Goal: Transaction & Acquisition: Purchase product/service

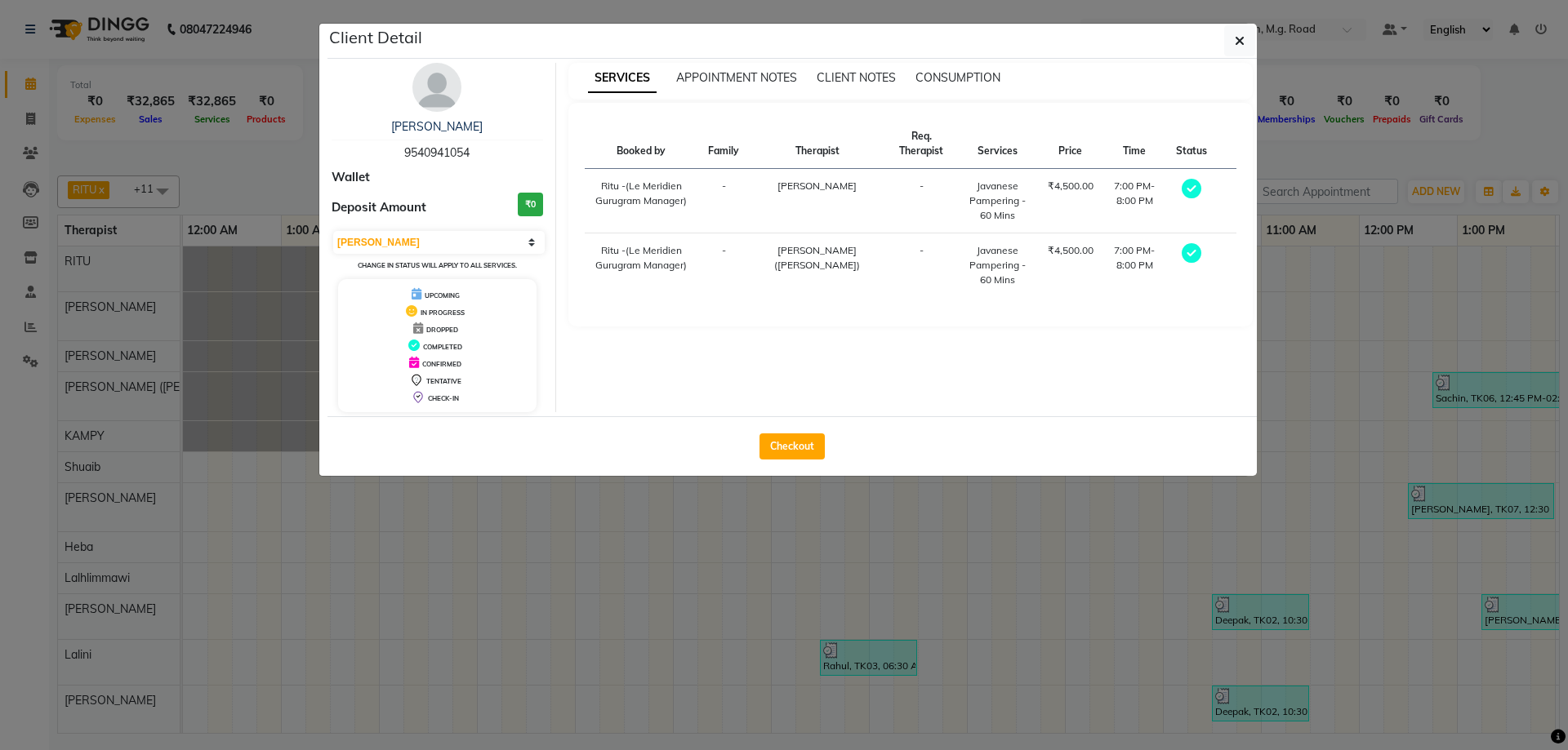
select select "3"
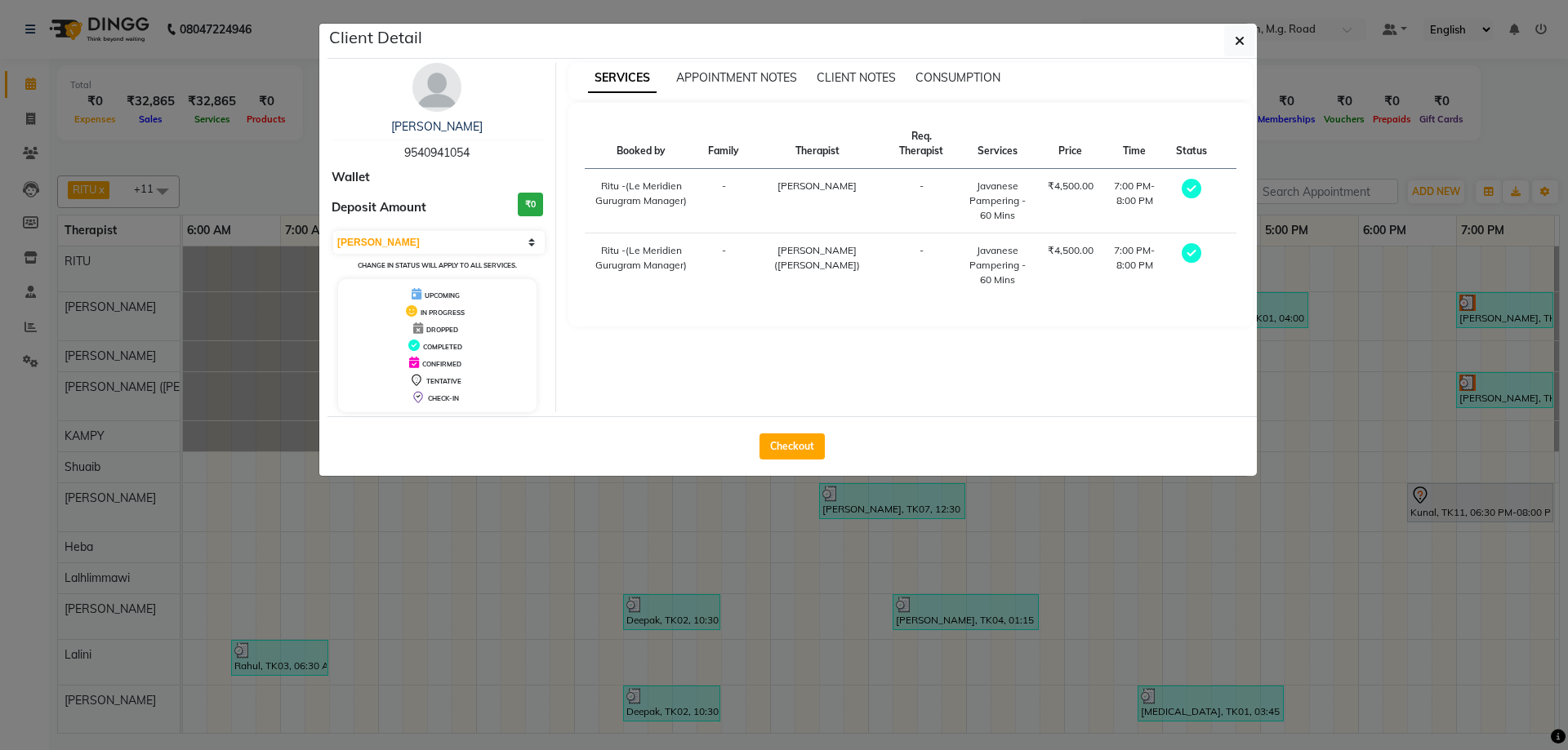
click at [1339, 388] on ngb-modal-window "Client Detail Vinita Breja 9540941054 Wallet Deposit Amount ₹0 Select MARK DONE…" at bounding box center [784, 375] width 1568 height 750
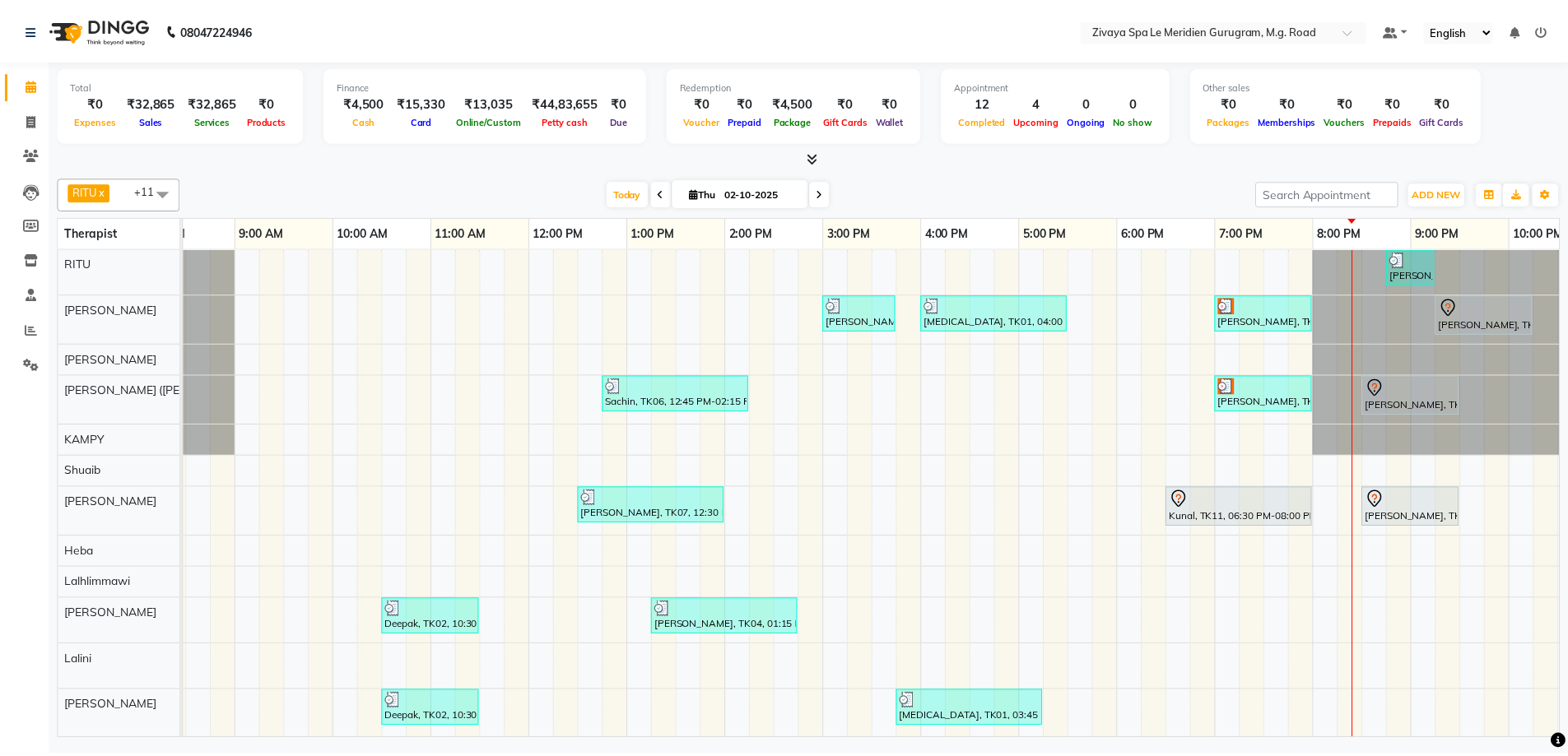
scroll to position [0, 944]
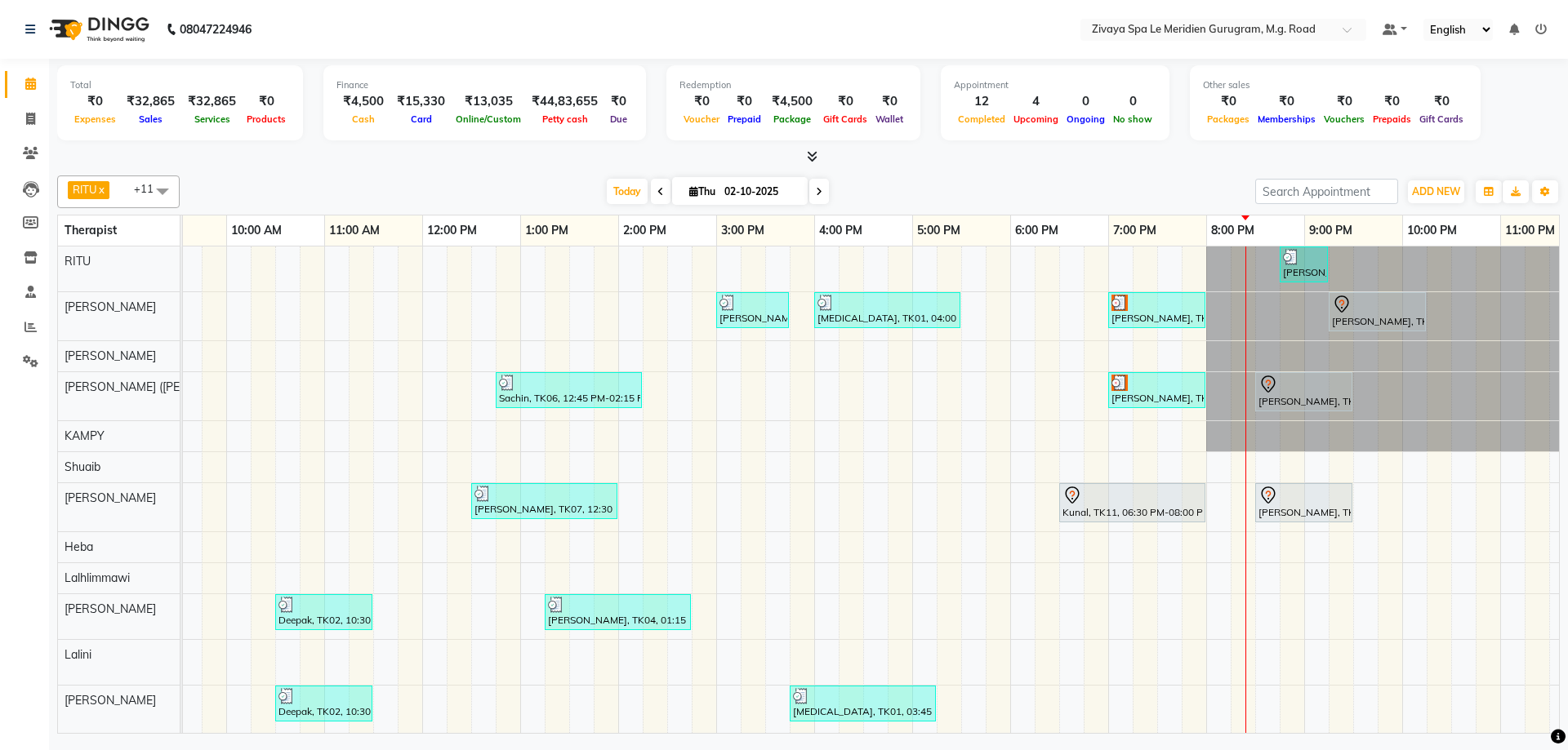
click at [1075, 487] on icon at bounding box center [1071, 495] width 14 height 17
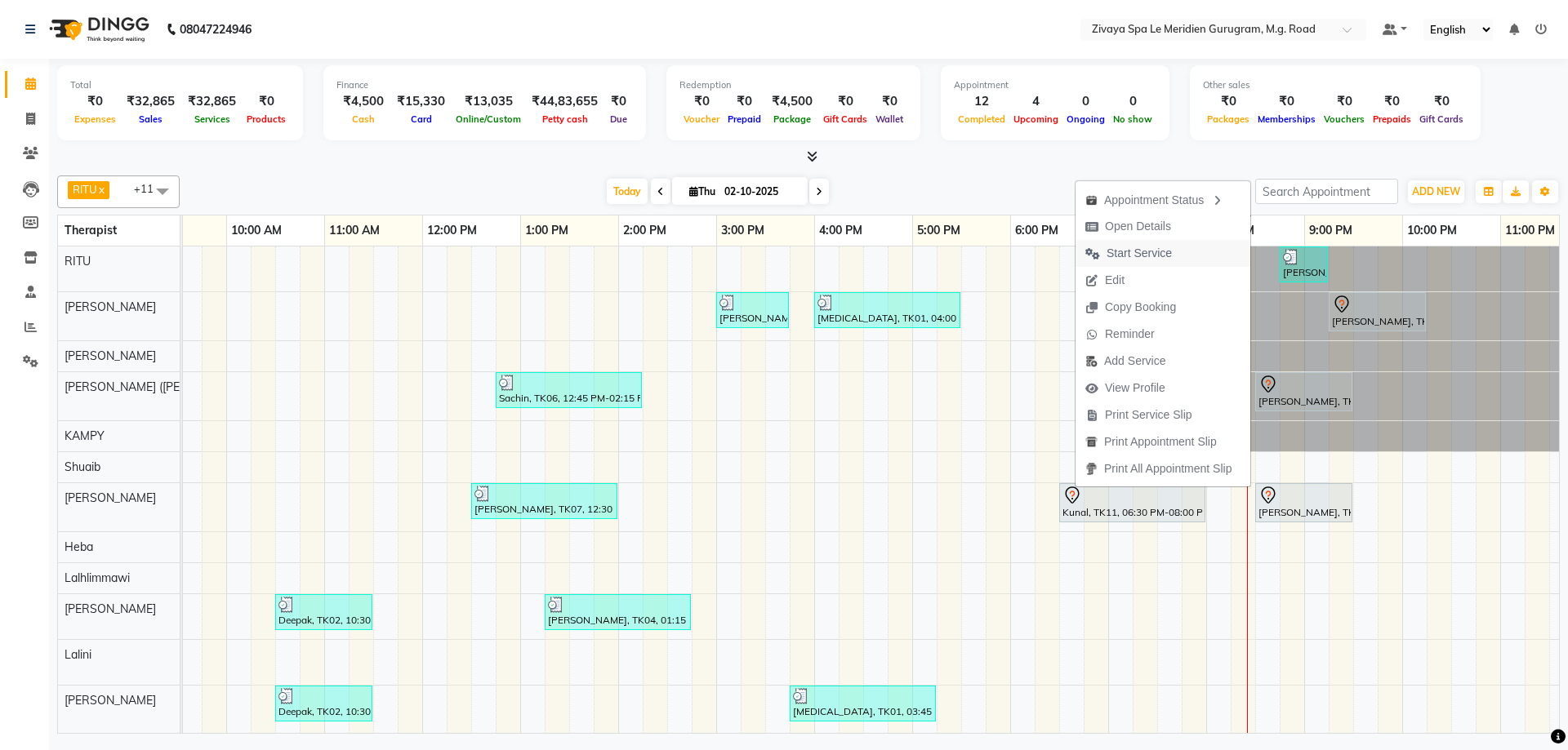
click at [1134, 249] on span "Start Service" at bounding box center [1139, 253] width 65 height 17
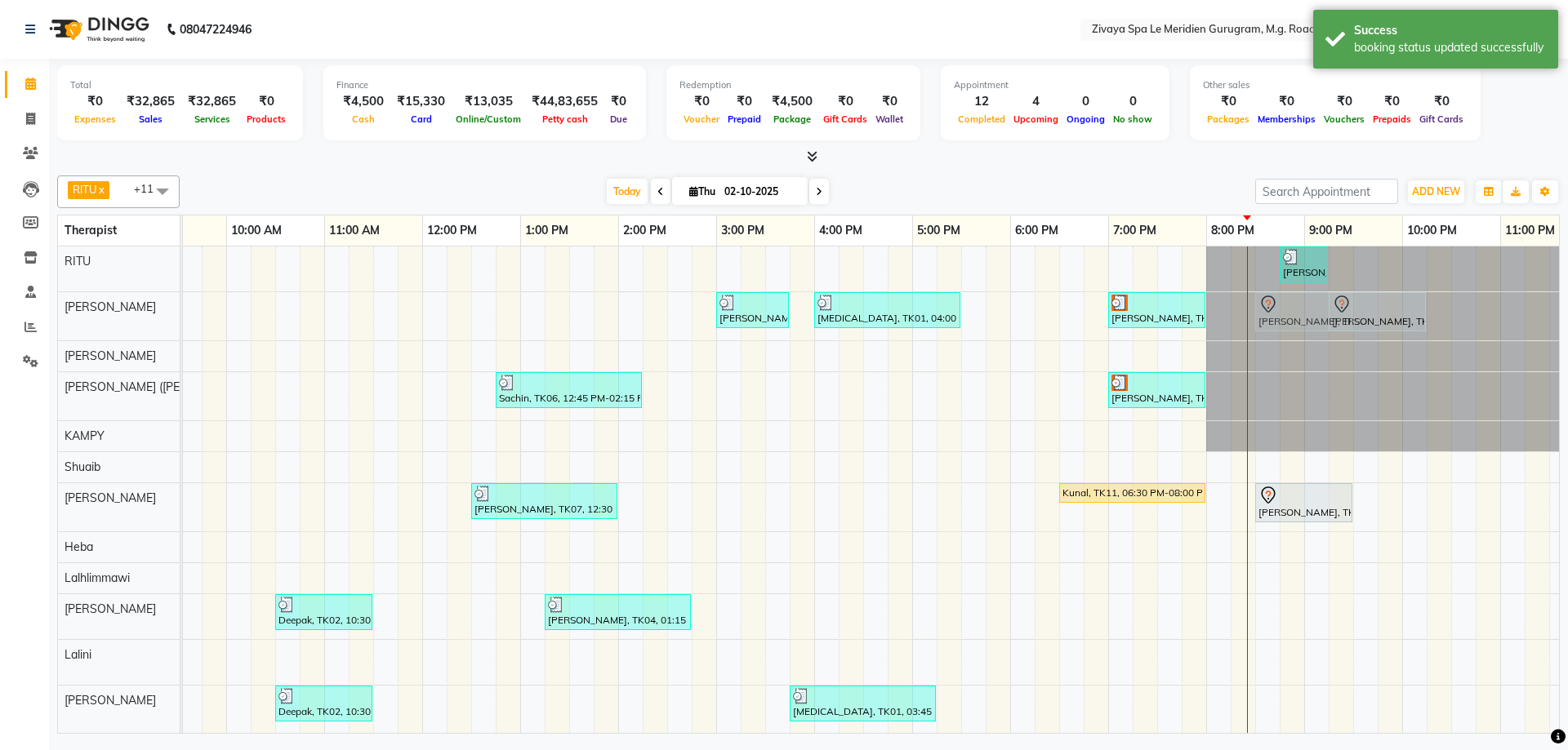
drag, startPoint x: 1265, startPoint y: 397, endPoint x: 1274, endPoint y: 315, distance: 82.5
click at [1274, 315] on tbody "Nandini, TK12, 08:45 PM-09:15 PM, HAIR WASH Mamta, TK08, 03:00 PM-03:45 PM, BLO…" at bounding box center [422, 489] width 2352 height 484
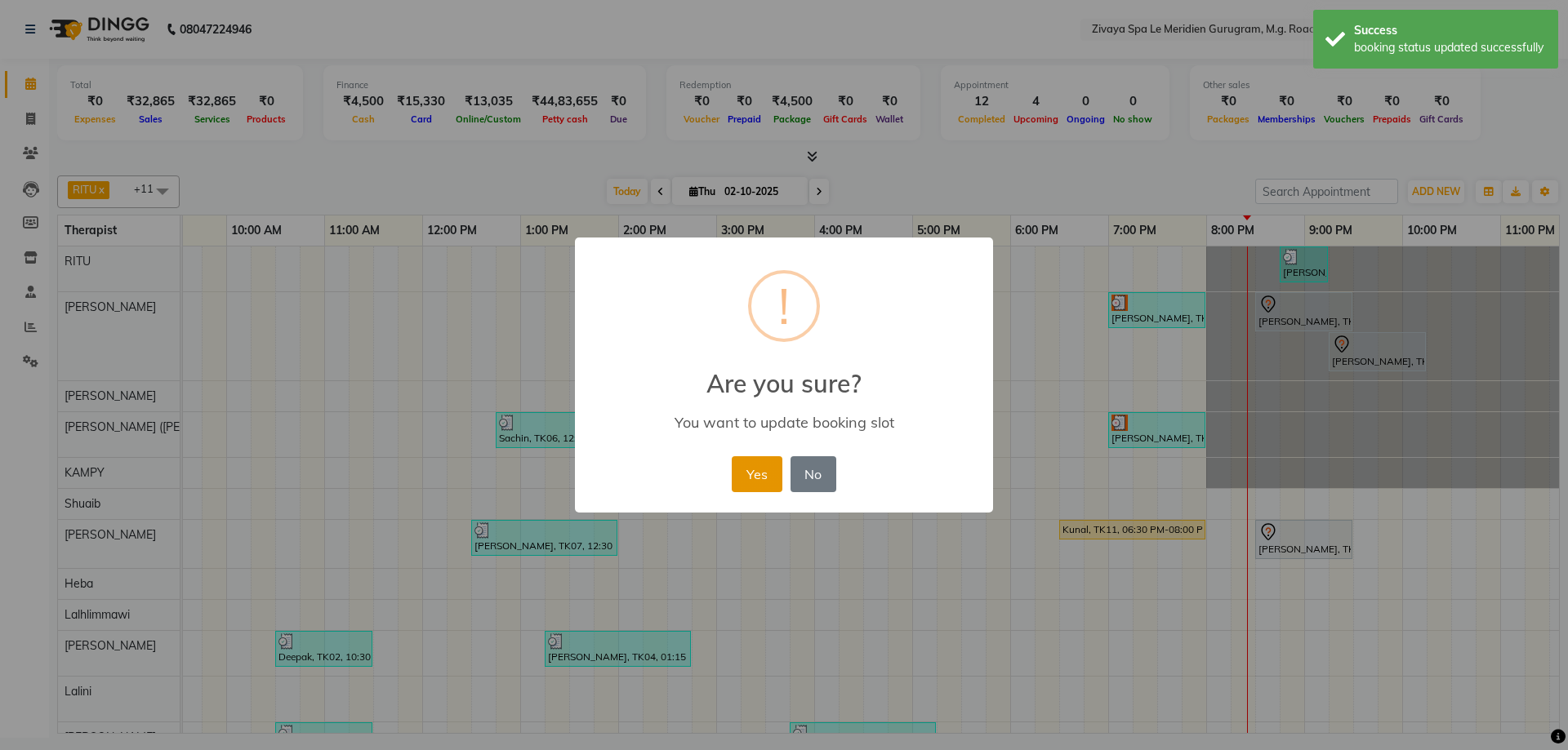
click at [764, 471] on button "Yes" at bounding box center [756, 474] width 50 height 36
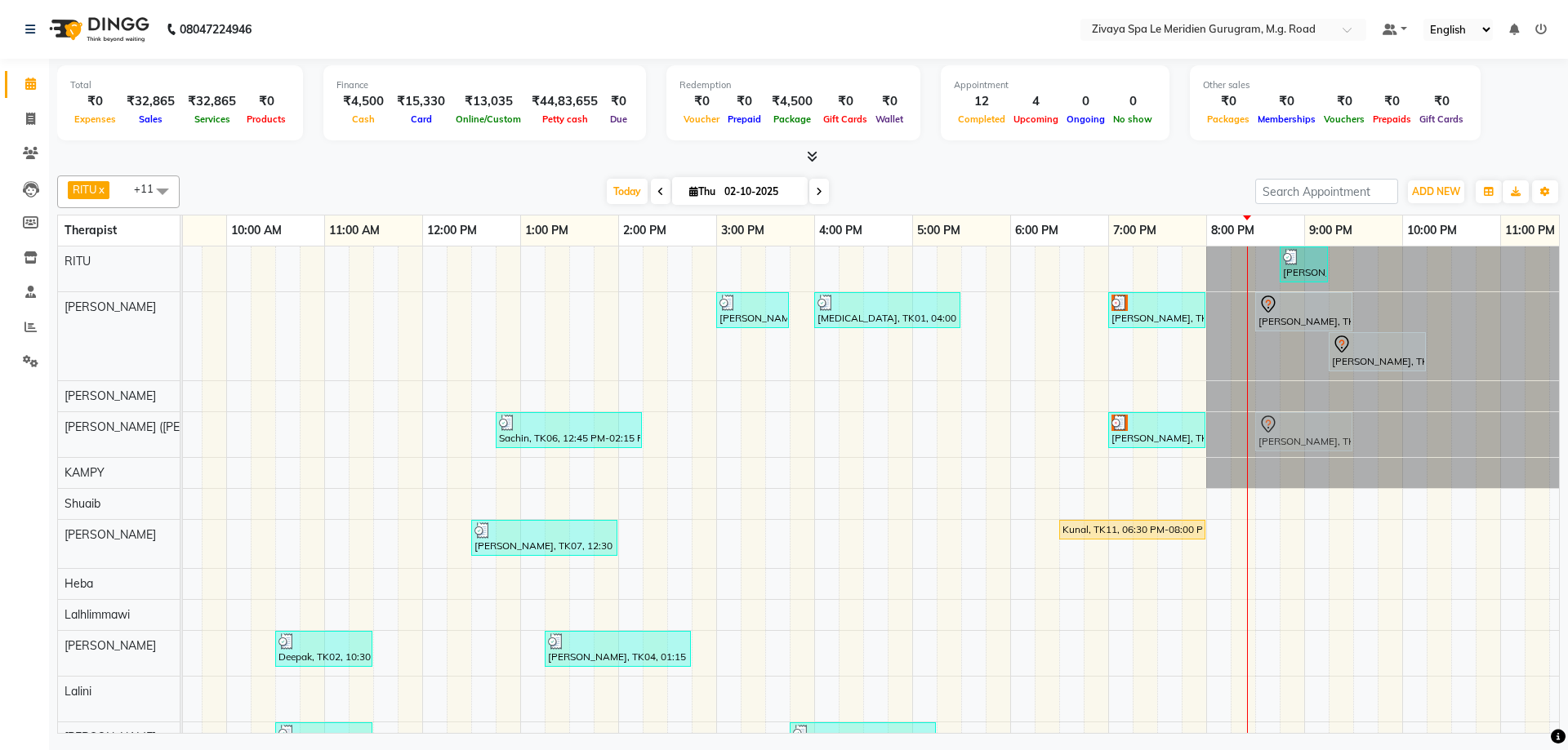
drag, startPoint x: 1274, startPoint y: 532, endPoint x: 1277, endPoint y: 441, distance: 91.0
click at [1277, 441] on tbody "Nandini, TK12, 08:45 PM-09:15 PM, HAIR WASH Mamta, TK08, 03:00 PM-03:45 PM, BLO…" at bounding box center [422, 507] width 2352 height 520
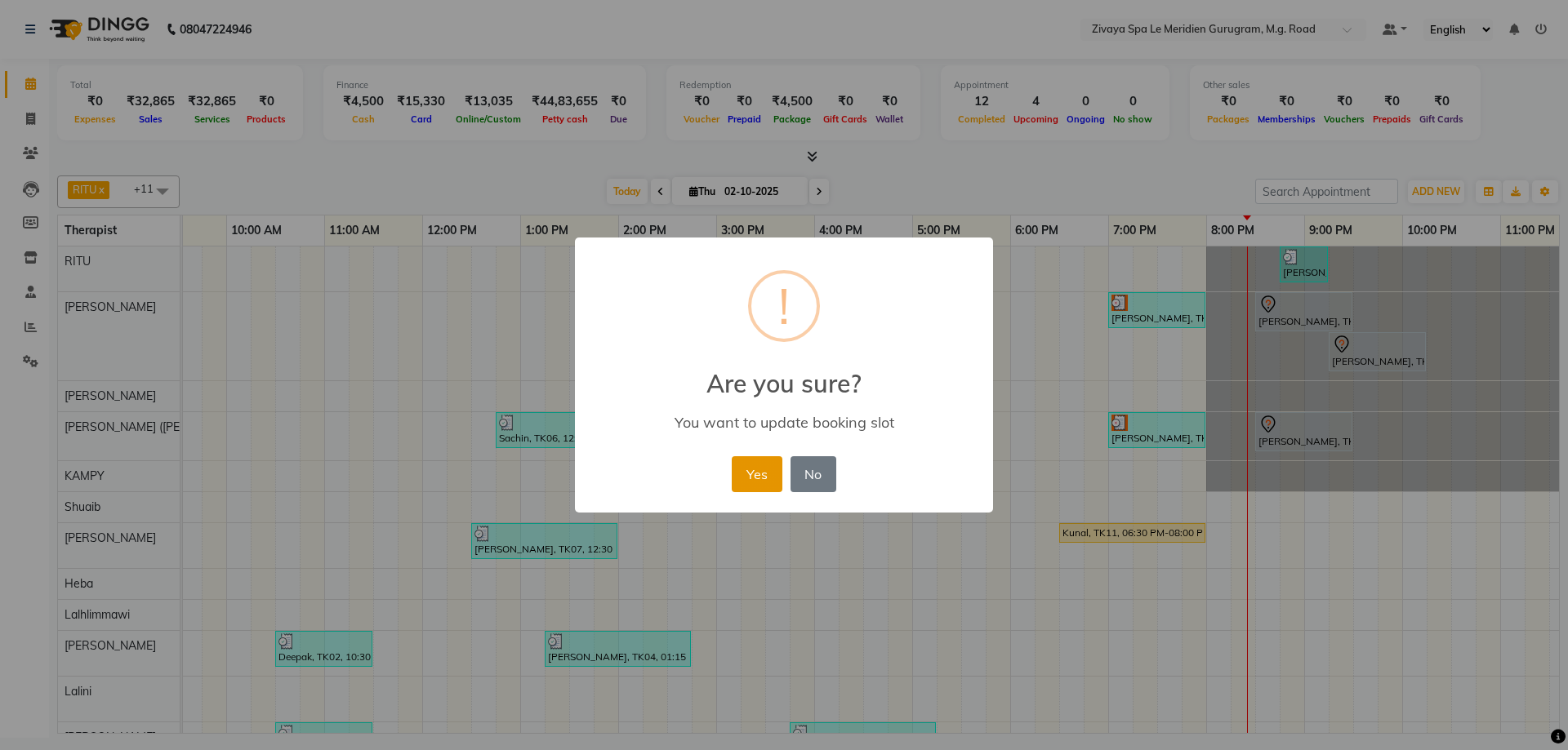
click at [762, 467] on button "Yes" at bounding box center [756, 474] width 50 height 36
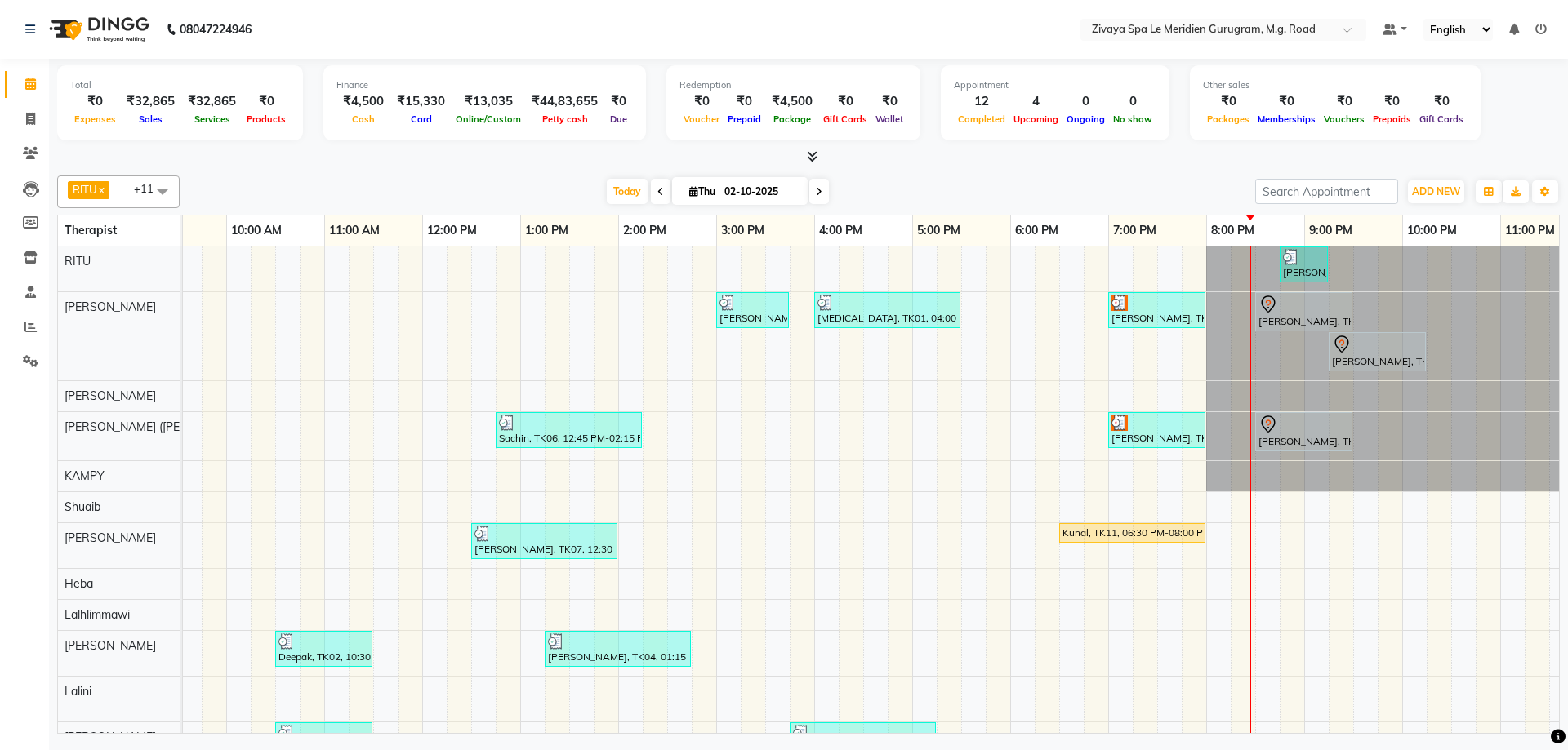
click at [1068, 530] on div "Kunal, TK11, 06:30 PM-08:00 PM, Javanese Pampering - 90 Mins" at bounding box center [1132, 533] width 143 height 14
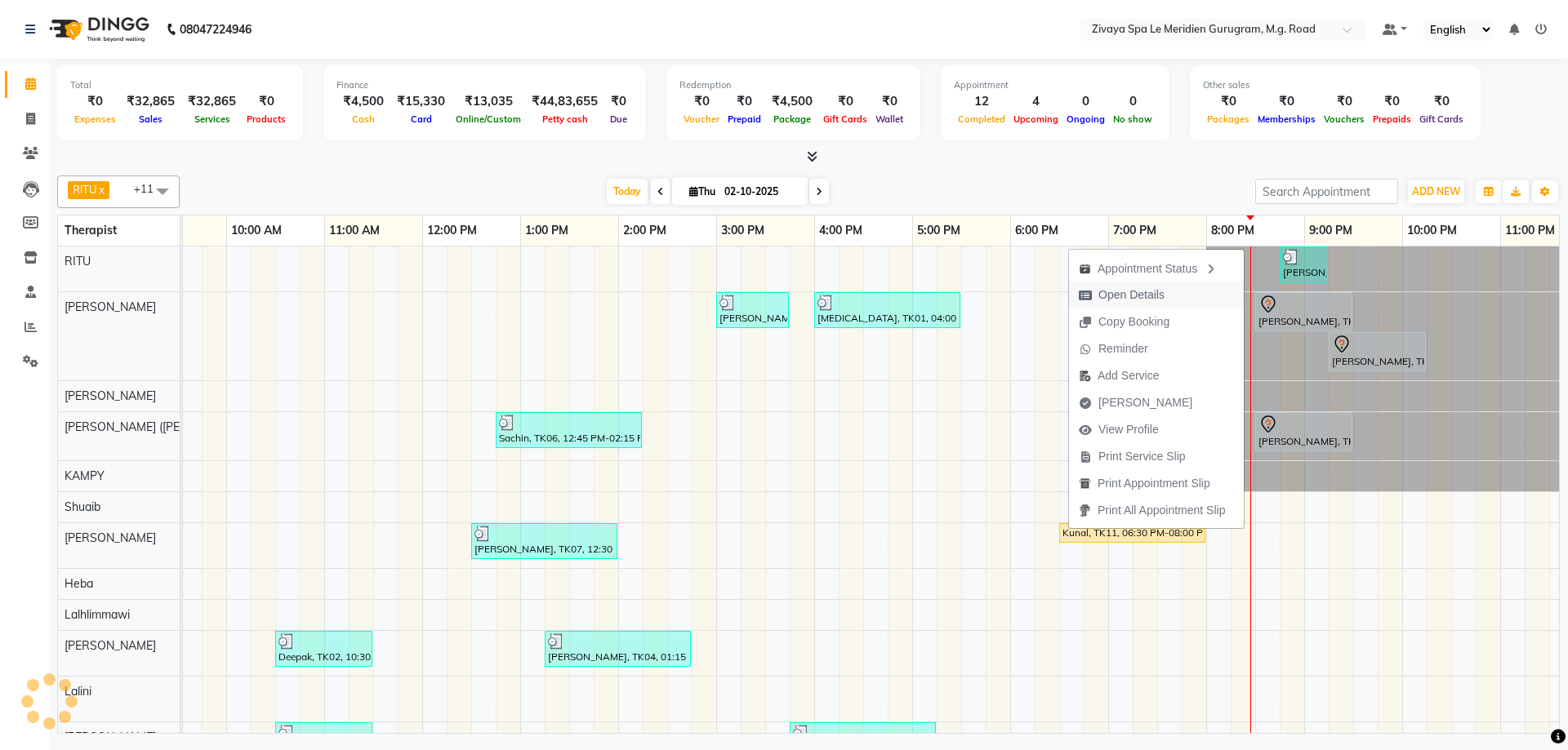
click at [1122, 298] on span "Open Details" at bounding box center [1131, 295] width 66 height 17
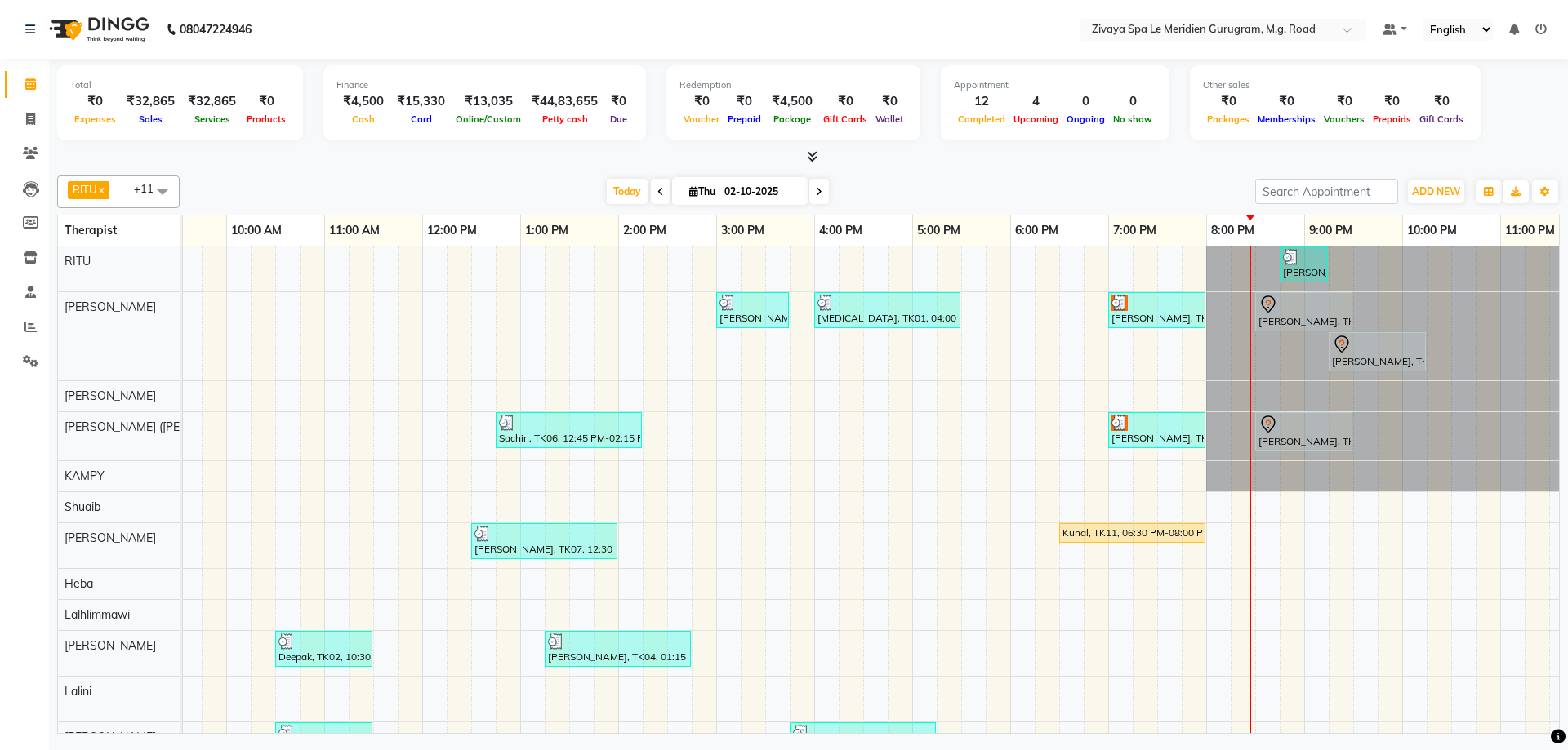
click at [1065, 531] on div "Kunal, TK11, 06:30 PM-08:00 PM, Javanese Pampering - 90 Mins" at bounding box center [1132, 533] width 143 height 14
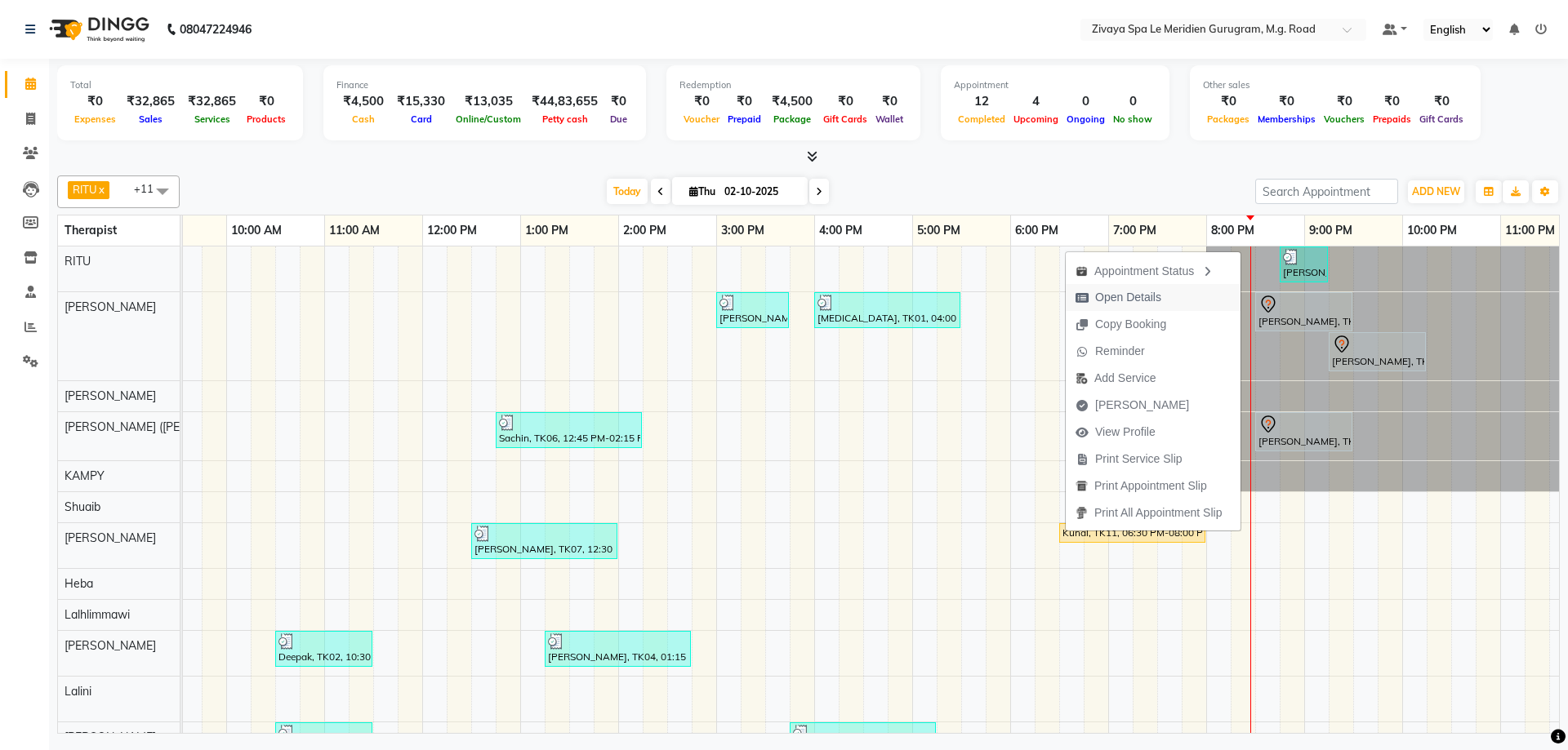
click at [1124, 296] on span "Open Details" at bounding box center [1128, 297] width 66 height 17
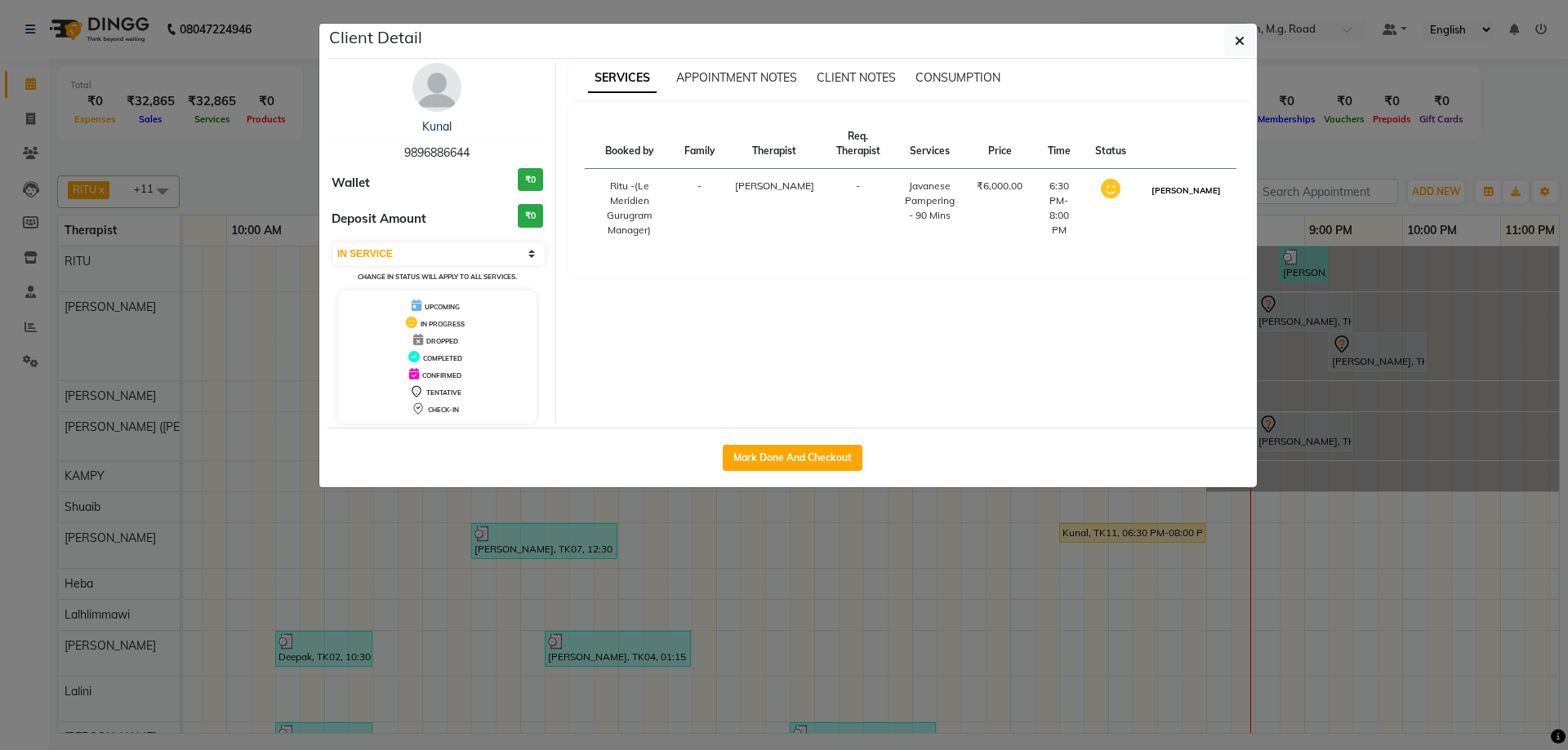
click at [1202, 201] on button "[PERSON_NAME]" at bounding box center [1187, 191] width 78 height 21
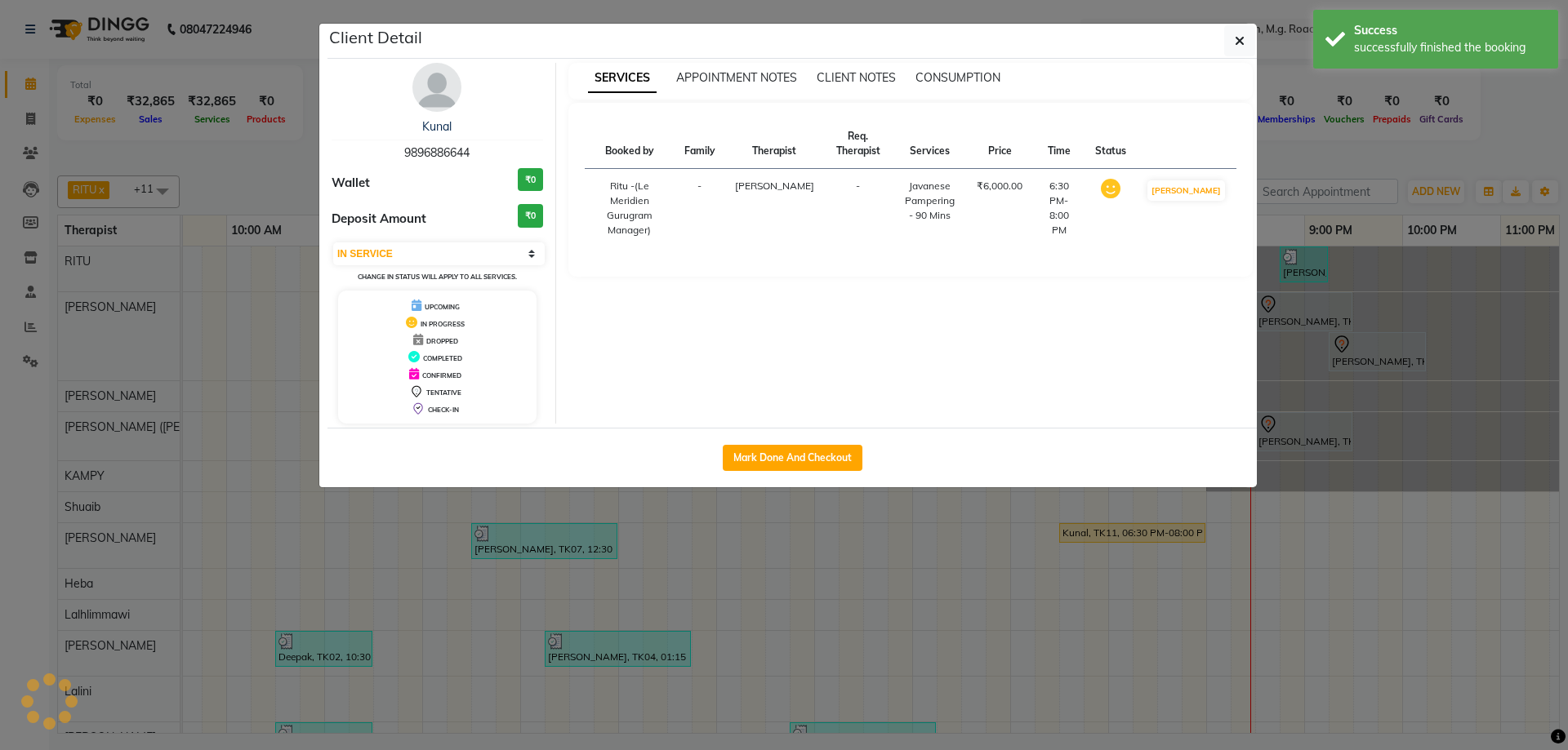
select select "3"
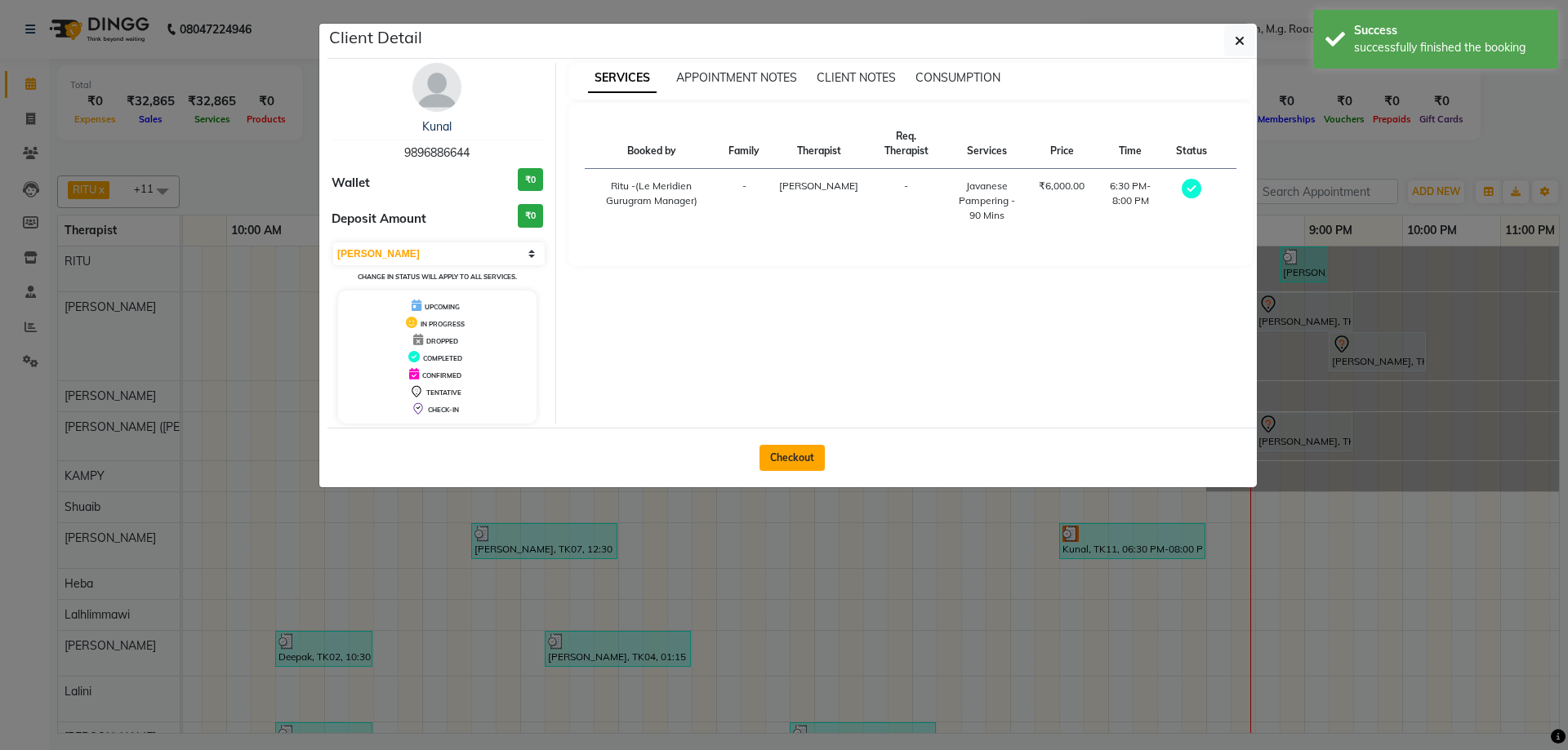
click at [820, 460] on button "Checkout" at bounding box center [792, 457] width 65 height 26
select select "service"
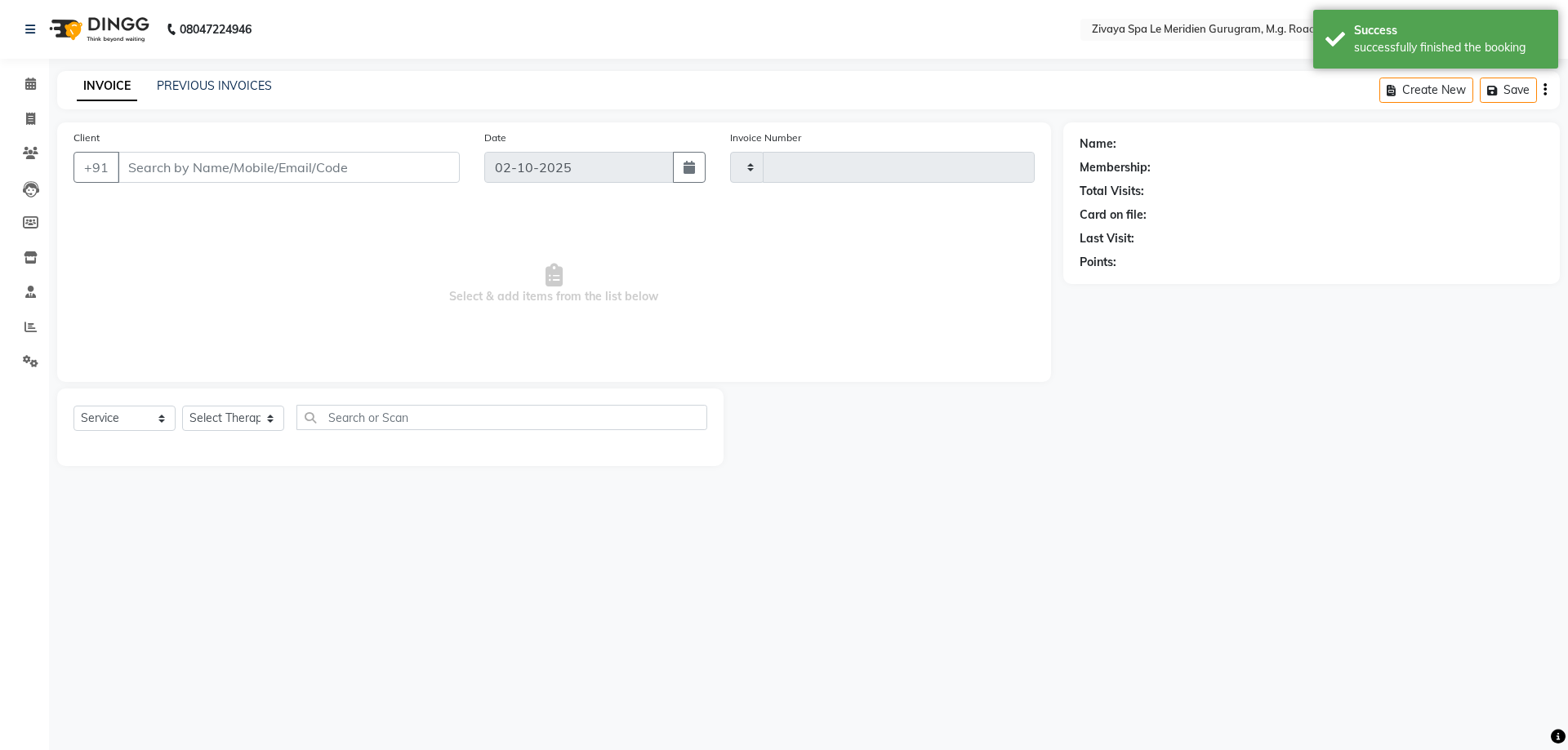
type input "2195"
select select "6503"
type input "9896886644"
select select "61537"
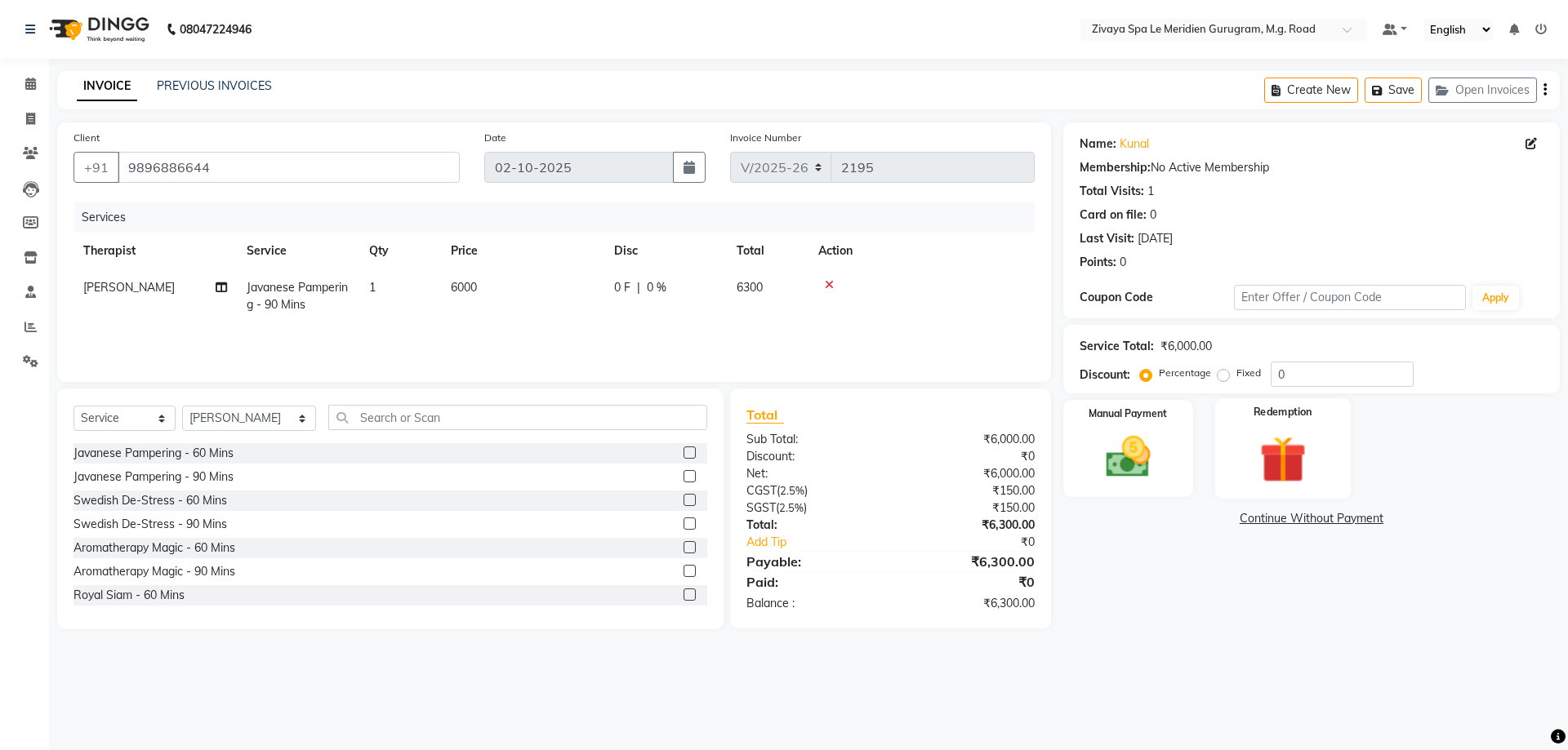
click at [1246, 459] on img at bounding box center [1282, 459] width 76 height 58
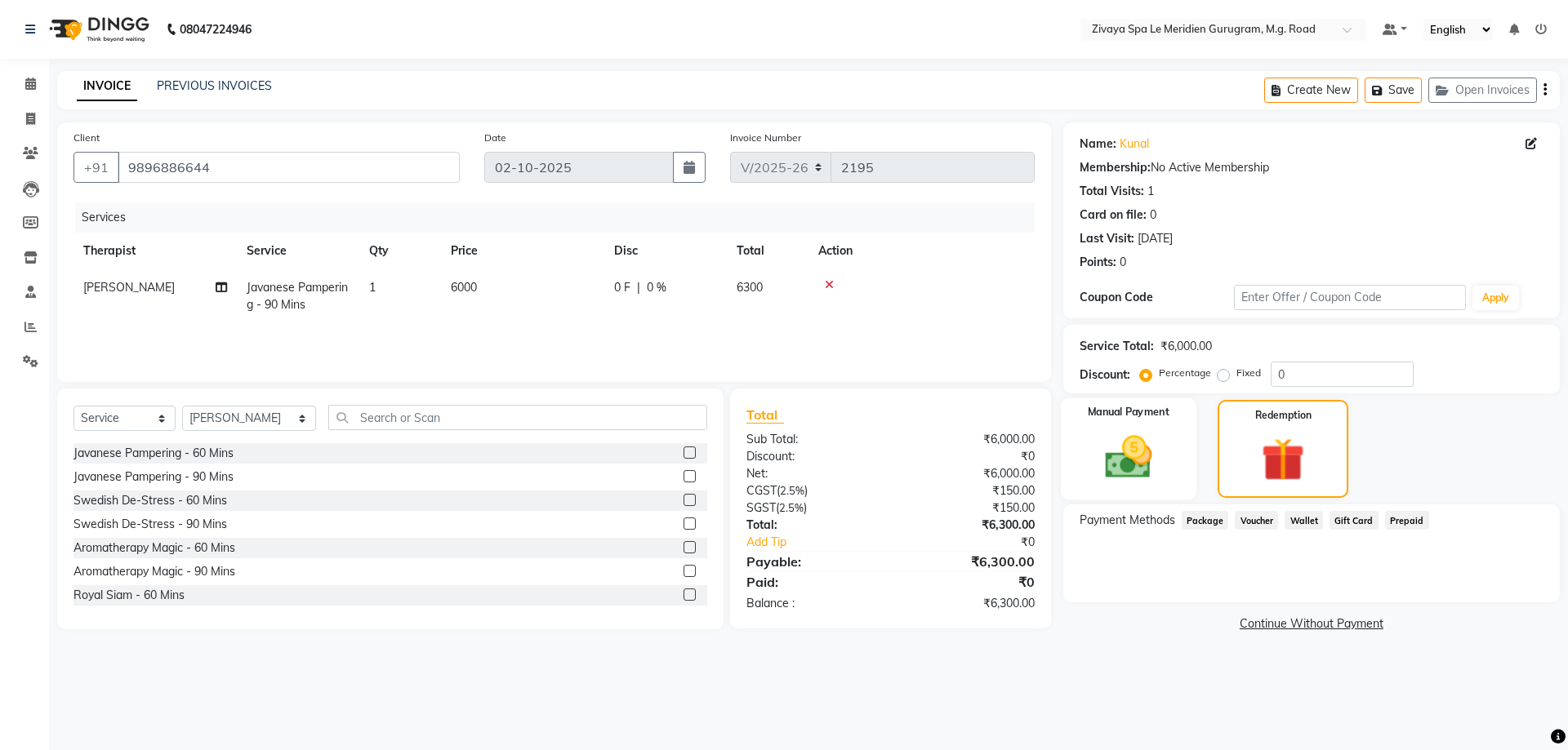
click at [1157, 462] on img at bounding box center [1128, 457] width 76 height 54
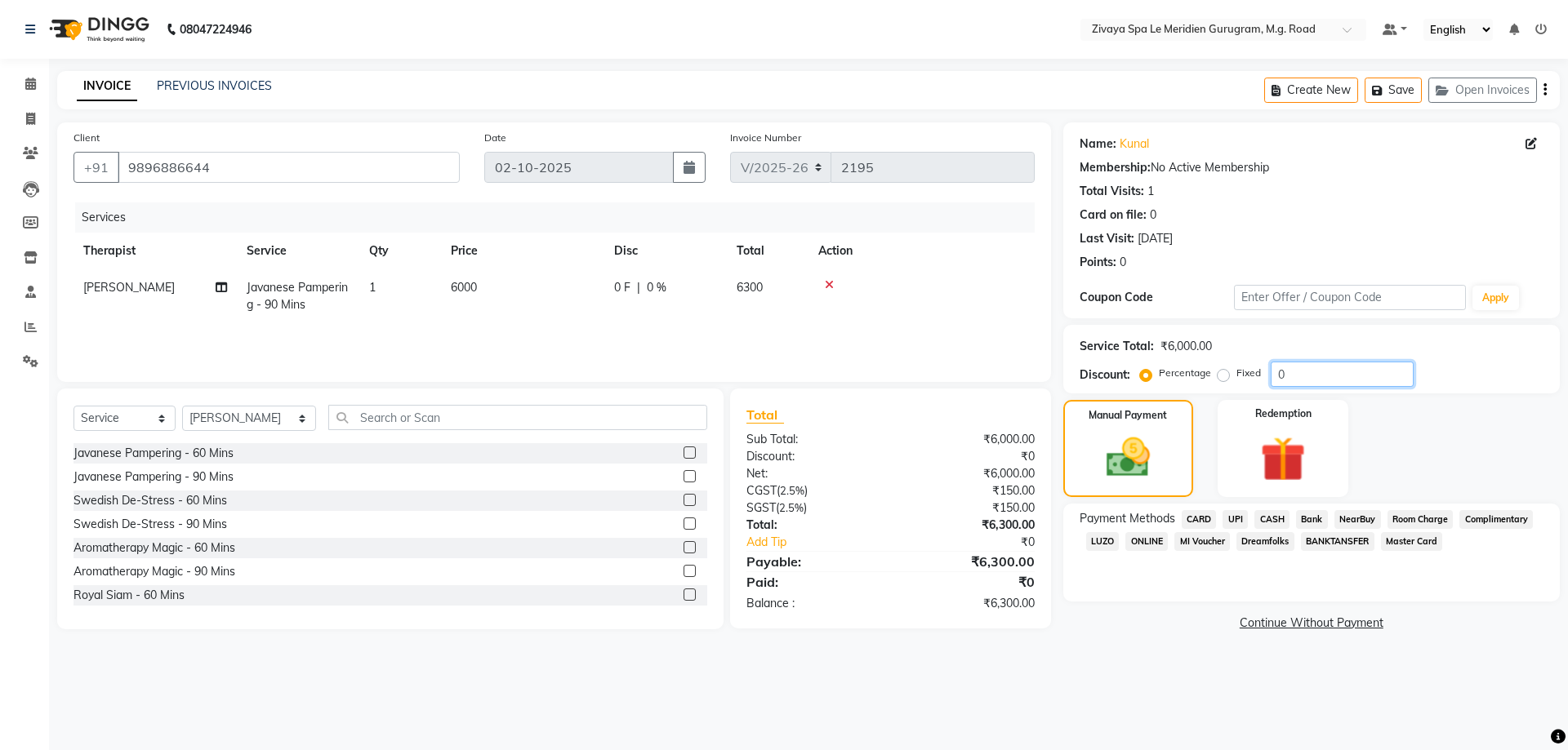
drag, startPoint x: 1311, startPoint y: 373, endPoint x: 1266, endPoint y: 376, distance: 45.1
click at [1266, 376] on div "Percentage Fixed 0" at bounding box center [1278, 374] width 270 height 25
type input "100"
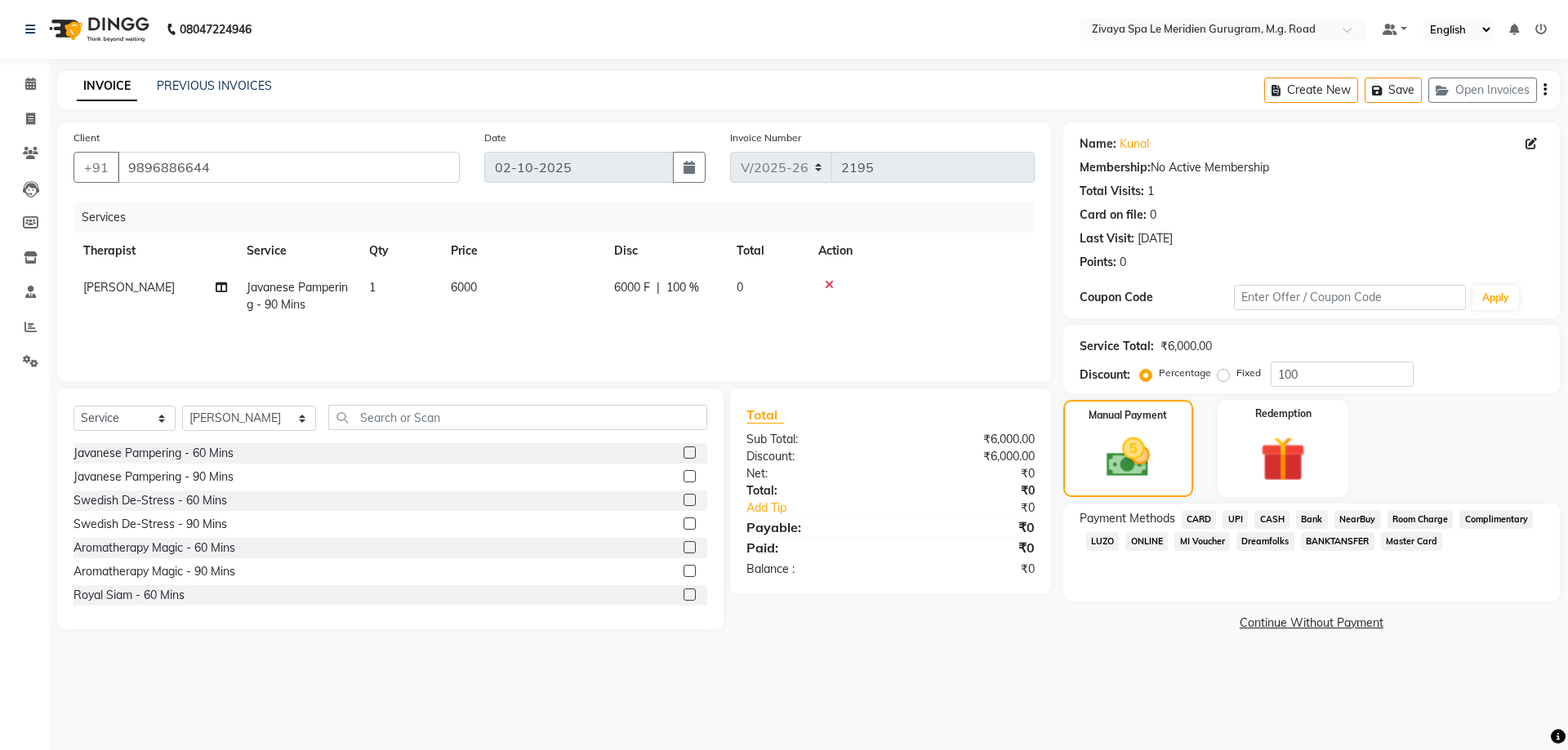
click at [1472, 520] on span "Complimentary" at bounding box center [1496, 520] width 73 height 19
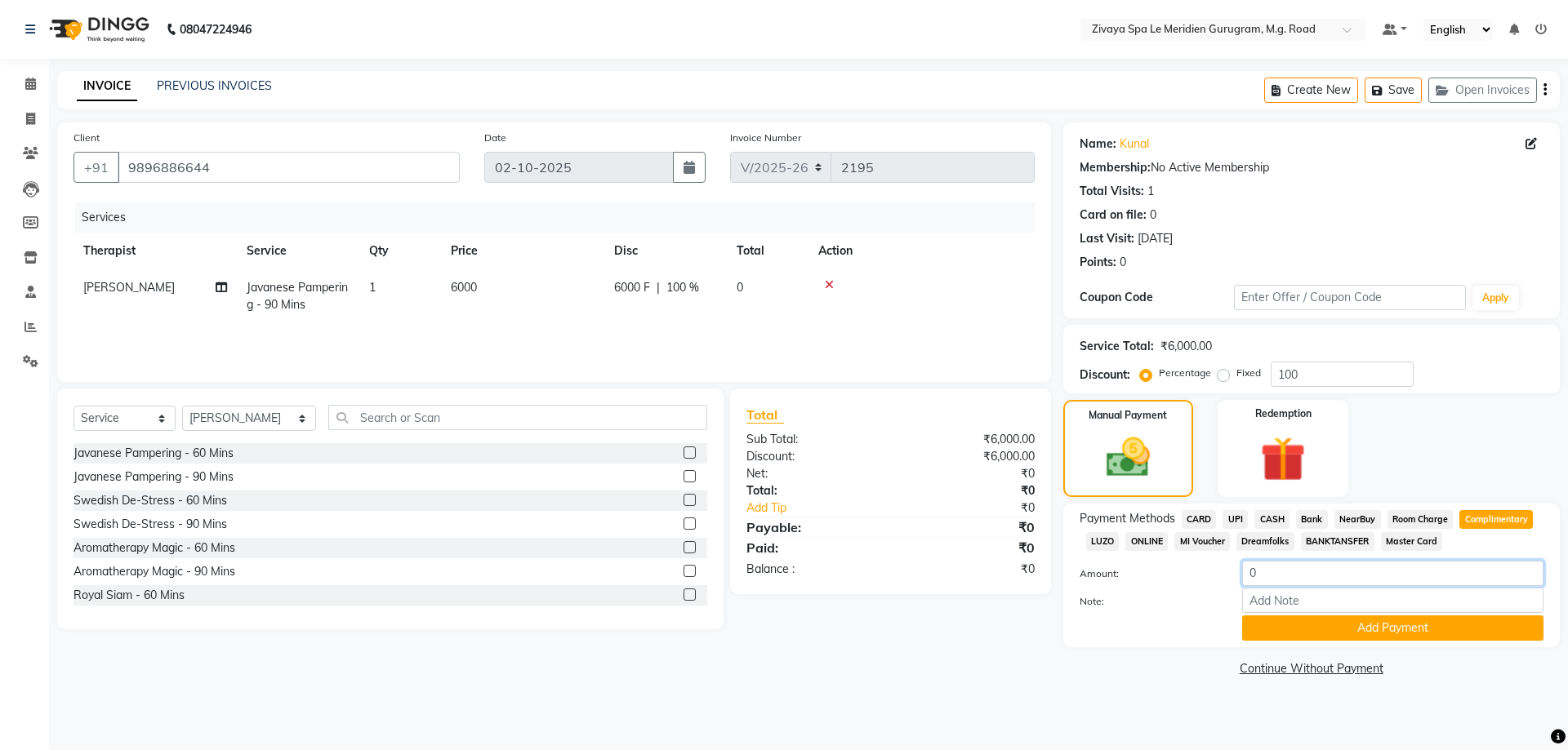
click at [1290, 565] on input "0" at bounding box center [1392, 574] width 301 height 25
click at [1359, 629] on button "Add Payment" at bounding box center [1392, 628] width 301 height 25
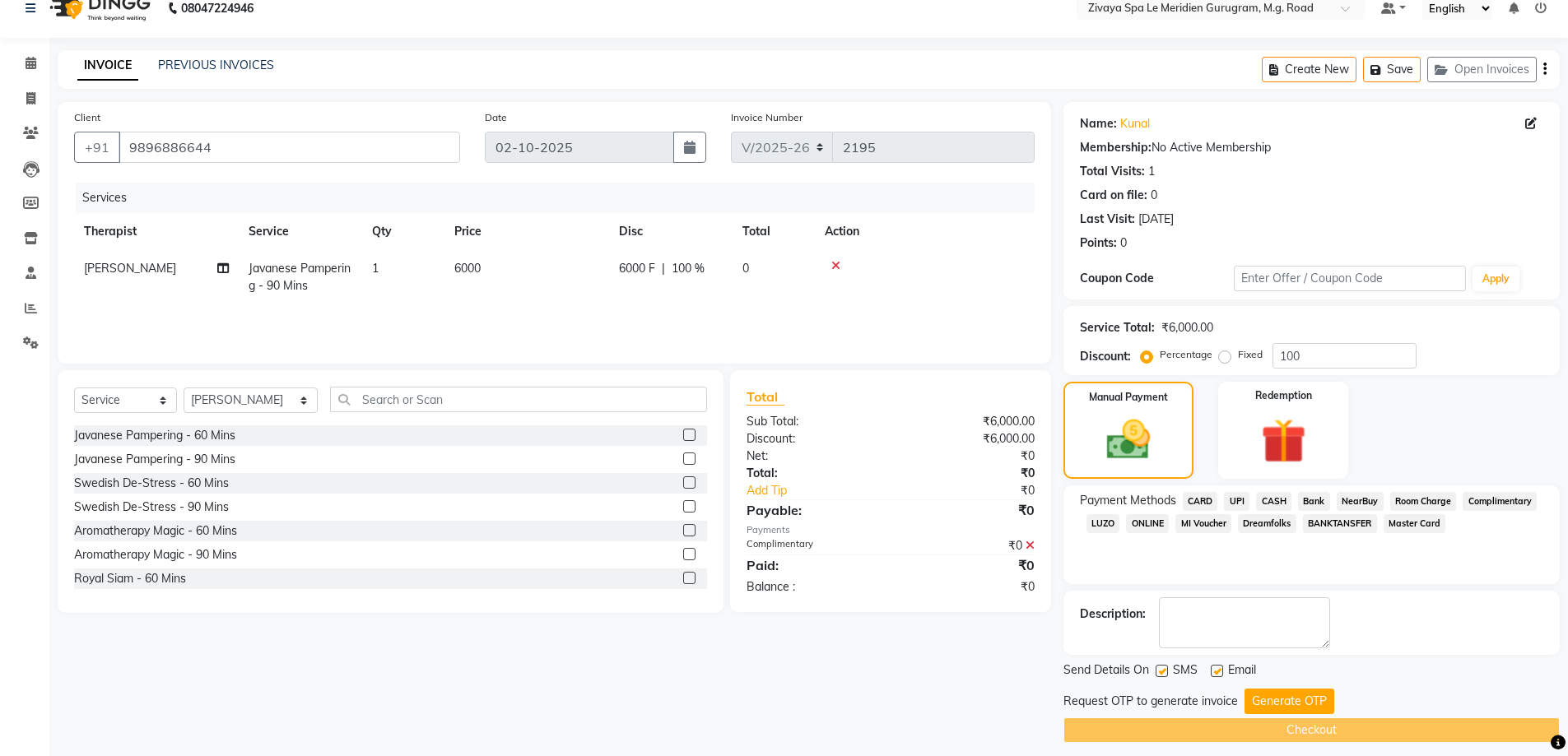
scroll to position [33, 0]
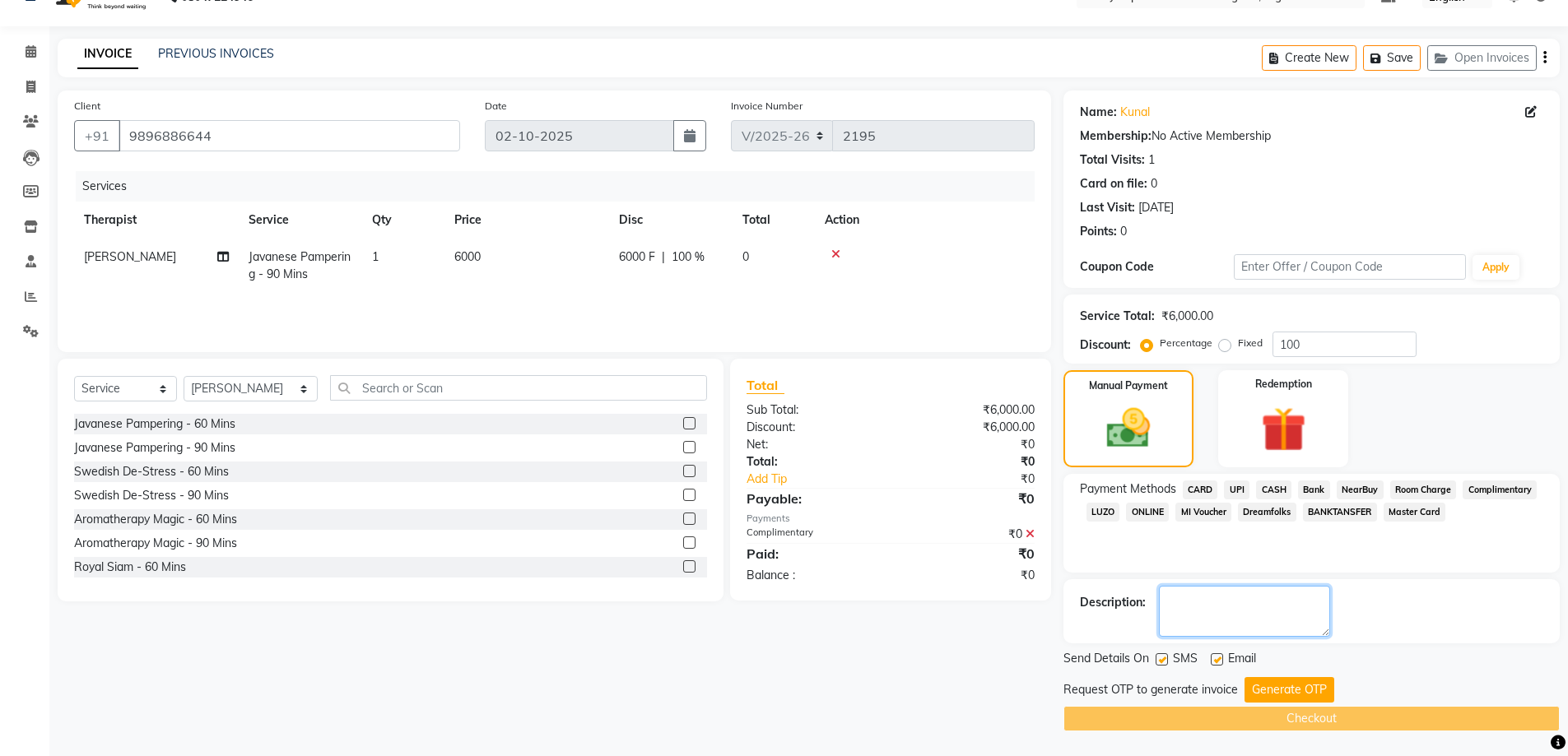
click at [1232, 624] on textarea at bounding box center [1245, 611] width 171 height 51
type textarea "ref.by account dept."
click at [1302, 700] on button "Generate OTP" at bounding box center [1289, 690] width 89 height 26
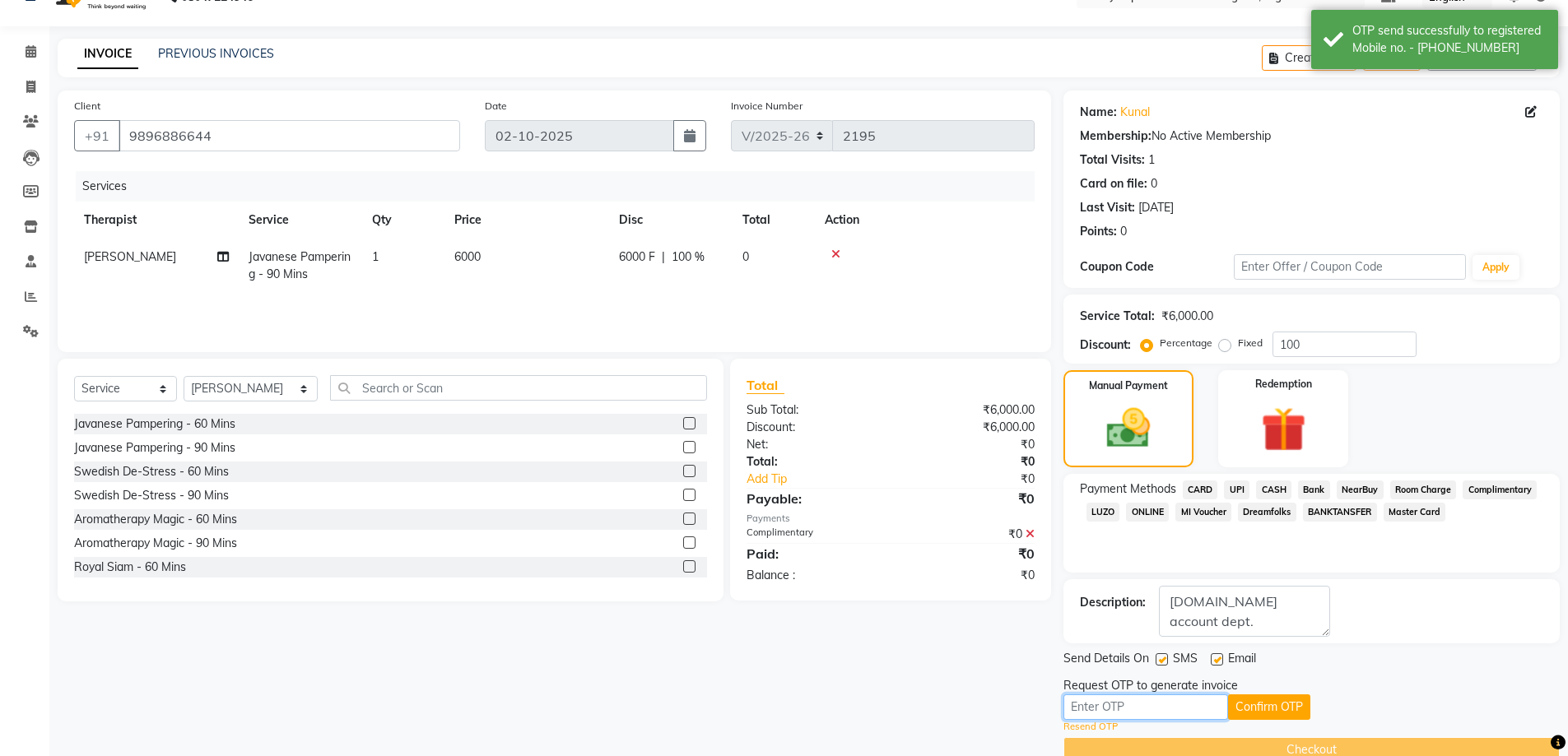
click at [1170, 712] on input "text" at bounding box center [1145, 708] width 165 height 26
click at [1266, 707] on button "Confirm OTP" at bounding box center [1269, 708] width 82 height 26
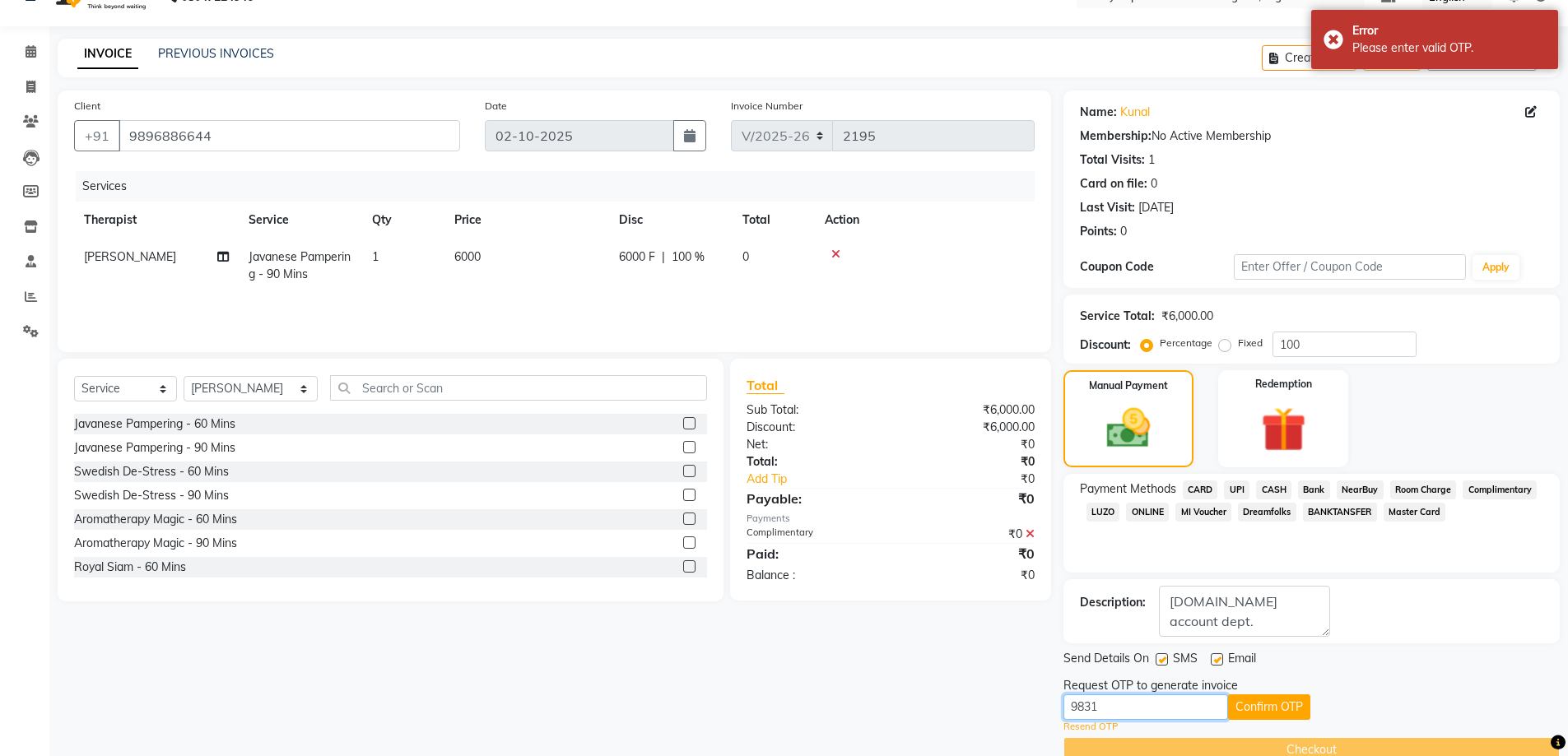
click at [1146, 708] on input "9831" at bounding box center [1145, 708] width 165 height 26
type input "9831"
click at [1279, 698] on button "Confirm OTP" at bounding box center [1269, 708] width 82 height 26
drag, startPoint x: 1103, startPoint y: 711, endPoint x: 1066, endPoint y: 717, distance: 37.5
click at [1064, 717] on input "9831" at bounding box center [1145, 708] width 165 height 26
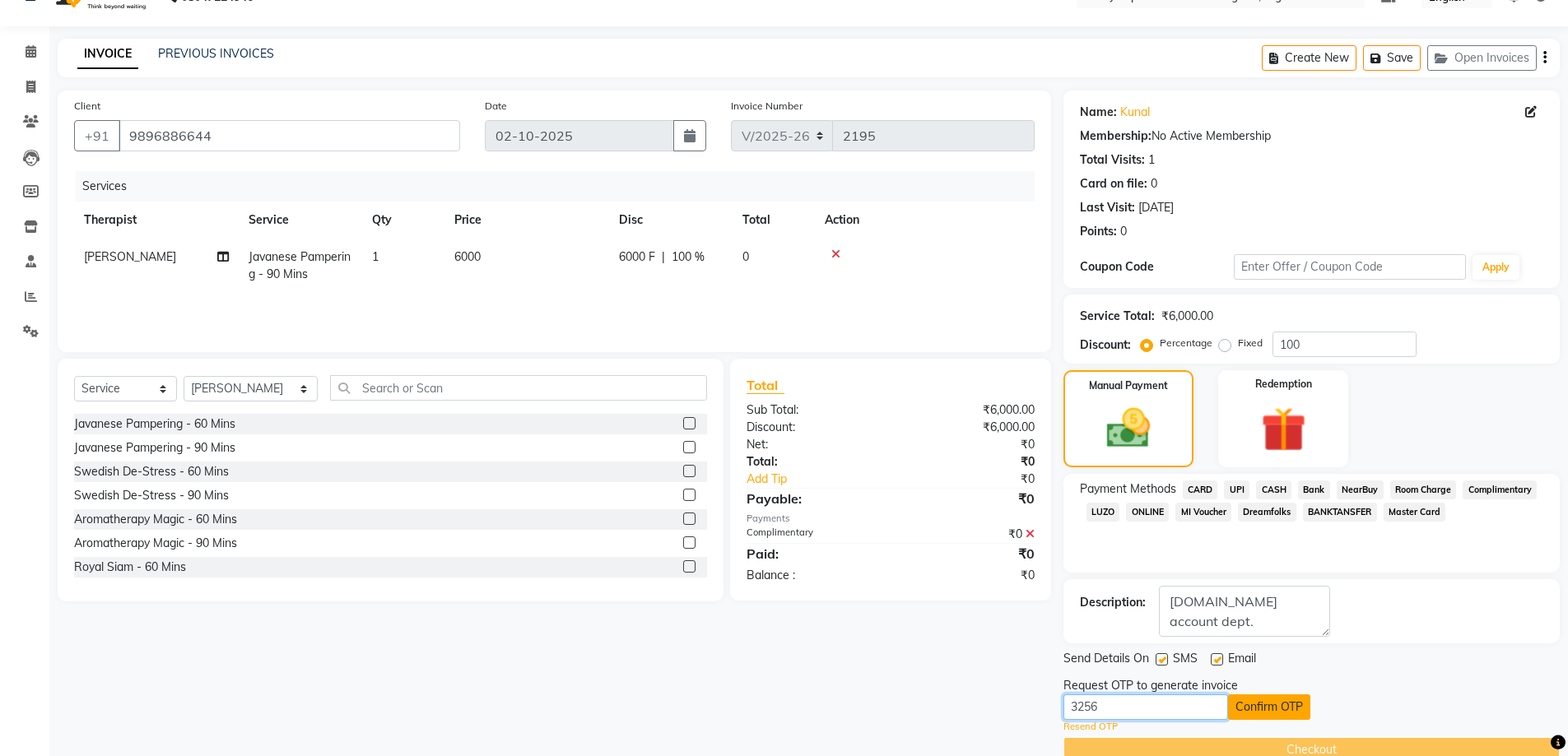
type input "3256"
click at [1245, 715] on button "Confirm OTP" at bounding box center [1269, 708] width 82 height 26
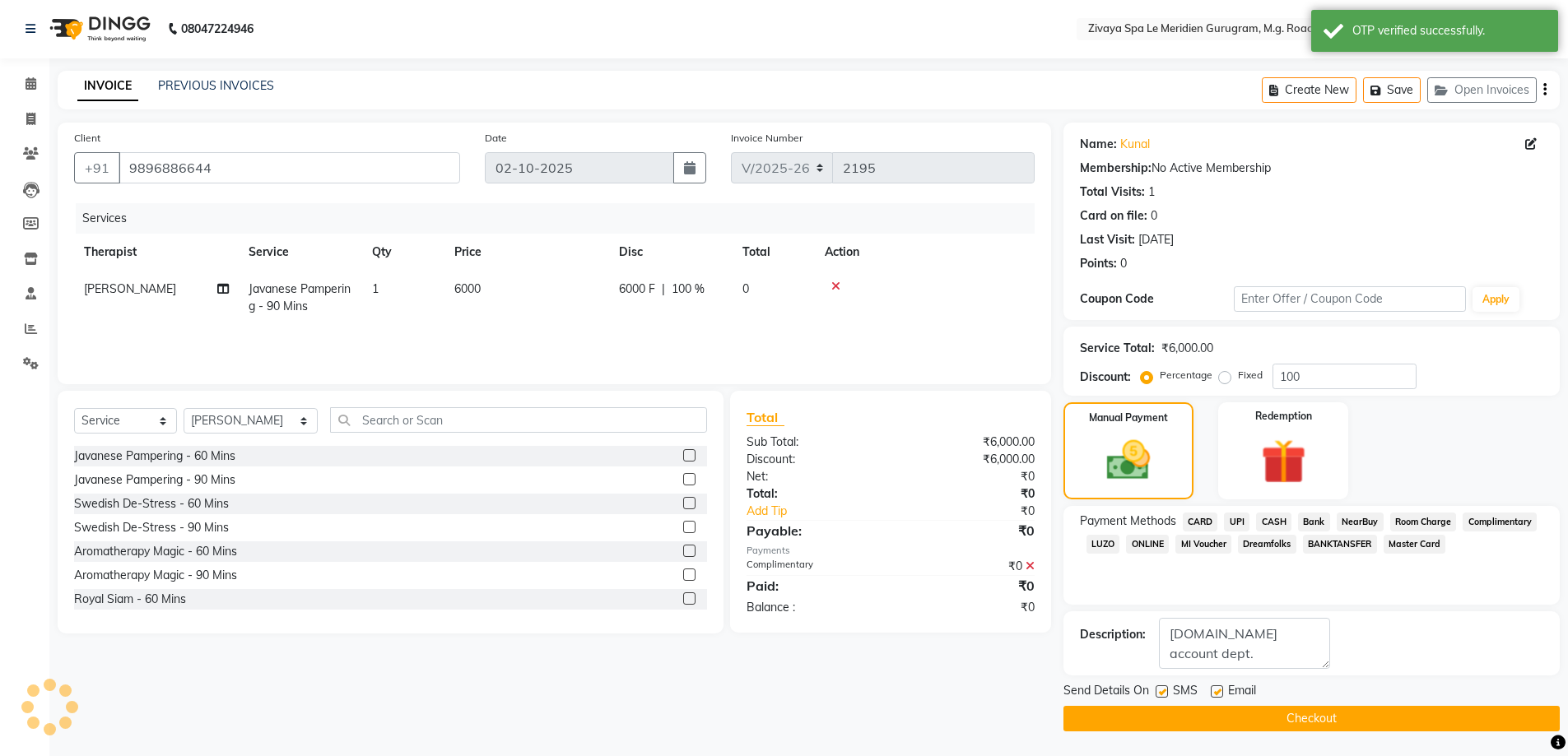
scroll to position [1, 0]
click at [1191, 719] on button "Checkout" at bounding box center [1311, 719] width 497 height 26
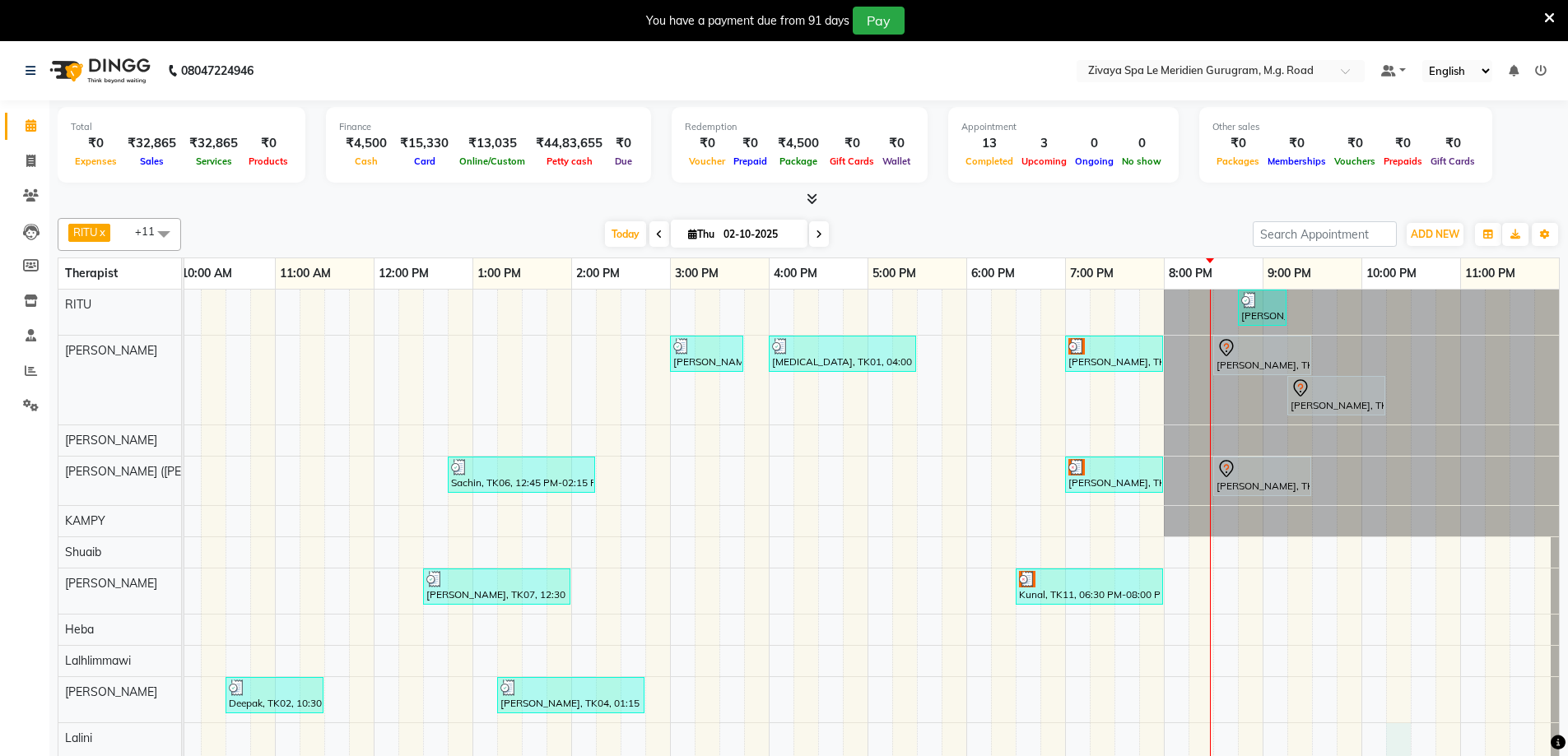
click at [1389, 727] on div "Nandini, TK12, 08:45 PM-09:15 PM, HAIR WASH Mamta, TK08, 03:00 PM-03:45 PM, BLO…" at bounding box center [374, 552] width 2371 height 525
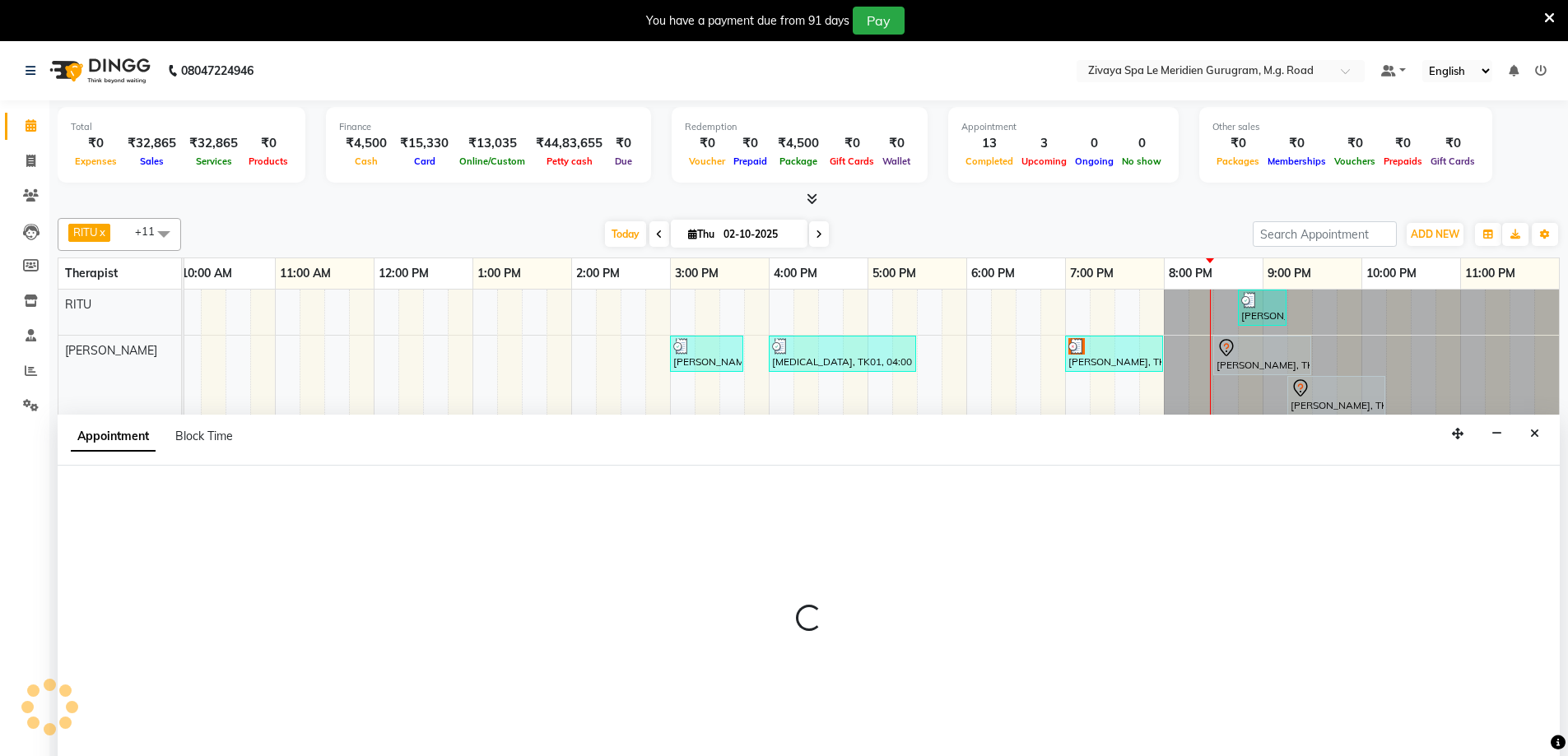
scroll to position [41, 0]
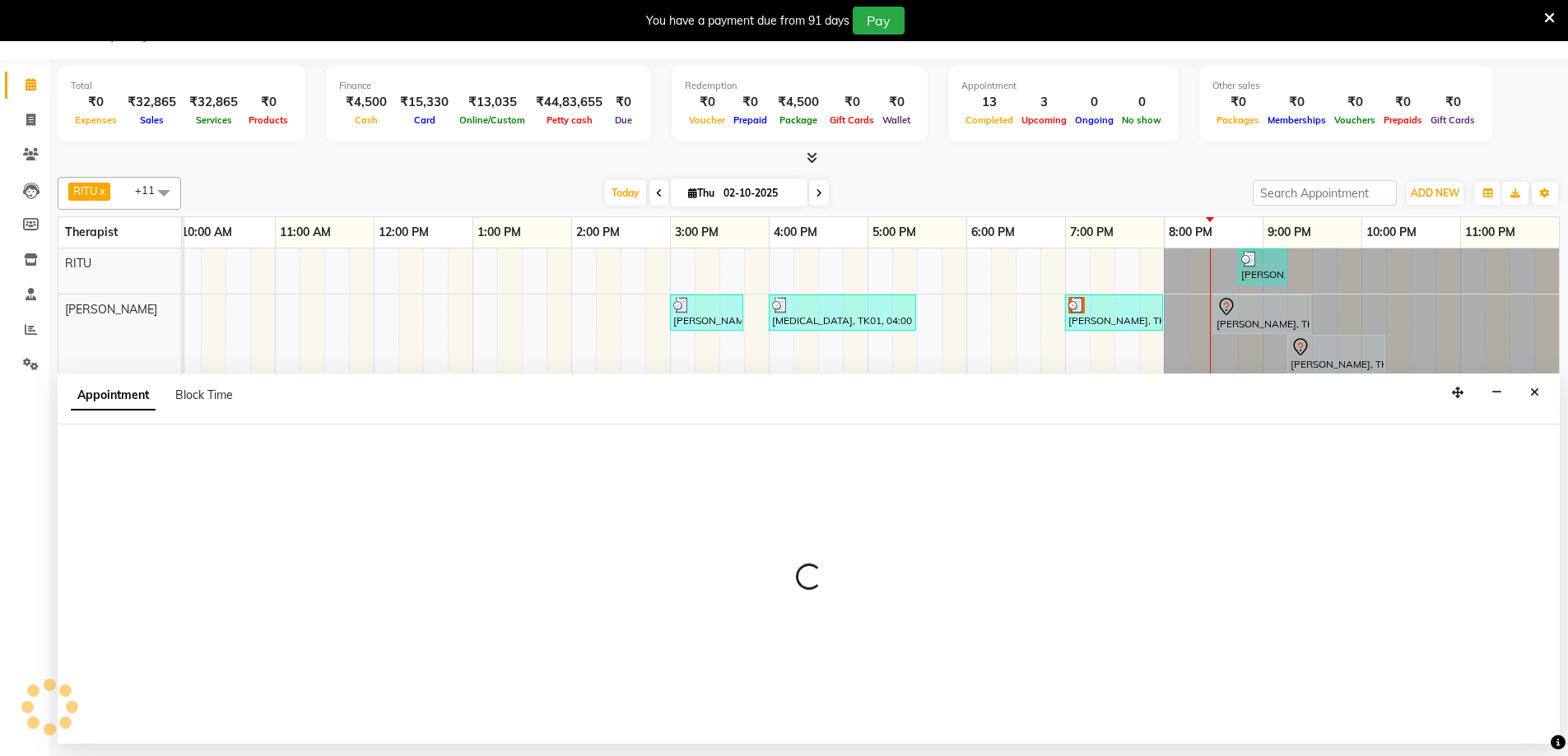
select select "80319"
select select "1335"
select select "tentative"
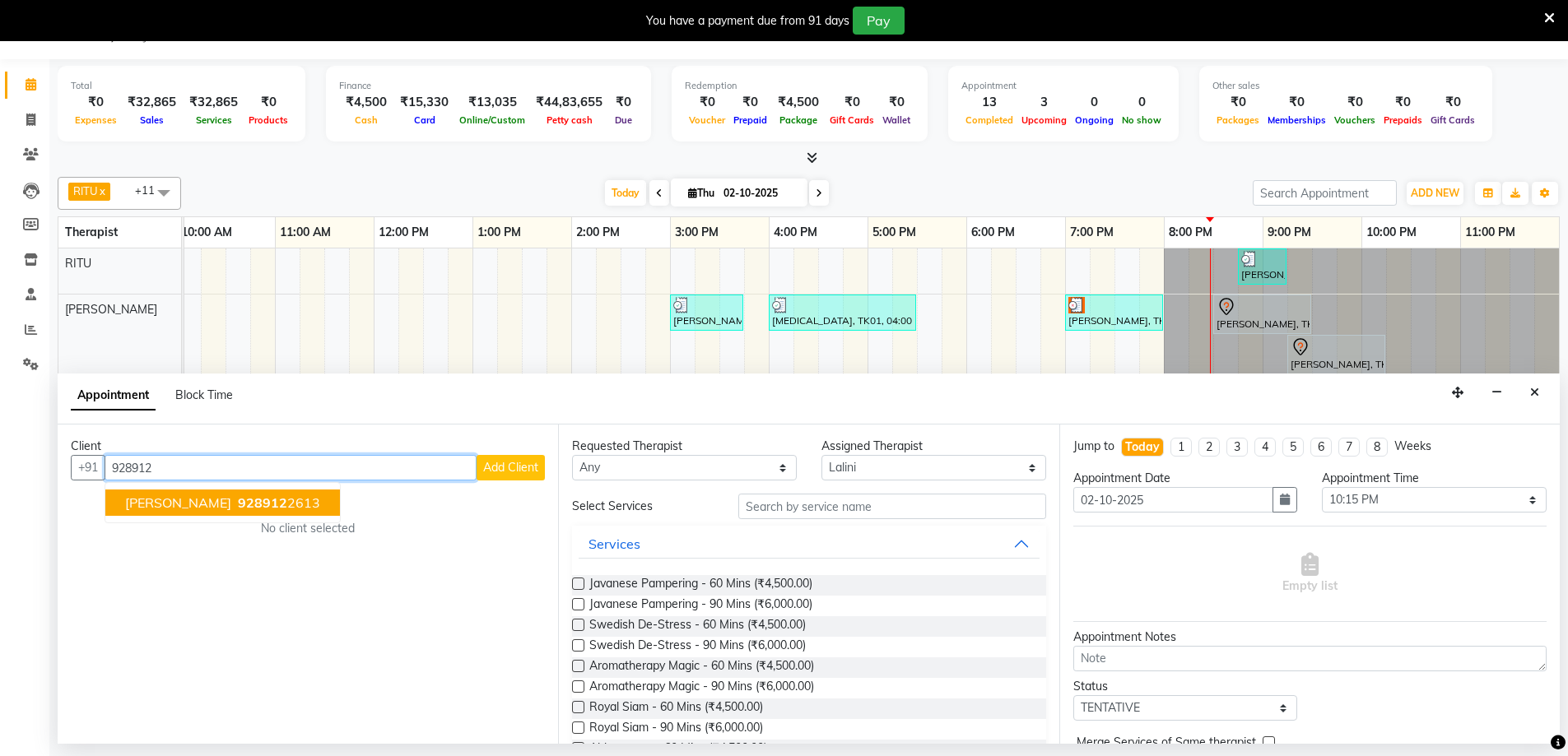
click at [311, 499] on button "Kim Daejoong 928912 2613" at bounding box center [223, 503] width 235 height 26
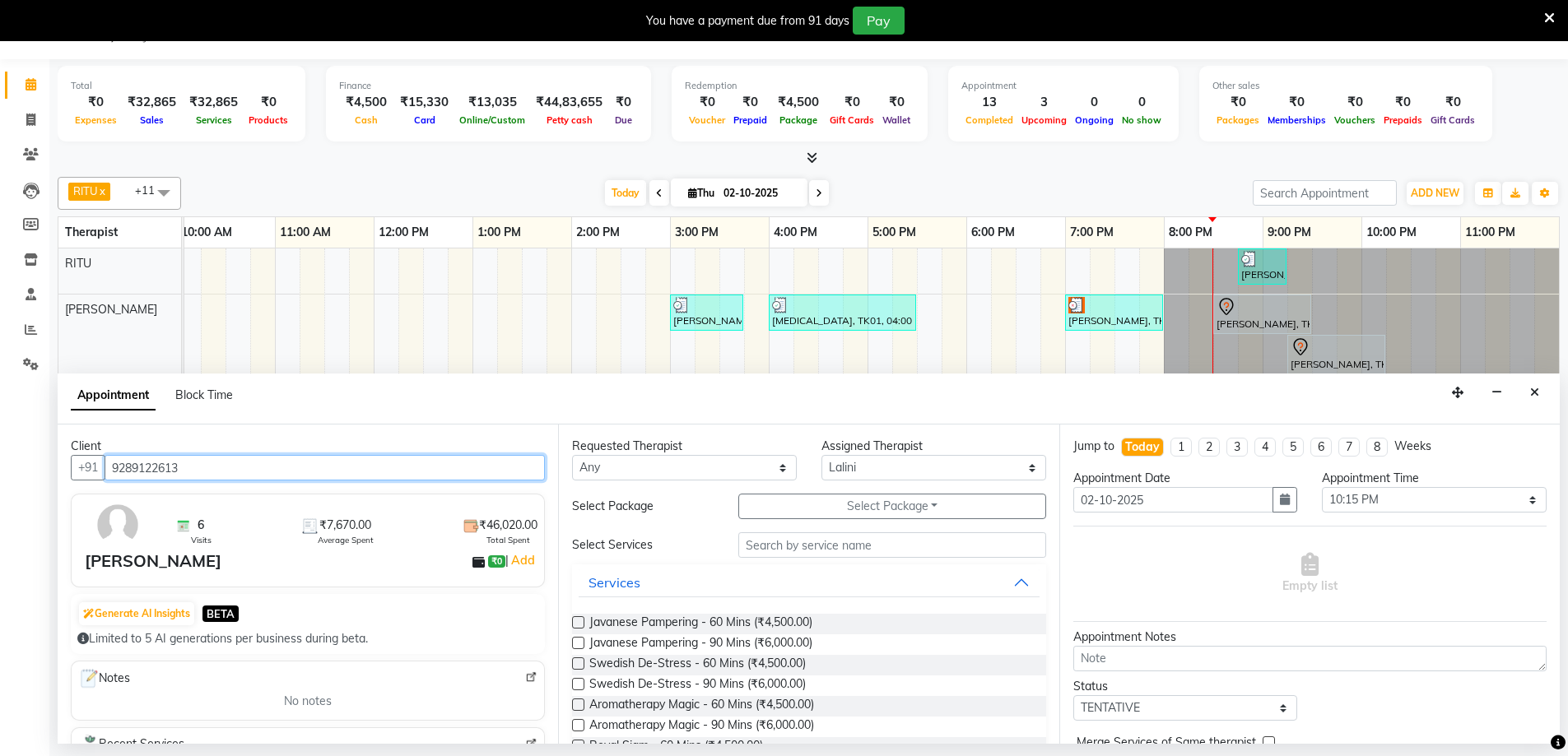
type input "9289122613"
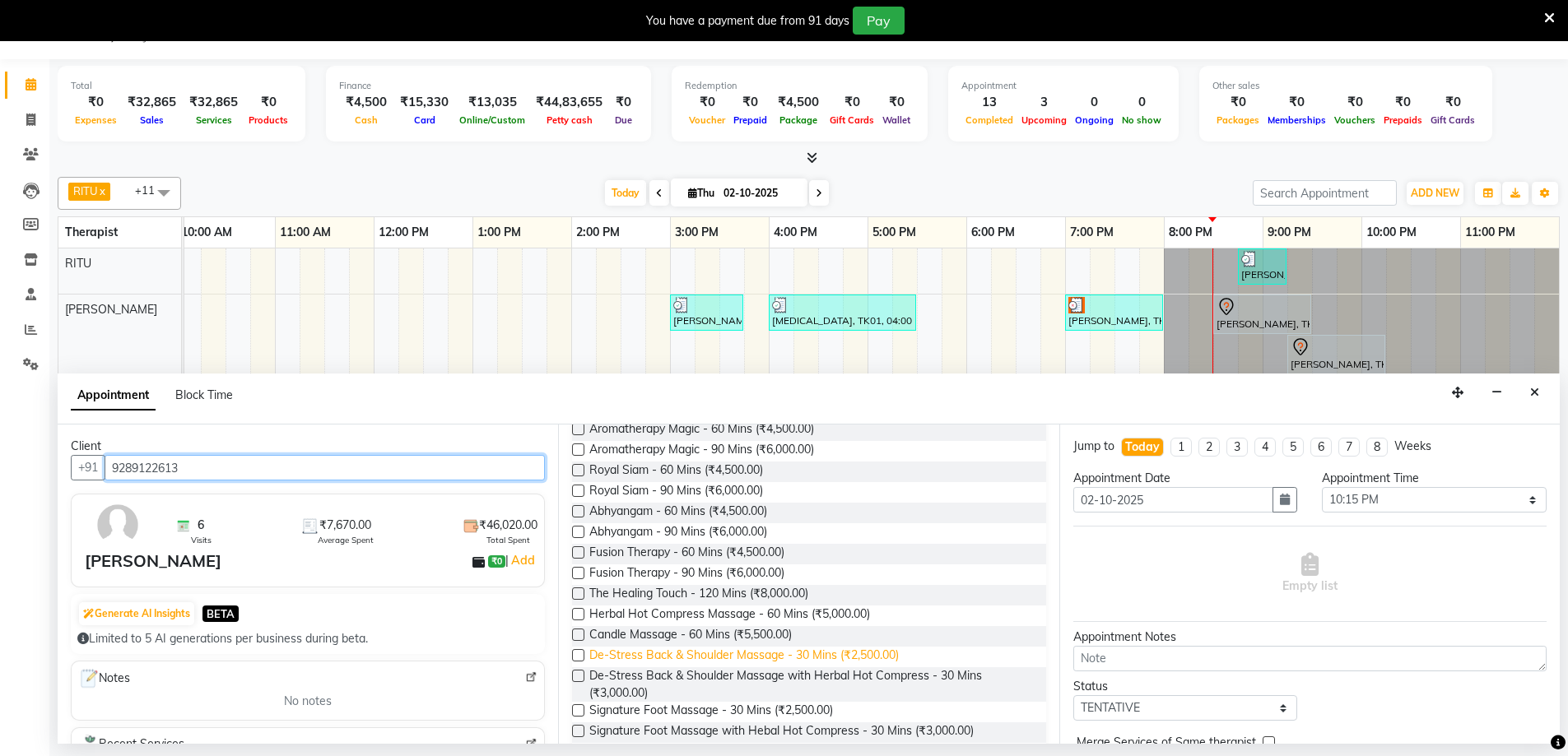
scroll to position [280, 0]
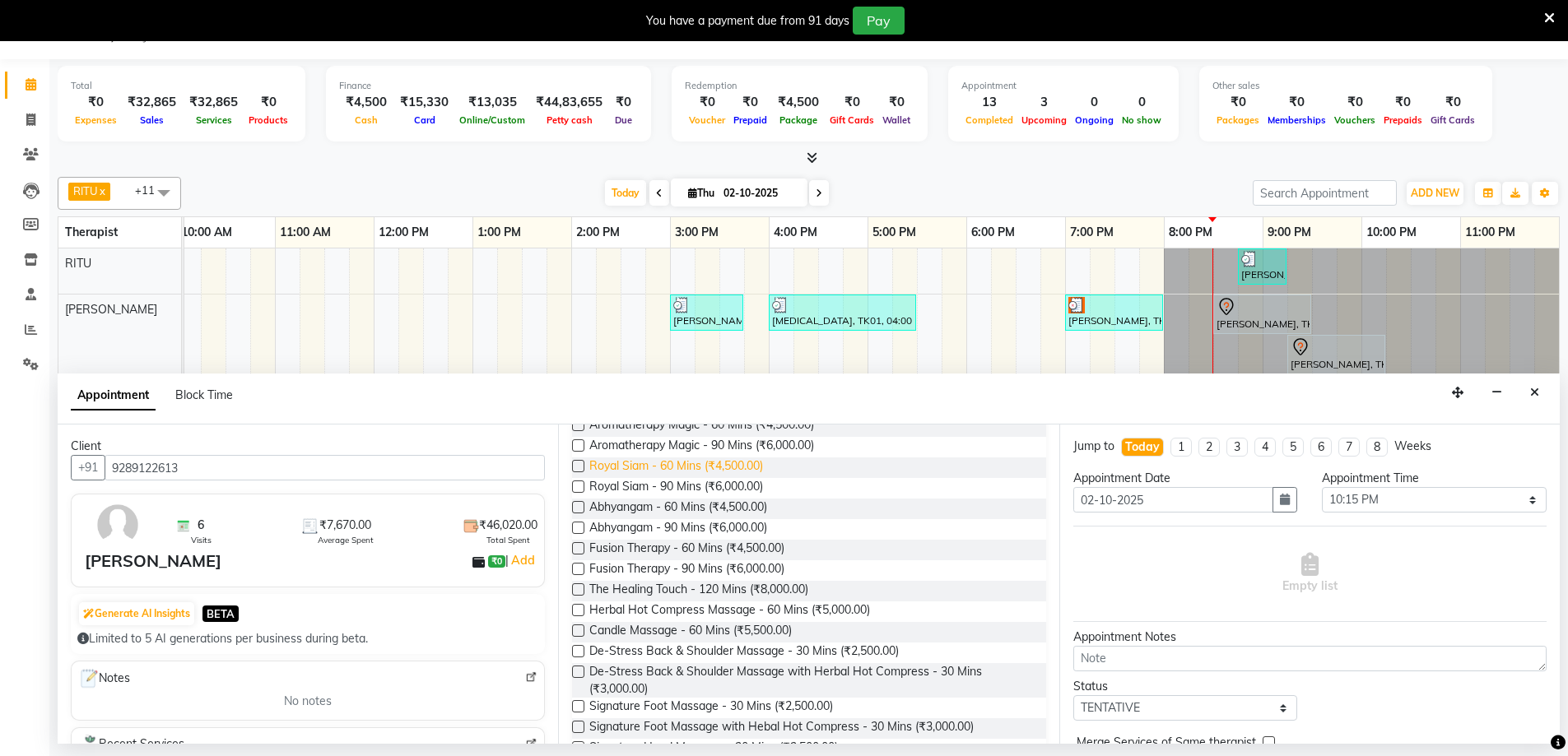
click at [641, 457] on span "Royal Siam - 60 Mins (₹4,500.00)" at bounding box center [676, 467] width 174 height 21
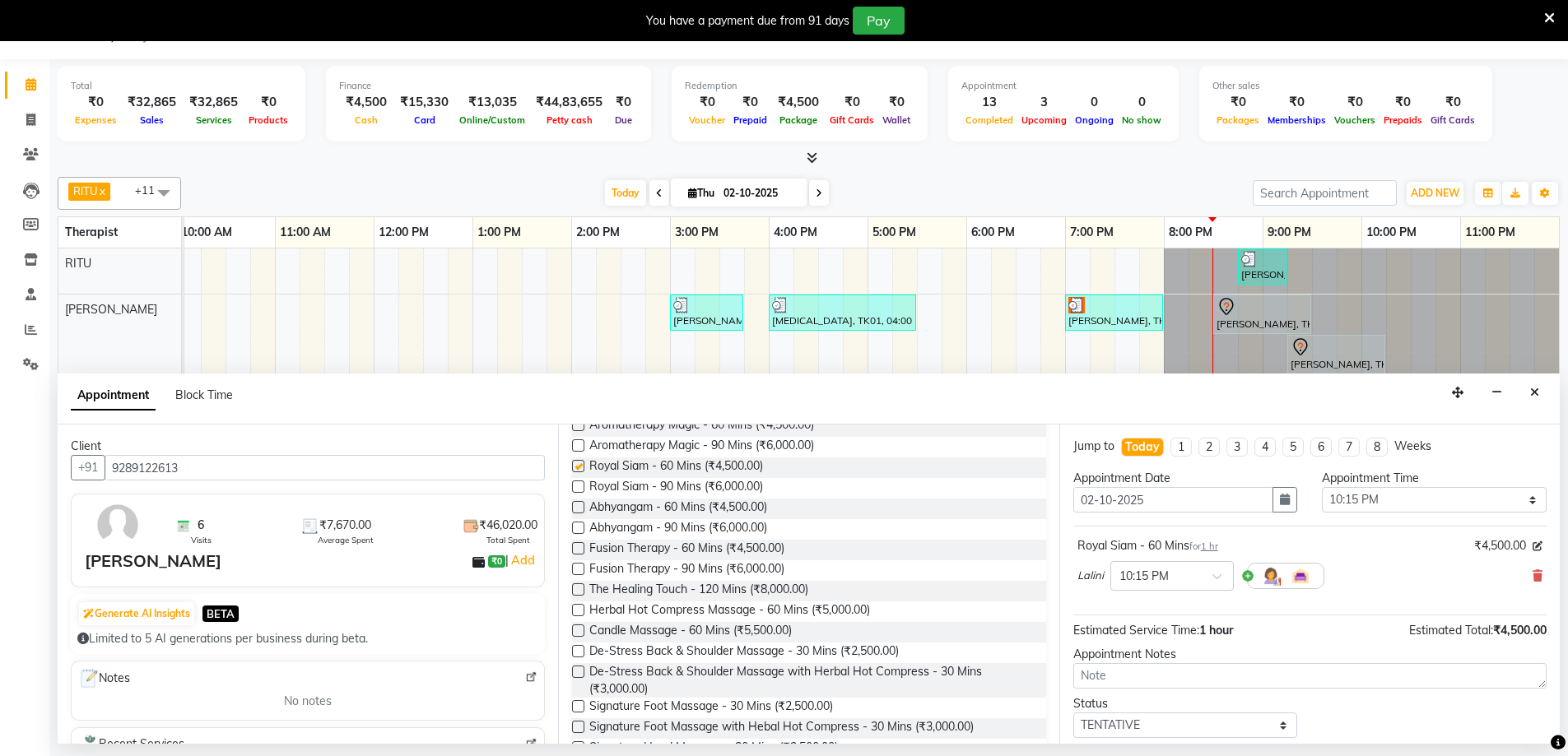
checkbox input "false"
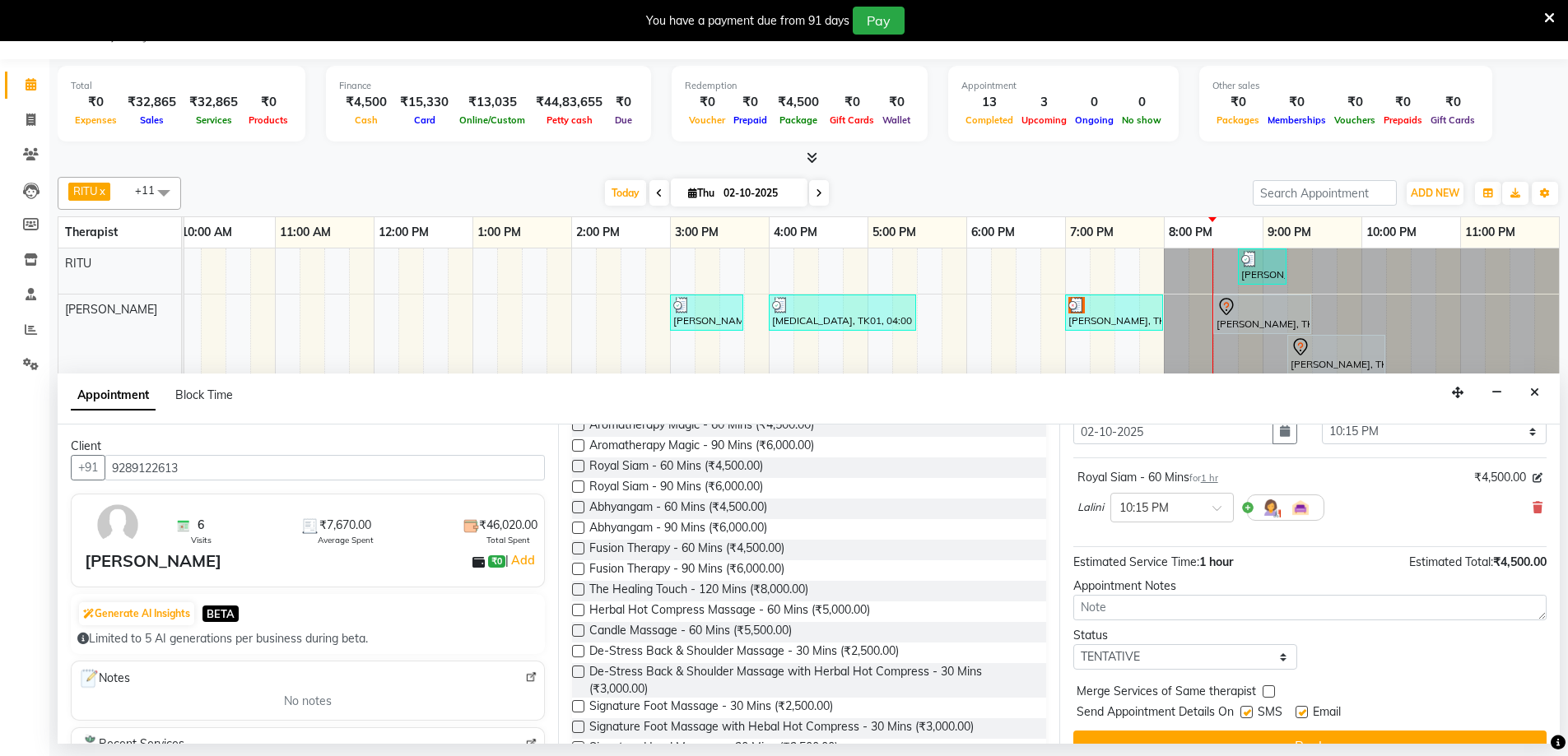
scroll to position [98, 0]
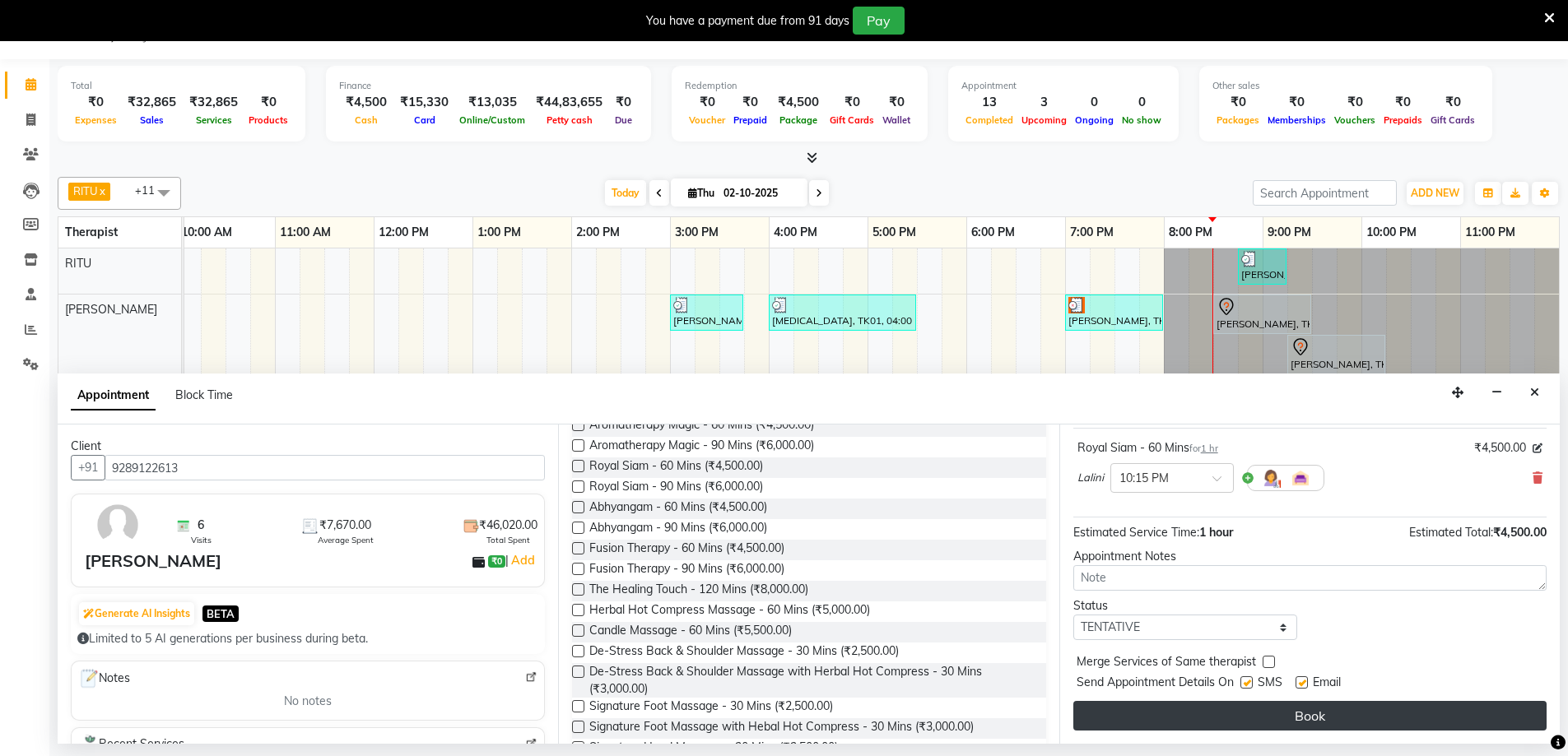
click at [1174, 717] on button "Book" at bounding box center [1310, 716] width 474 height 30
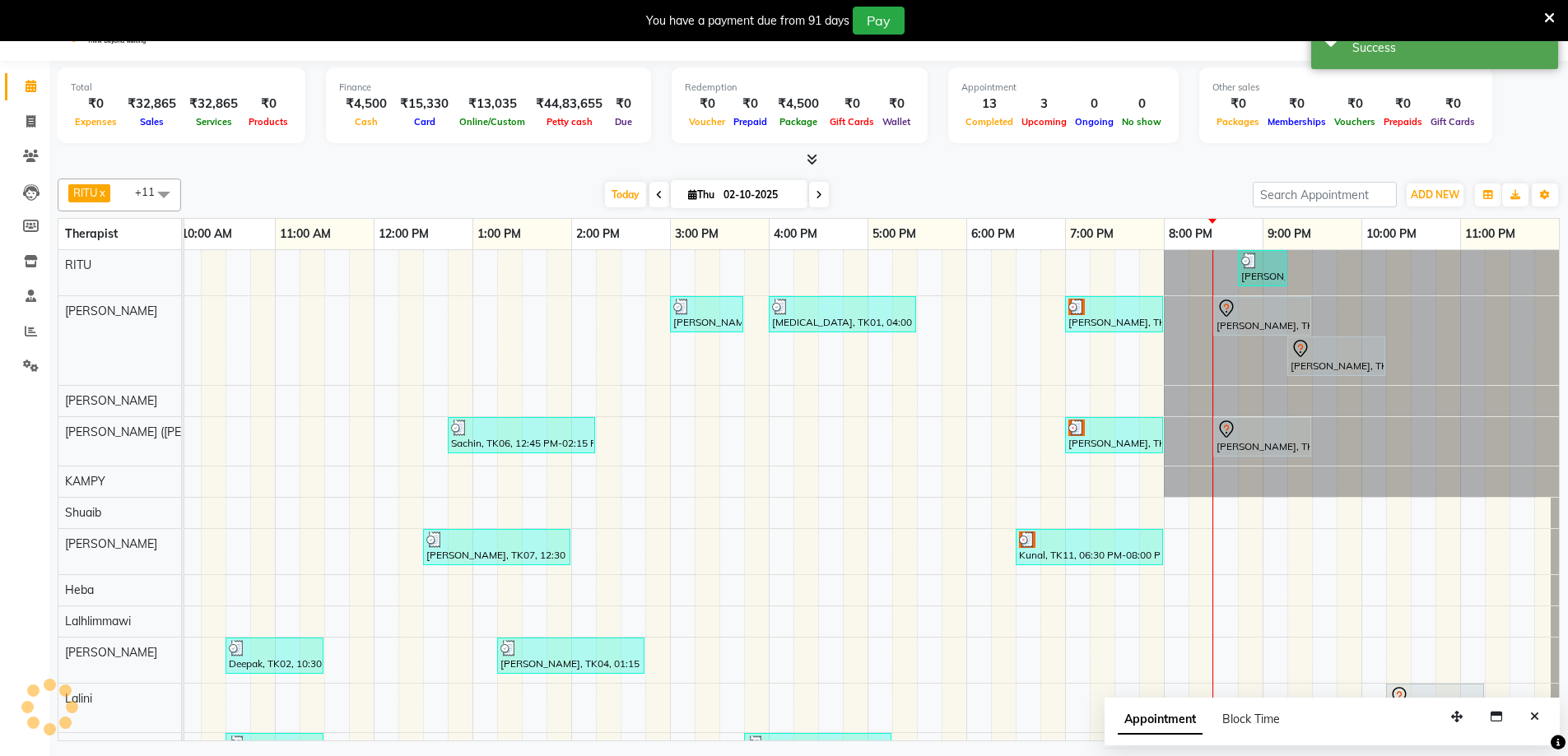
scroll to position [0, 0]
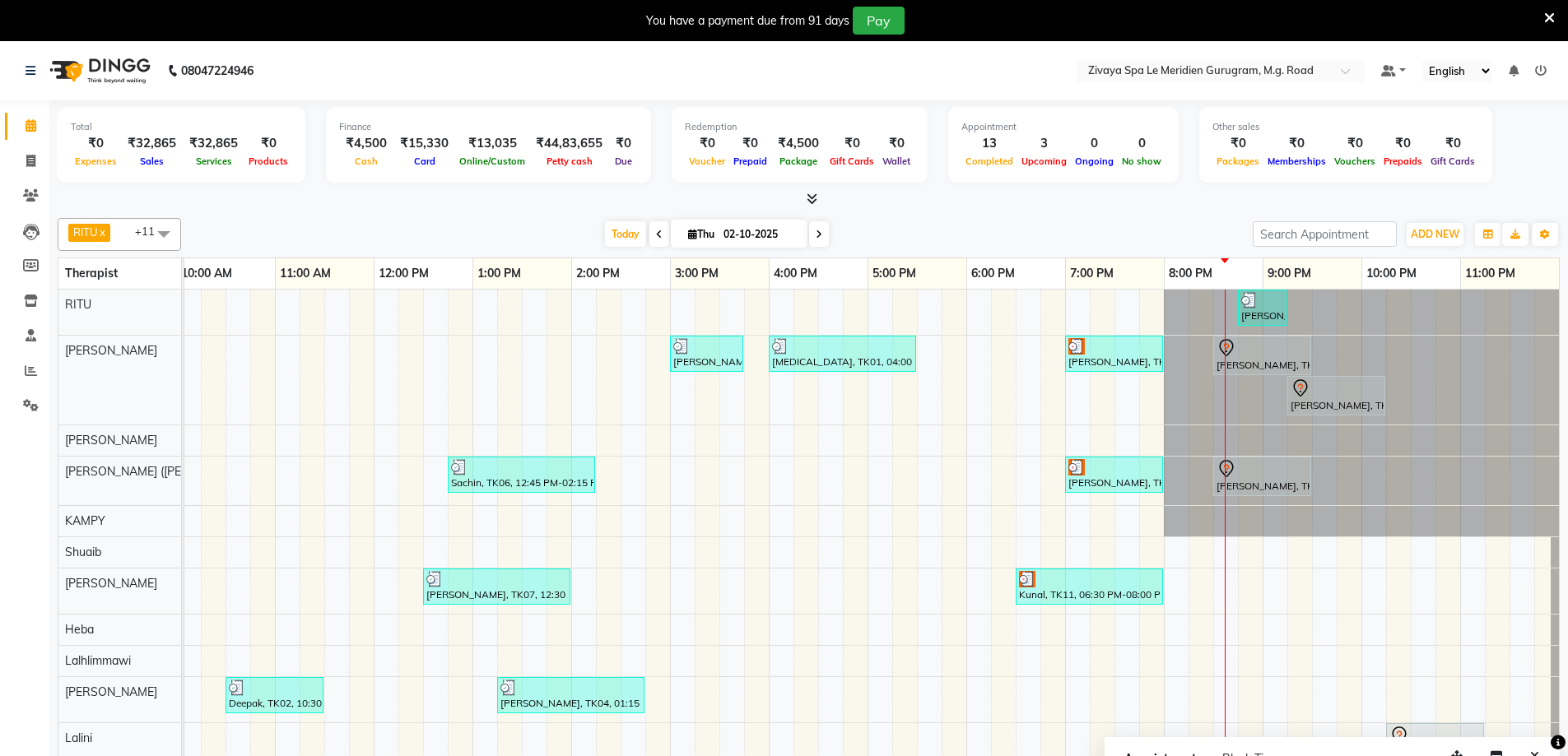
click at [1229, 346] on icon at bounding box center [1227, 346] width 5 height 6
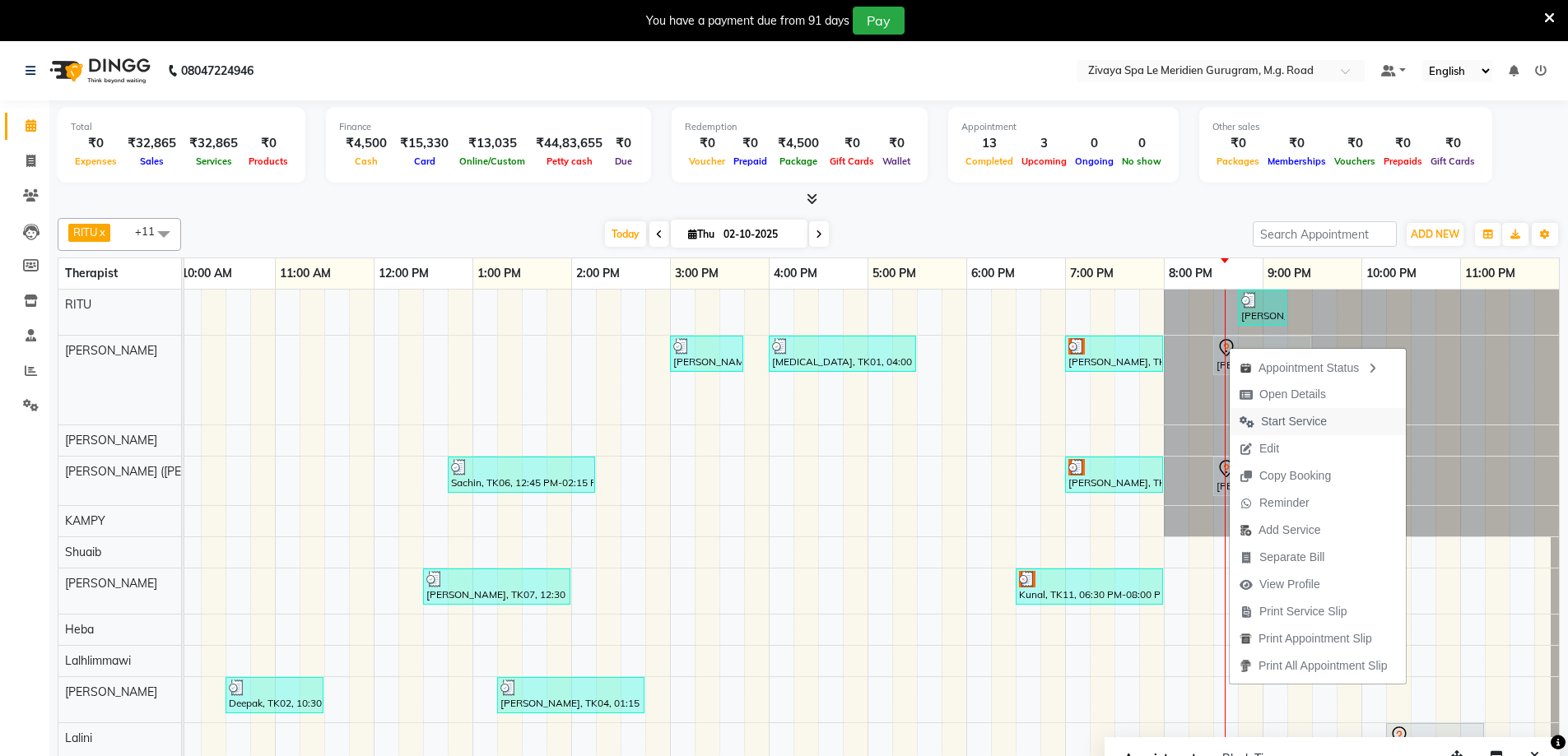
click at [1272, 420] on span "Start Service" at bounding box center [1294, 422] width 66 height 17
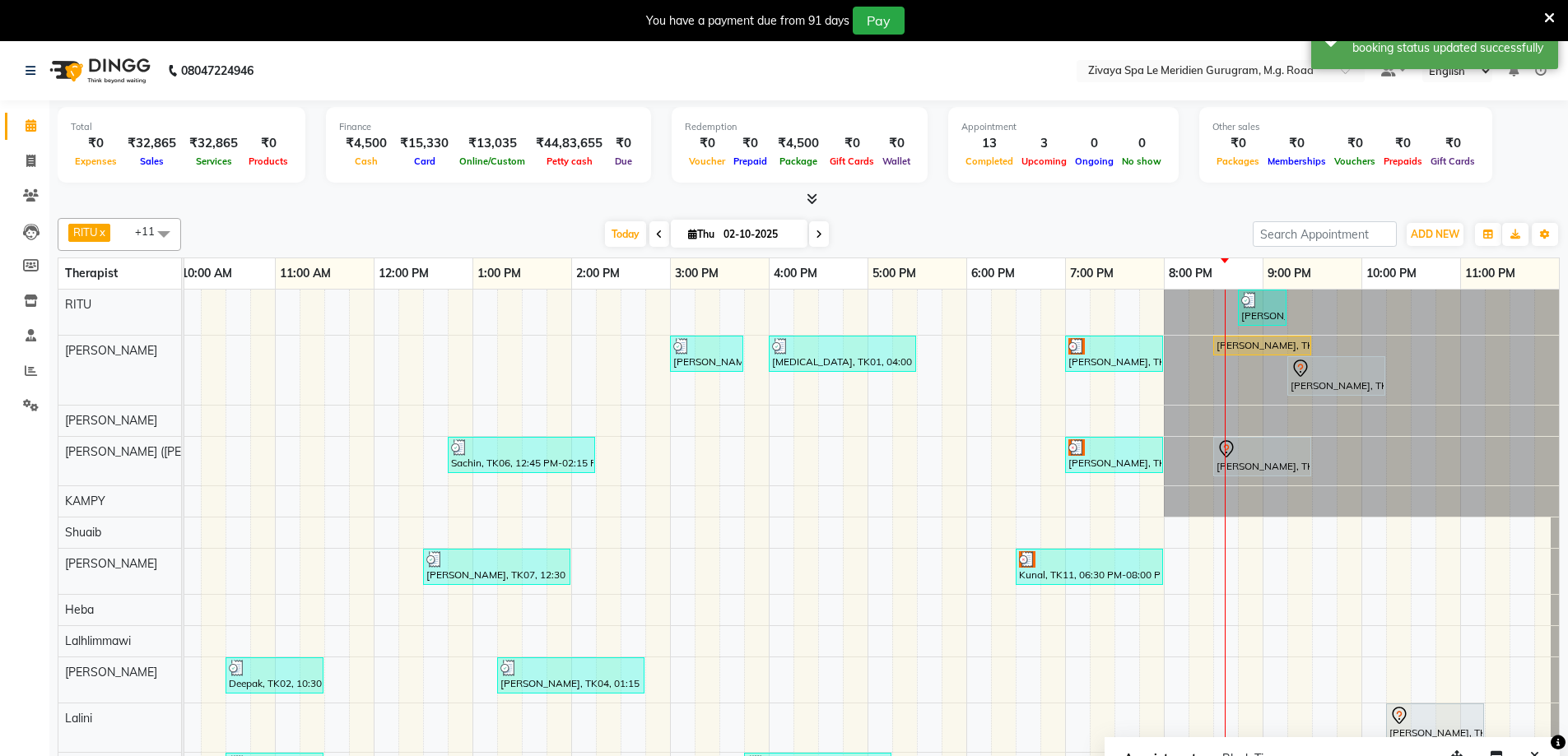
click at [1223, 447] on icon at bounding box center [1226, 450] width 20 height 20
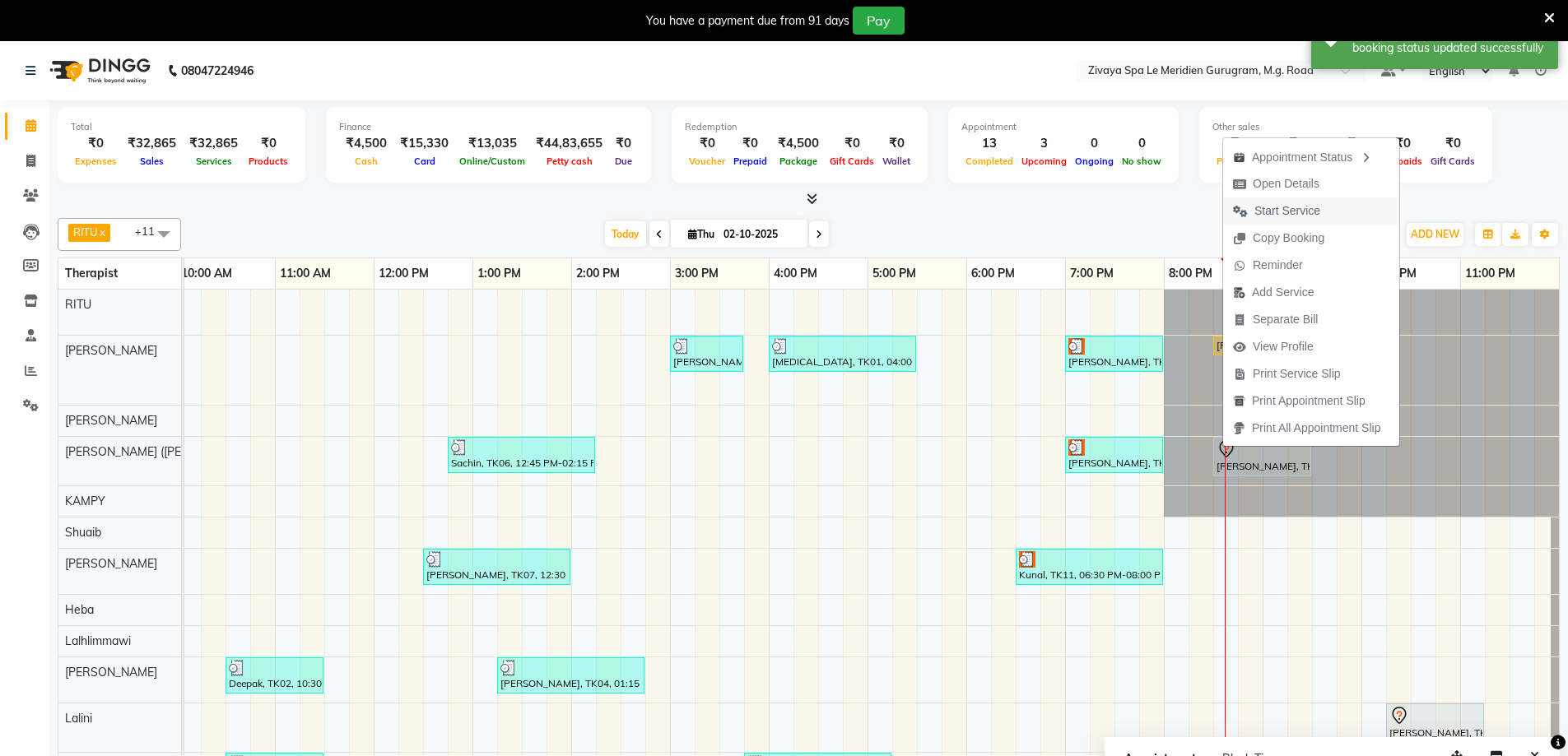
click at [1312, 200] on span "Start Service" at bounding box center [1276, 211] width 107 height 27
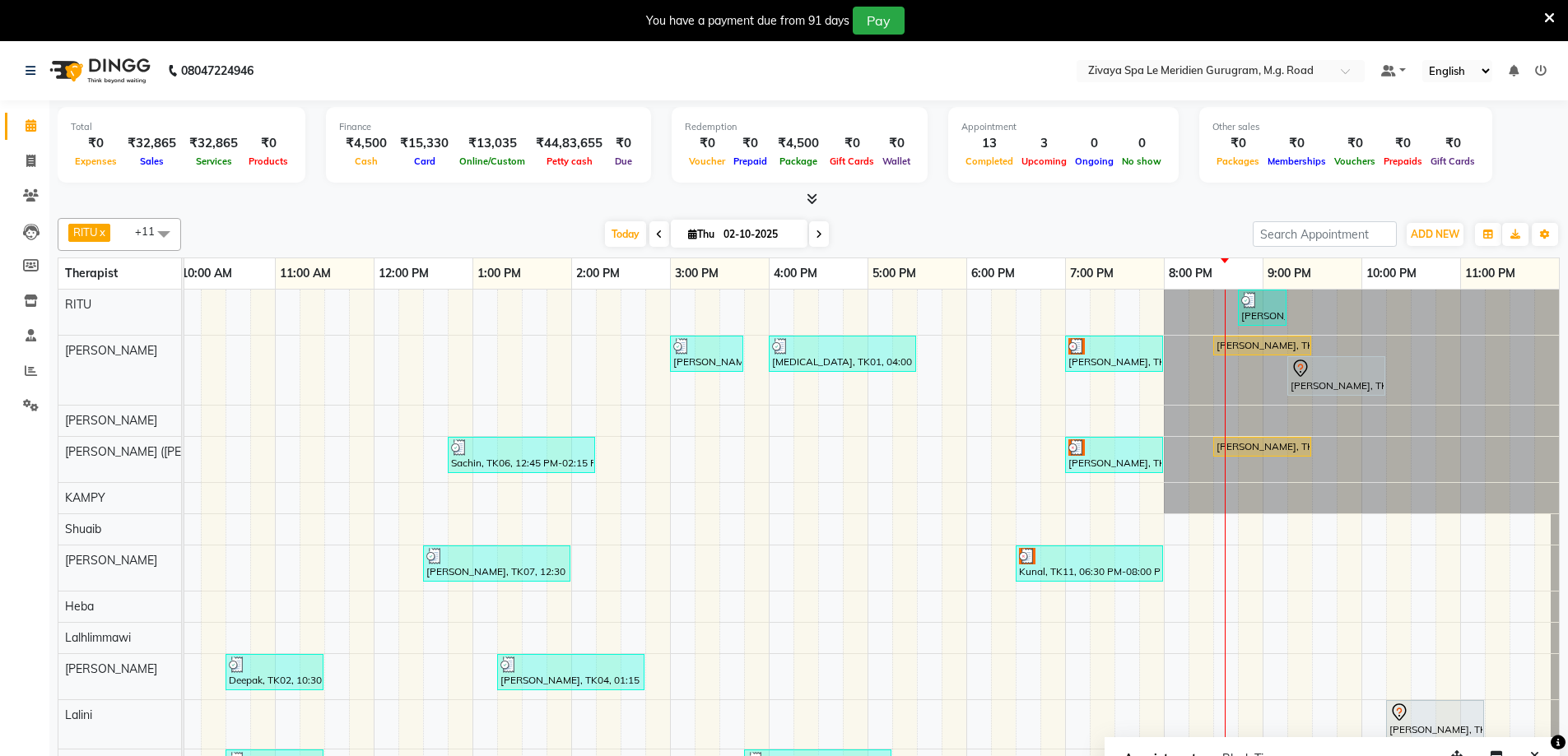
click at [1222, 448] on div "[PERSON_NAME], TK10, 08:30 PM-09:30 PM, Swedish De-Stress - 60 Mins" at bounding box center [1263, 447] width 95 height 15
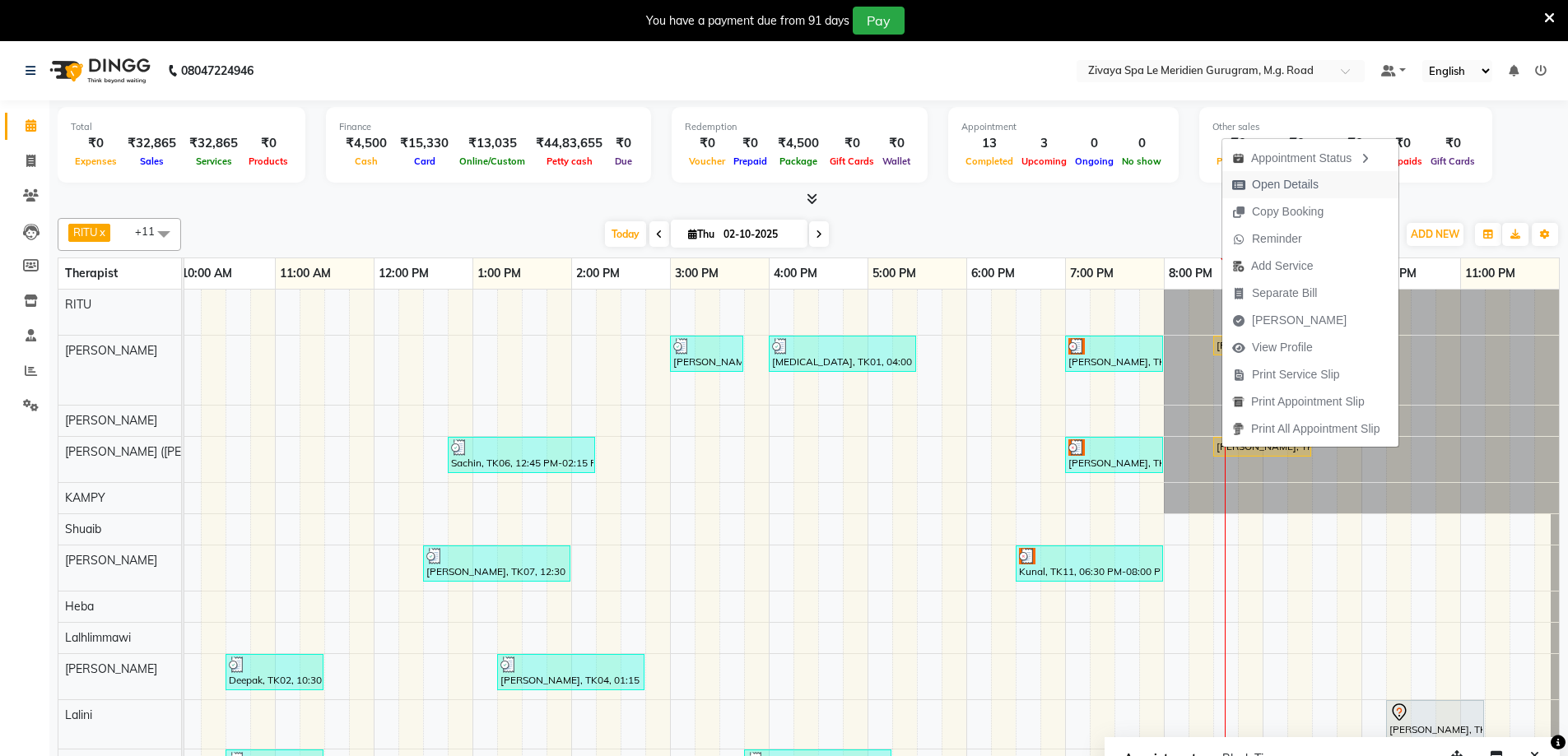
click at [1272, 178] on span "Open Details" at bounding box center [1285, 184] width 67 height 17
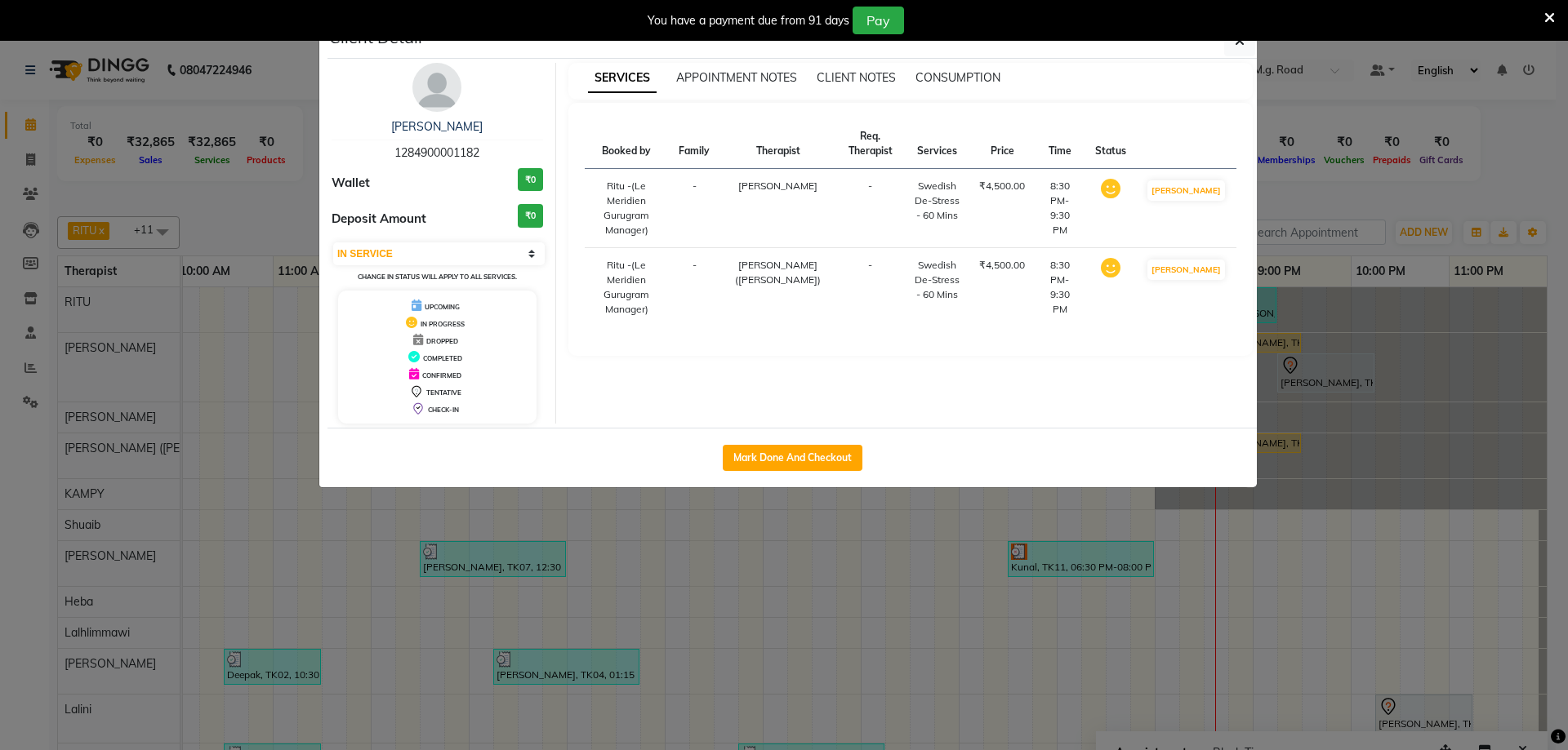
click at [1203, 180] on td "[PERSON_NAME]" at bounding box center [1186, 209] width 100 height 80
click at [1205, 212] on td "[PERSON_NAME]" at bounding box center [1186, 209] width 100 height 80
click at [1205, 262] on button "[PERSON_NAME]" at bounding box center [1187, 269] width 78 height 21
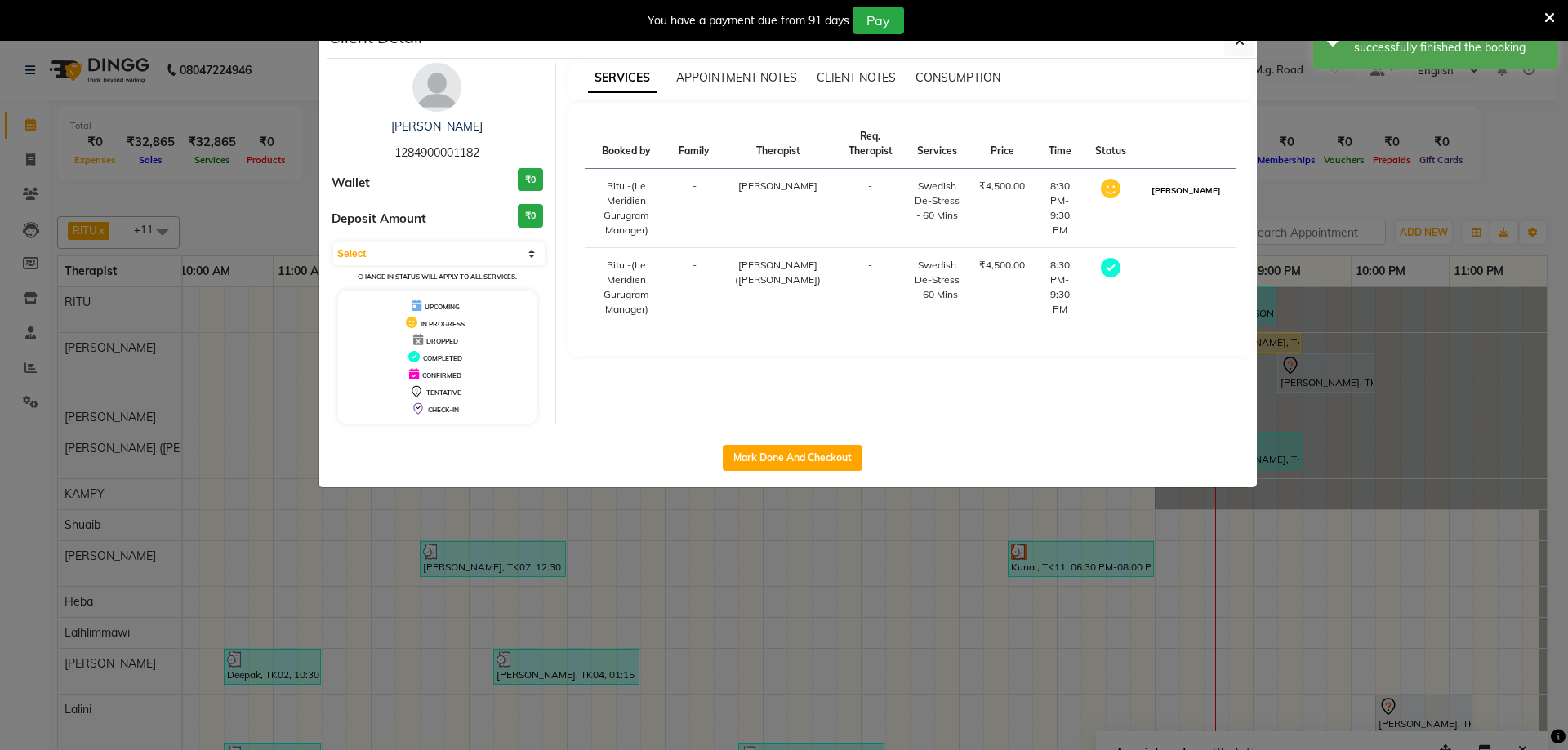
click at [1194, 190] on button "[PERSON_NAME]" at bounding box center [1187, 191] width 78 height 21
select select "3"
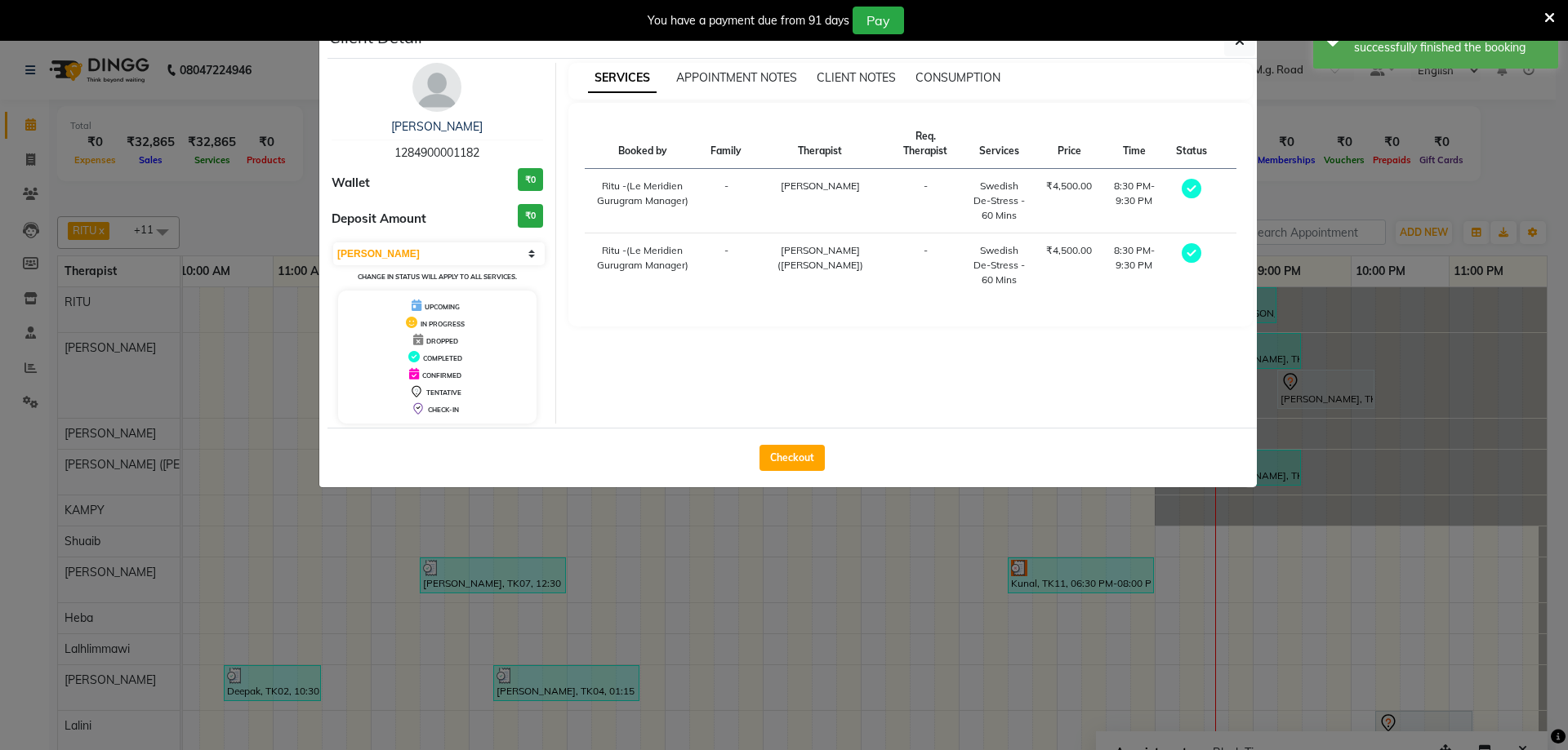
click at [1380, 436] on ngb-modal-window "Client Detail Eddy 1284900001182 Wallet ₹0 Deposit Amount ₹0 Select MARK DONE U…" at bounding box center [784, 375] width 1568 height 750
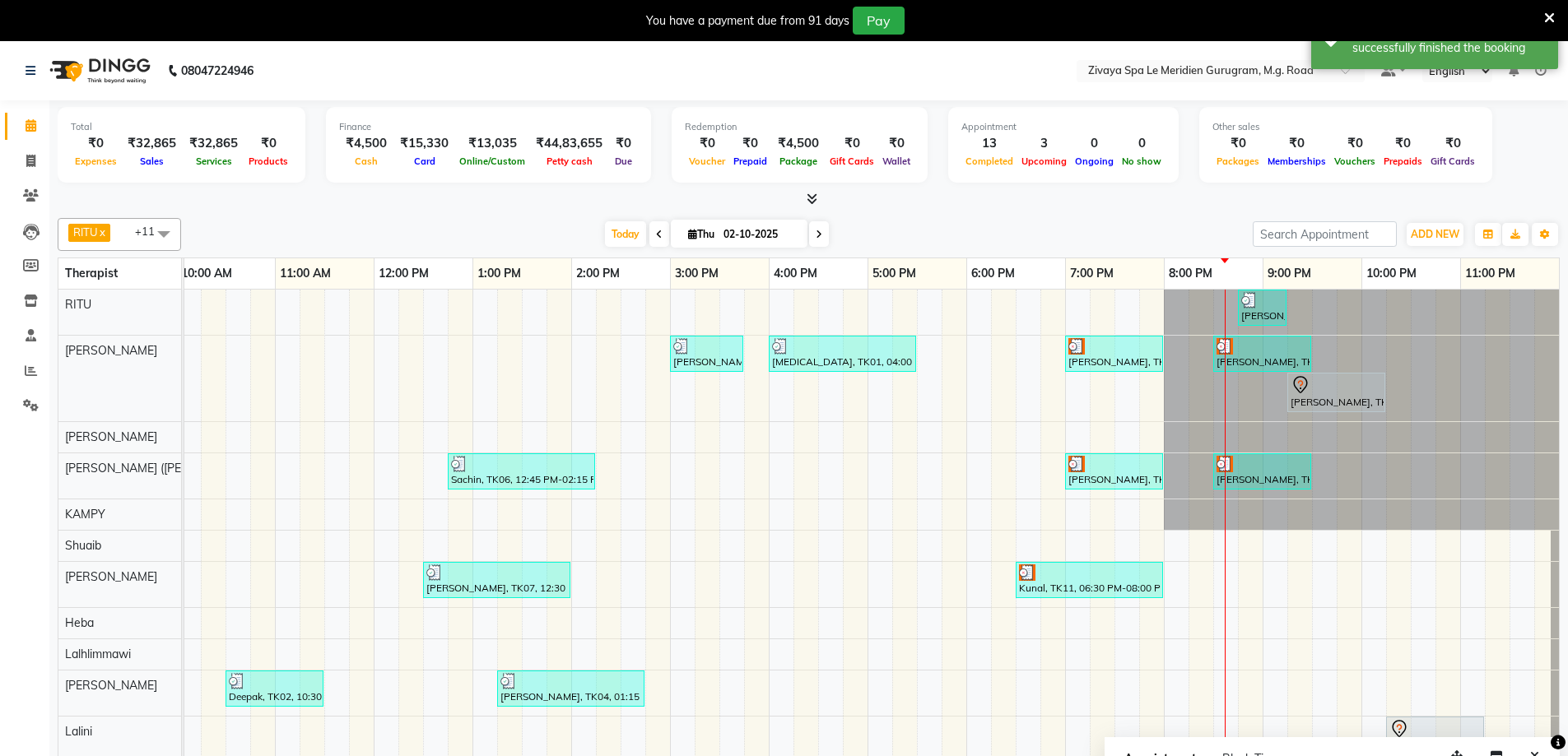
scroll to position [0, 984]
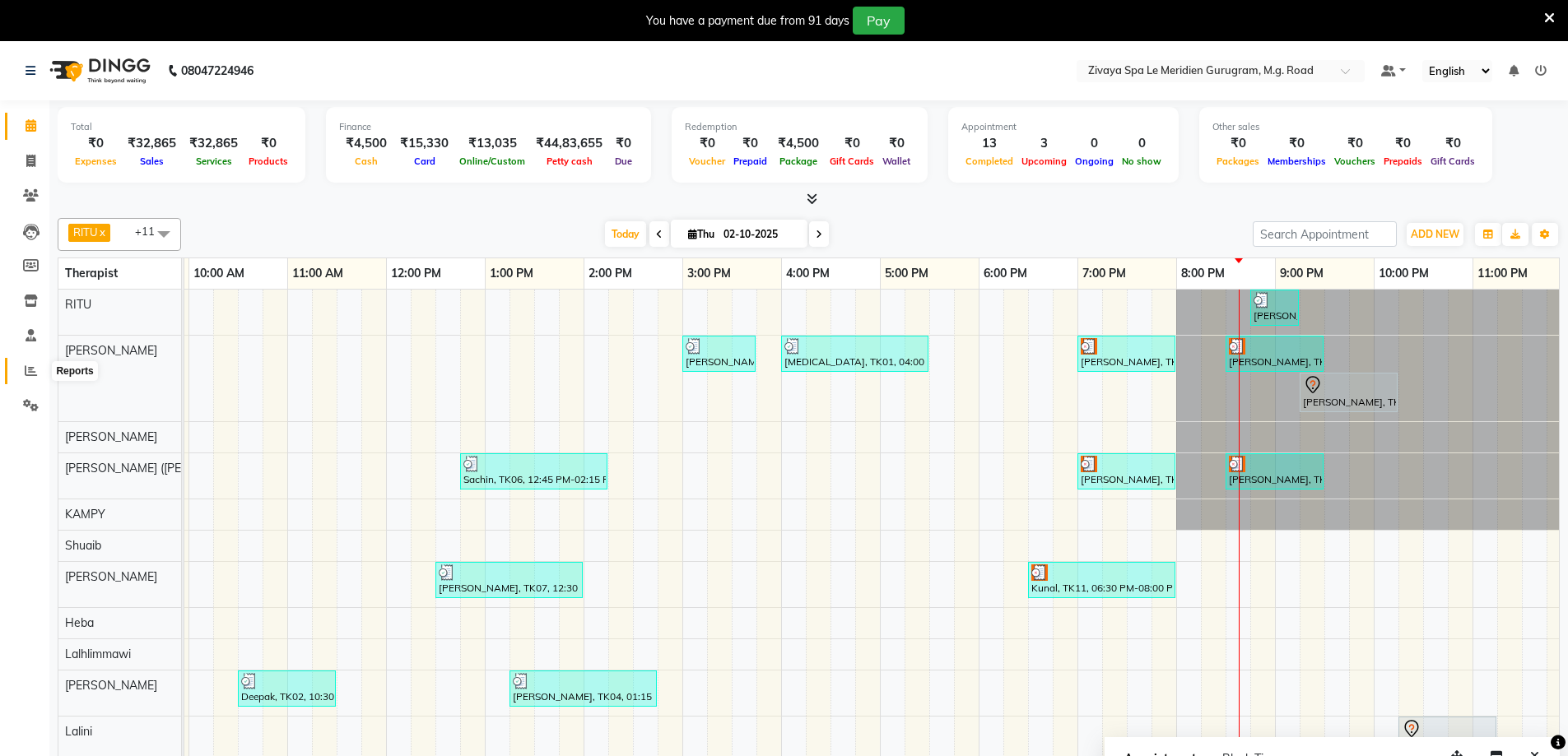
click at [24, 370] on span at bounding box center [31, 372] width 29 height 19
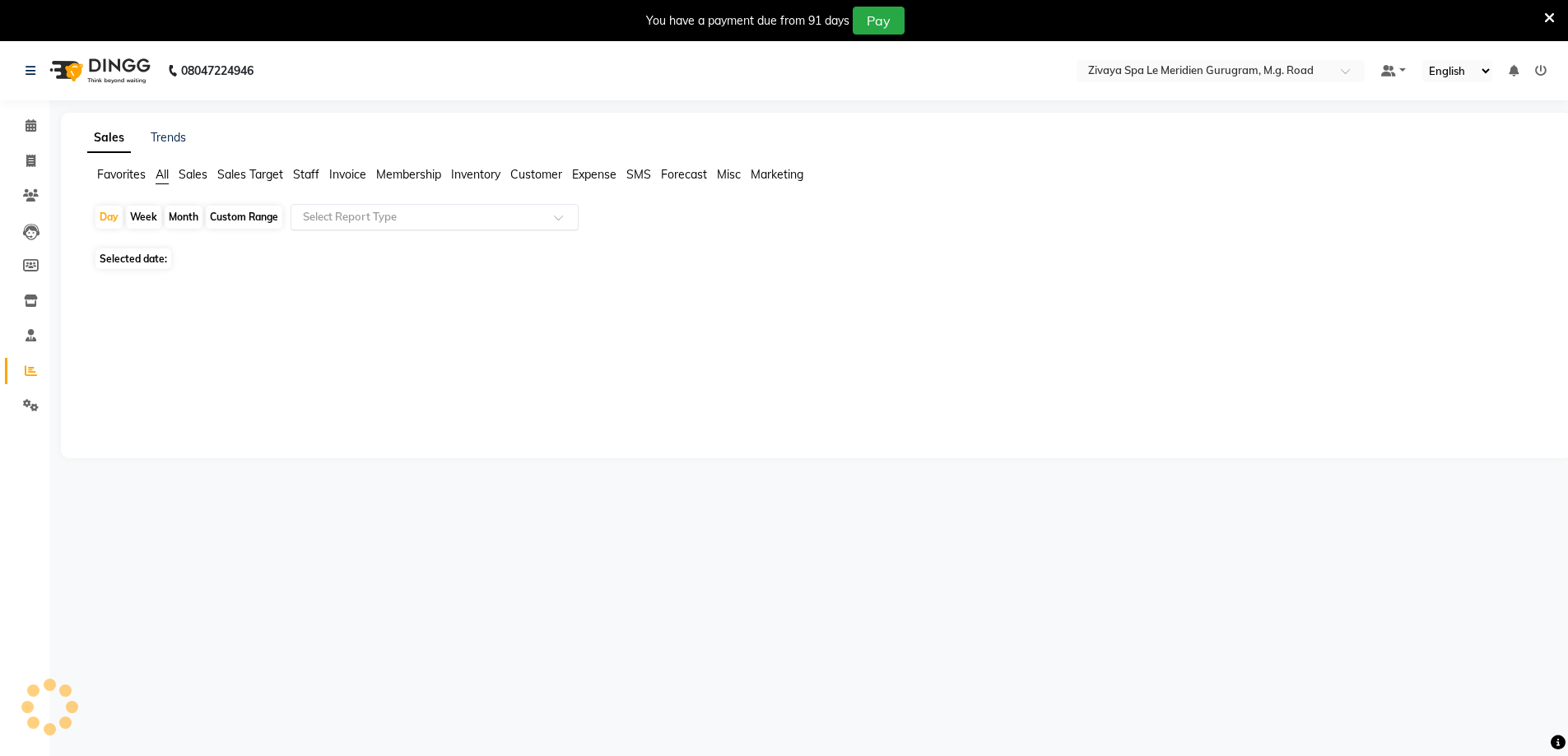
click at [374, 217] on input "text" at bounding box center [418, 218] width 237 height 16
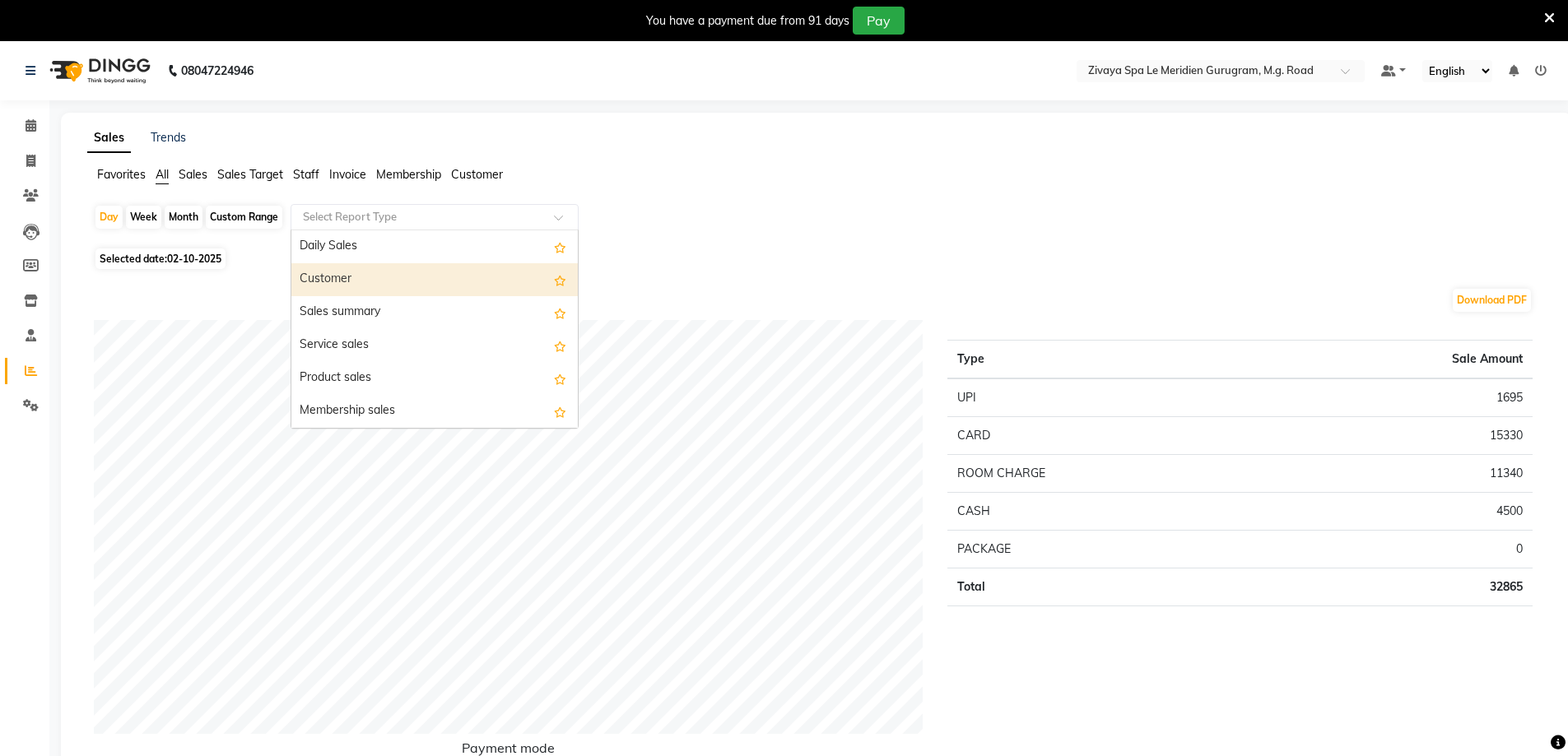
click at [323, 284] on div "Customer" at bounding box center [435, 280] width 286 height 33
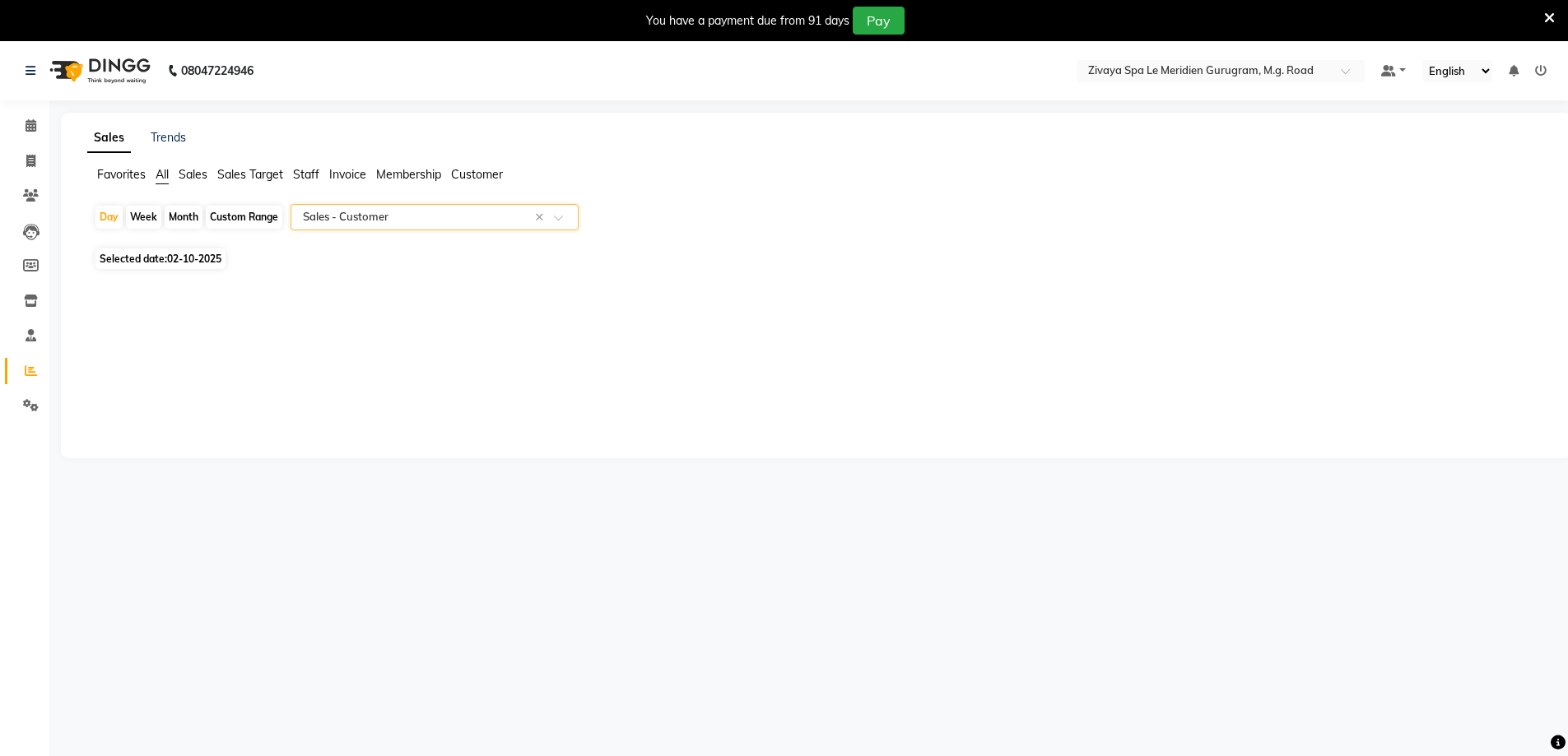
select select "filtered_report"
select select "csv"
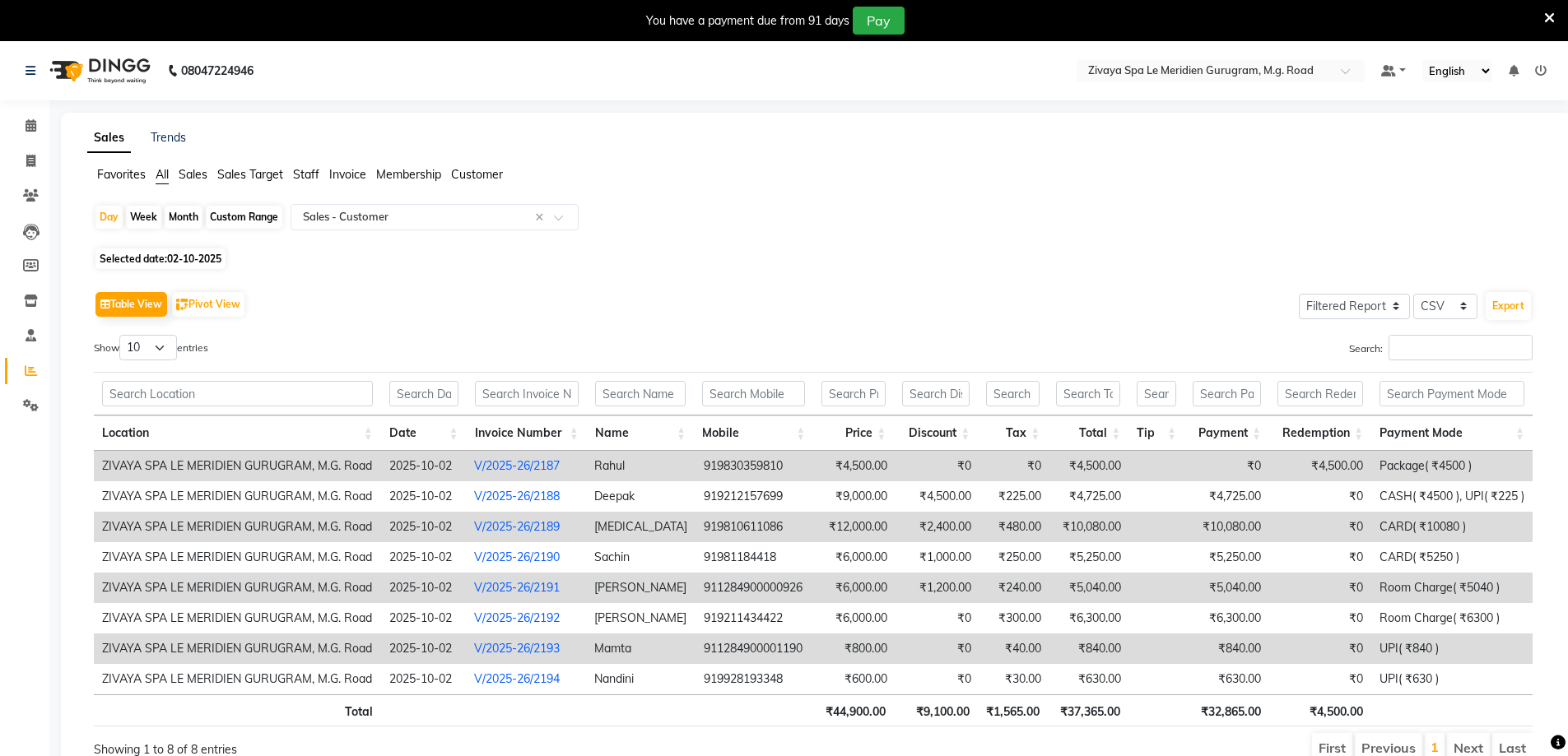
click at [220, 220] on div "Custom Range" at bounding box center [244, 217] width 77 height 23
select select "10"
select select "2025"
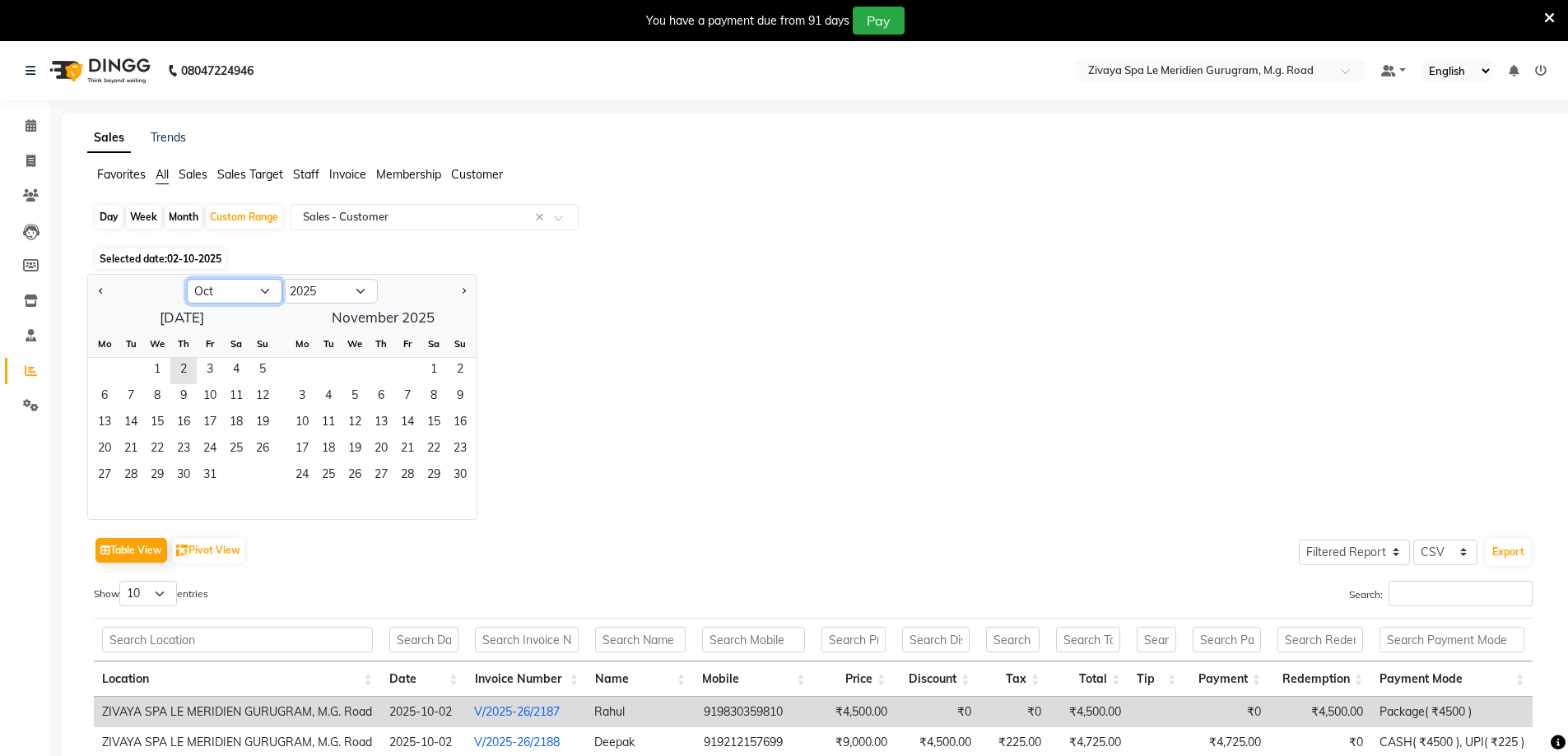
click at [261, 294] on select "Jan Feb Mar Apr May Jun Jul Aug Sep Oct Nov Dec" at bounding box center [234, 291] width 96 height 25
select select "9"
click at [187, 279] on select "Jan Feb Mar Apr May Jun Jul Aug Sep Oct Nov Dec" at bounding box center [234, 291] width 96 height 25
click at [105, 373] on span "1" at bounding box center [104, 371] width 26 height 26
click at [136, 475] on span "30" at bounding box center [130, 476] width 26 height 26
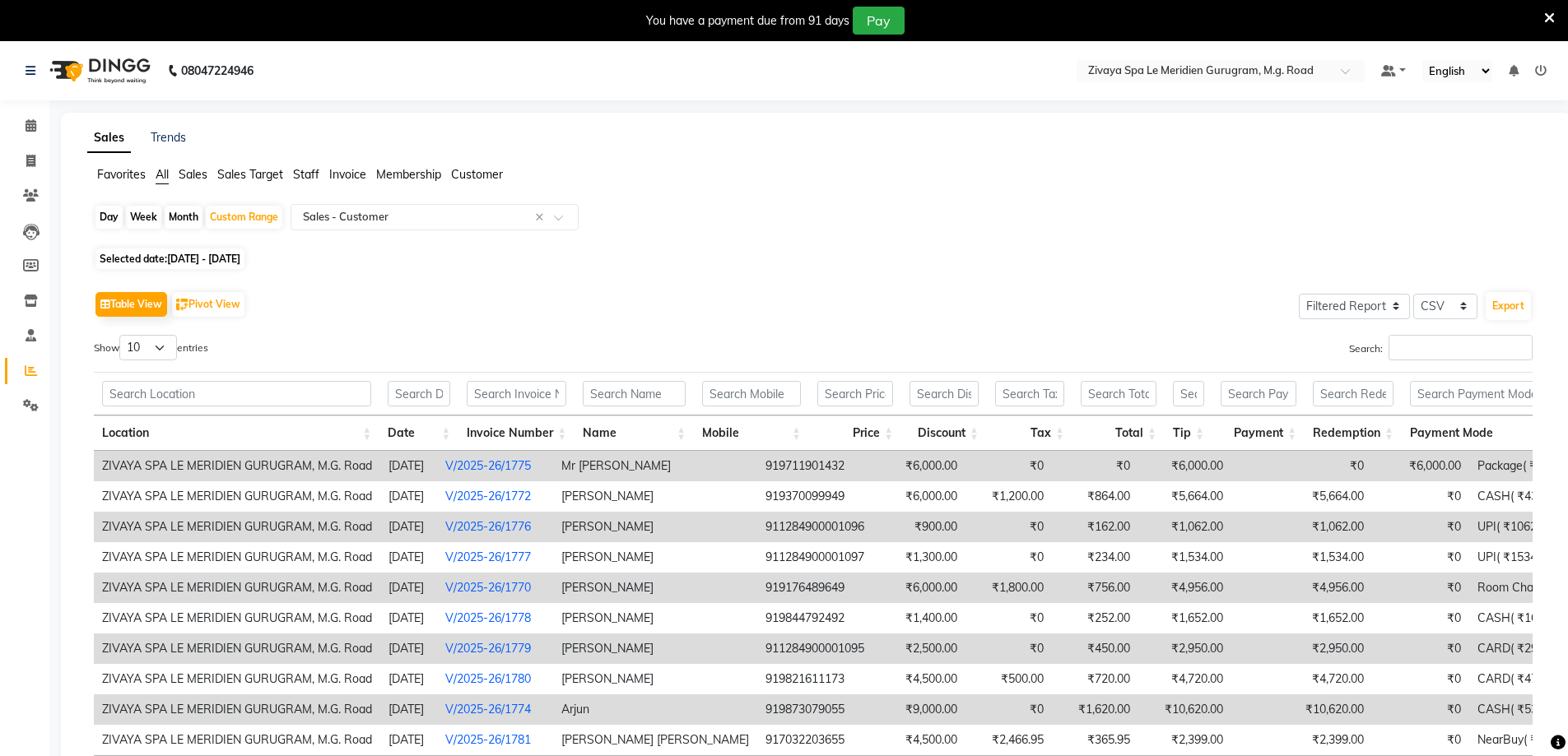
click at [158, 175] on span "All" at bounding box center [162, 174] width 13 height 15
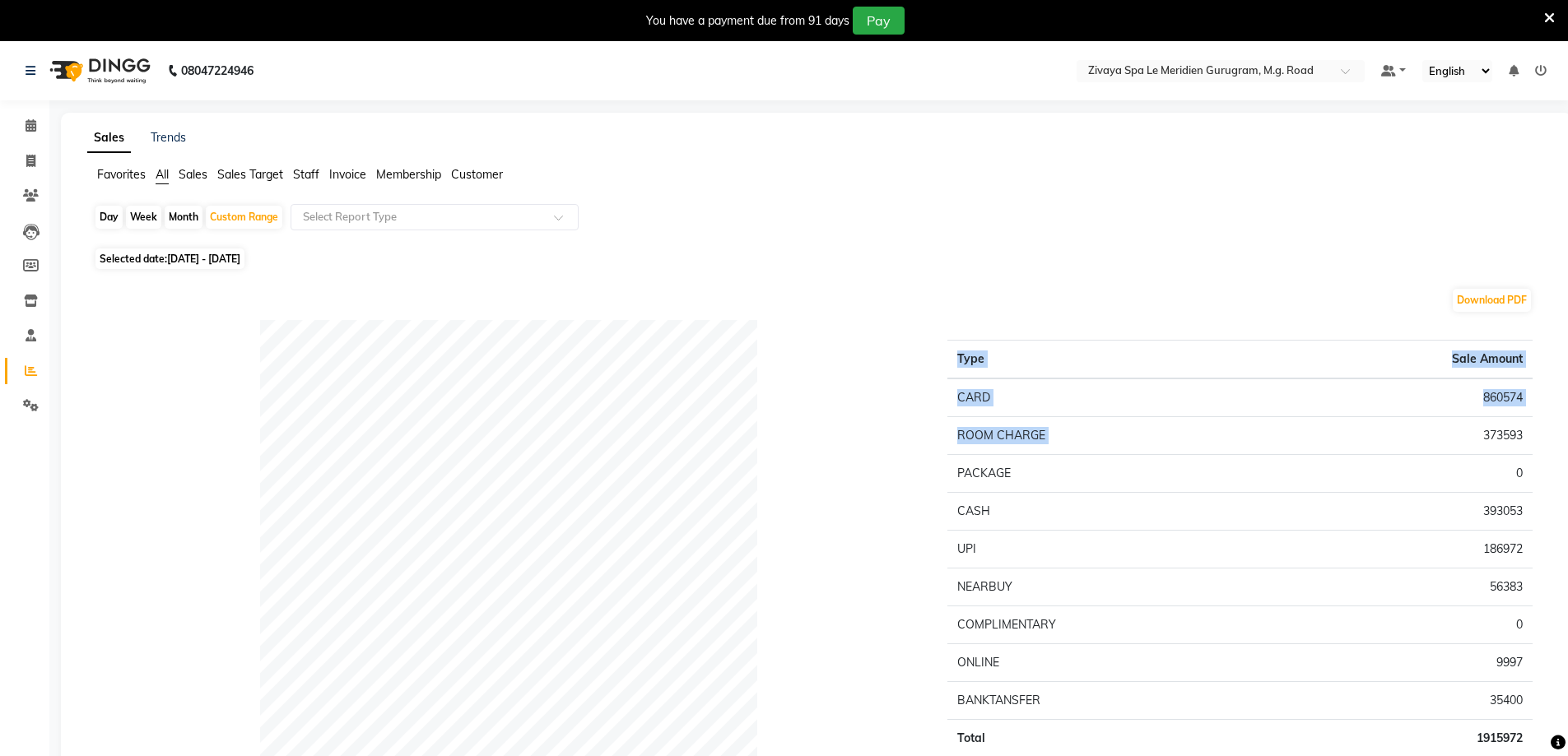
drag, startPoint x: 1536, startPoint y: 440, endPoint x: 1486, endPoint y: 434, distance: 50.4
click at [1486, 434] on div "Type Sale Amount CARD 860574 ROOM CHARGE 373593 PACKAGE 0 CASH 393053 UPI 18697…" at bounding box center [1240, 592] width 610 height 546
click at [1531, 440] on td "373593" at bounding box center [1406, 436] width 253 height 38
click at [388, 223] on input "text" at bounding box center [418, 218] width 237 height 16
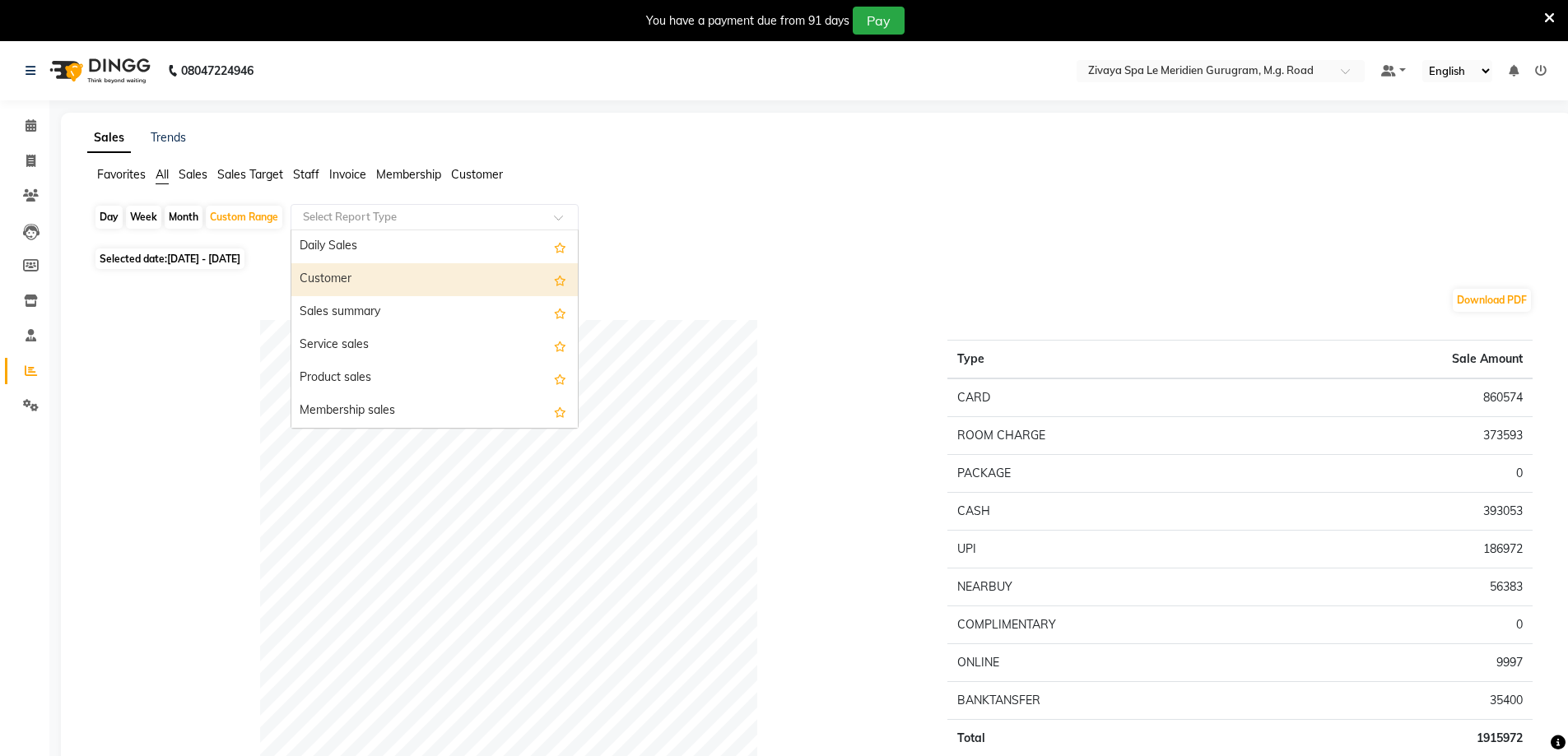
click at [349, 281] on div "Customer" at bounding box center [435, 280] width 286 height 33
select select "filtered_report"
select select "csv"
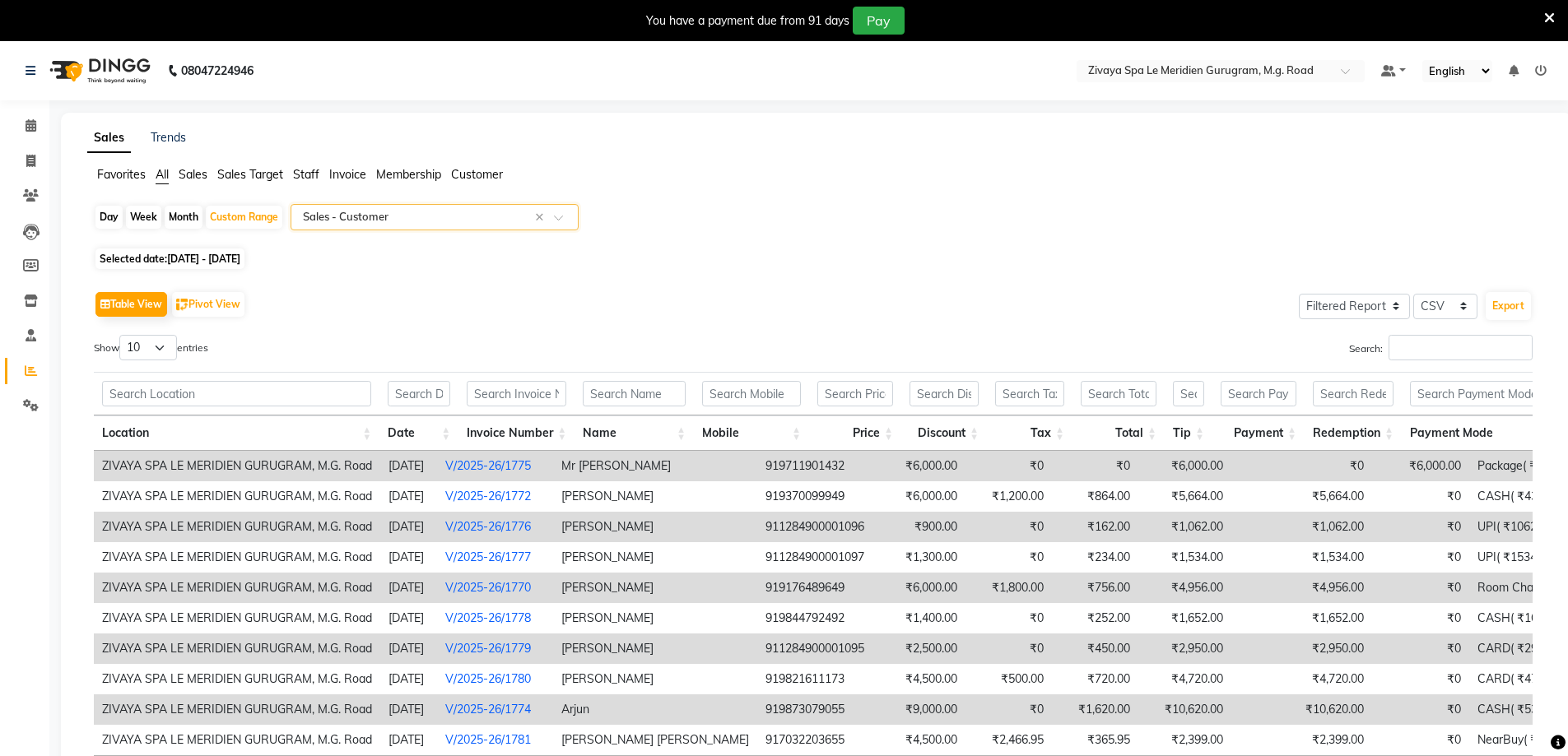
click at [107, 218] on div "Day" at bounding box center [109, 217] width 27 height 23
select select "9"
select select "2025"
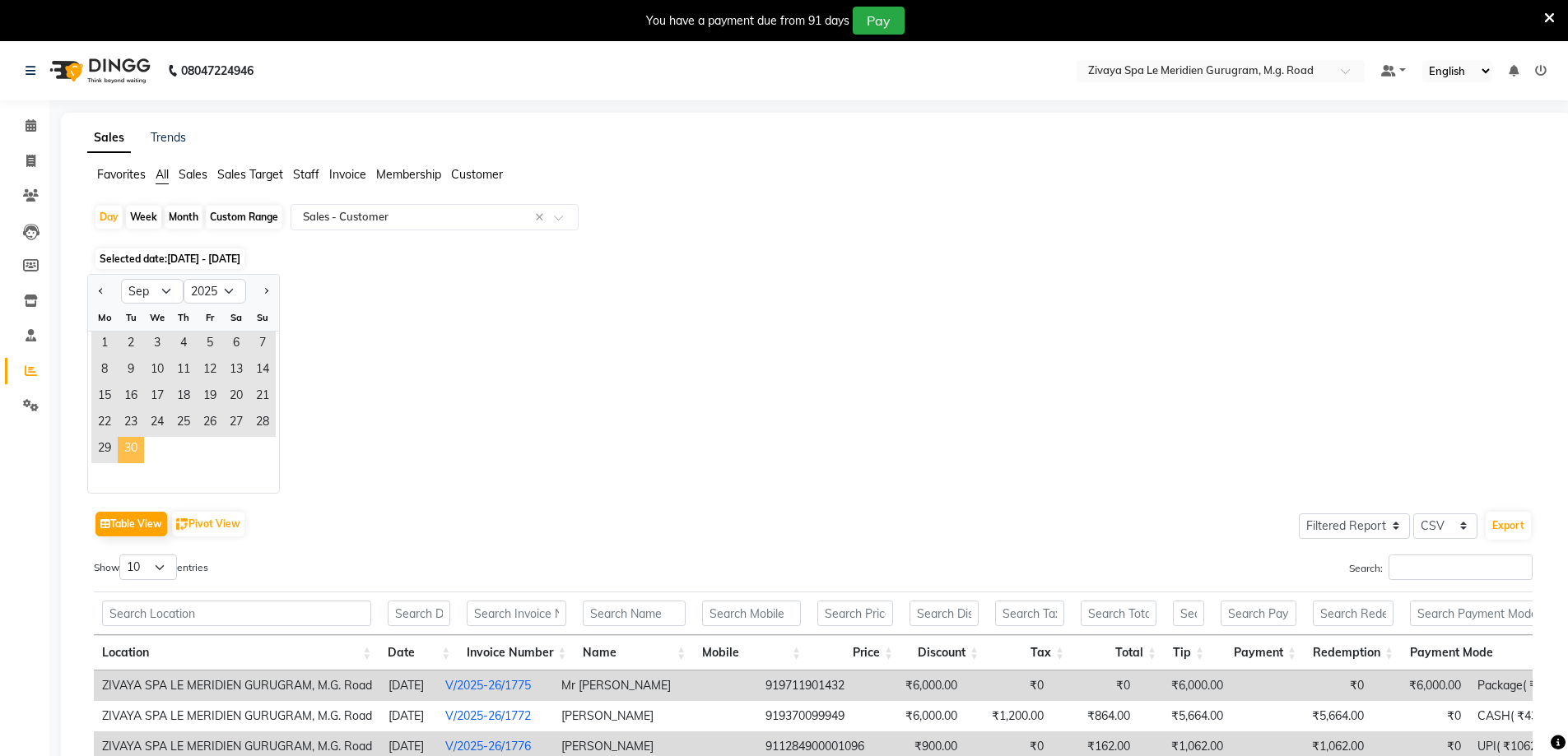
click at [136, 449] on span "30" at bounding box center [130, 450] width 26 height 26
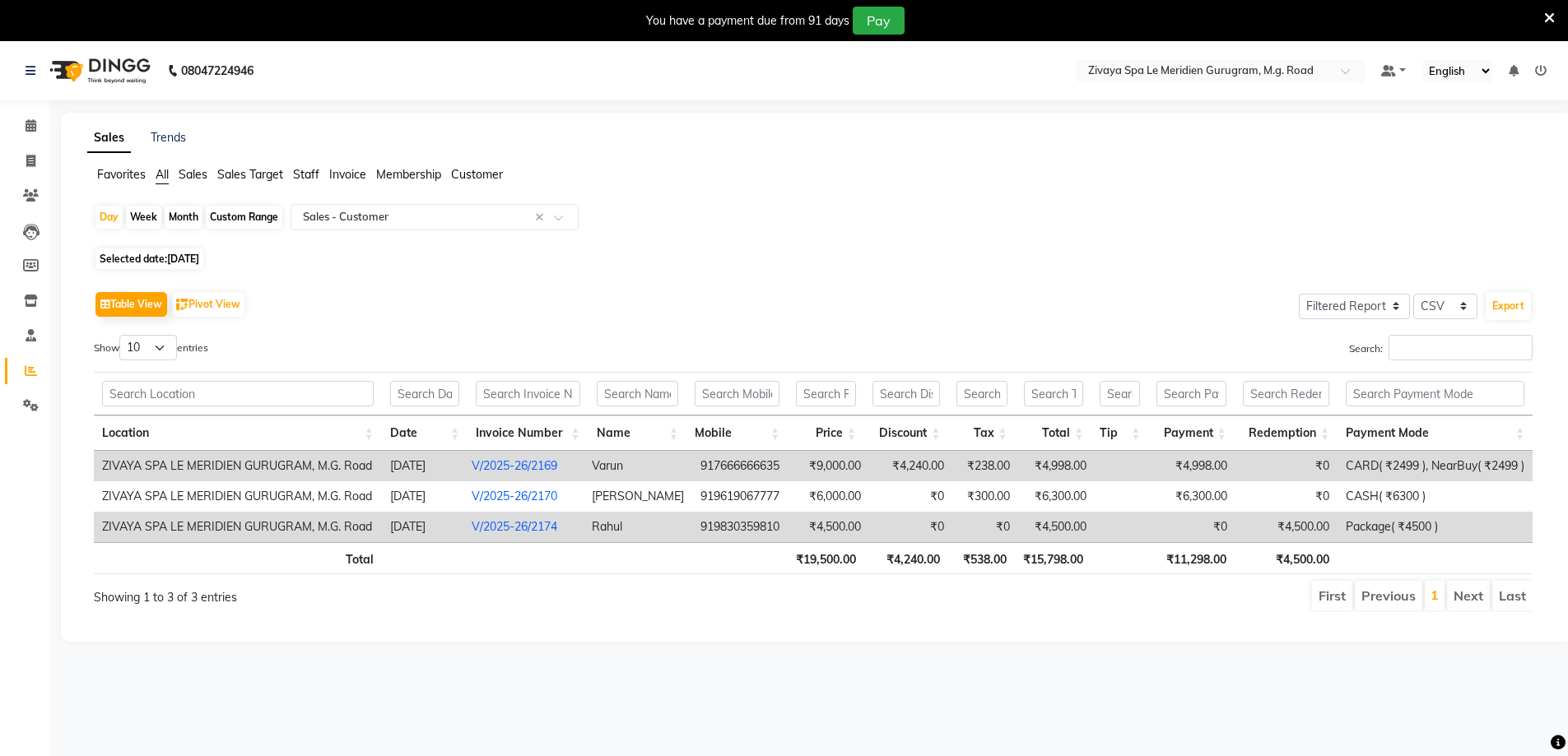
click at [1454, 595] on li "Next" at bounding box center [1468, 596] width 43 height 30
click at [1462, 595] on li "Next" at bounding box center [1468, 596] width 43 height 30
click at [30, 125] on icon at bounding box center [31, 126] width 11 height 13
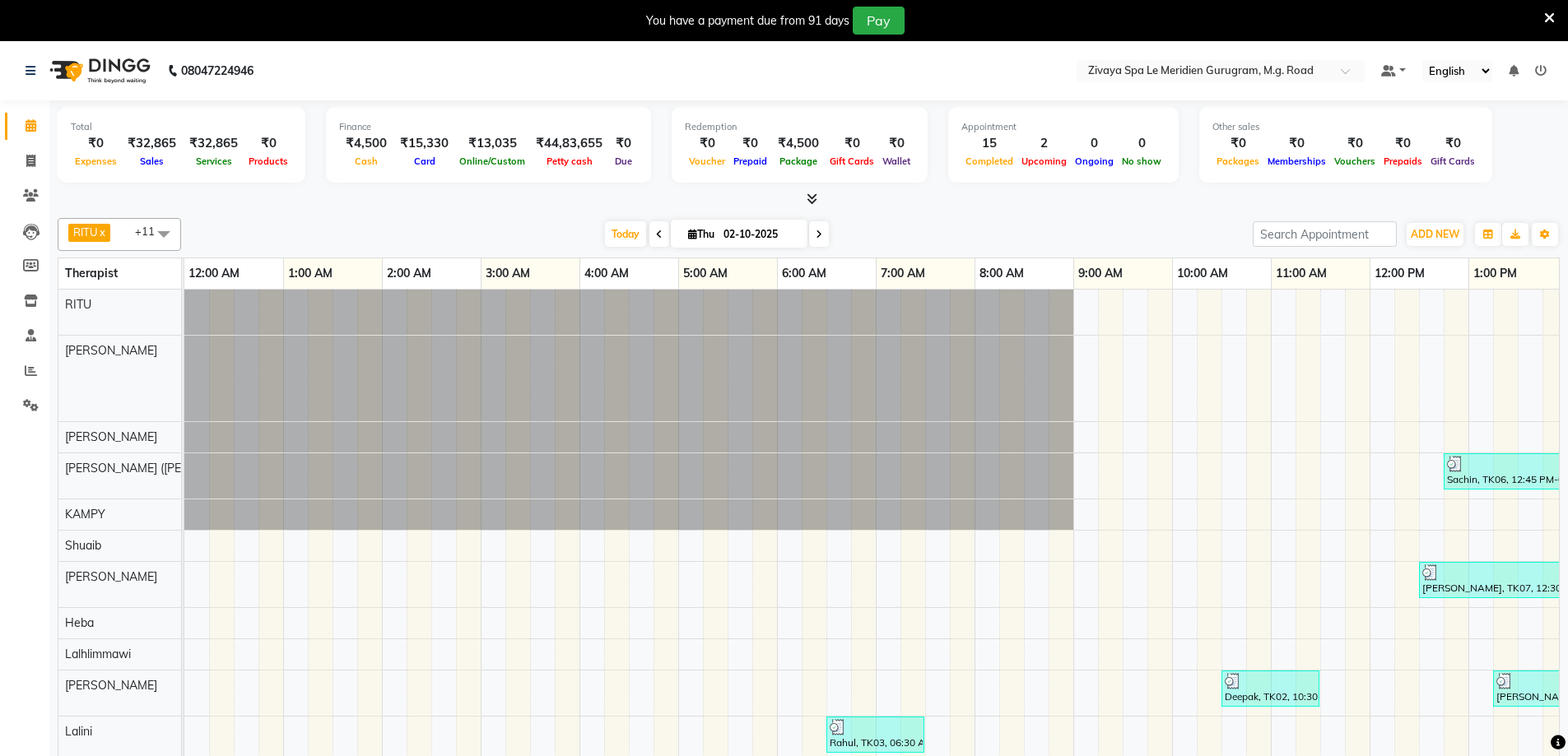
scroll to position [0, 593]
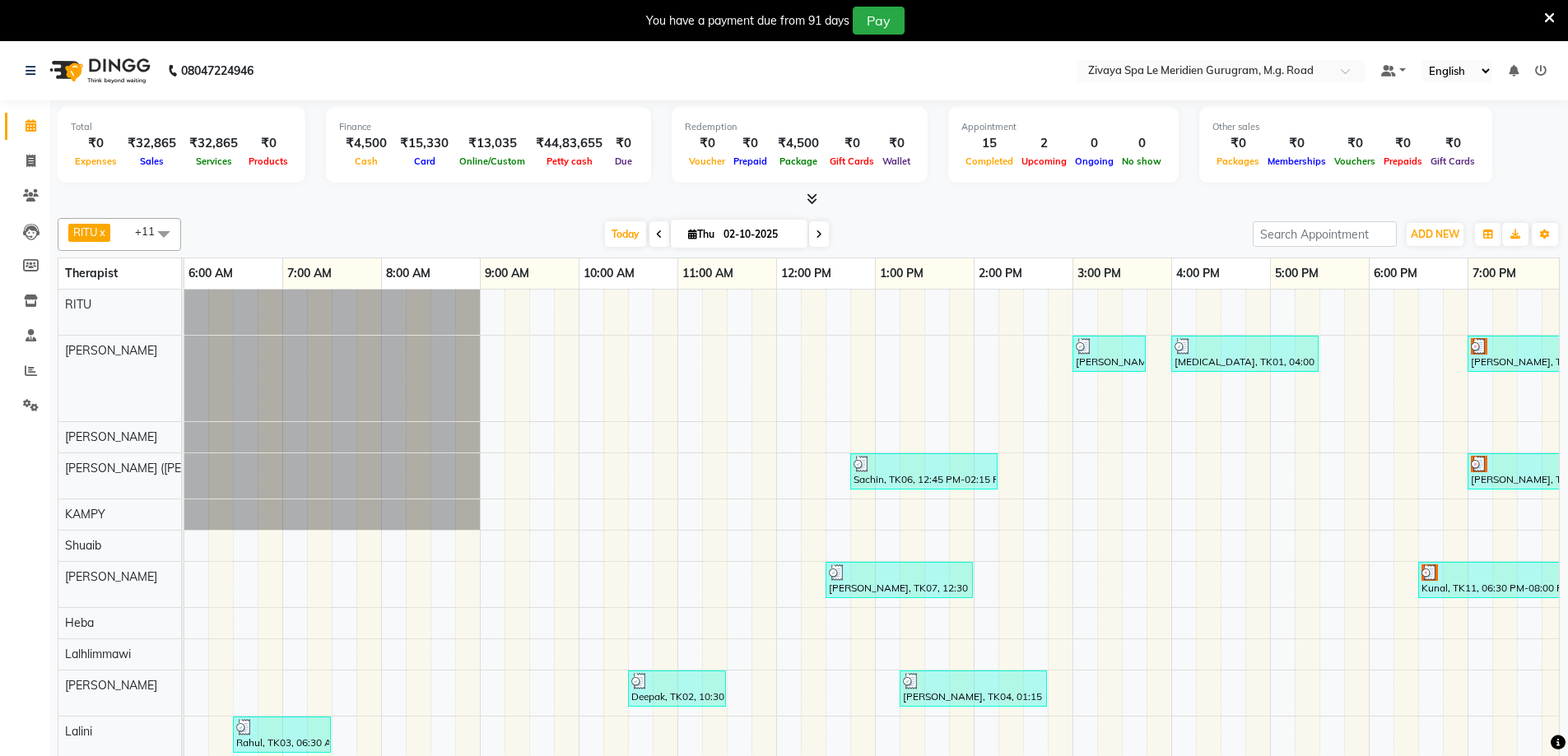
click at [1482, 349] on img at bounding box center [1480, 346] width 16 height 16
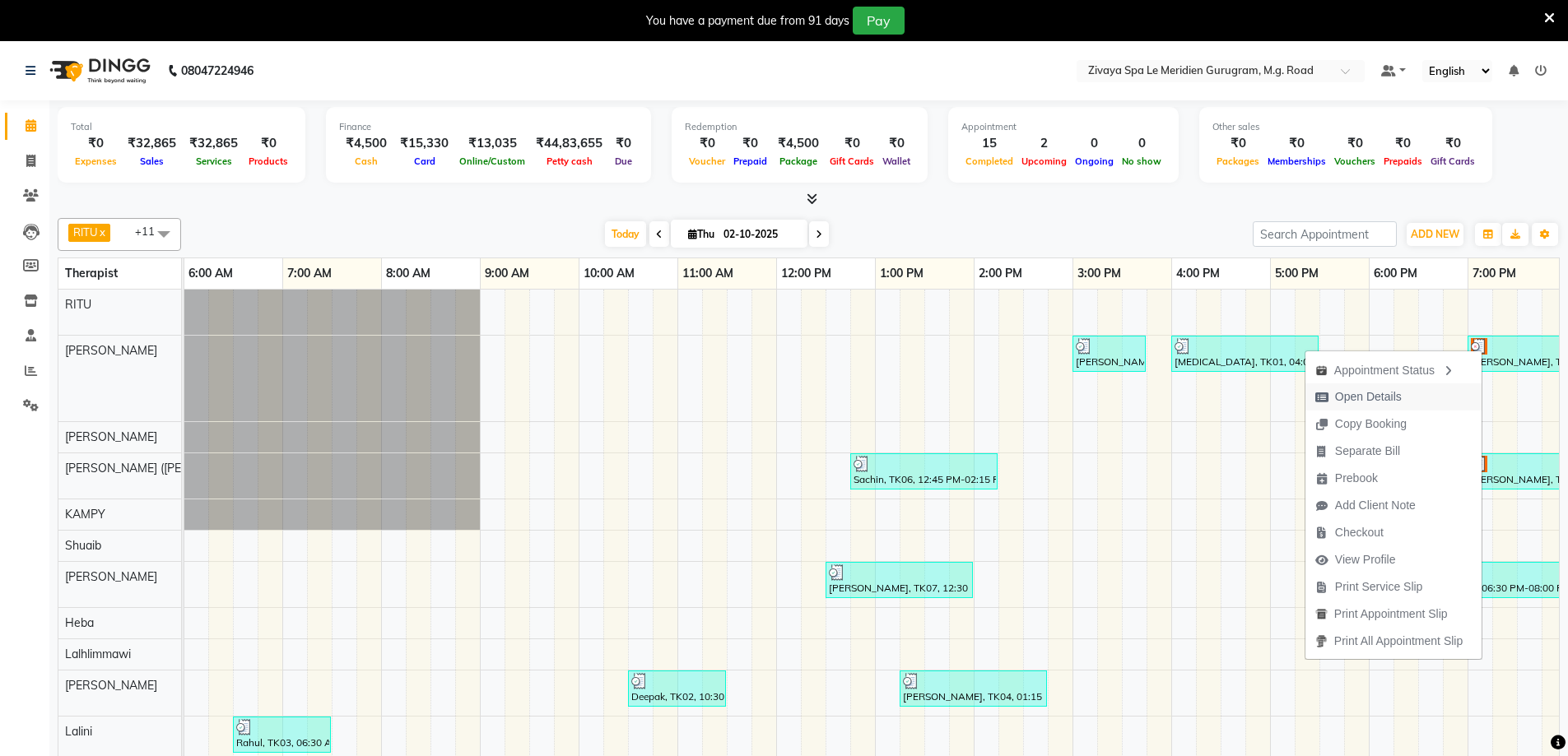
click at [1370, 393] on span "Open Details" at bounding box center [1368, 396] width 67 height 17
select select "3"
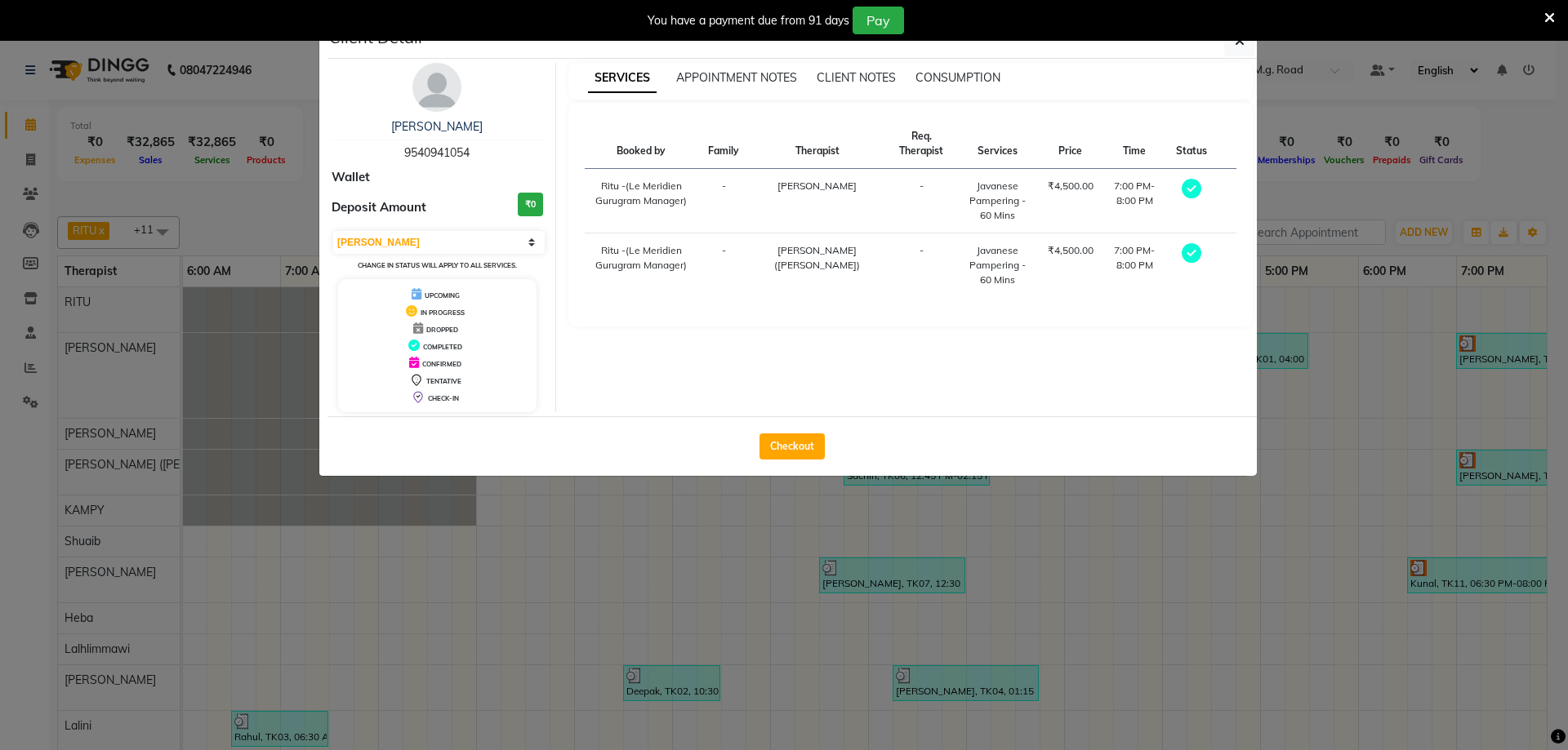
drag, startPoint x: 784, startPoint y: 445, endPoint x: 813, endPoint y: 460, distance: 32.6
click at [785, 445] on button "Checkout" at bounding box center [792, 446] width 65 height 26
select select "service"
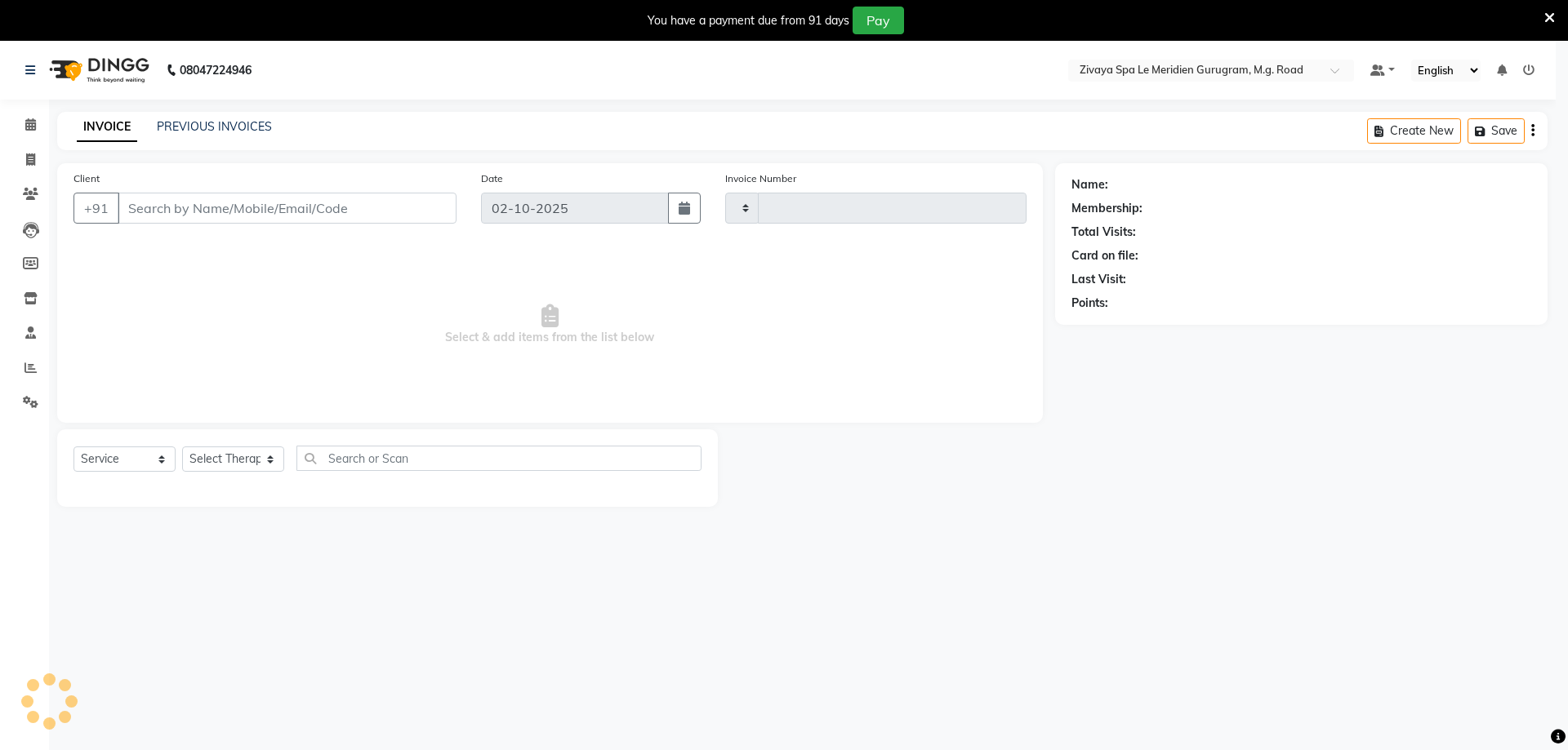
type input "2195"
select select "6503"
type input "9540941054"
select select "49507"
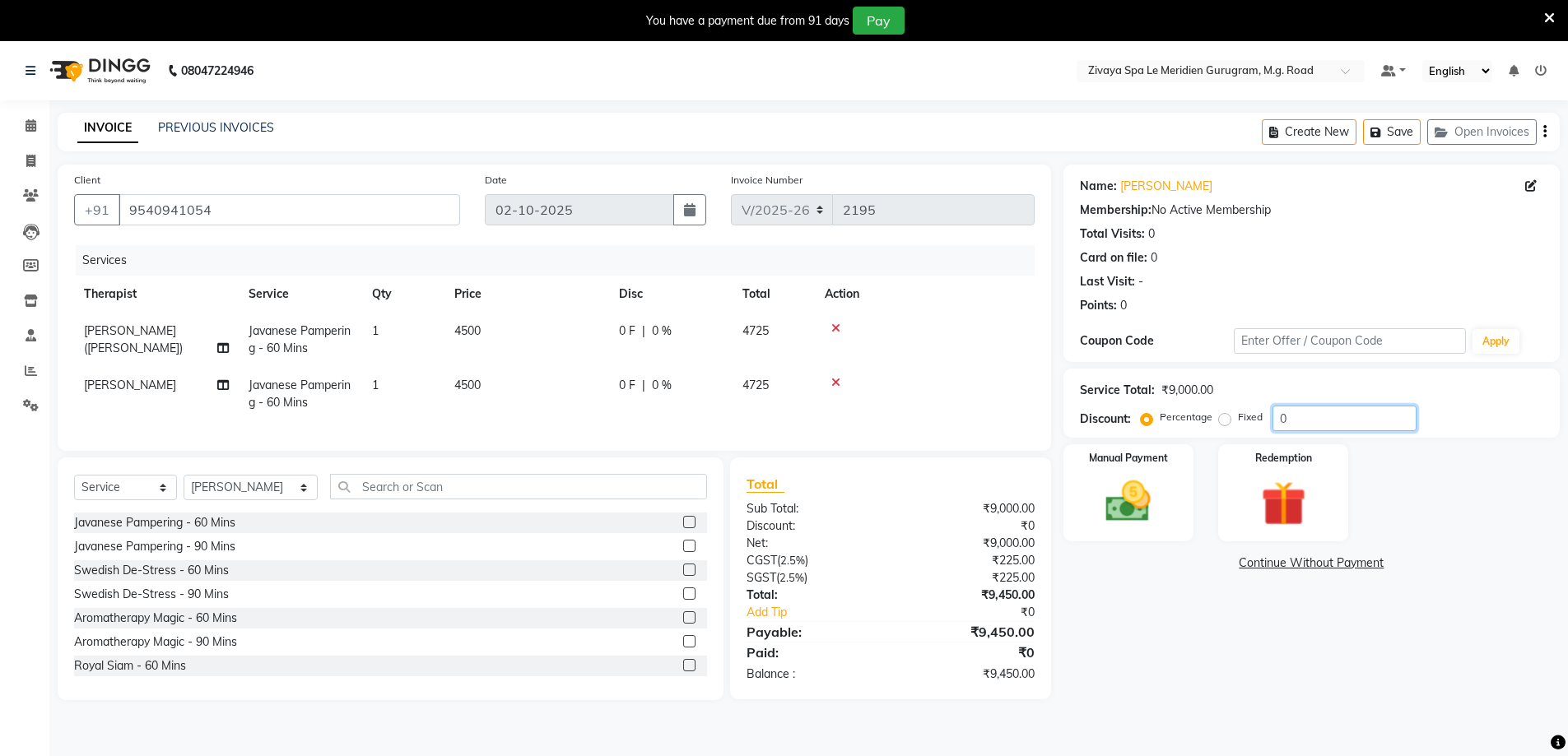
drag, startPoint x: 1300, startPoint y: 423, endPoint x: 1217, endPoint y: 425, distance: 83.0
click at [1217, 425] on div "Percentage Fixed 0" at bounding box center [1280, 418] width 272 height 26
type input "50"
click at [1119, 491] on img at bounding box center [1128, 501] width 76 height 54
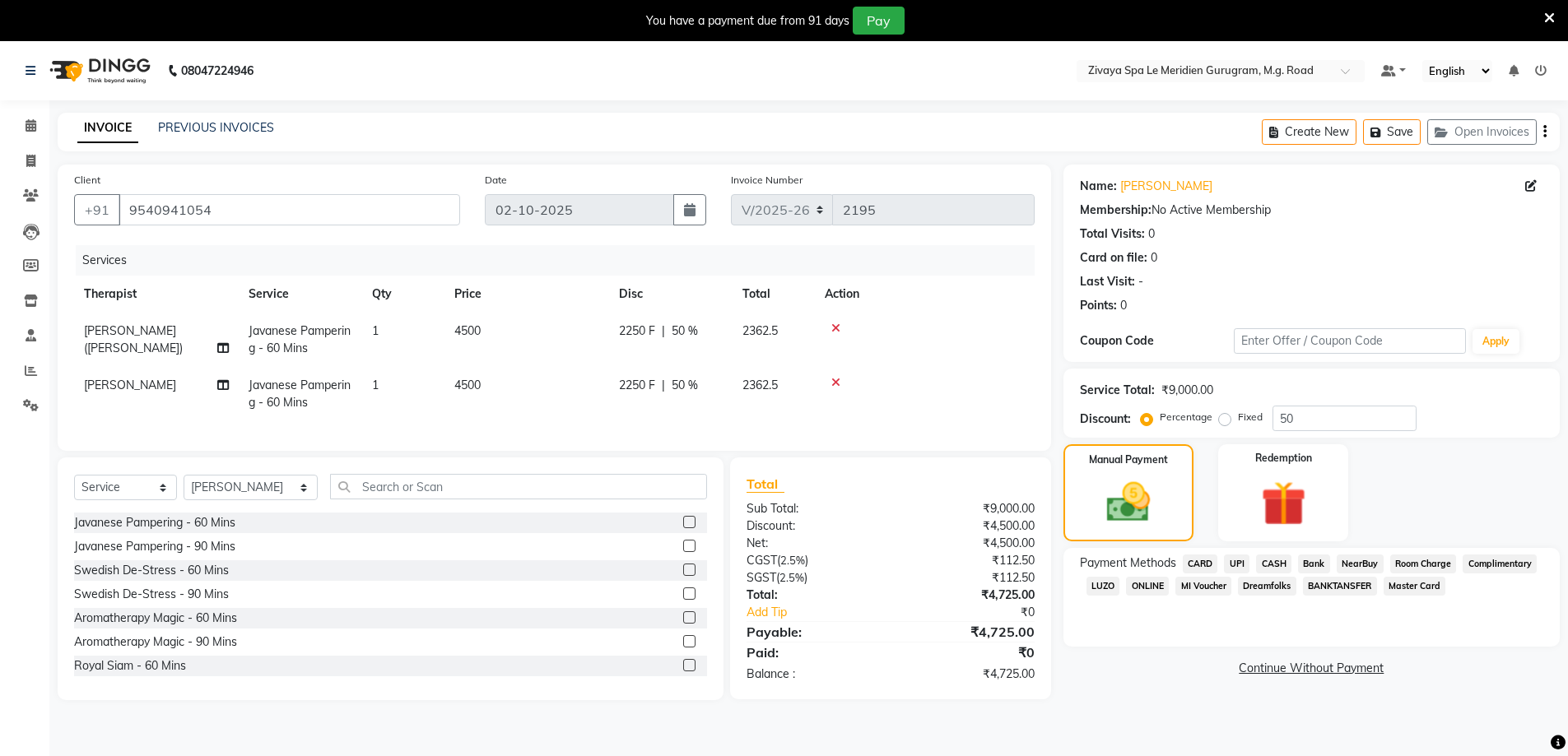
click at [1268, 558] on span "CASH" at bounding box center [1274, 564] width 36 height 19
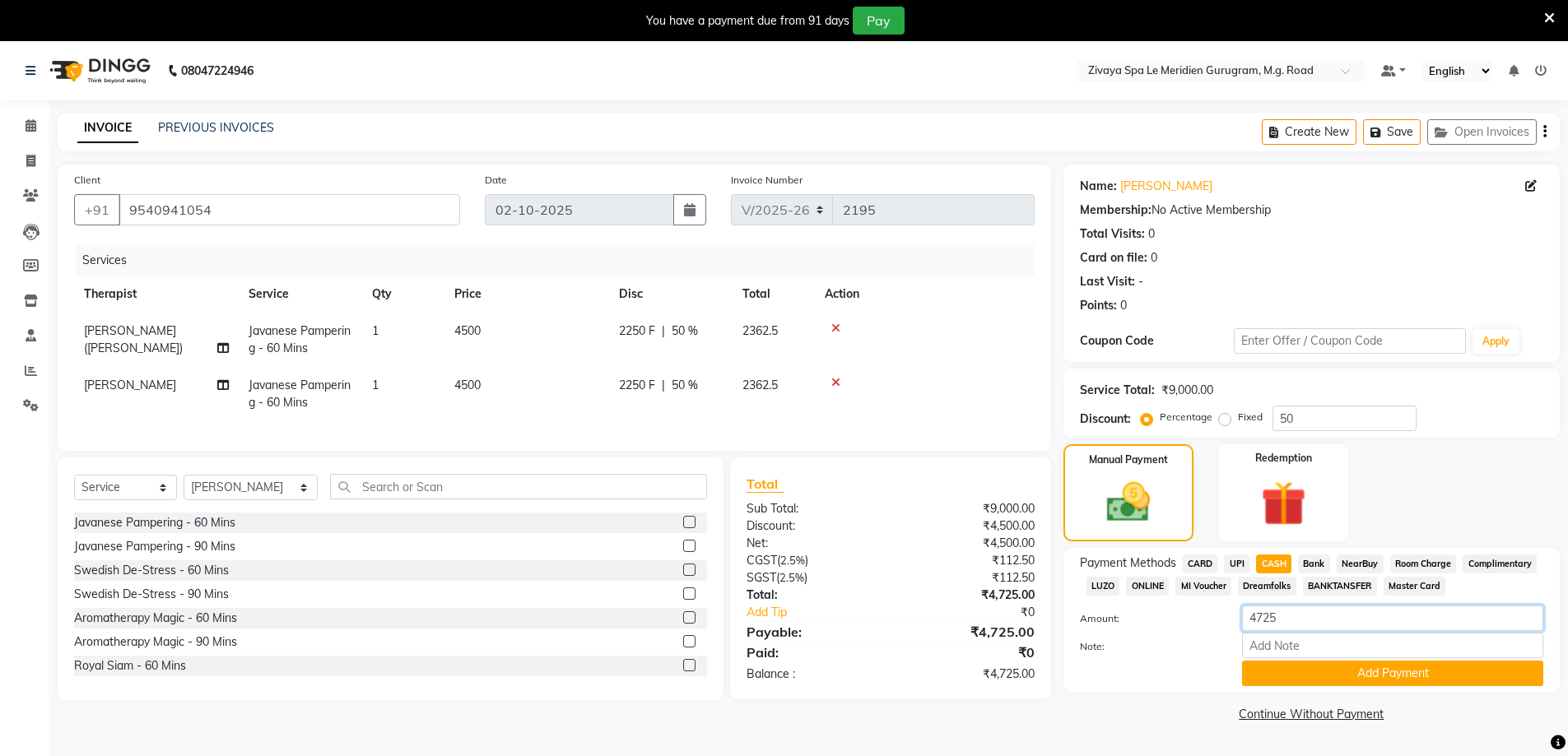
click at [1294, 630] on input "4725" at bounding box center [1393, 618] width 302 height 26
type input "4000"
click at [1319, 669] on button "Add Payment" at bounding box center [1393, 674] width 302 height 26
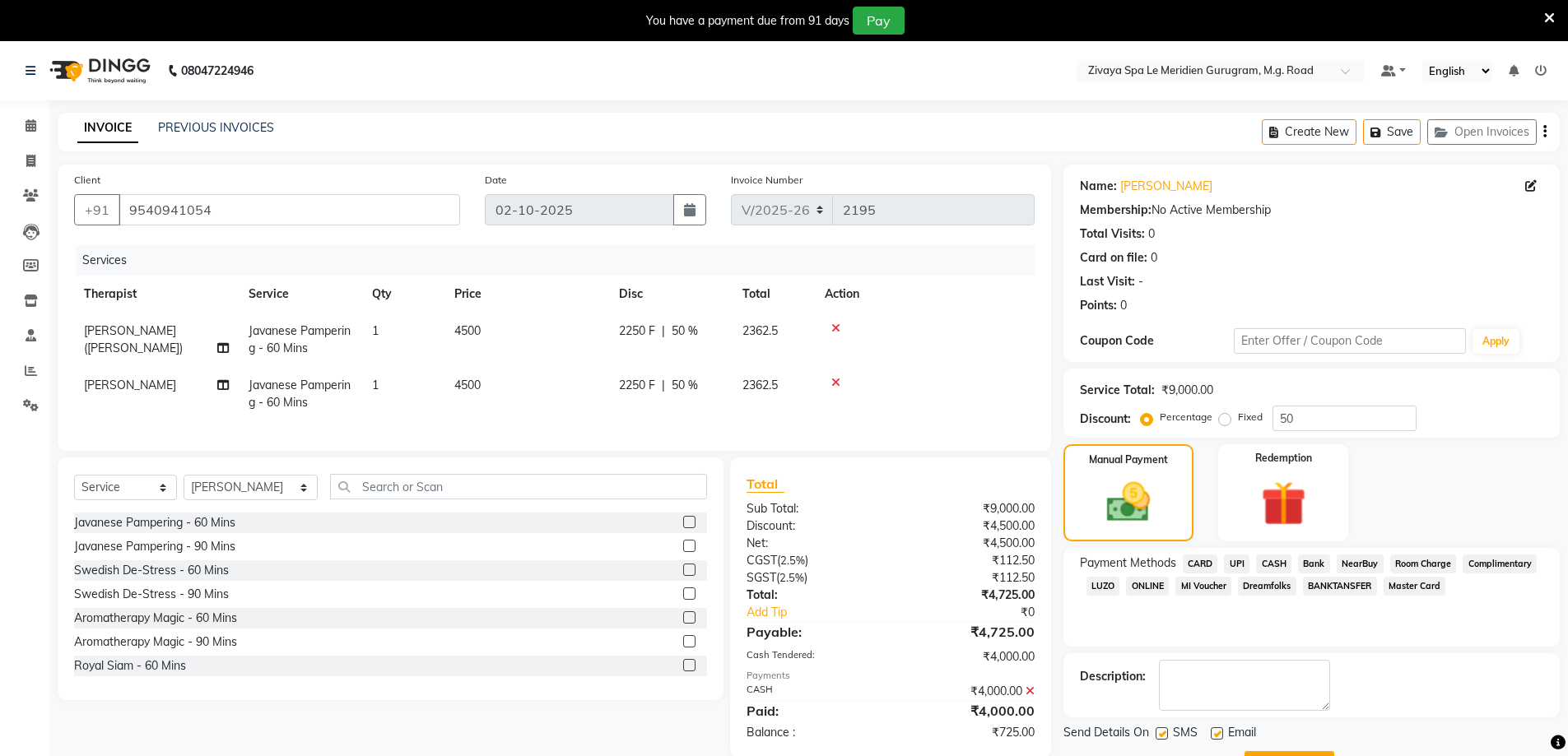
click at [1238, 561] on span "UPI" at bounding box center [1237, 564] width 26 height 19
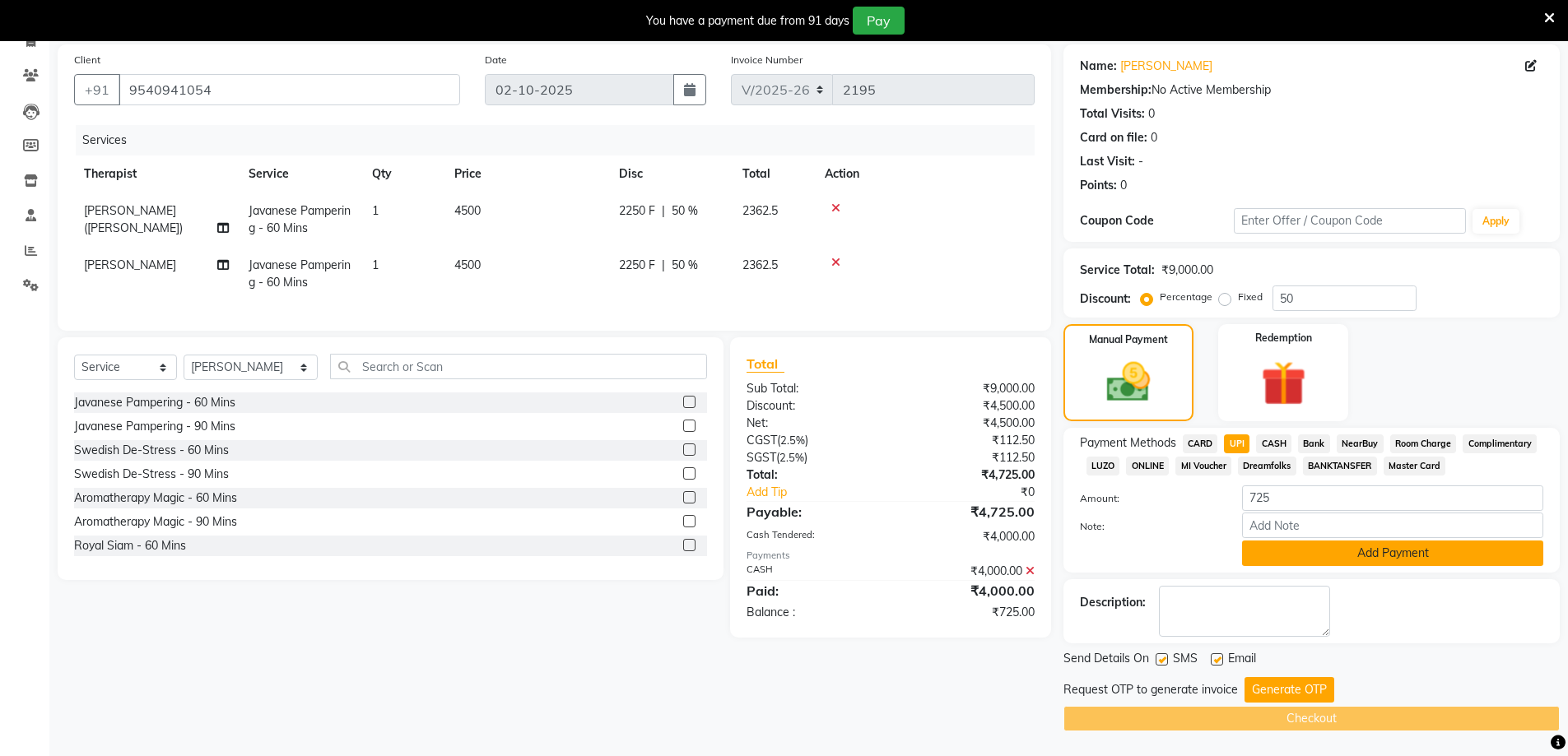
click at [1273, 558] on button "Add Payment" at bounding box center [1393, 554] width 302 height 26
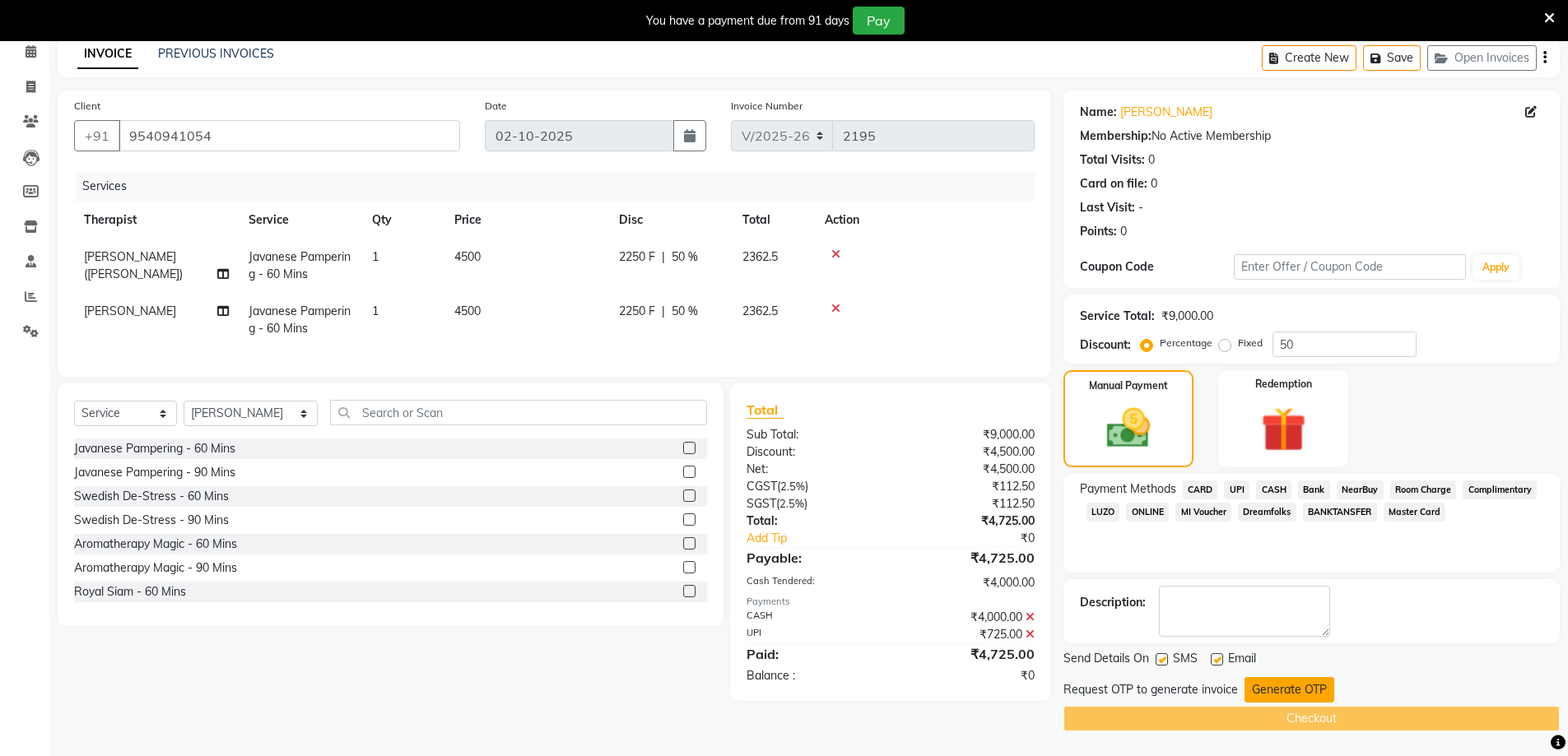
click at [1285, 682] on button "Generate OTP" at bounding box center [1289, 690] width 89 height 26
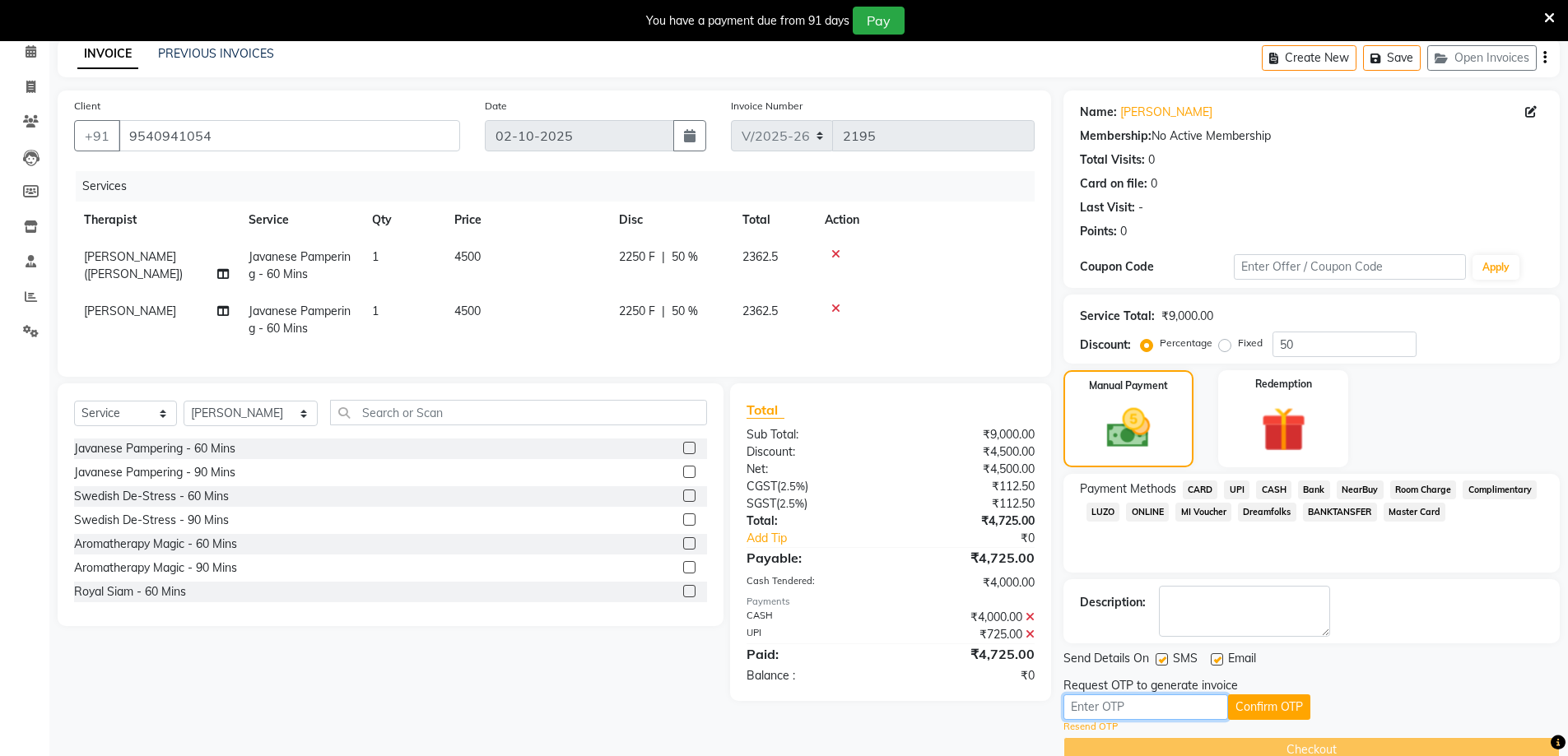
click at [1190, 712] on input "text" at bounding box center [1145, 708] width 165 height 26
type input "3256"
click at [1251, 720] on button "Confirm OTP" at bounding box center [1269, 708] width 82 height 26
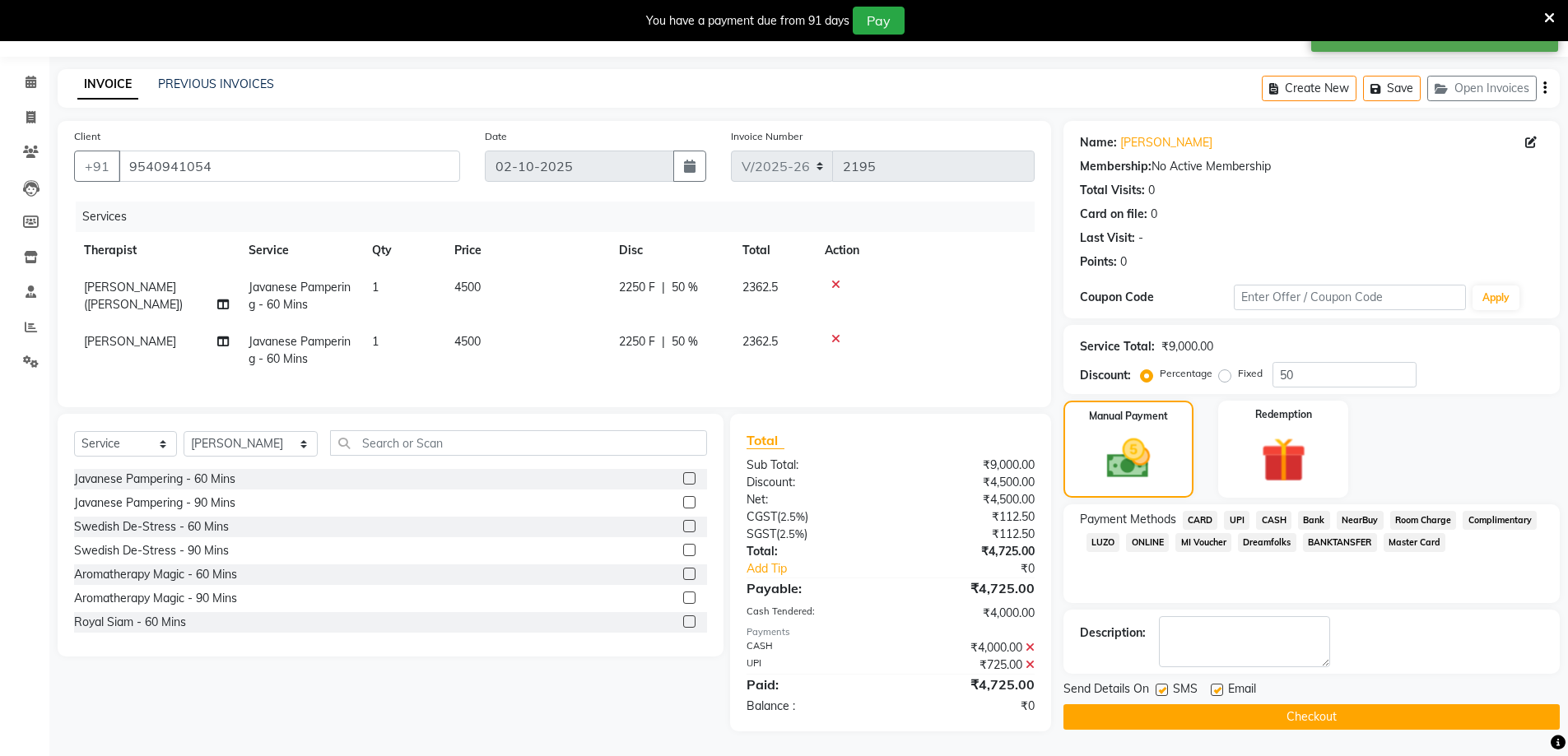
click at [1256, 713] on button "Checkout" at bounding box center [1311, 717] width 497 height 26
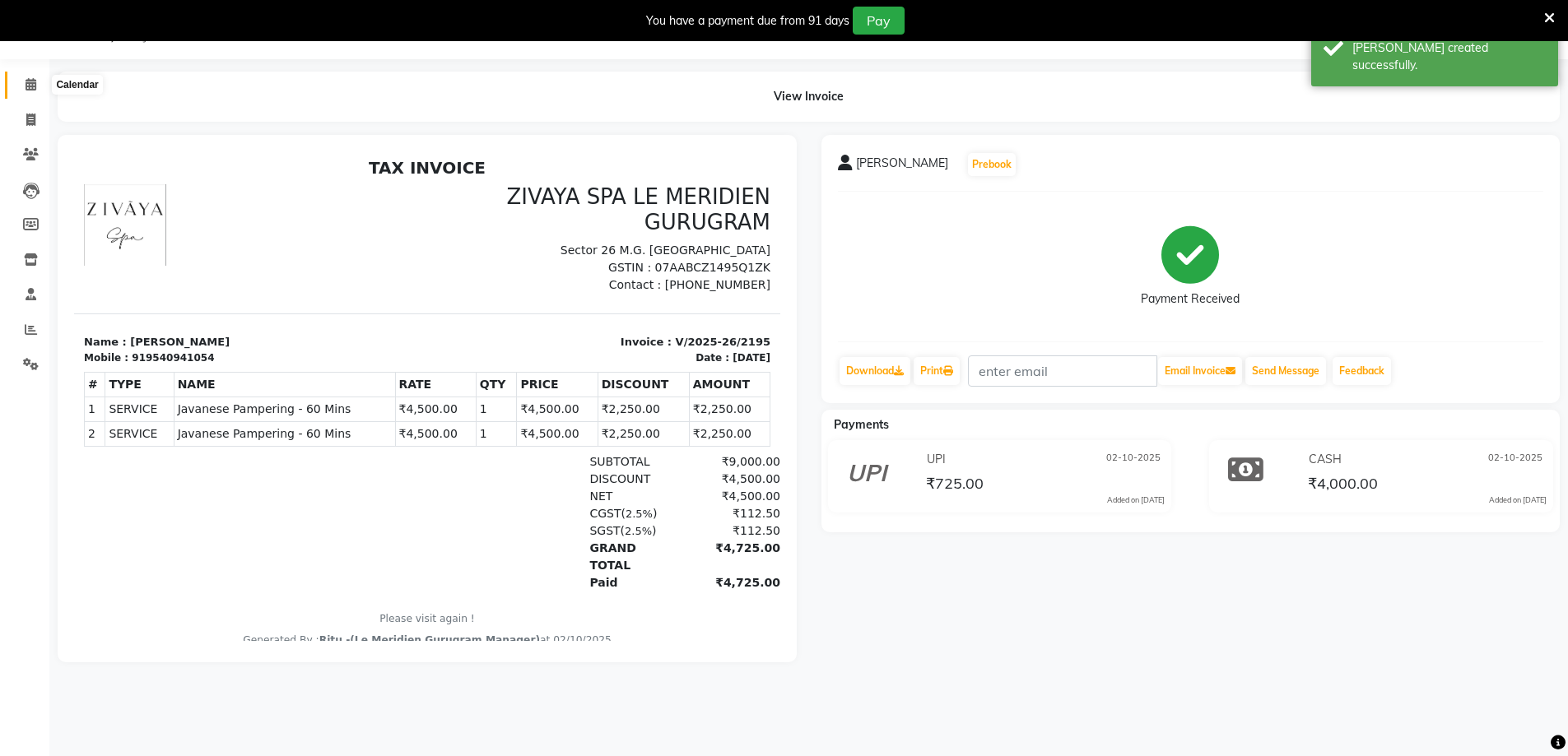
click at [30, 82] on icon at bounding box center [31, 85] width 11 height 13
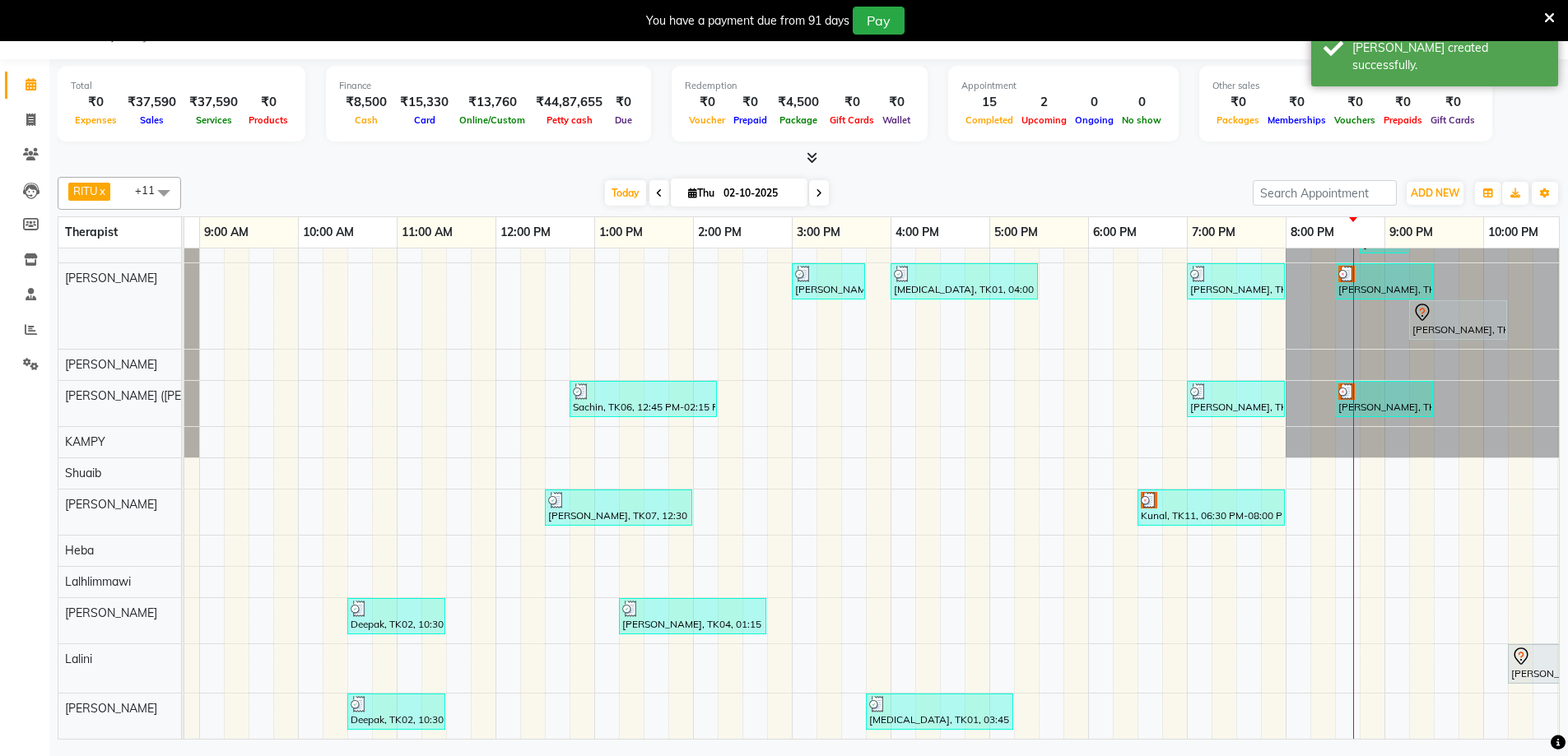
scroll to position [0, 996]
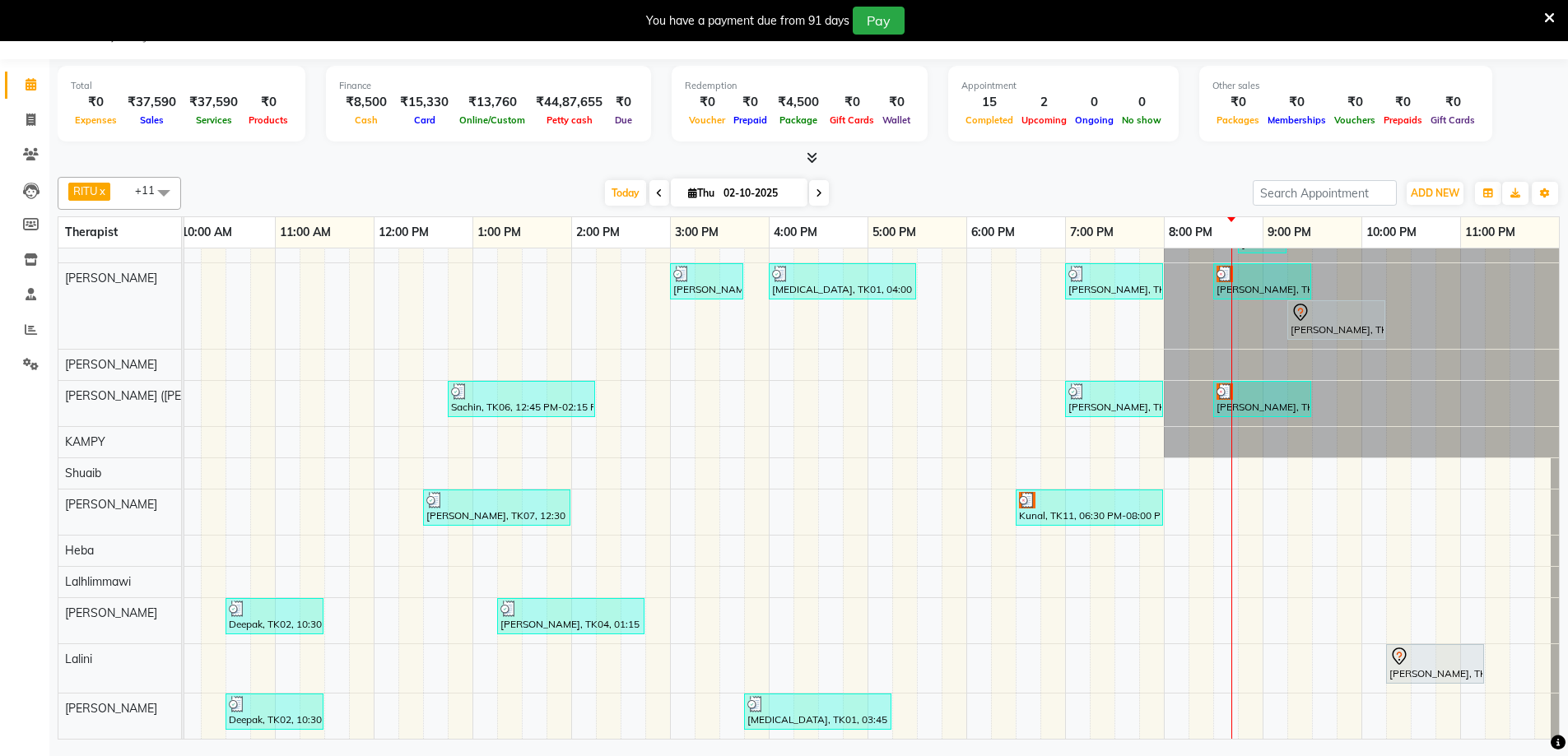
click at [1009, 480] on div "Nandini, TK12, 08:45 PM-09:15 PM, HAIR WASH Mamta, TK08, 03:00 PM-03:45 PM, BLO…" at bounding box center [374, 478] width 2371 height 522
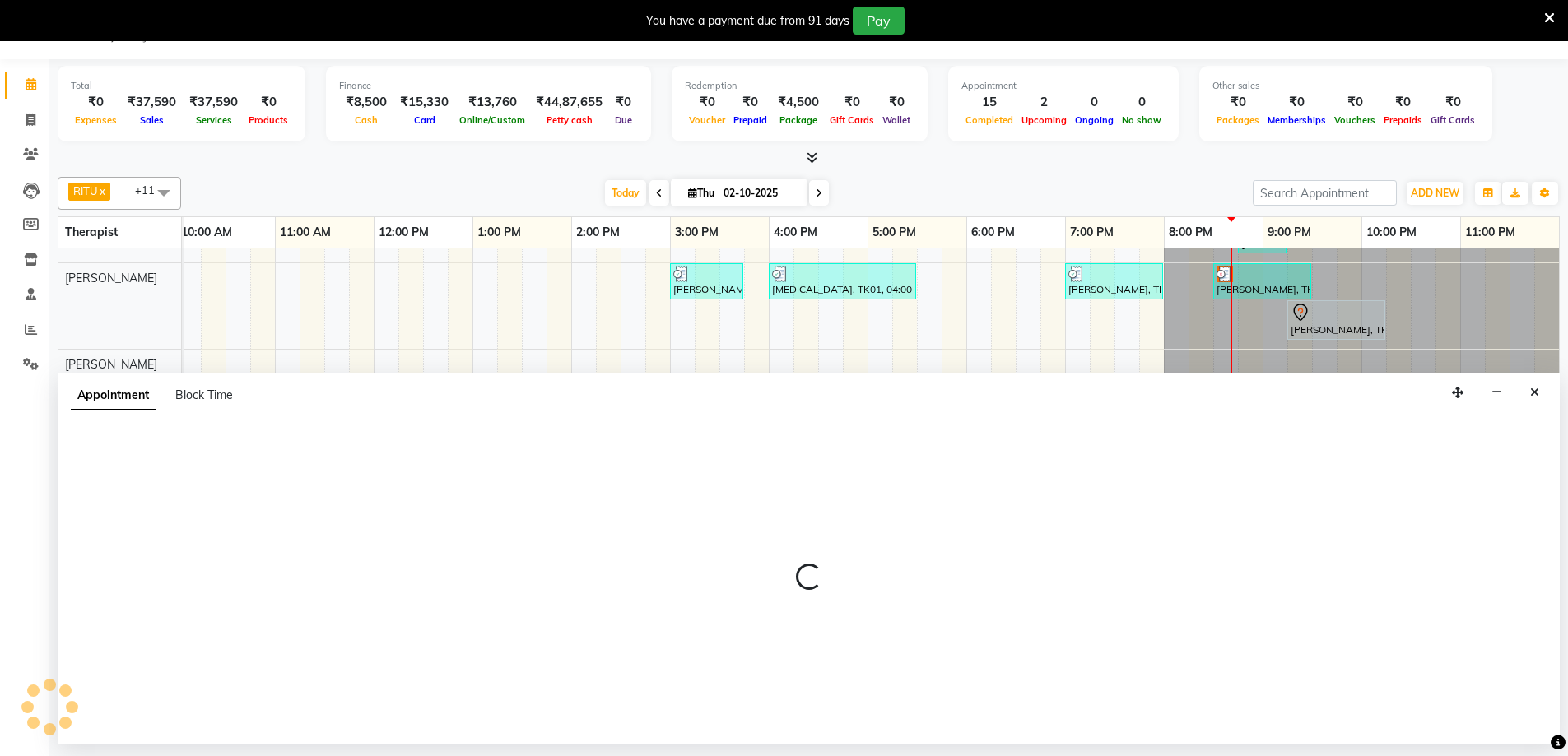
select select "52628"
select select "1095"
select select "tentative"
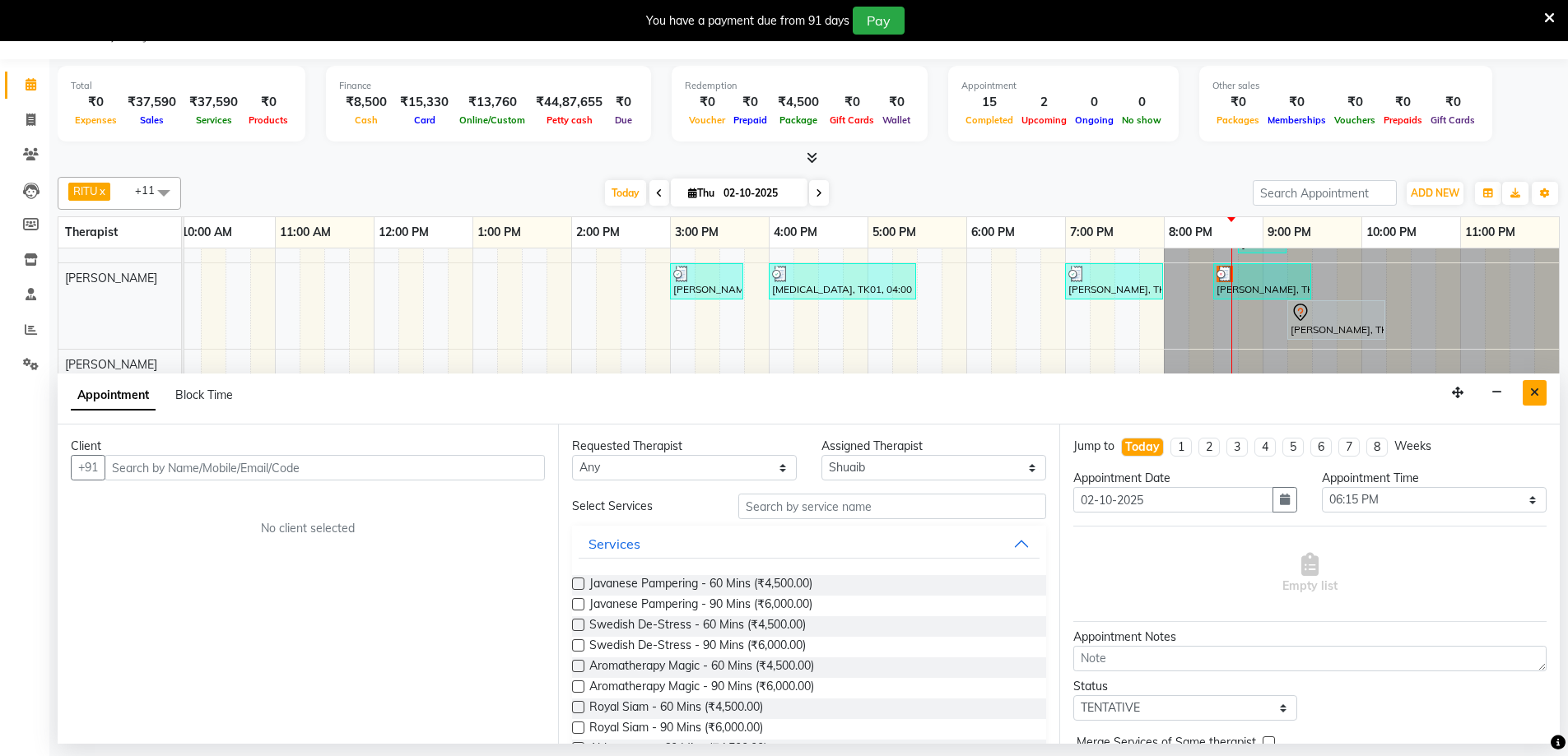
click at [1541, 393] on button "Close" at bounding box center [1535, 393] width 24 height 26
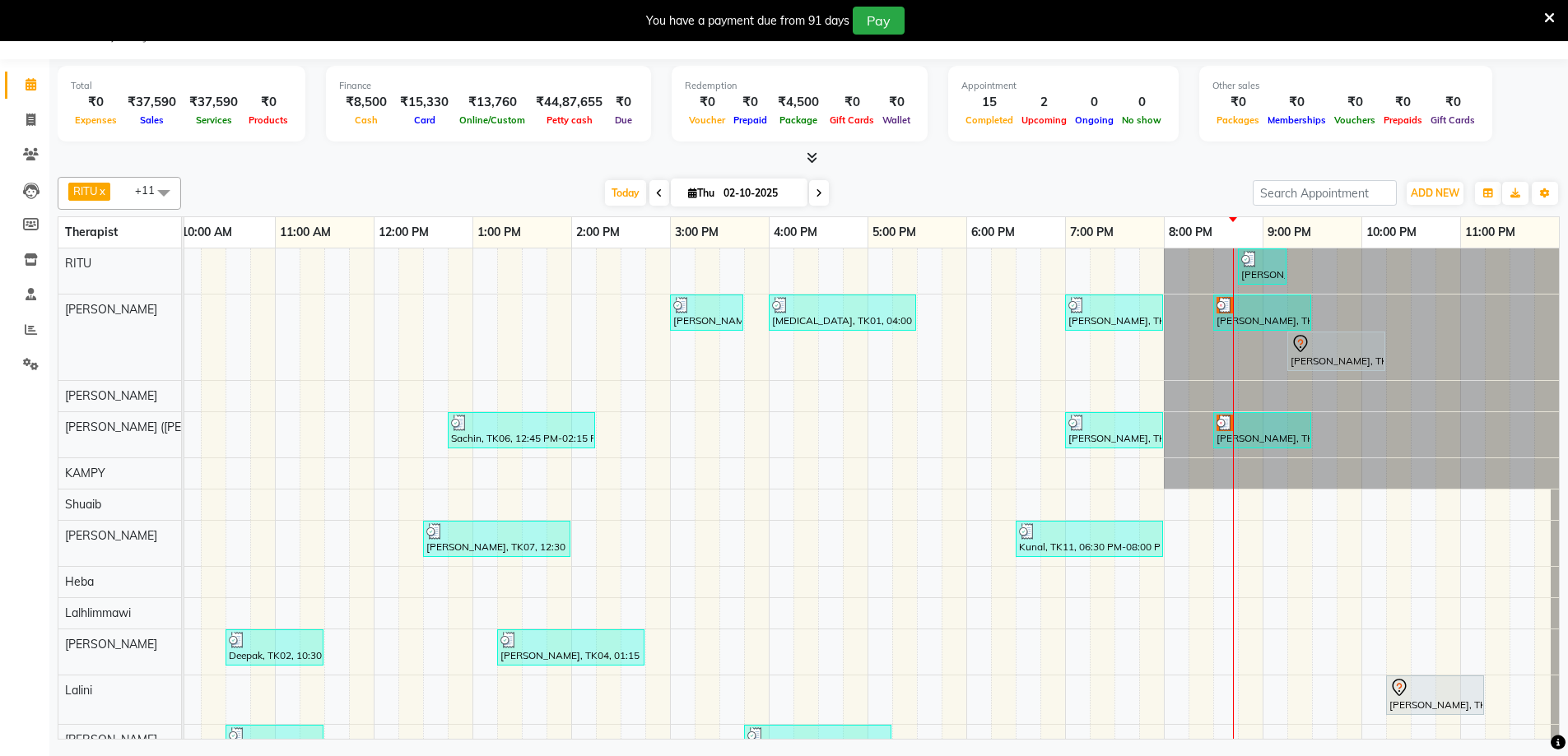
click at [1216, 303] on img at bounding box center [1225, 305] width 16 height 16
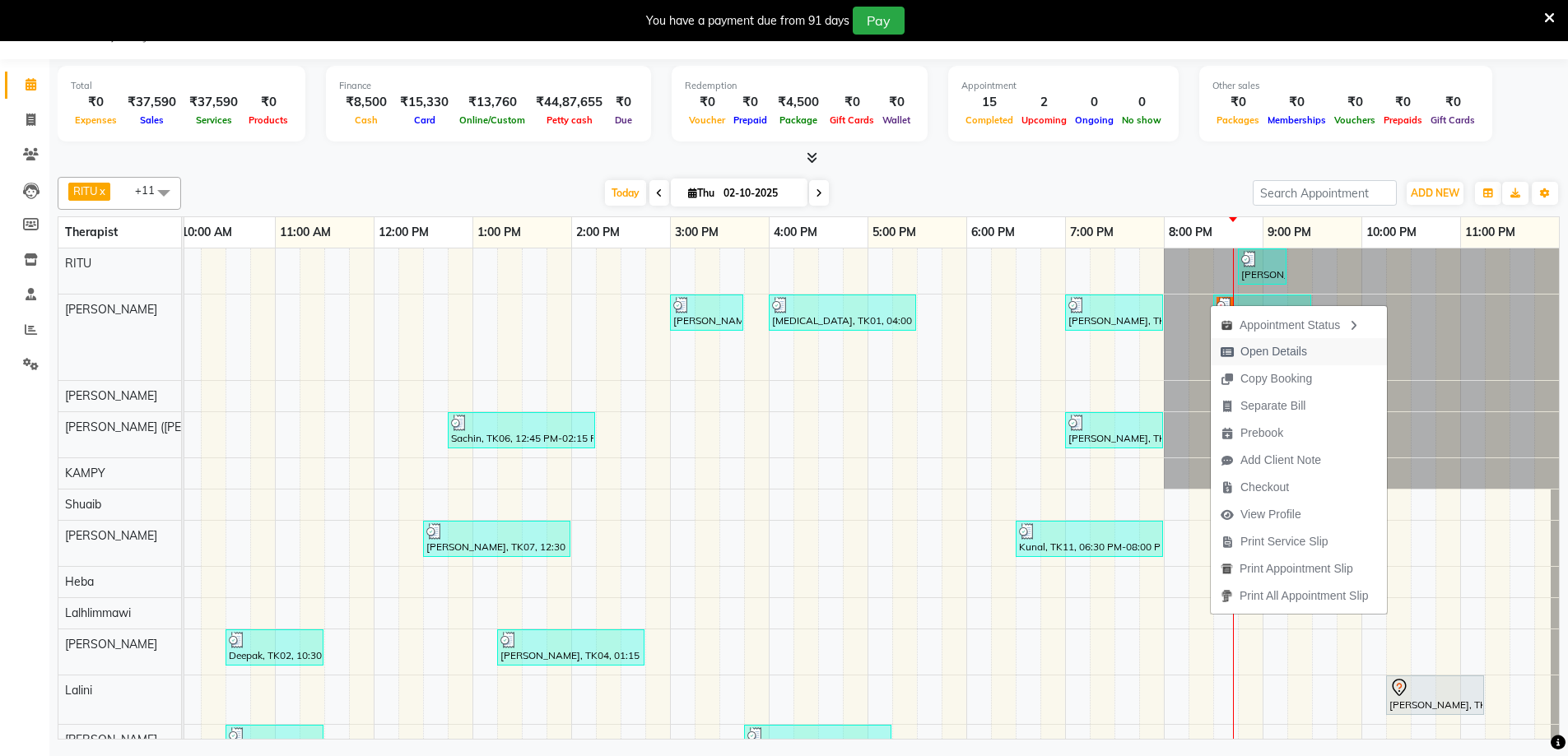
click at [1251, 354] on span "Open Details" at bounding box center [1274, 352] width 67 height 17
select select "3"
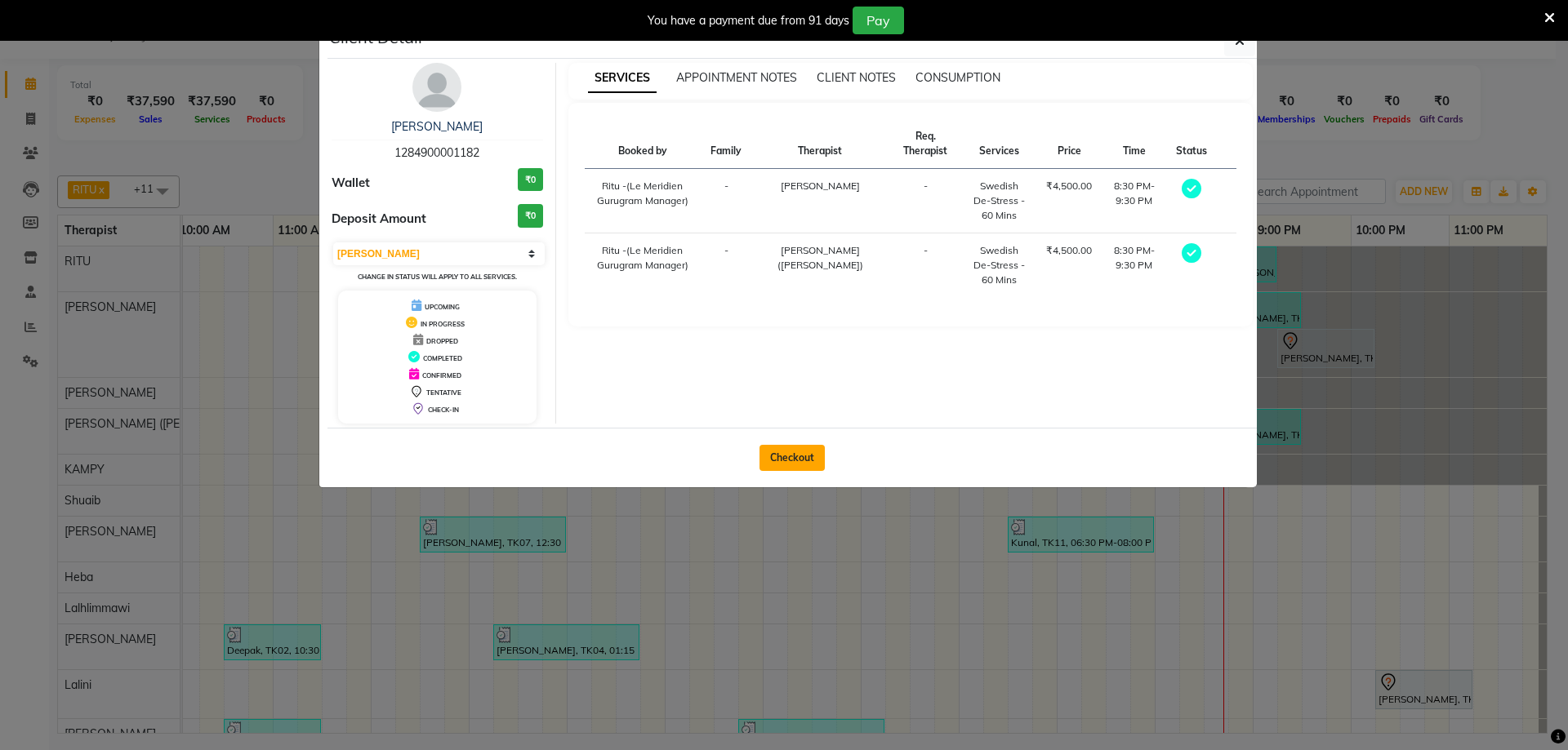
click at [813, 458] on button "Checkout" at bounding box center [792, 457] width 65 height 26
select select "service"
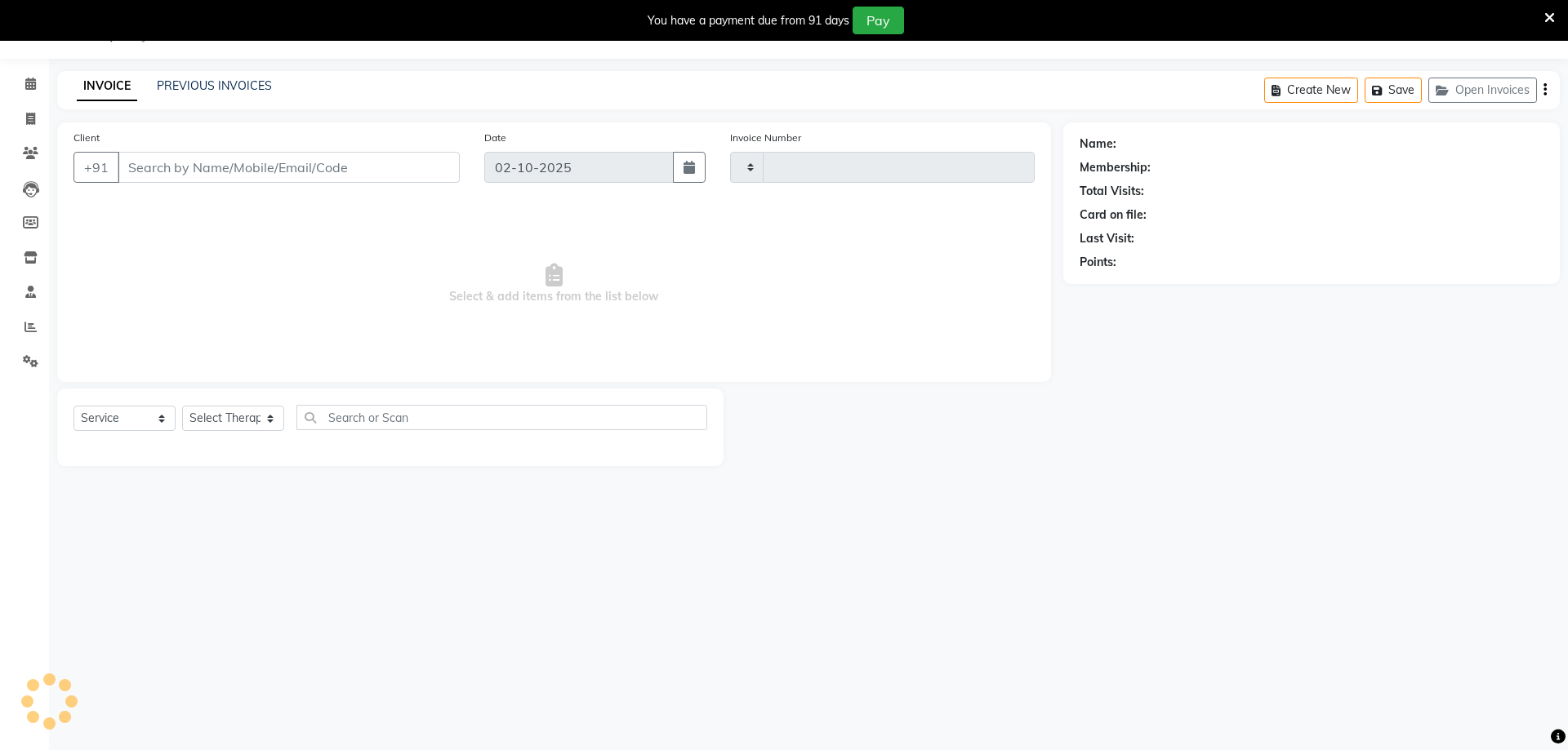
type input "2197"
select select "6503"
type input "1284900001182"
select select "49507"
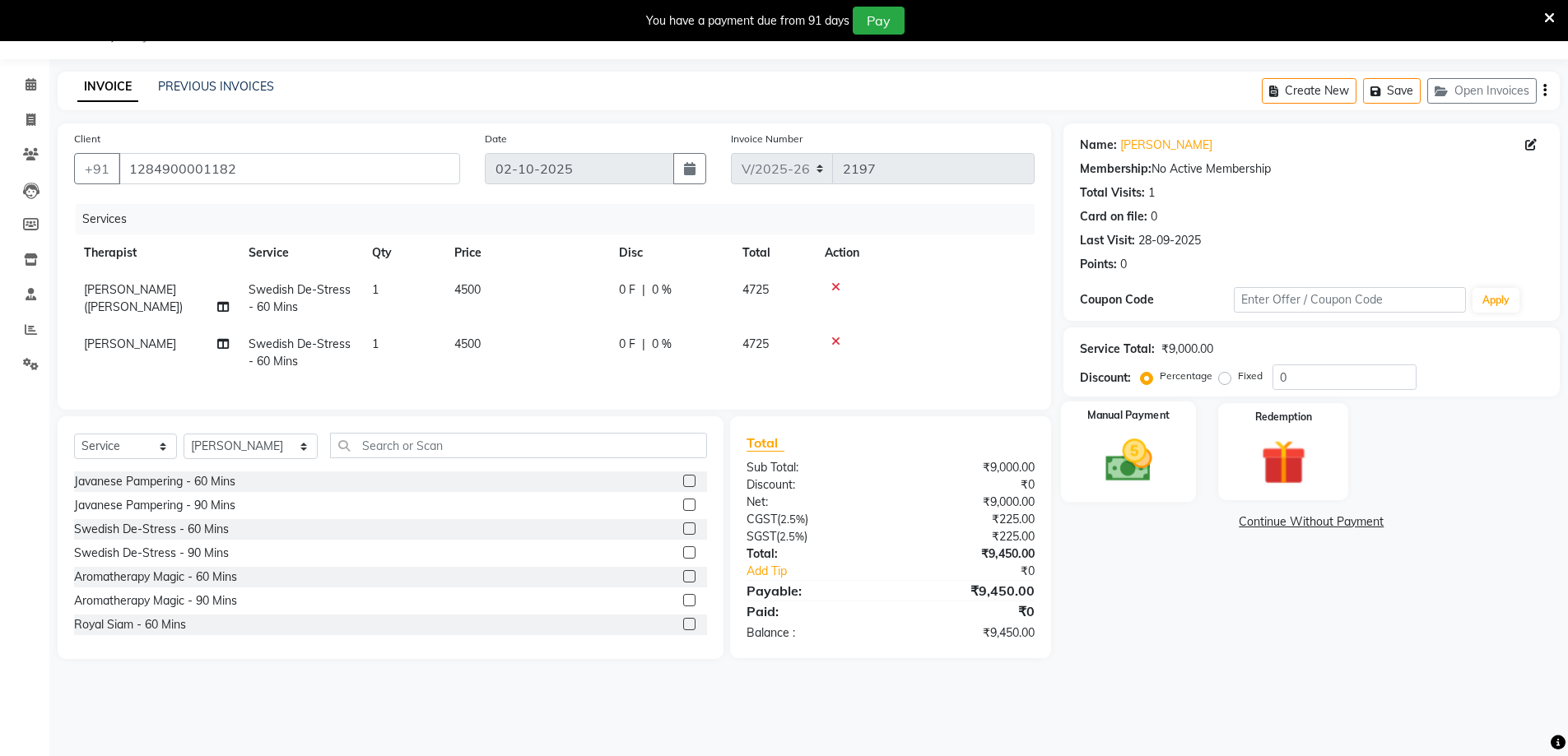
click at [1109, 475] on img at bounding box center [1128, 460] width 76 height 54
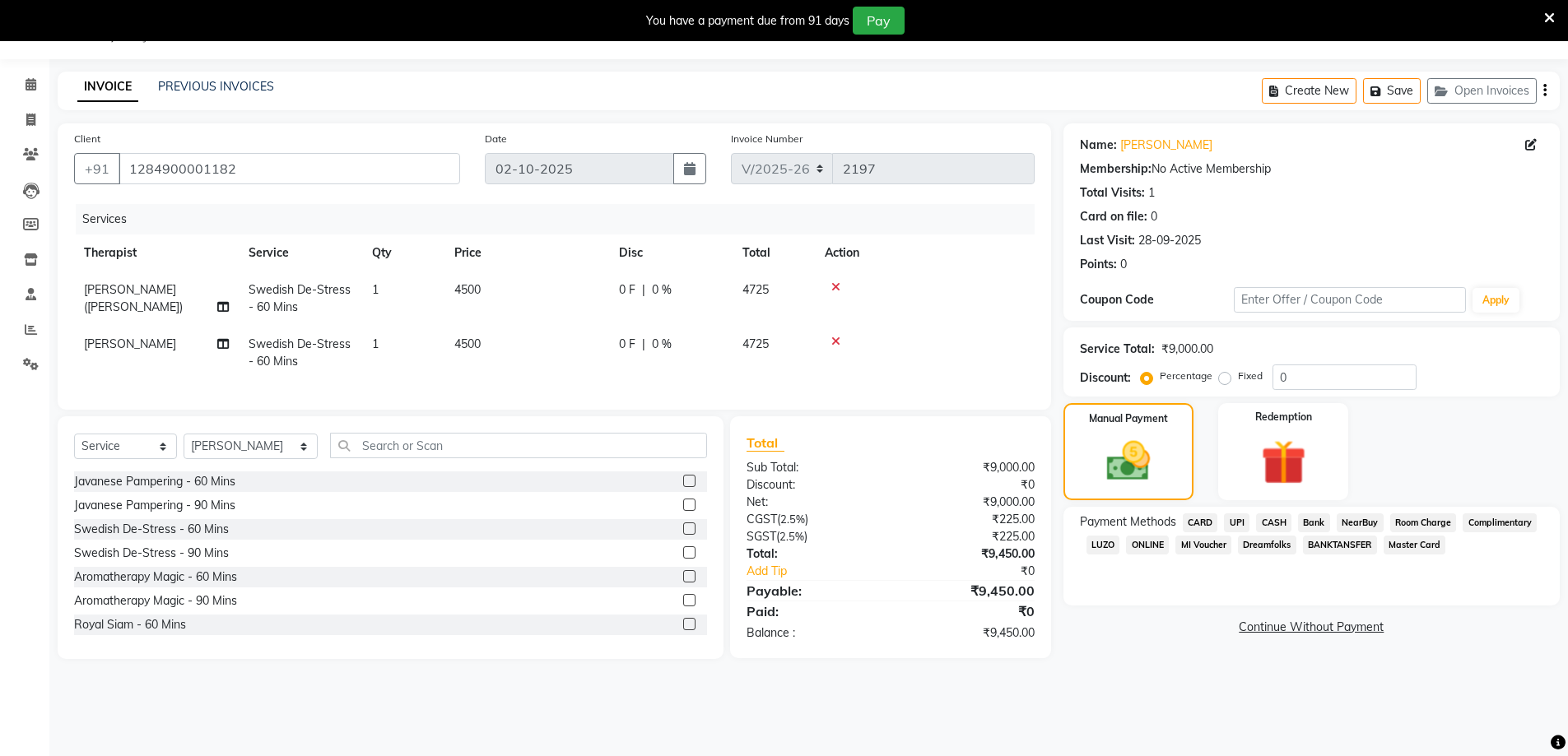
click at [1196, 522] on span "CARD" at bounding box center [1200, 523] width 36 height 19
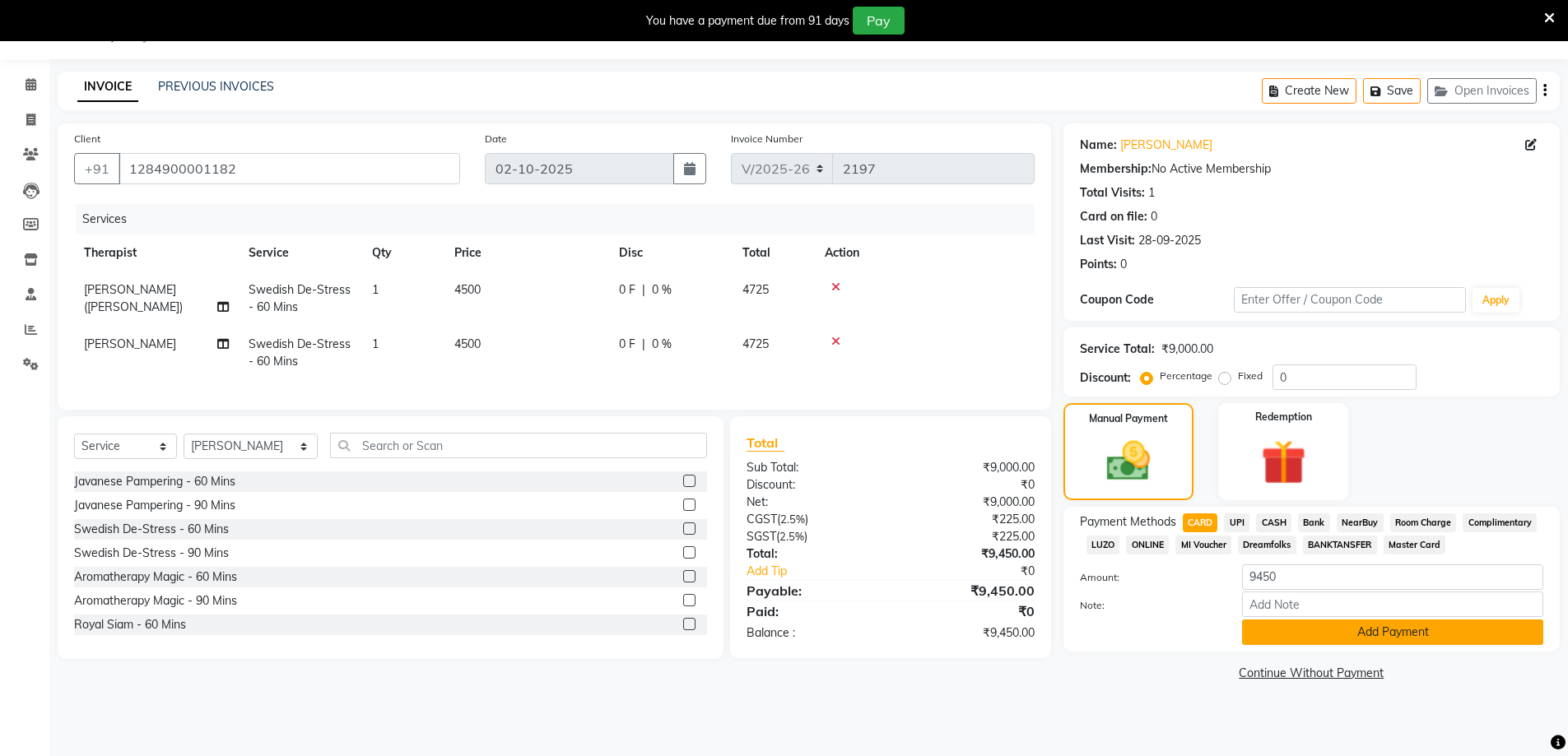
click at [1294, 641] on button "Add Payment" at bounding box center [1393, 632] width 302 height 26
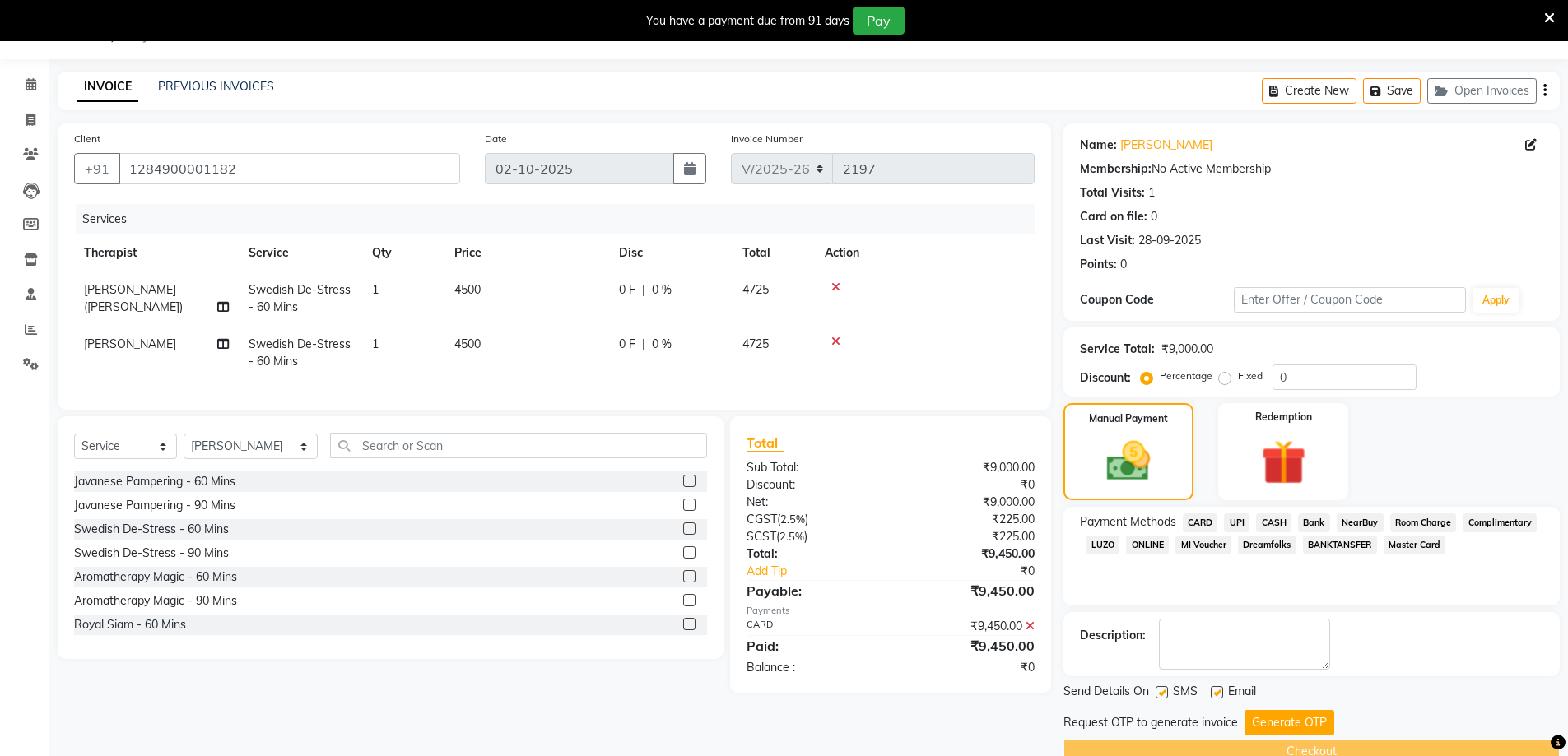
click at [1260, 719] on button "Generate OTP" at bounding box center [1289, 723] width 89 height 26
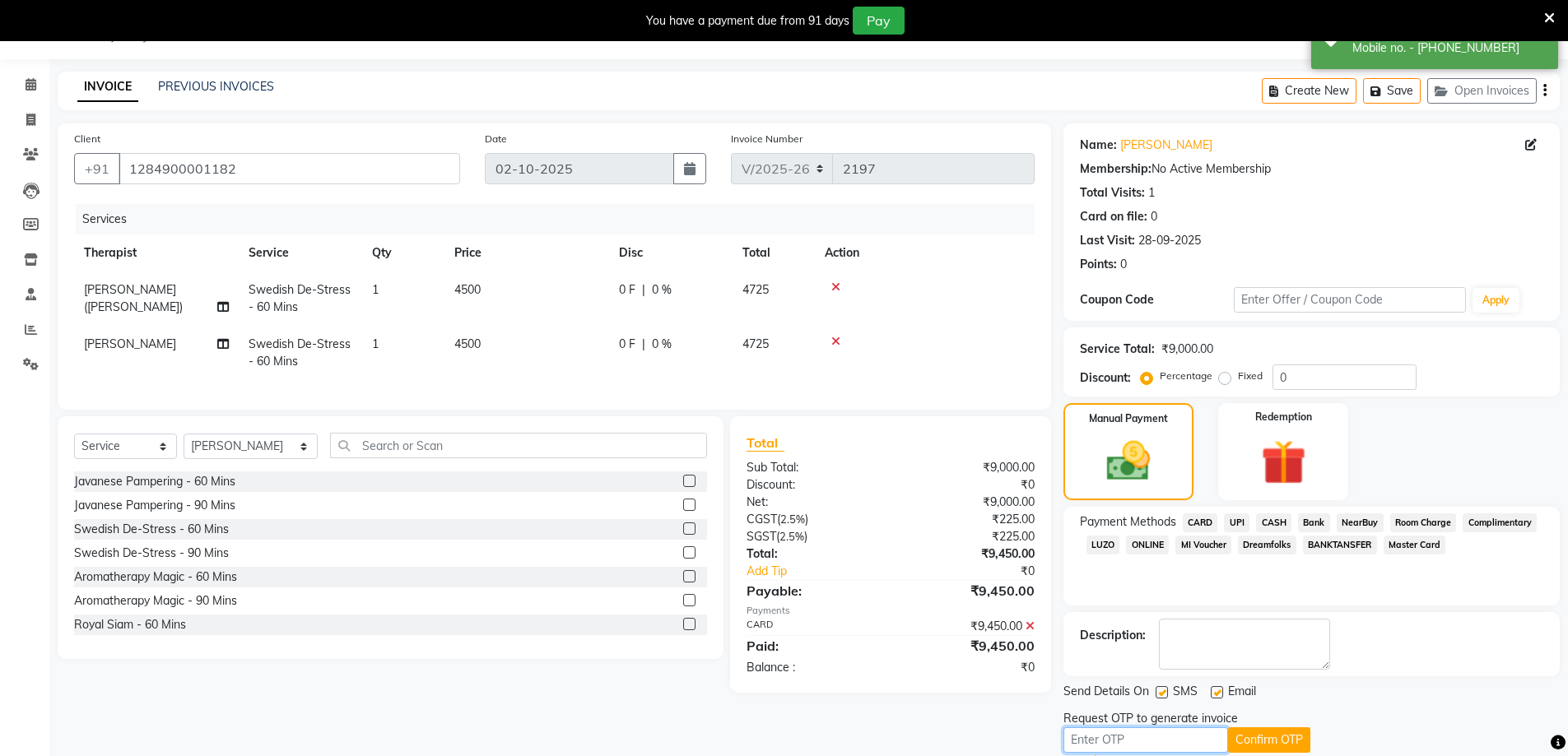
click at [1210, 751] on input "text" at bounding box center [1145, 741] width 165 height 26
type input "3256"
click at [1278, 739] on button "Confirm OTP" at bounding box center [1269, 741] width 82 height 26
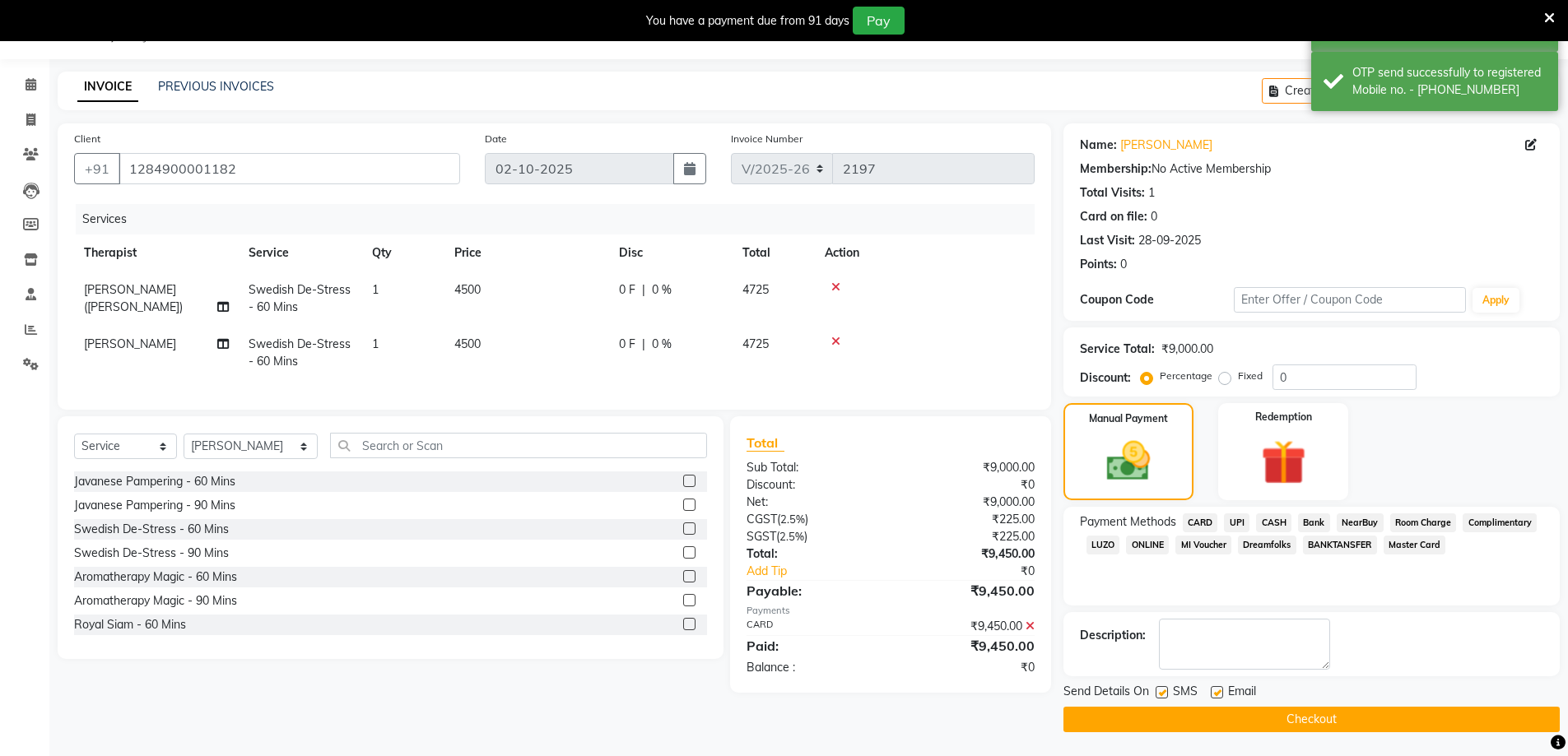
click at [1261, 715] on button "Checkout" at bounding box center [1311, 720] width 497 height 26
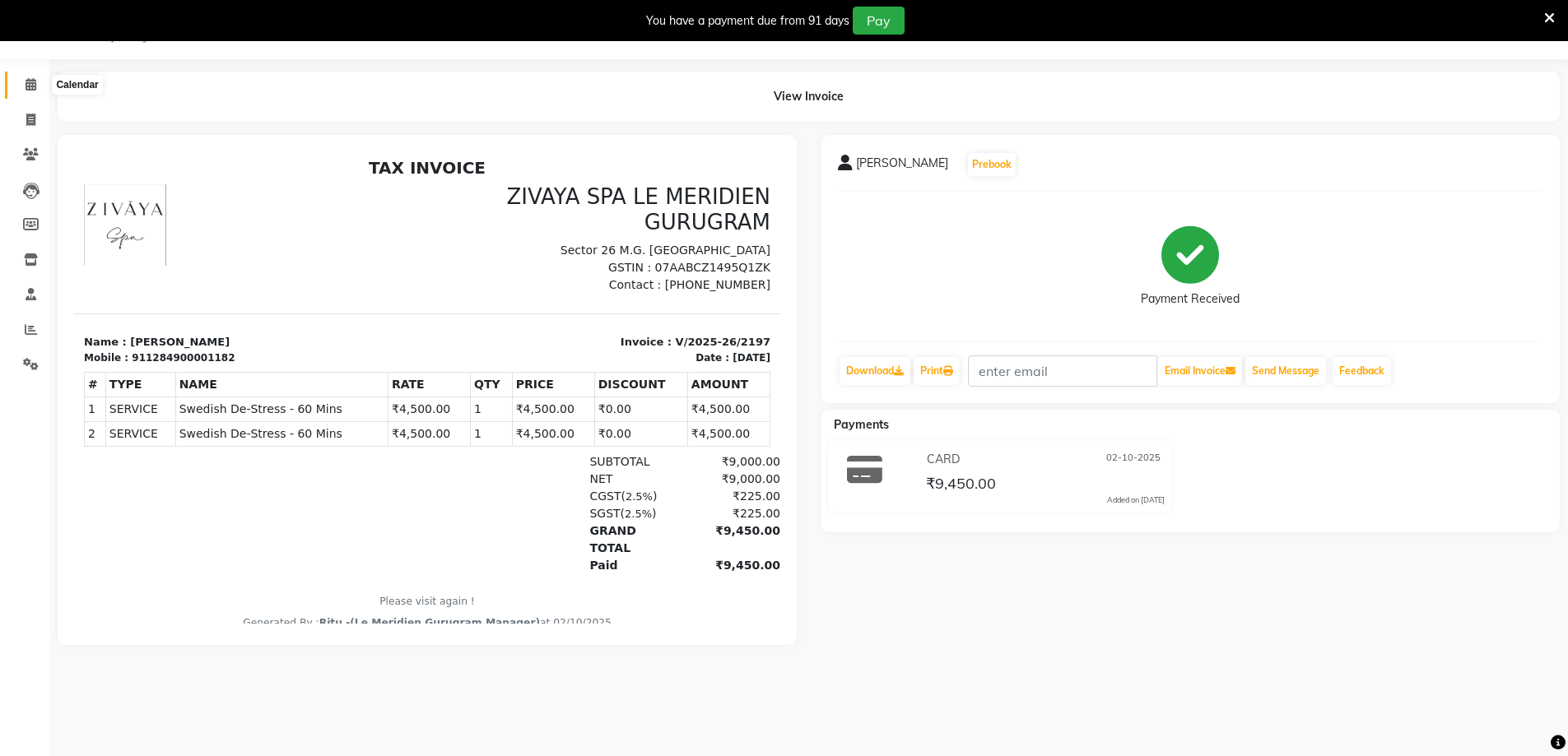
click at [18, 87] on span at bounding box center [31, 85] width 29 height 19
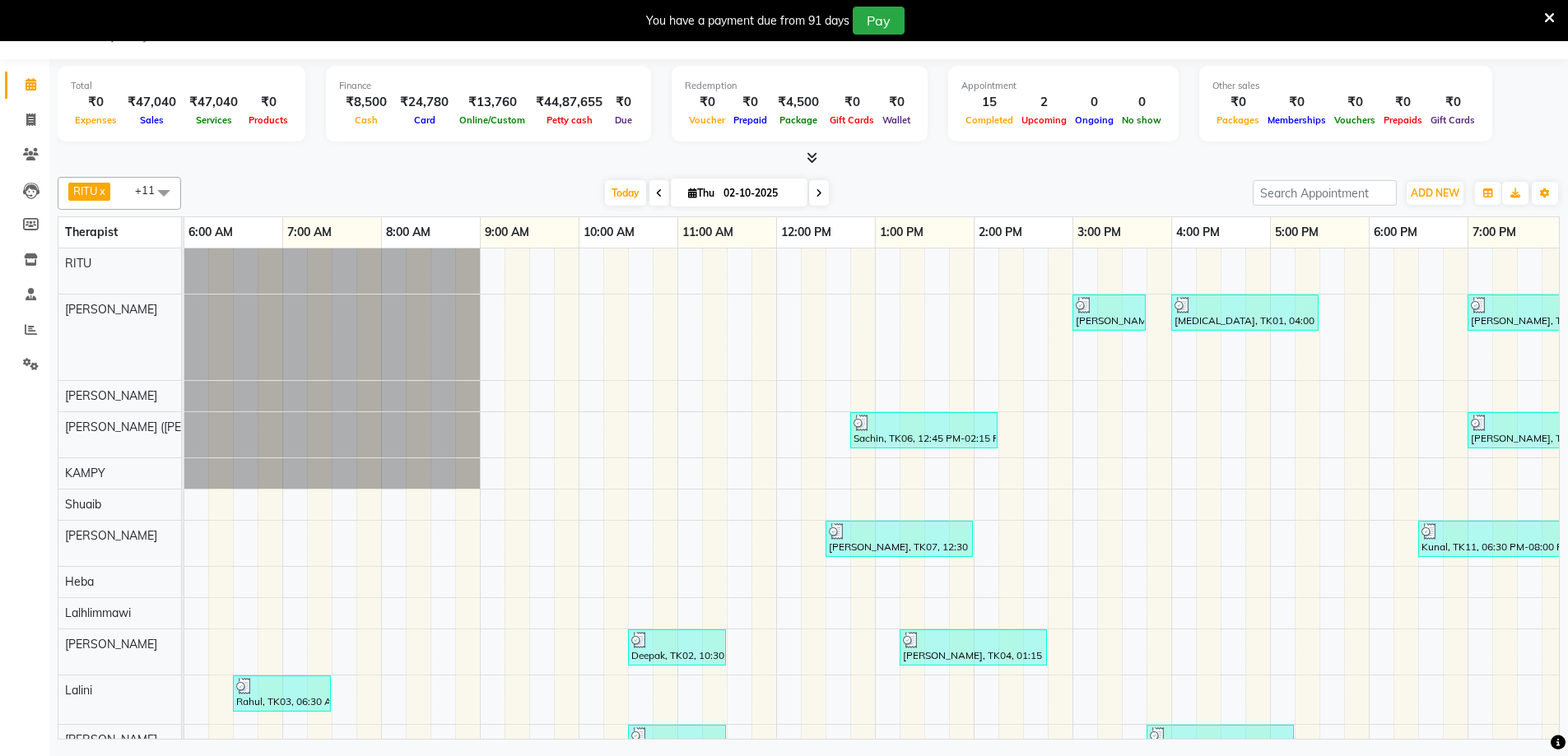
scroll to position [0, 996]
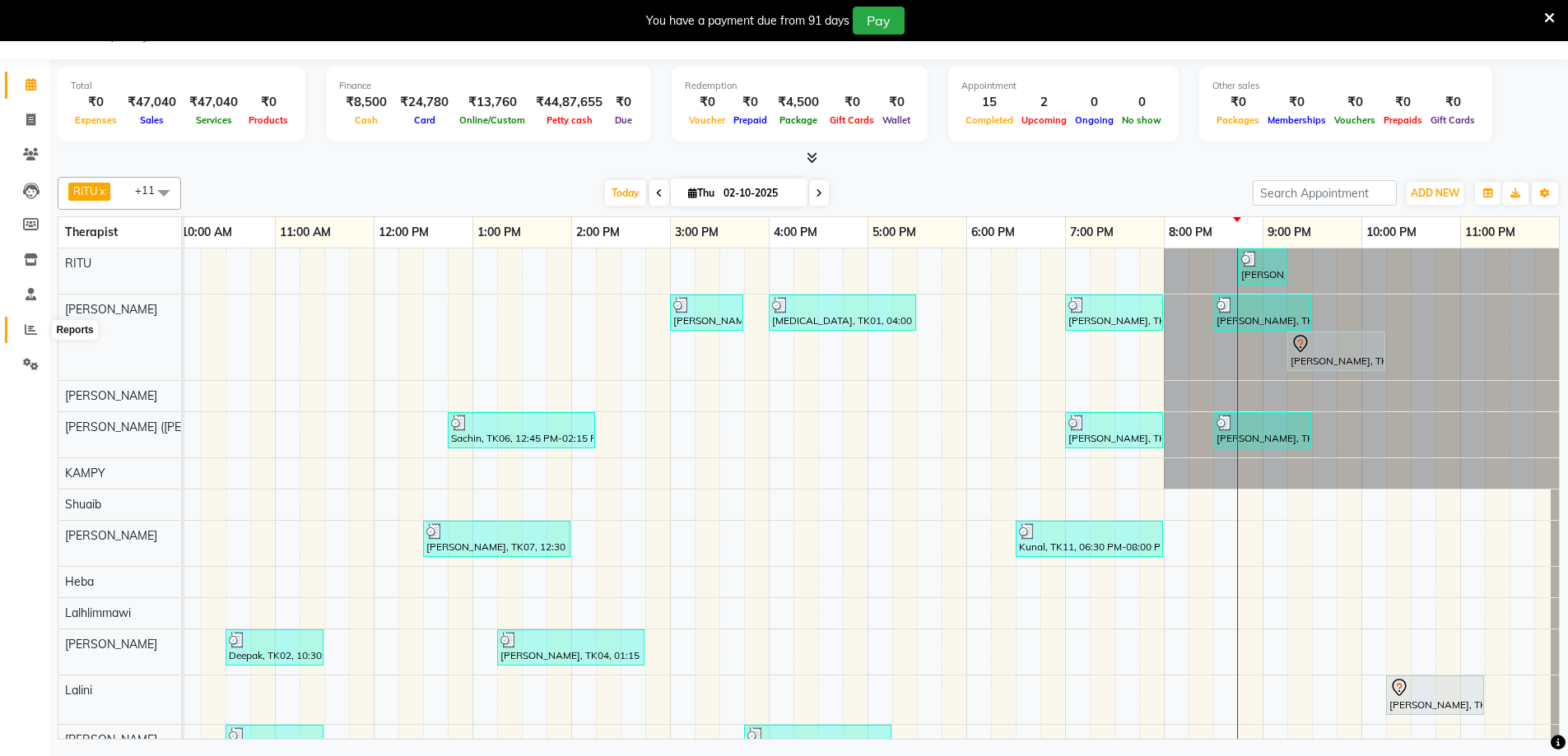
click at [21, 331] on span at bounding box center [31, 330] width 29 height 19
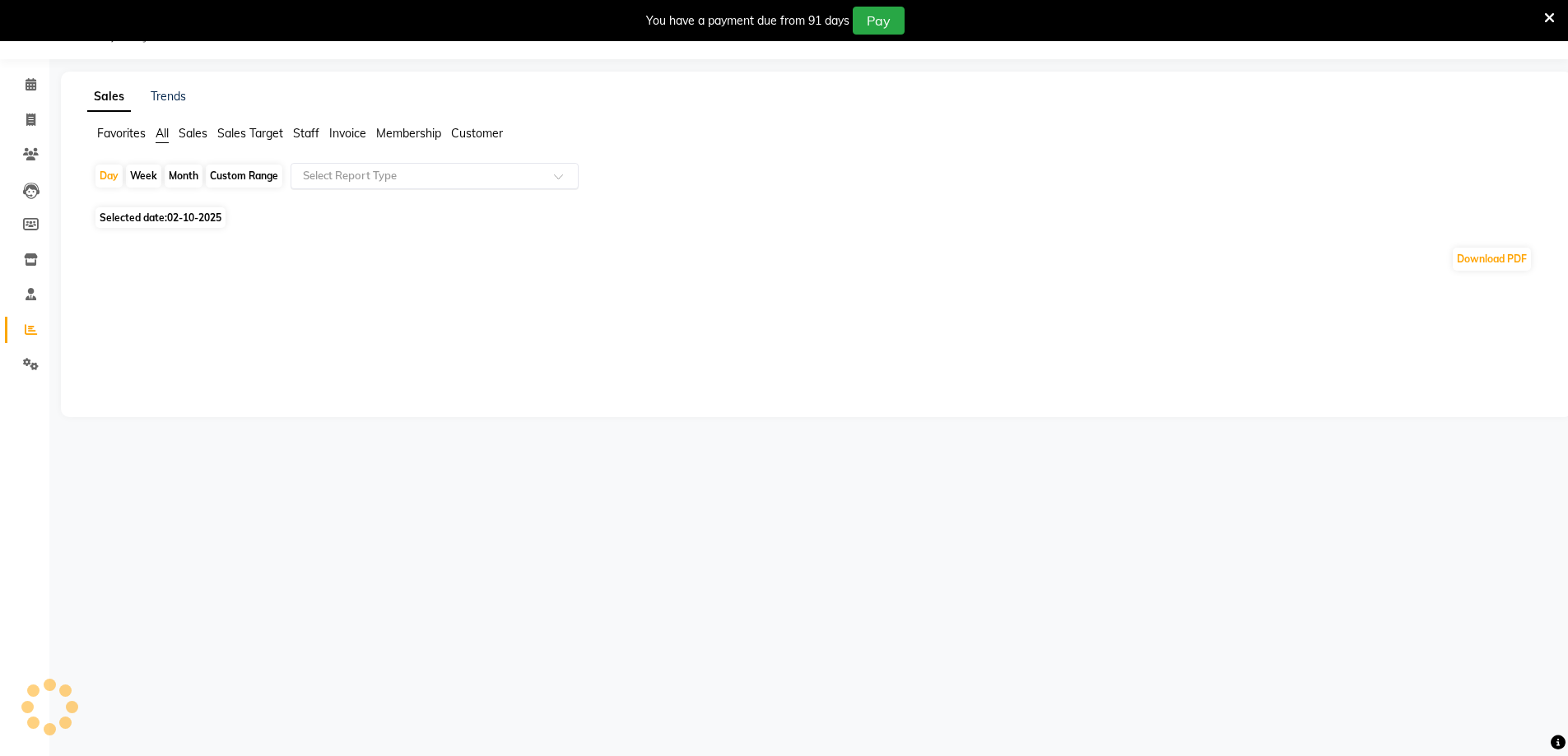
click at [309, 183] on input "text" at bounding box center [418, 176] width 237 height 16
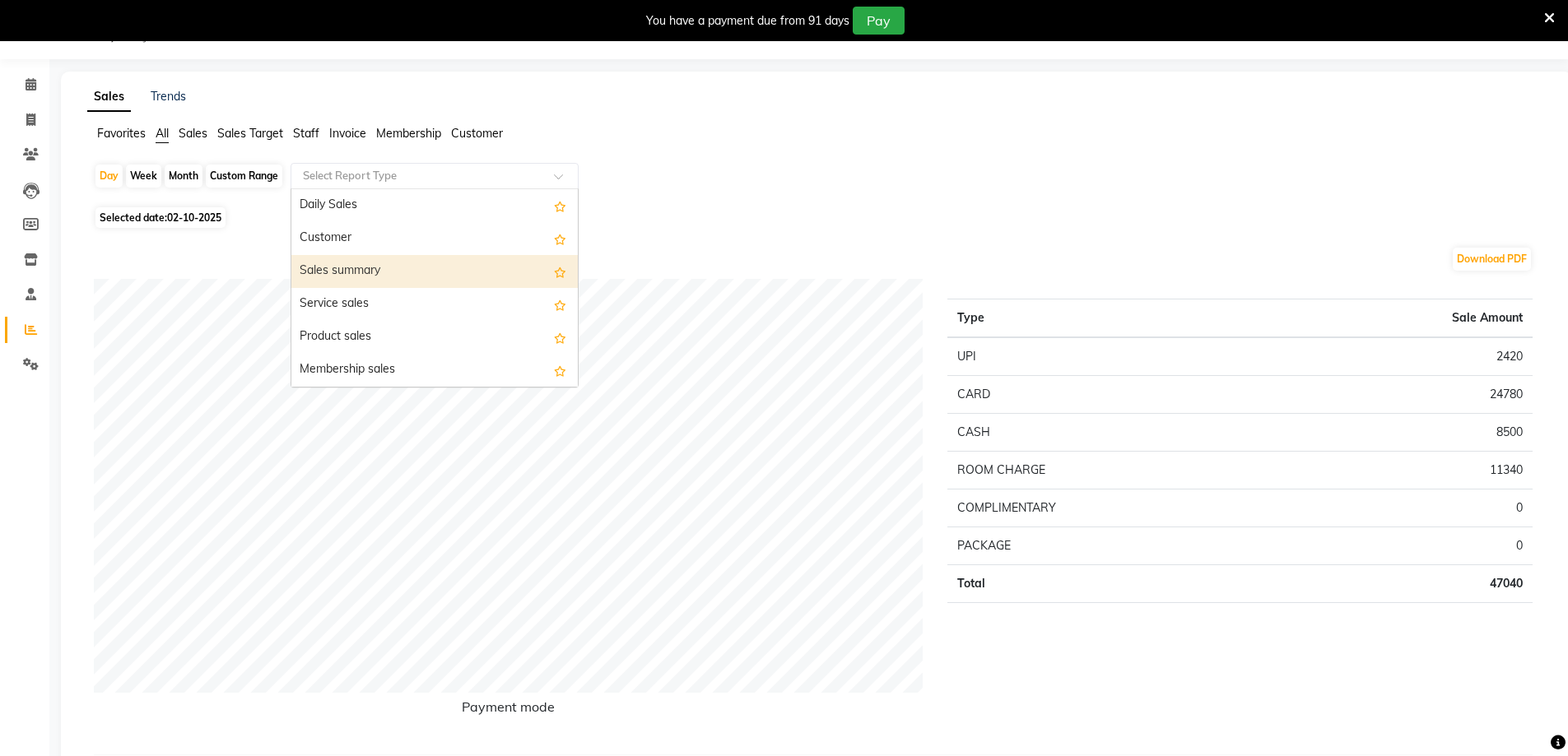
click at [337, 272] on div "Sales summary" at bounding box center [435, 271] width 286 height 33
select select "filtered_report"
select select "csv"
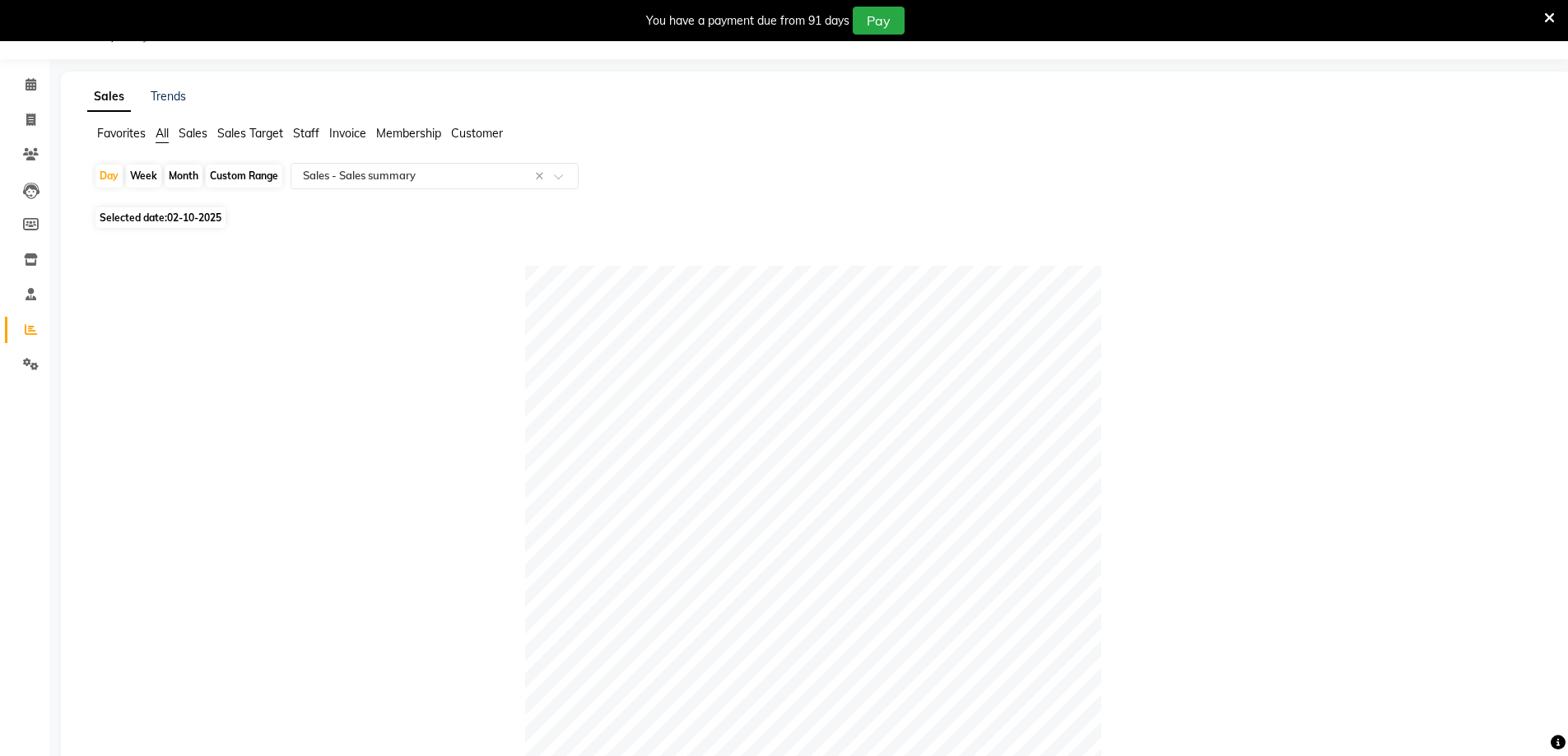
click at [224, 182] on div "Custom Range" at bounding box center [244, 176] width 77 height 23
select select "10"
select select "2025"
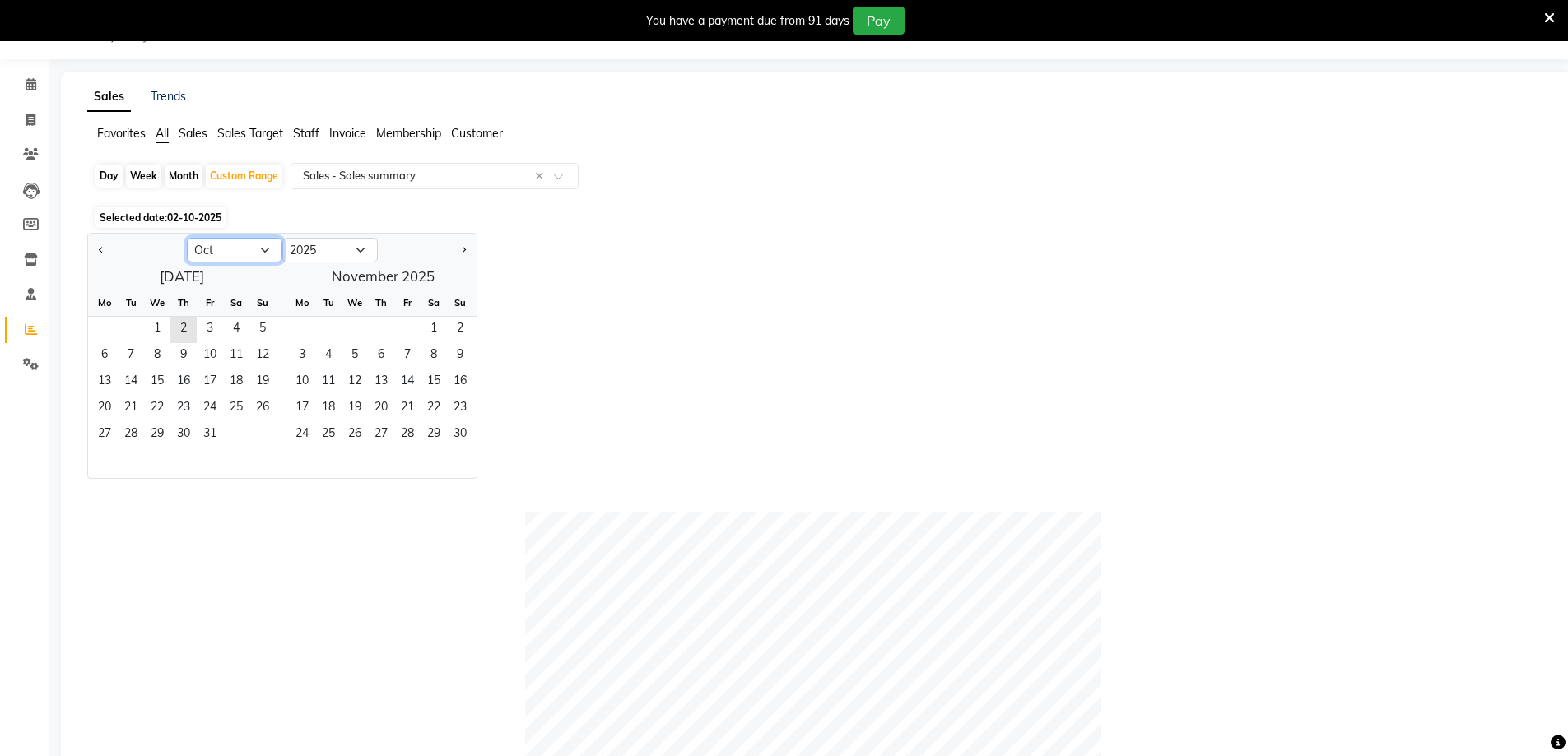
drag, startPoint x: 263, startPoint y: 245, endPoint x: 262, endPoint y: 255, distance: 10.0
click at [263, 248] on select "Jan Feb Mar Apr May Jun Jul Aug Sep Oct Nov Dec" at bounding box center [234, 250] width 96 height 25
select select "9"
click at [187, 238] on select "Jan Feb Mar Apr May Jun Jul Aug Sep Oct Nov Dec" at bounding box center [234, 250] width 96 height 25
click at [108, 328] on span "1" at bounding box center [104, 330] width 26 height 26
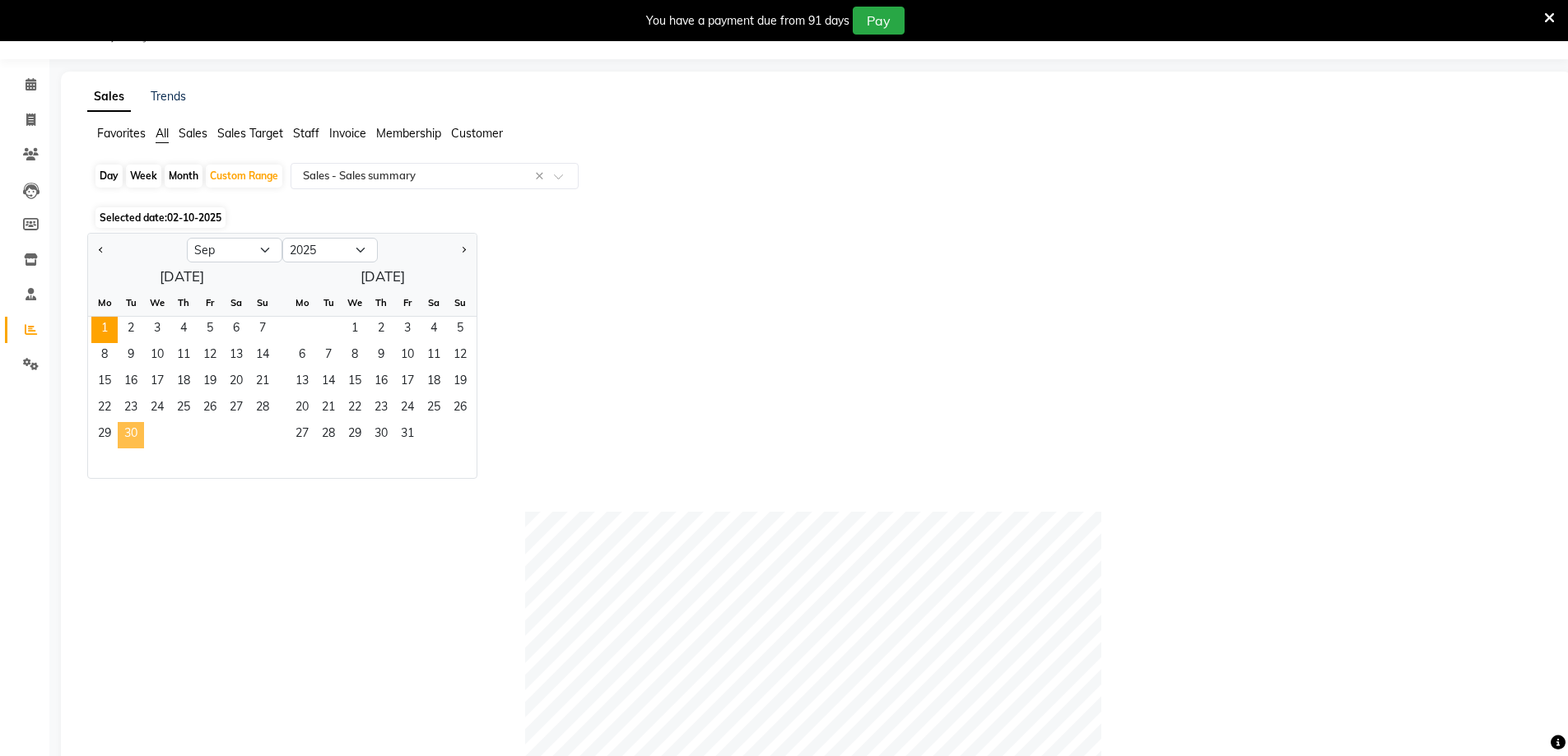
click at [130, 440] on span "30" at bounding box center [130, 435] width 26 height 26
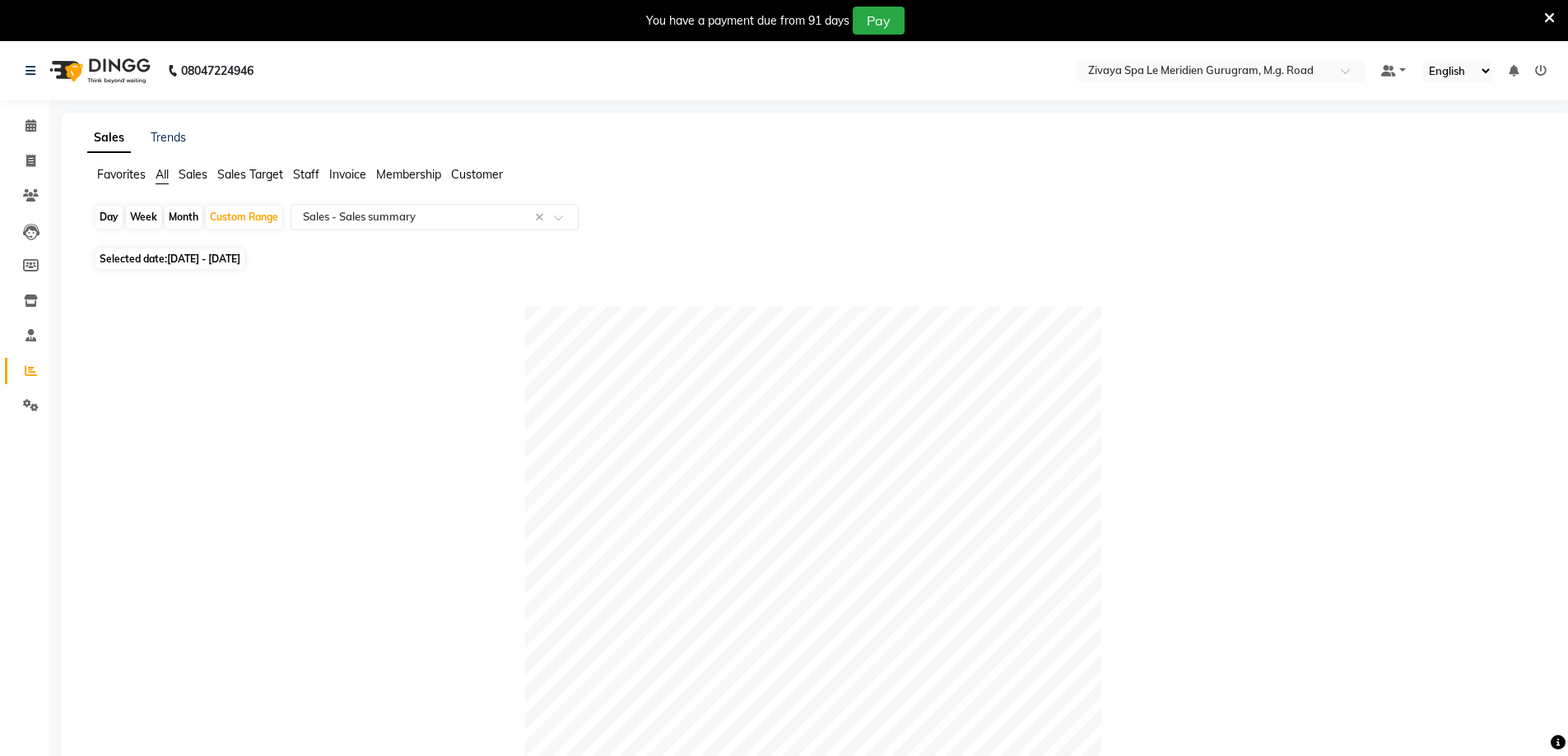
click at [169, 175] on ul "Favorites All Sales Sales Target Staff Invoice Membership Customer" at bounding box center [816, 176] width 1459 height 18
click at [159, 172] on span "All" at bounding box center [162, 174] width 13 height 15
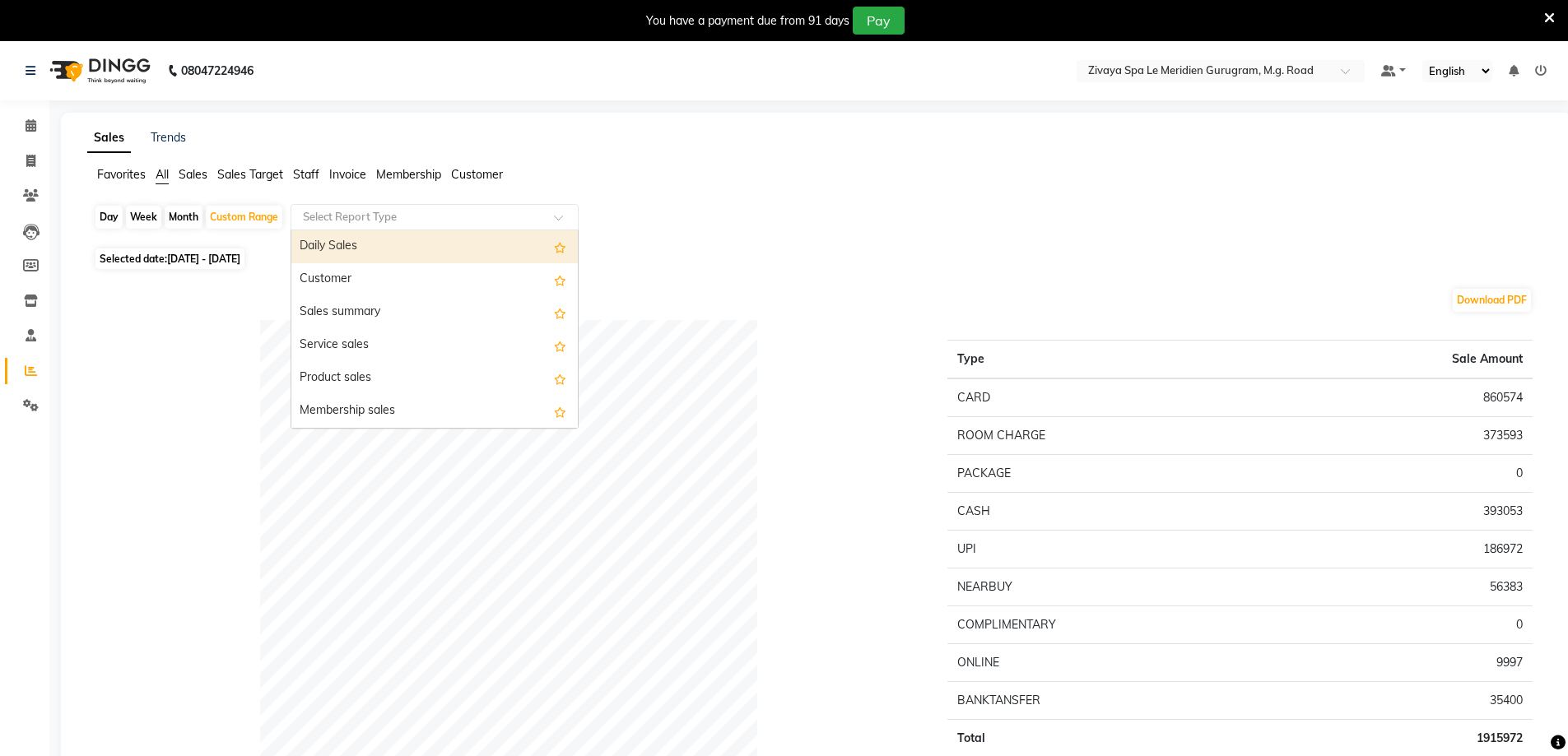
click at [339, 215] on input "text" at bounding box center [418, 218] width 237 height 16
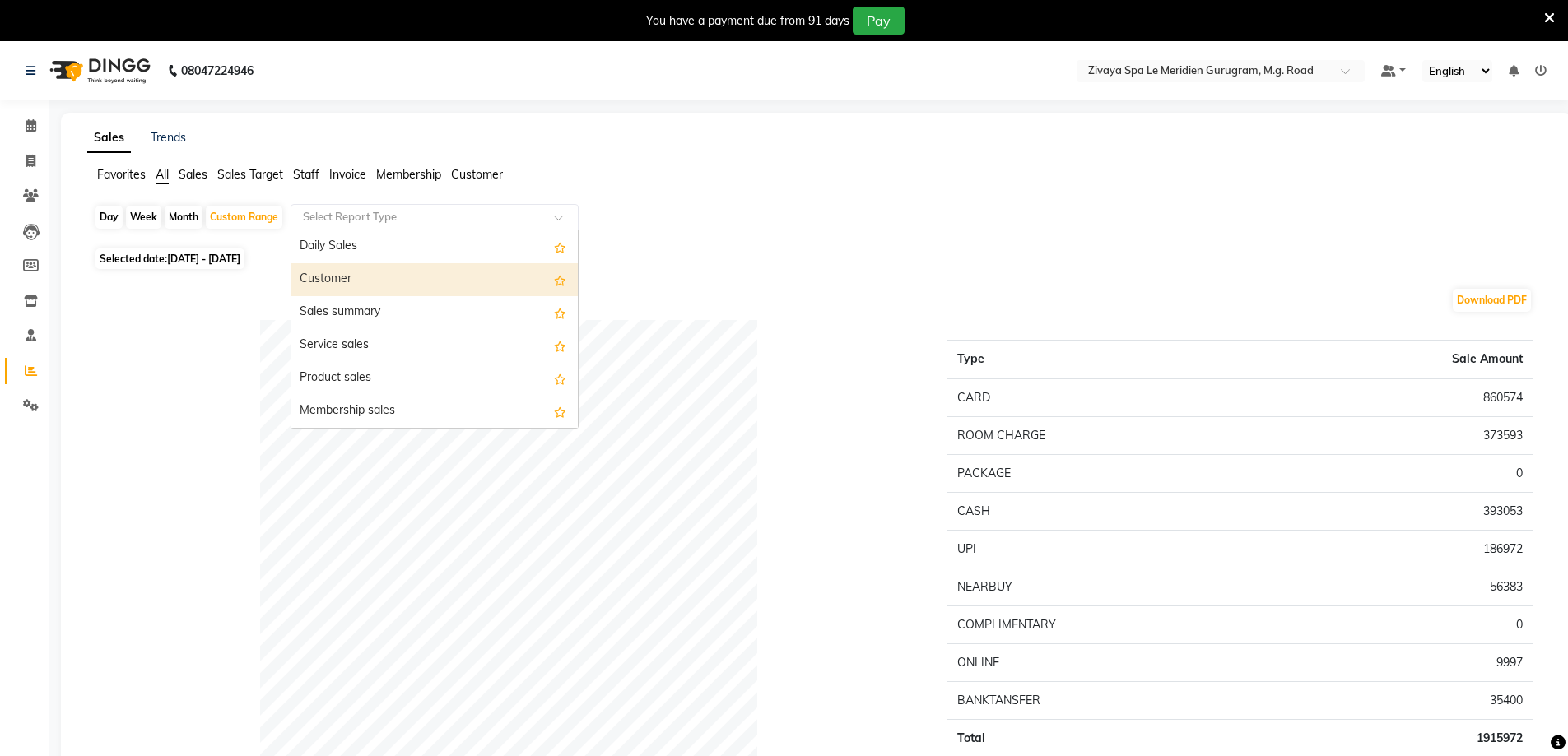
click at [339, 277] on div "Customer" at bounding box center [435, 280] width 286 height 33
select select "filtered_report"
select select "csv"
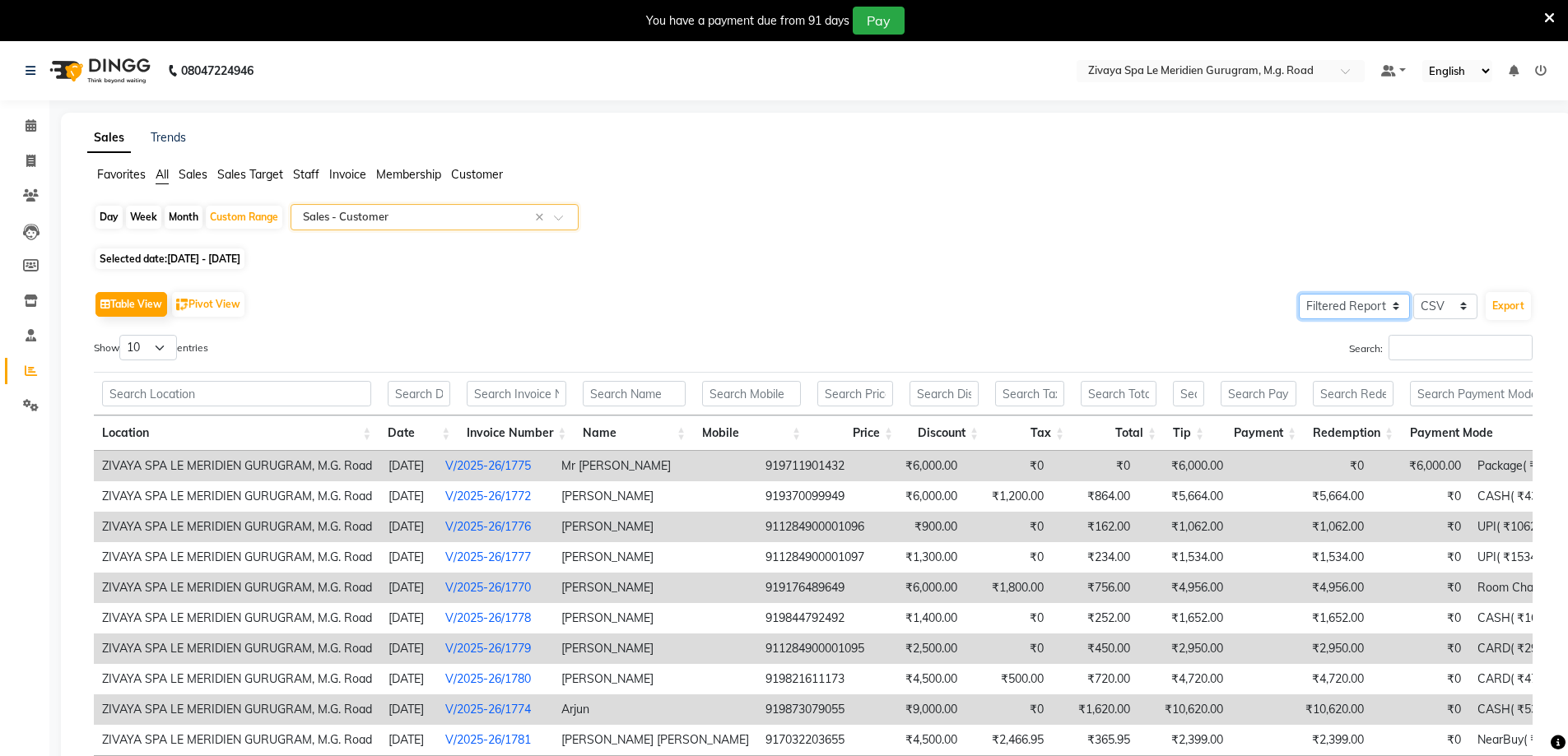
click at [1388, 306] on select "Select Full Report Filtered Report" at bounding box center [1355, 307] width 111 height 26
click at [1299, 294] on select "Select Full Report Filtered Report" at bounding box center [1355, 307] width 111 height 26
click at [1409, 352] on input "Search:" at bounding box center [1460, 348] width 144 height 26
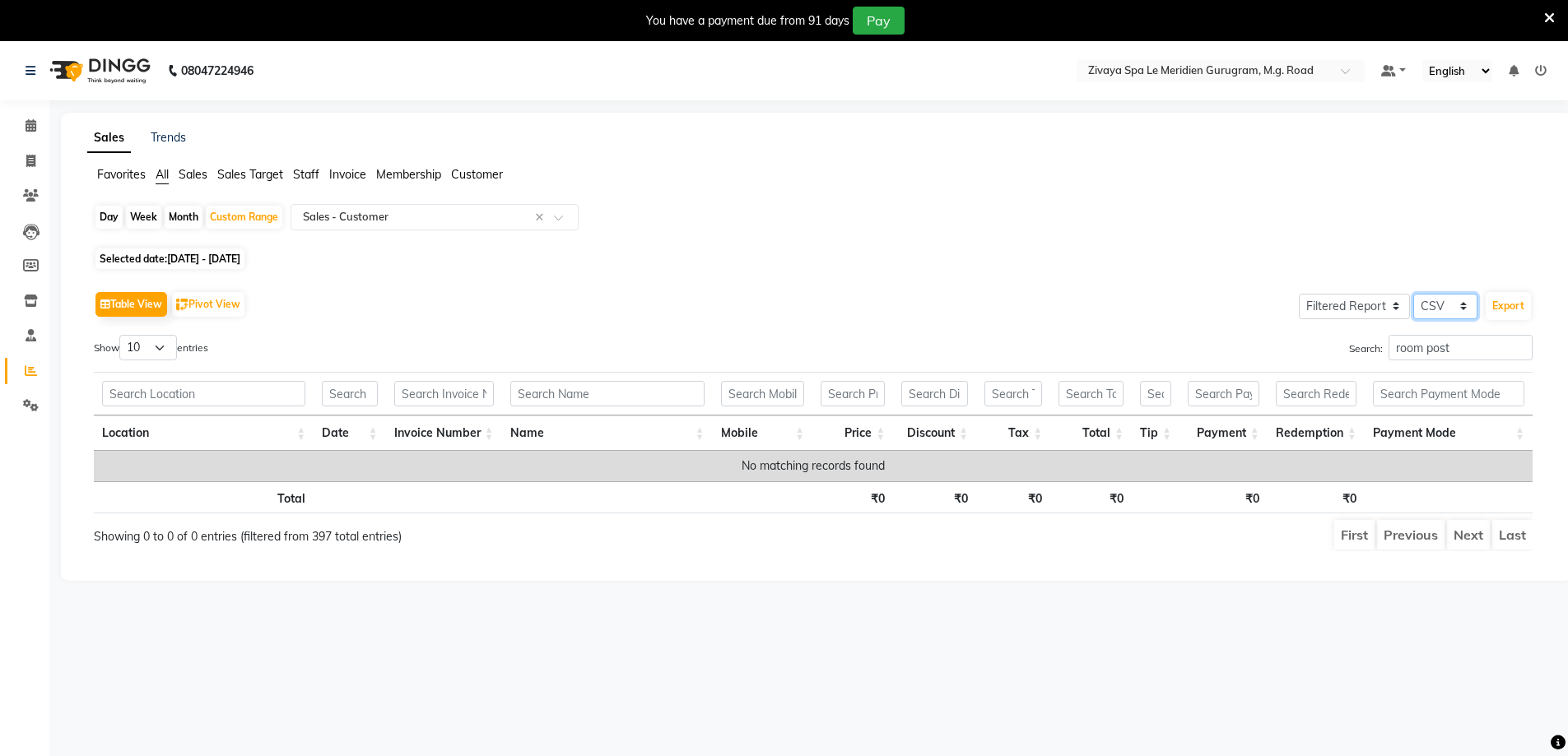
click at [1457, 310] on select "Select CSV PDF" at bounding box center [1445, 307] width 64 height 26
click at [1447, 346] on input "room post" at bounding box center [1460, 348] width 144 height 26
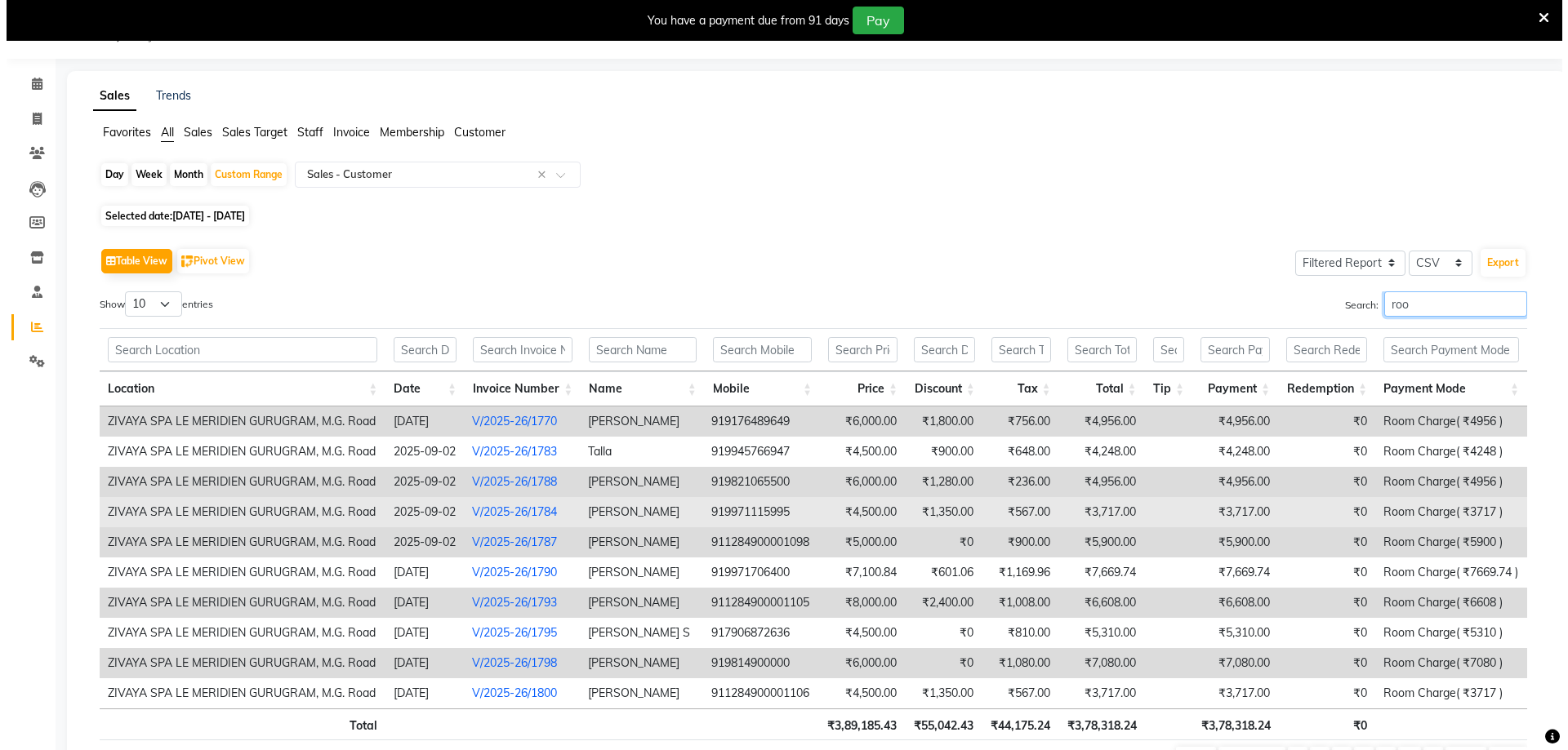
scroll to position [135, 0]
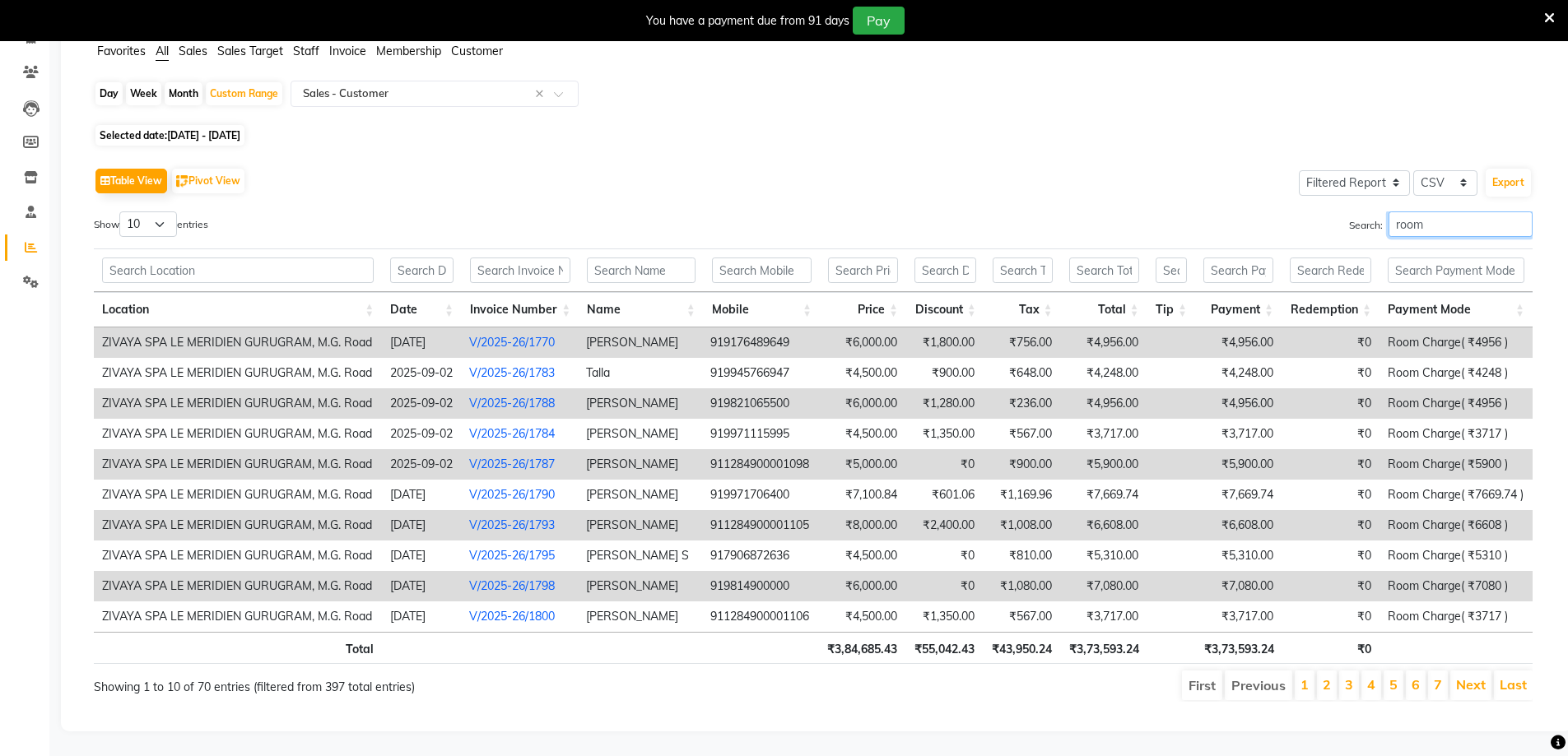
type input "room"
click at [1456, 170] on select "Select CSV PDF" at bounding box center [1445, 183] width 64 height 26
select select "pdf"
click at [1413, 170] on select "Select CSV PDF" at bounding box center [1445, 183] width 64 height 26
click at [1500, 175] on button "Export" at bounding box center [1509, 182] width 46 height 28
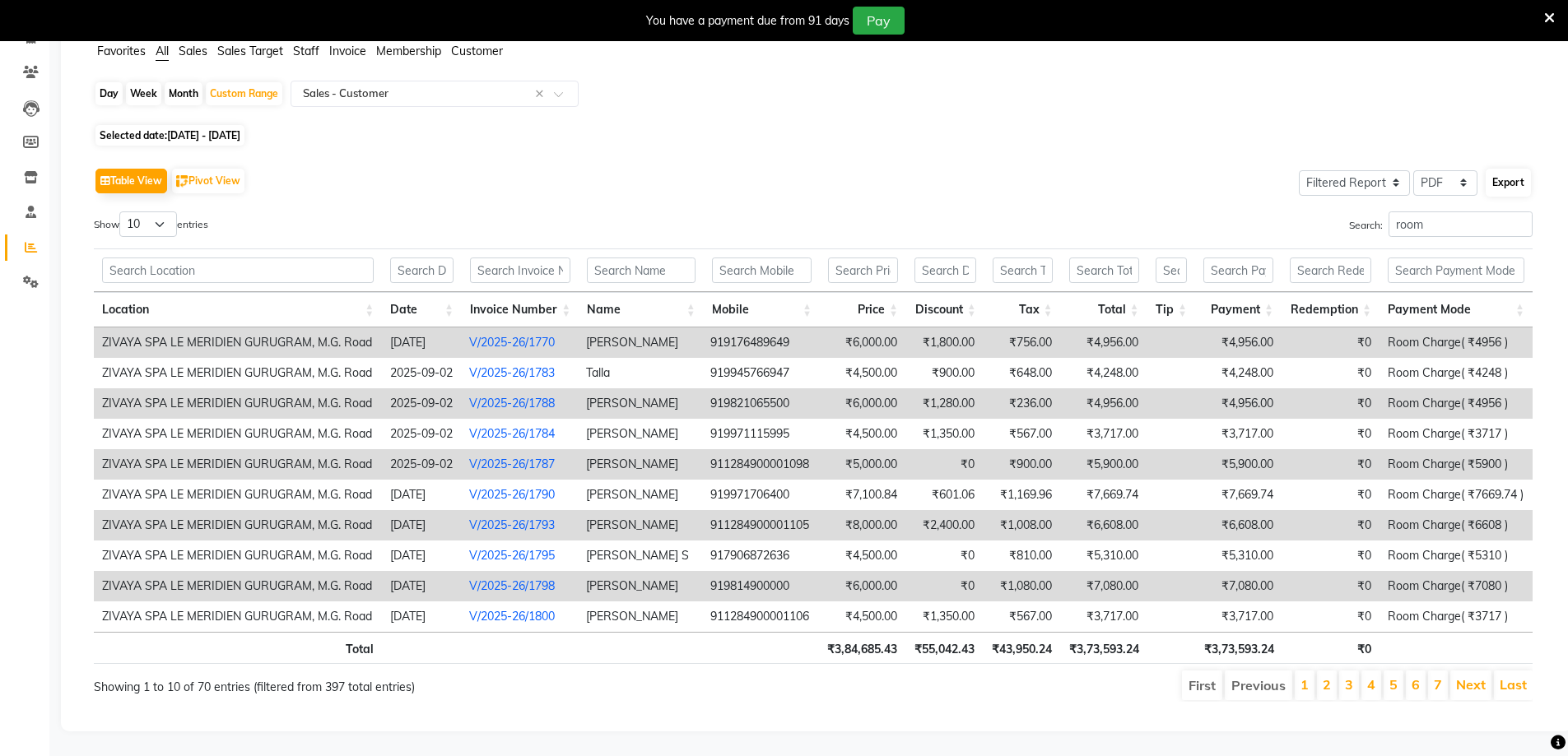
select select "monospace"
select select "12px"
select select "template_1"
select select "A4"
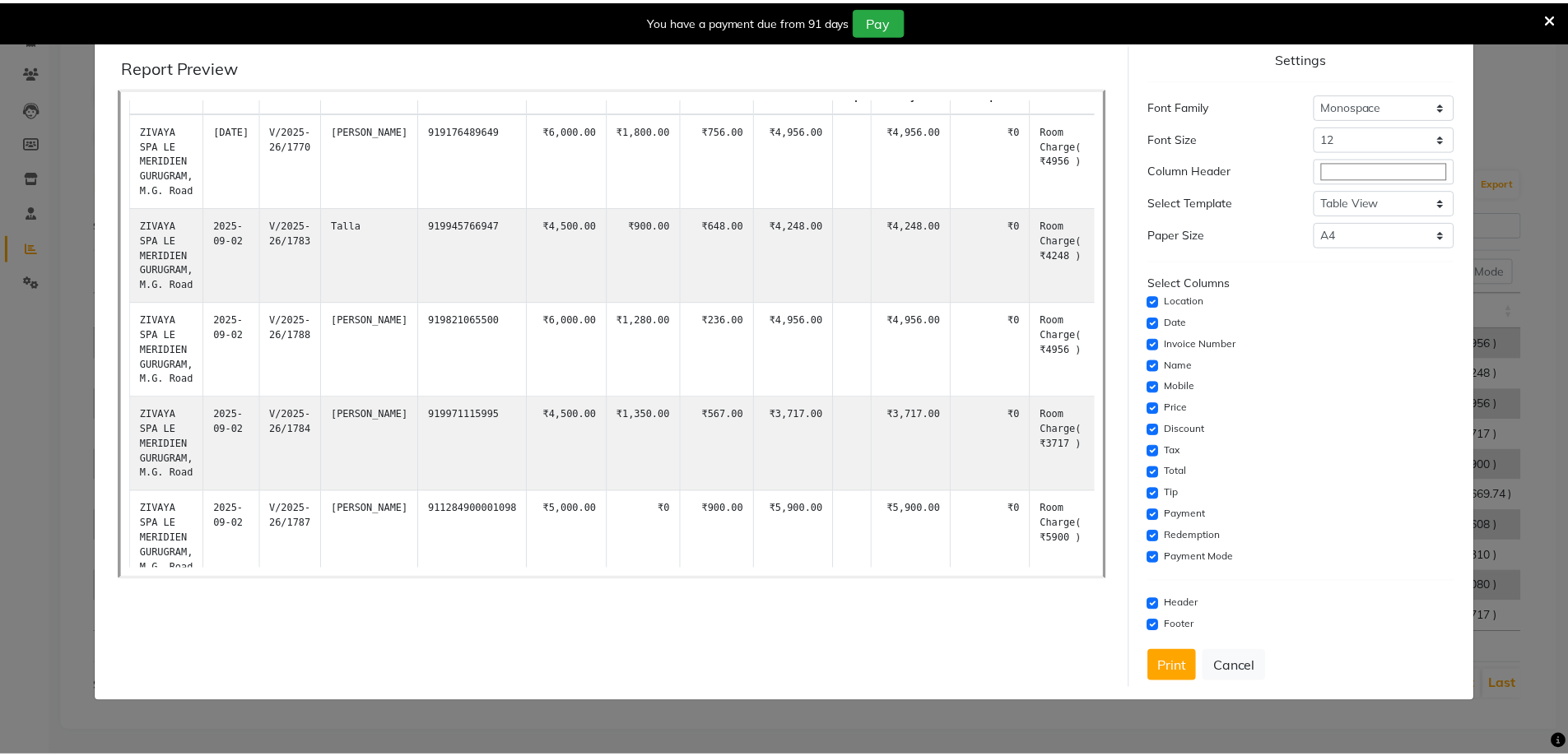
scroll to position [0, 0]
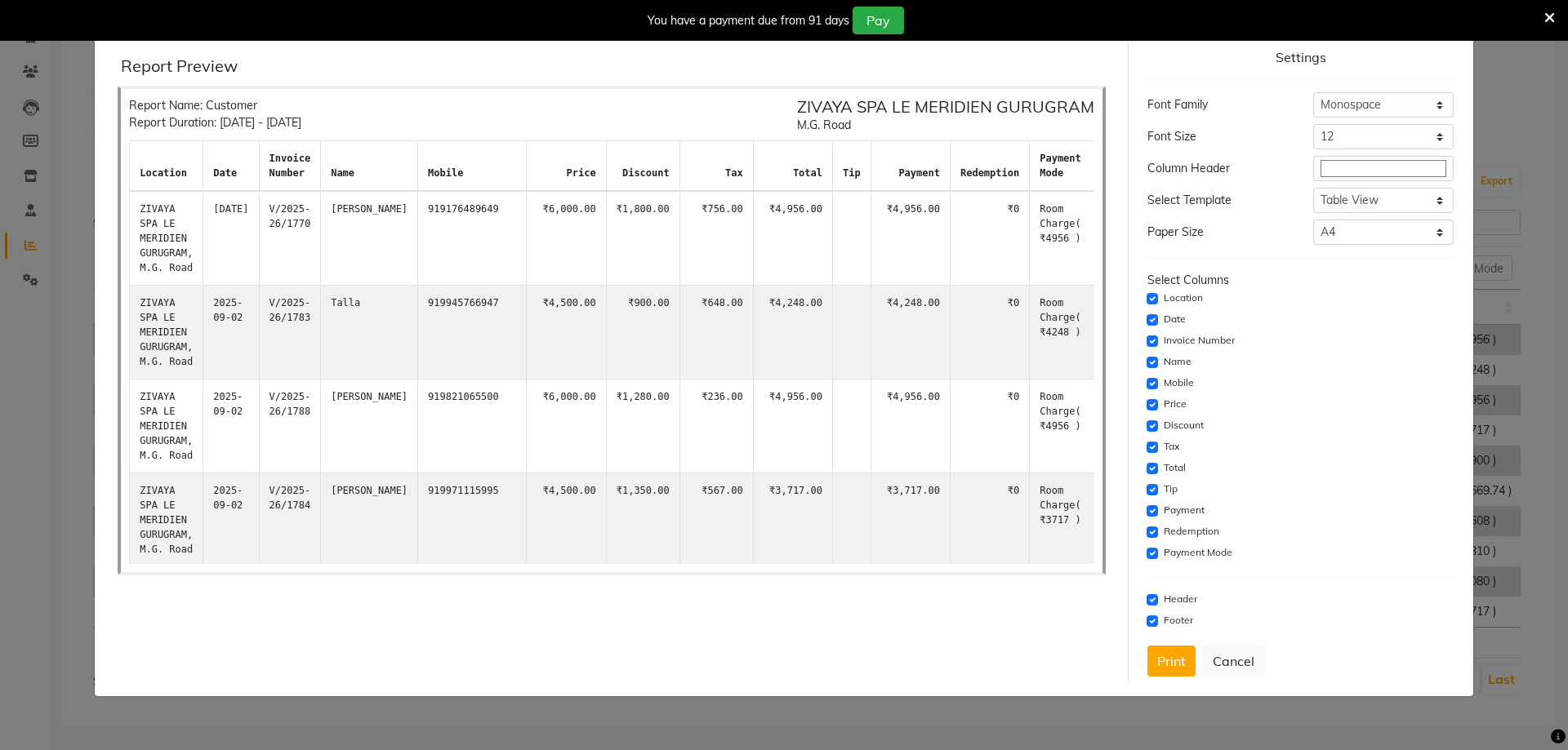
click at [1562, 419] on ngb-modal-window "× Report Preview Report Name: Customer Report Duration: 01-09-2025 - 30-09-2025…" at bounding box center [784, 375] width 1568 height 750
click at [1226, 664] on button "Cancel" at bounding box center [1234, 661] width 63 height 31
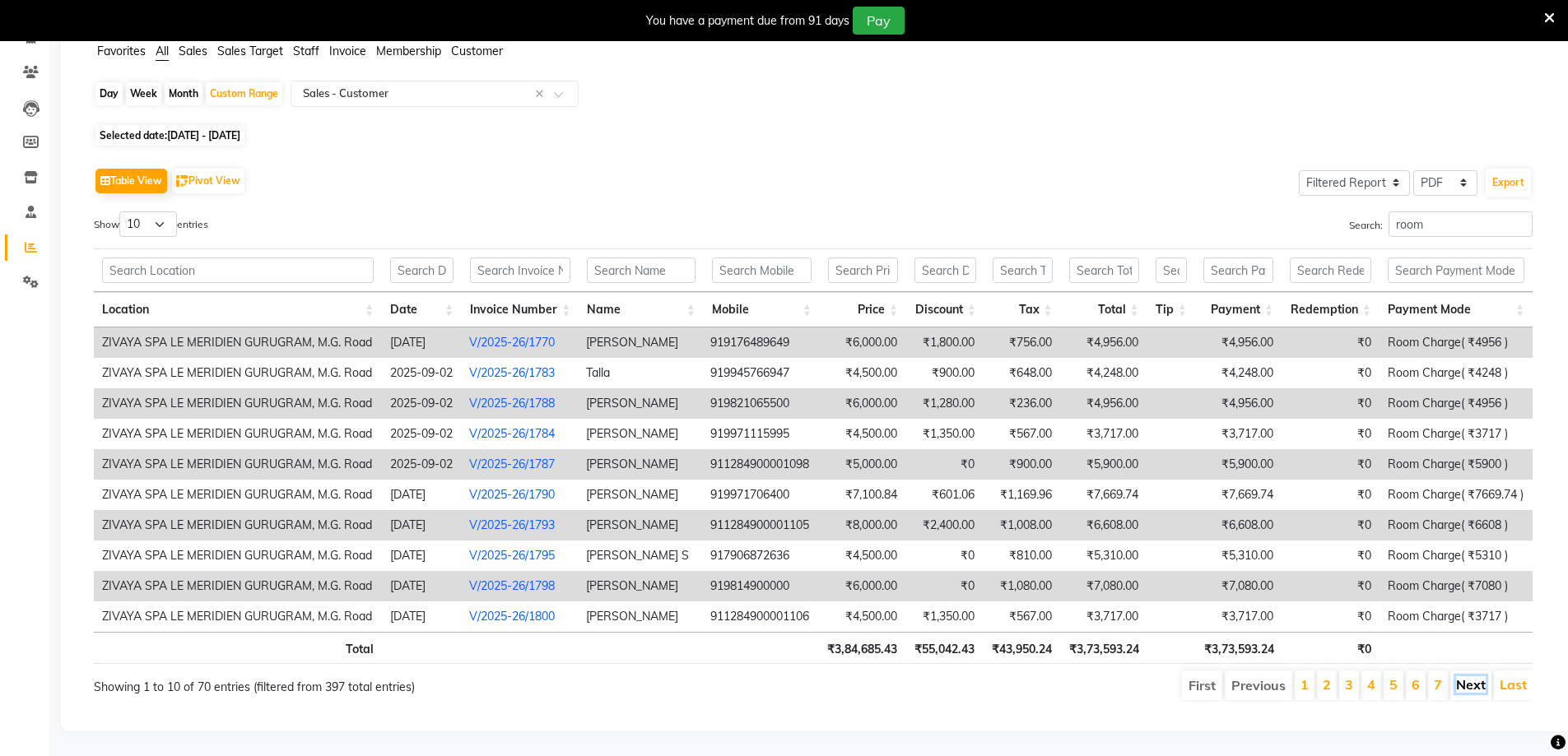
click at [1478, 677] on link "Next" at bounding box center [1471, 685] width 30 height 16
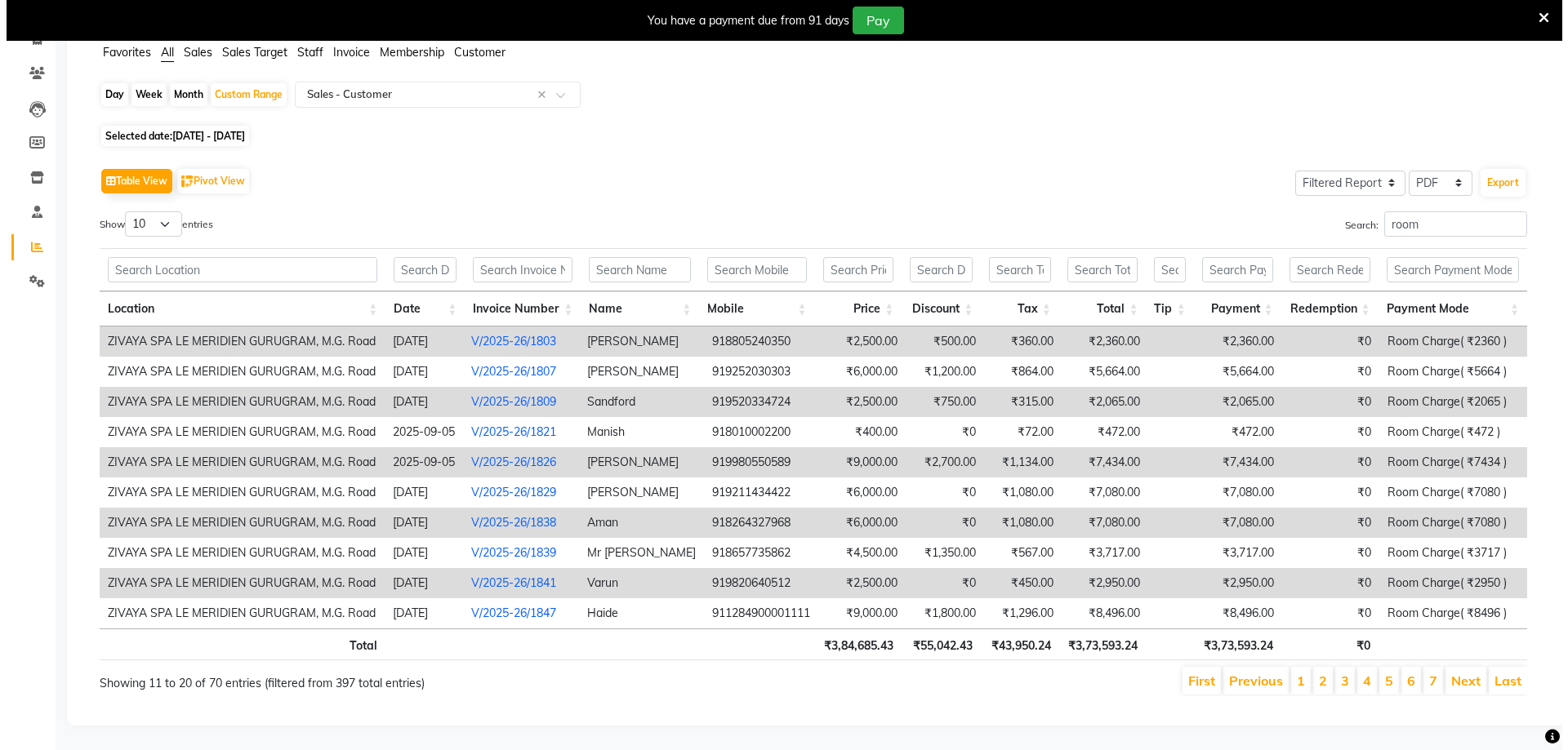
scroll to position [133, 0]
click at [1466, 673] on link "Next" at bounding box center [1459, 681] width 30 height 16
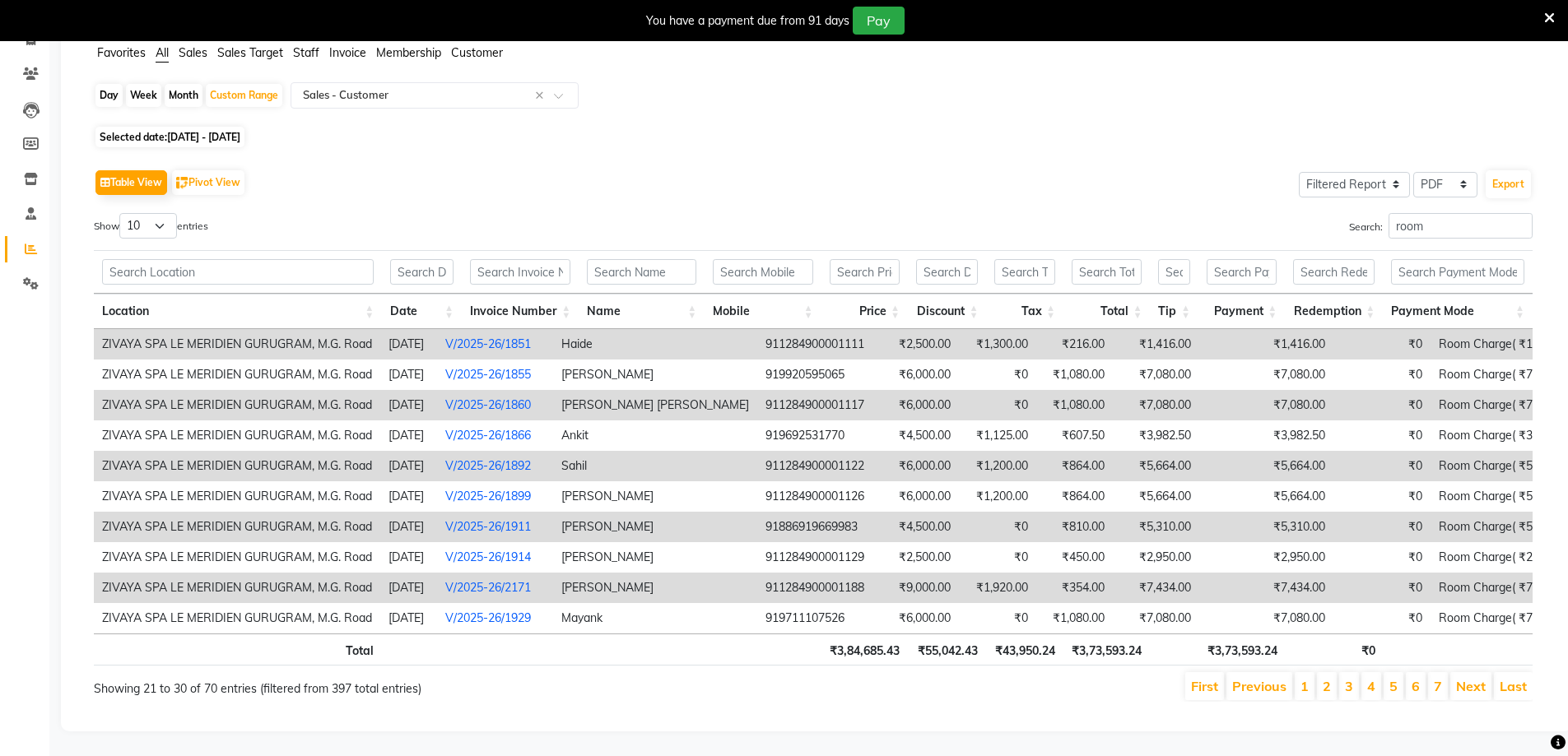
click at [1478, 679] on link "Next" at bounding box center [1471, 687] width 30 height 16
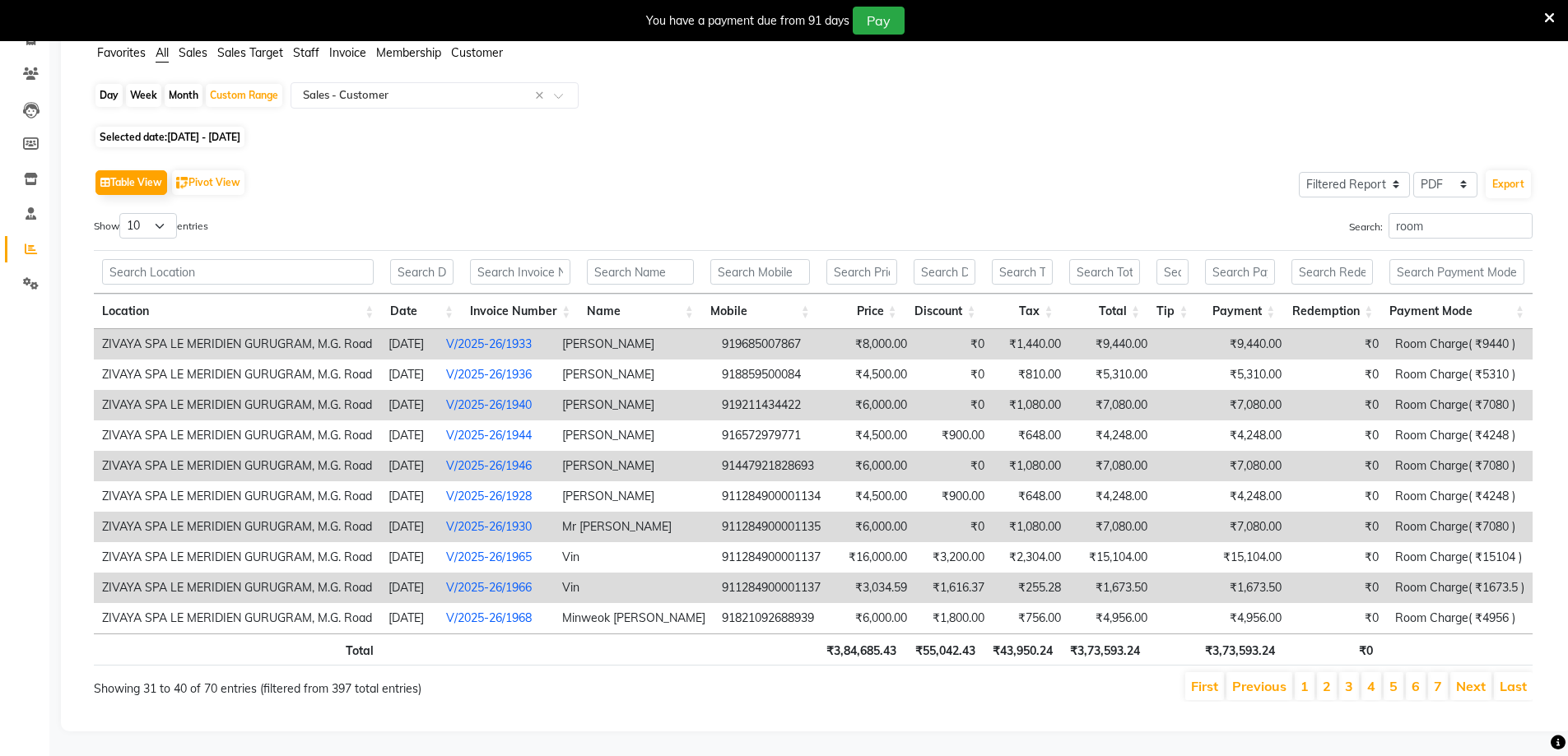
click at [1478, 679] on link "Next" at bounding box center [1471, 687] width 30 height 16
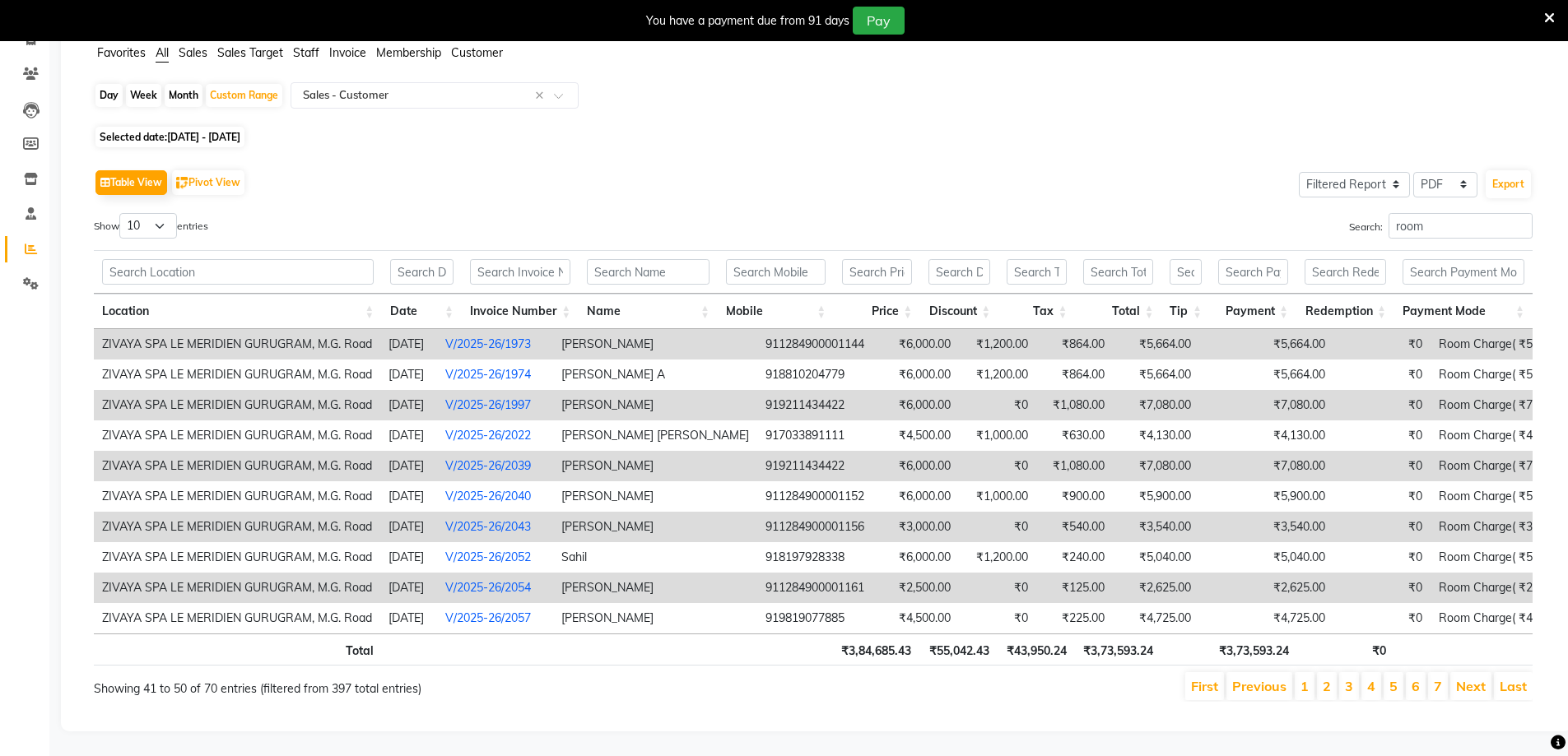
click at [1478, 679] on link "Next" at bounding box center [1471, 687] width 30 height 16
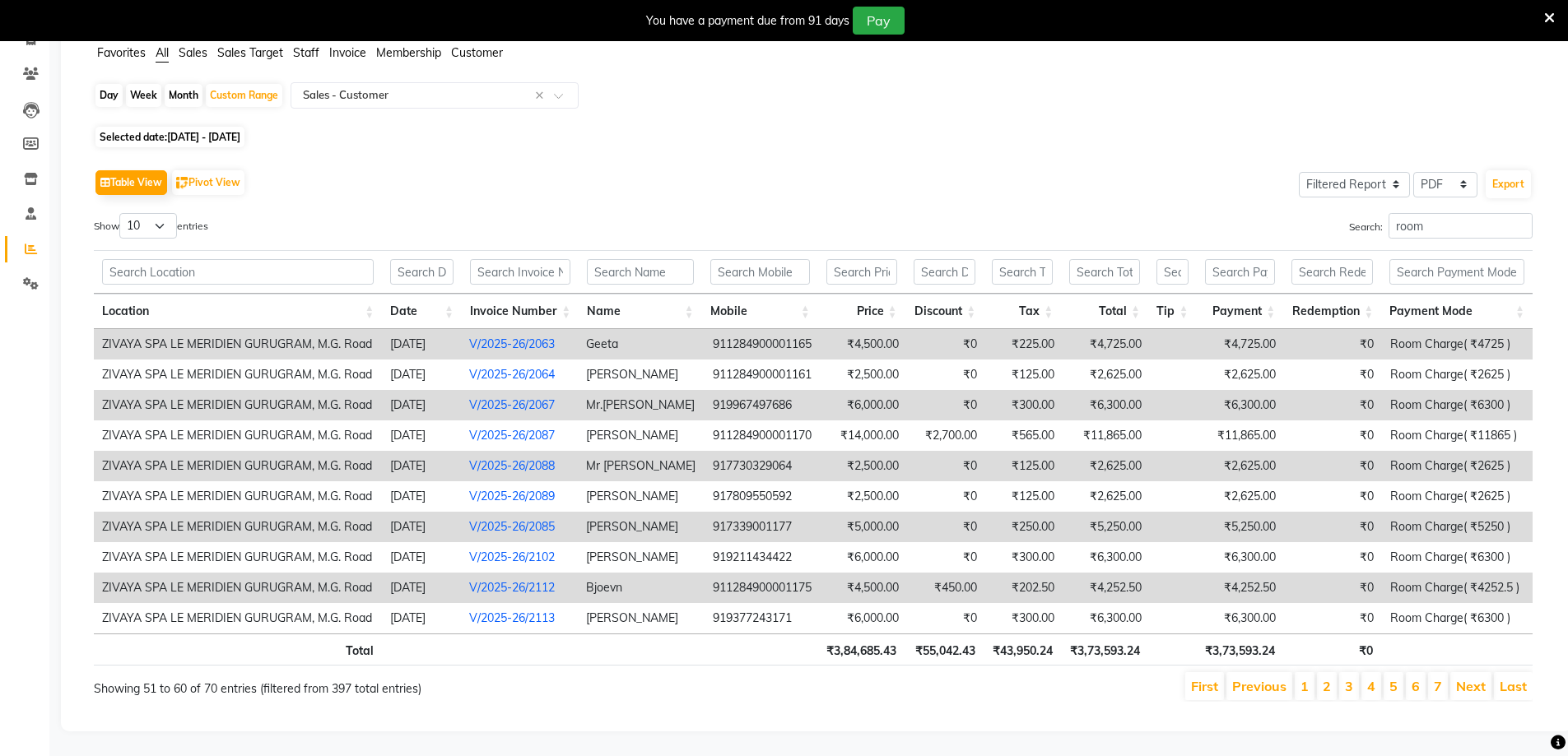
click at [1478, 679] on link "Next" at bounding box center [1471, 687] width 30 height 16
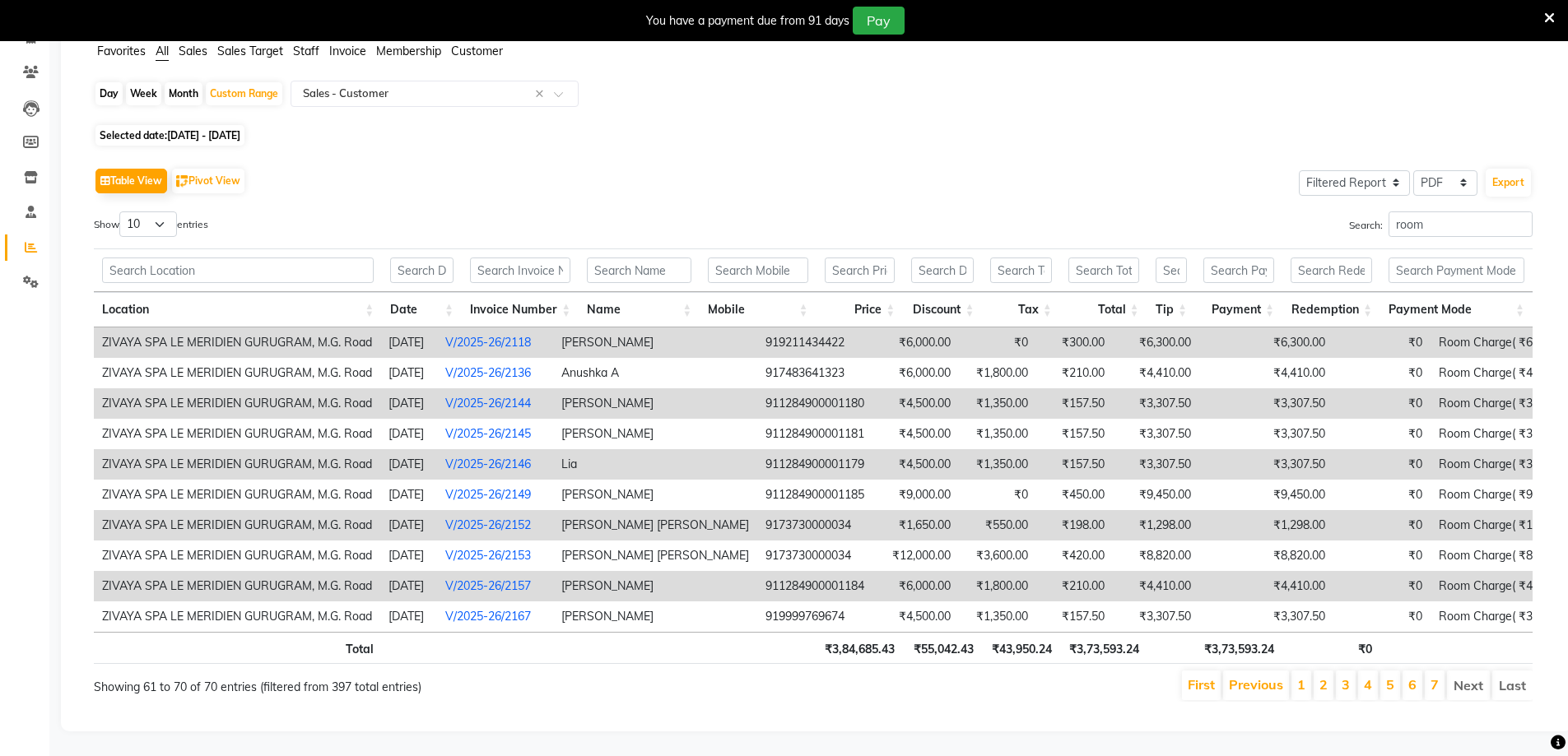
click at [1478, 677] on li "Next" at bounding box center [1468, 685] width 43 height 30
click at [1346, 170] on select "Select Full Report Filtered Report" at bounding box center [1355, 183] width 111 height 26
select select "full_report"
click at [1299, 170] on select "Select Full Report Filtered Report" at bounding box center [1355, 183] width 111 height 26
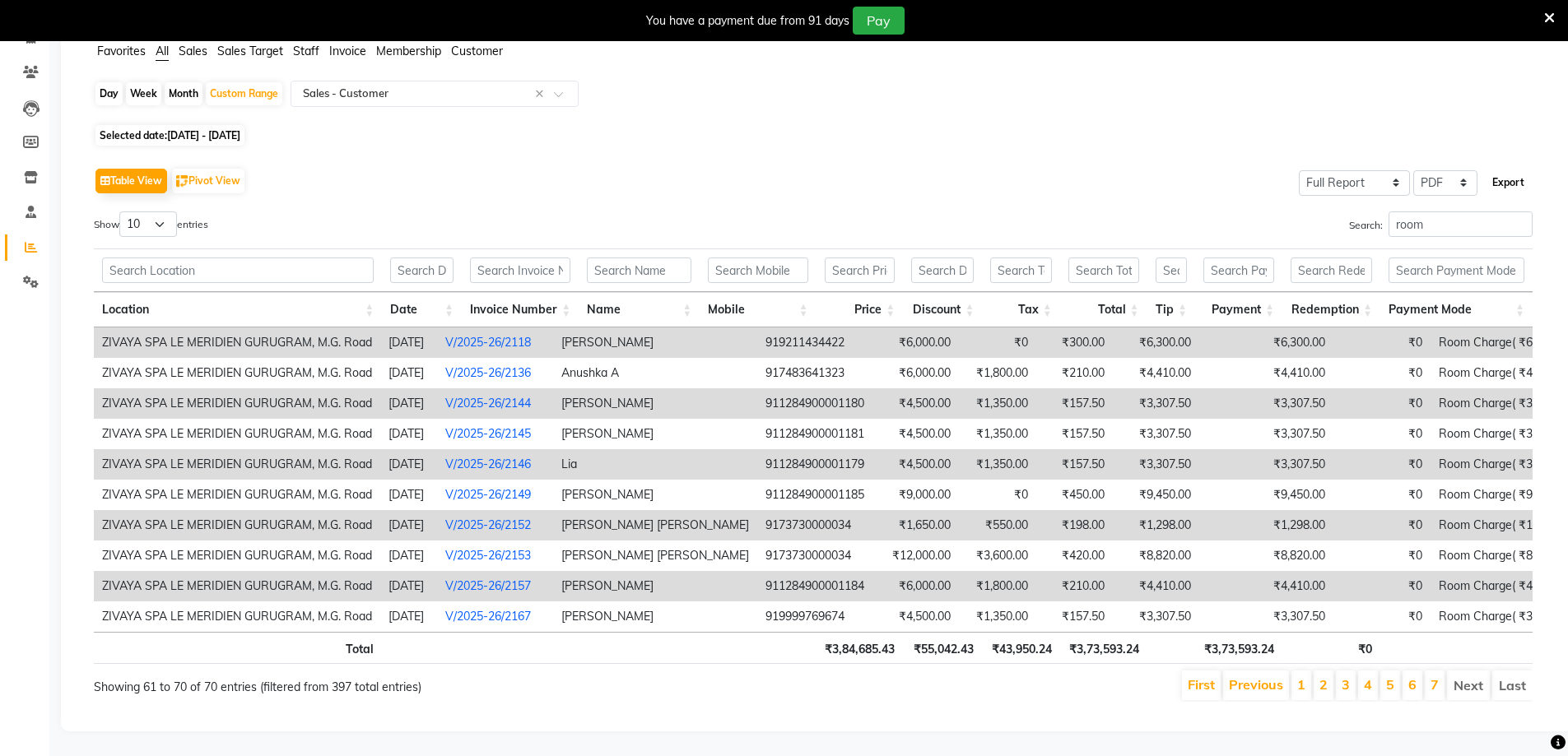
click at [1503, 173] on button "Export" at bounding box center [1509, 182] width 46 height 28
select select "monospace"
select select "12px"
select select "template_1"
select select "A4"
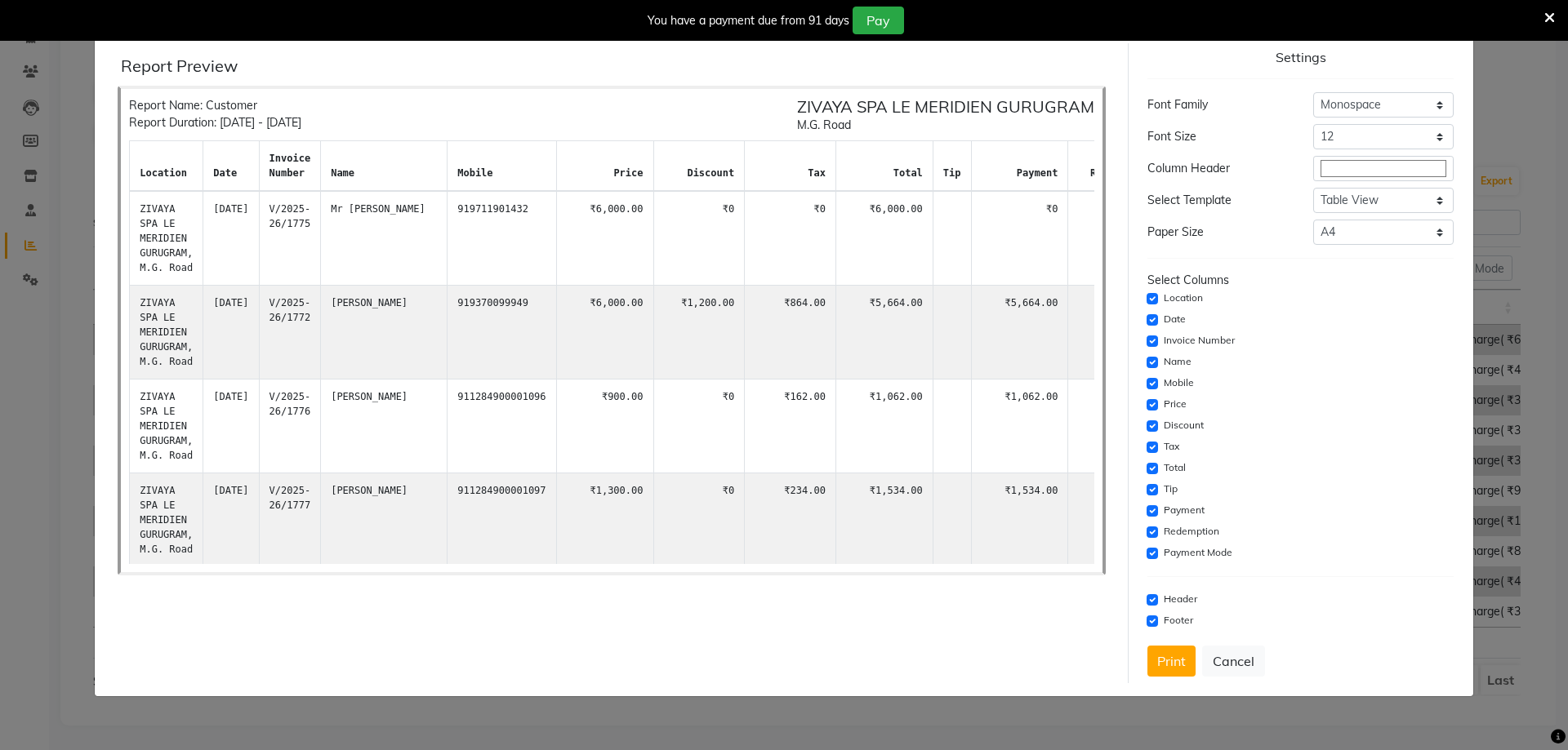
scroll to position [15977, 0]
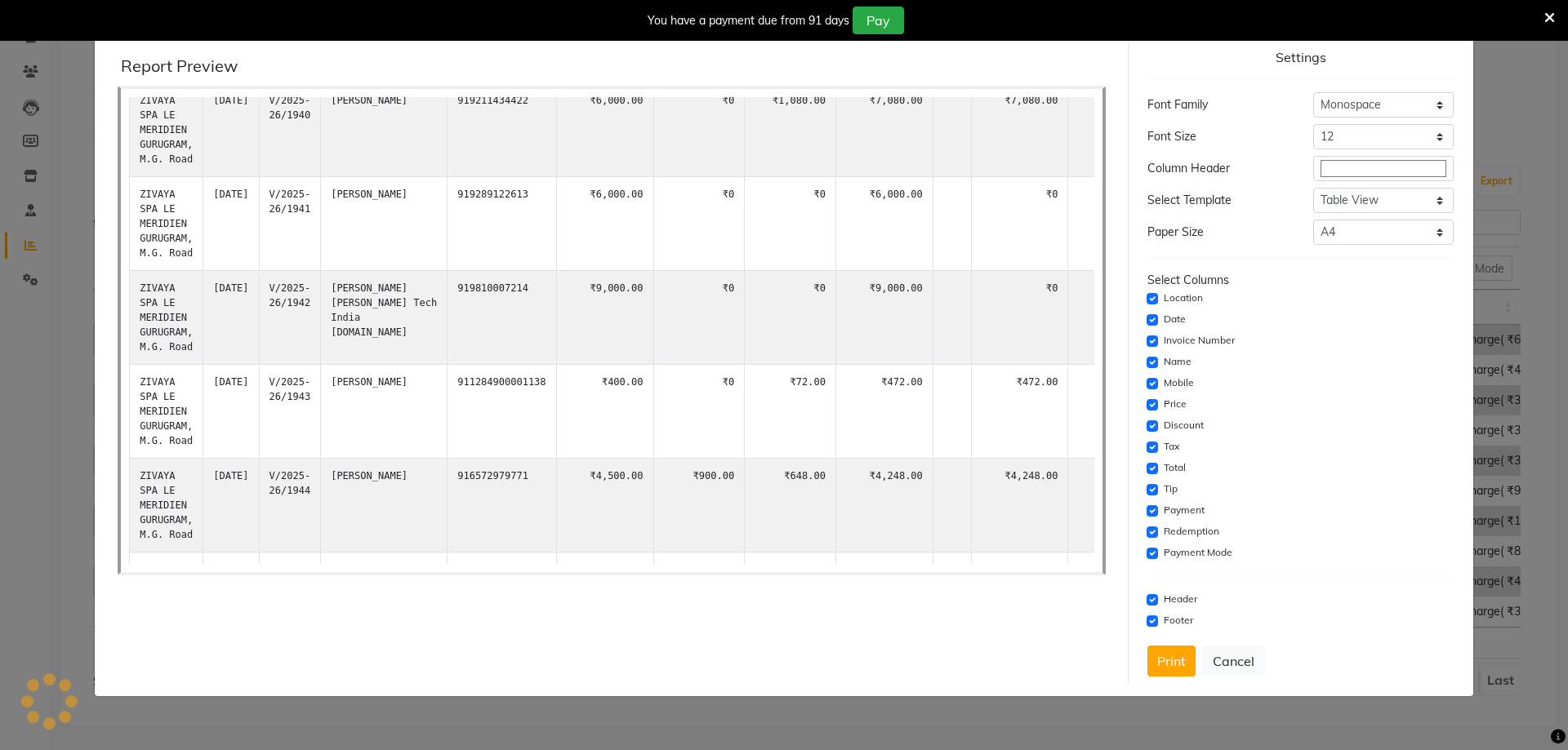
click at [1548, 15] on icon at bounding box center [1550, 18] width 11 height 14
click at [1549, 14] on ngb-modal-window "× Report Preview Report Name: Customer Report Duration: 01-09-2025 - 30-09-2025…" at bounding box center [784, 375] width 1568 height 750
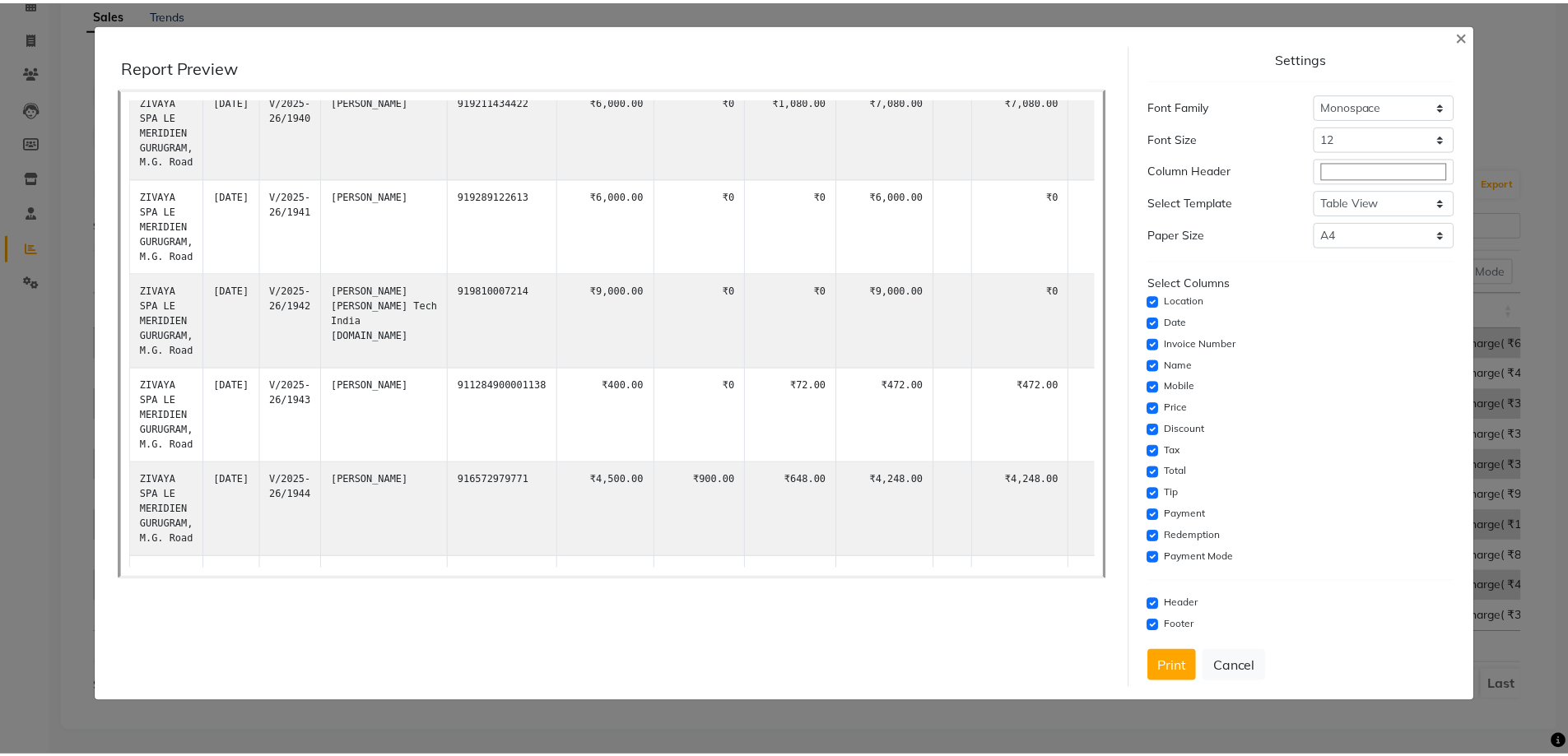
scroll to position [4119, 0]
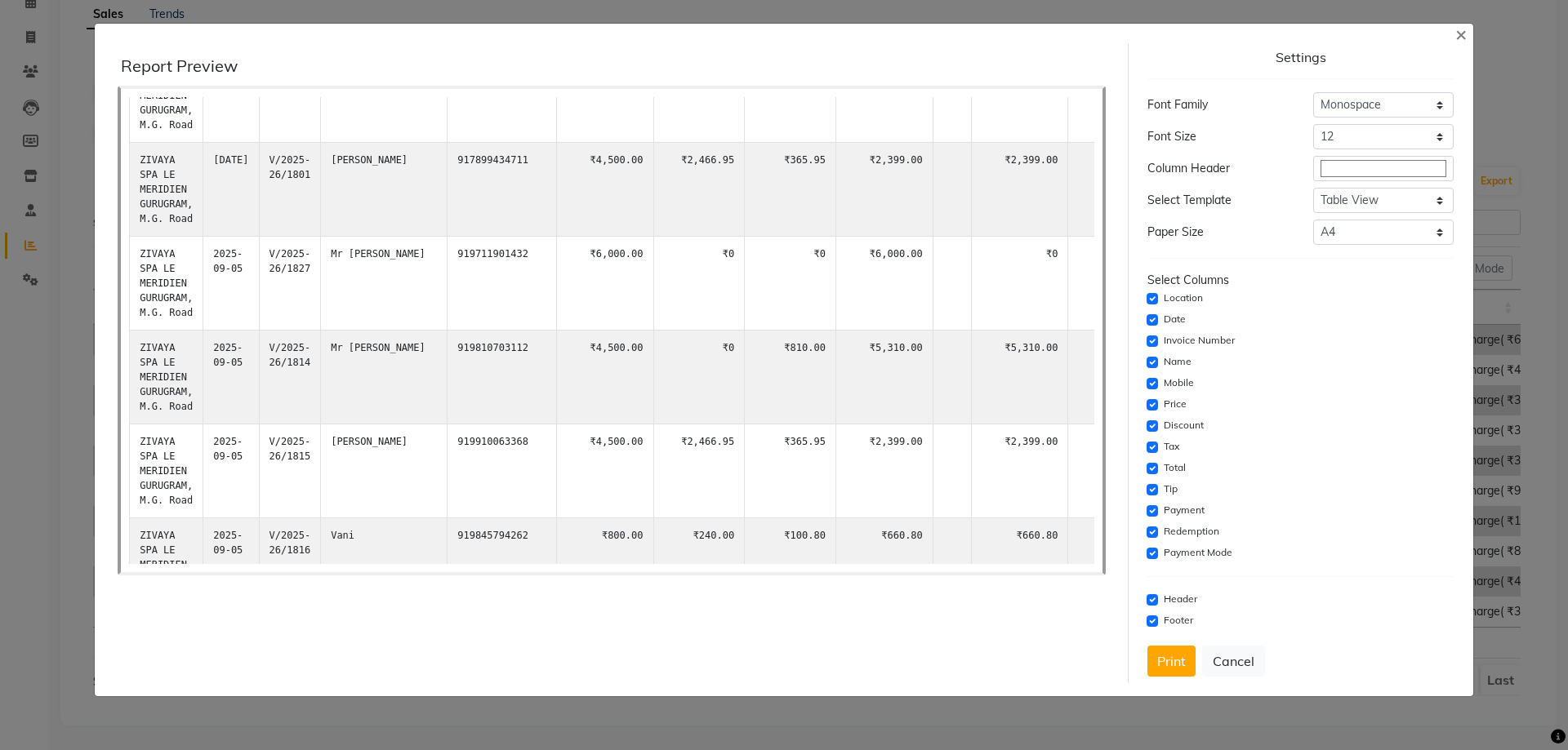
click at [1238, 663] on button "Cancel" at bounding box center [1234, 661] width 63 height 31
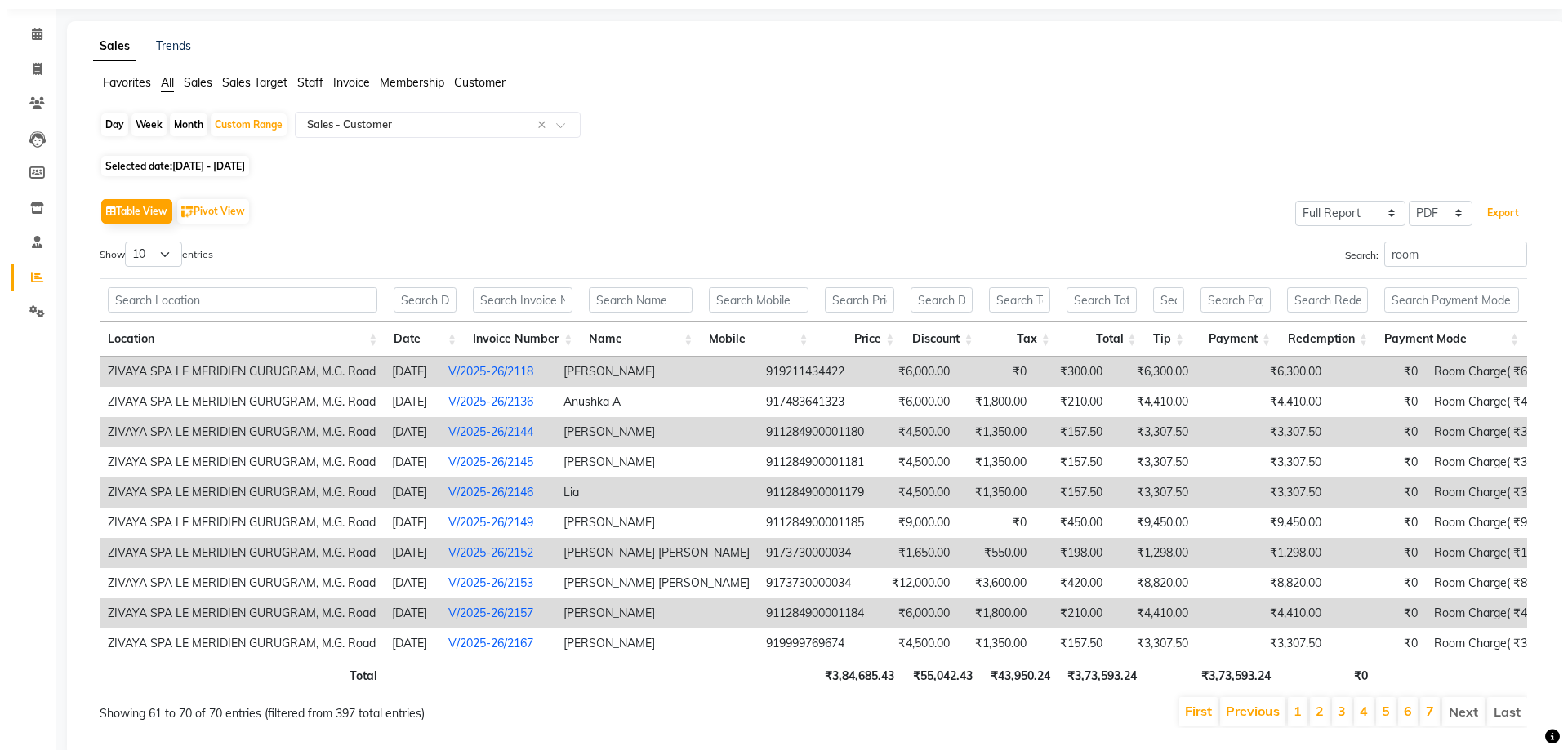
scroll to position [94, 0]
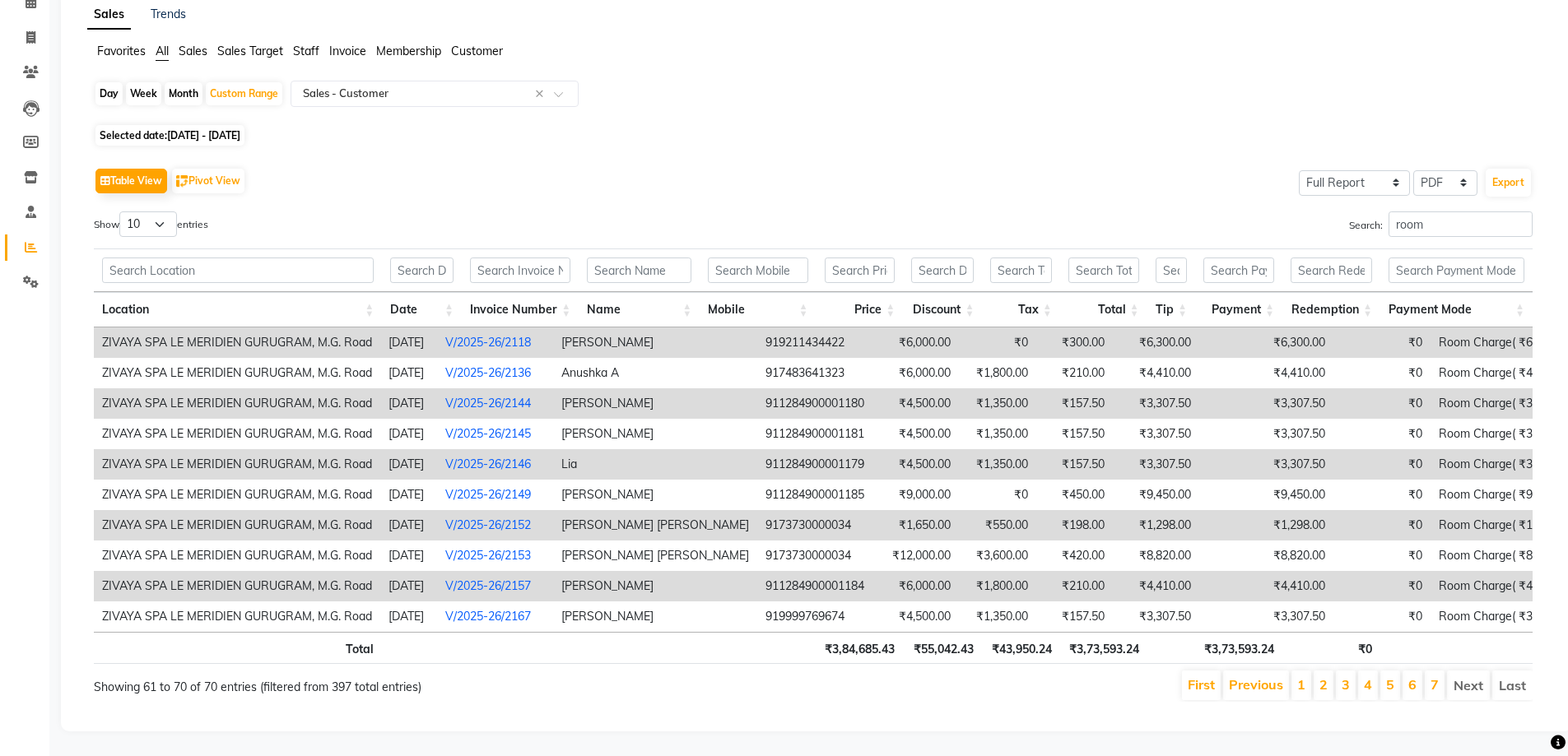
click at [1296, 677] on li "1" at bounding box center [1302, 685] width 20 height 30
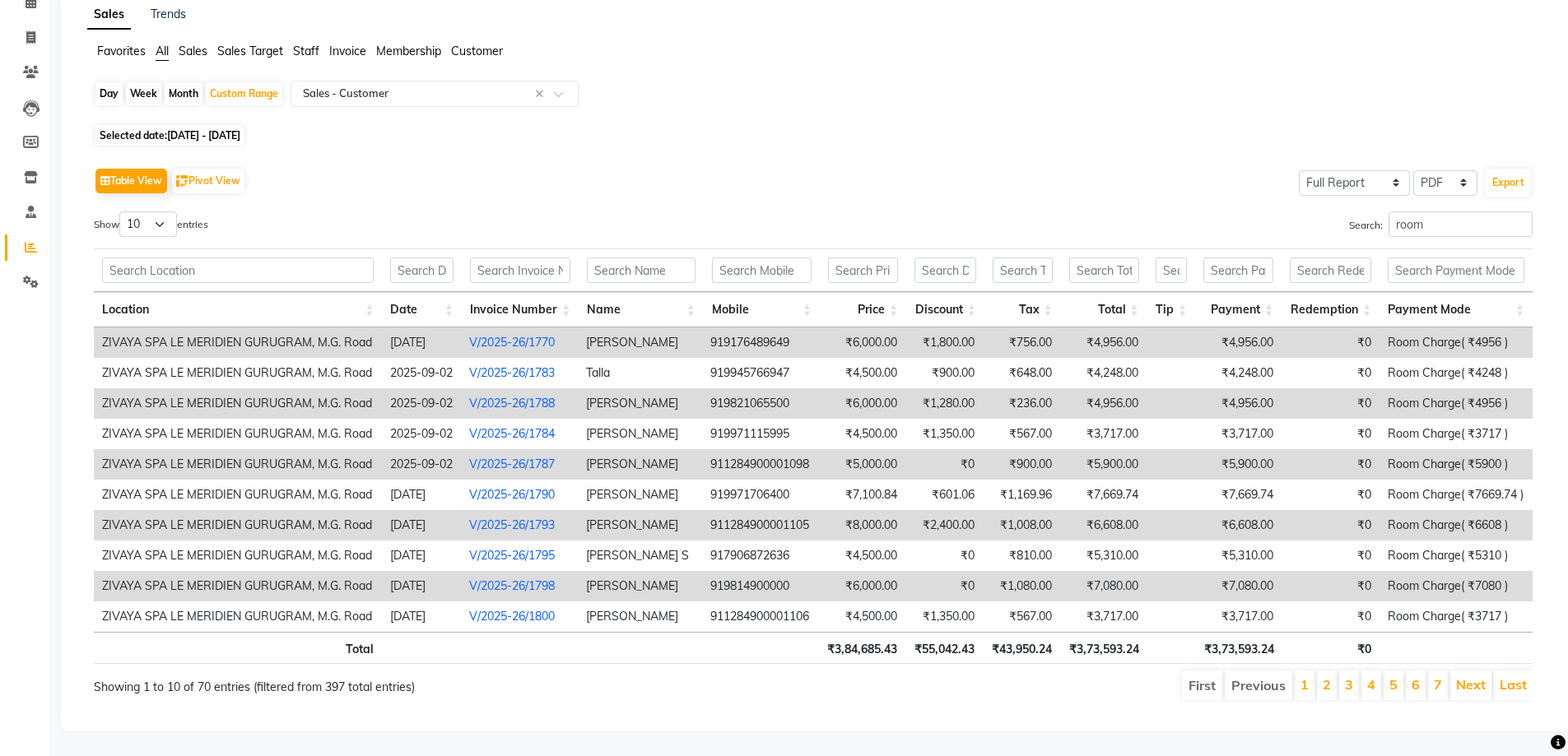
click at [1122, 329] on td "₹4,956.00" at bounding box center [1104, 342] width 87 height 30
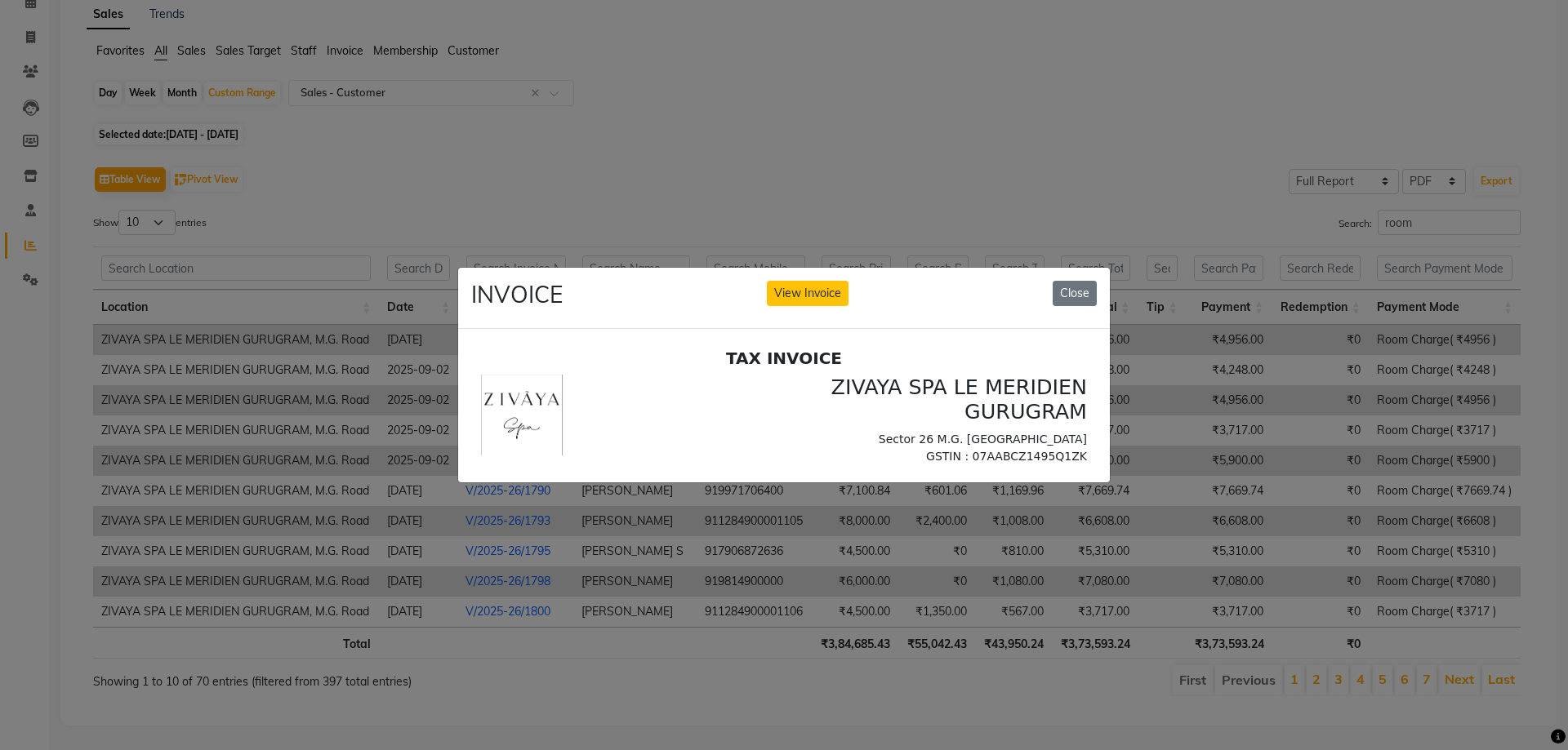
scroll to position [0, 0]
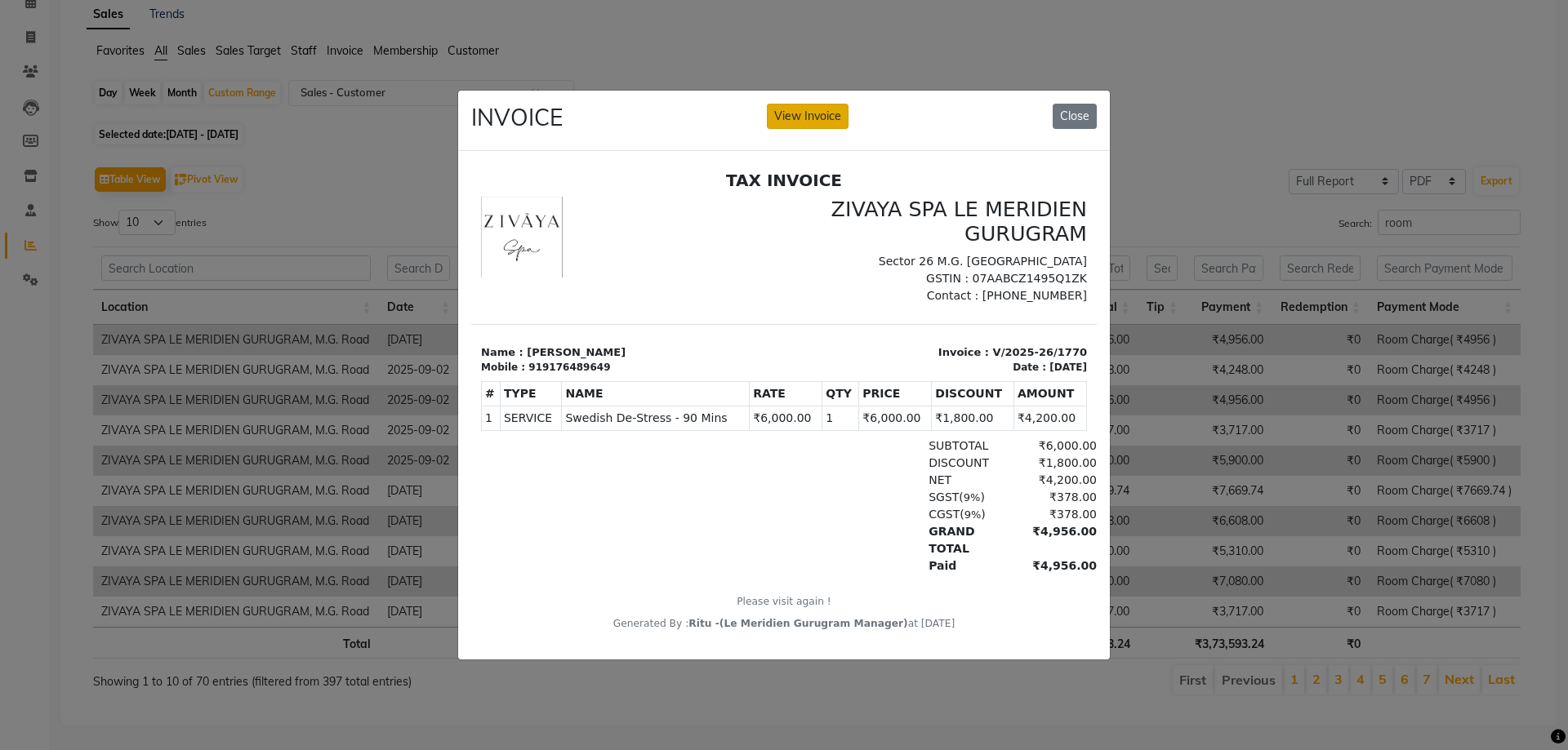
click at [818, 114] on button "View Invoice" at bounding box center [807, 117] width 81 height 25
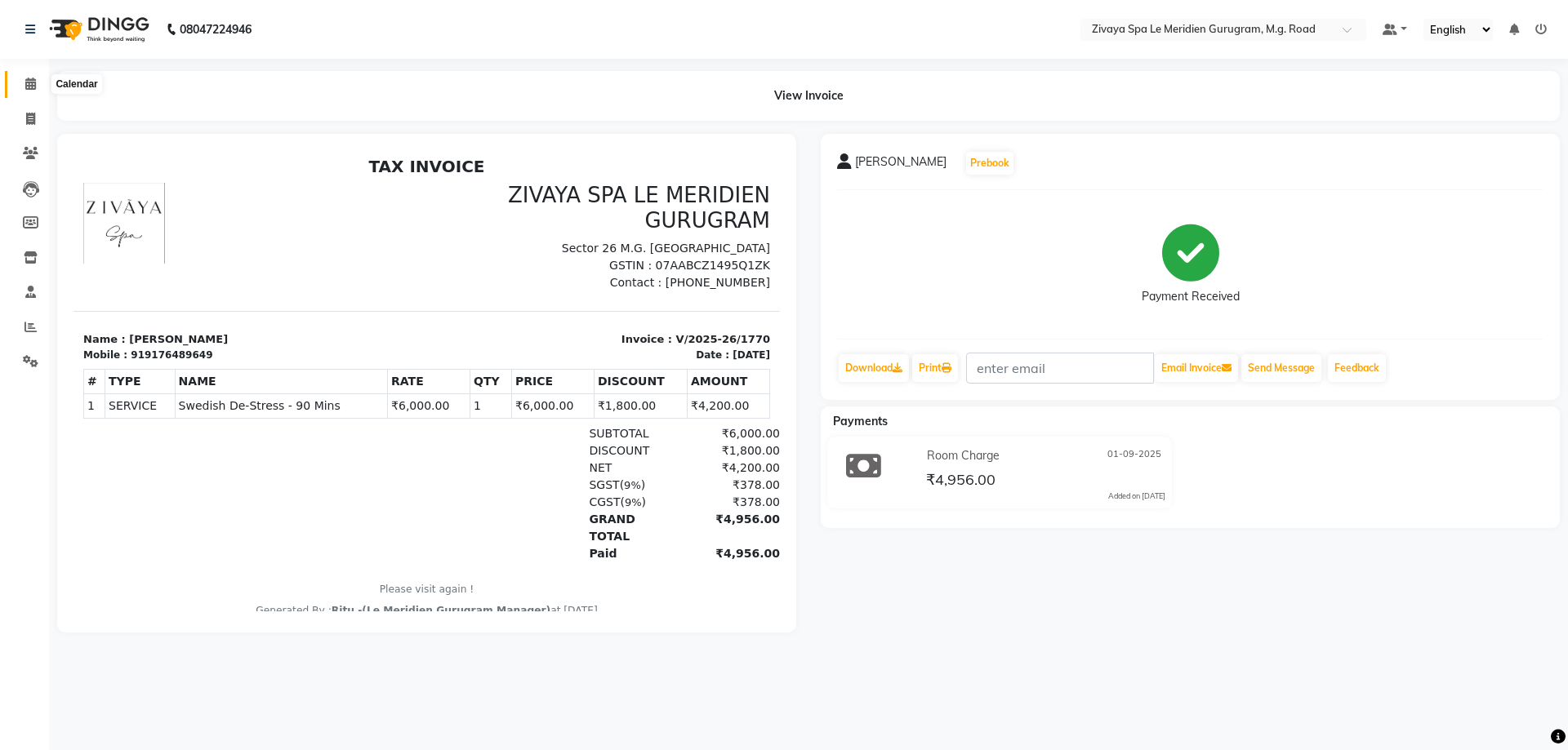
click at [28, 92] on span at bounding box center [31, 84] width 29 height 19
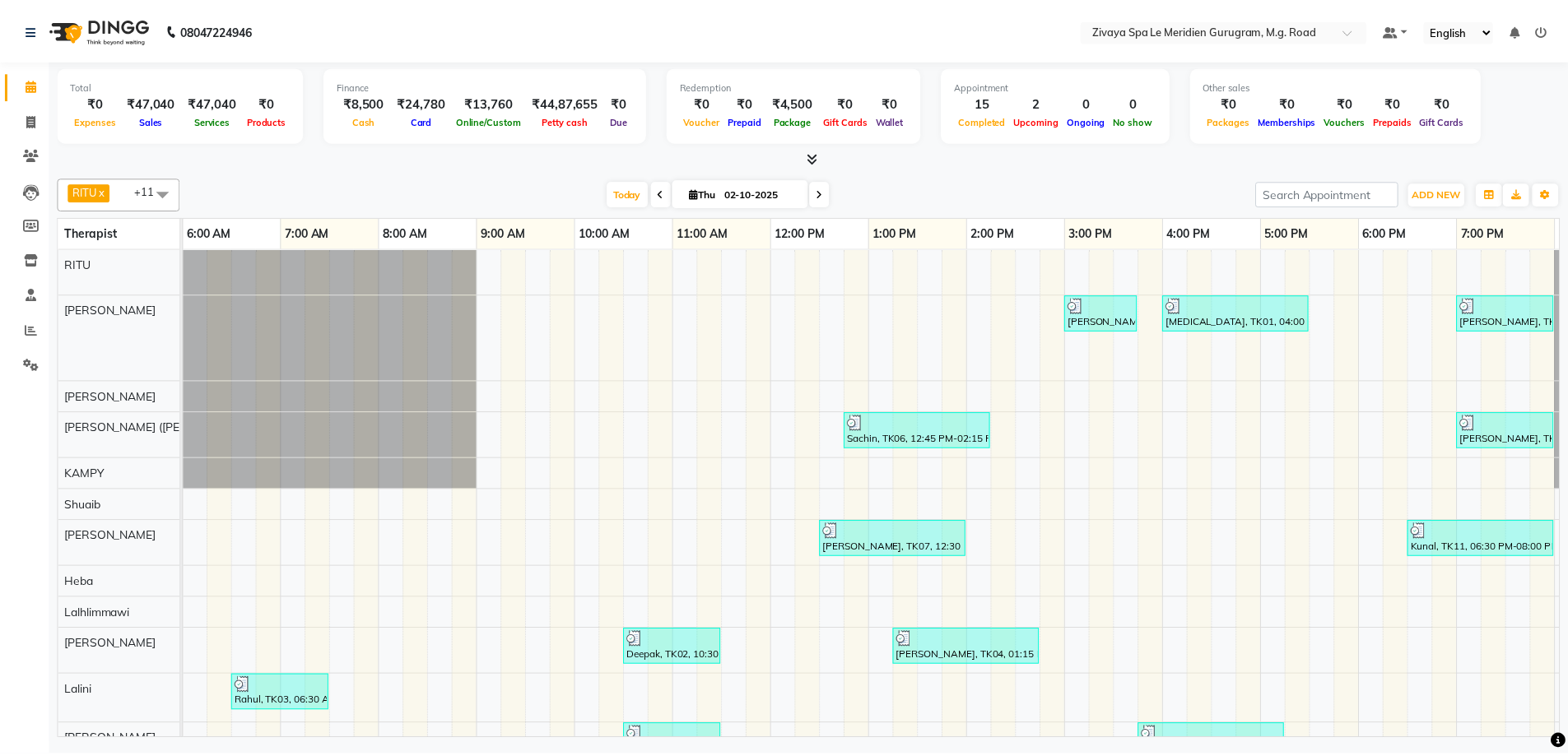
scroll to position [0, 984]
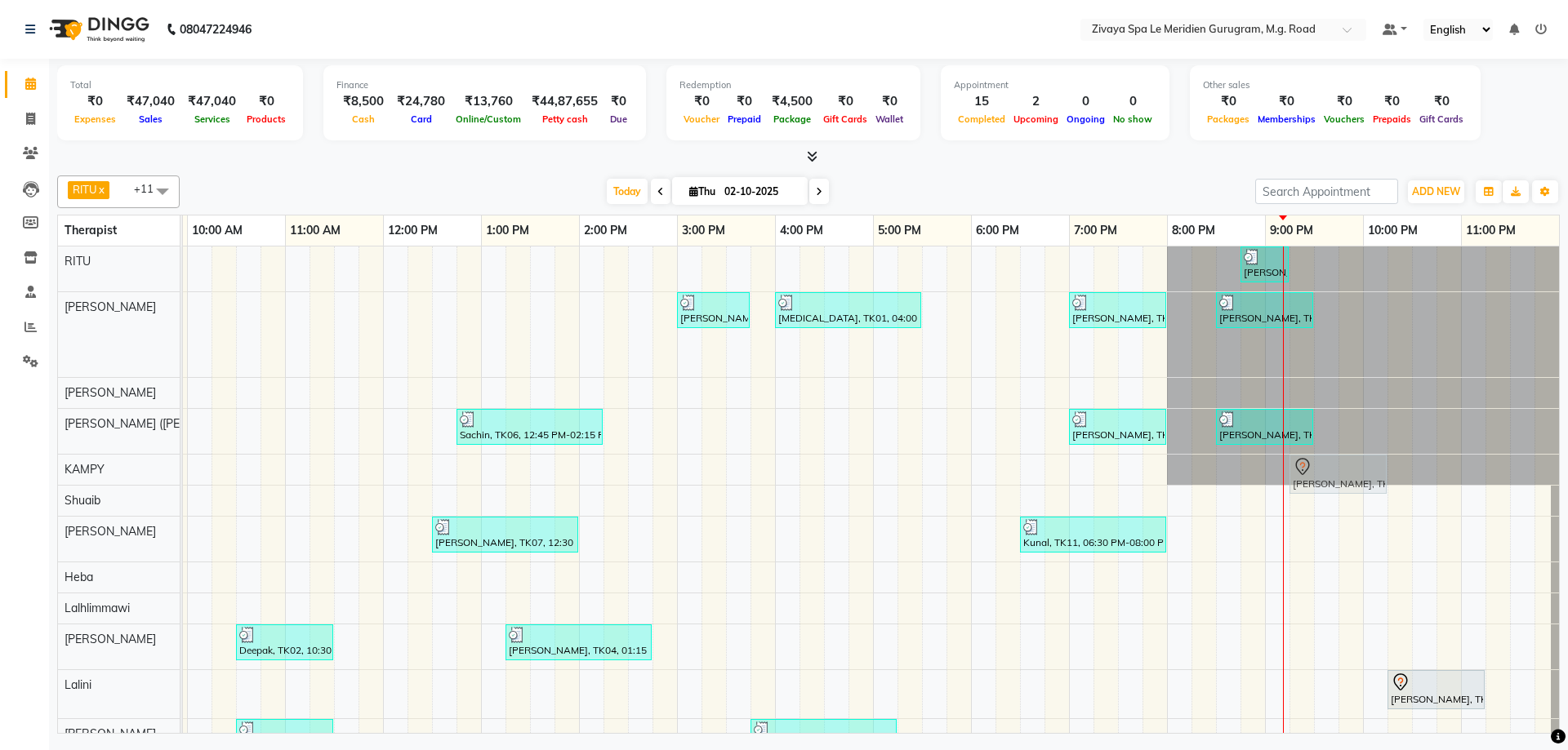
drag, startPoint x: 1293, startPoint y: 343, endPoint x: 1289, endPoint y: 450, distance: 107.1
click at [1287, 462] on tbody "Nandini, TK12, 08:45 PM-09:15 PM, HAIR WASH Mamta, TK08, 03:00 PM-03:45 PM, BLO…" at bounding box center [383, 505] width 2352 height 518
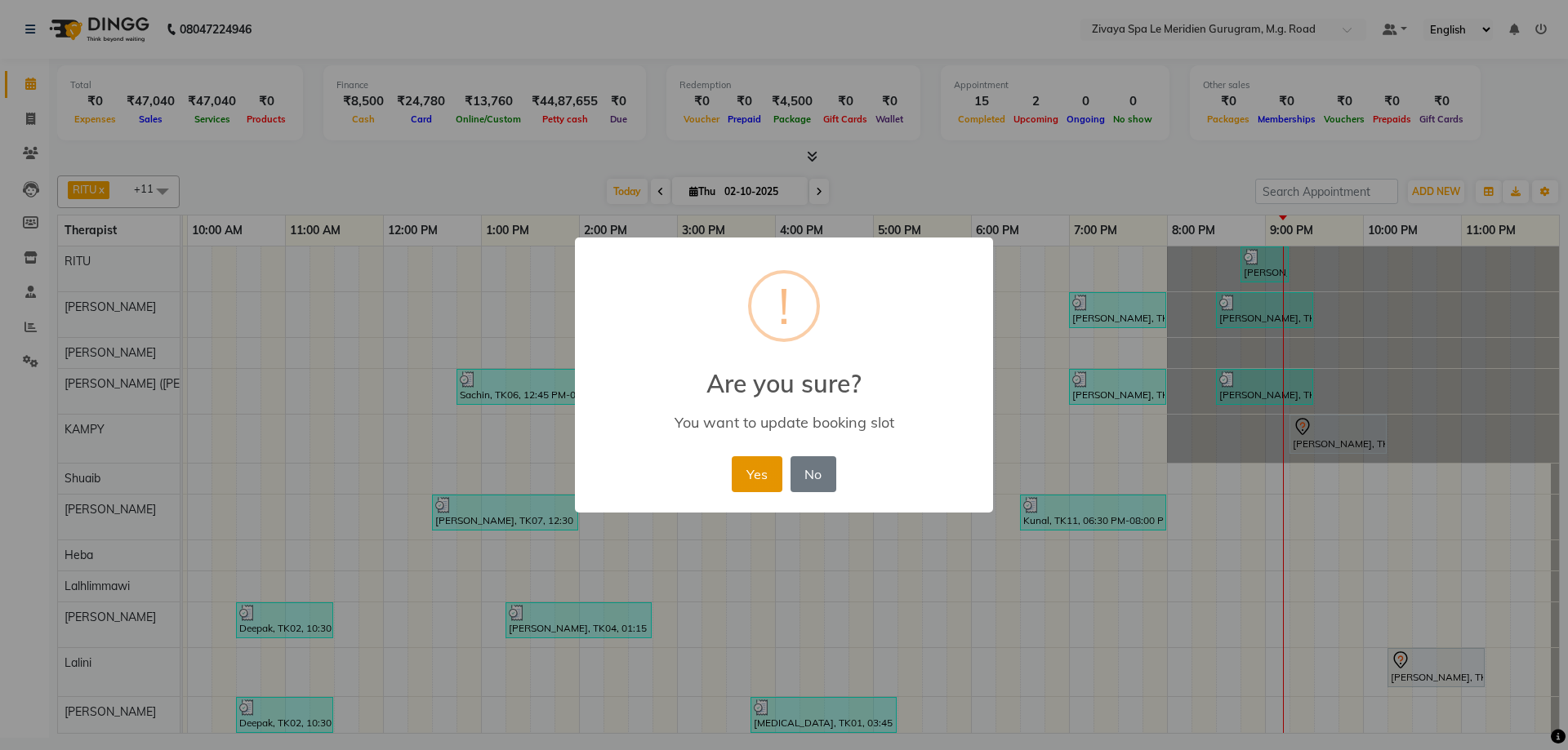
click at [758, 480] on button "Yes" at bounding box center [756, 474] width 50 height 36
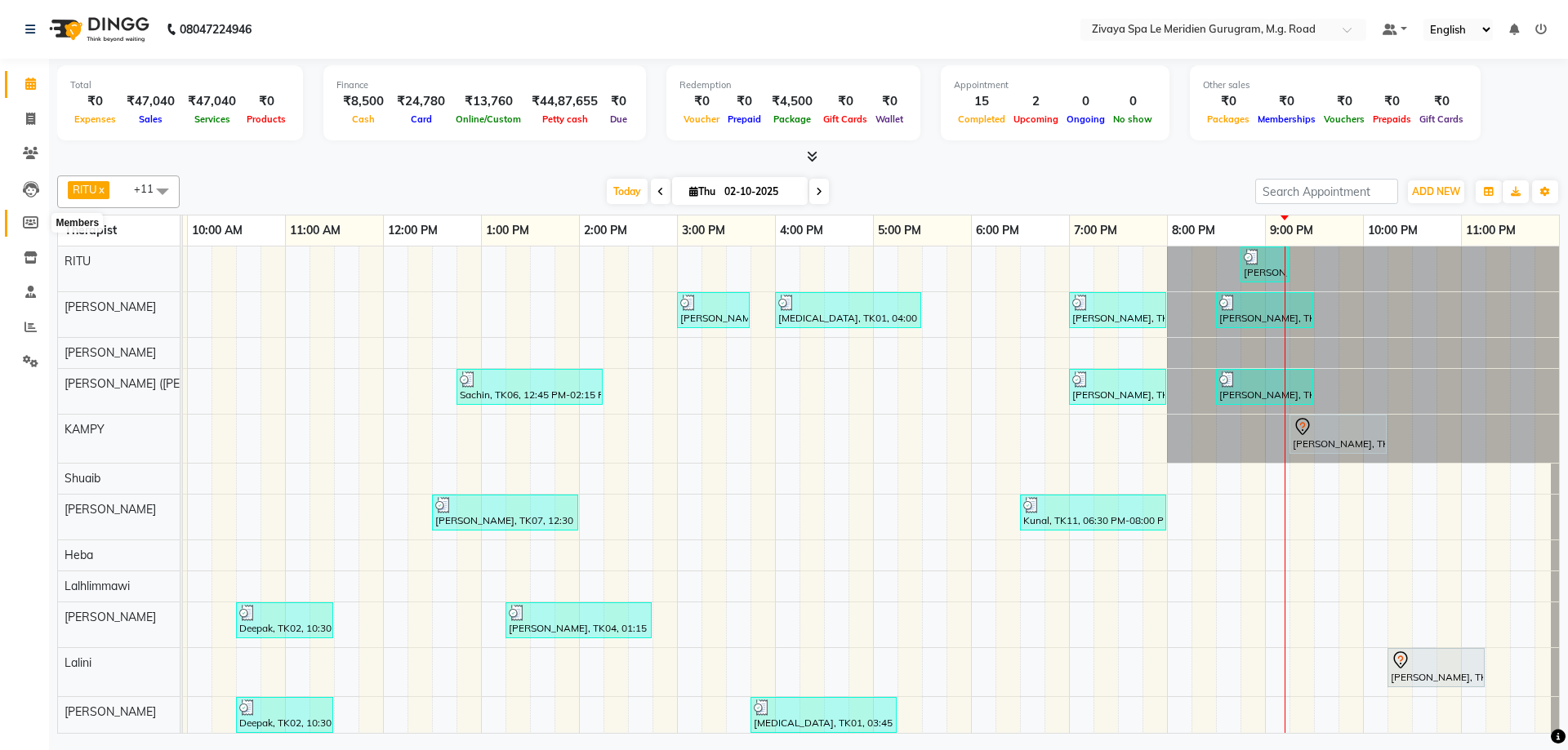
click at [30, 218] on icon at bounding box center [30, 222] width 15 height 13
select select
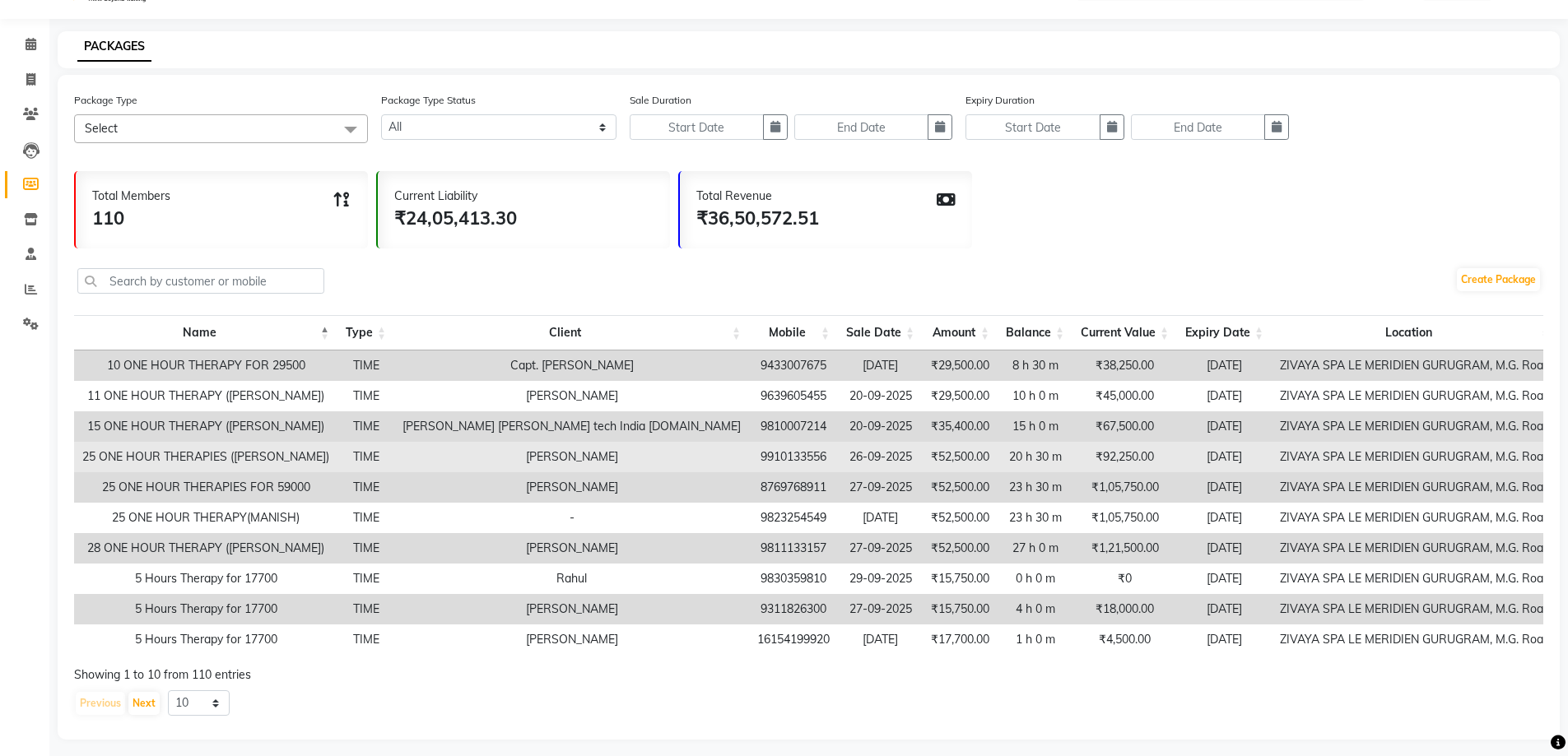
scroll to position [61, 0]
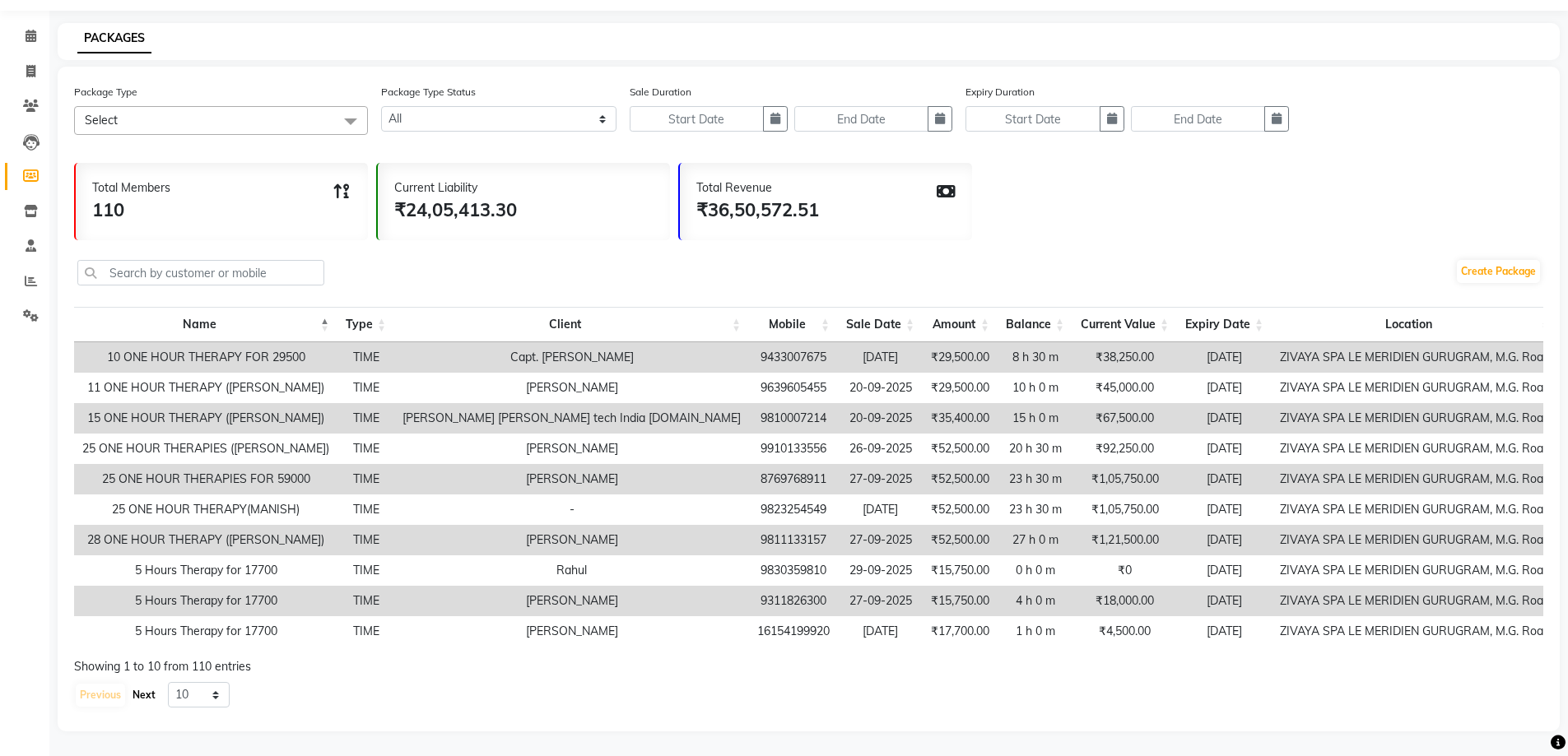
click at [147, 691] on button "Next" at bounding box center [144, 695] width 31 height 23
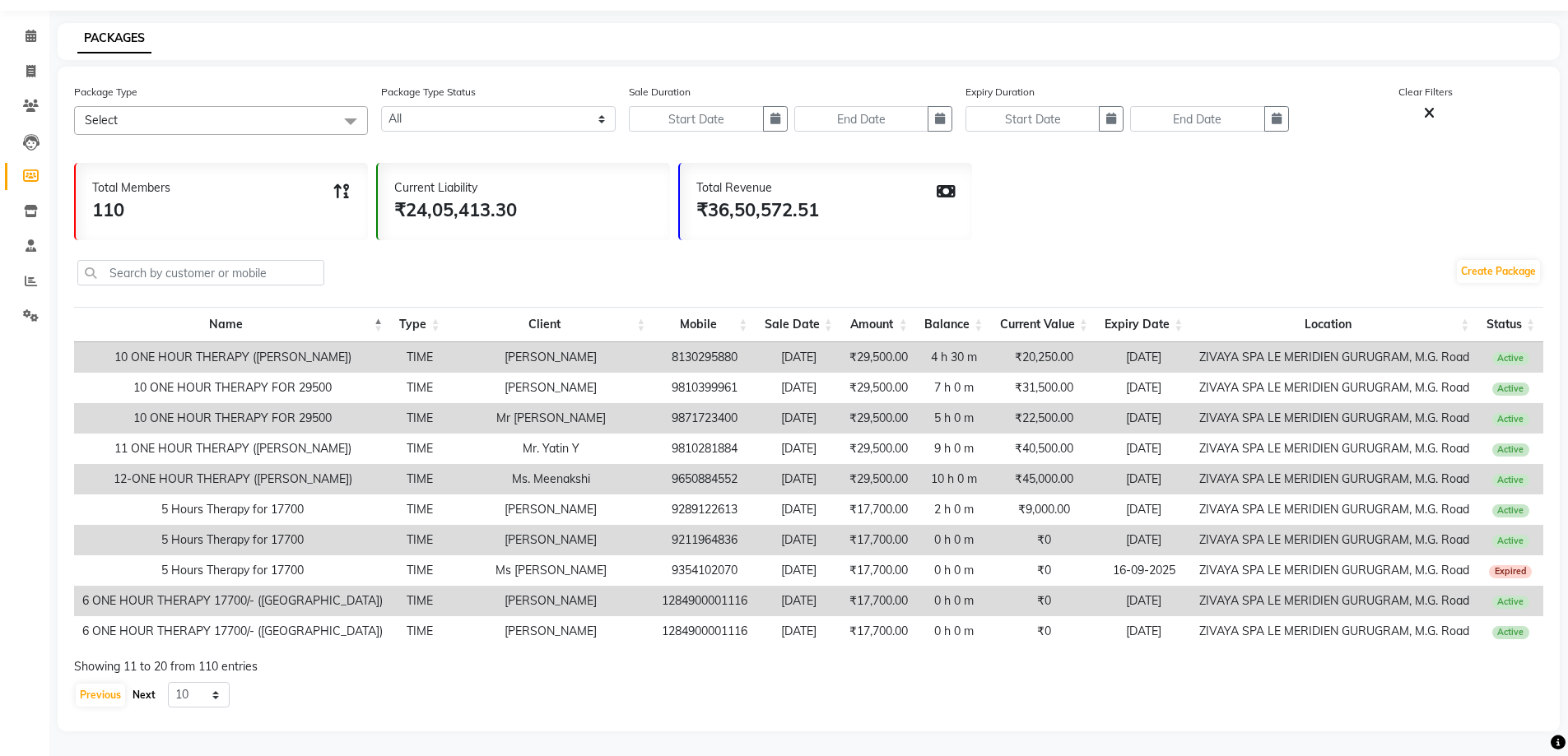
click at [147, 691] on button "Next" at bounding box center [144, 695] width 31 height 23
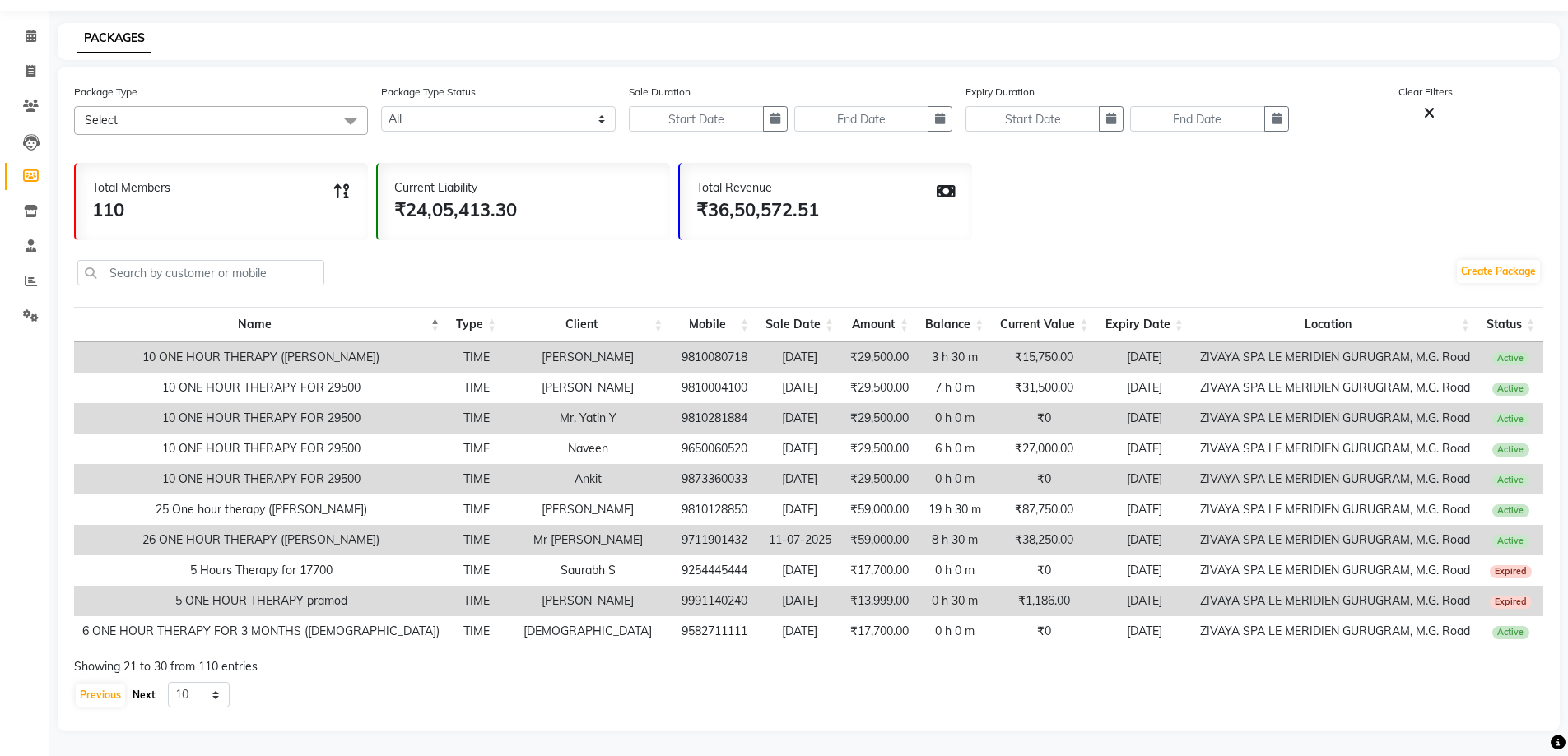
click at [142, 692] on button "Next" at bounding box center [144, 695] width 31 height 23
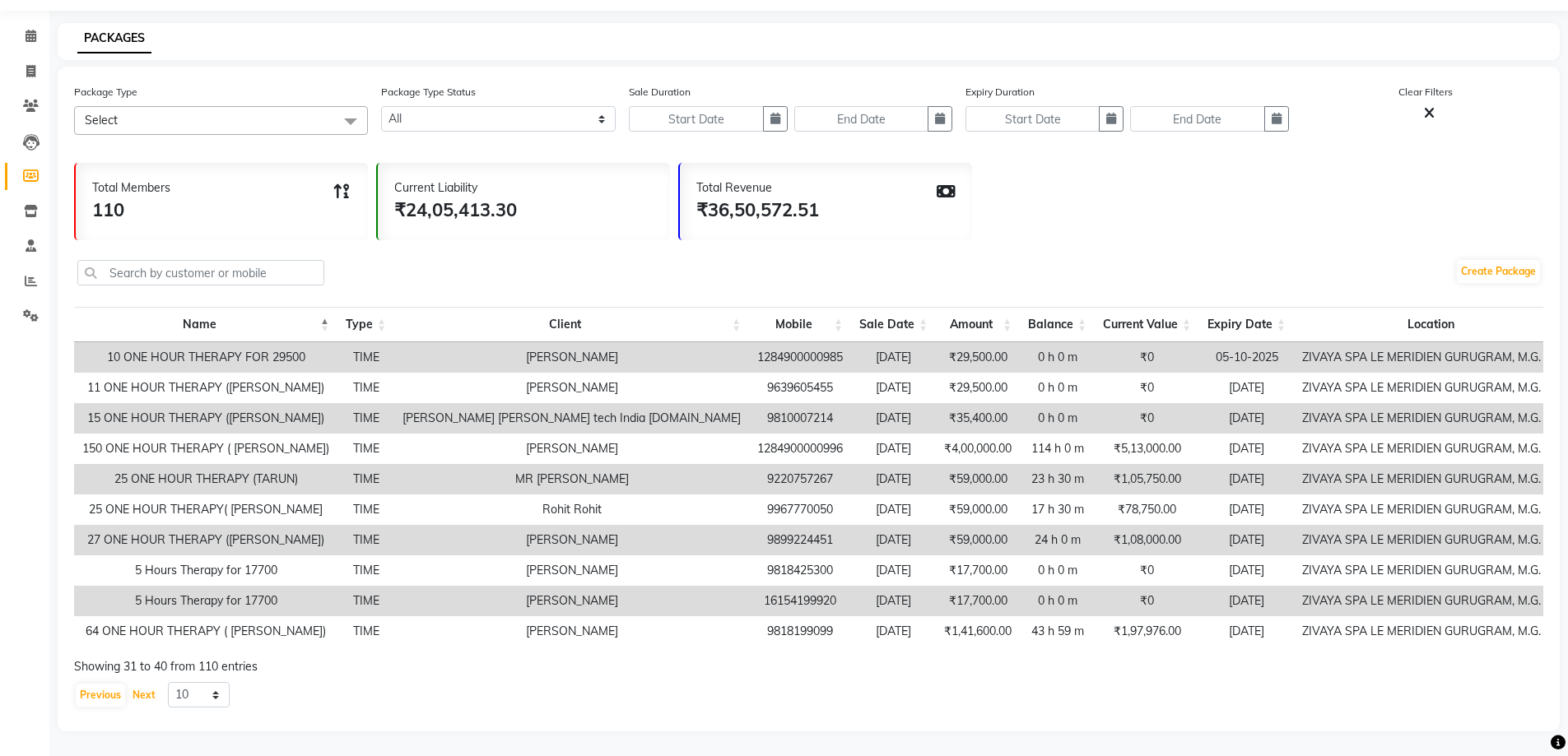
click at [128, 684] on button "Next" at bounding box center [144, 695] width 31 height 23
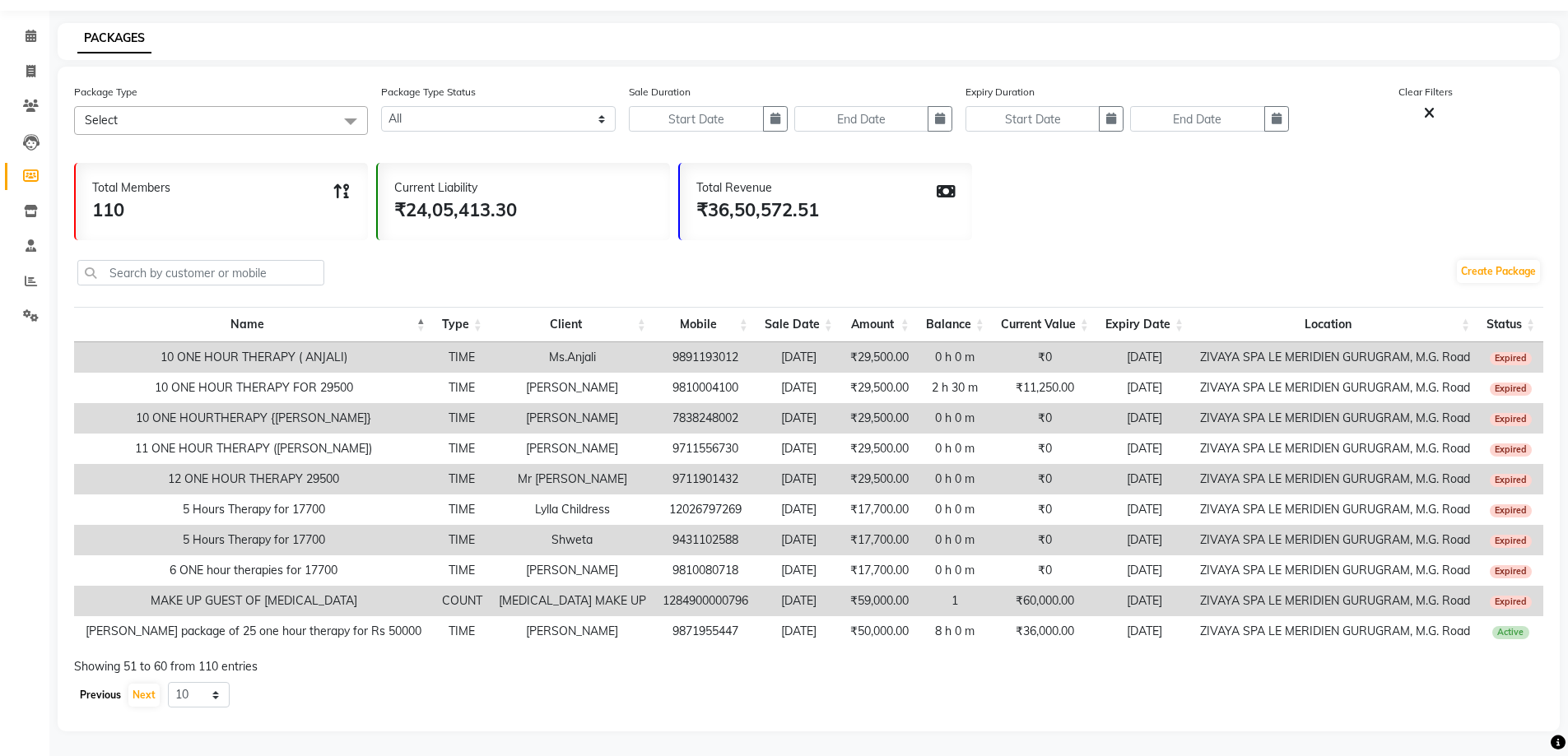
click at [99, 691] on button "Previous" at bounding box center [100, 695] width 49 height 23
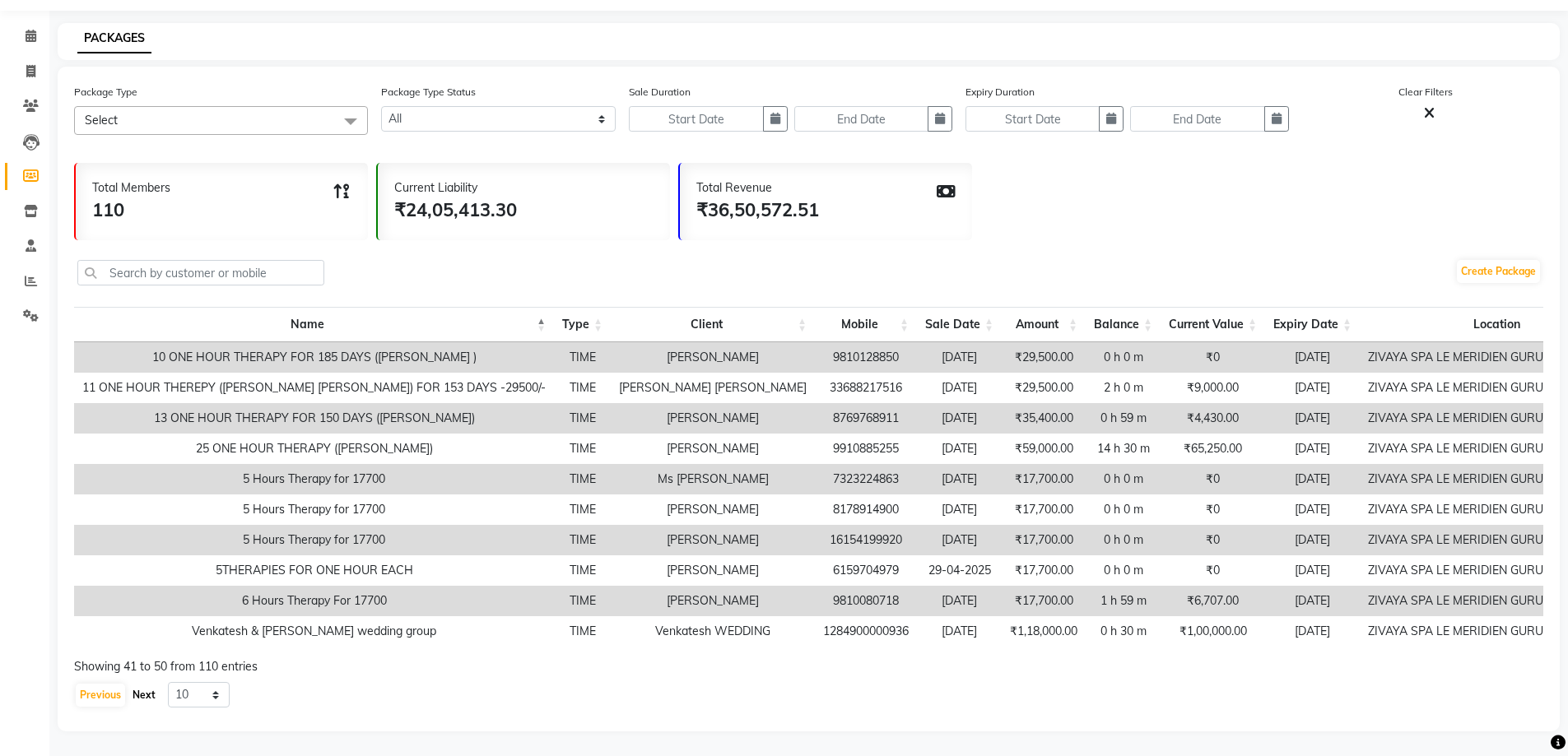
click at [147, 704] on button "Next" at bounding box center [144, 695] width 31 height 23
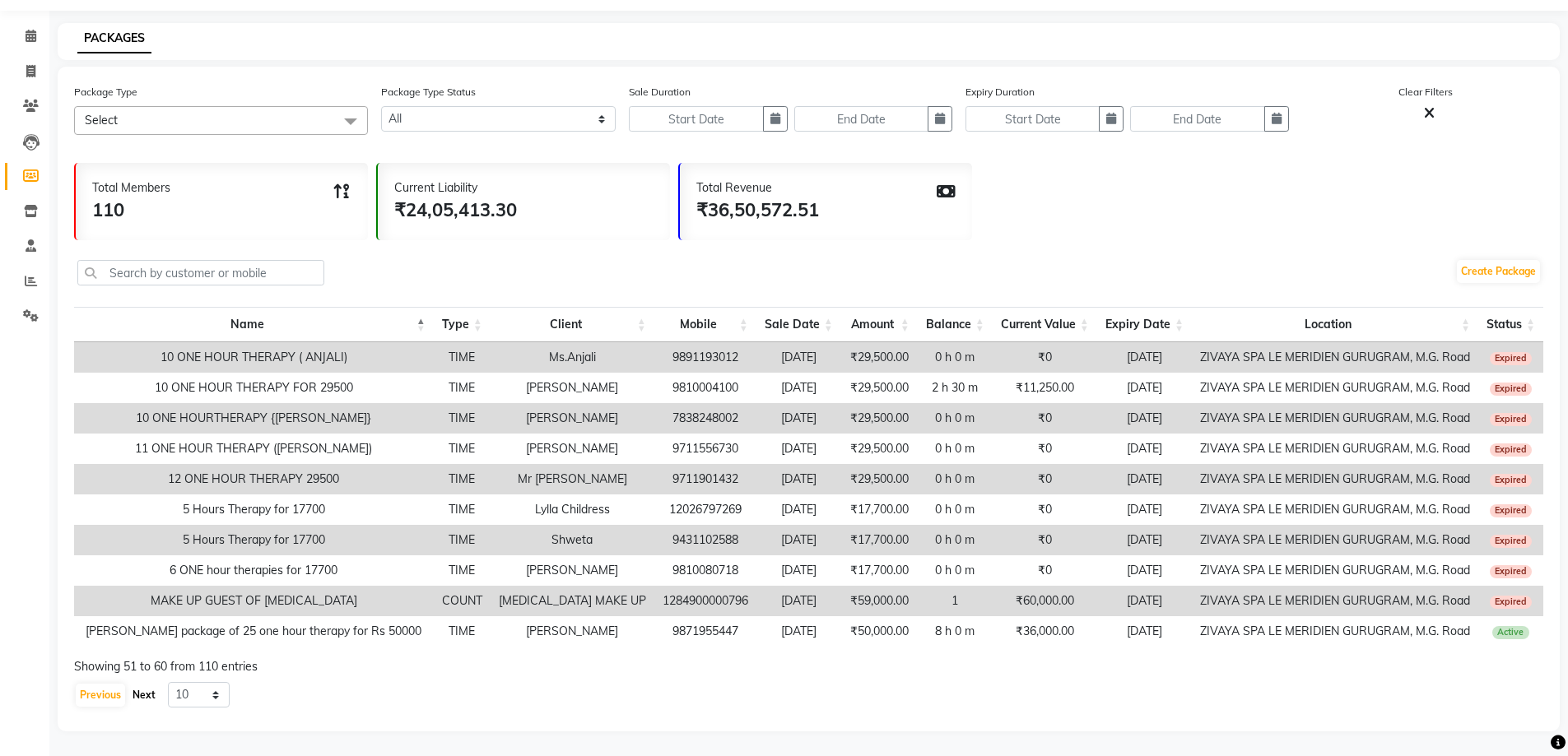
click at [147, 704] on button "Next" at bounding box center [144, 695] width 31 height 23
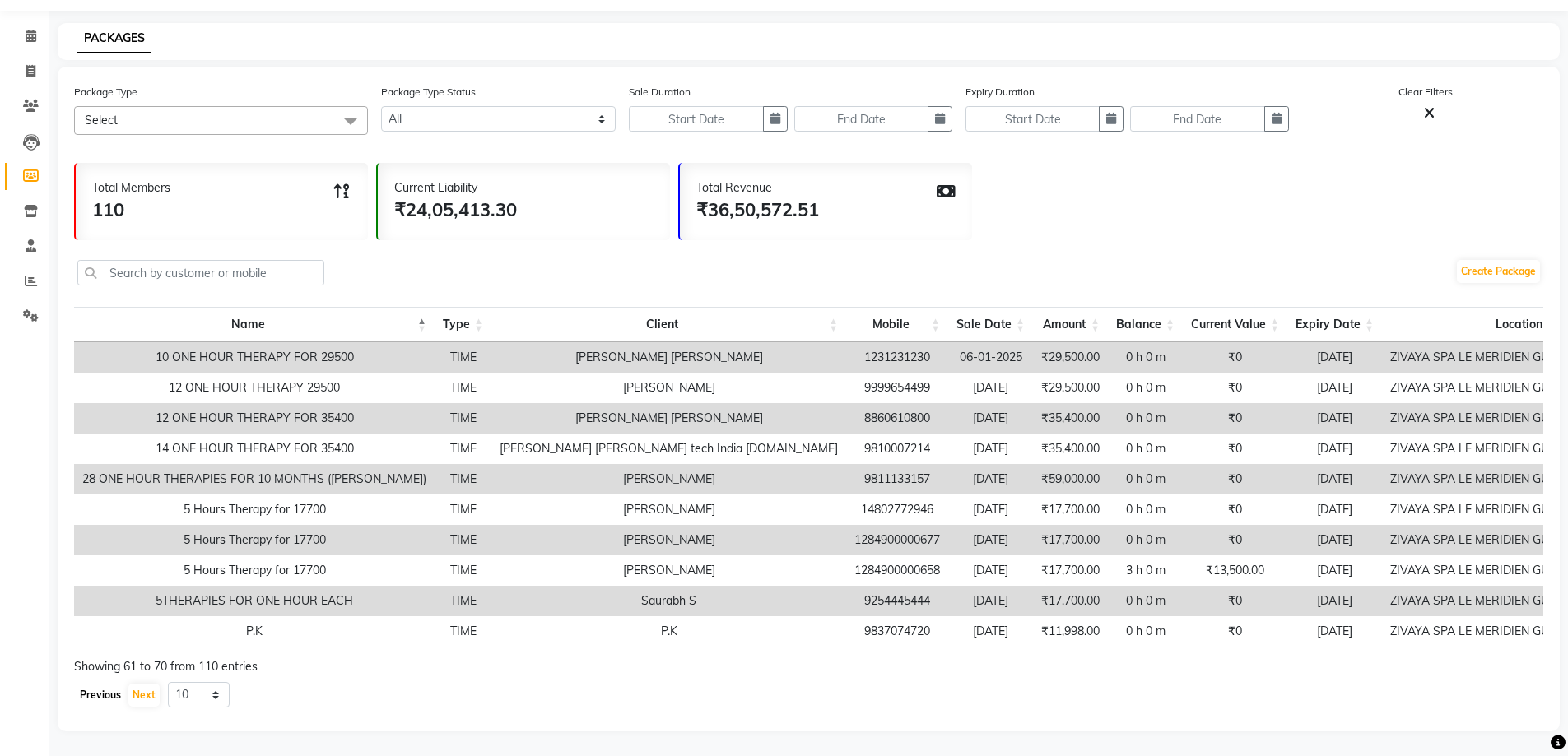
click at [81, 703] on button "Previous" at bounding box center [100, 695] width 49 height 23
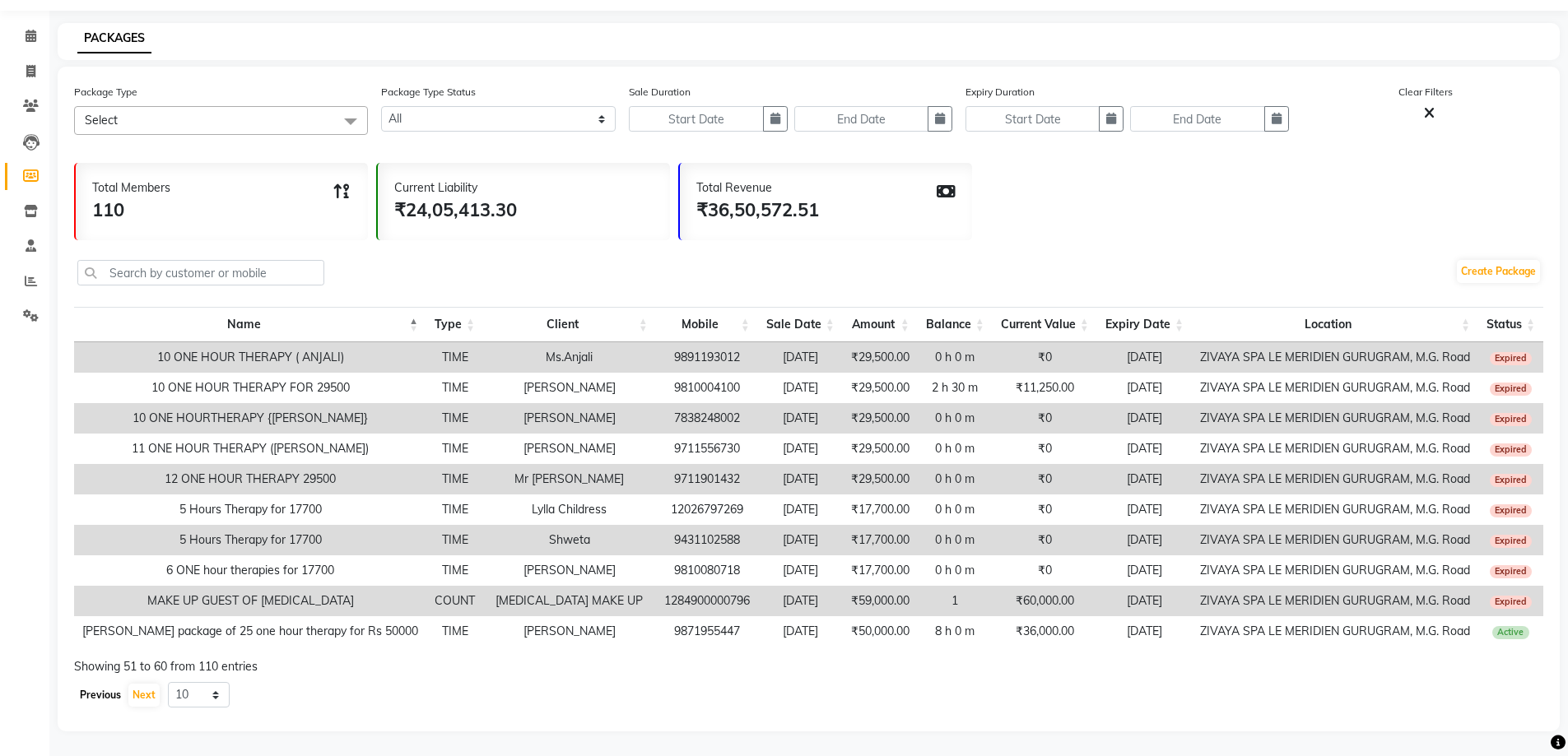
click at [81, 703] on button "Previous" at bounding box center [100, 695] width 49 height 23
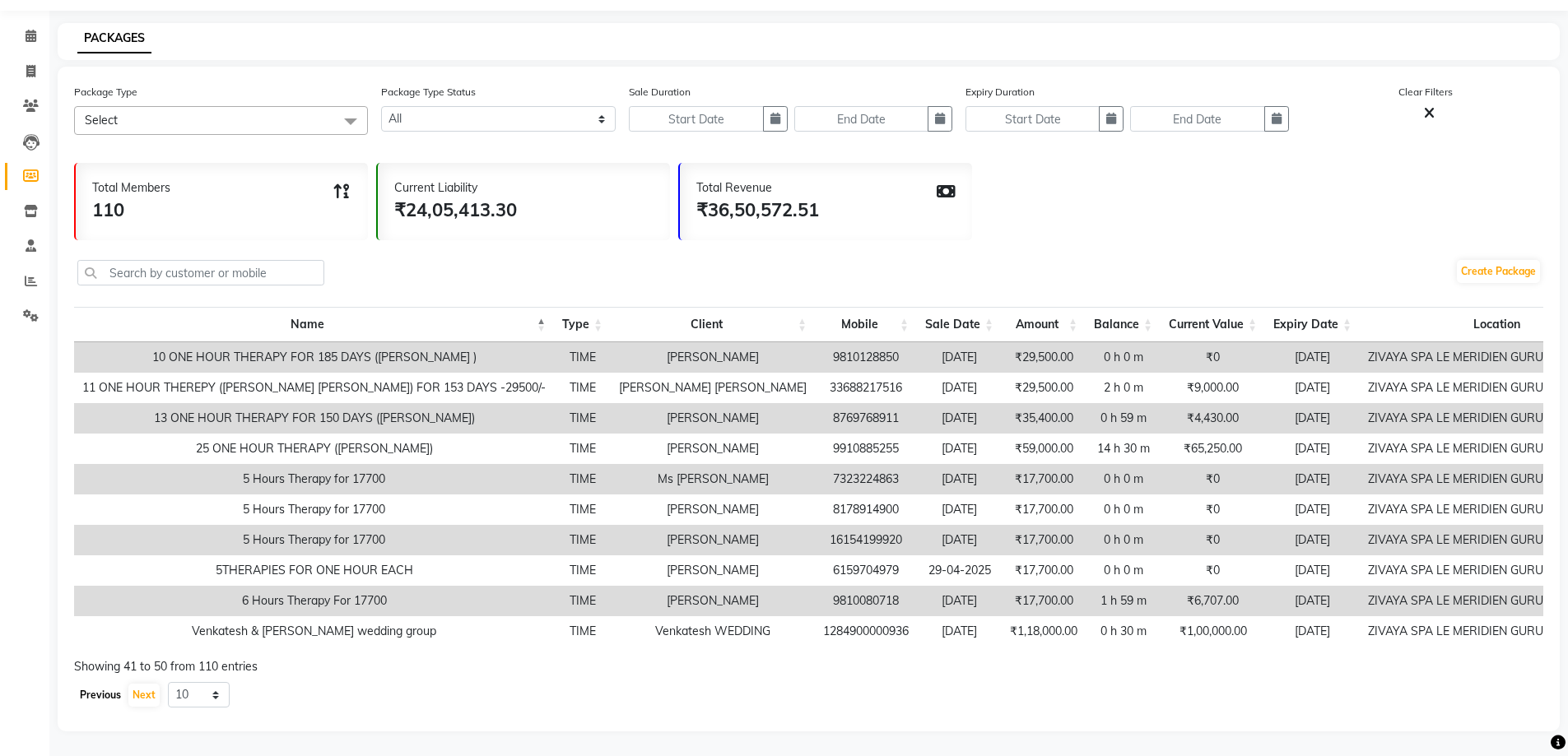
click at [81, 703] on button "Previous" at bounding box center [100, 695] width 49 height 23
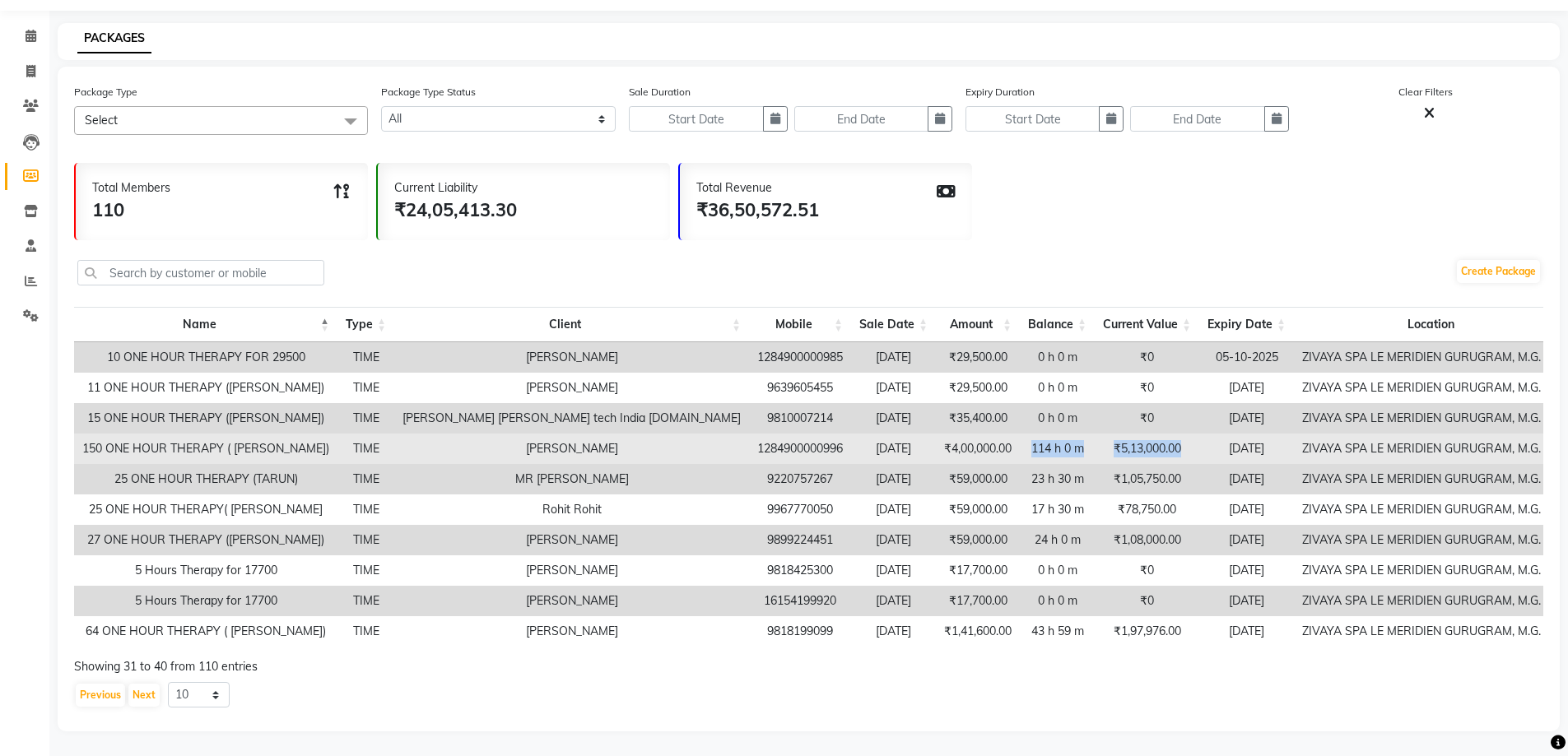
drag, startPoint x: 1150, startPoint y: 442, endPoint x: 972, endPoint y: 445, distance: 178.0
click at [972, 445] on tr "150 ONE HOUR THERAPY ( JUNSUK YOO) TIME JUNSIK YOO 1284900000996 21-06-2025 ₹4,…" at bounding box center [859, 448] width 1572 height 30
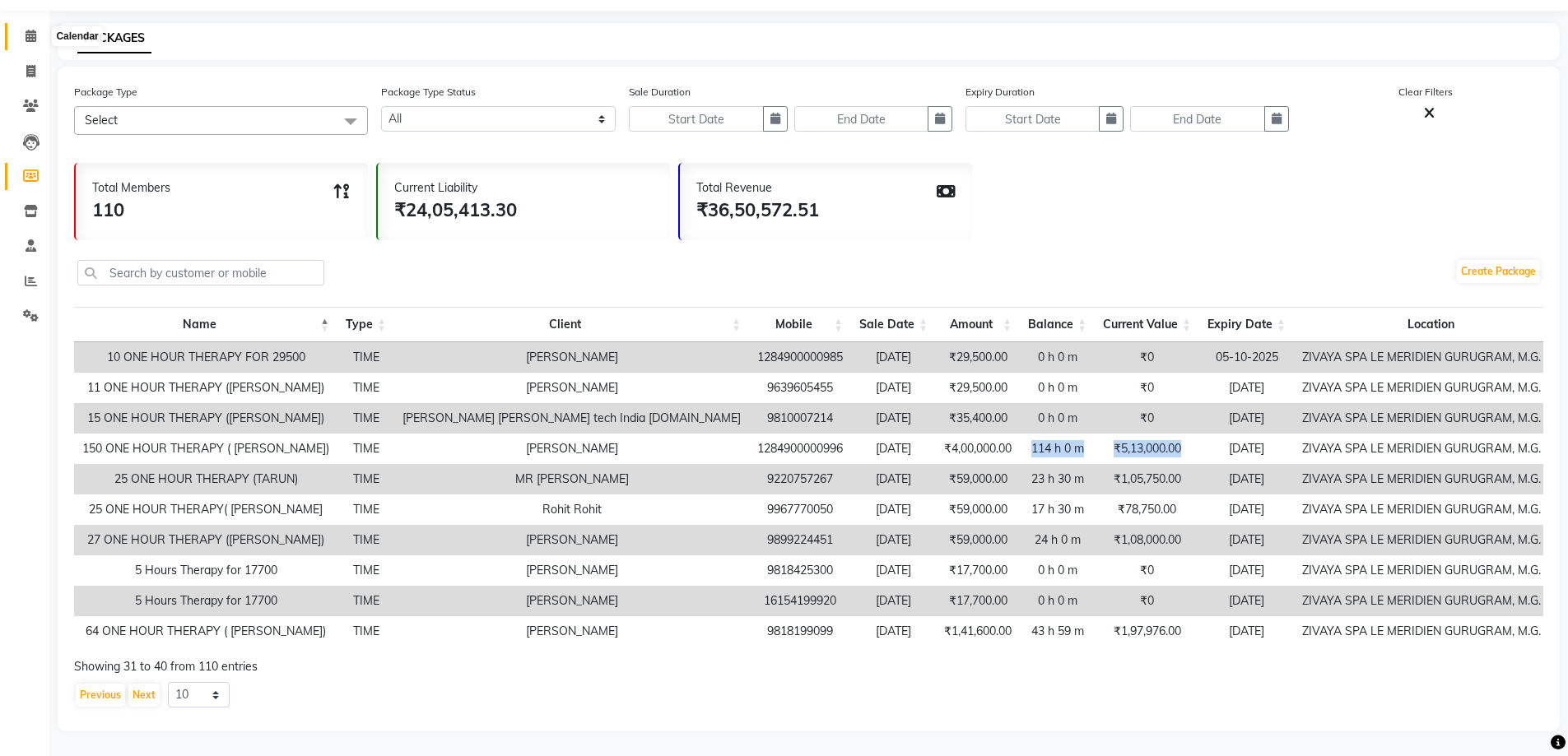
click at [23, 27] on span at bounding box center [31, 36] width 29 height 19
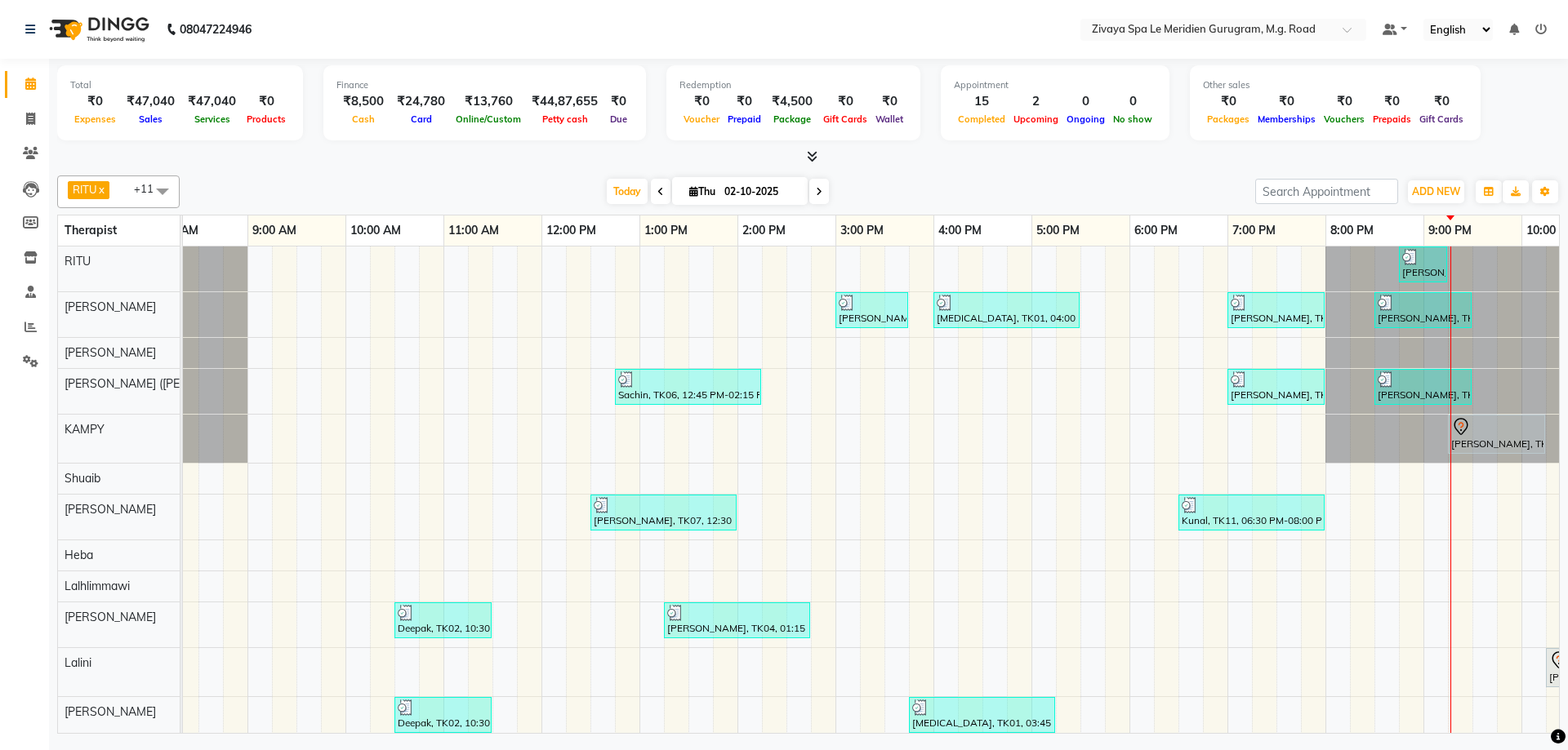
scroll to position [0, 887]
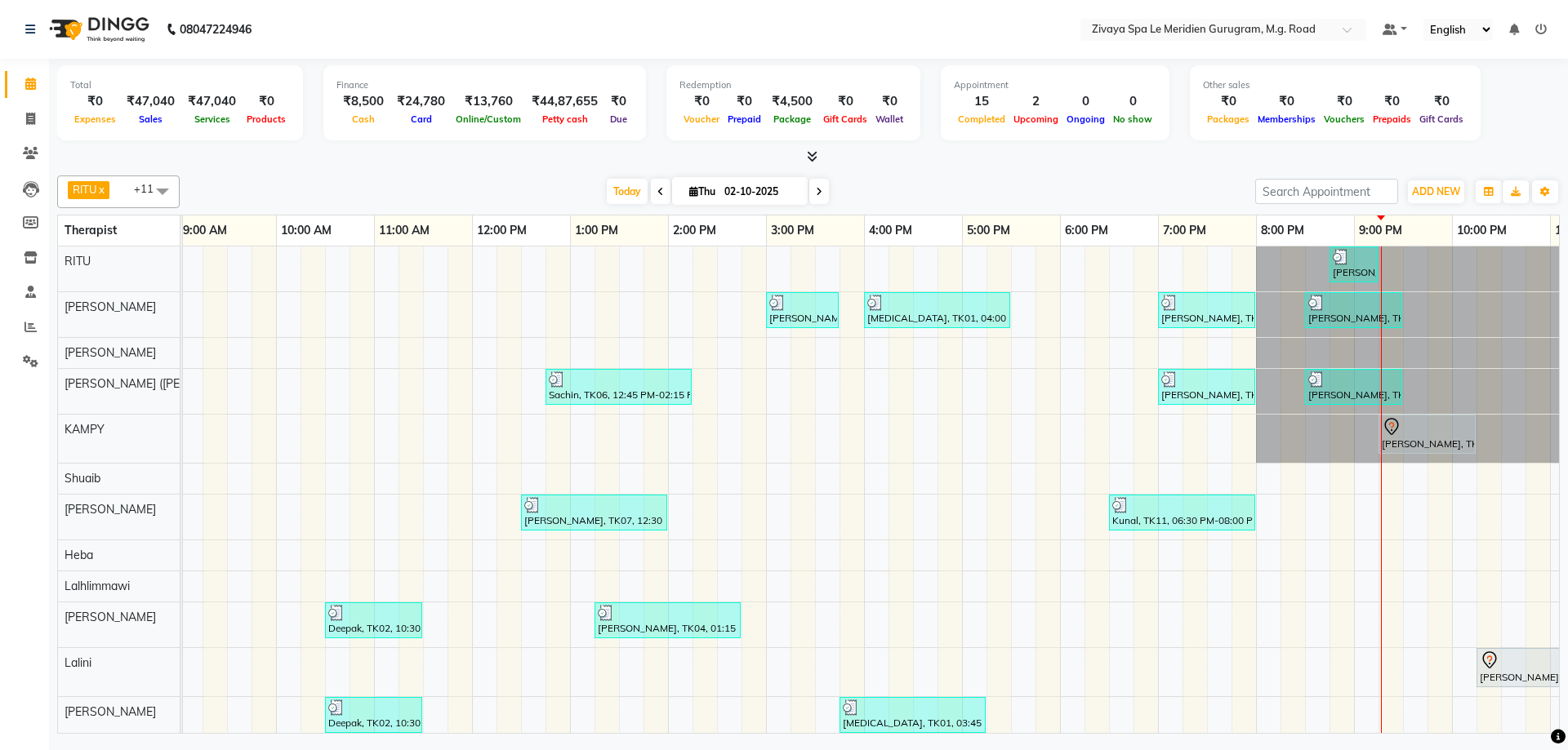
click at [1391, 427] on icon at bounding box center [1392, 427] width 20 height 20
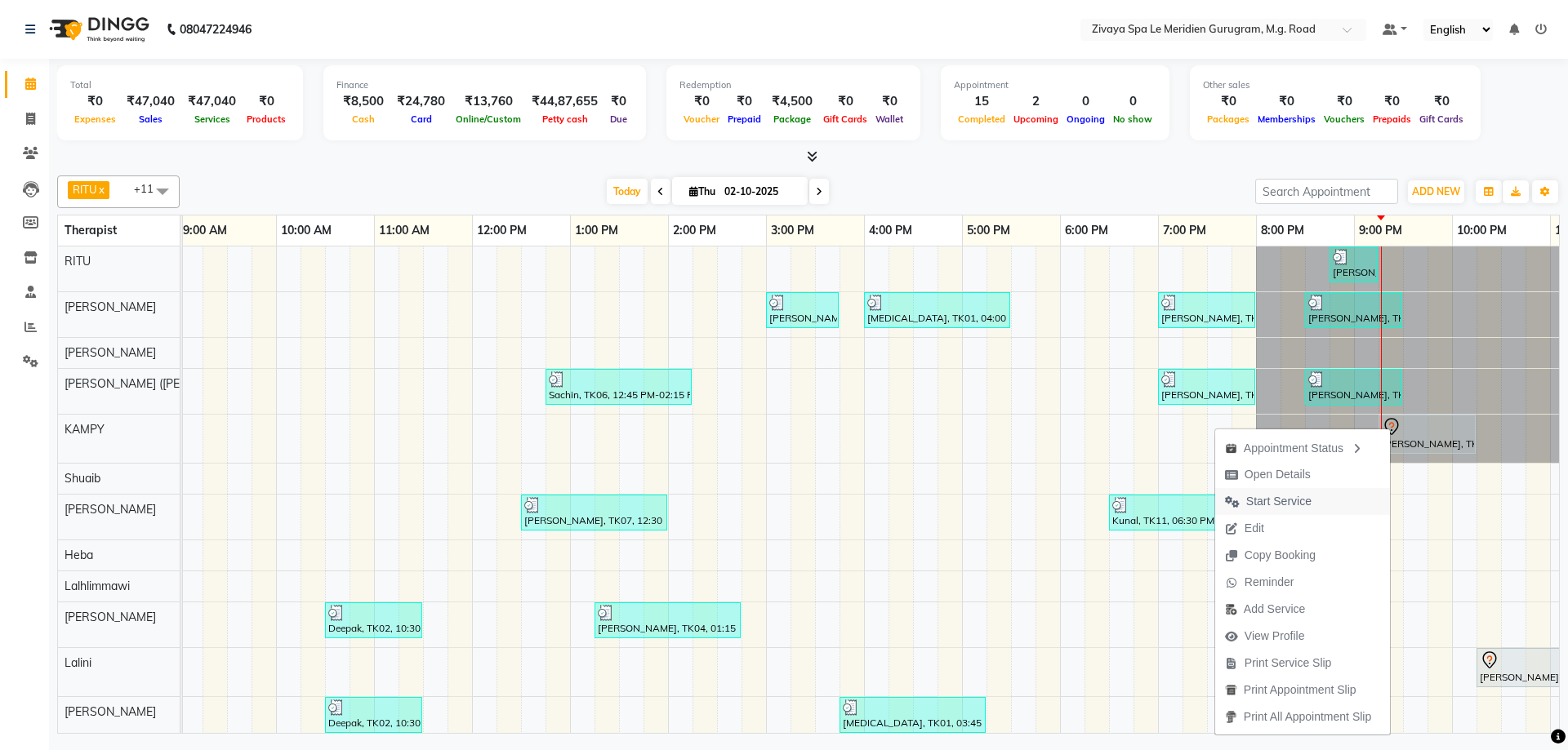
click at [1296, 501] on span "Start Service" at bounding box center [1279, 502] width 65 height 17
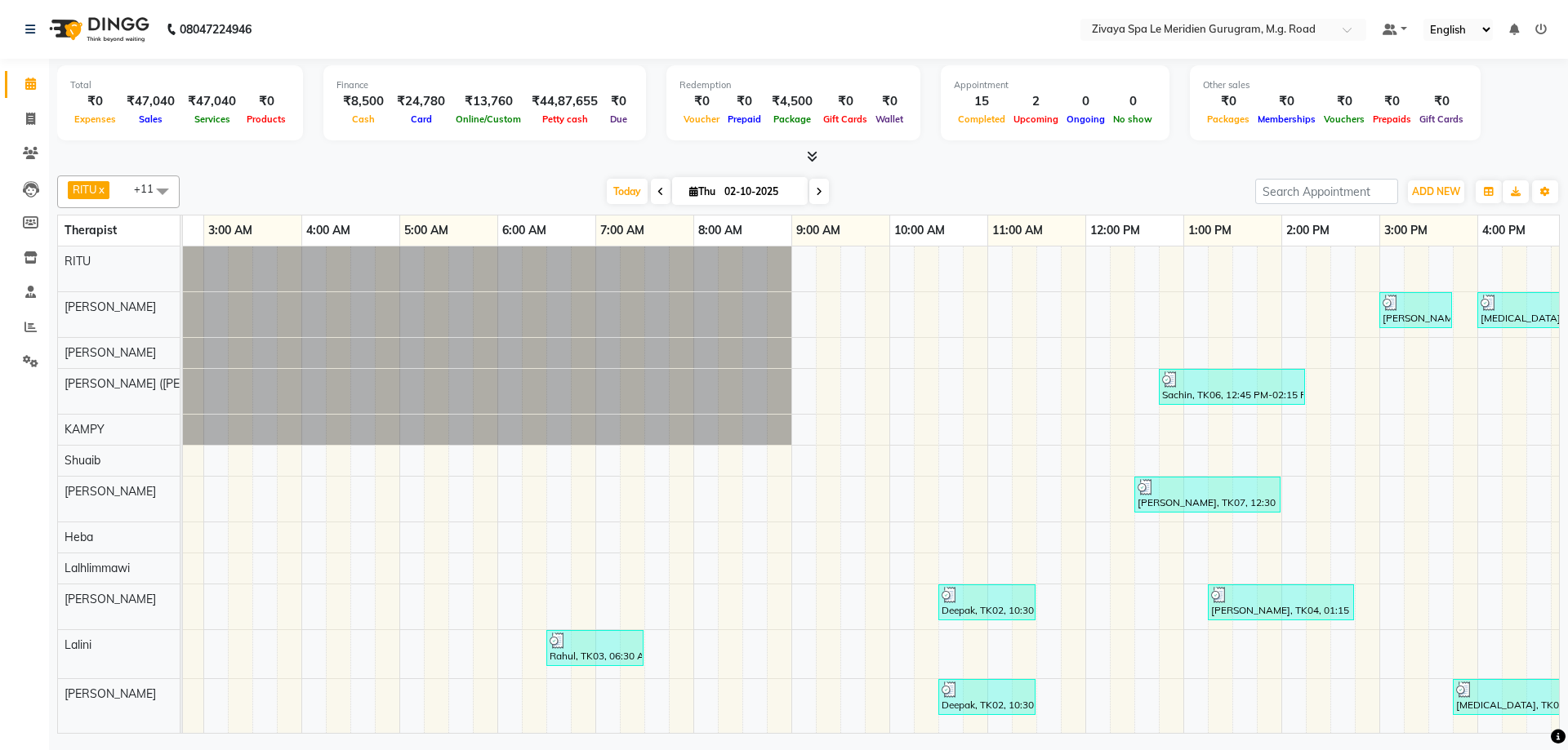
scroll to position [0, 0]
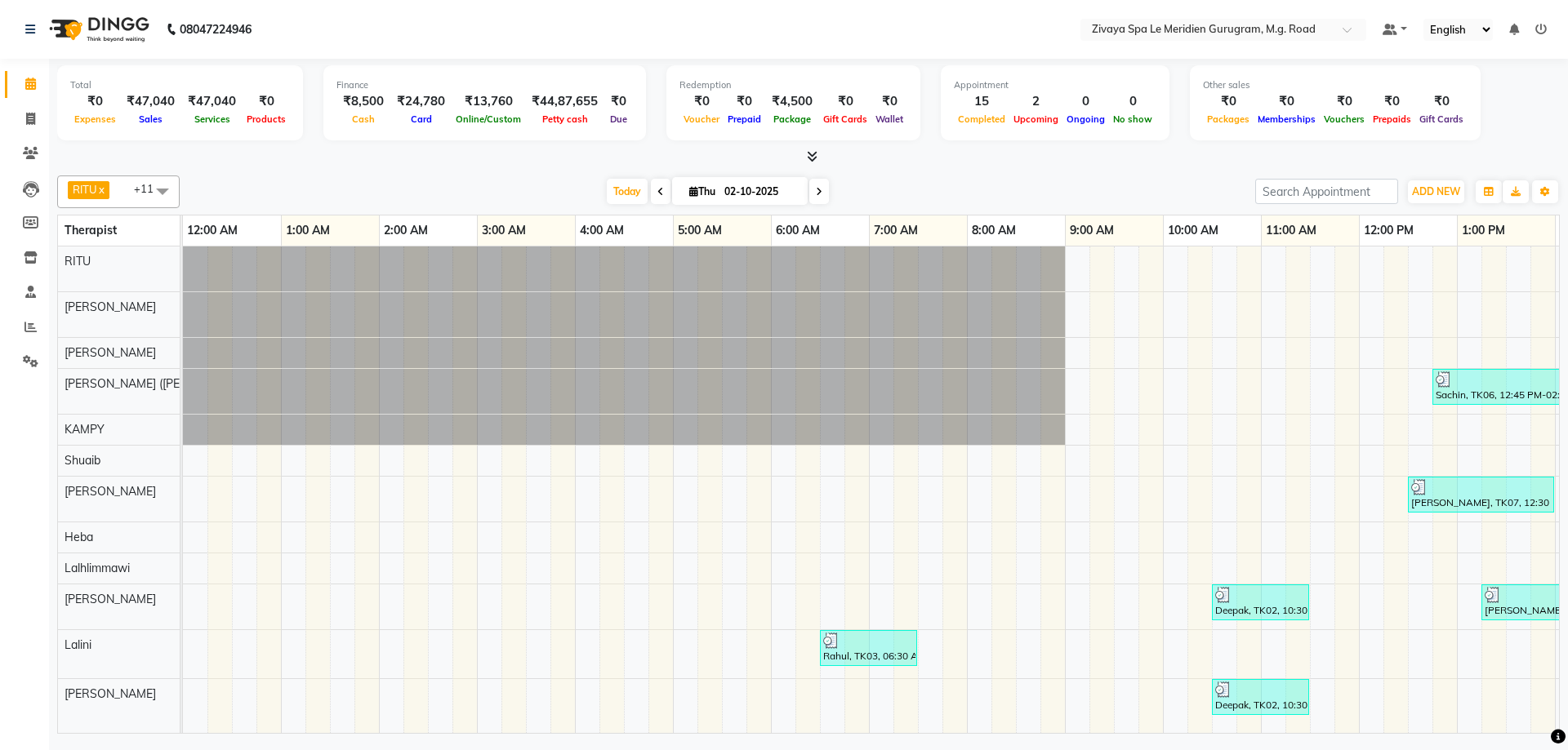
click at [751, 182] on input "02-10-2025" at bounding box center [760, 192] width 81 height 24
select select "10"
select select "2025"
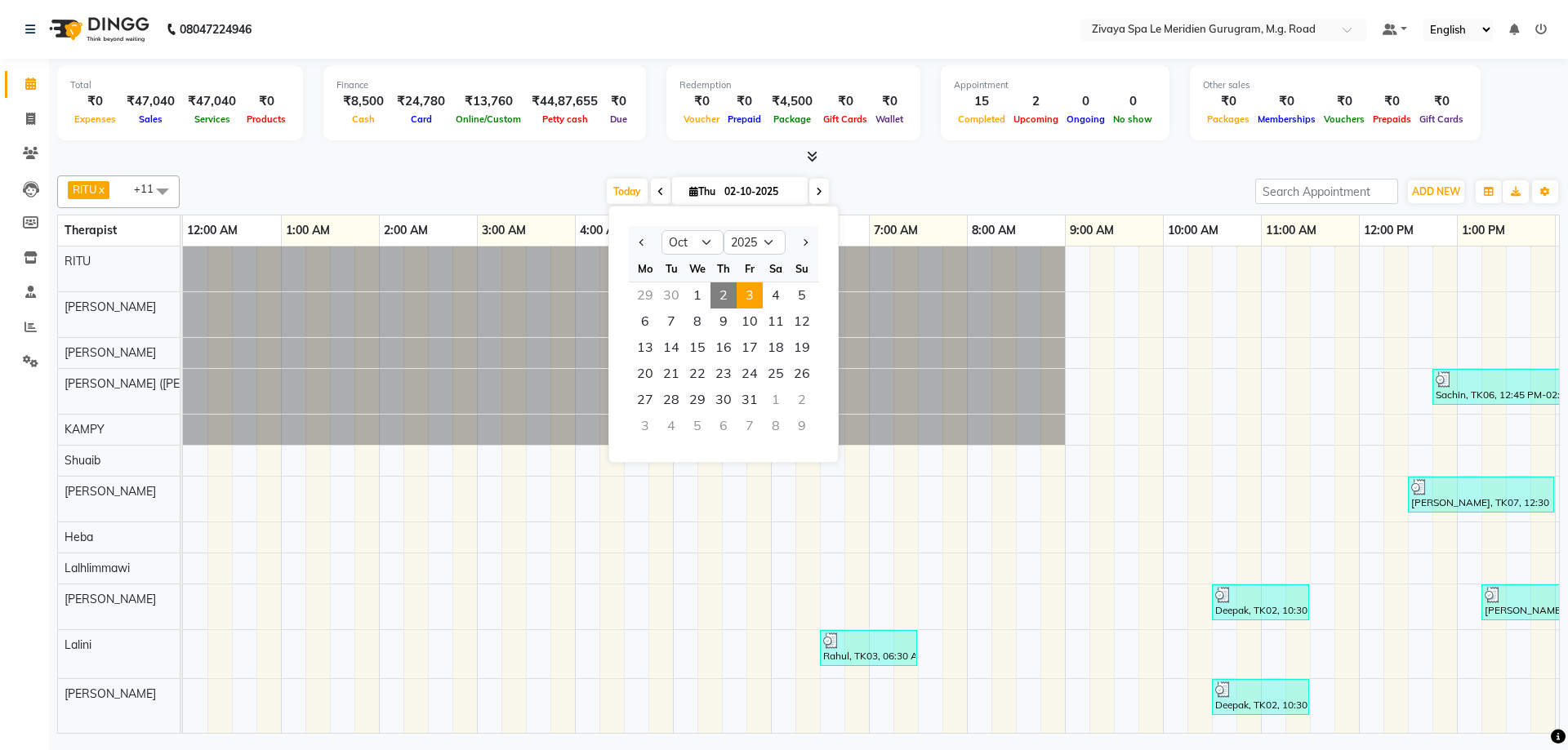
click at [749, 295] on span "3" at bounding box center [749, 295] width 26 height 26
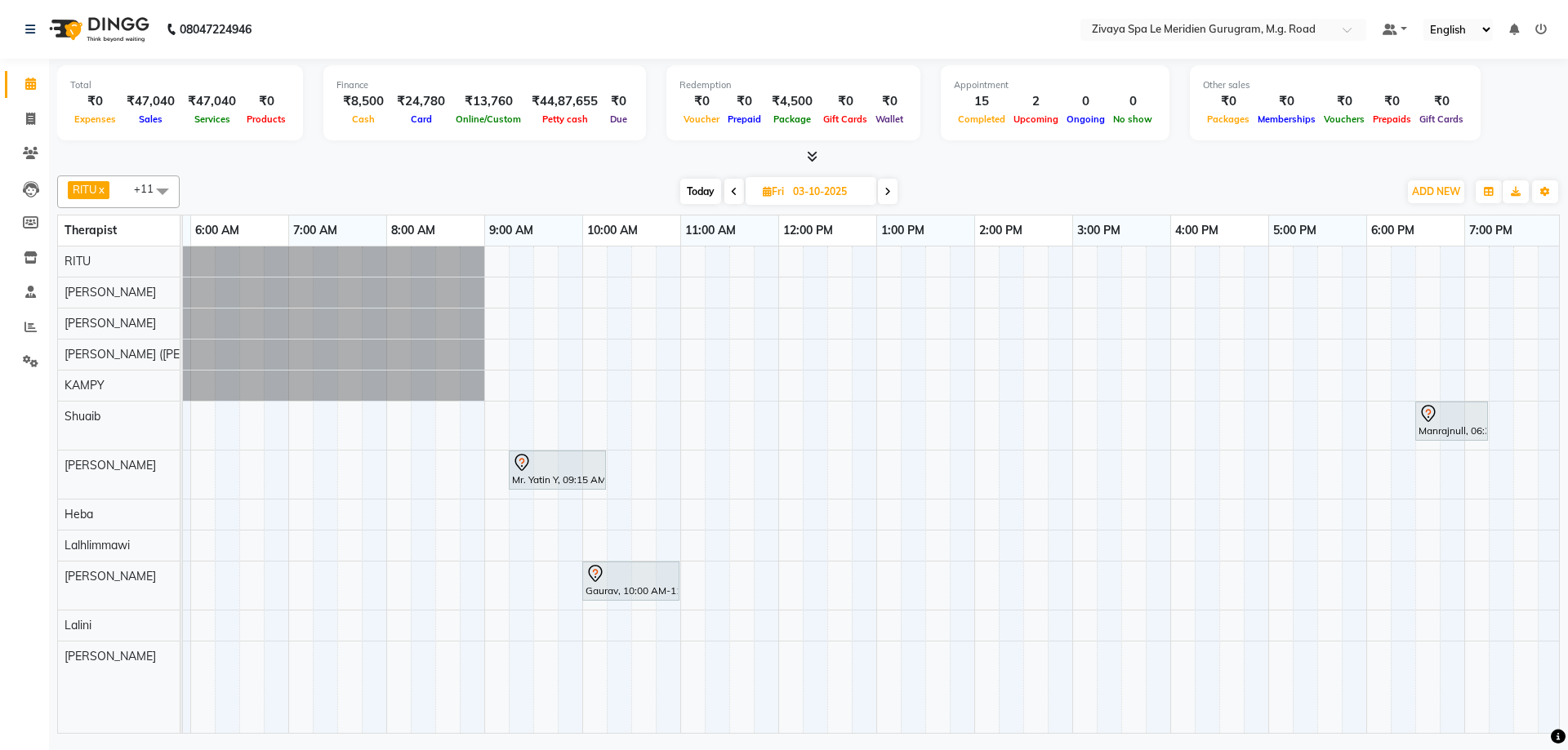
scroll to position [0, 418]
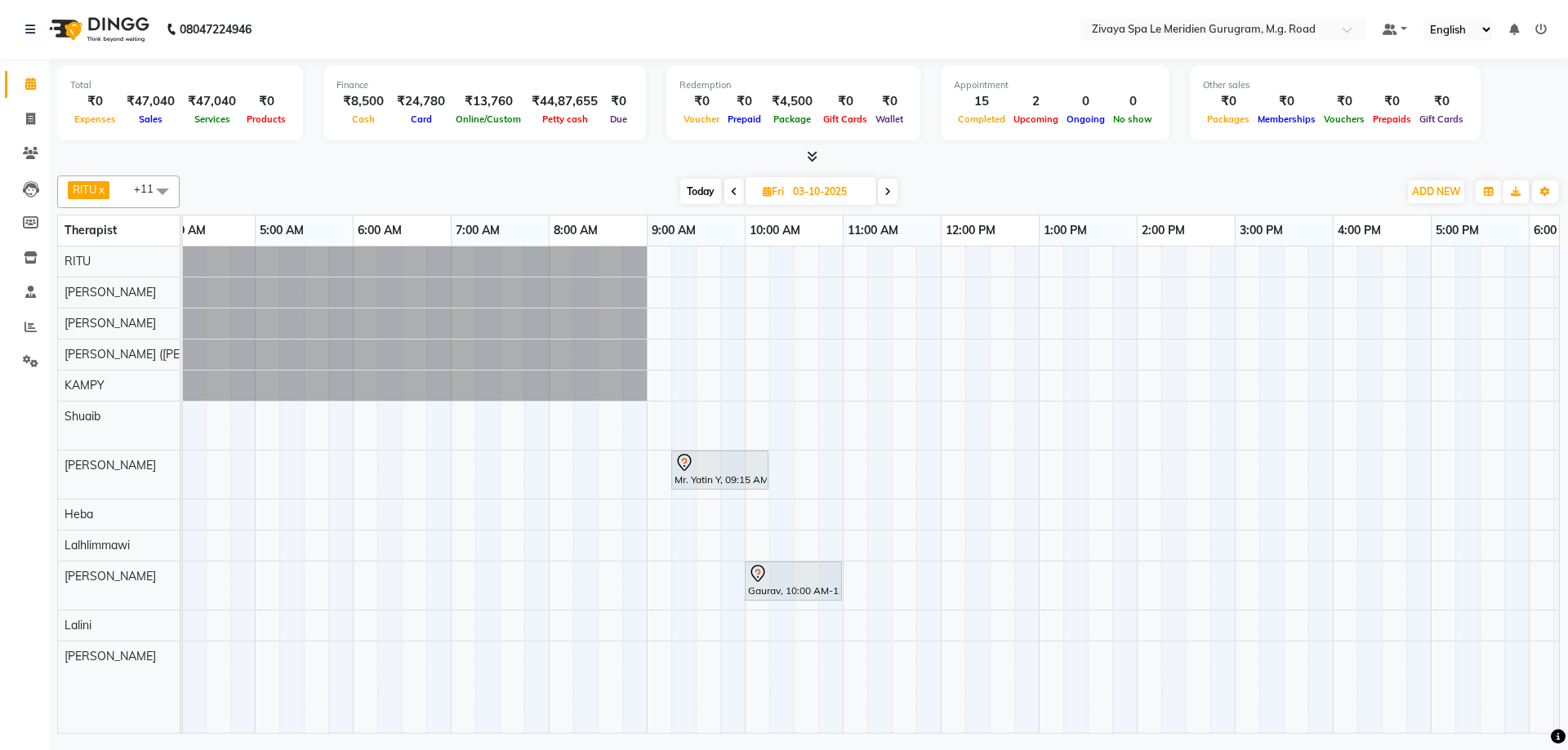
click at [697, 191] on span "Today" at bounding box center [700, 192] width 41 height 25
type input "02-10-2025"
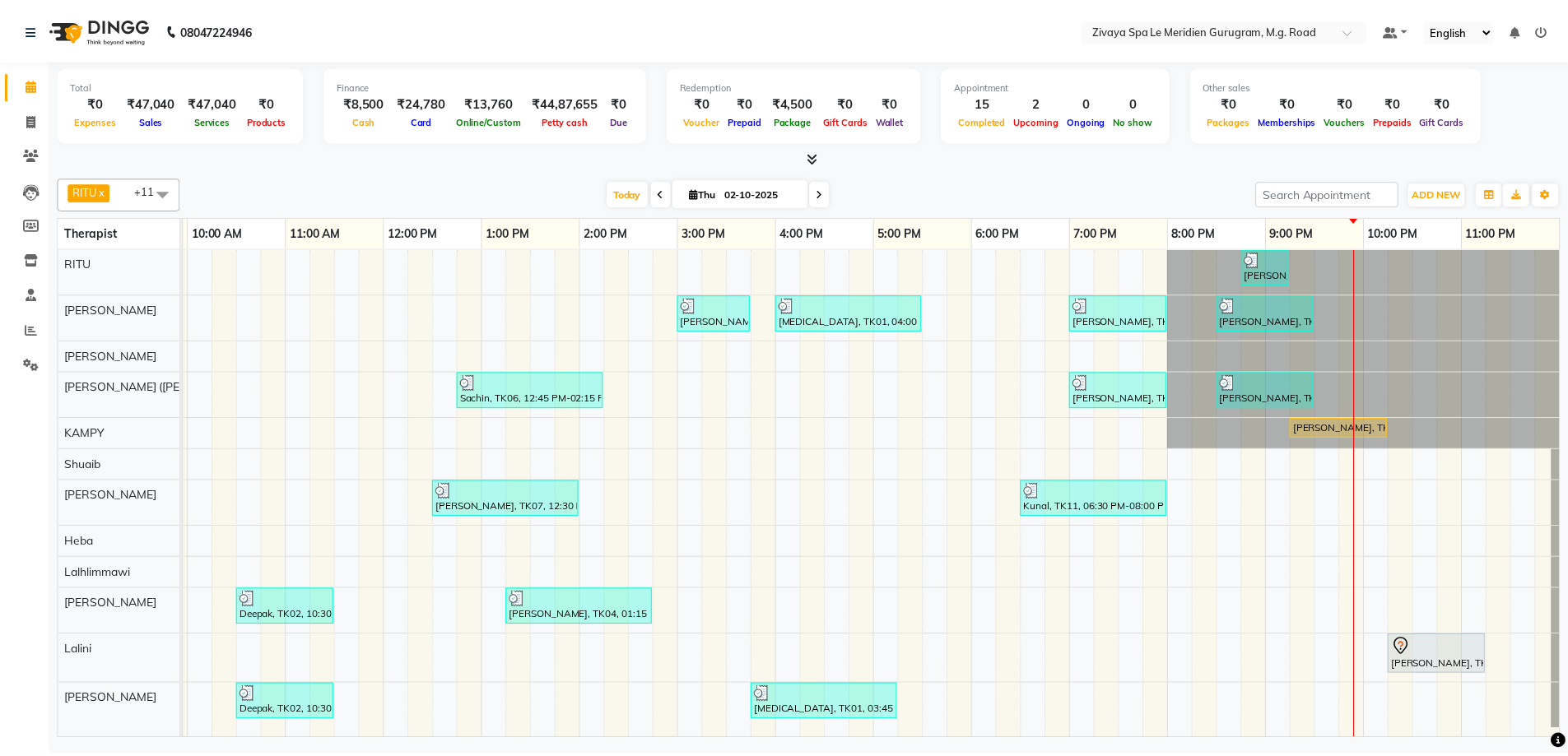
scroll to position [4, 0]
click at [27, 327] on icon at bounding box center [31, 330] width 13 height 13
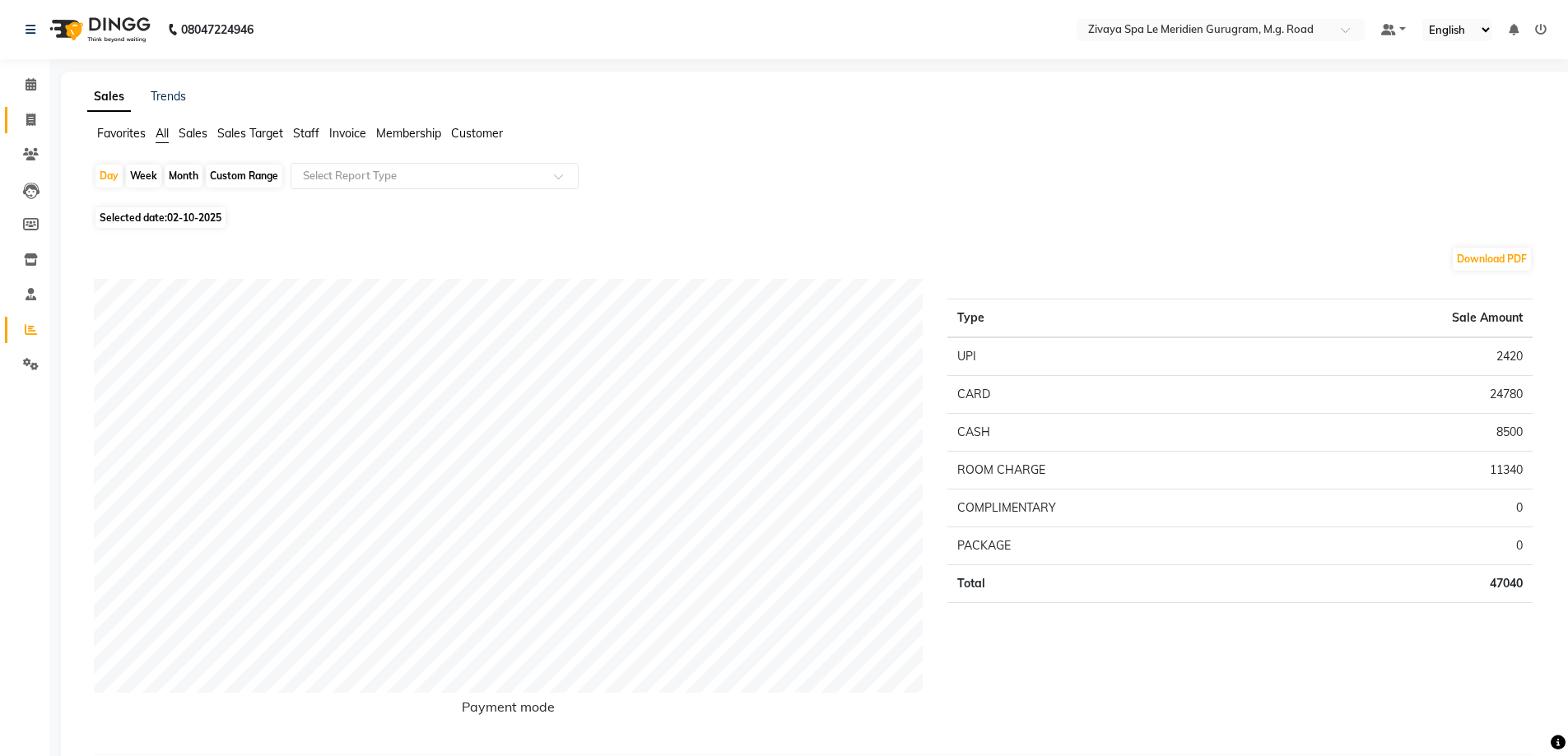
click at [11, 119] on link "Invoice" at bounding box center [24, 120] width 39 height 27
select select "service"
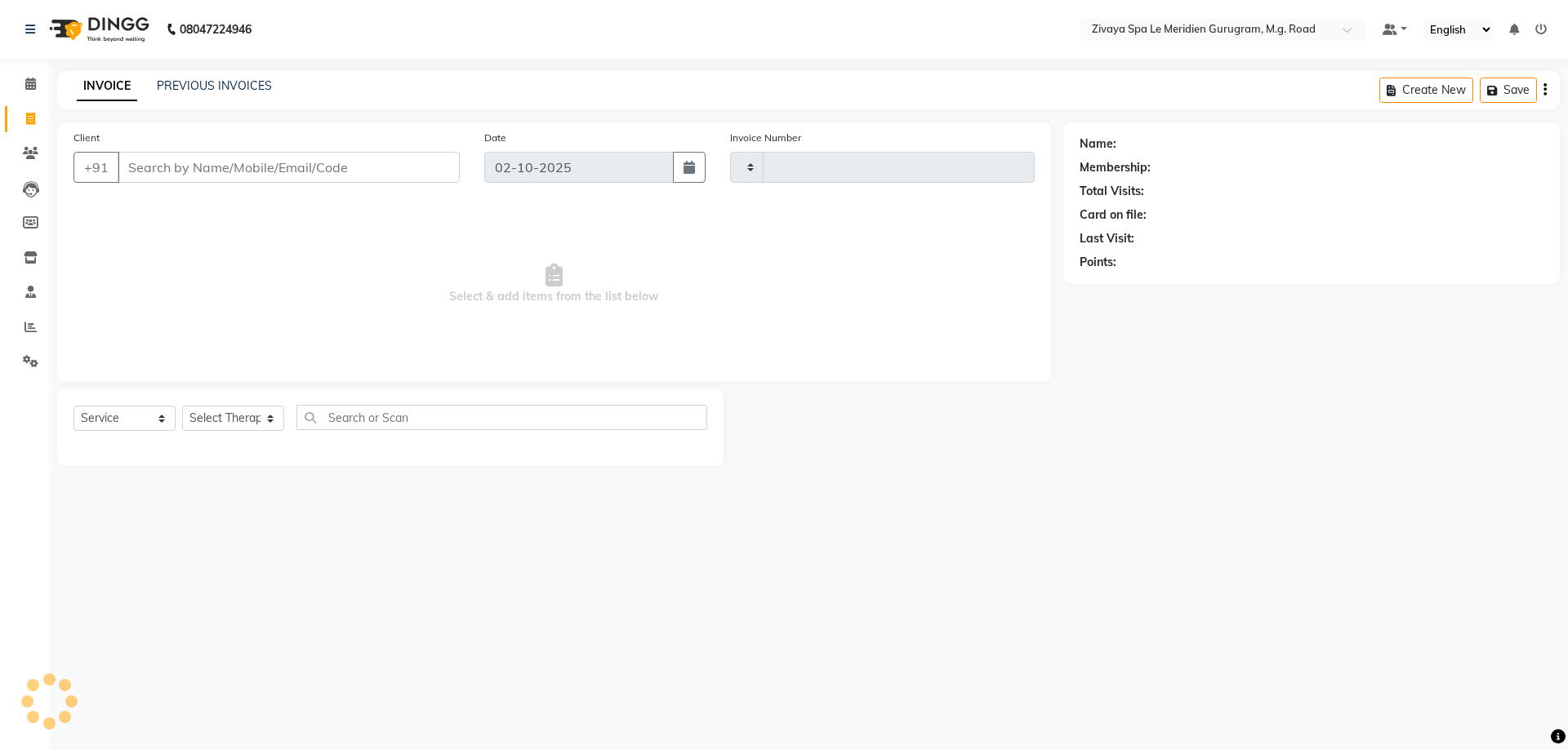
type input "2198"
select select "6503"
click at [211, 80] on link "PREVIOUS INVOICES" at bounding box center [213, 86] width 115 height 14
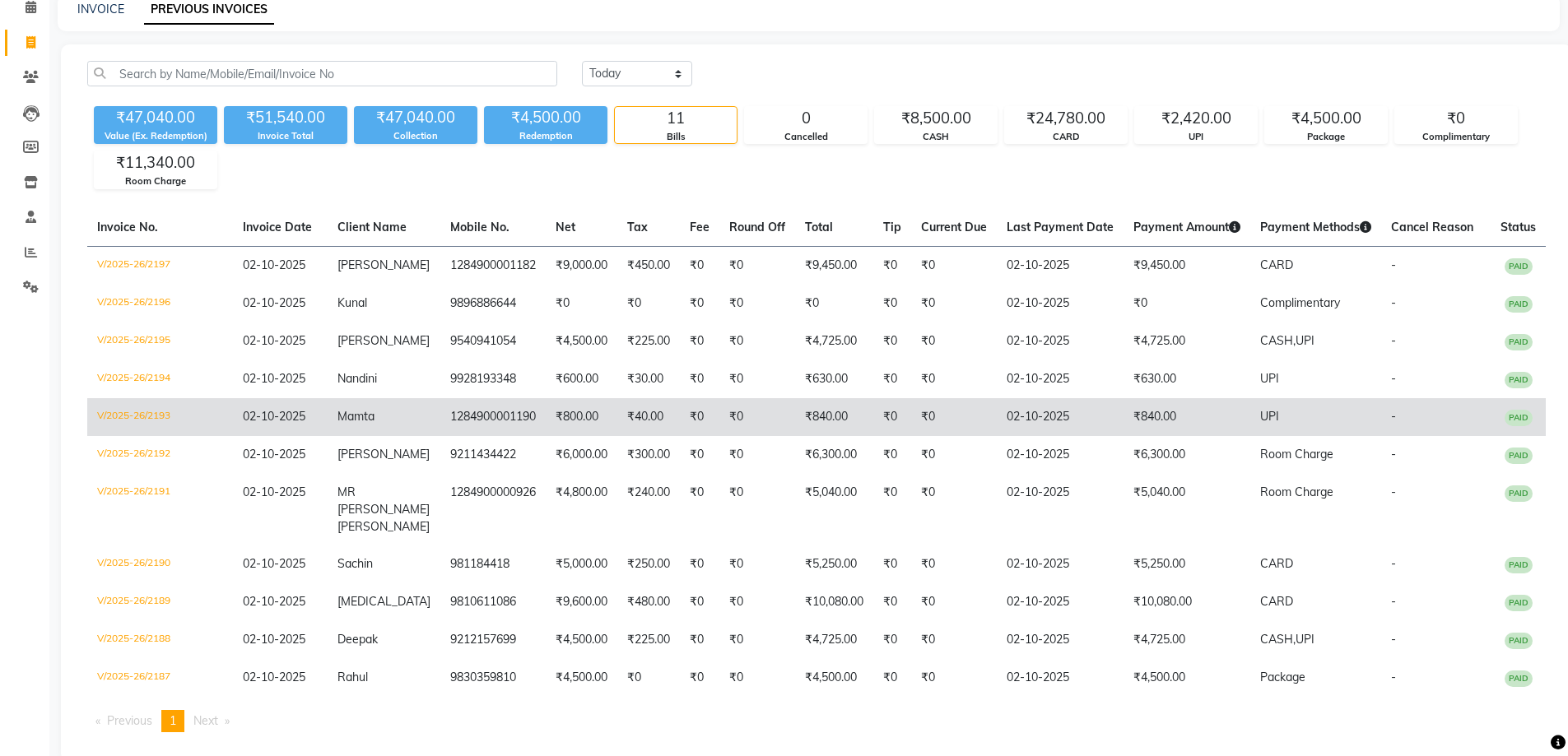
scroll to position [90, 0]
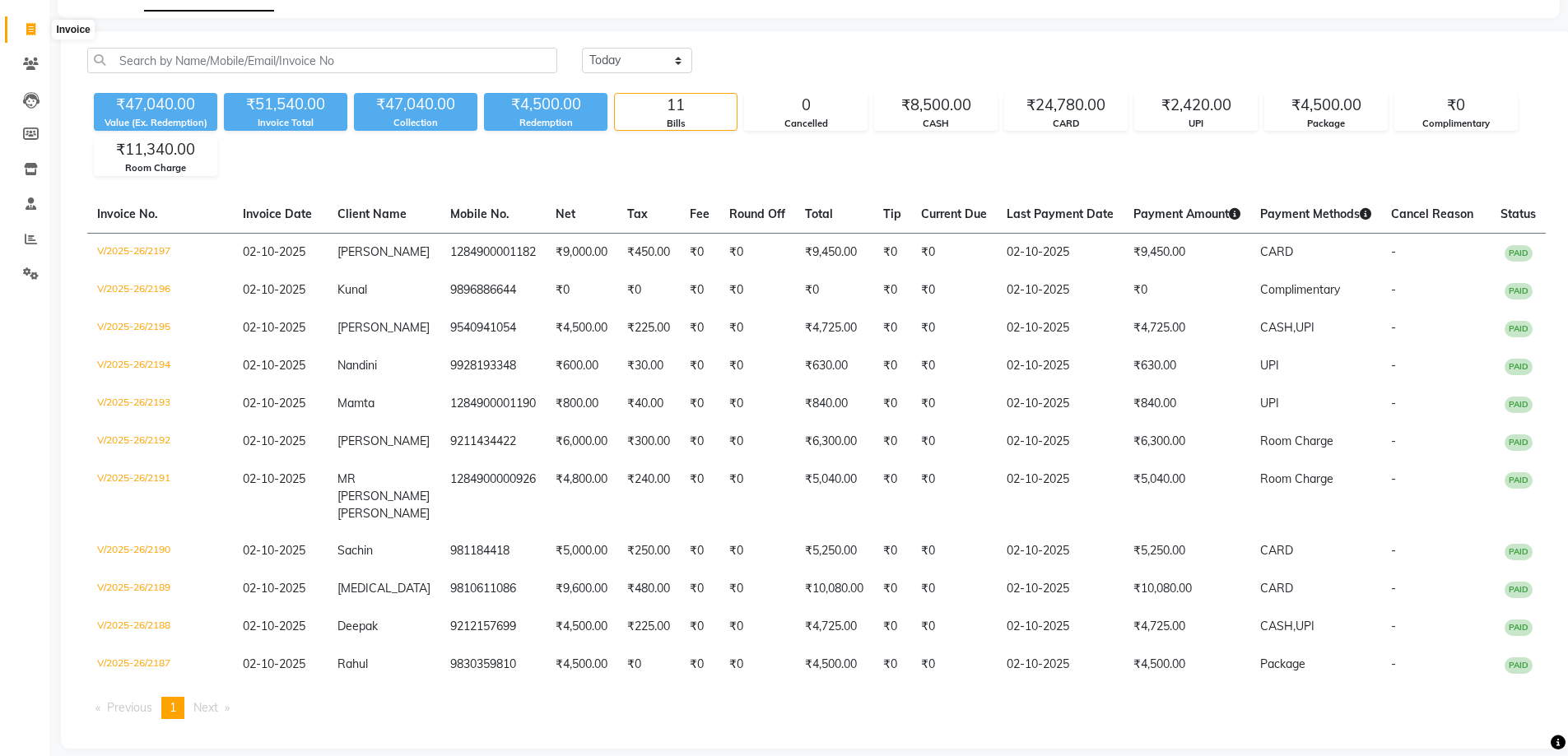
click at [43, 35] on span at bounding box center [31, 30] width 29 height 19
select select "service"
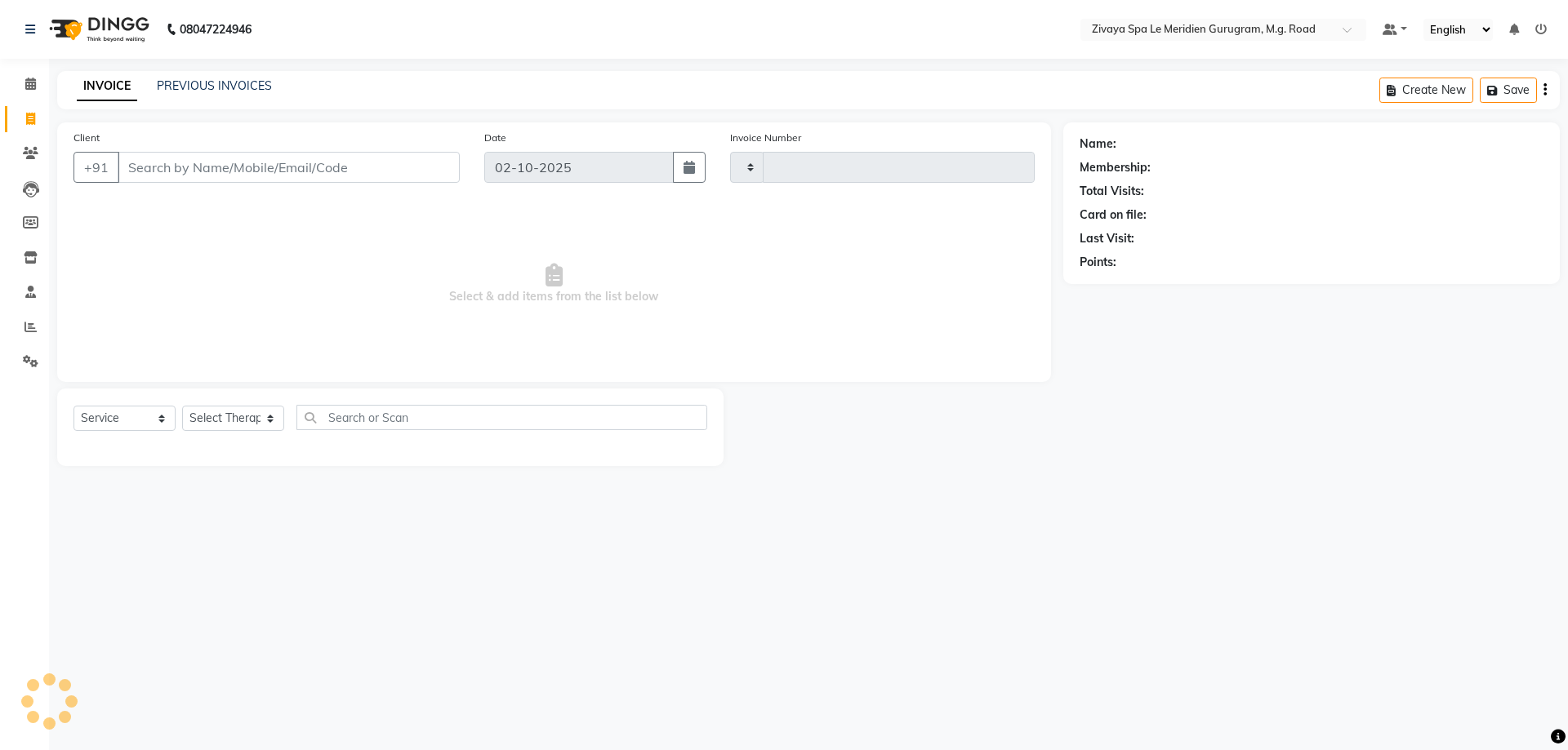
type input "2198"
select select "6503"
click at [33, 87] on icon at bounding box center [31, 84] width 11 height 13
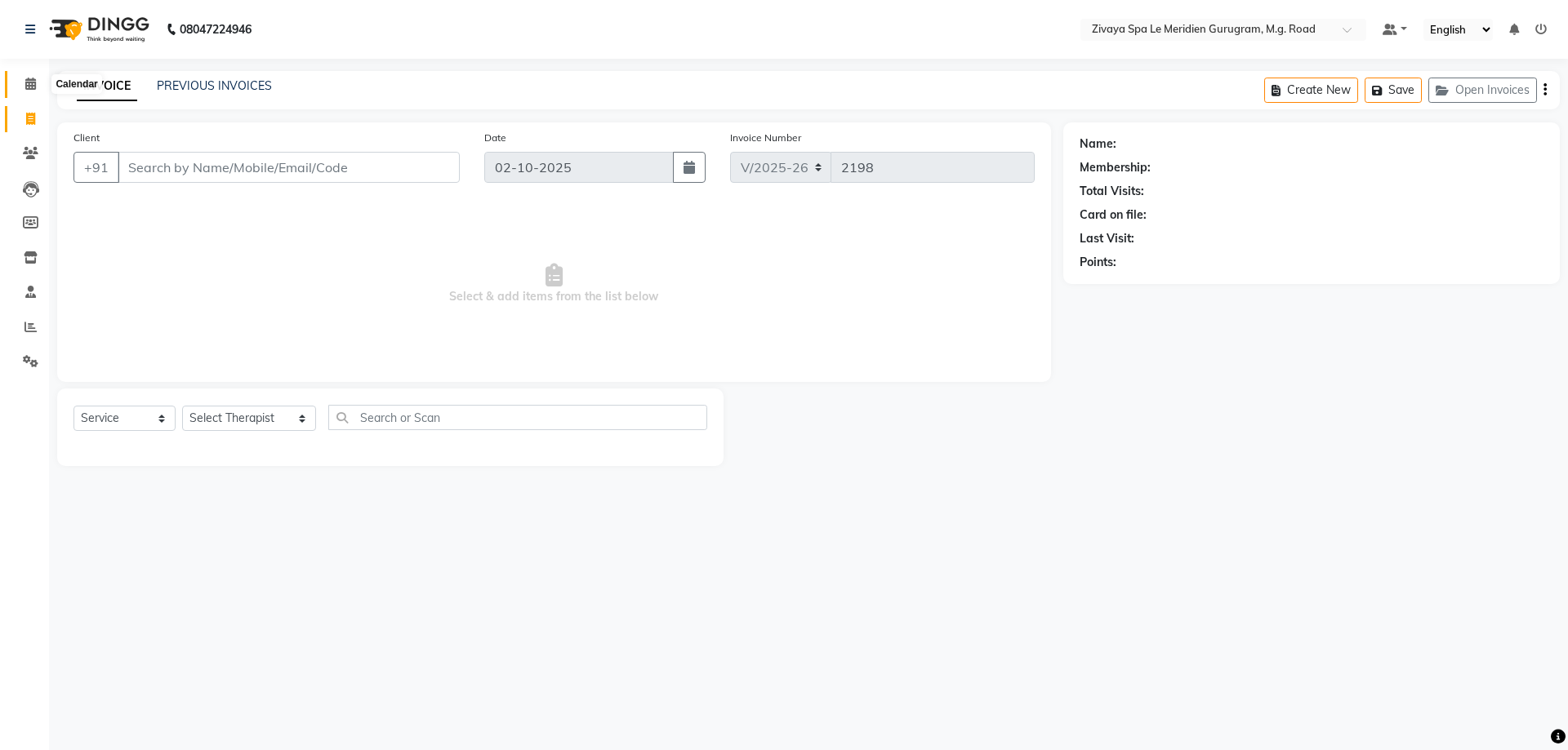
click at [33, 87] on icon at bounding box center [31, 84] width 11 height 13
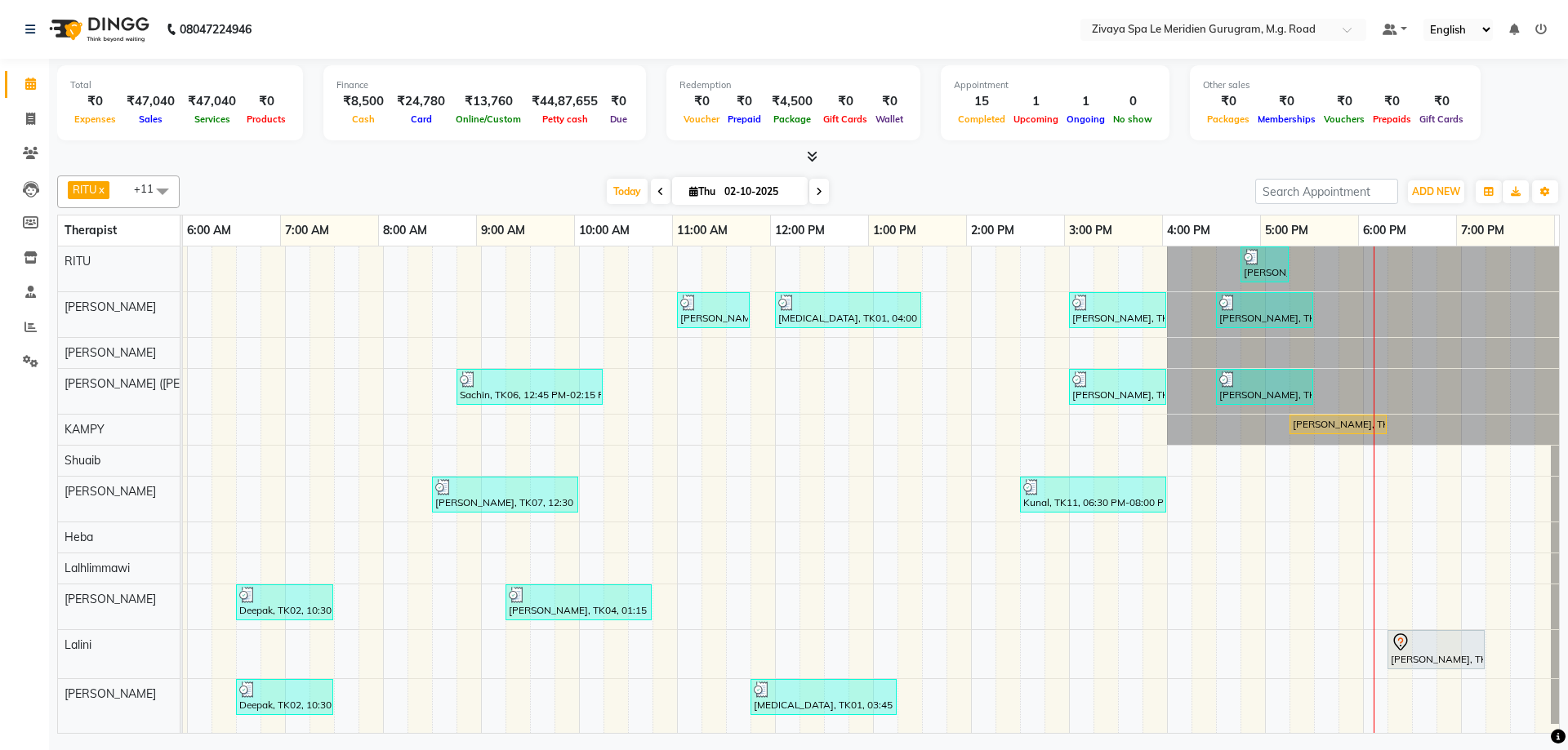
scroll to position [0, 976]
click at [1405, 650] on div at bounding box center [1436, 642] width 90 height 20
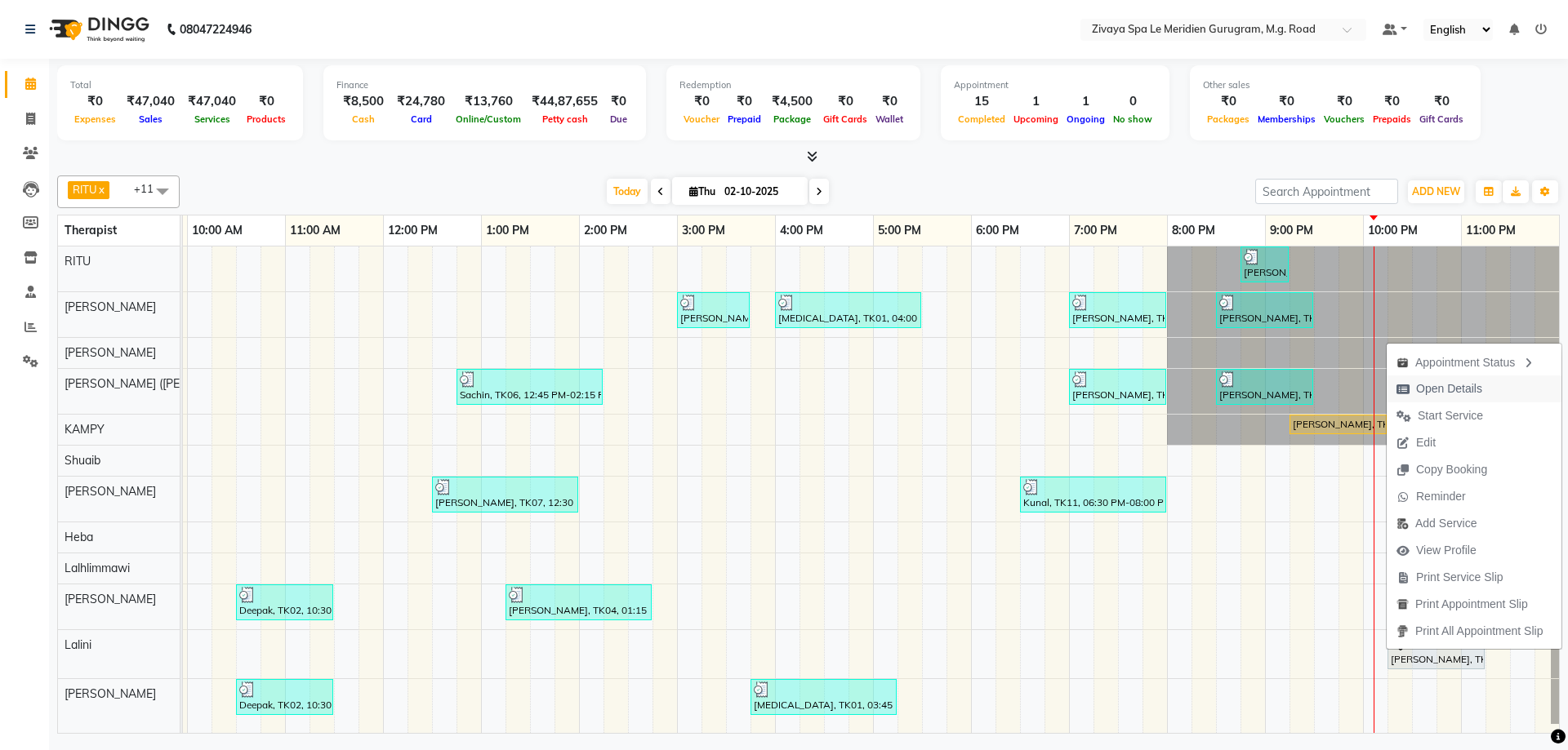
click at [1428, 392] on span "Open Details" at bounding box center [1449, 389] width 66 height 17
select select "7"
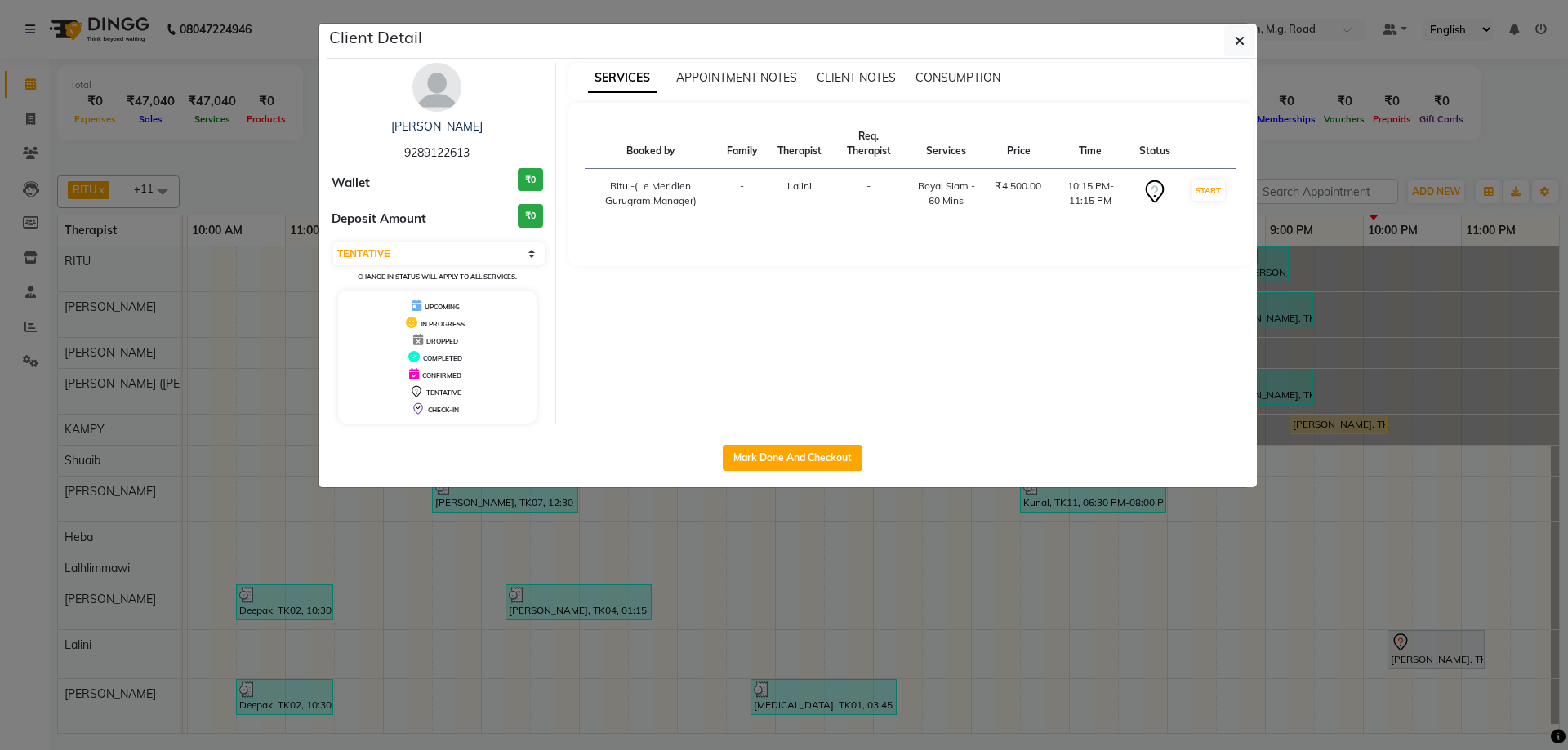
drag, startPoint x: 478, startPoint y: 153, endPoint x: 407, endPoint y: 152, distance: 71.0
click at [407, 152] on div "Kim Daejoong 9289122613" at bounding box center [437, 140] width 211 height 43
copy span "9289122613"
click at [1243, 39] on icon "button" at bounding box center [1239, 41] width 10 height 13
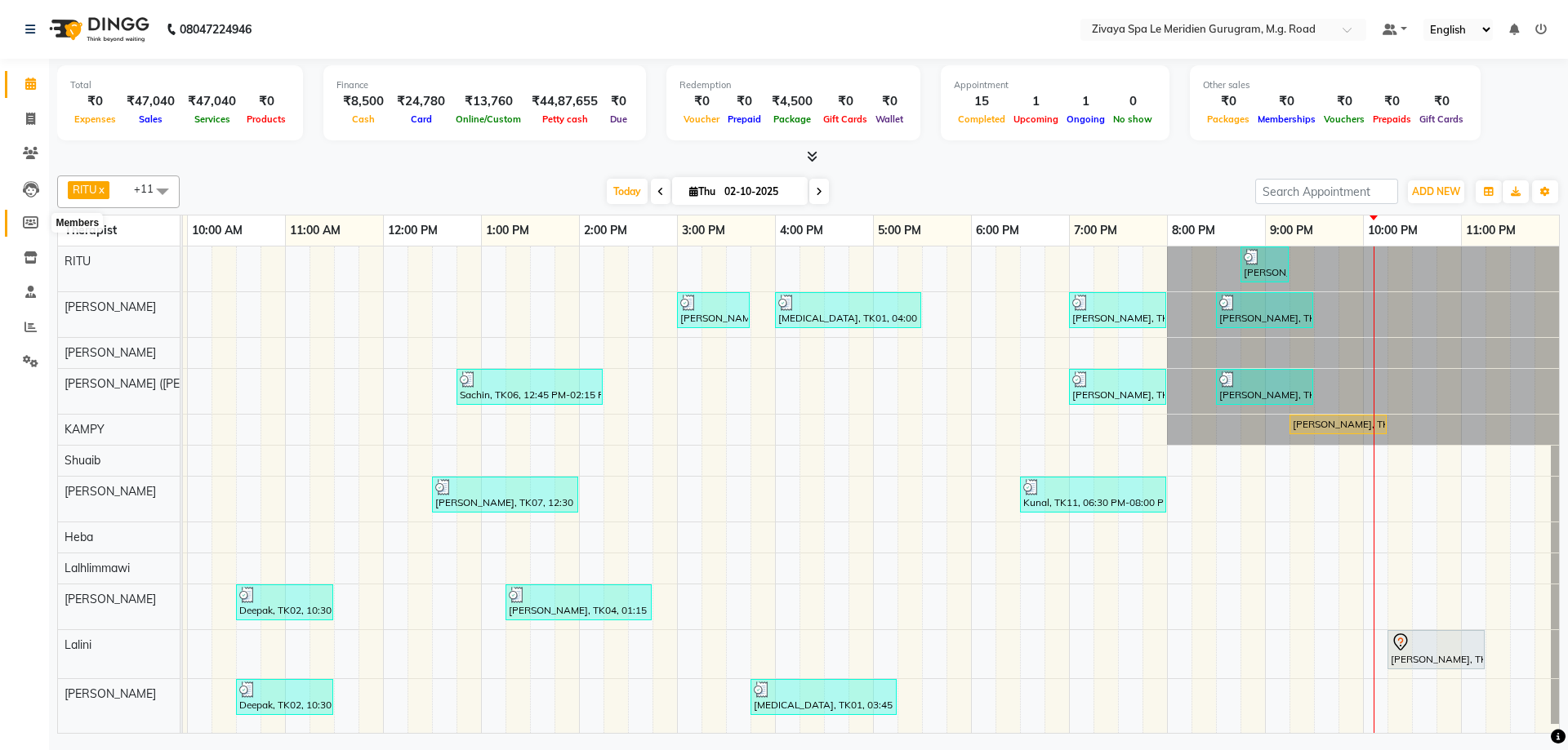
click at [23, 217] on icon at bounding box center [30, 222] width 15 height 13
select select
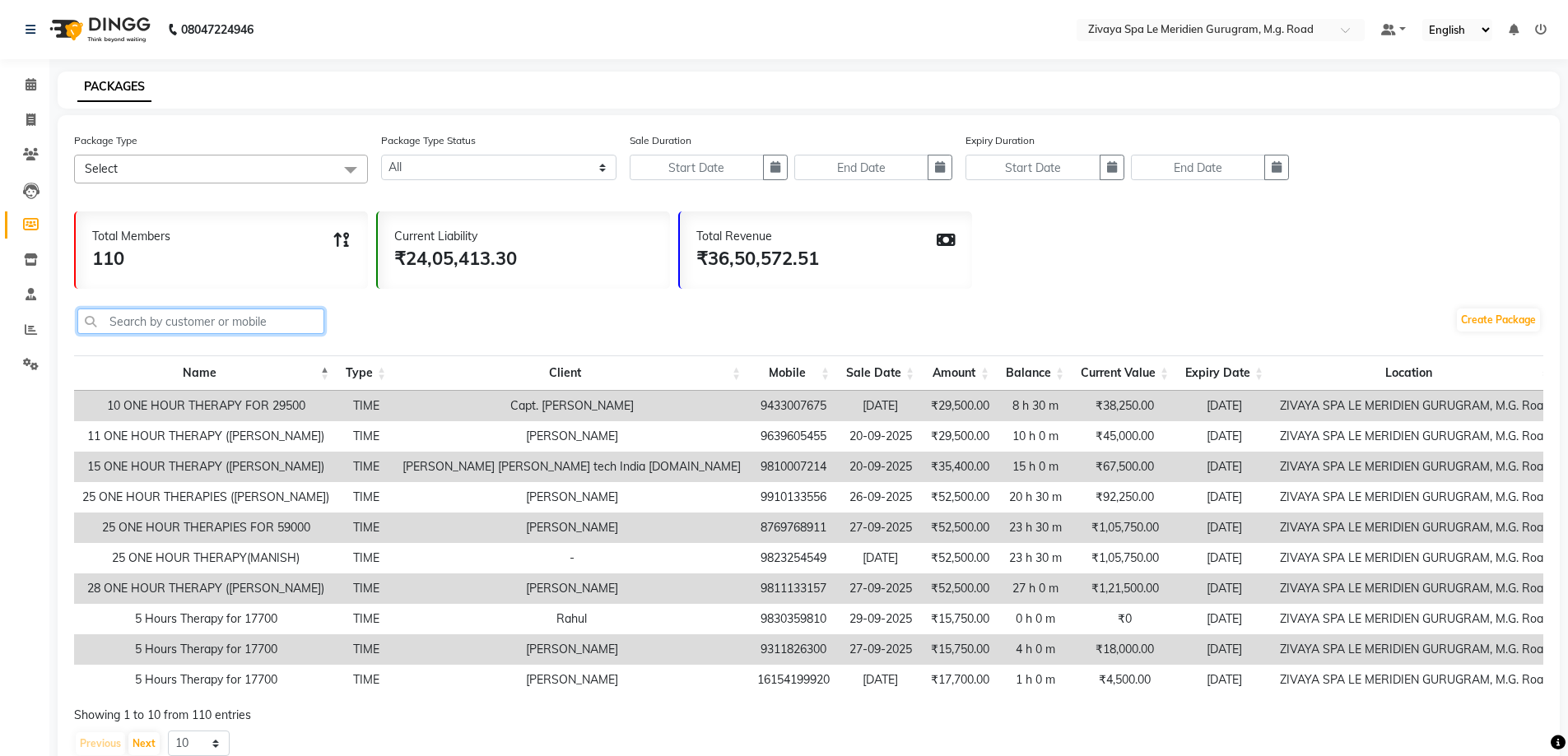
click at [166, 322] on input "text" at bounding box center [200, 322] width 247 height 26
paste input "9289122613"
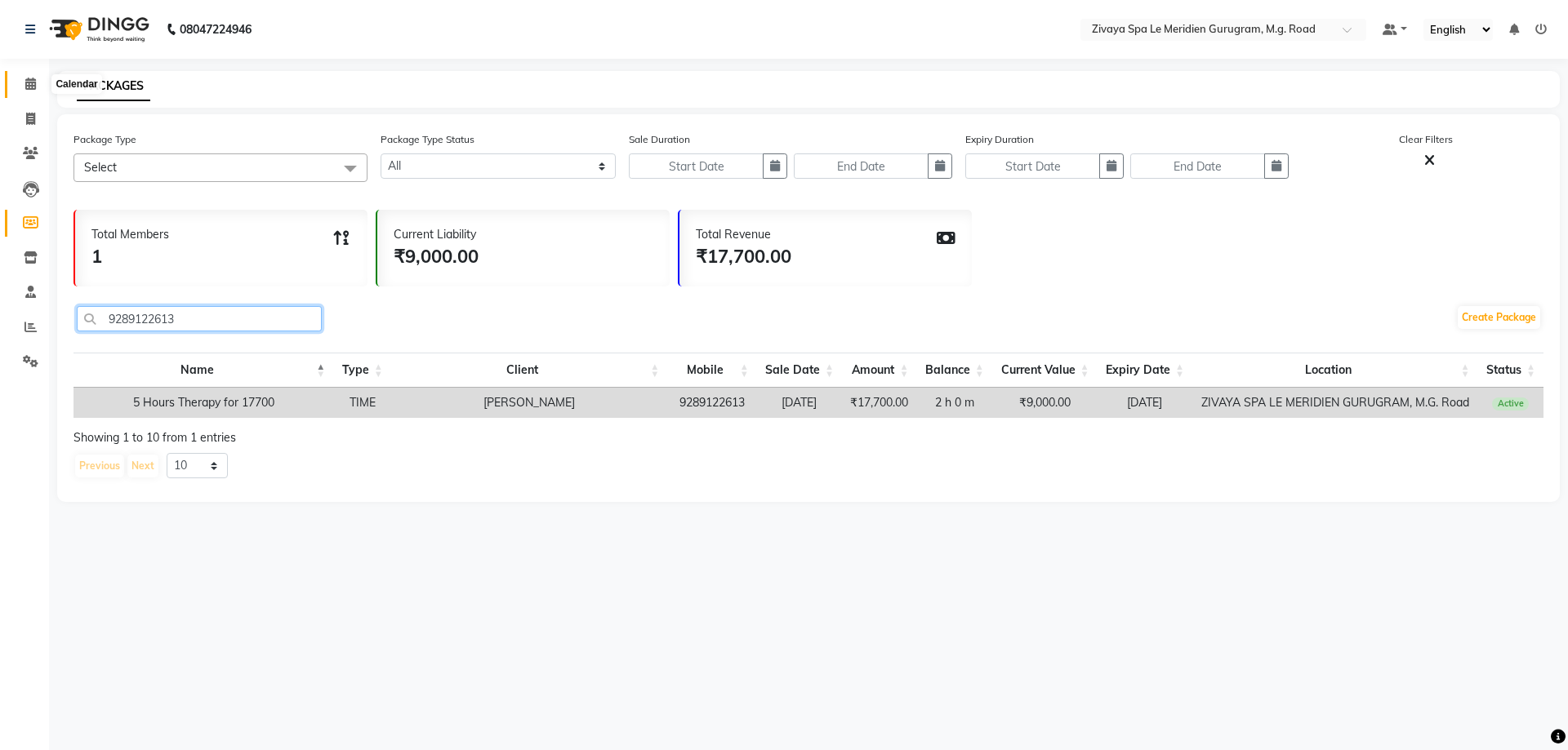
type input "9289122613"
click at [34, 80] on icon at bounding box center [31, 84] width 11 height 13
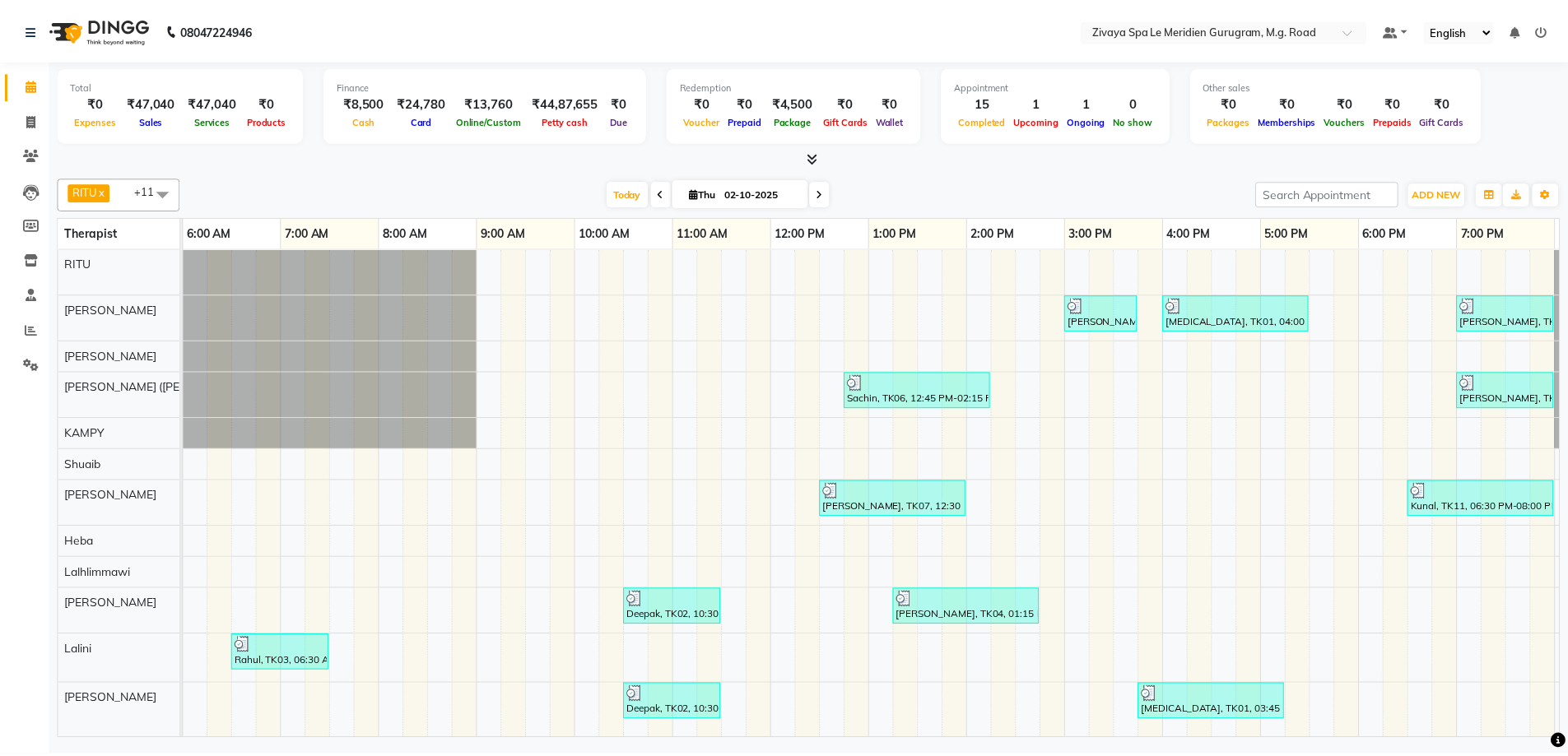
scroll to position [0, 984]
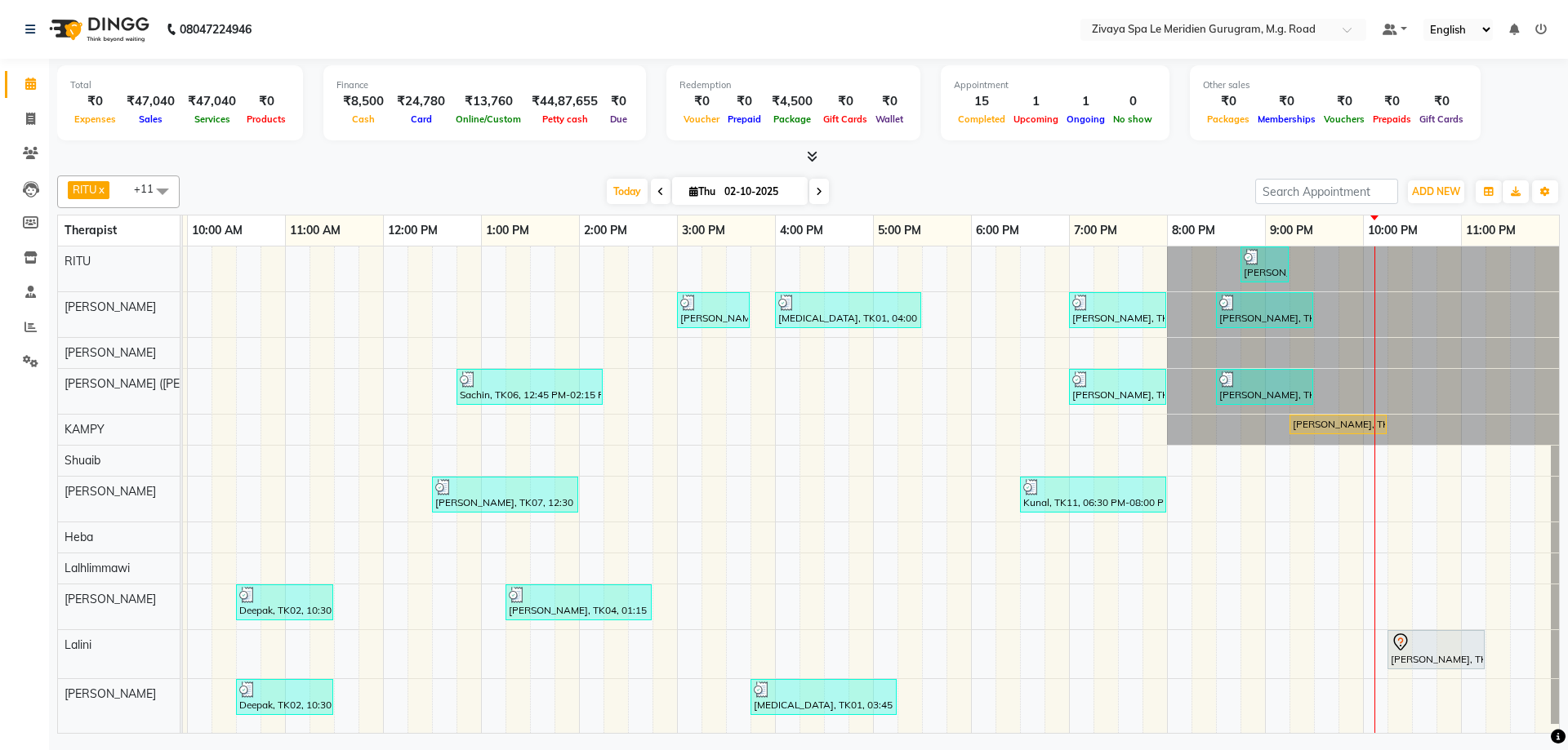
click at [1291, 421] on div "[PERSON_NAME], TK09, 09:15 PM-10:15 PM, Javanese Pampering - 60 Mins" at bounding box center [1338, 425] width 94 height 14
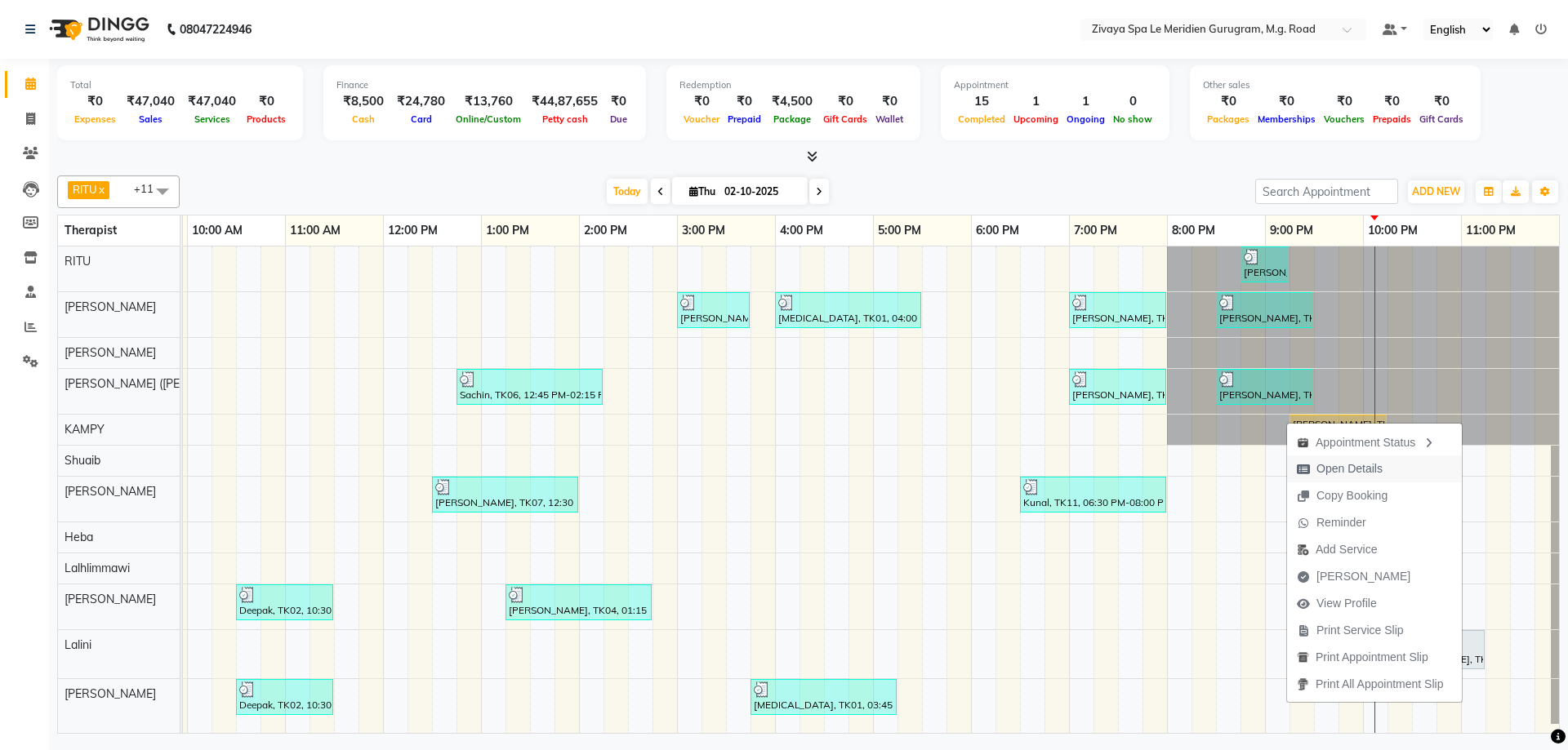
click at [1342, 462] on span "Open Details" at bounding box center [1349, 469] width 66 height 17
select select "1"
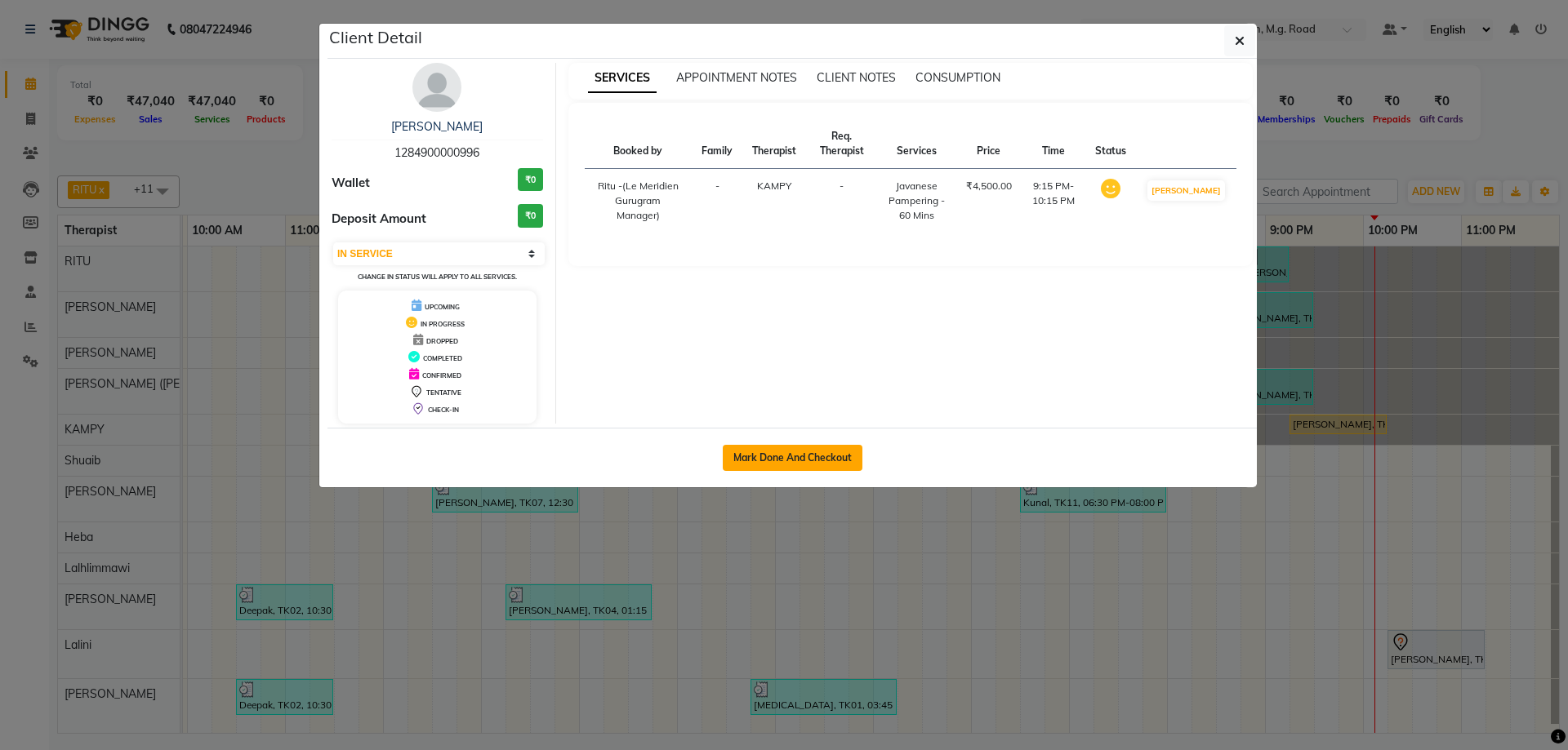
click at [850, 459] on button "Mark Done And Checkout" at bounding box center [793, 457] width 140 height 26
select select "service"
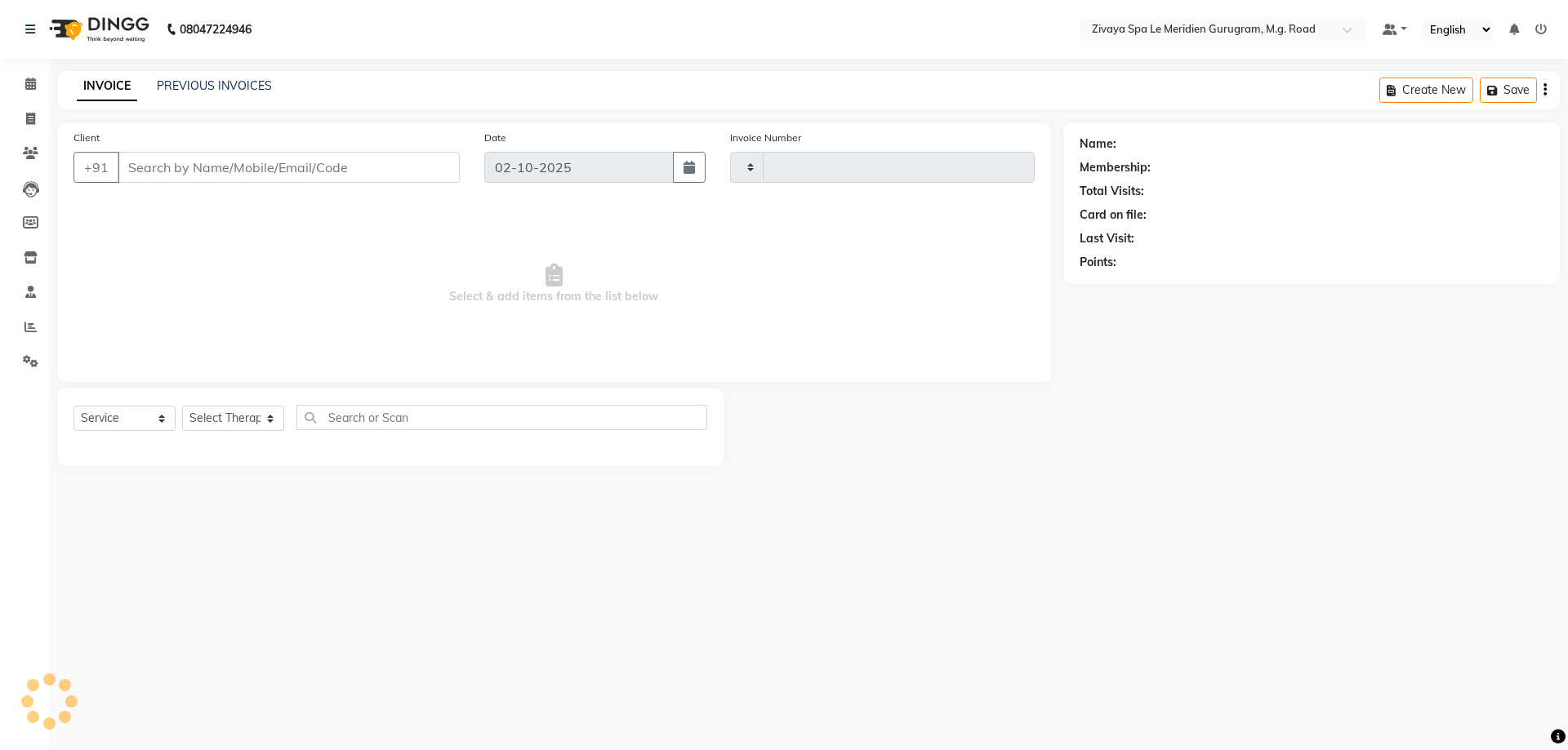
type input "2198"
select select "6503"
type input "1284900000996"
select select "49958"
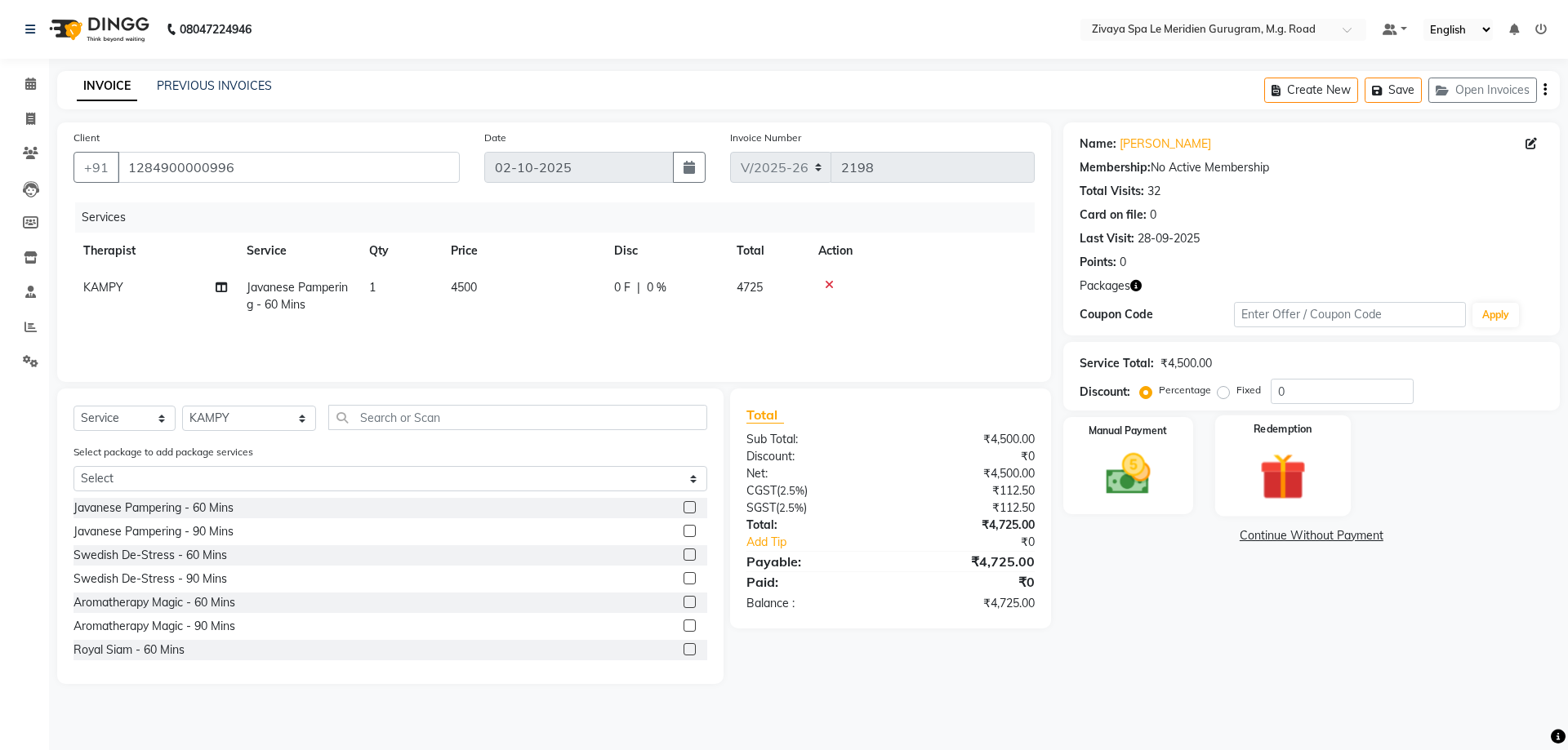
click at [1326, 478] on div "Redemption" at bounding box center [1283, 465] width 136 height 100
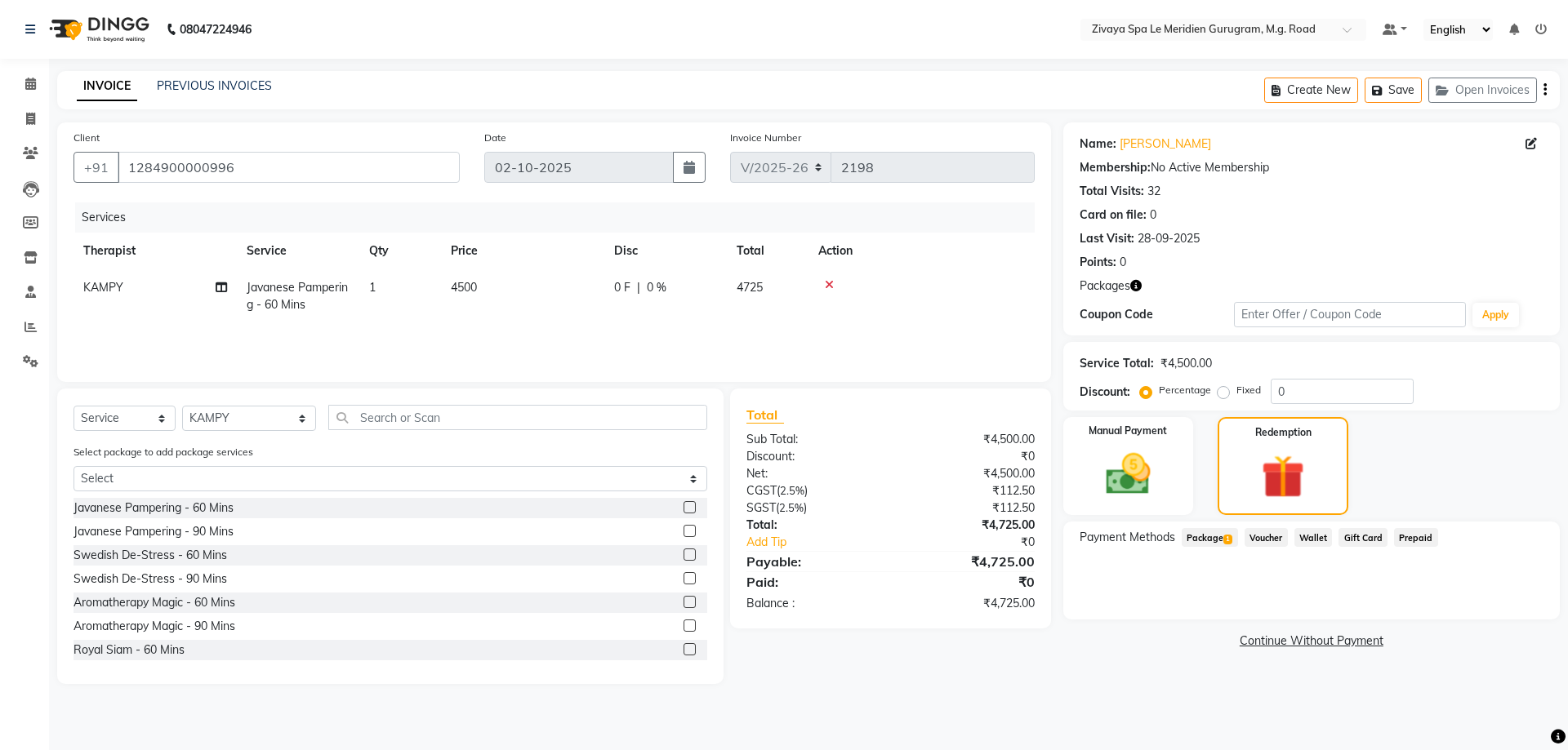
click at [1206, 532] on span "Package 1" at bounding box center [1209, 538] width 56 height 19
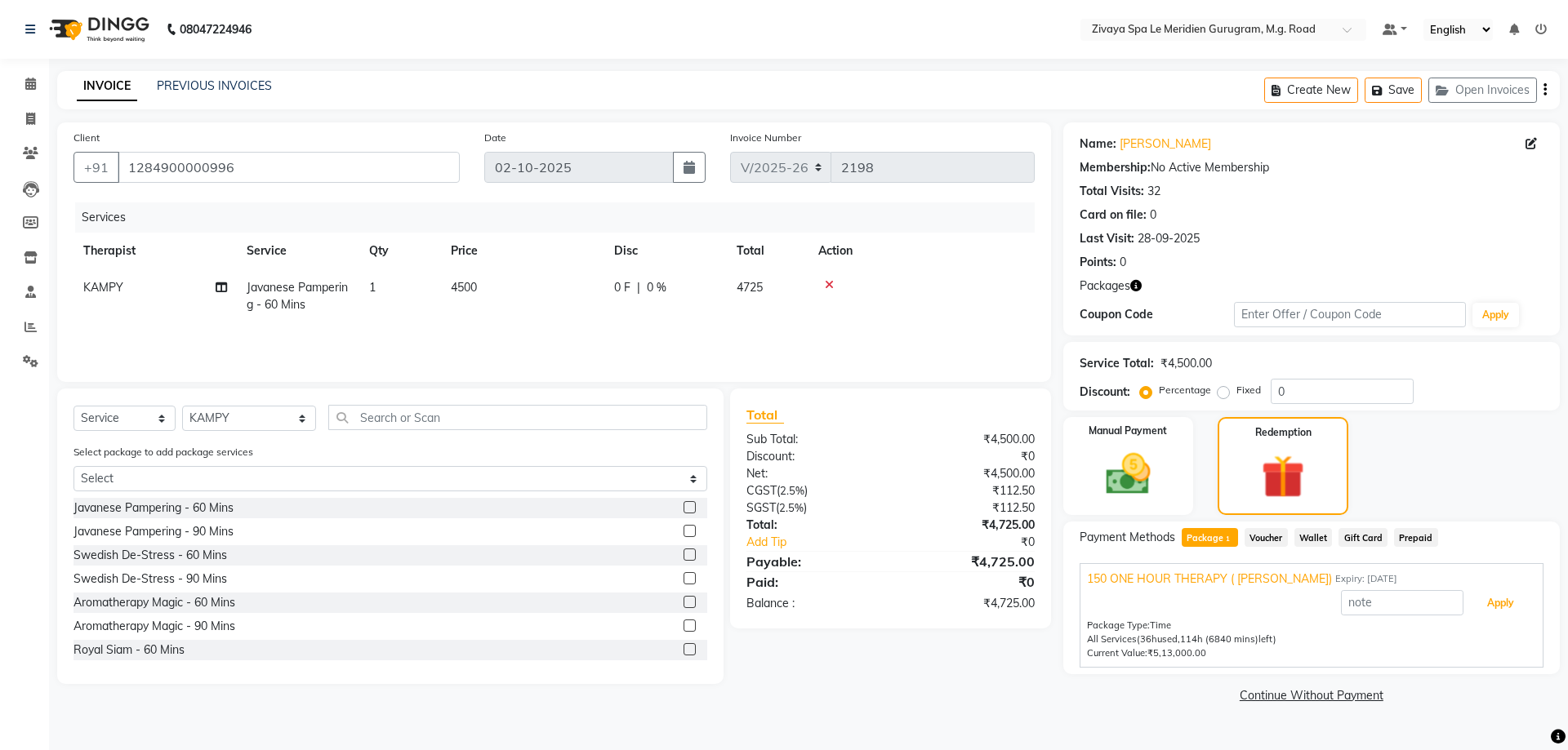
drag, startPoint x: 1520, startPoint y: 603, endPoint x: 1512, endPoint y: 605, distance: 8.2
click at [1518, 603] on button "Apply" at bounding box center [1500, 603] width 68 height 28
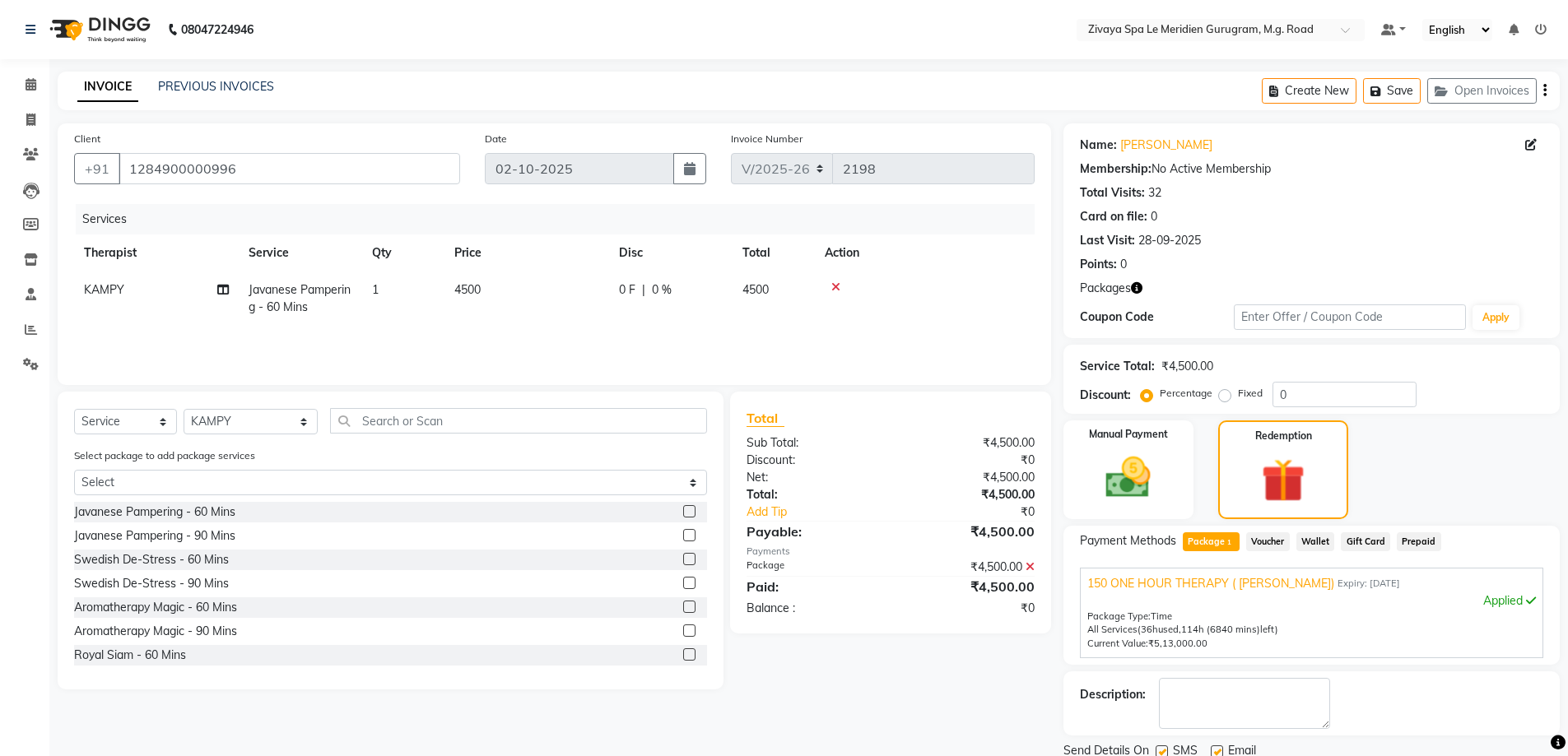
scroll to position [92, 0]
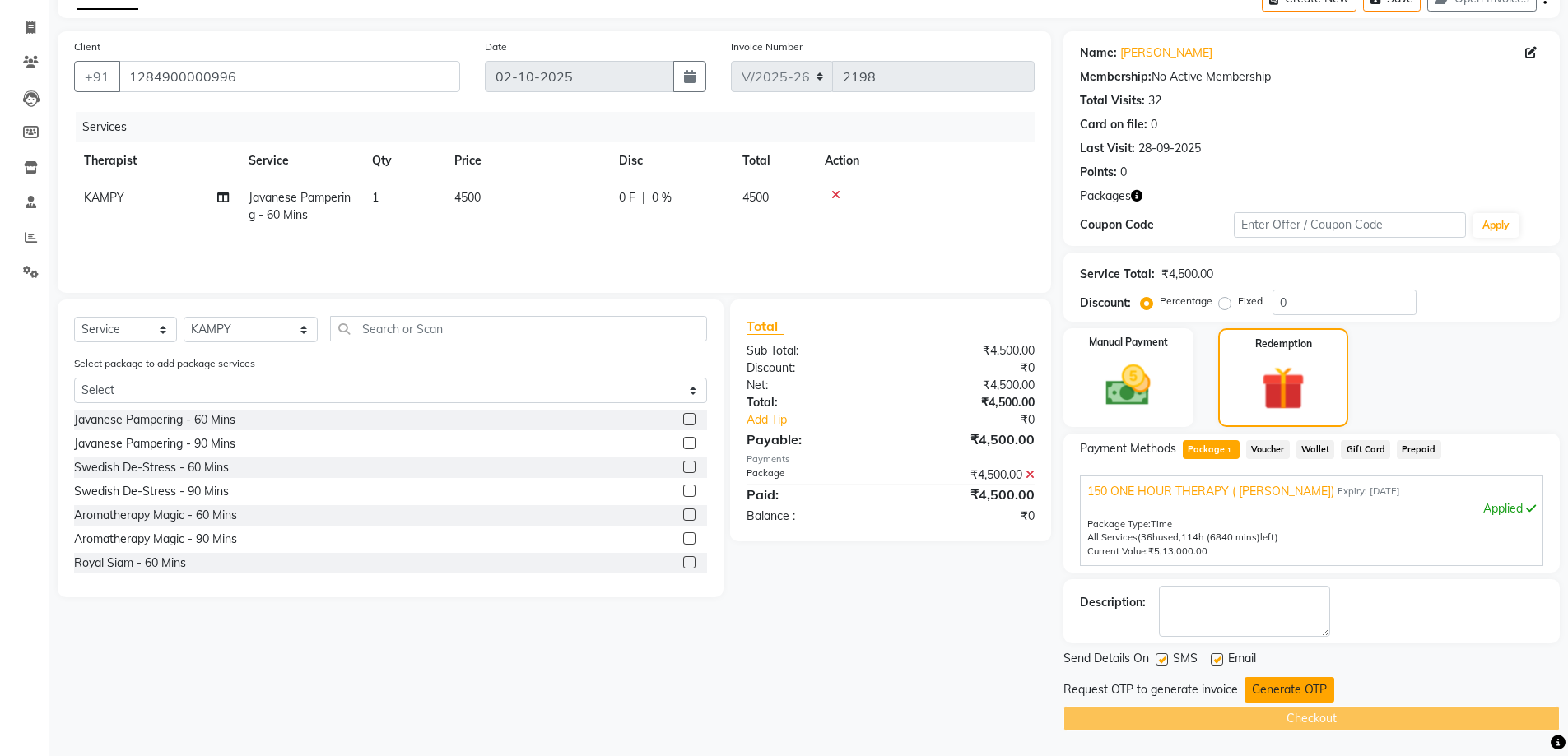
click at [1299, 687] on button "Generate OTP" at bounding box center [1289, 690] width 89 height 26
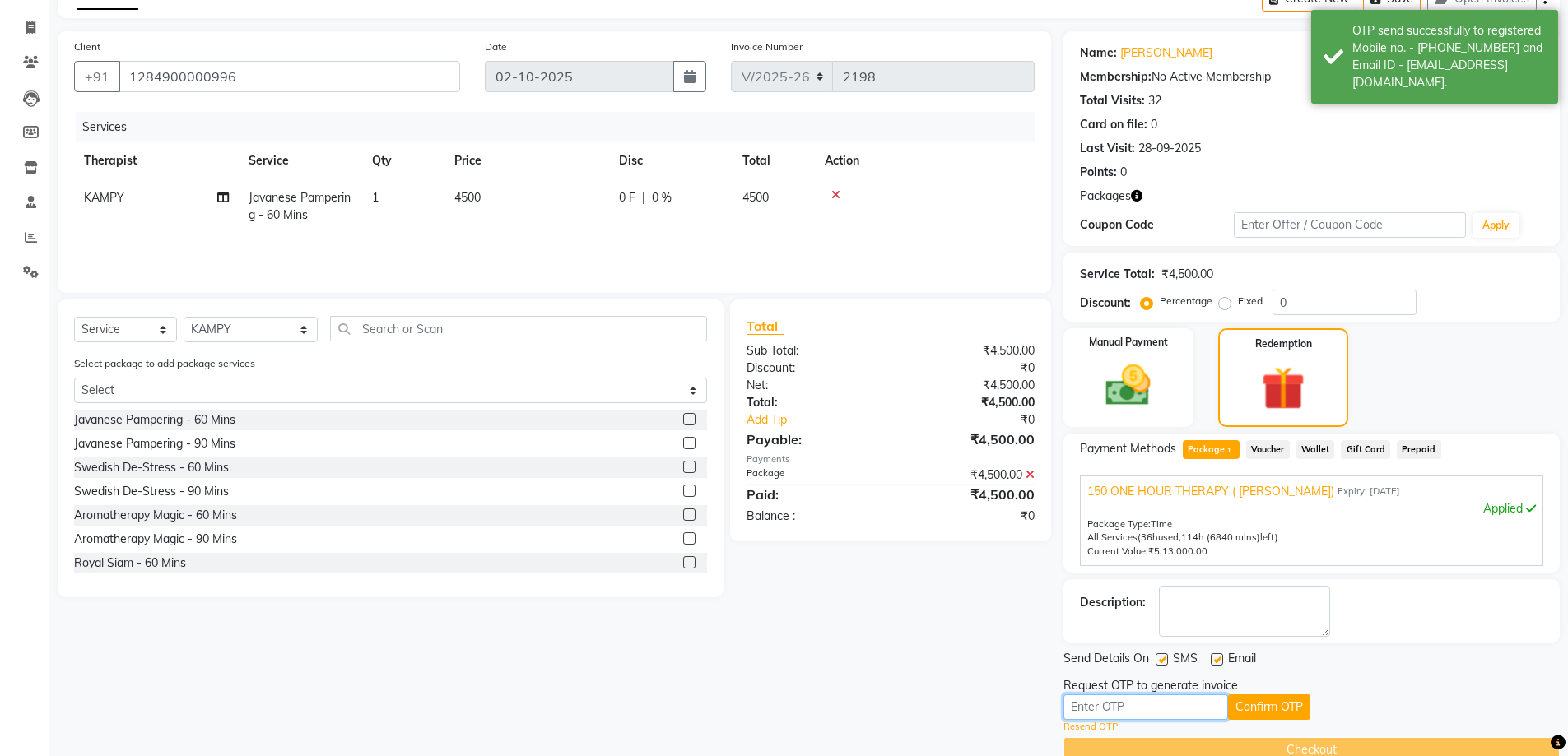
click at [1098, 712] on input "text" at bounding box center [1145, 708] width 165 height 26
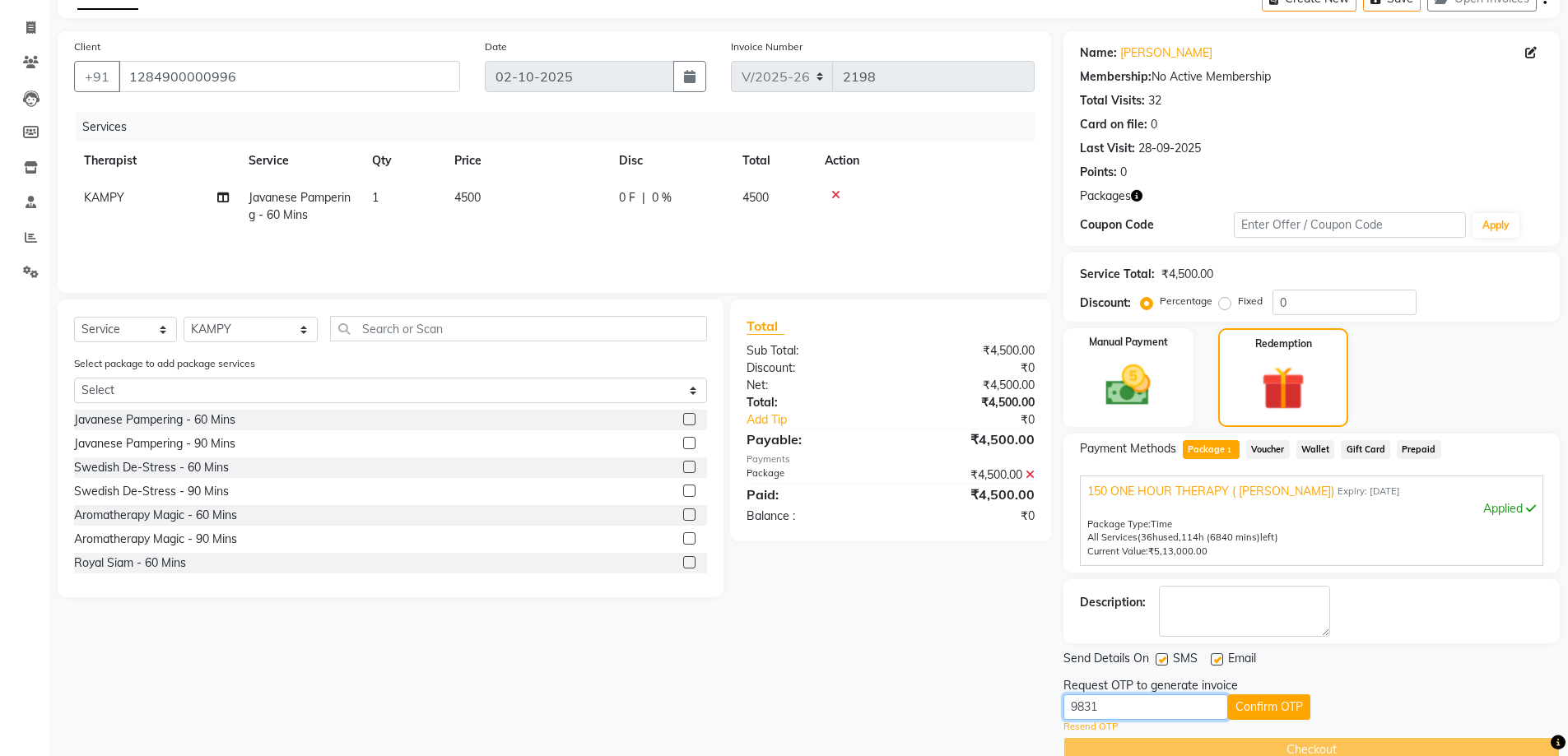
type input "9831"
click at [302, 195] on span "Javanese Pampering - 60 Mins" at bounding box center [300, 206] width 102 height 32
select select "49958"
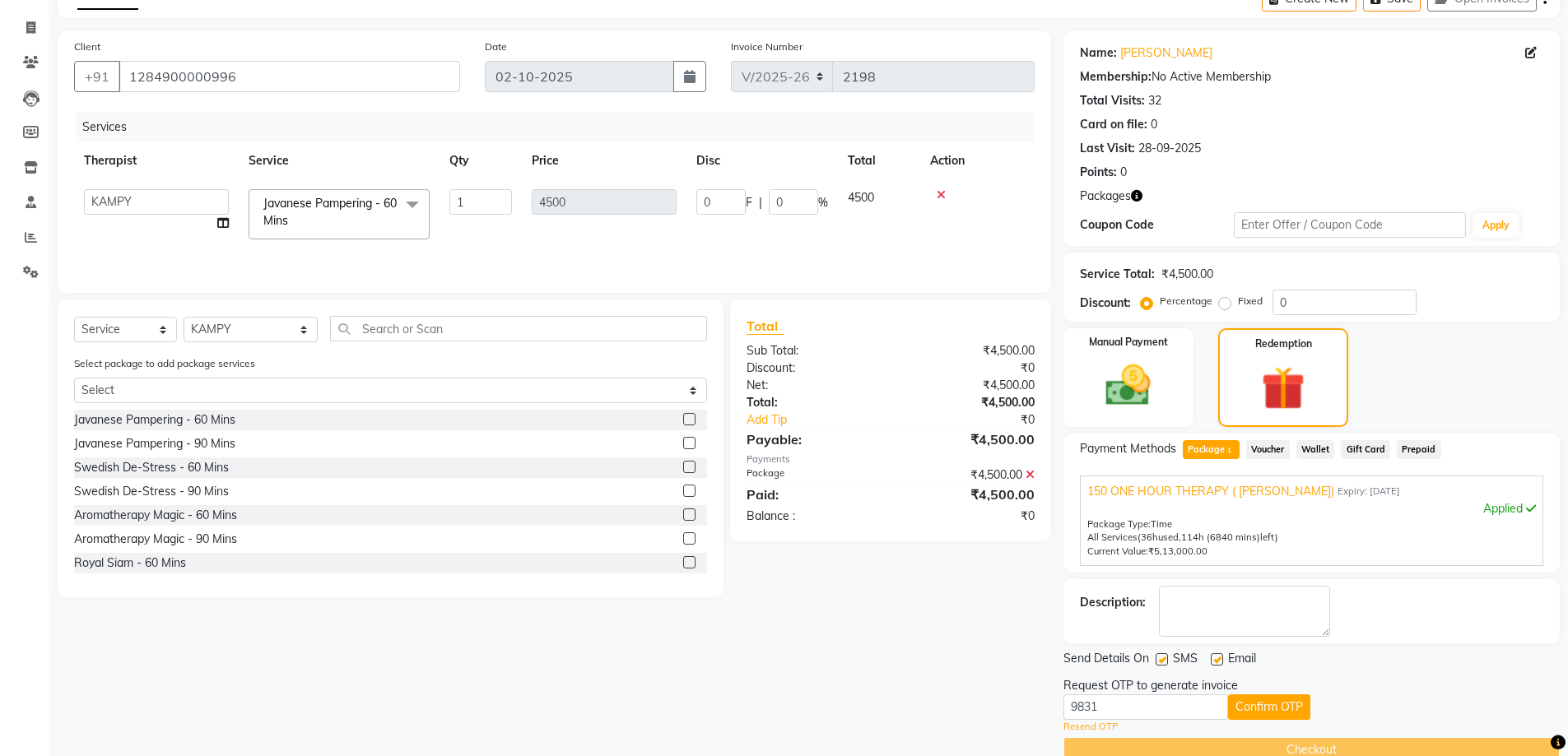
click at [402, 206] on span at bounding box center [413, 205] width 33 height 31
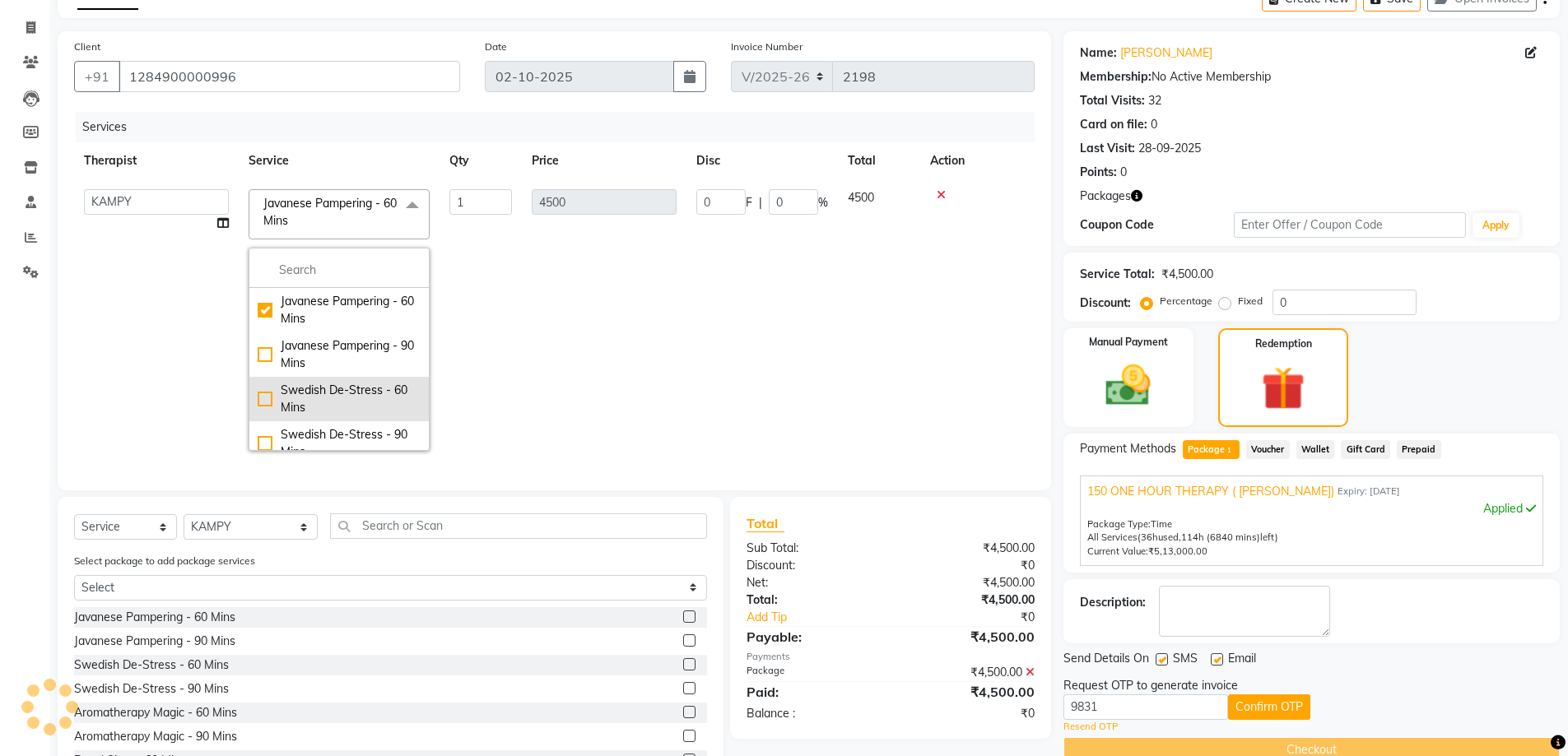
scroll to position [141, 0]
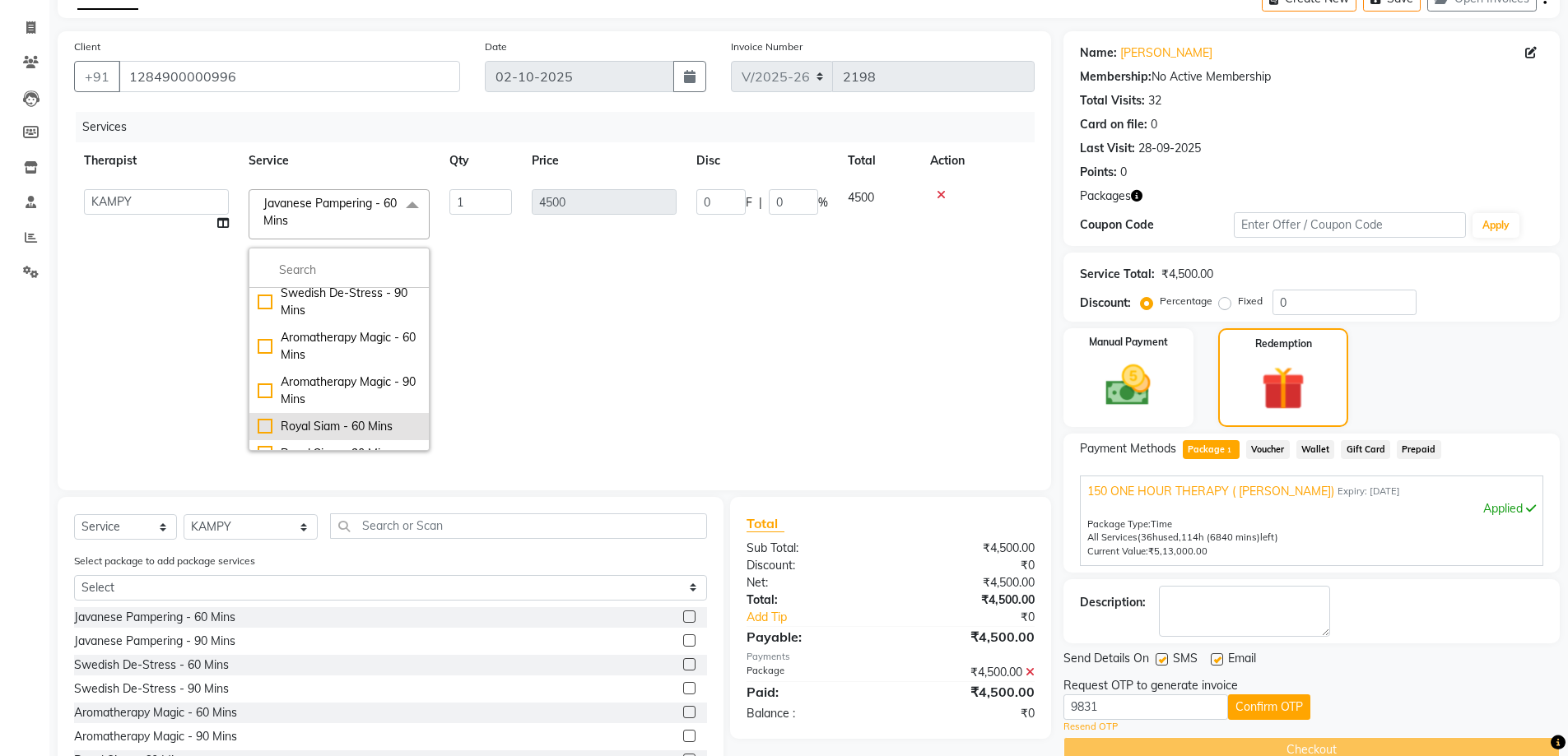
click at [267, 421] on div "Royal Siam - 60 Mins" at bounding box center [339, 426] width 163 height 17
checkbox input "false"
checkbox input "true"
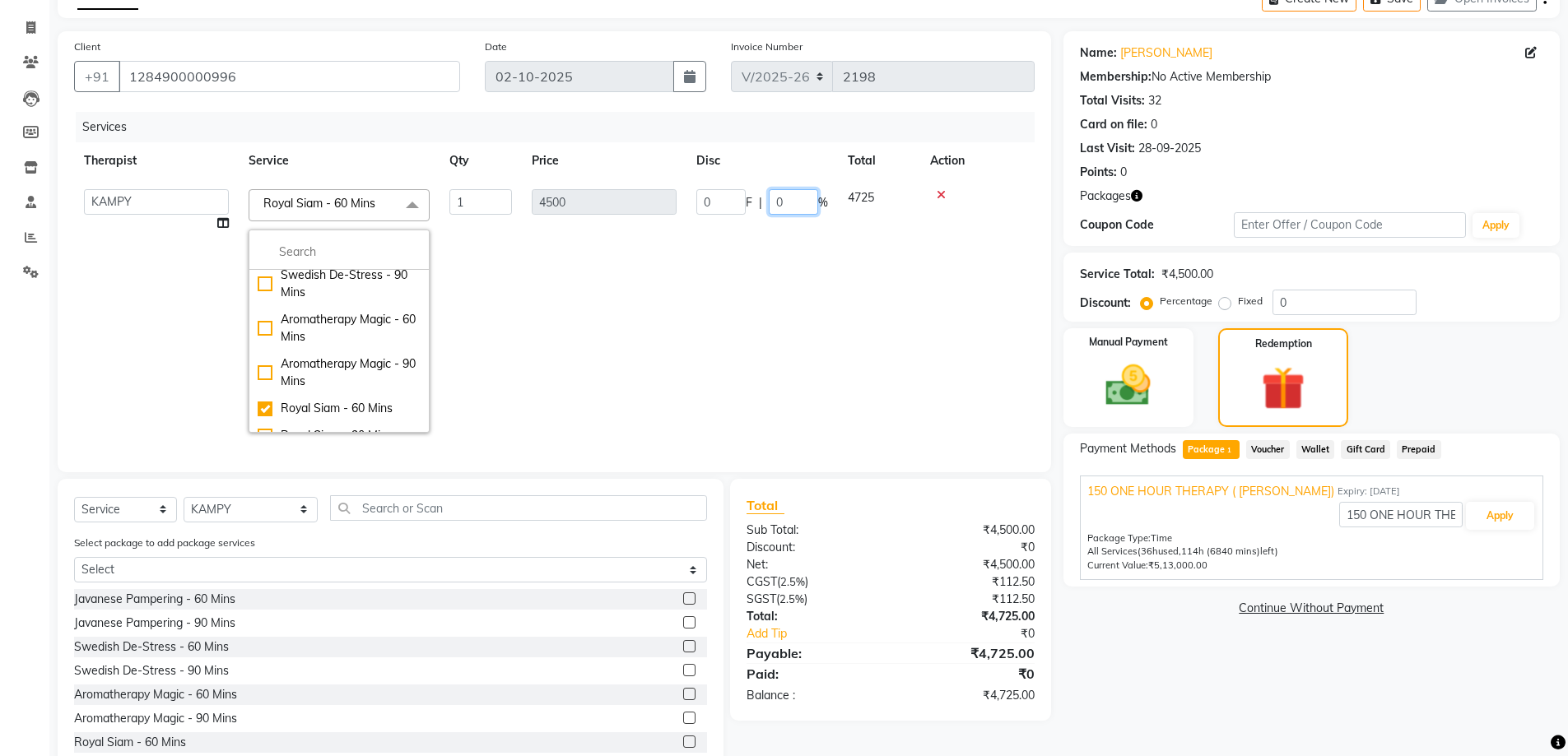
click at [796, 361] on td "0 F | 0 %" at bounding box center [763, 311] width 151 height 263
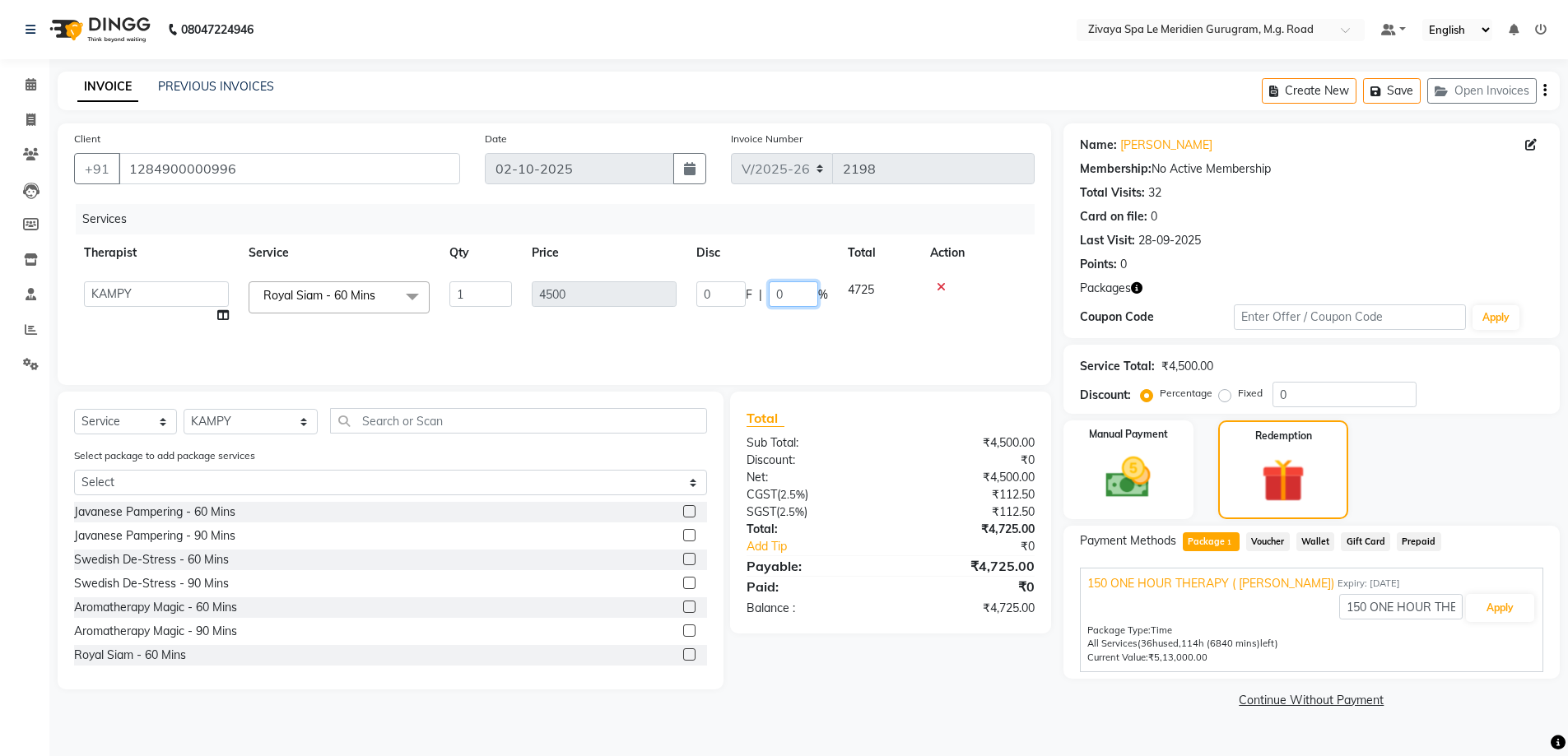
scroll to position [0, 0]
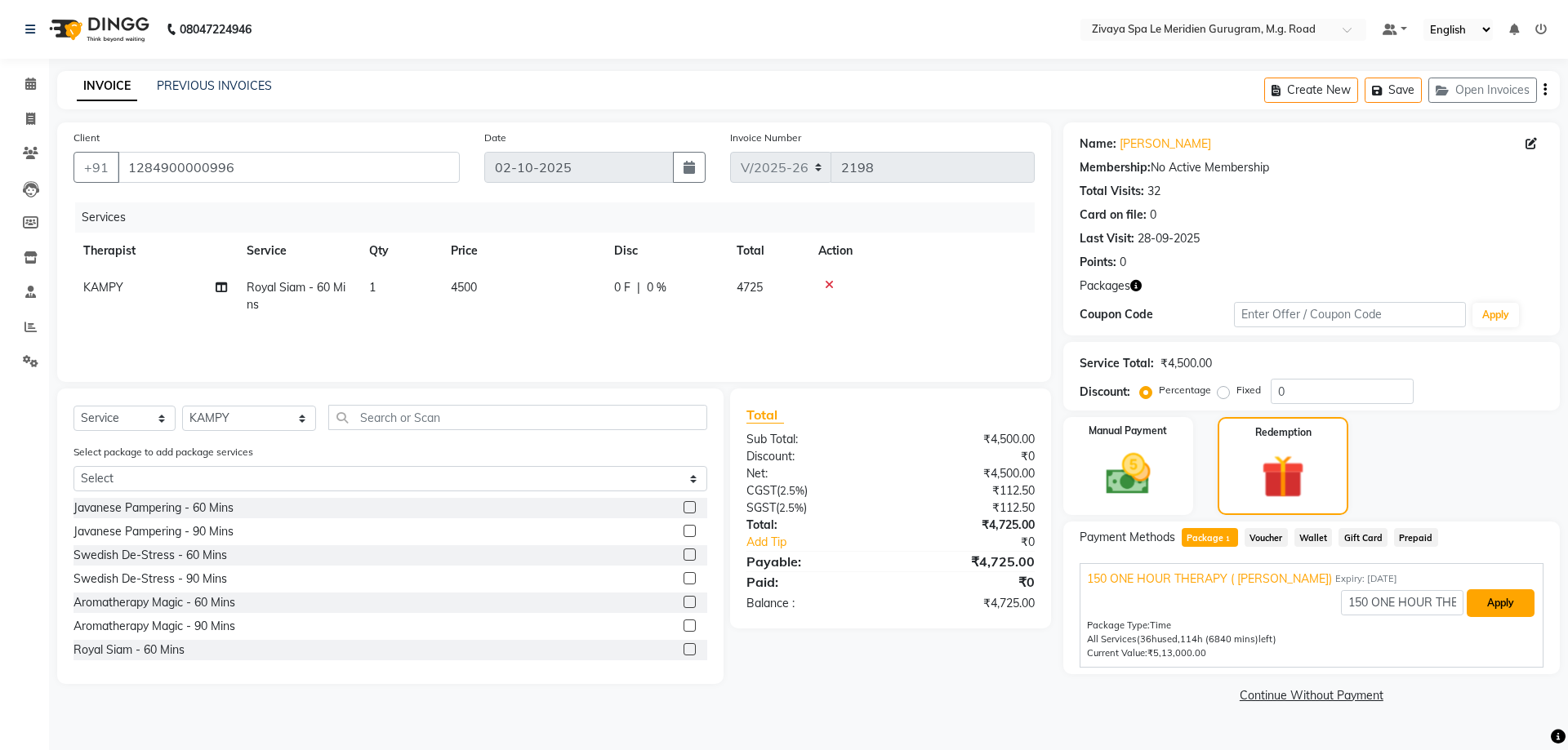
click at [1482, 601] on button "Apply" at bounding box center [1500, 603] width 68 height 28
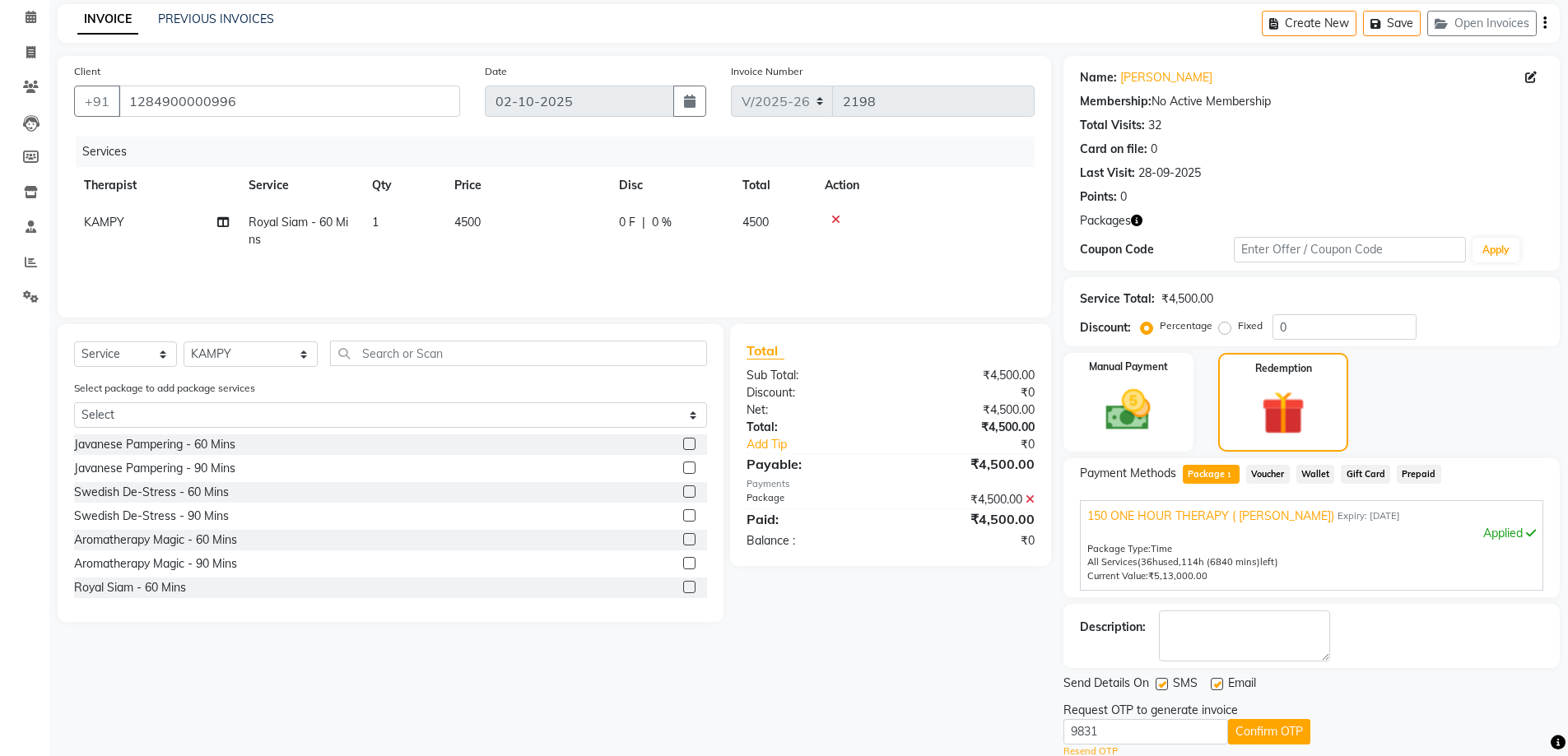
scroll to position [124, 0]
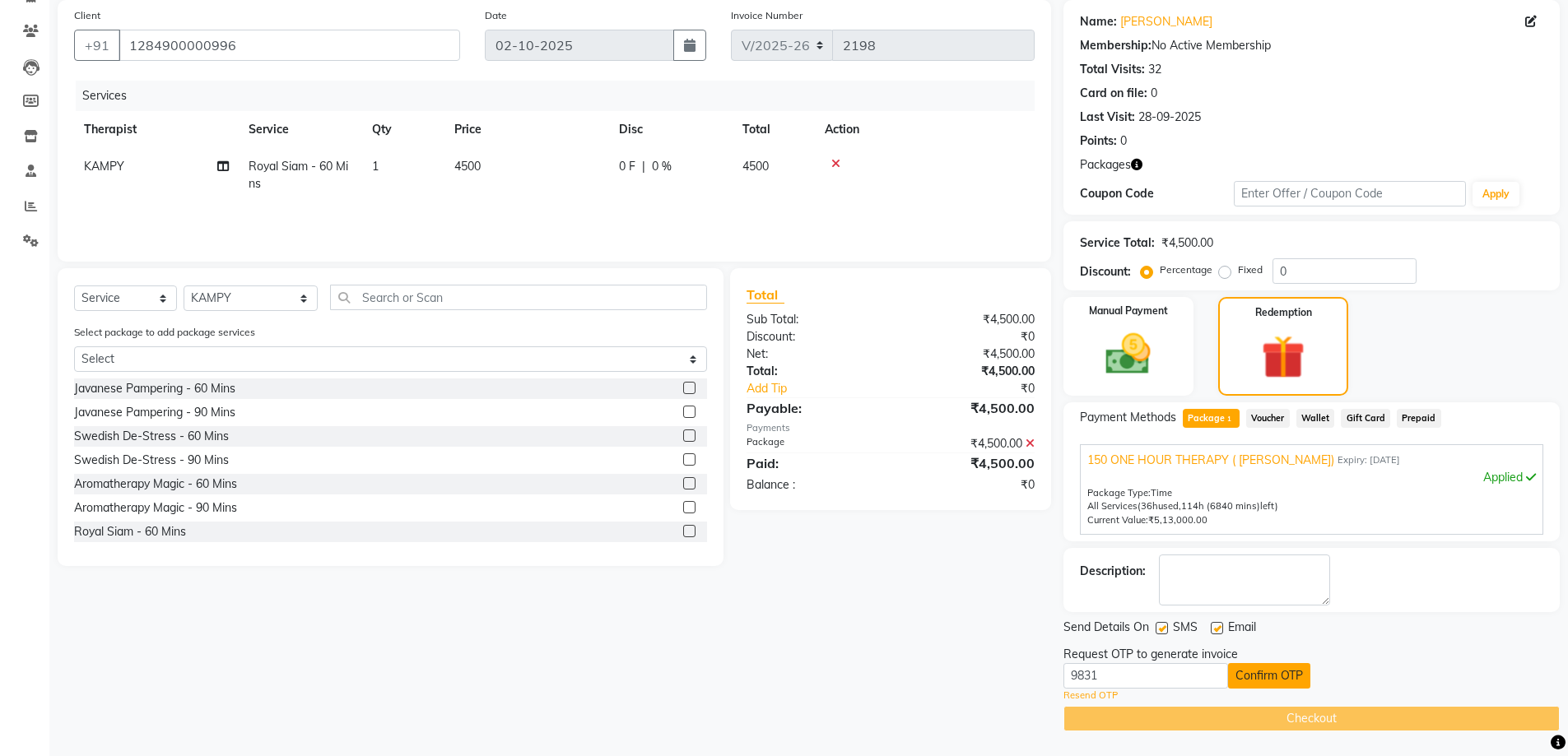
click at [1244, 679] on button "Confirm OTP" at bounding box center [1269, 676] width 82 height 26
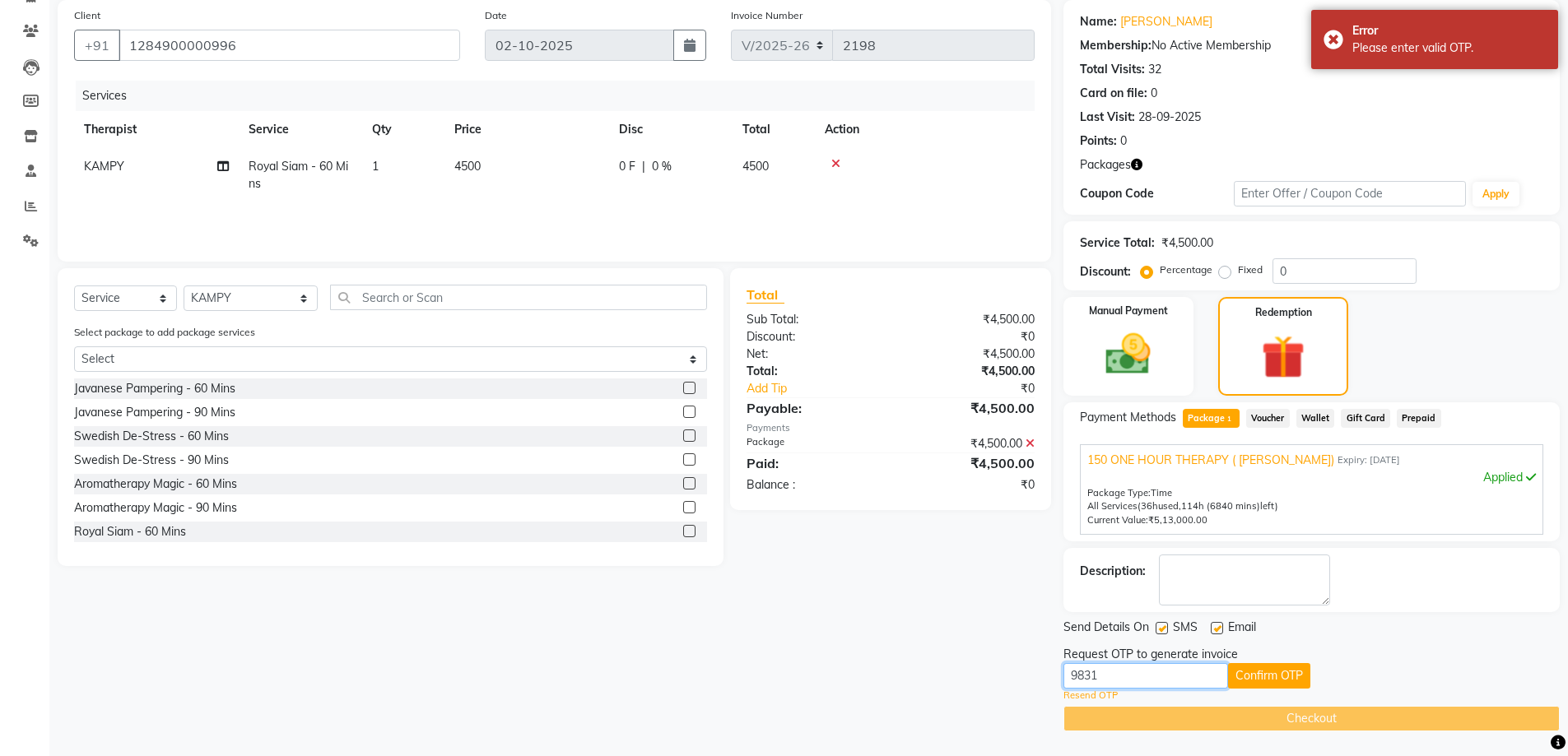
drag, startPoint x: 1140, startPoint y: 676, endPoint x: 818, endPoint y: 649, distance: 323.1
click at [818, 649] on div "Client +91 1284900000996 Date 02-10-2025 Invoice Number V/2025 V/2025-26 2198 S…" at bounding box center [809, 365] width 1527 height 731
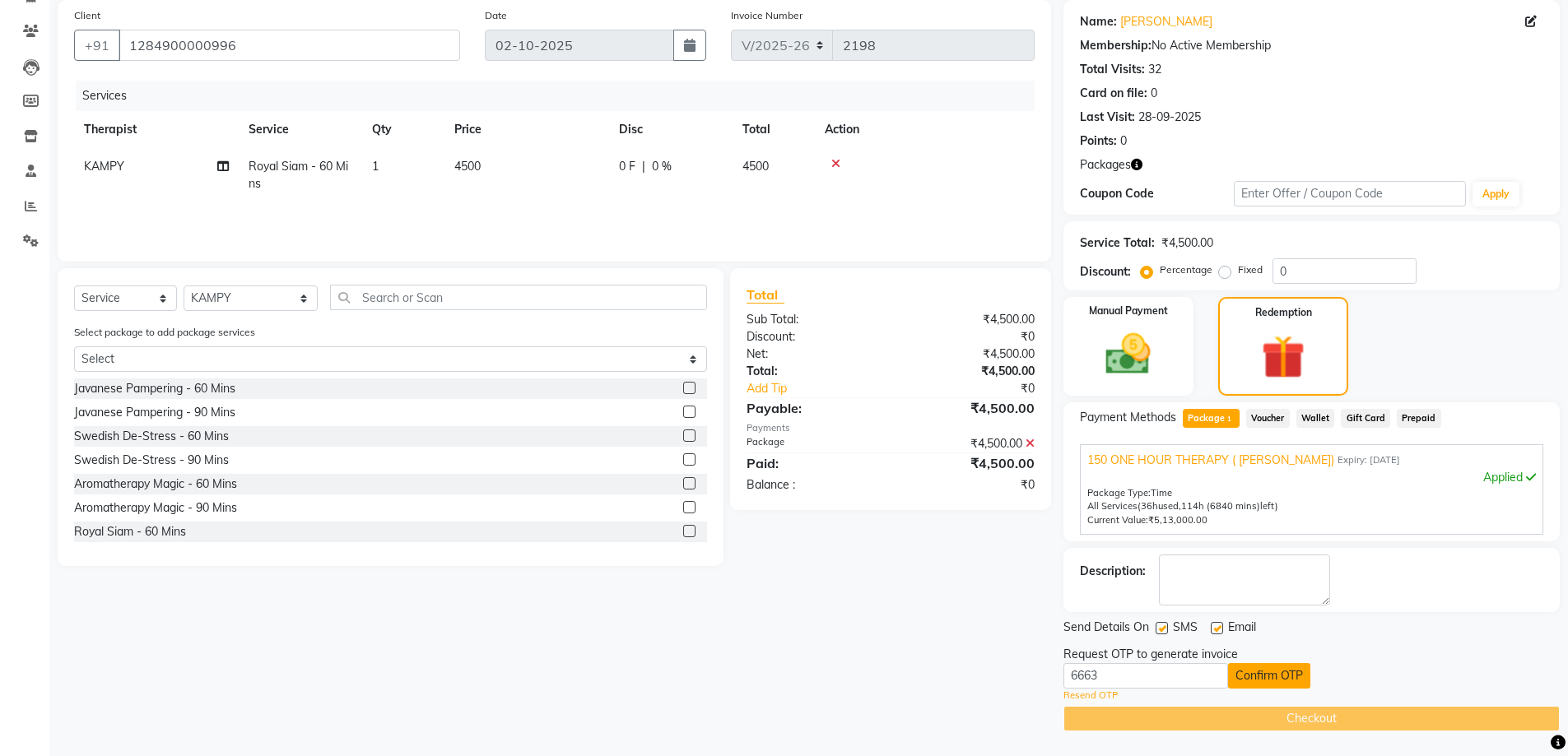
click at [1275, 670] on button "Confirm OTP" at bounding box center [1269, 676] width 82 height 26
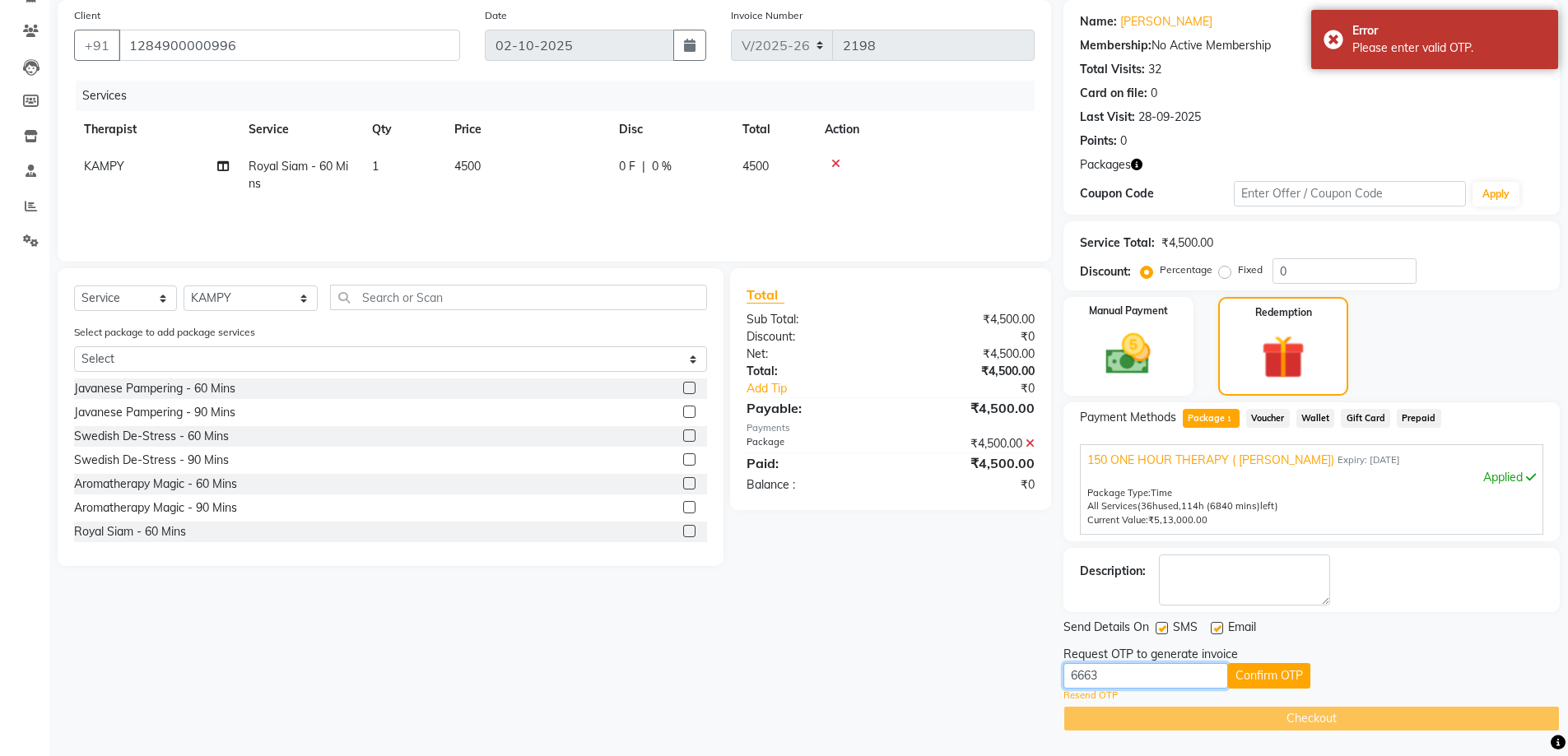
drag, startPoint x: 1118, startPoint y: 662, endPoint x: 980, endPoint y: 659, distance: 138.0
click at [980, 659] on div "Client +91 1284900000996 Date 02-10-2025 Invoice Number V/2025 V/2025-26 2198 S…" at bounding box center [809, 365] width 1527 height 731
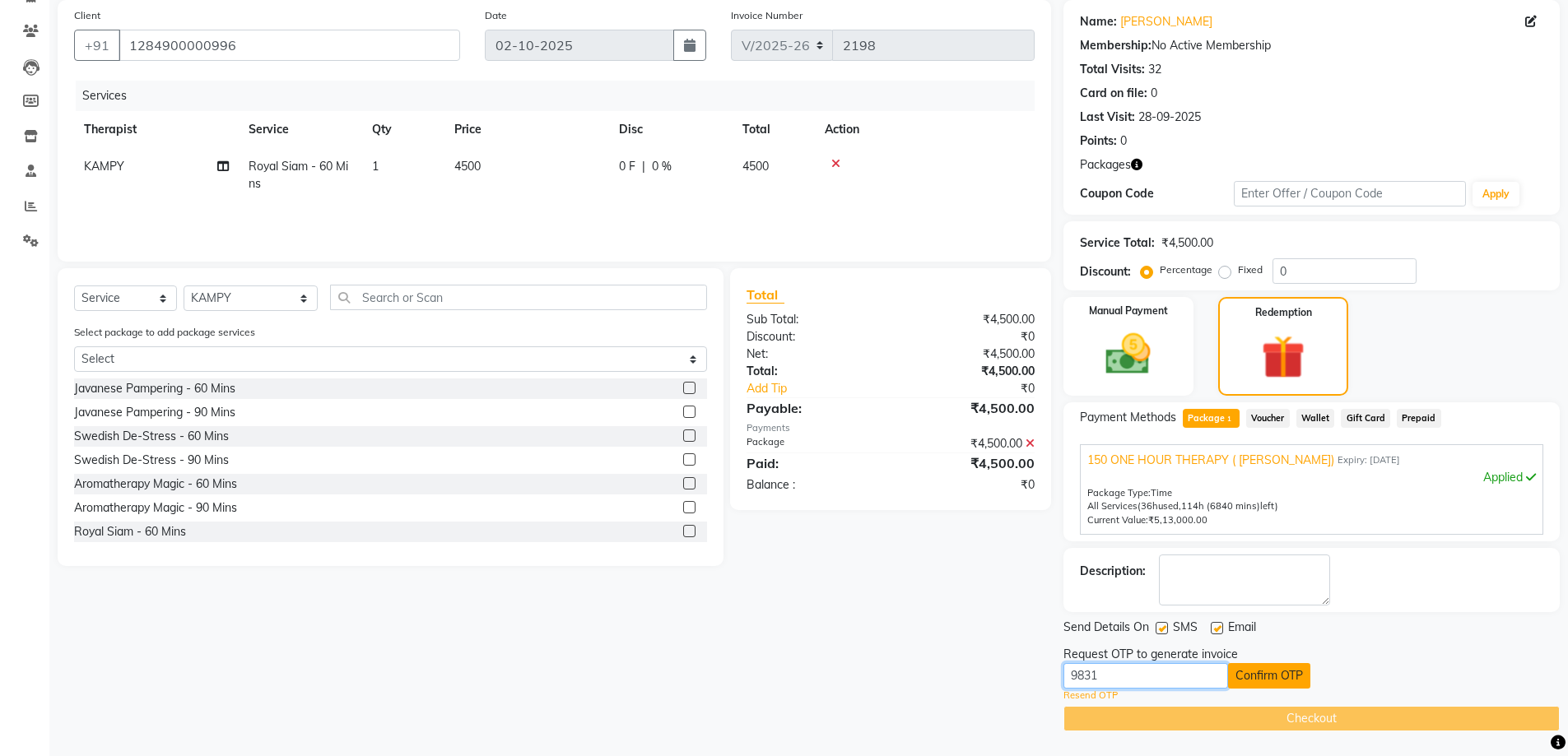
type input "9831"
click at [1282, 678] on button "Confirm OTP" at bounding box center [1269, 676] width 82 height 26
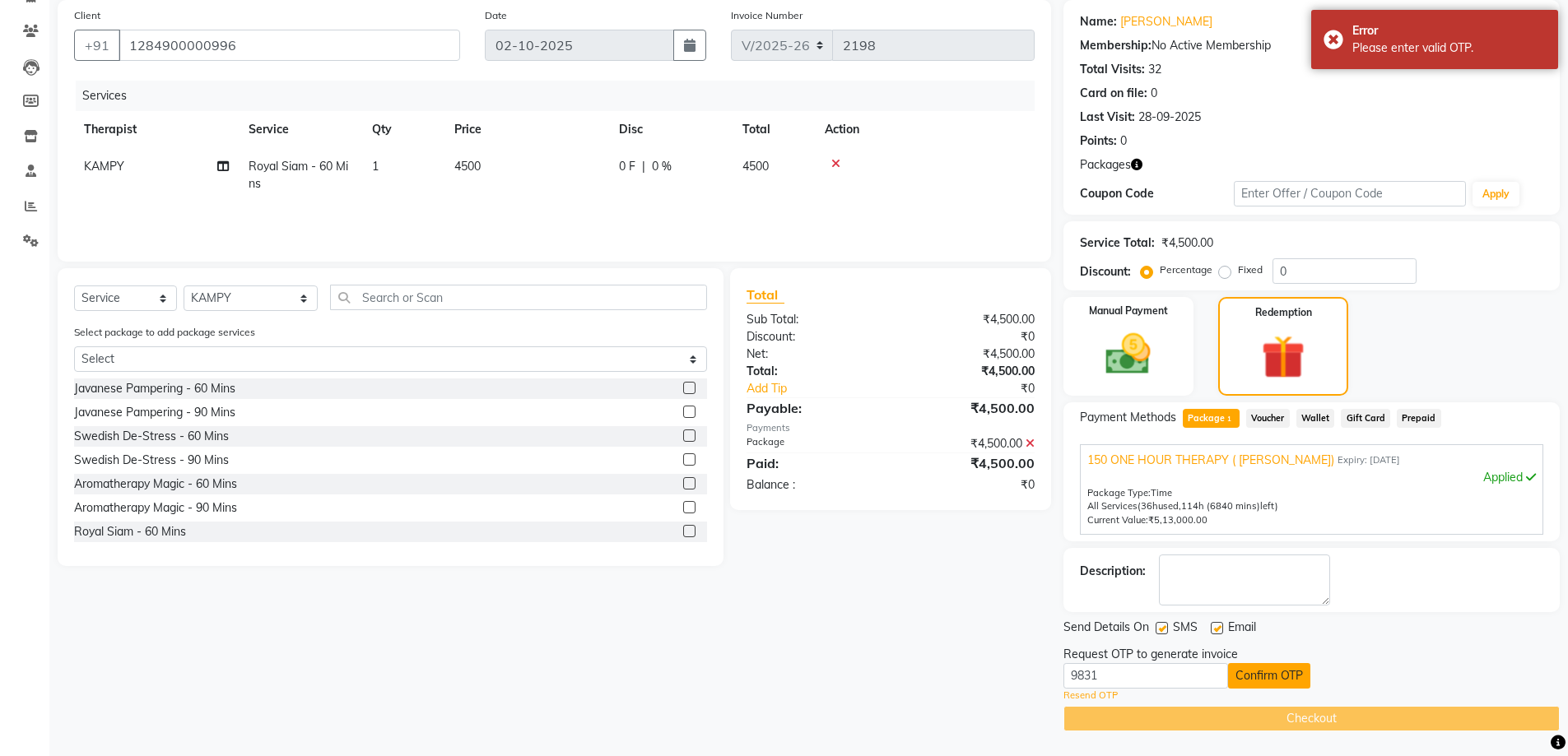
click at [1282, 678] on button "Confirm OTP" at bounding box center [1269, 676] width 82 height 26
drag, startPoint x: 1116, startPoint y: 666, endPoint x: 869, endPoint y: 637, distance: 248.7
click at [869, 637] on div "Client +91 1284900000996 Date 02-10-2025 Invoice Number V/2025 V/2025-26 2198 S…" at bounding box center [809, 365] width 1527 height 731
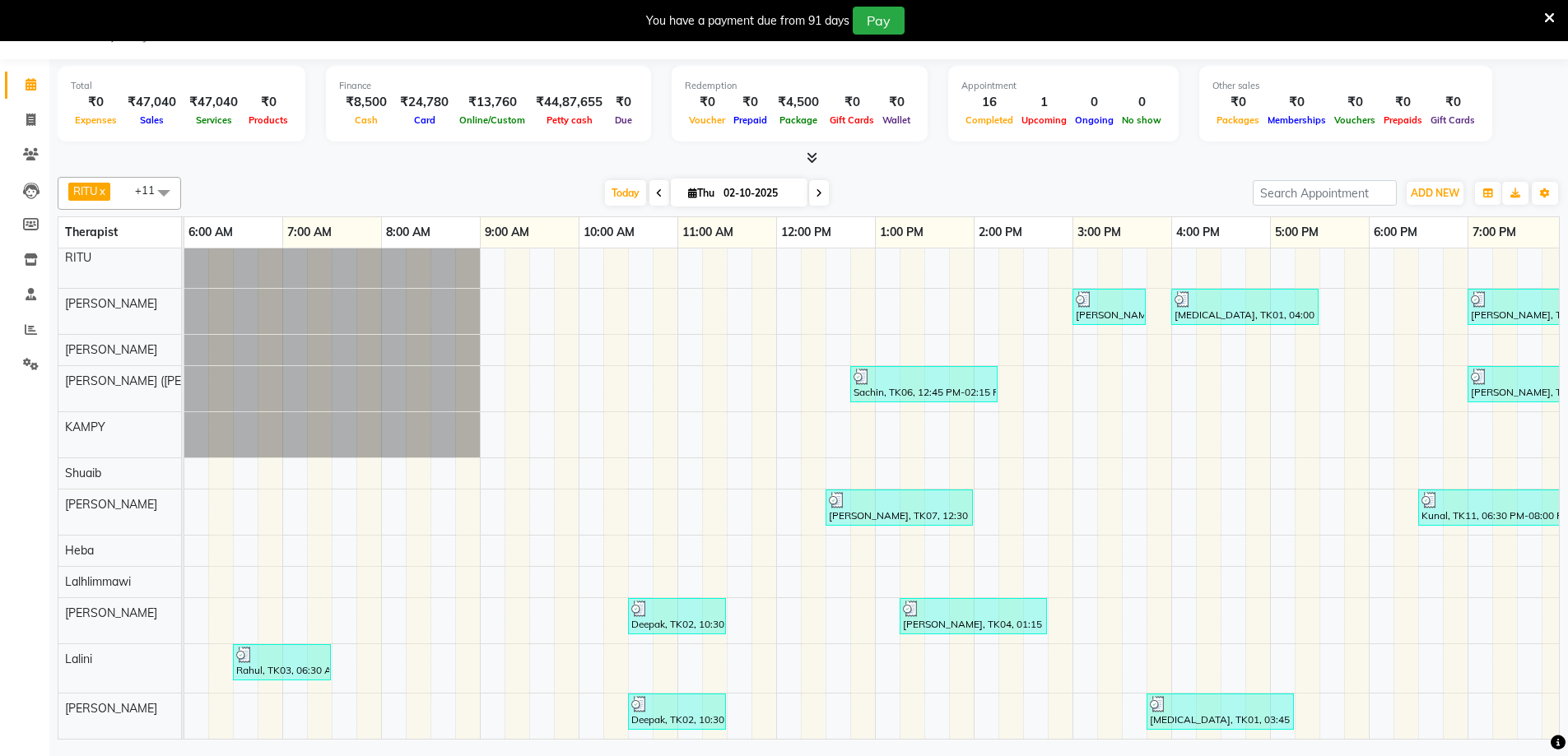
scroll to position [0, 996]
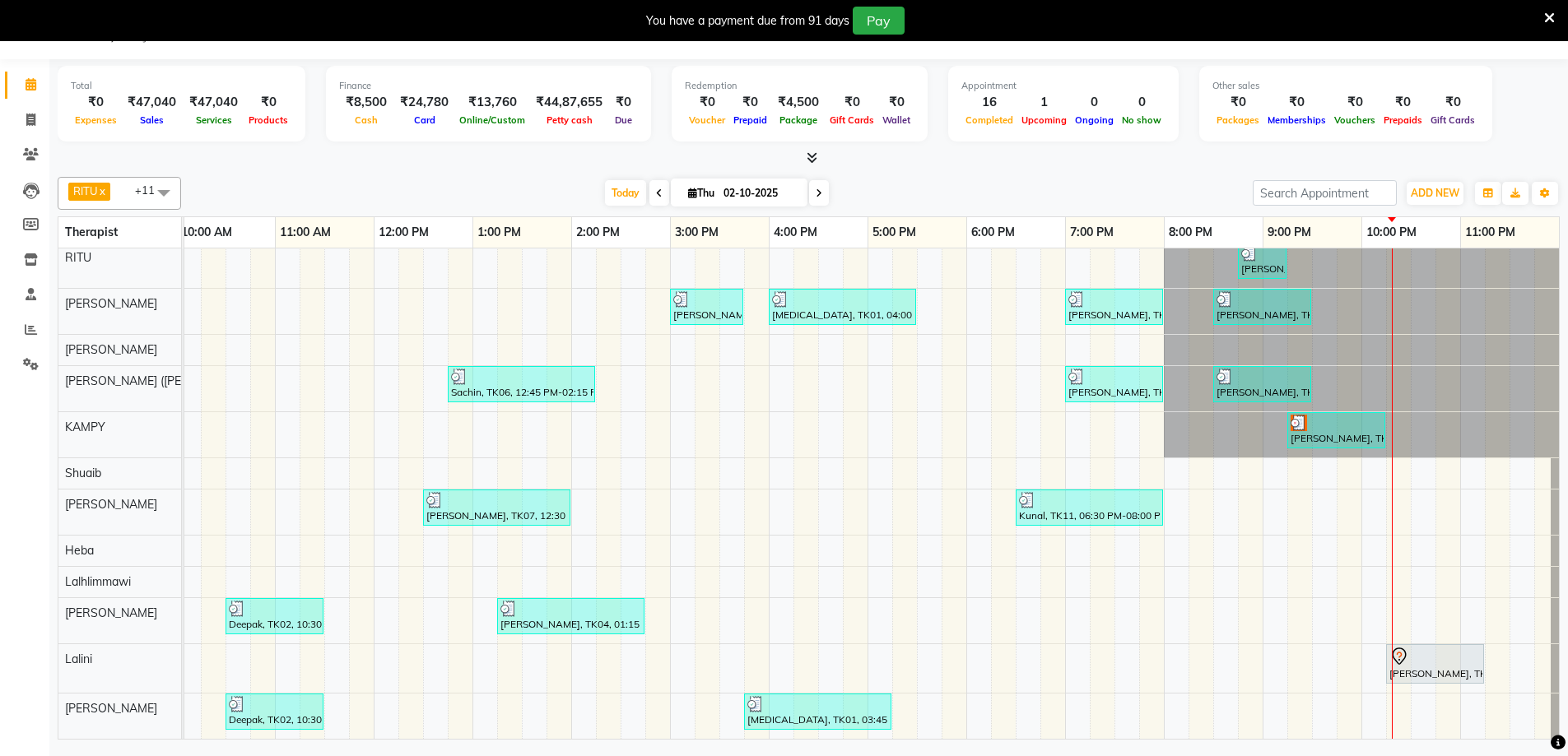
click at [1399, 647] on div at bounding box center [1435, 657] width 91 height 20
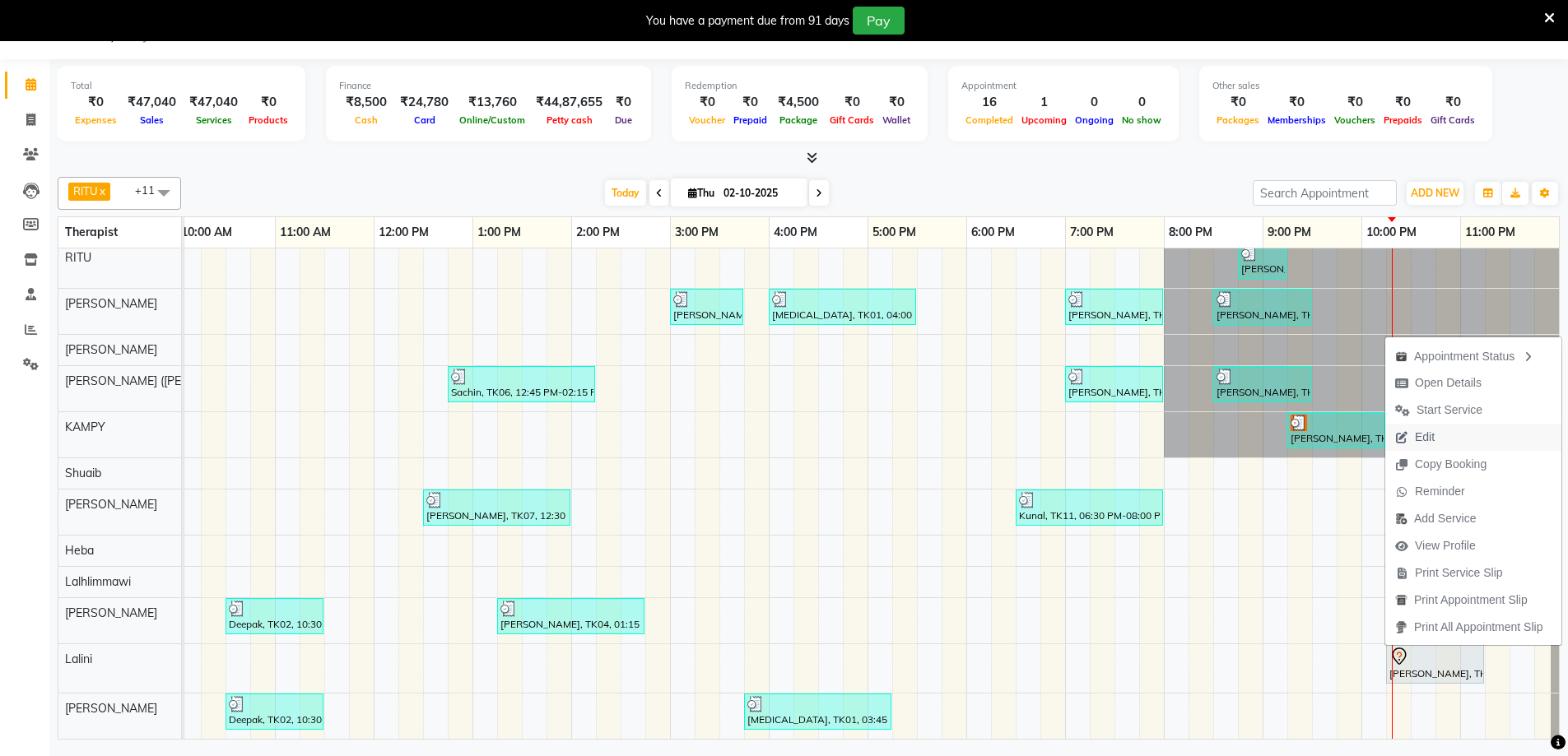
click at [1432, 440] on span "Edit" at bounding box center [1425, 437] width 20 height 17
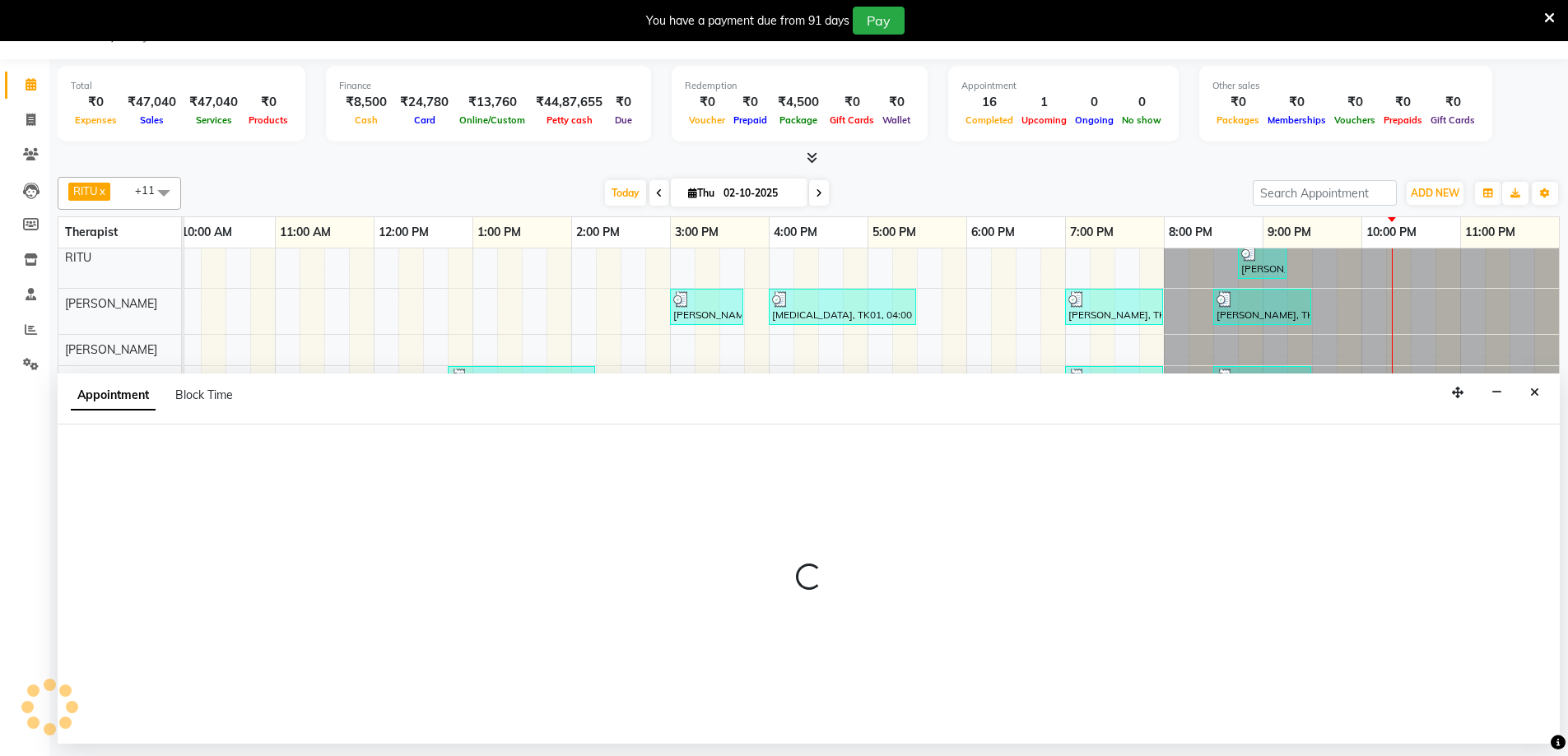
select select "tentative"
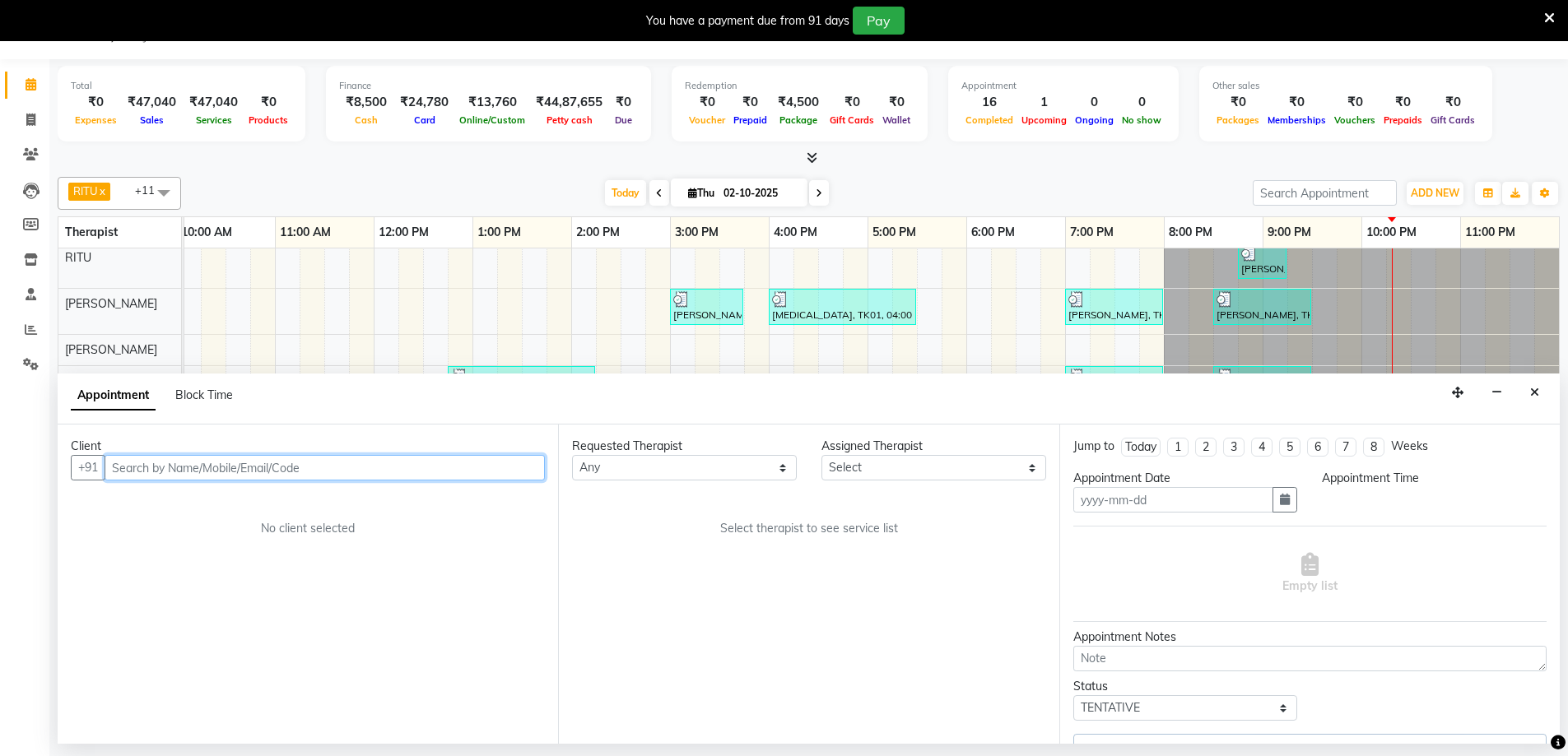
type input "02-10-2025"
select select "1335"
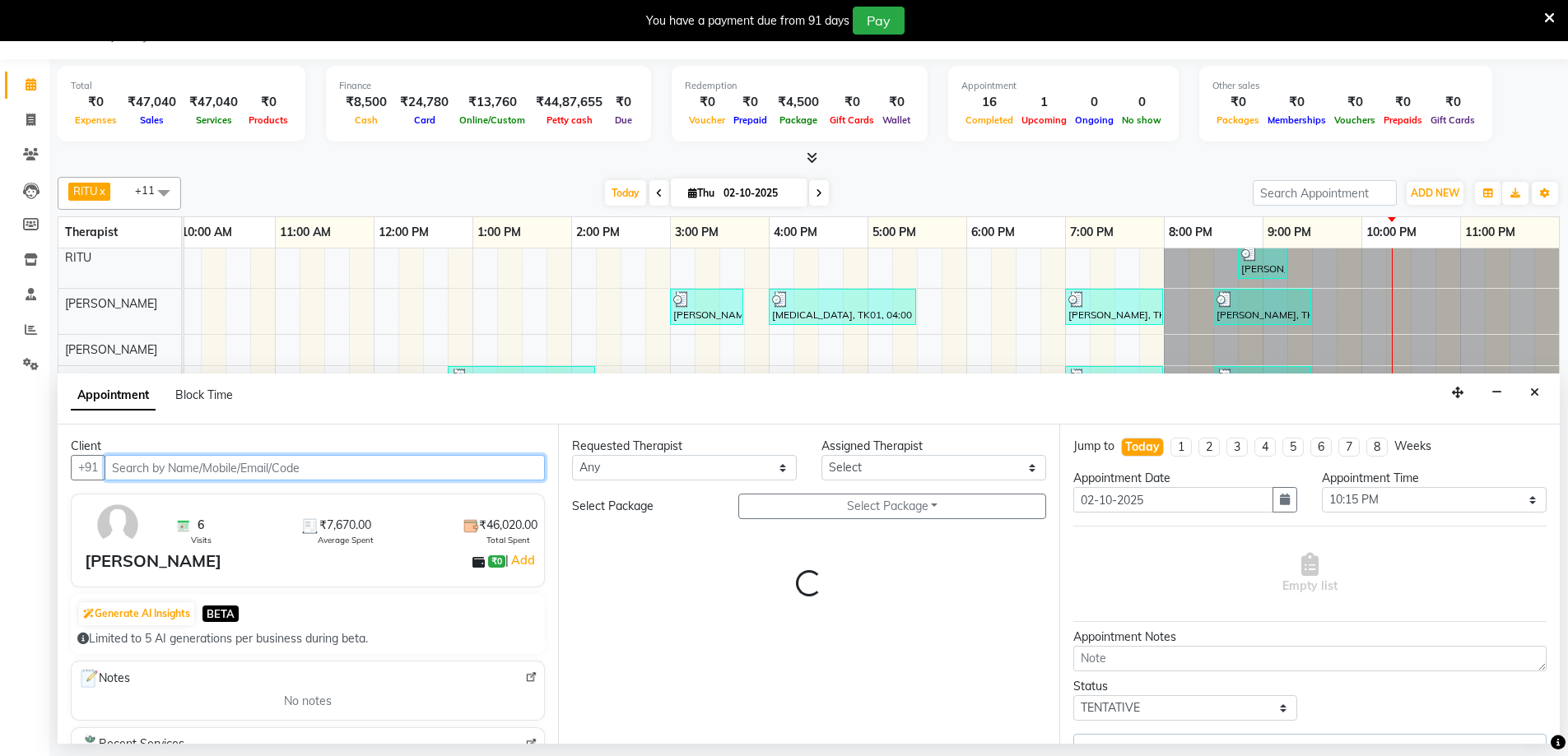
select select "80319"
select select "3243"
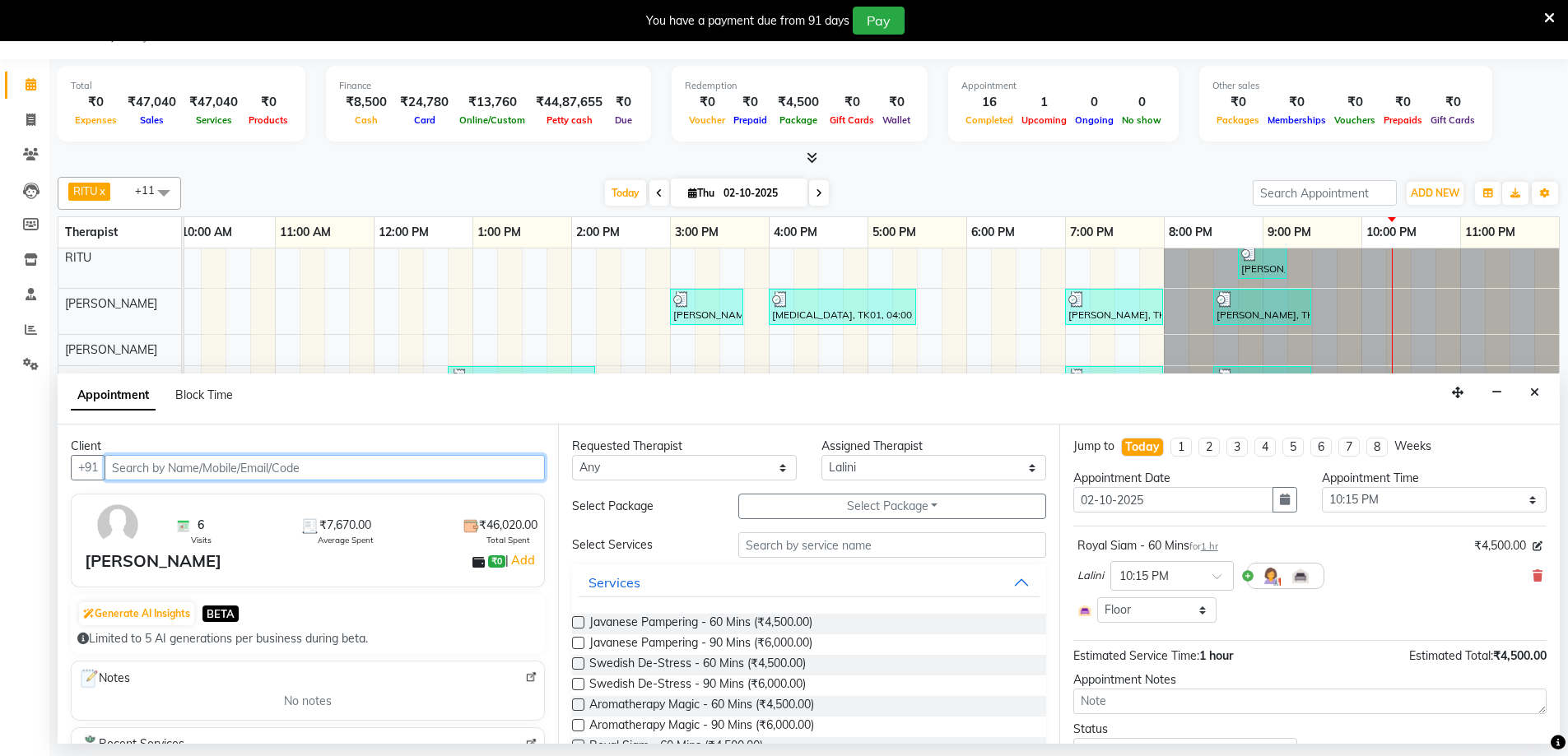
scroll to position [18, 996]
click at [1535, 389] on icon "Close" at bounding box center [1535, 393] width 9 height 12
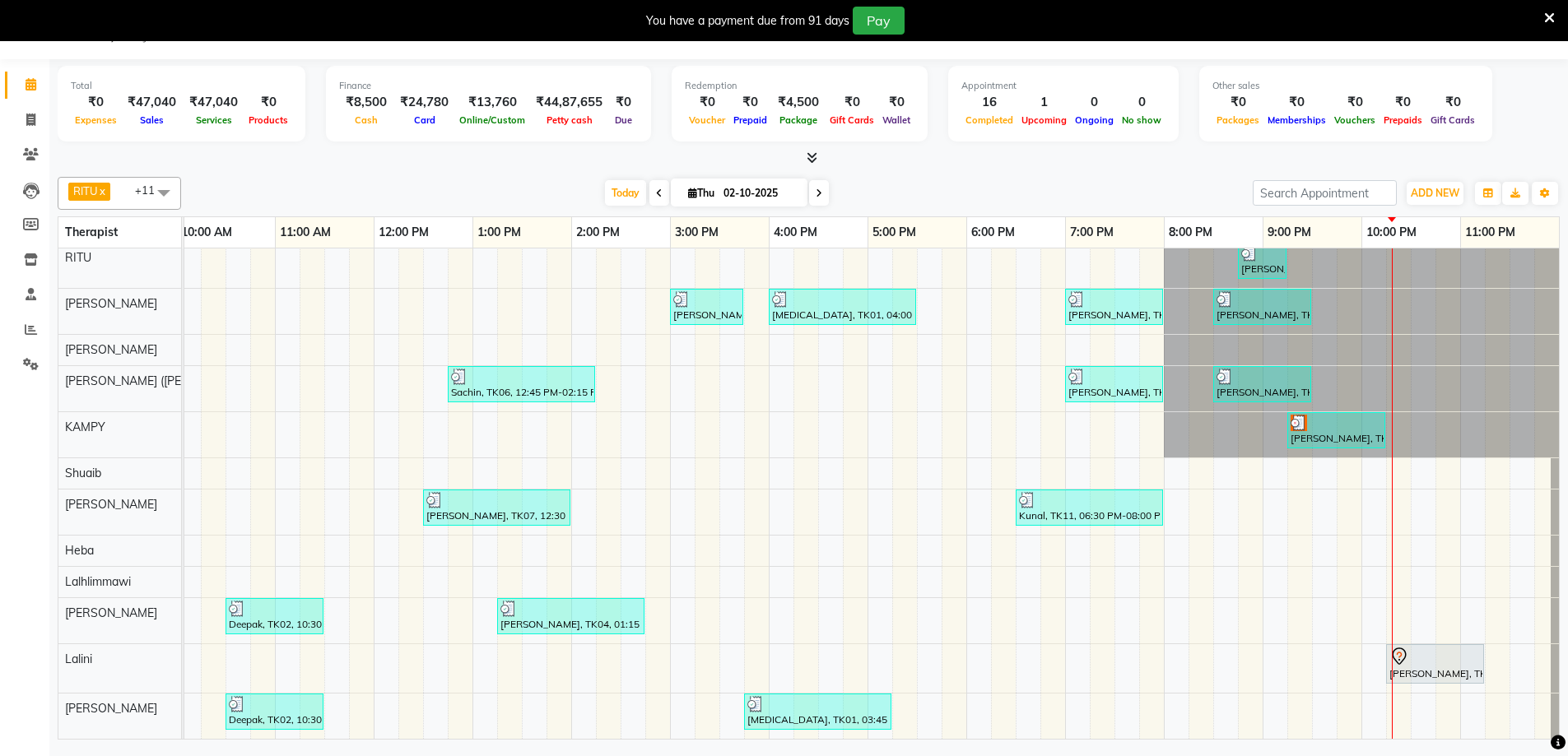
click at [1399, 647] on icon at bounding box center [1399, 657] width 20 height 20
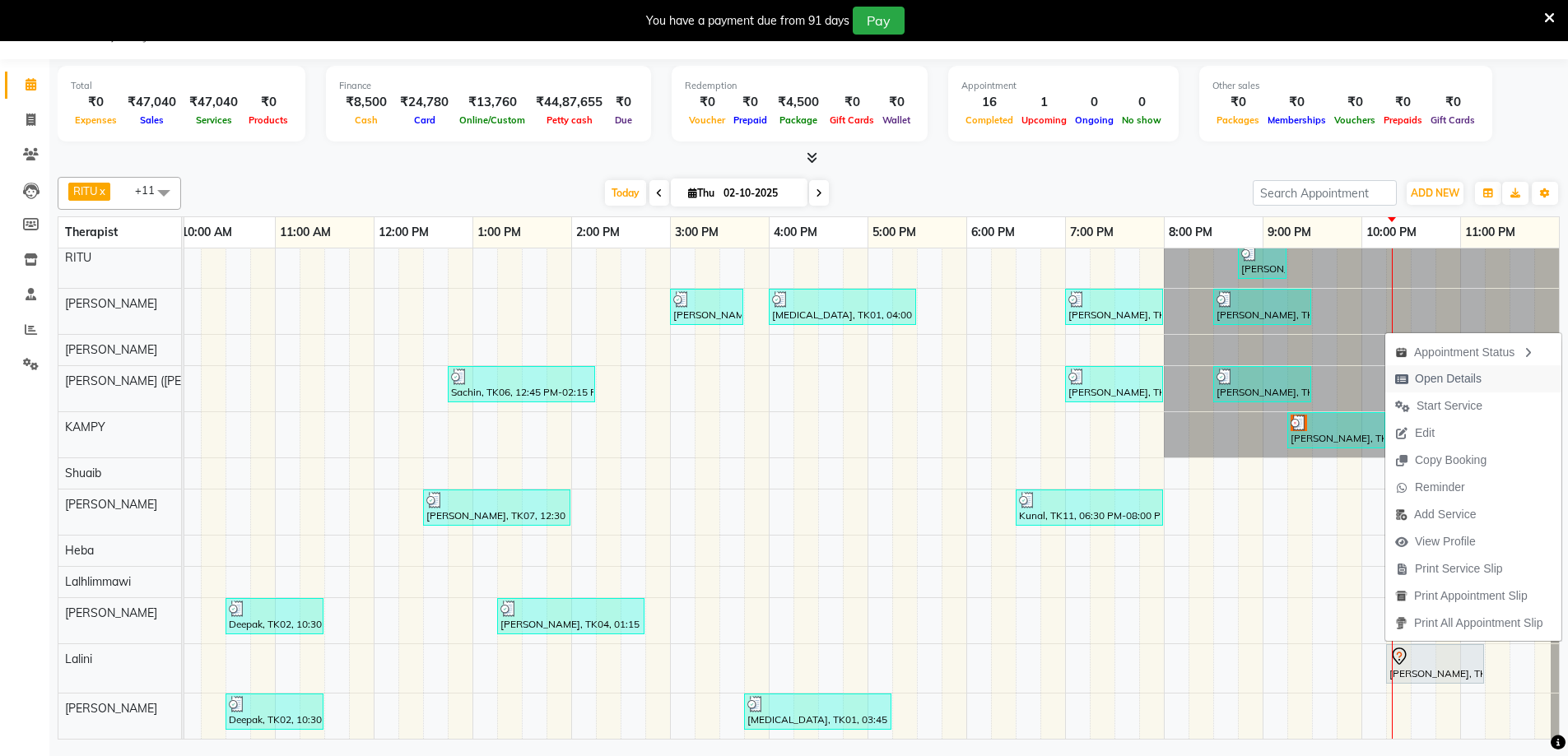
click at [1452, 386] on span "Open Details" at bounding box center [1448, 379] width 67 height 17
select select "7"
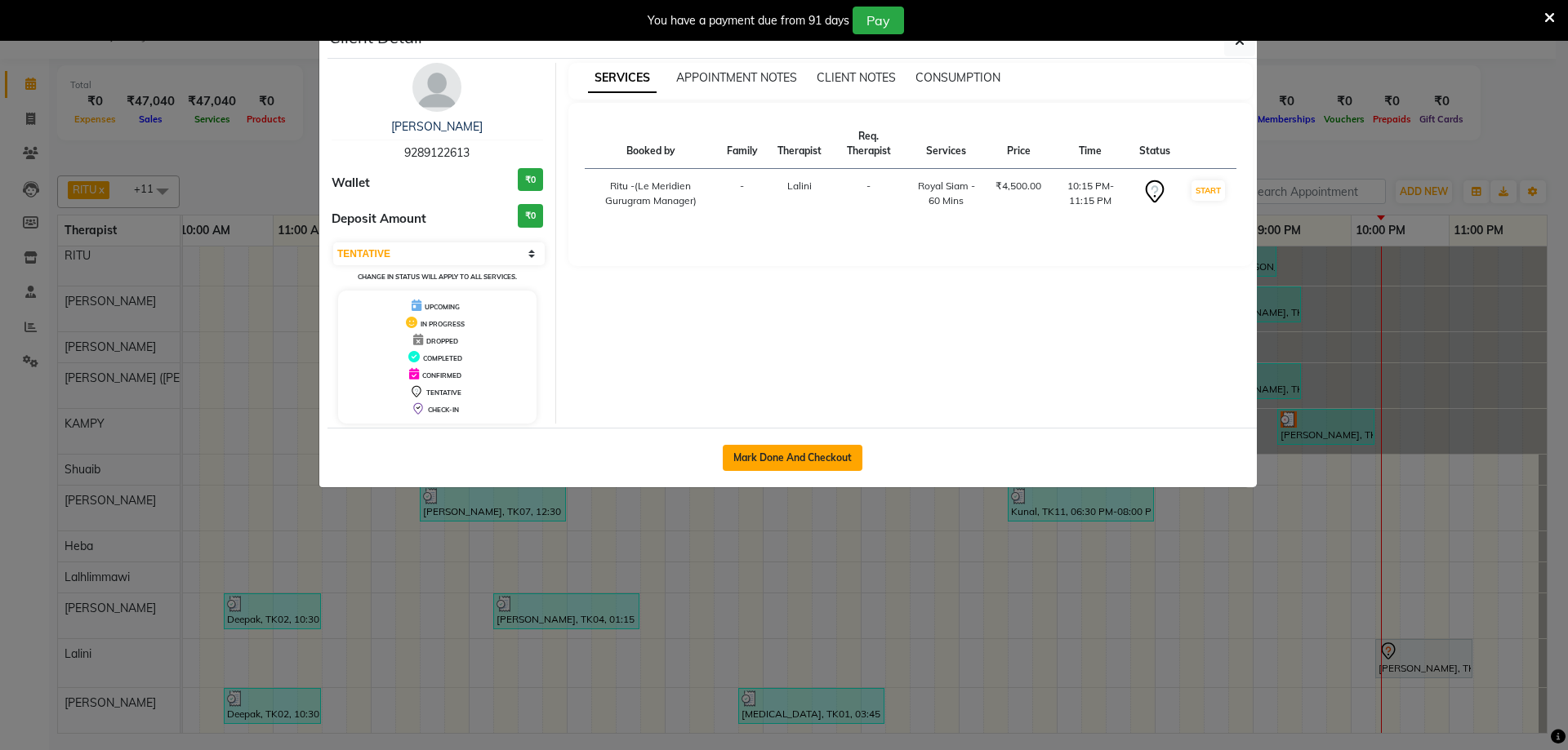
click at [743, 449] on button "Mark Done And Checkout" at bounding box center [793, 457] width 140 height 26
select select "service"
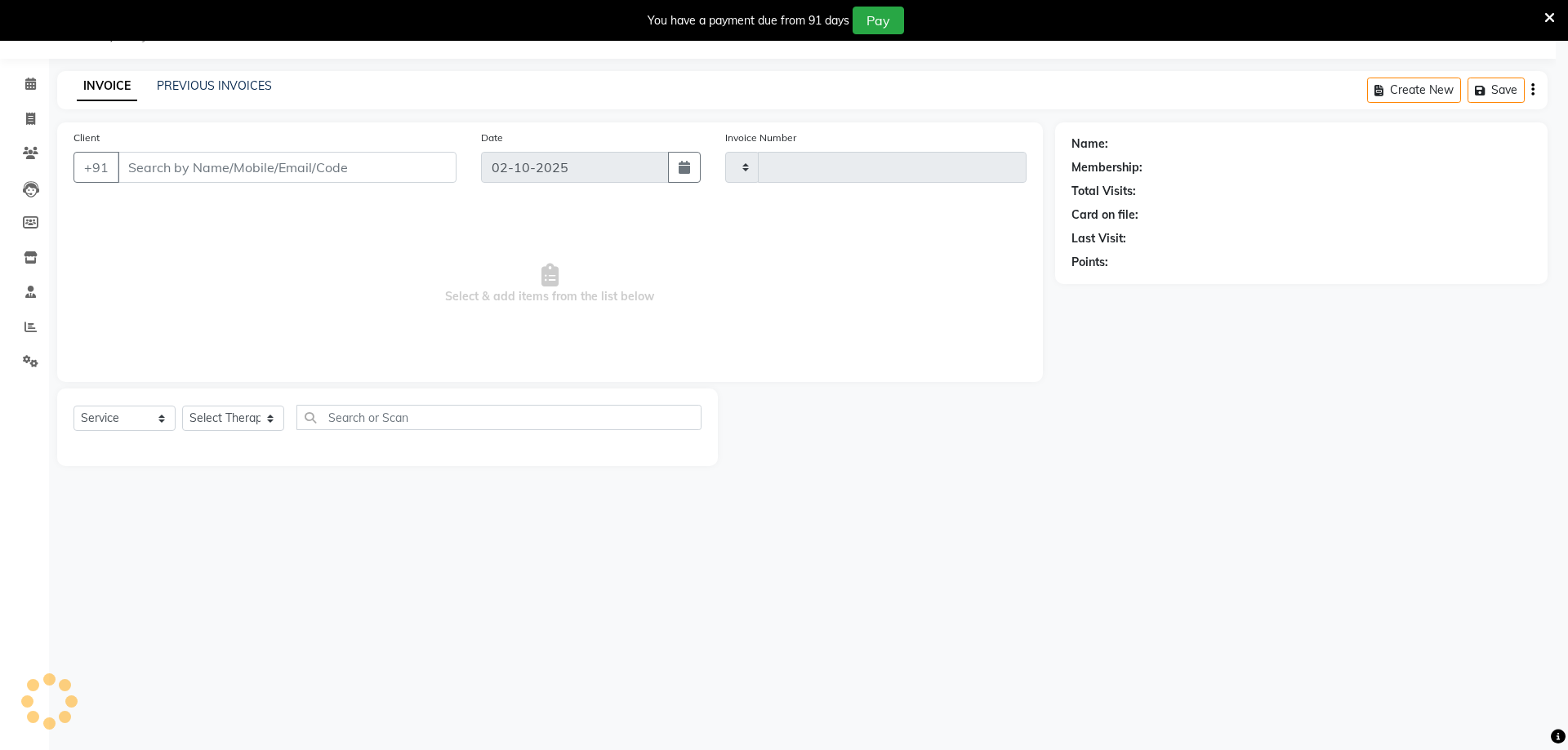
type input "2198"
select select "6503"
type input "9289122613"
select select "80319"
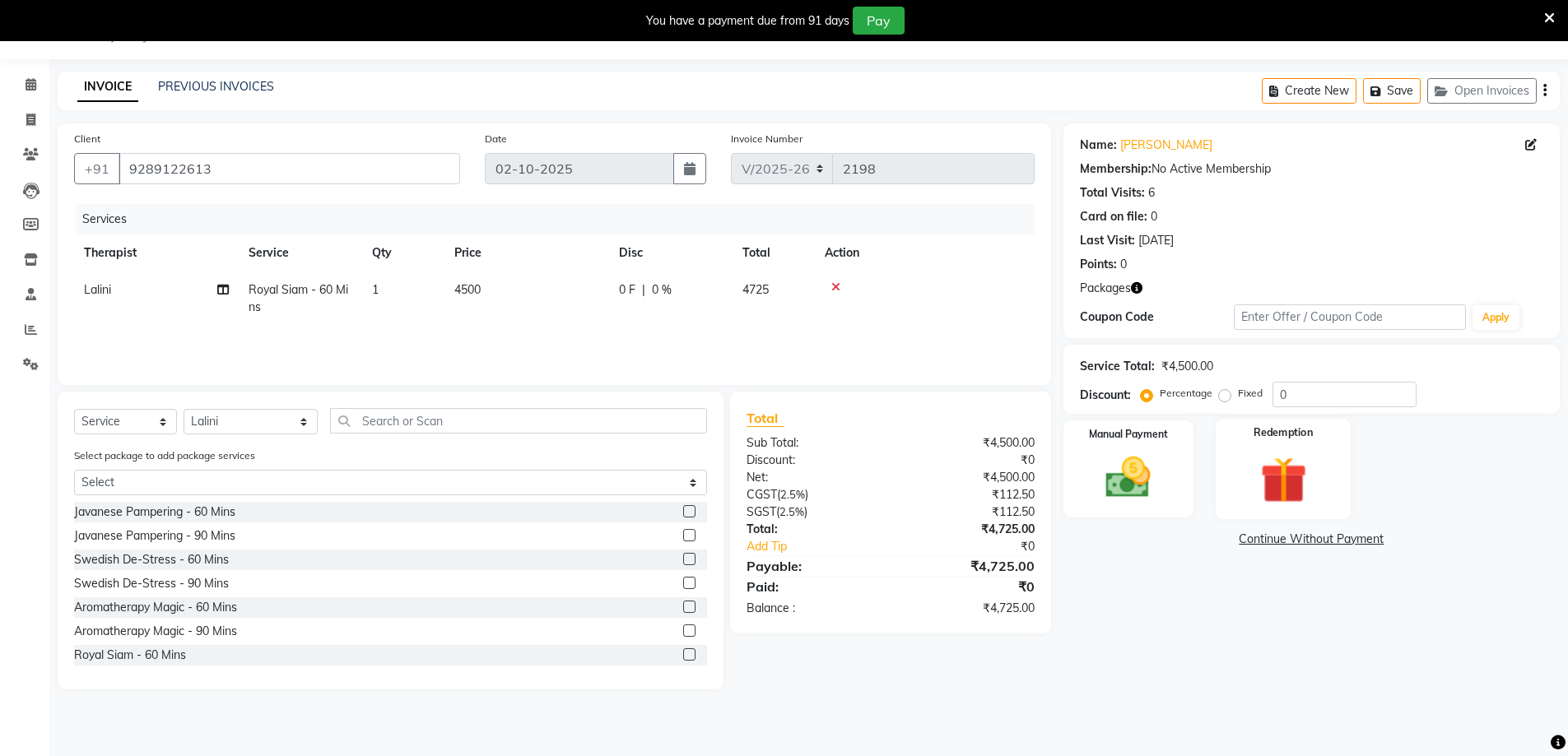
click at [1344, 457] on div "Redemption" at bounding box center [1284, 469] width 136 height 101
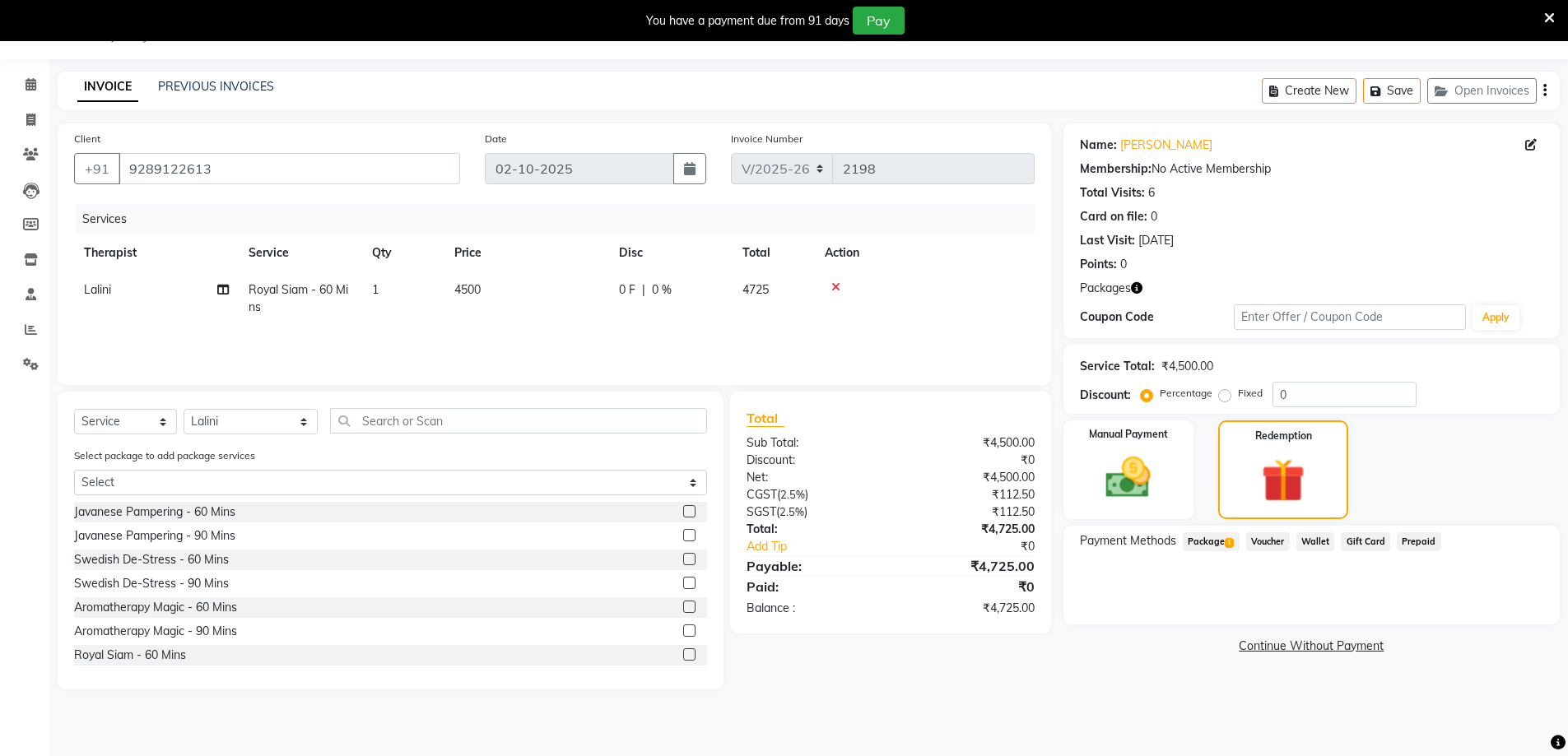
click at [1191, 536] on span "Package 1" at bounding box center [1211, 542] width 56 height 19
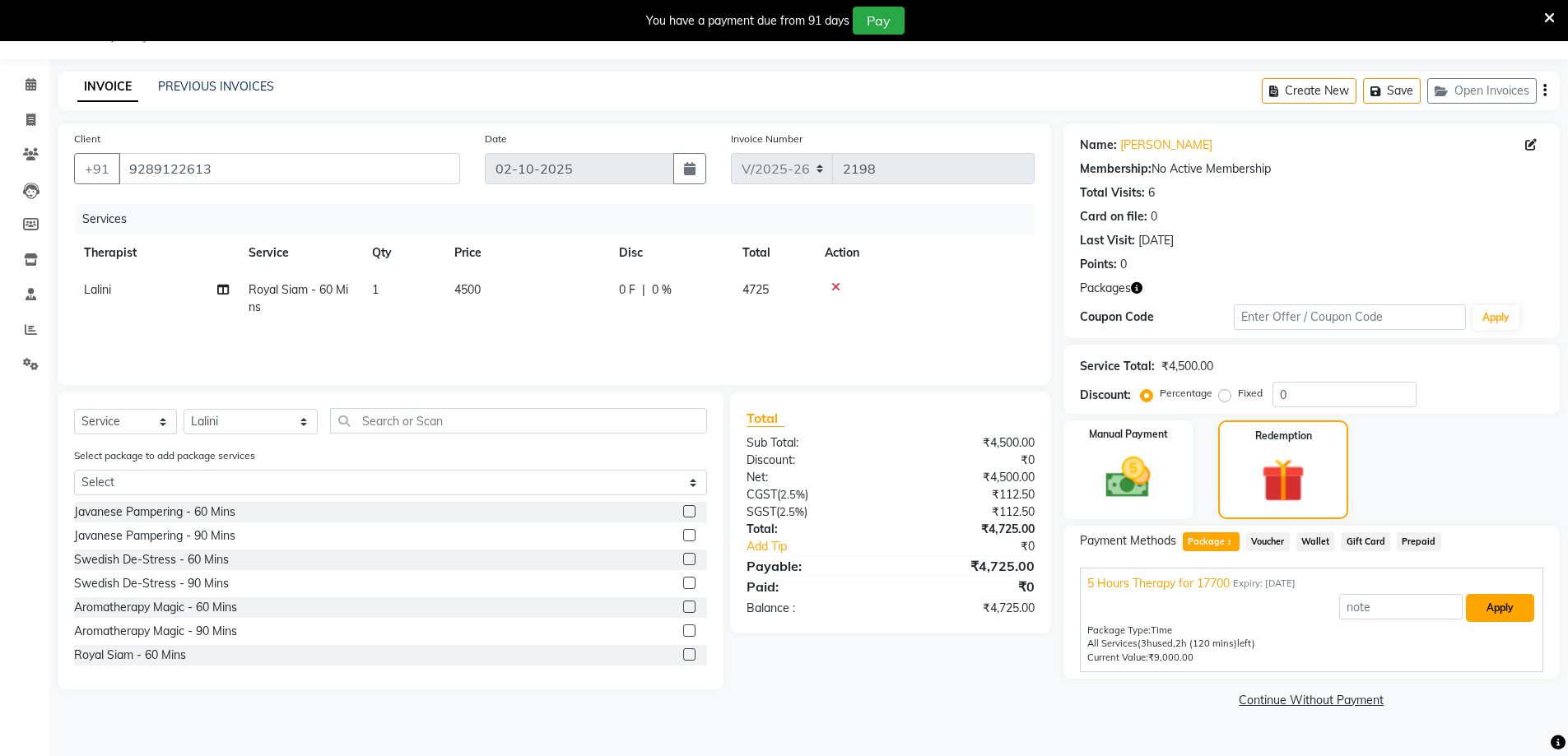
click at [1516, 606] on button "Apply" at bounding box center [1500, 608] width 68 height 28
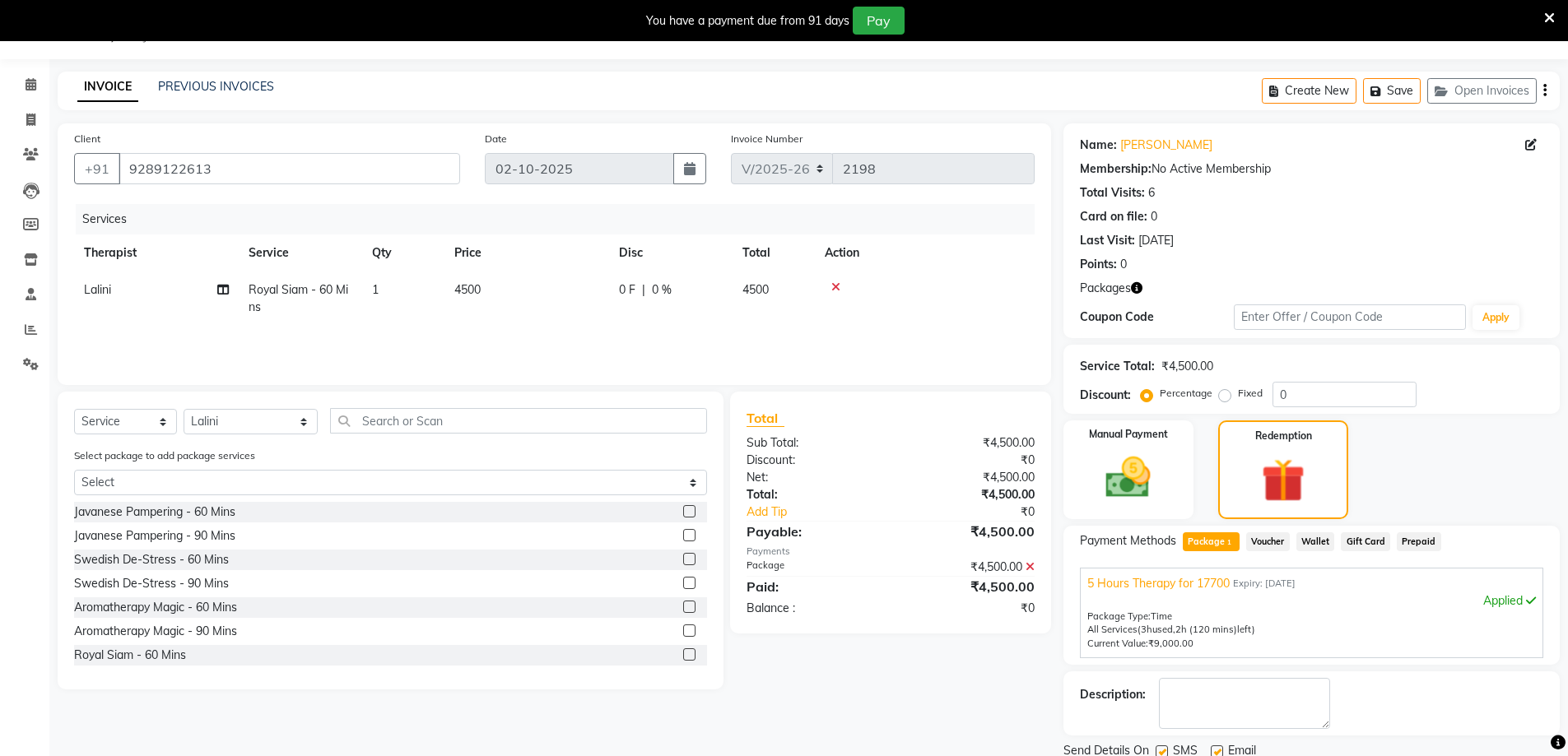
scroll to position [133, 0]
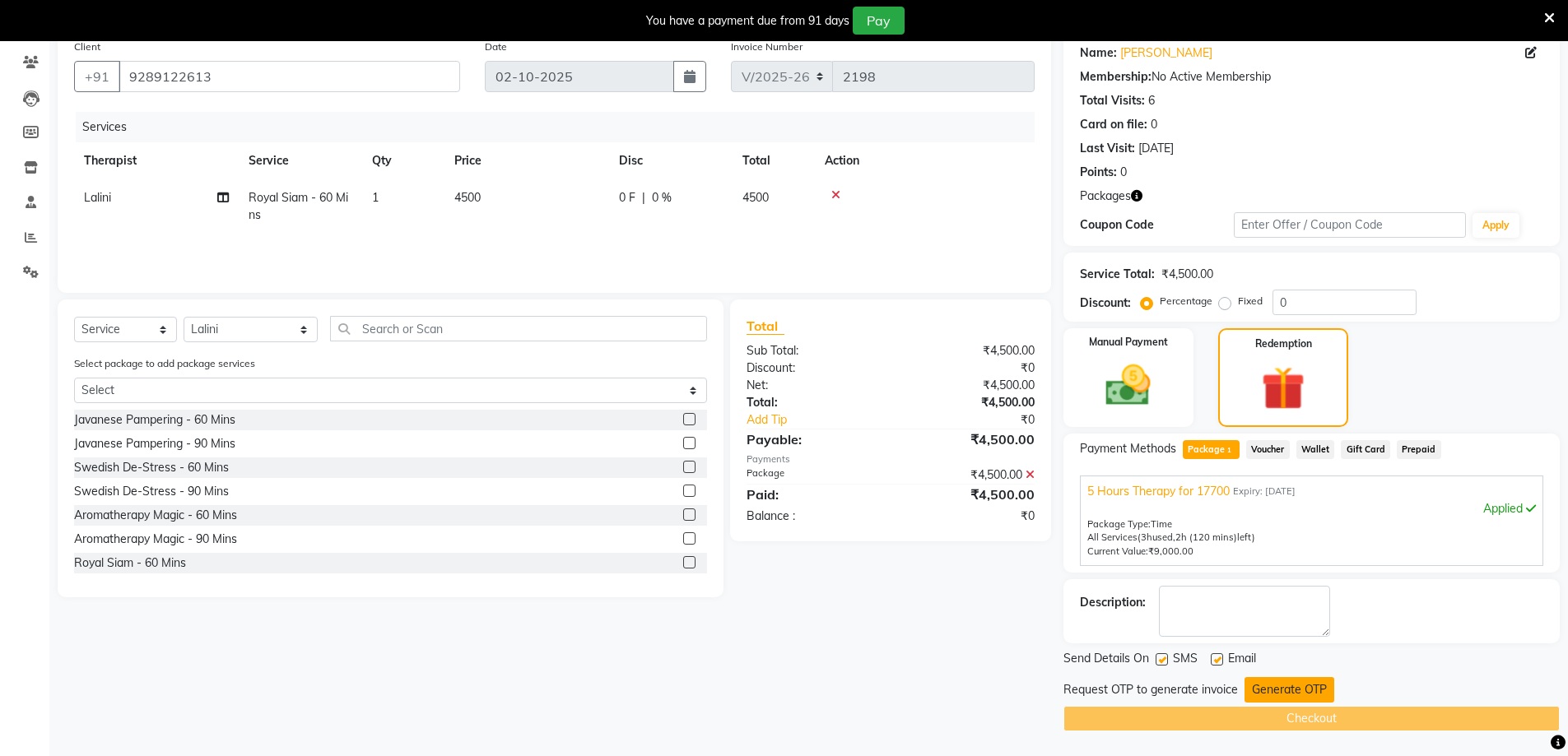
click at [1286, 693] on button "Generate OTP" at bounding box center [1289, 690] width 89 height 26
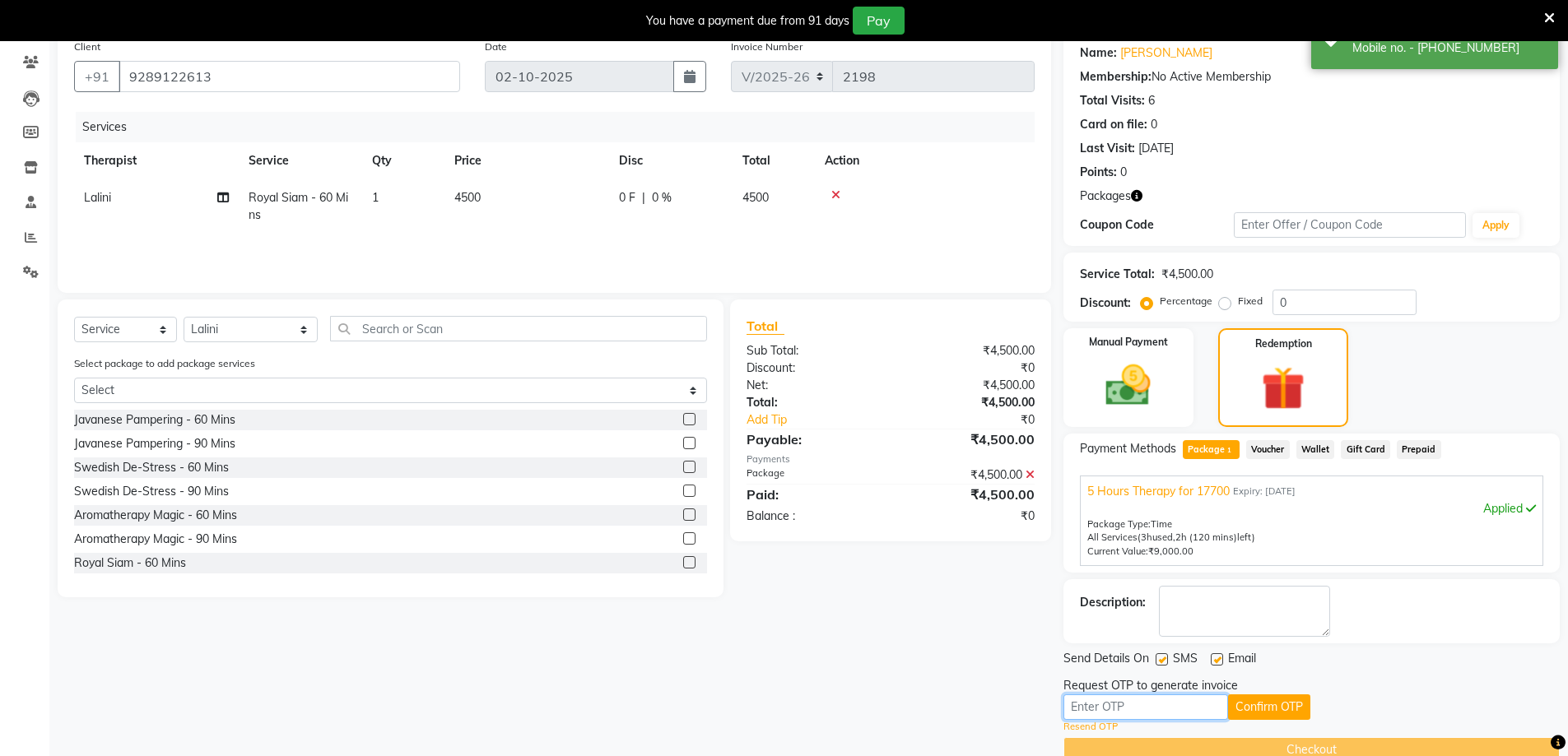
click at [1133, 708] on input "text" at bounding box center [1145, 708] width 165 height 26
click at [1250, 711] on button "Confirm OTP" at bounding box center [1269, 708] width 82 height 26
drag, startPoint x: 1130, startPoint y: 712, endPoint x: 1030, endPoint y: 686, distance: 103.3
click at [1030, 686] on div "Client +91 9289122613 Date 02-10-2025 Invoice Number V/2025 V/2025-26 2198 Serv…" at bounding box center [809, 396] width 1527 height 731
type input "9831"
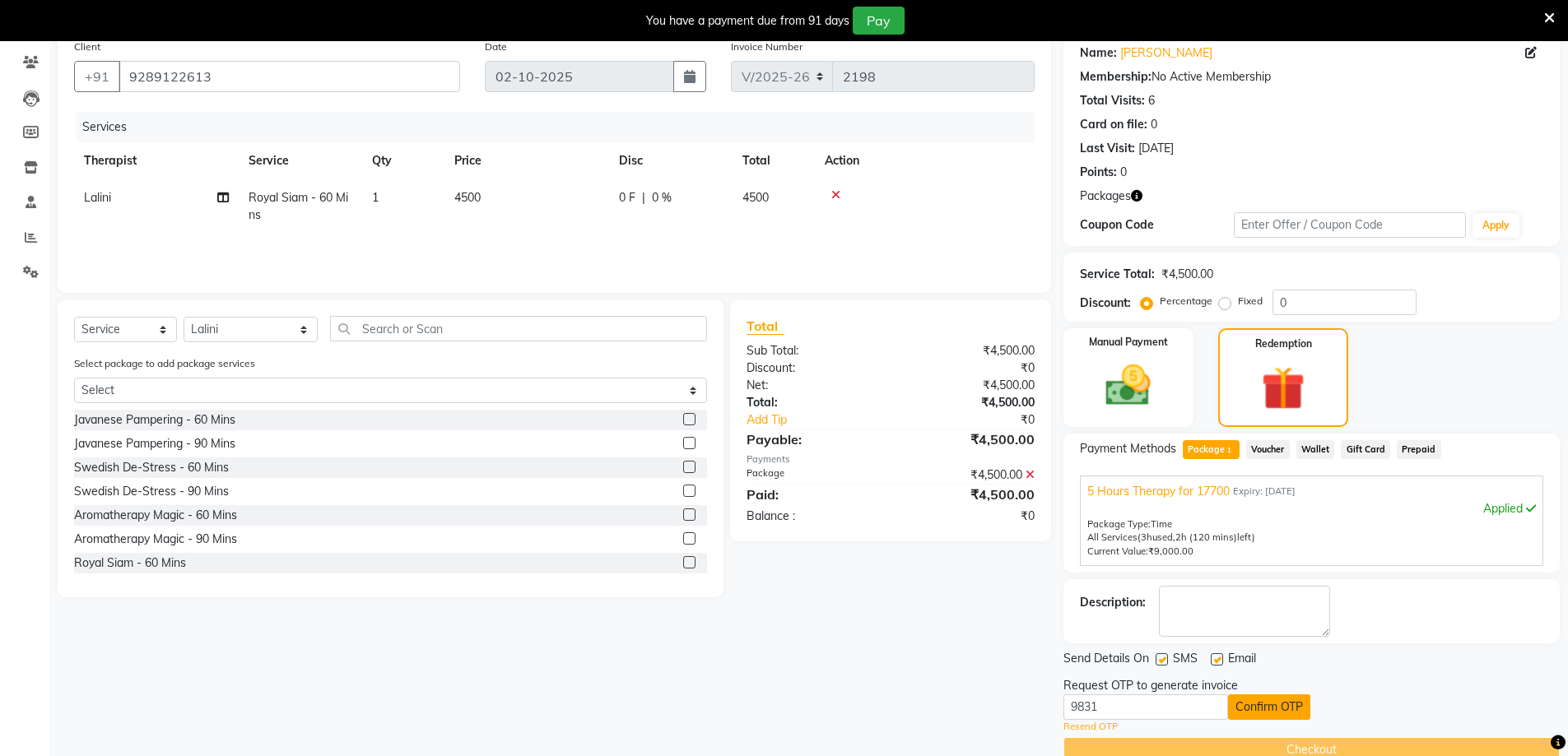
click at [1247, 710] on button "Confirm OTP" at bounding box center [1269, 708] width 82 height 26
drag, startPoint x: 1106, startPoint y: 701, endPoint x: 887, endPoint y: 684, distance: 219.7
click at [887, 684] on div "Client +91 9289122613 Date 02-10-2025 Invoice Number V/2025 V/2025-26 2198 Serv…" at bounding box center [809, 396] width 1527 height 731
click at [1122, 710] on input "text" at bounding box center [1145, 708] width 165 height 26
type input "3236"
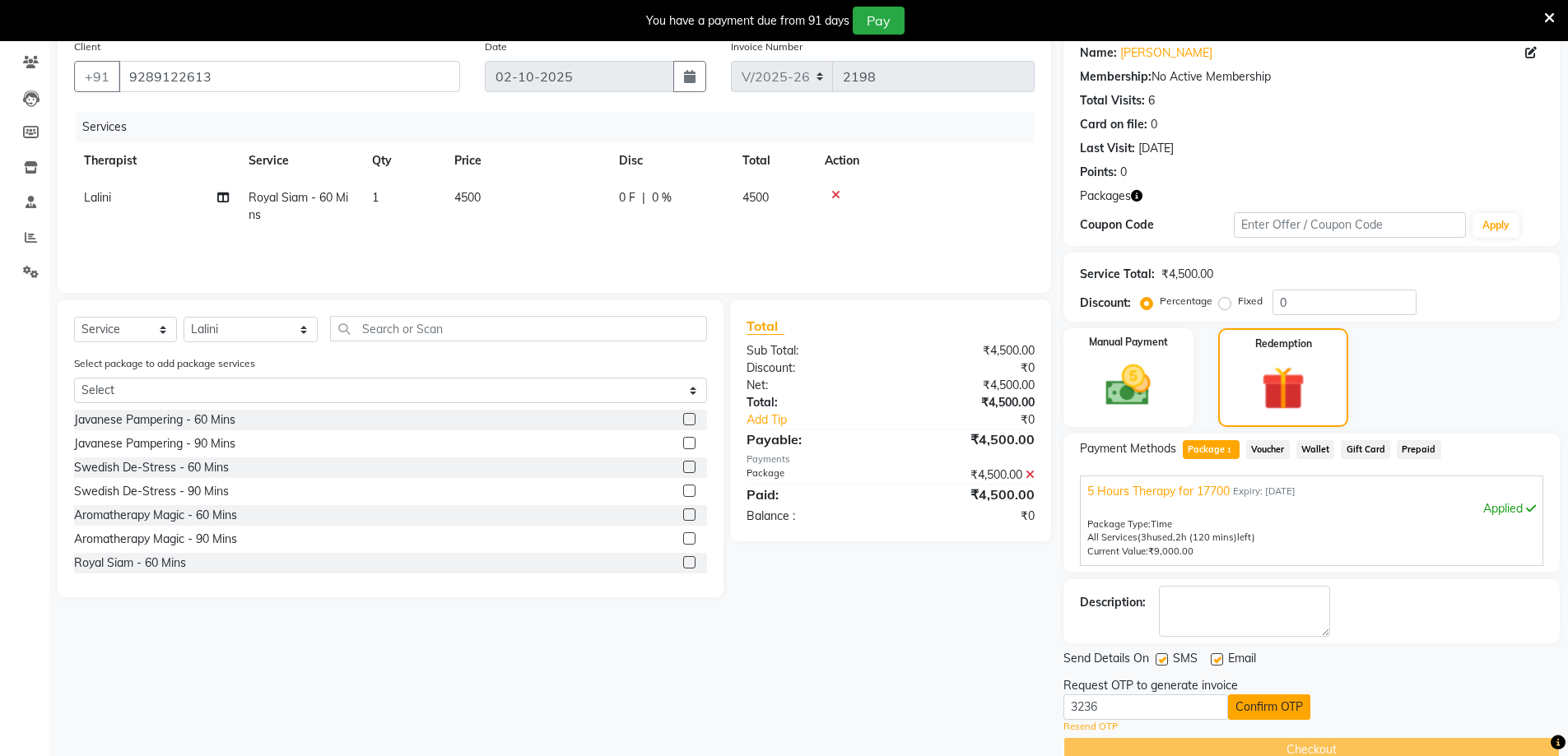
click at [1276, 712] on button "Confirm OTP" at bounding box center [1269, 708] width 82 height 26
click at [1550, 17] on icon at bounding box center [1550, 18] width 11 height 15
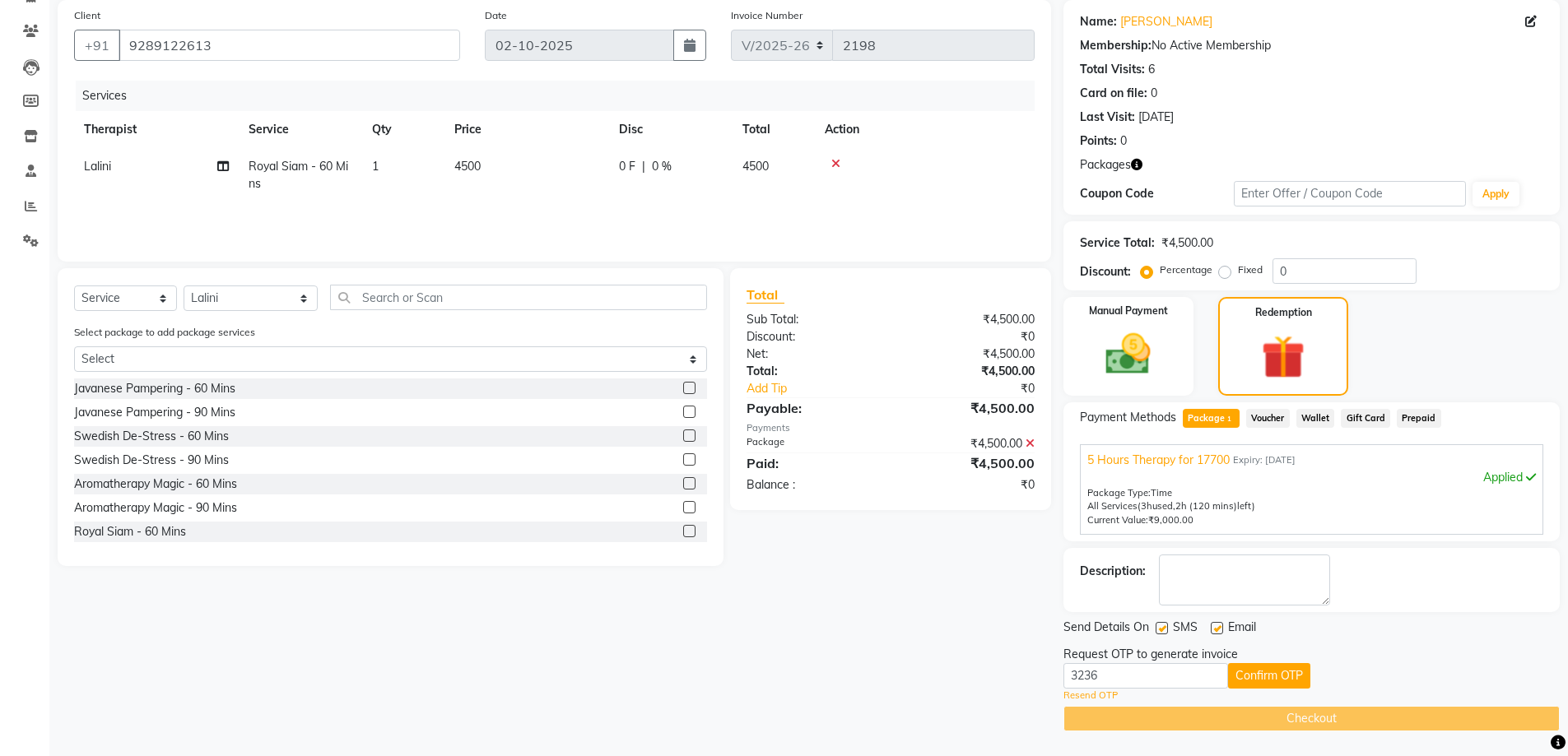
scroll to position [0, 0]
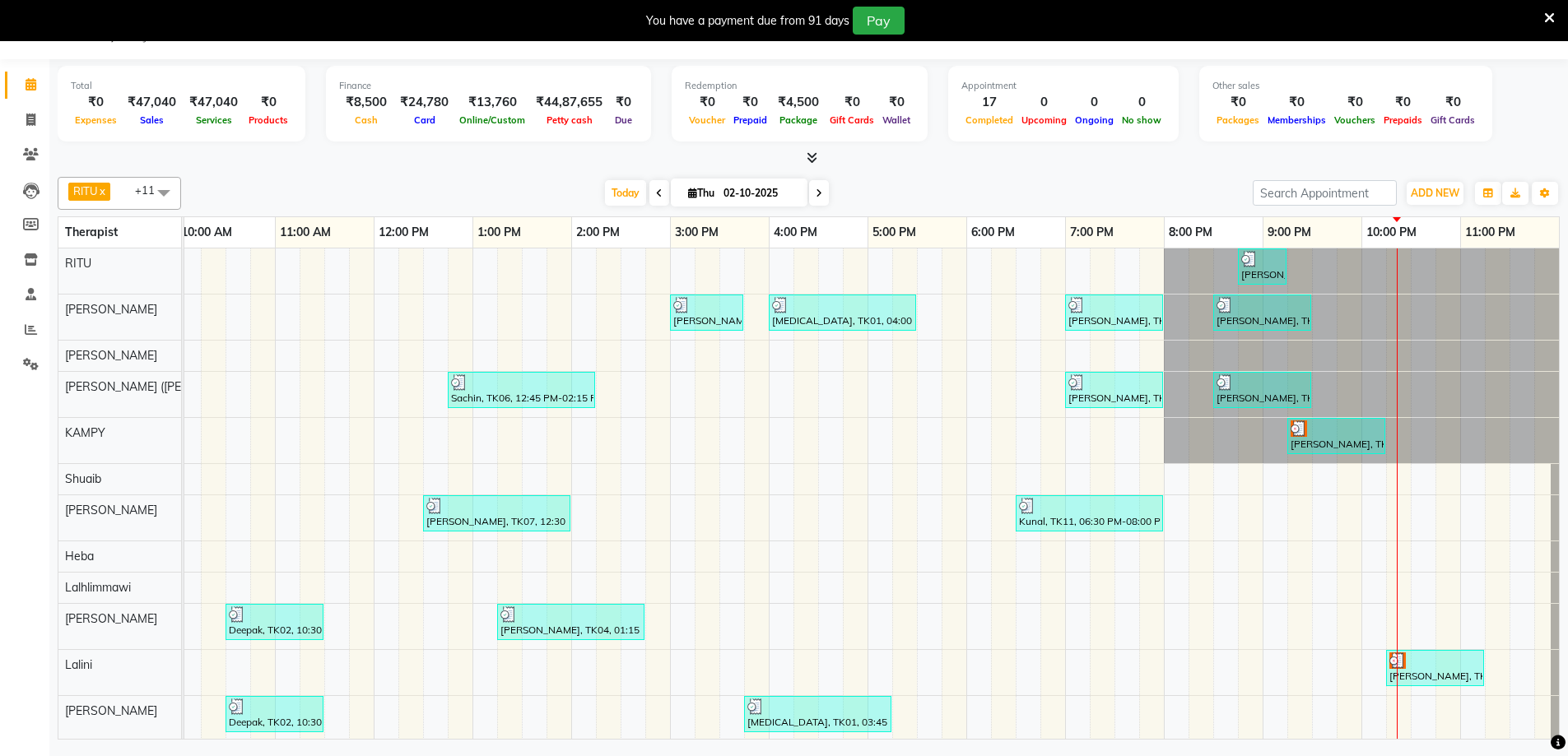
scroll to position [0, 1009]
click at [1389, 667] on img at bounding box center [1398, 661] width 16 height 16
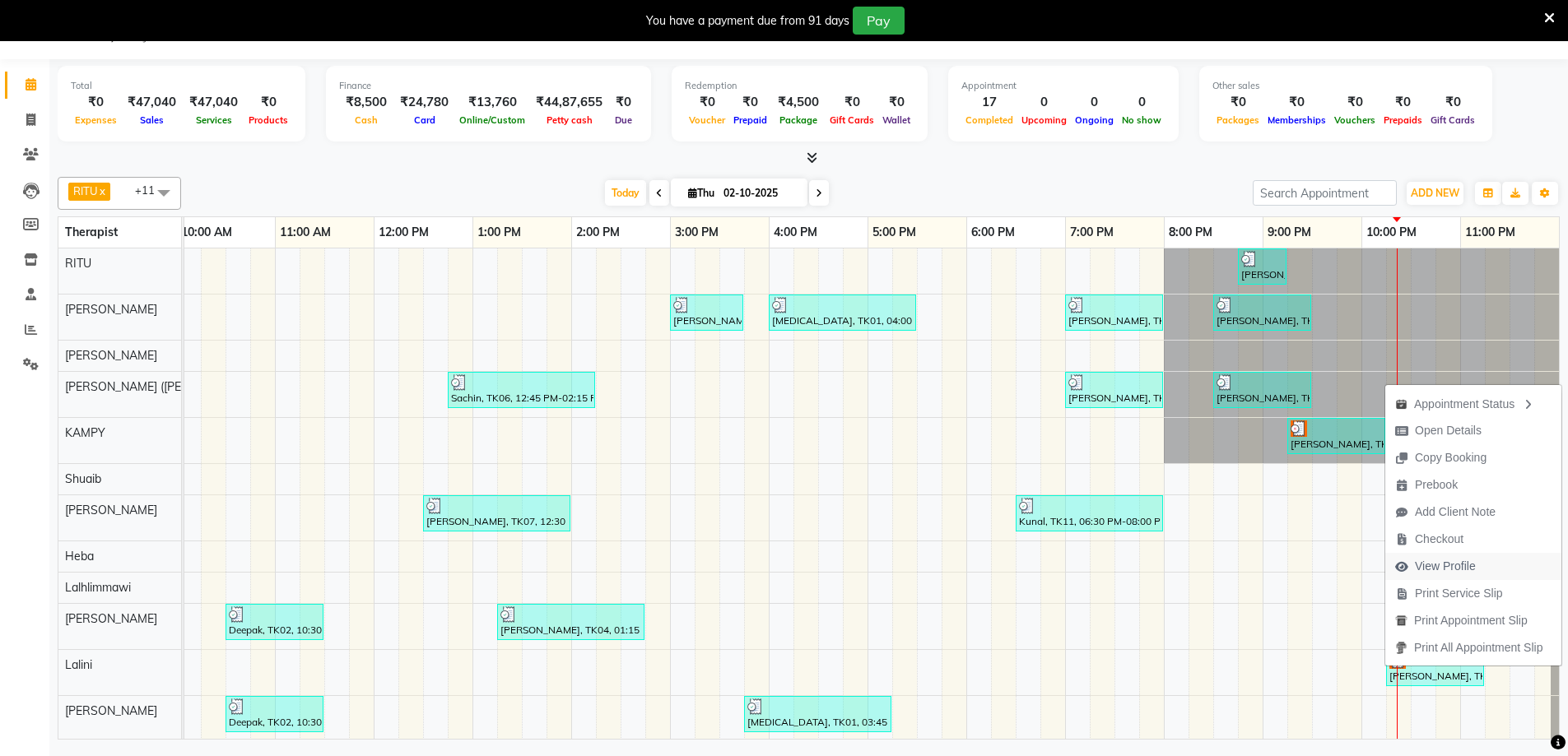
click at [1481, 565] on span "View Profile" at bounding box center [1436, 567] width 100 height 27
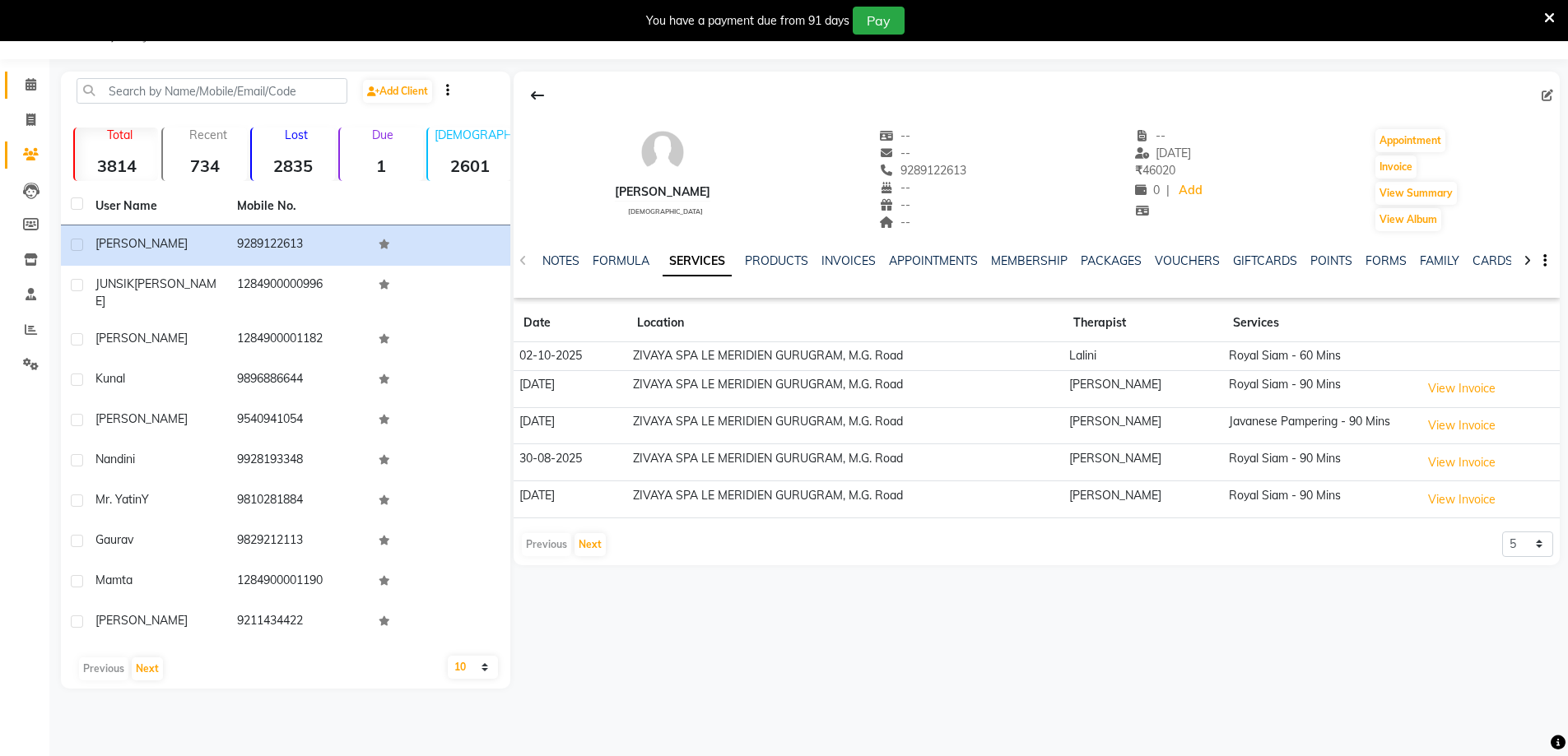
click at [13, 96] on link "Calendar" at bounding box center [24, 86] width 39 height 27
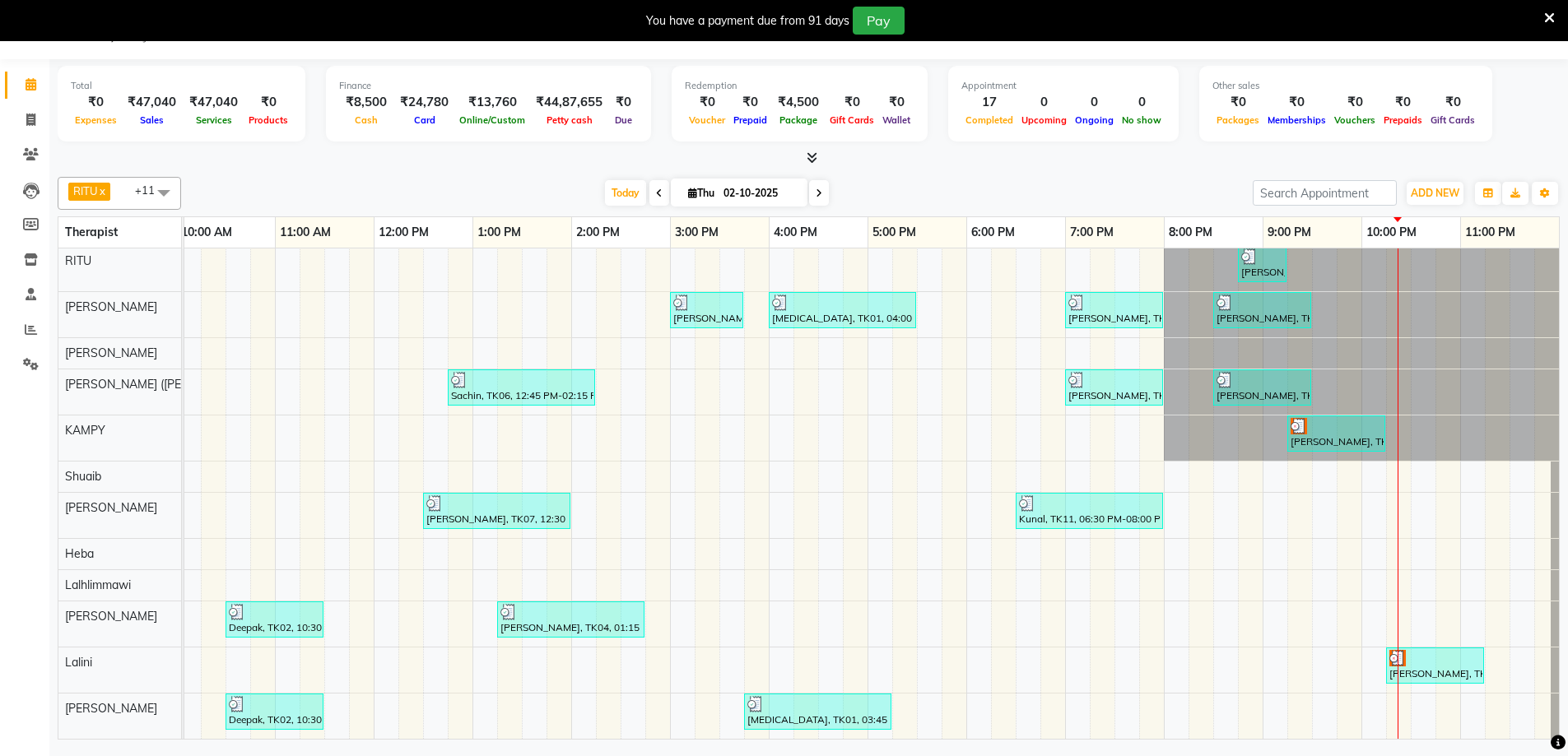
scroll to position [15, 1009]
click at [810, 193] on span at bounding box center [819, 193] width 20 height 26
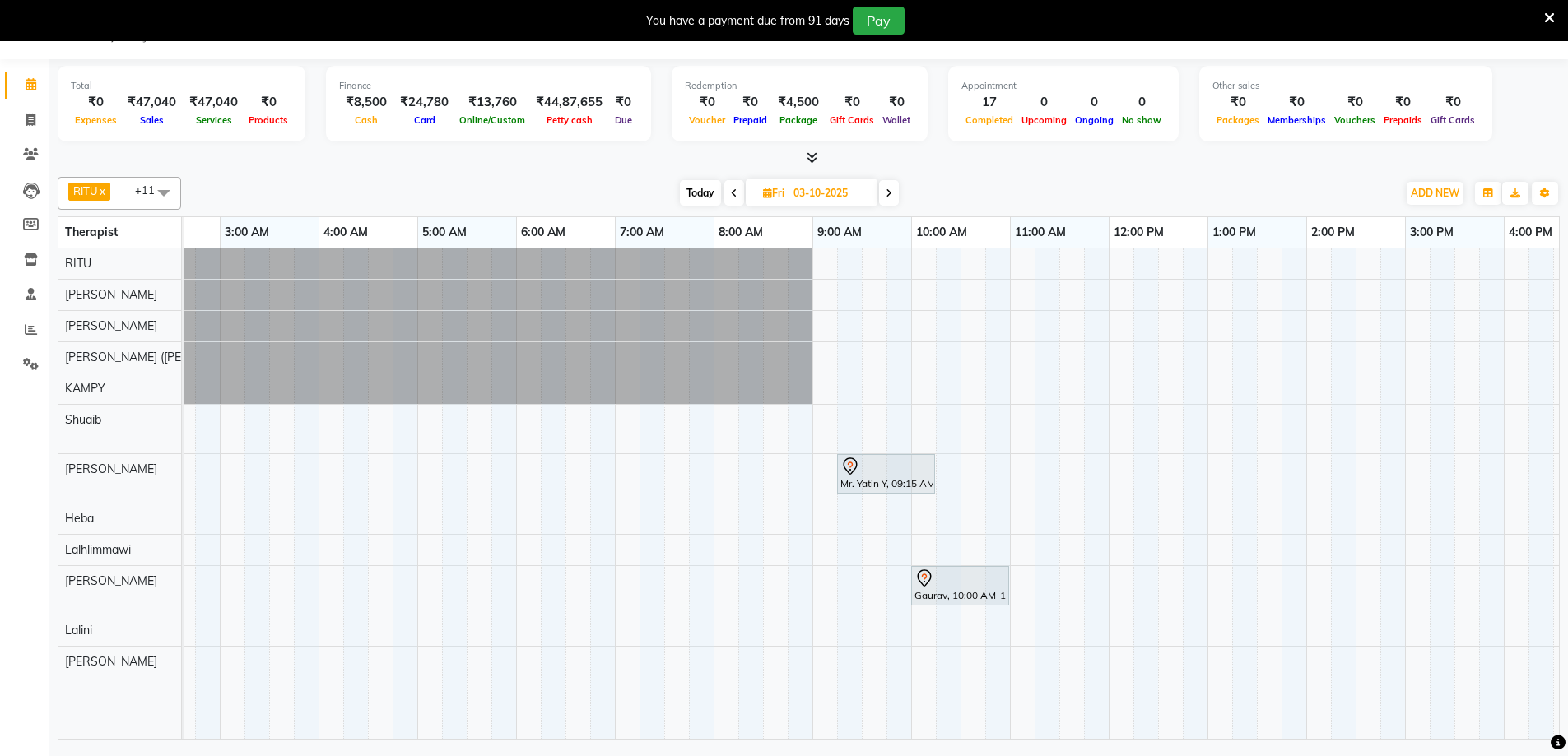
scroll to position [0, 0]
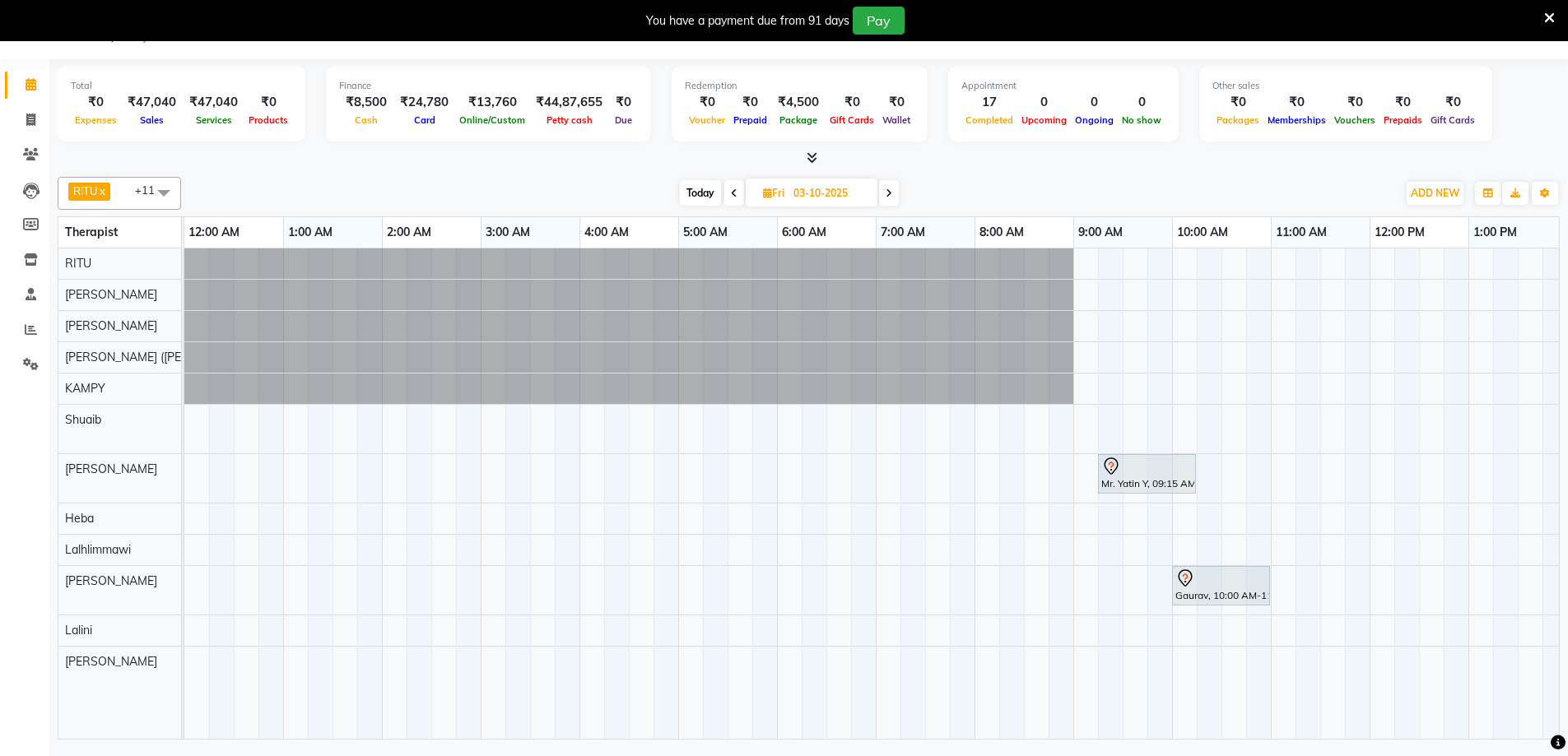
click at [704, 192] on span "Today" at bounding box center [700, 193] width 41 height 26
type input "02-10-2025"
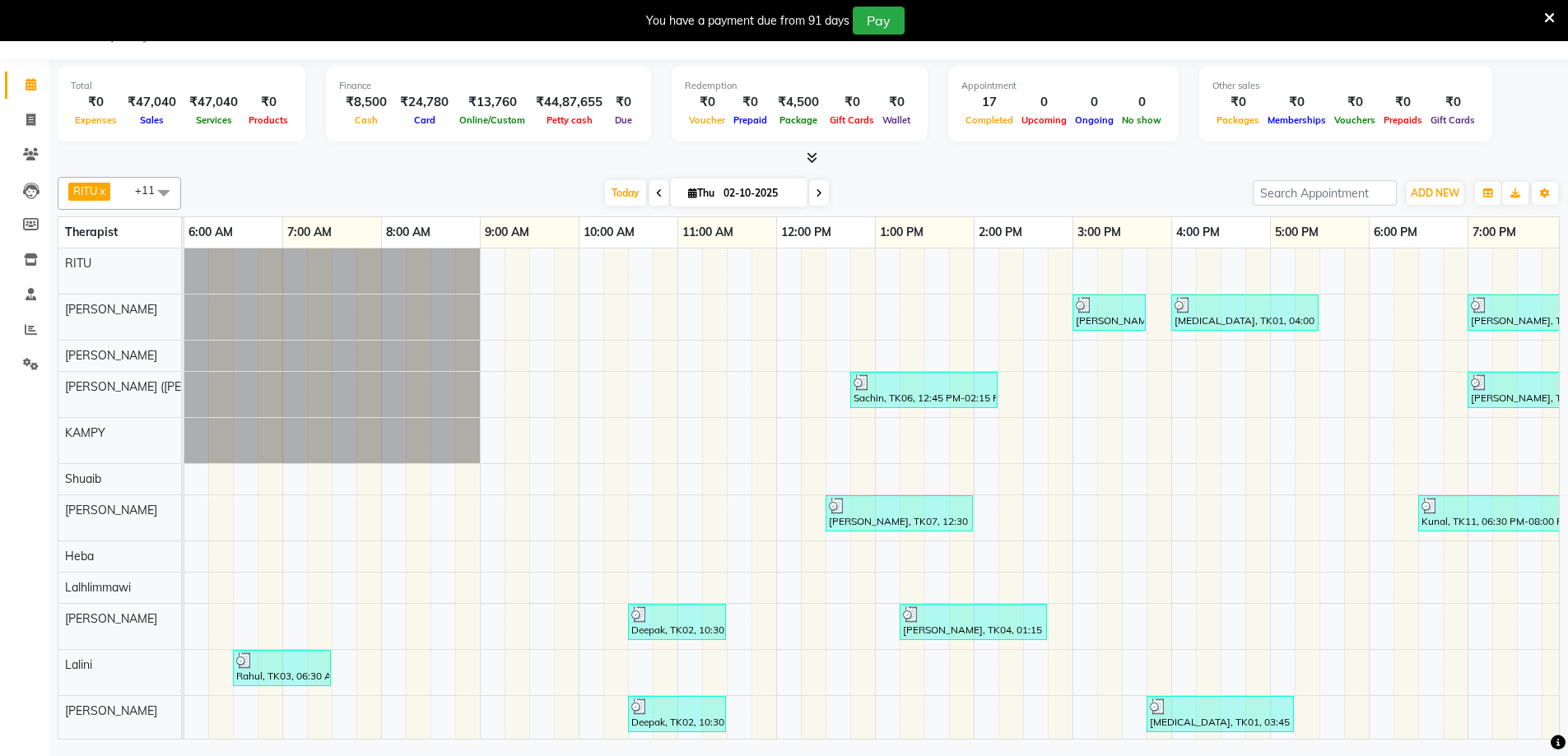
scroll to position [0, 996]
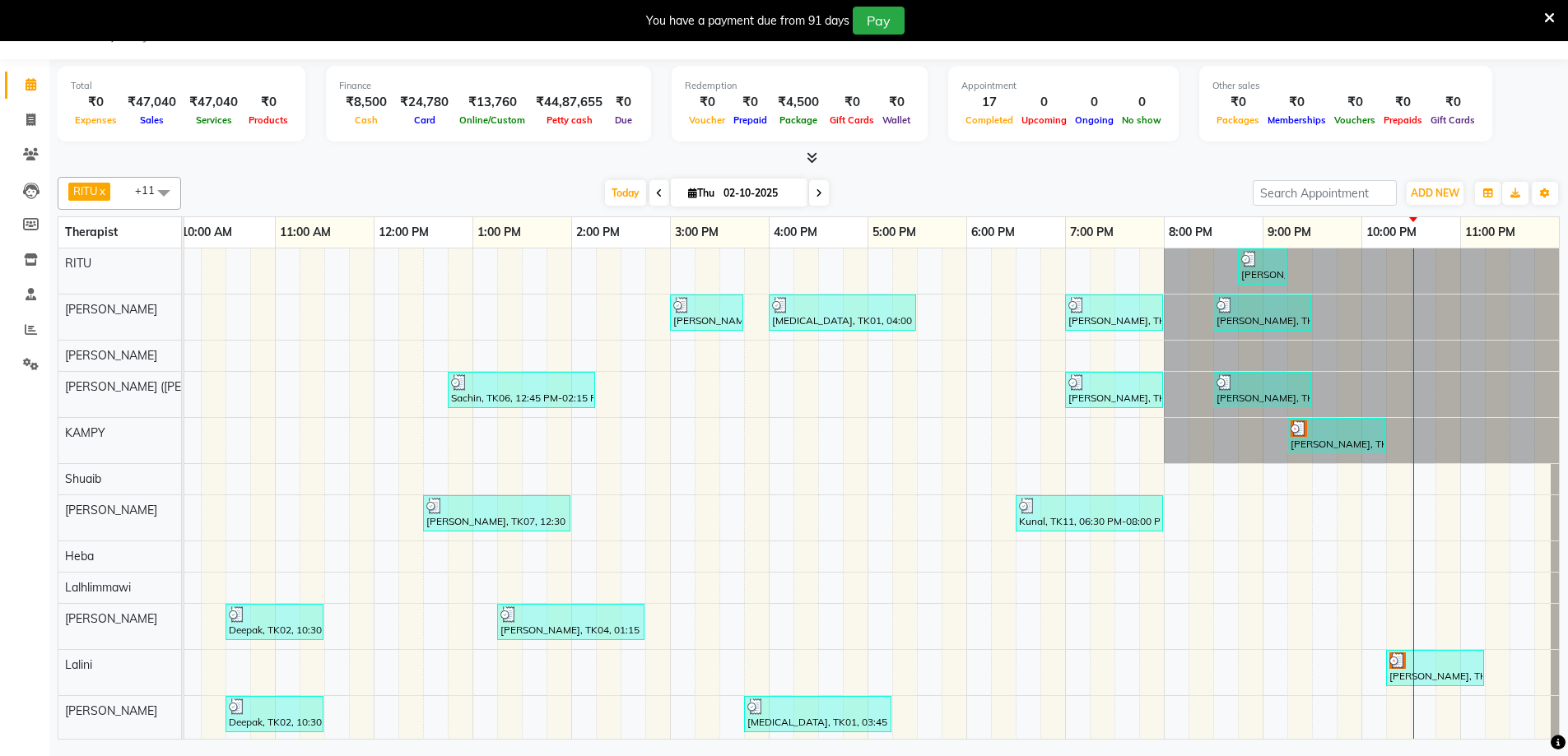
click at [1389, 659] on img at bounding box center [1398, 661] width 16 height 16
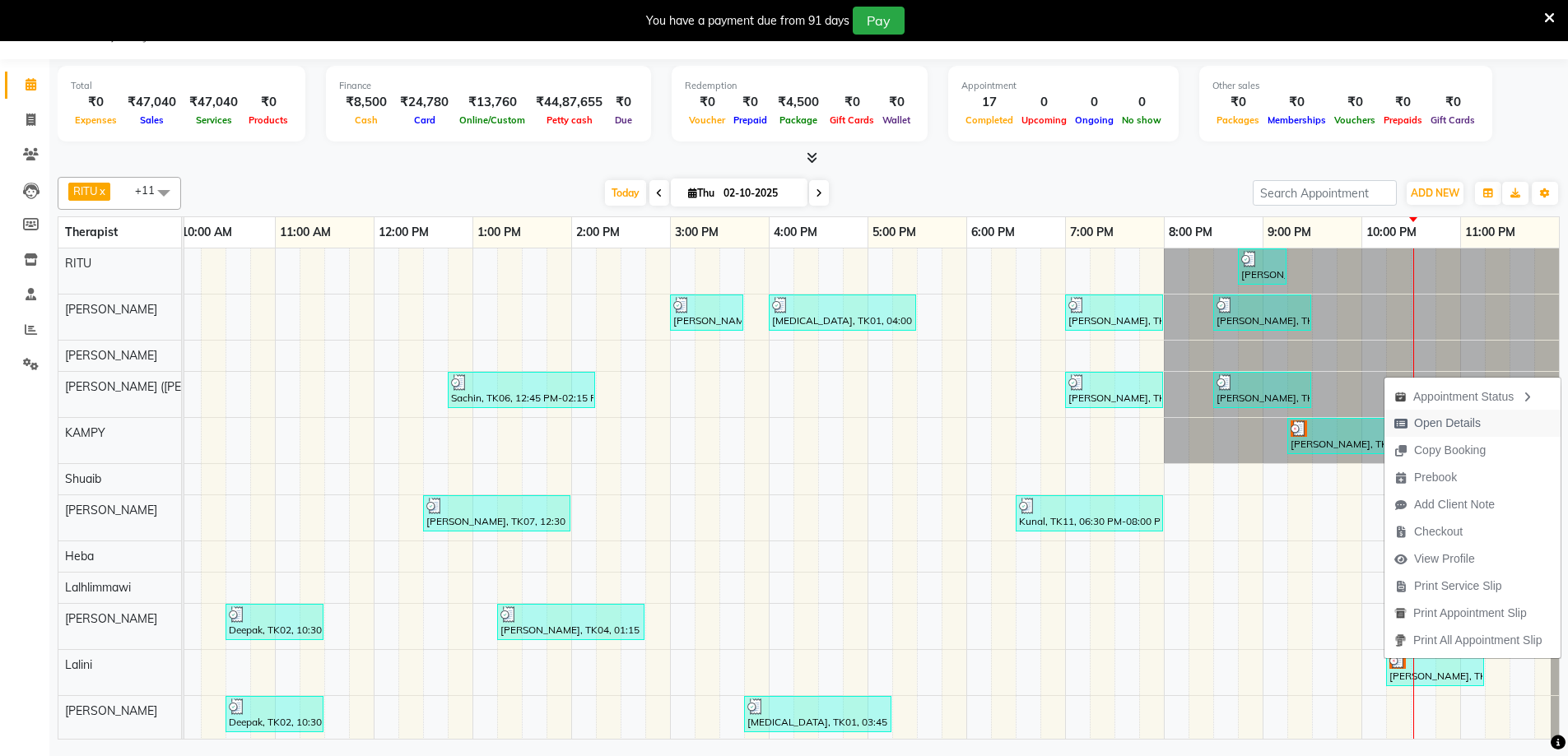
click at [1464, 424] on span "Open Details" at bounding box center [1447, 423] width 67 height 17
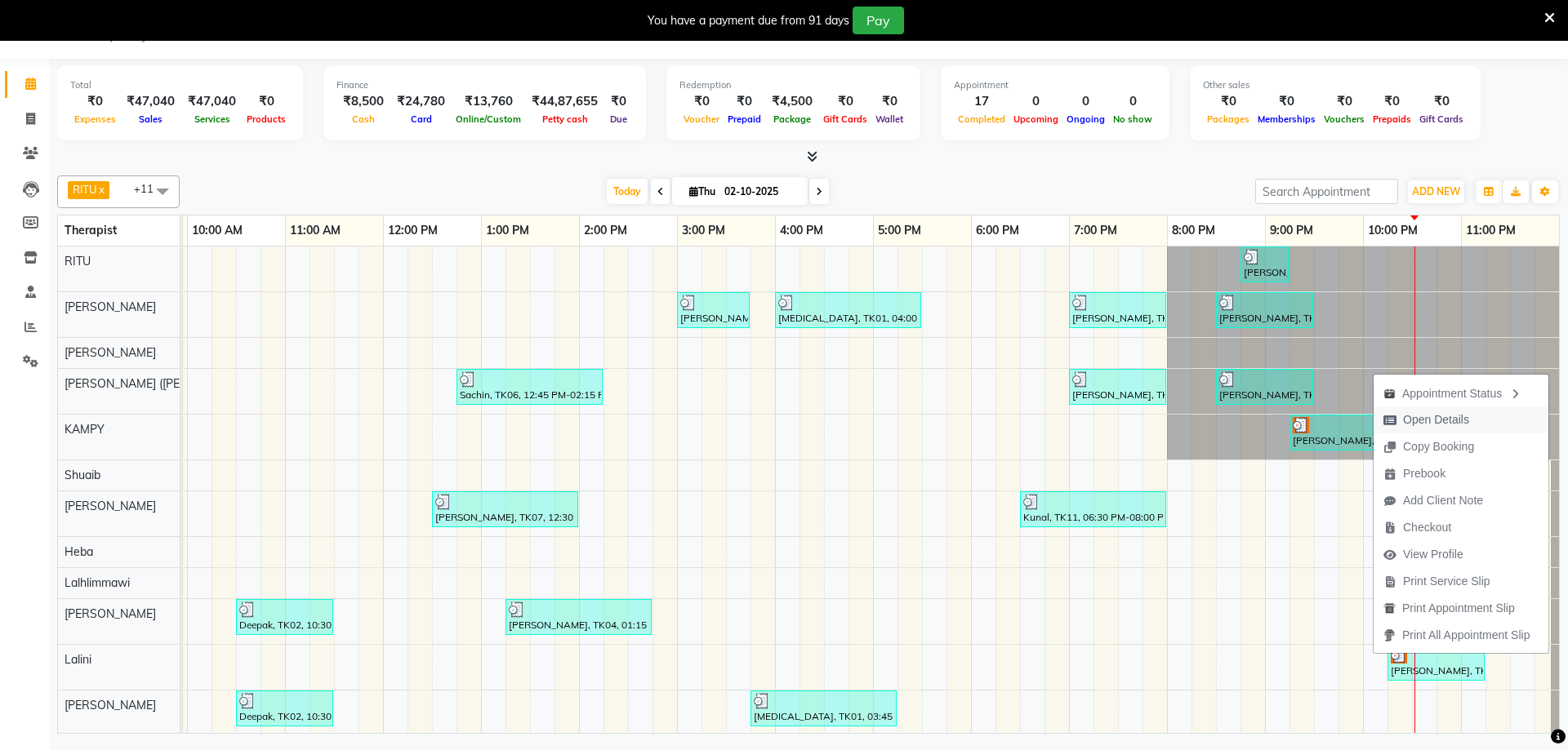
select select "3"
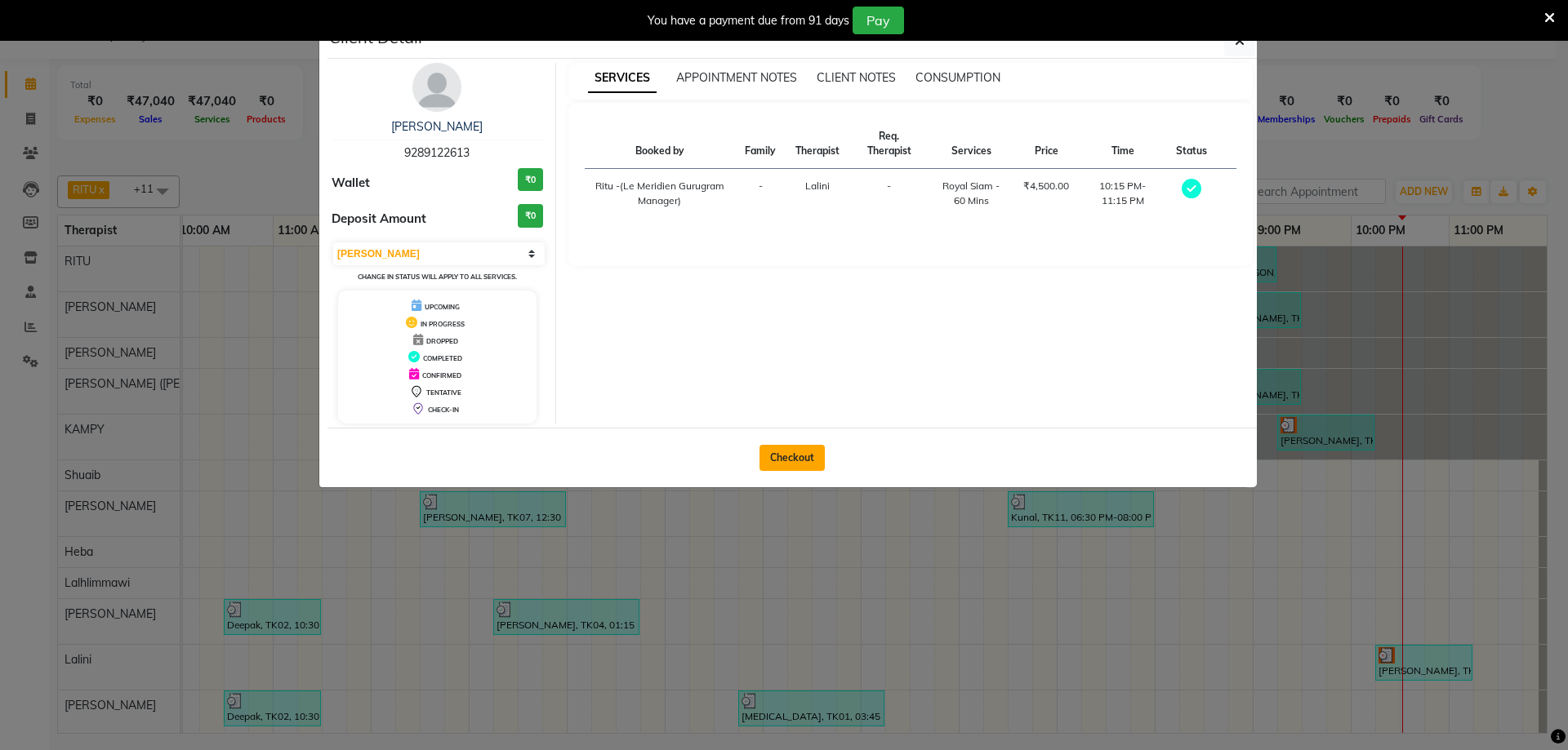
click at [803, 449] on button "Checkout" at bounding box center [792, 457] width 65 height 26
select select "service"
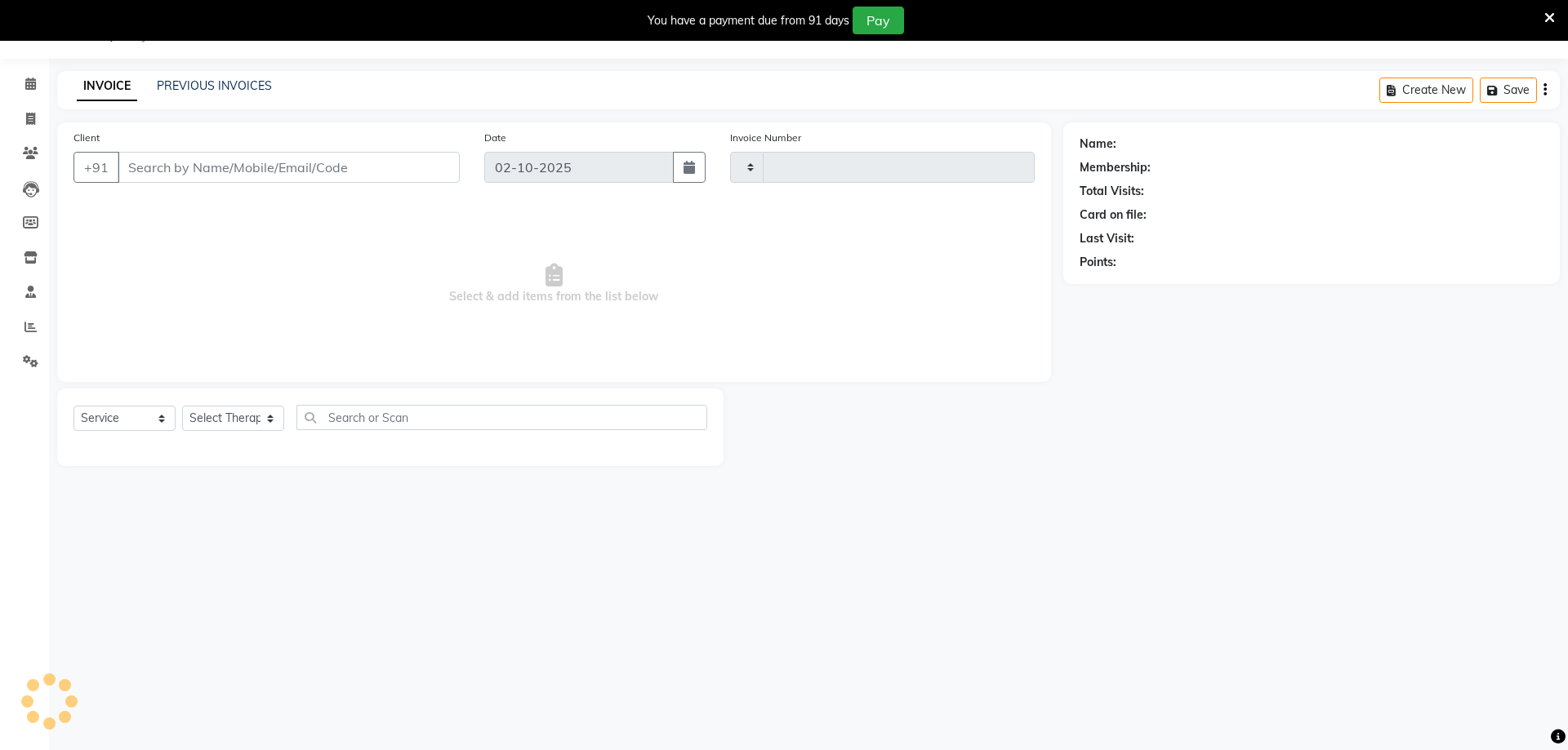
type input "2198"
select select "6503"
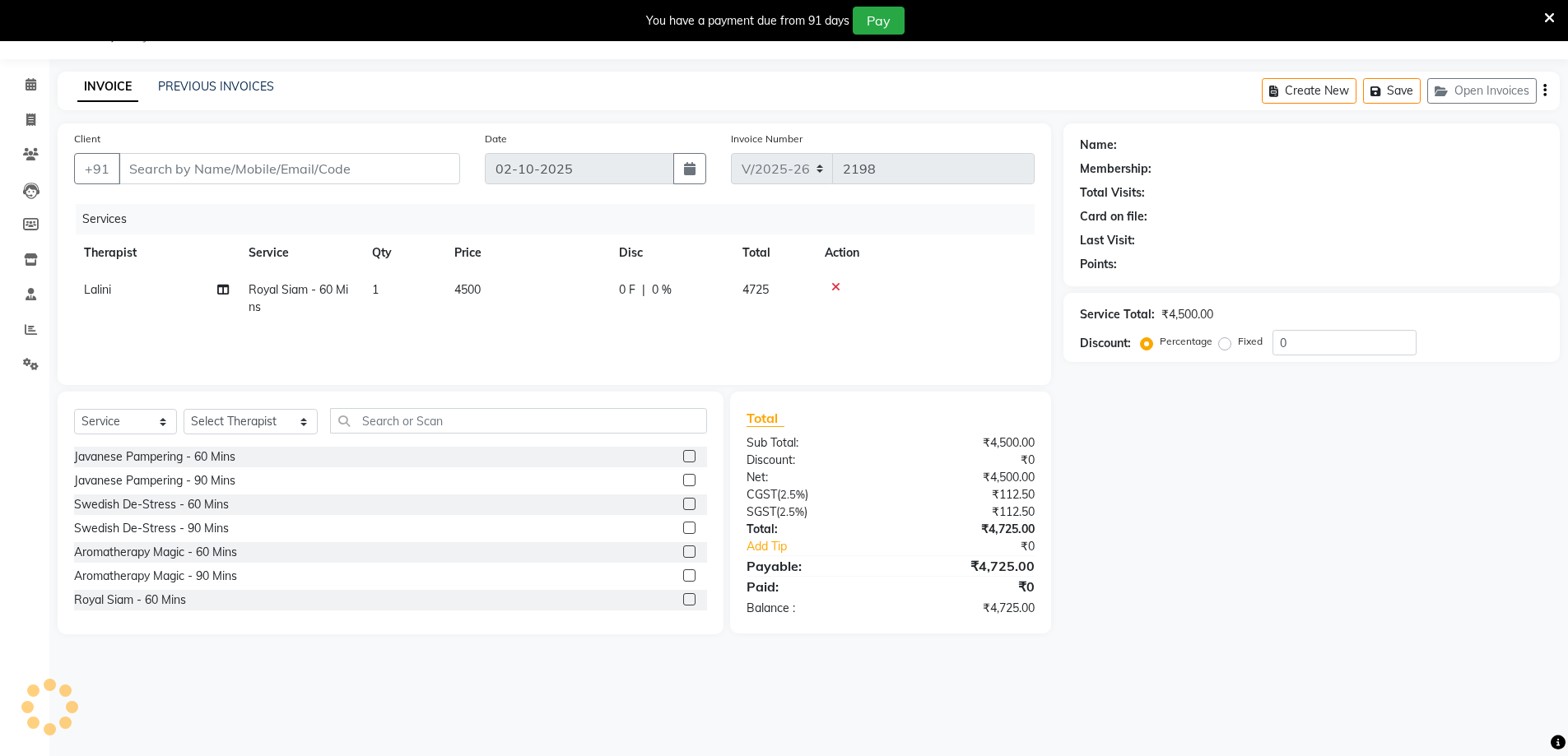
type input "9289122613"
select select "80319"
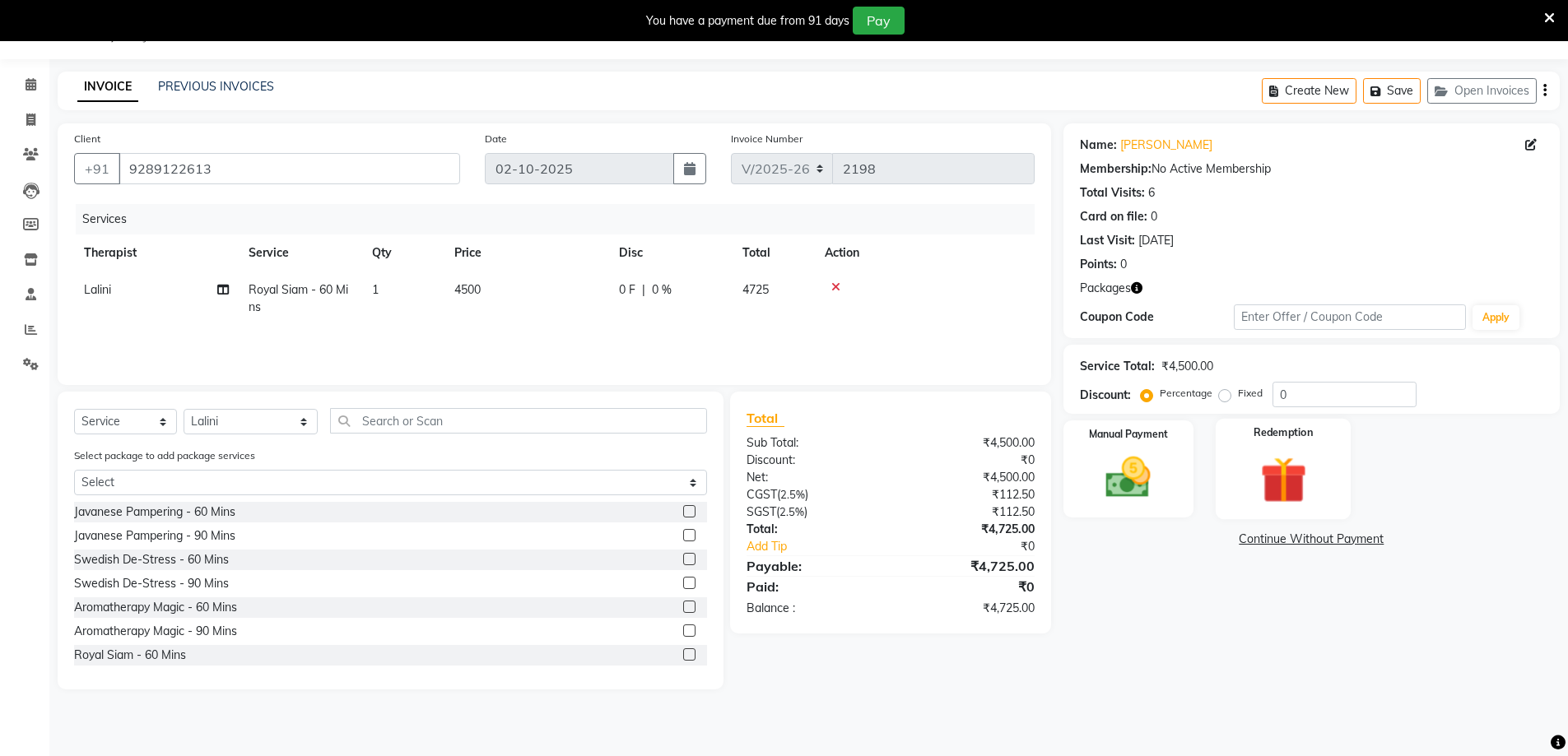
click at [1270, 497] on img at bounding box center [1283, 480] width 76 height 58
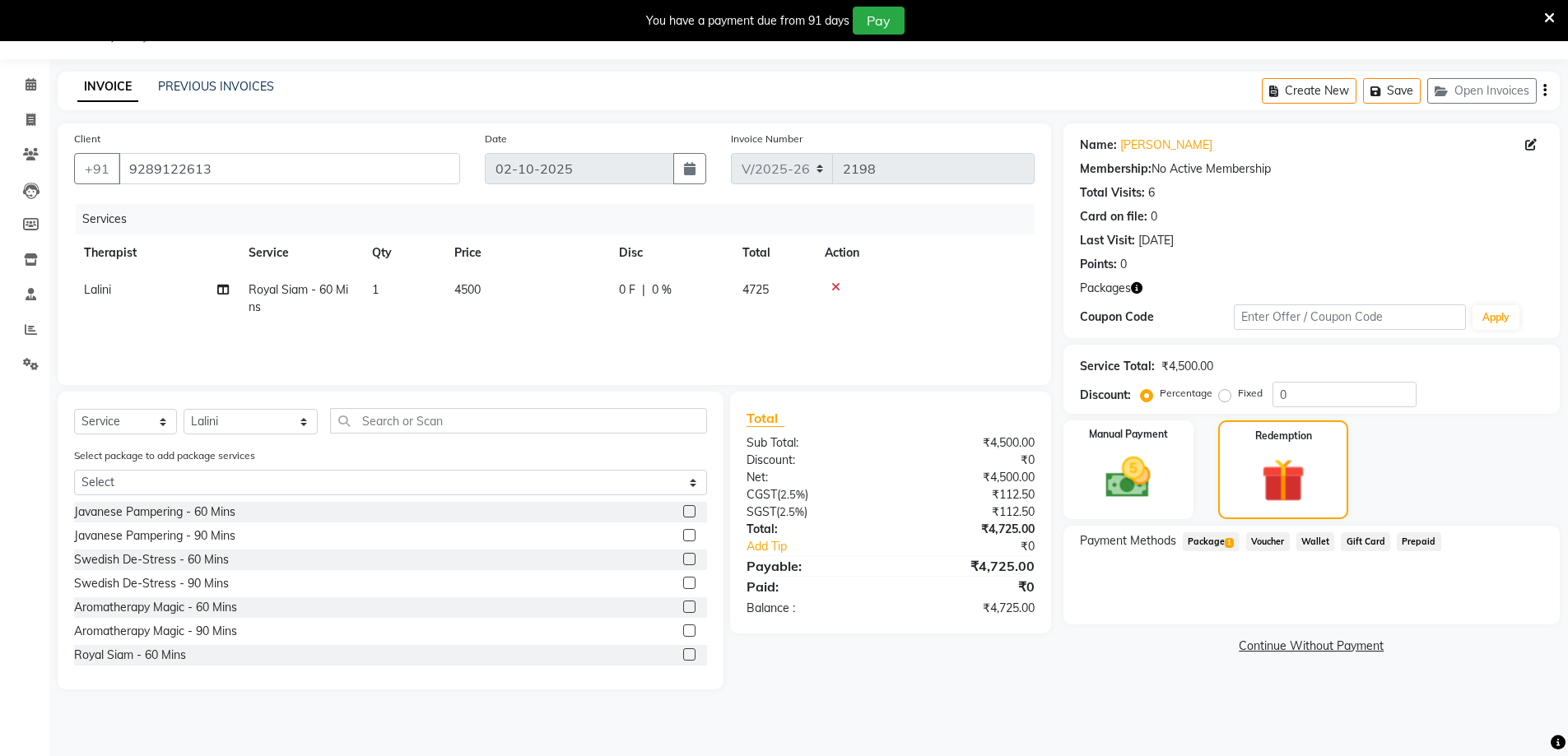
click at [1209, 534] on span "Package 1" at bounding box center [1211, 542] width 56 height 19
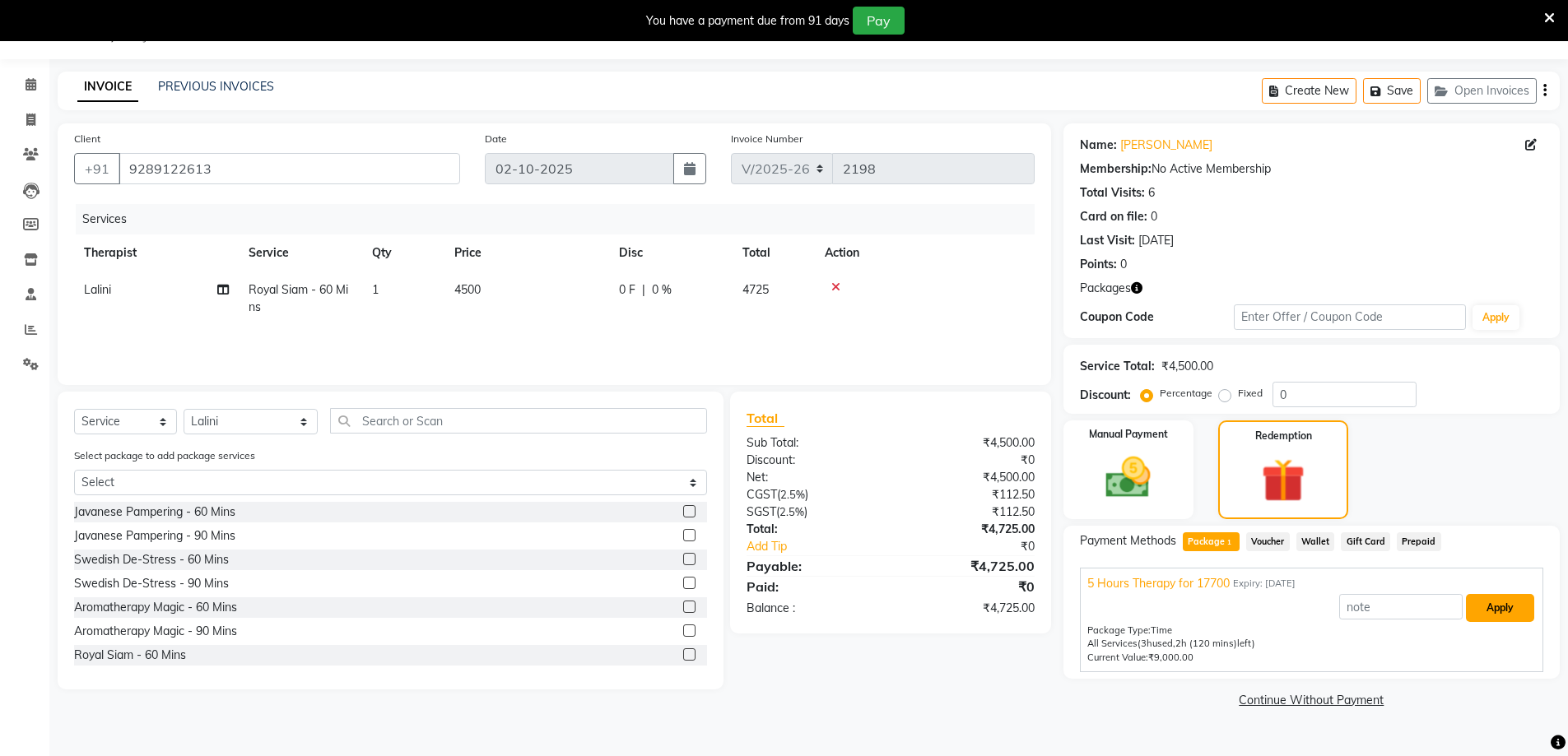
click at [1495, 607] on button "Apply" at bounding box center [1500, 608] width 68 height 28
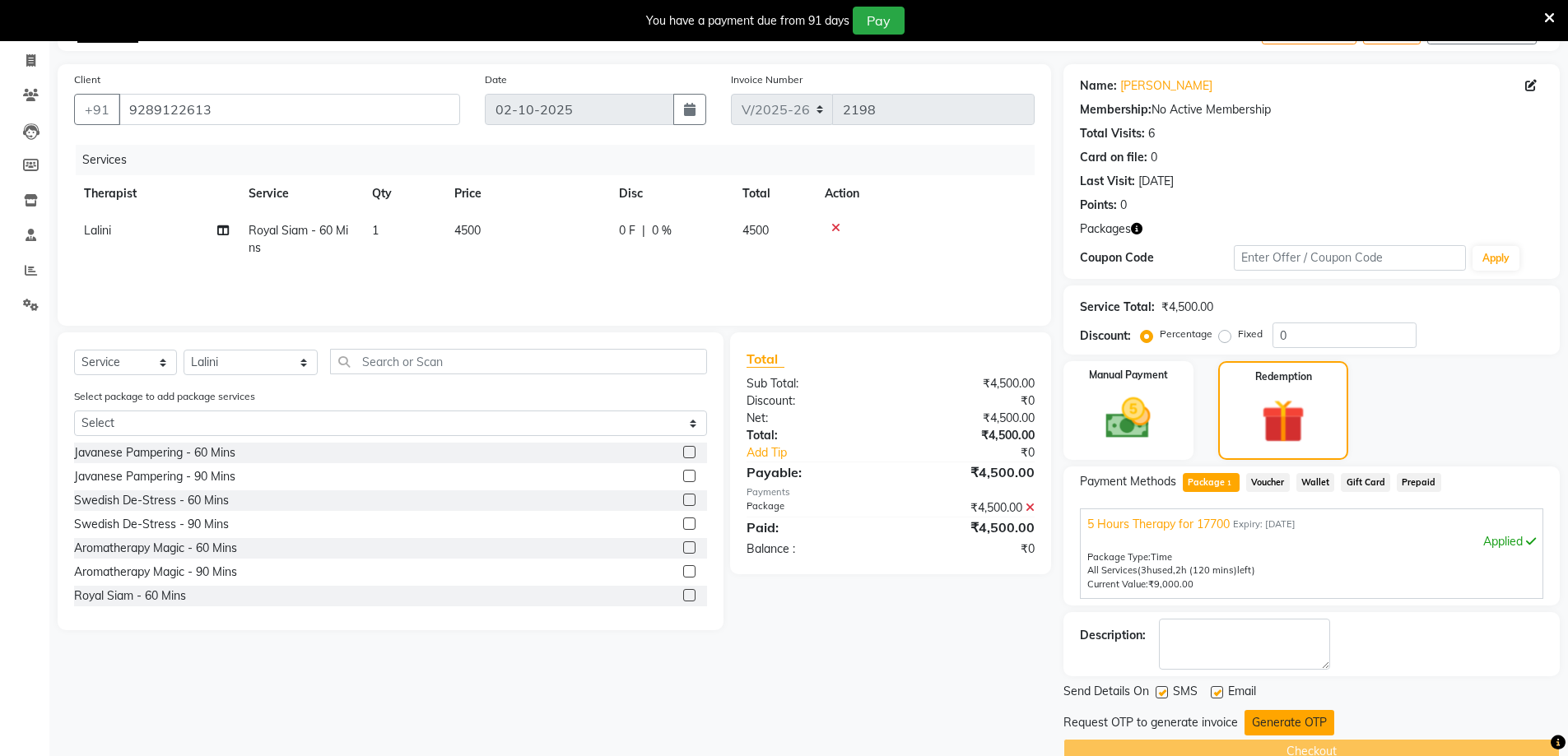
scroll to position [133, 0]
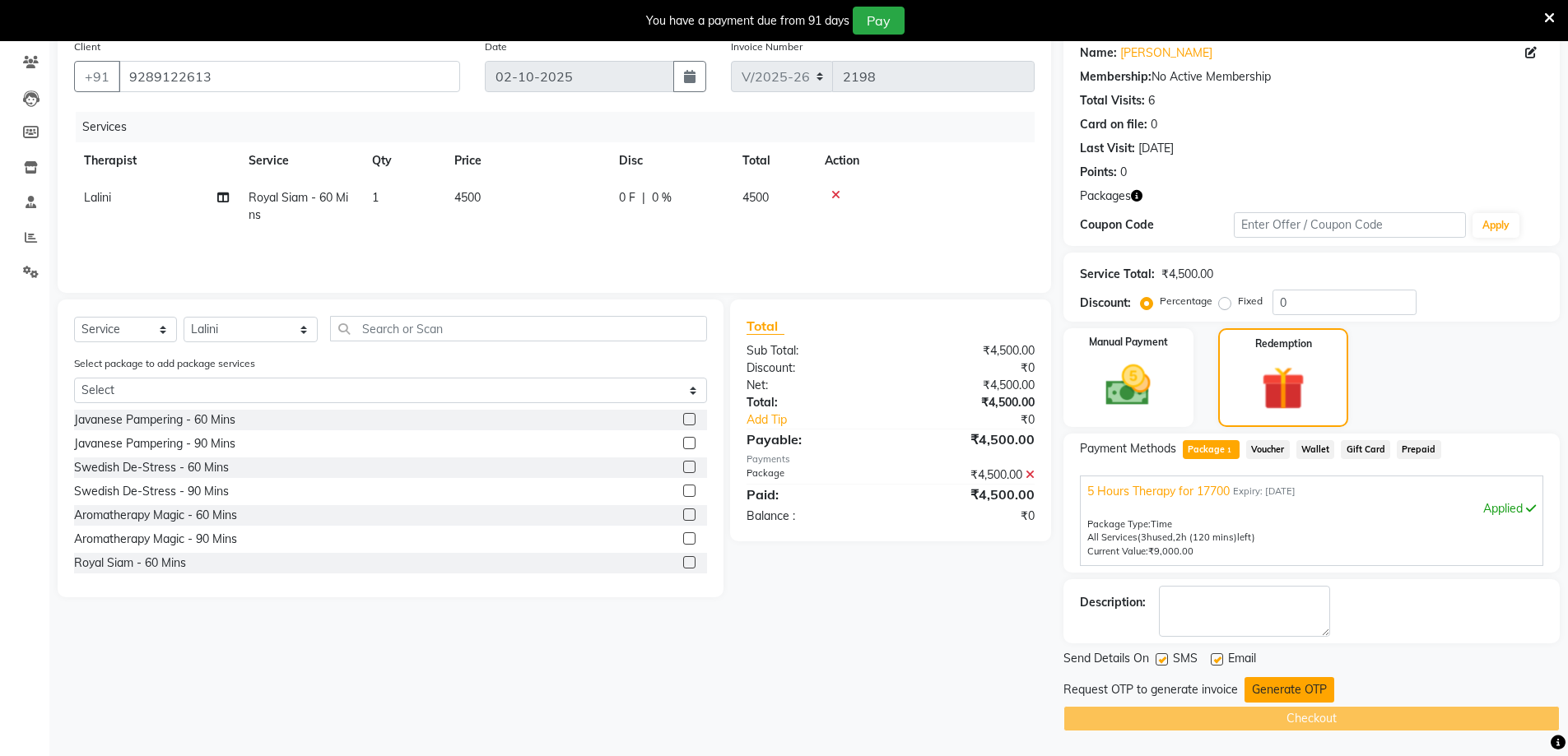
click at [1291, 690] on button "Generate OTP" at bounding box center [1289, 690] width 89 height 26
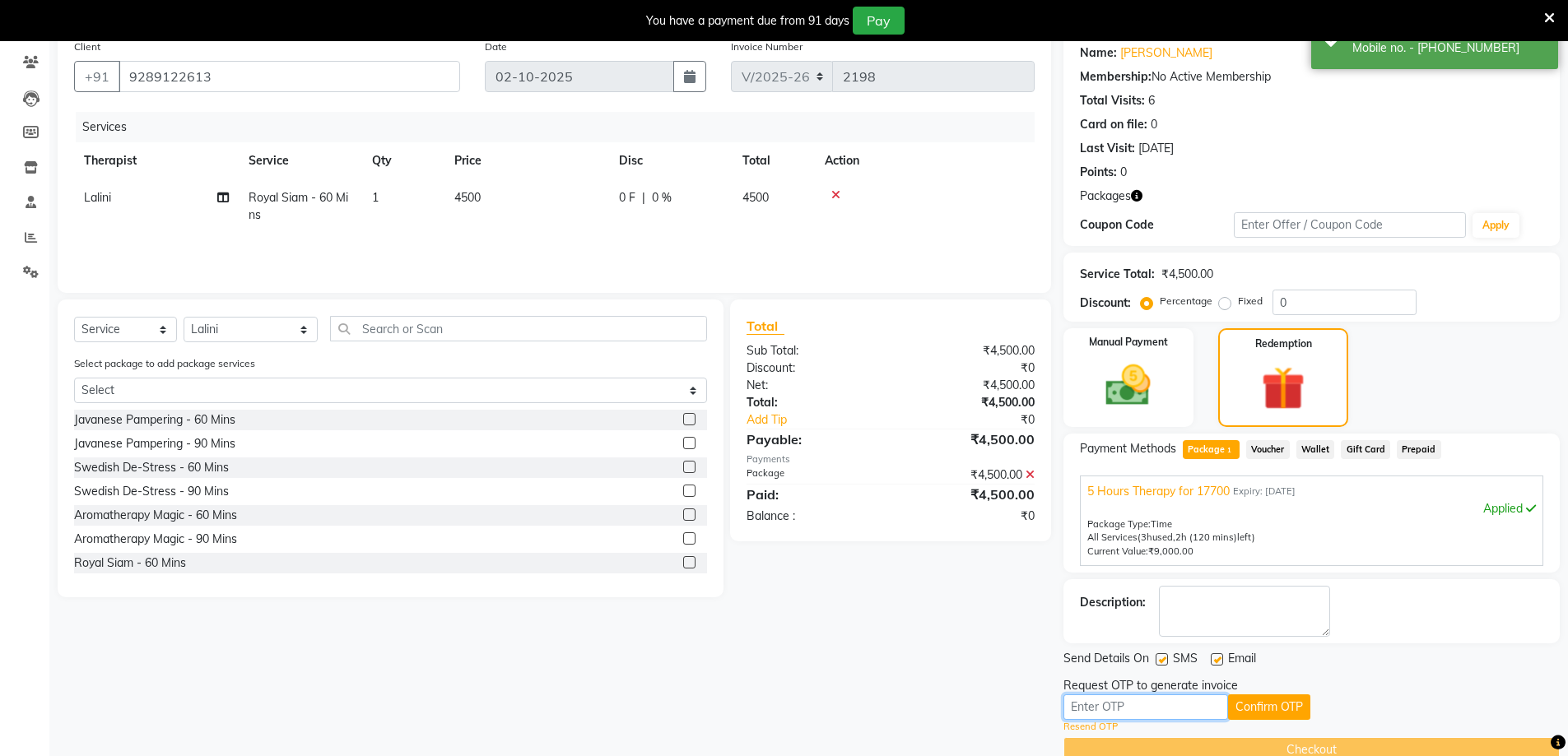
click at [1162, 709] on input "text" at bounding box center [1145, 708] width 165 height 26
type input "3256"
click at [1243, 705] on button "Confirm OTP" at bounding box center [1269, 708] width 82 height 26
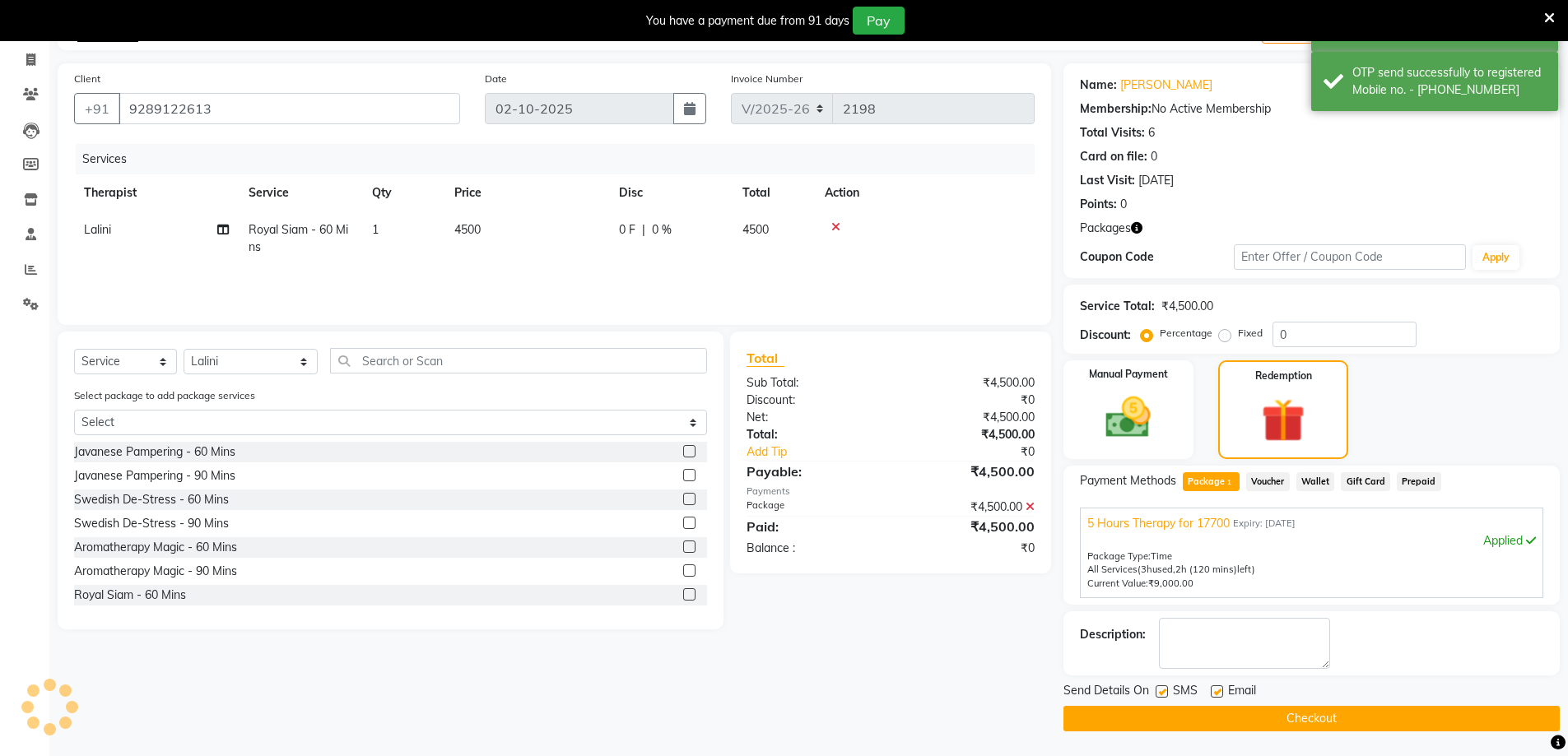
scroll to position [101, 0]
click at [1248, 708] on button "Checkout" at bounding box center [1311, 719] width 497 height 26
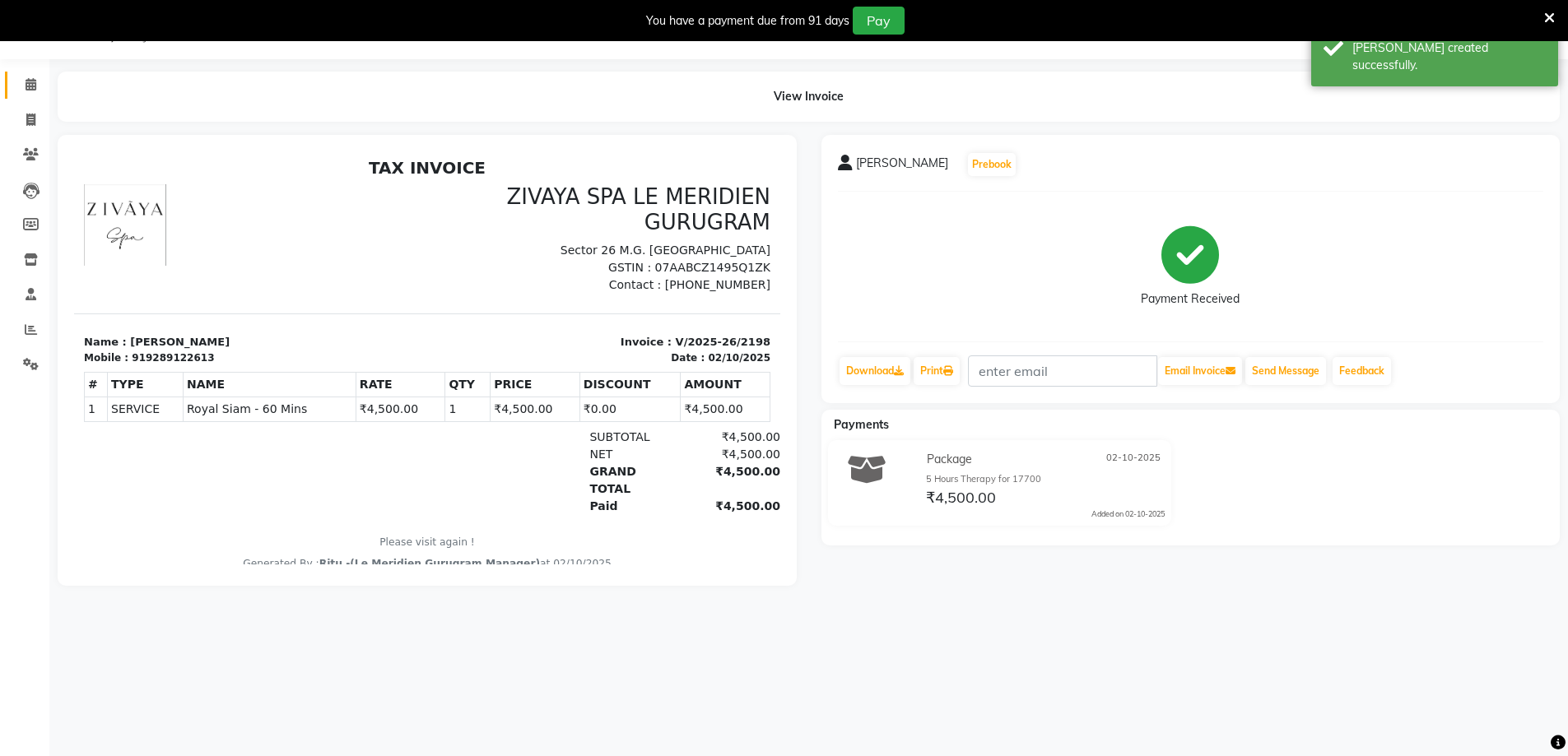
click at [30, 83] on icon at bounding box center [31, 85] width 11 height 13
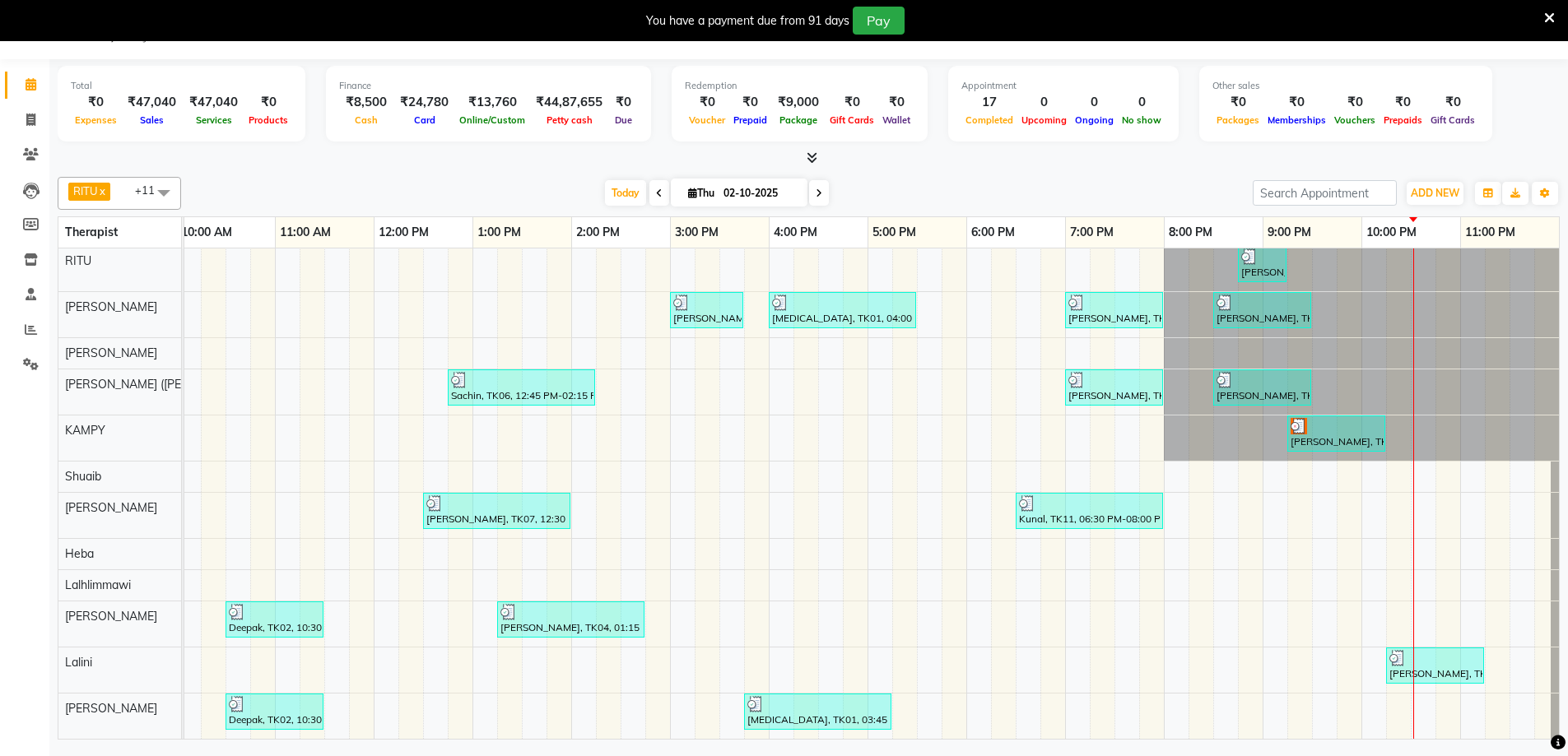
scroll to position [15, 0]
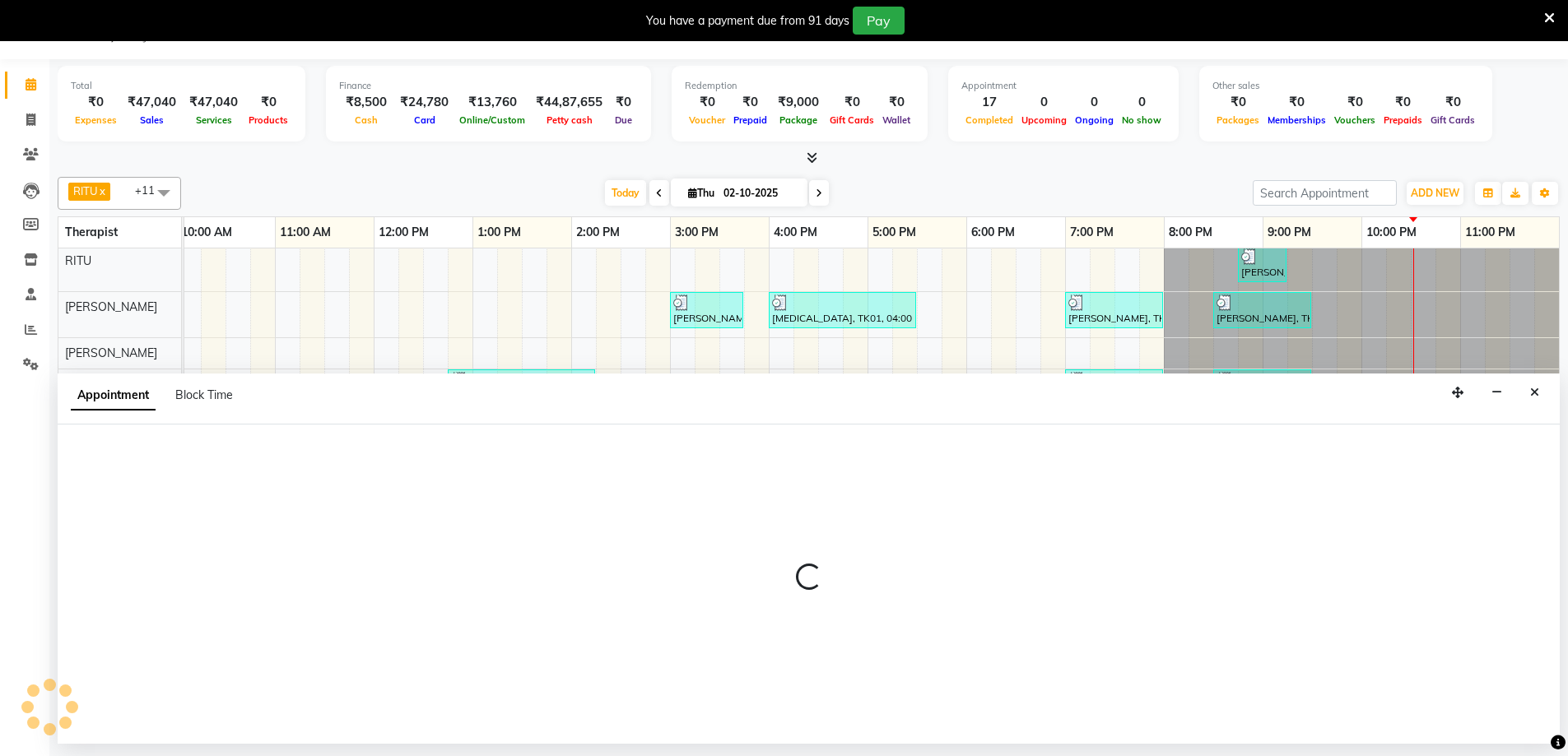
select select "49958"
select select "1260"
select select "tentative"
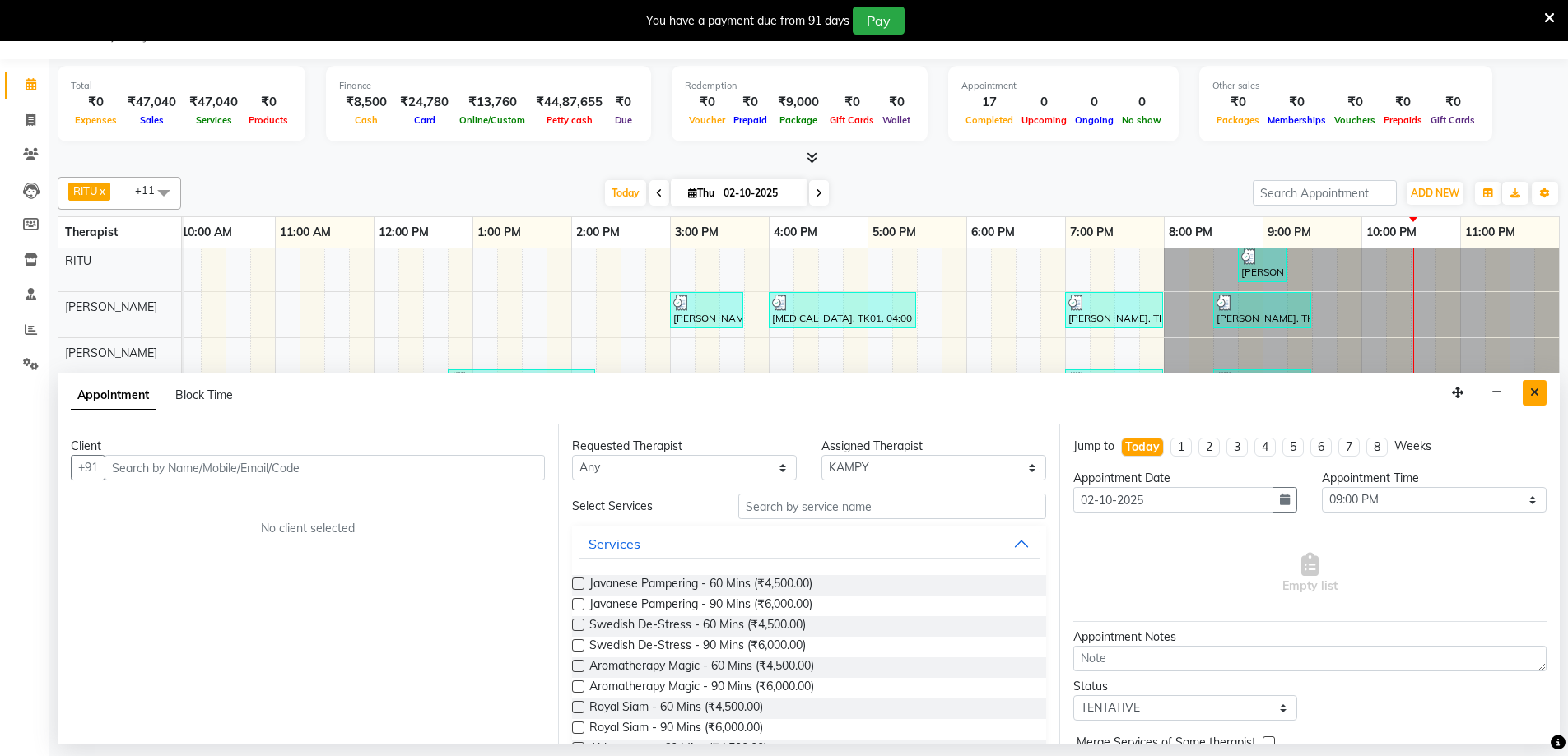
click at [1535, 393] on icon "Close" at bounding box center [1535, 393] width 9 height 12
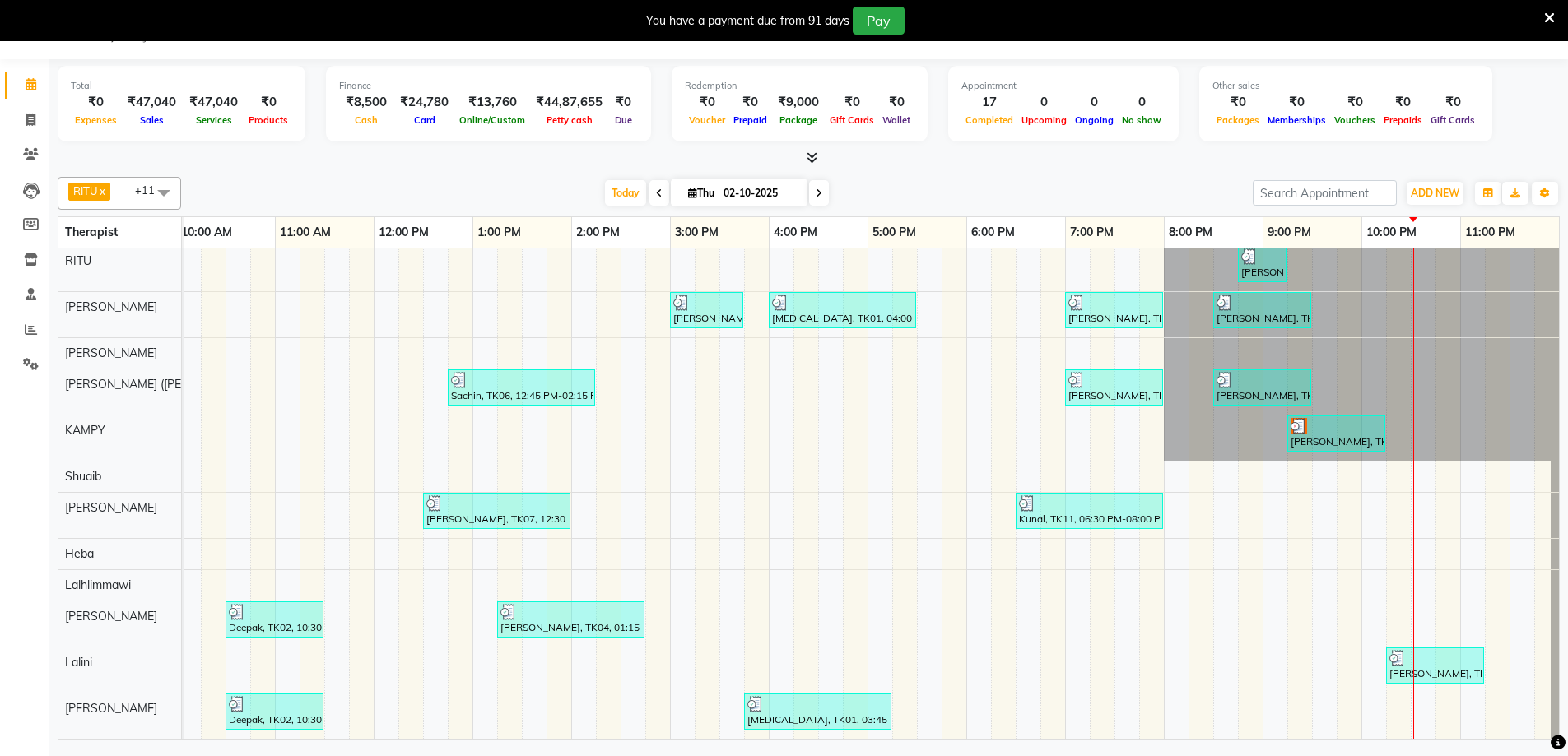
click at [1316, 422] on div "[PERSON_NAME], TK09, 09:15 PM-10:15 PM, Javanese Pampering - 60 Mins" at bounding box center [1337, 434] width 95 height 31
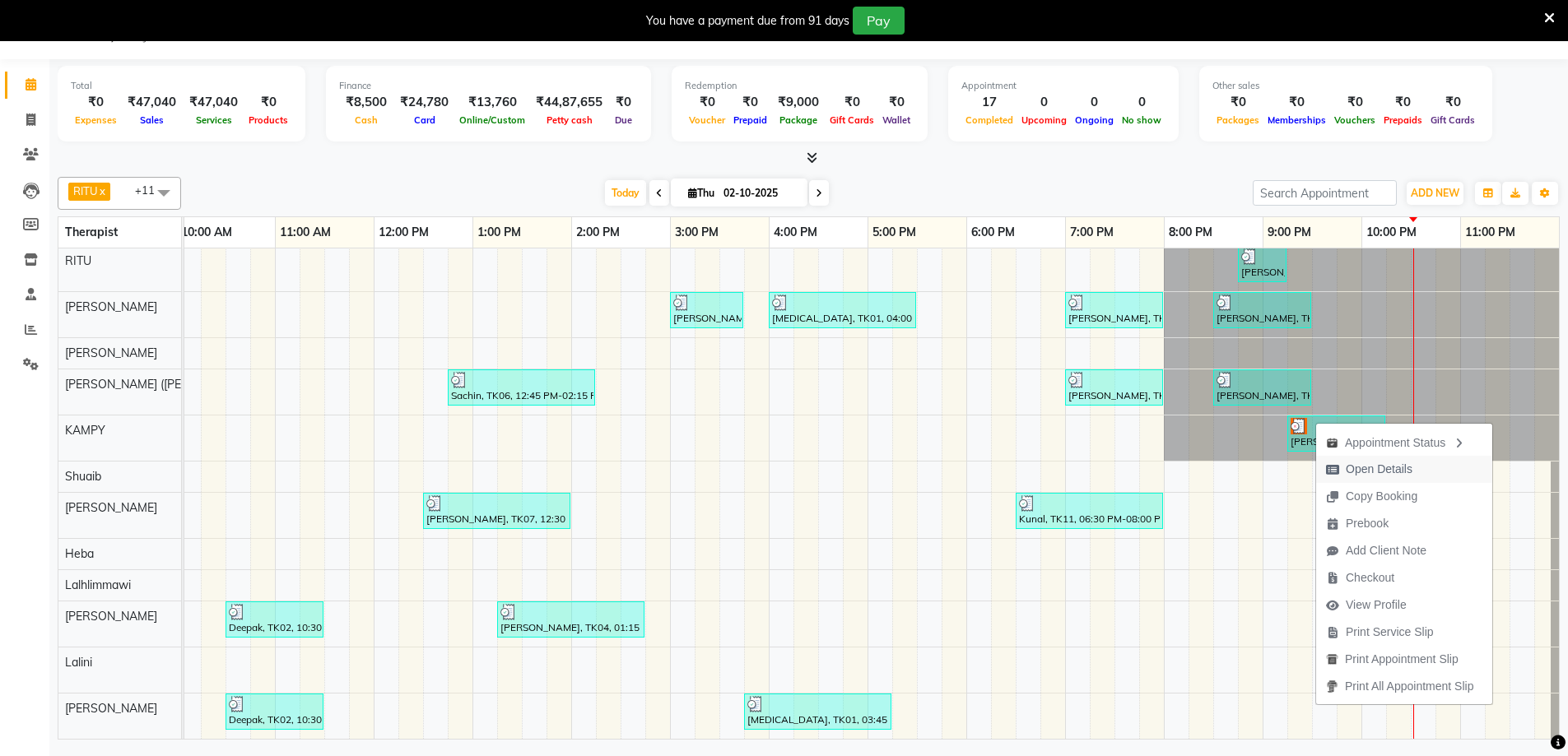
click at [1343, 463] on span "Open Details" at bounding box center [1369, 470] width 107 height 27
select select "3"
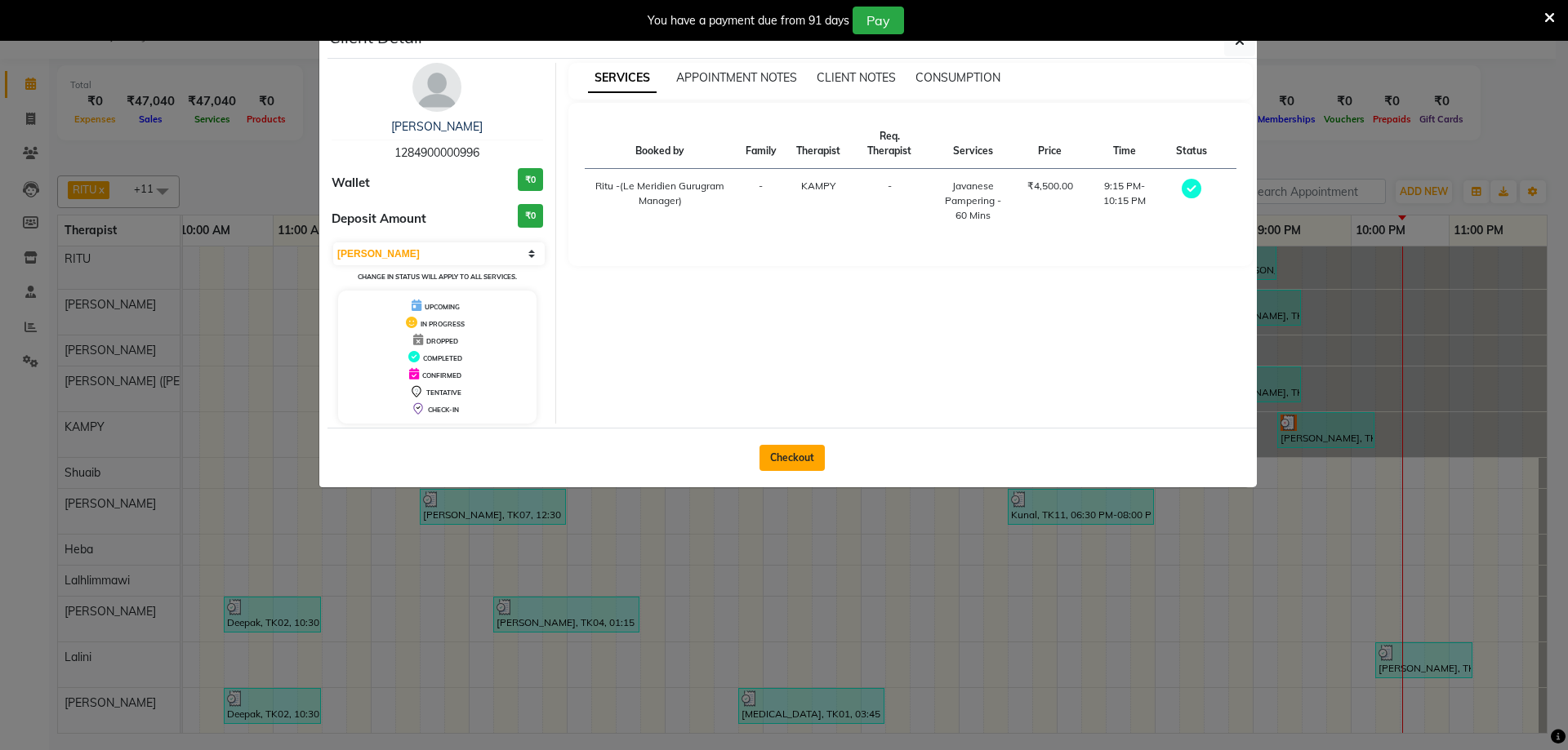
click at [799, 462] on button "Checkout" at bounding box center [792, 457] width 65 height 26
select select "service"
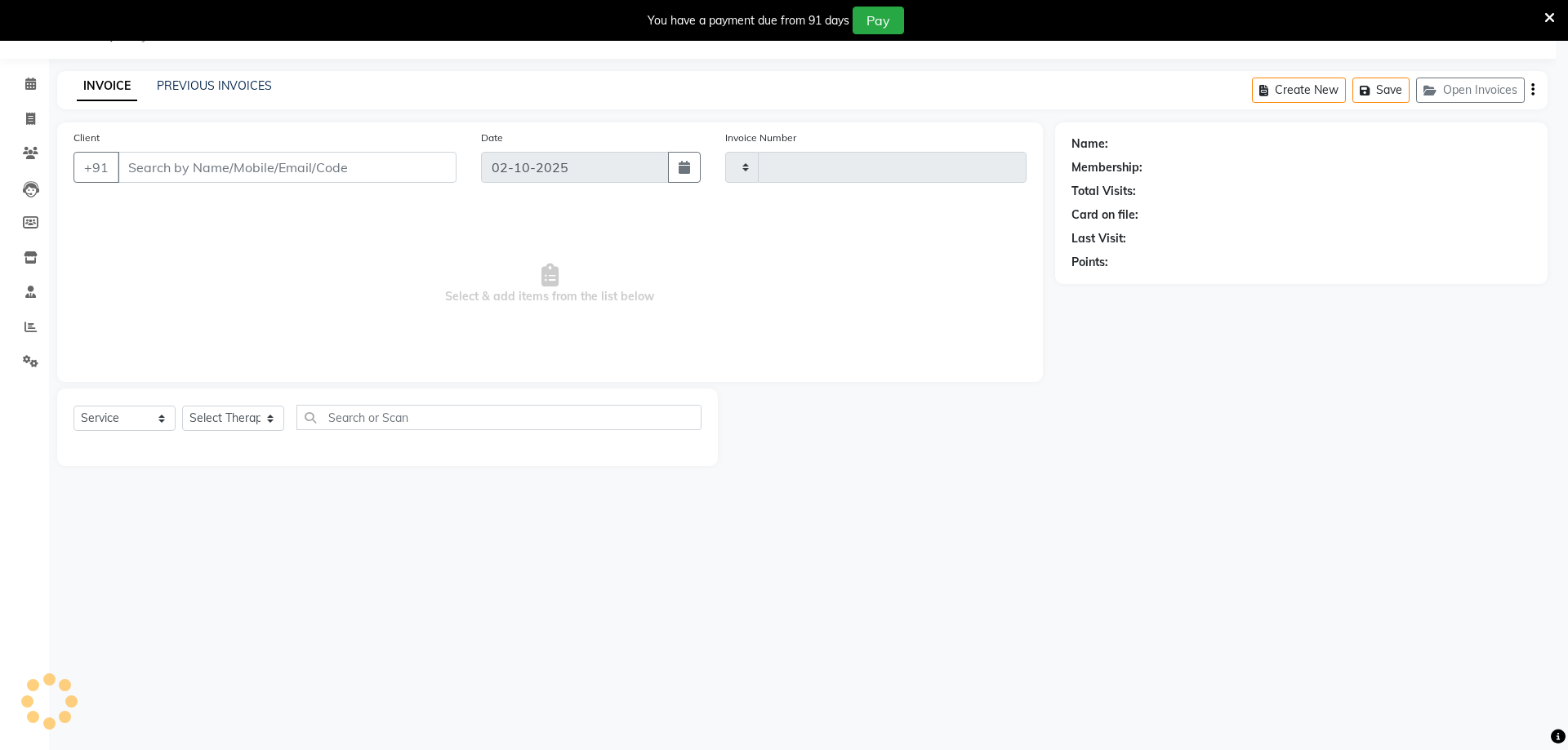
type input "2199"
select select "6503"
type input "1284900000996"
select select "49958"
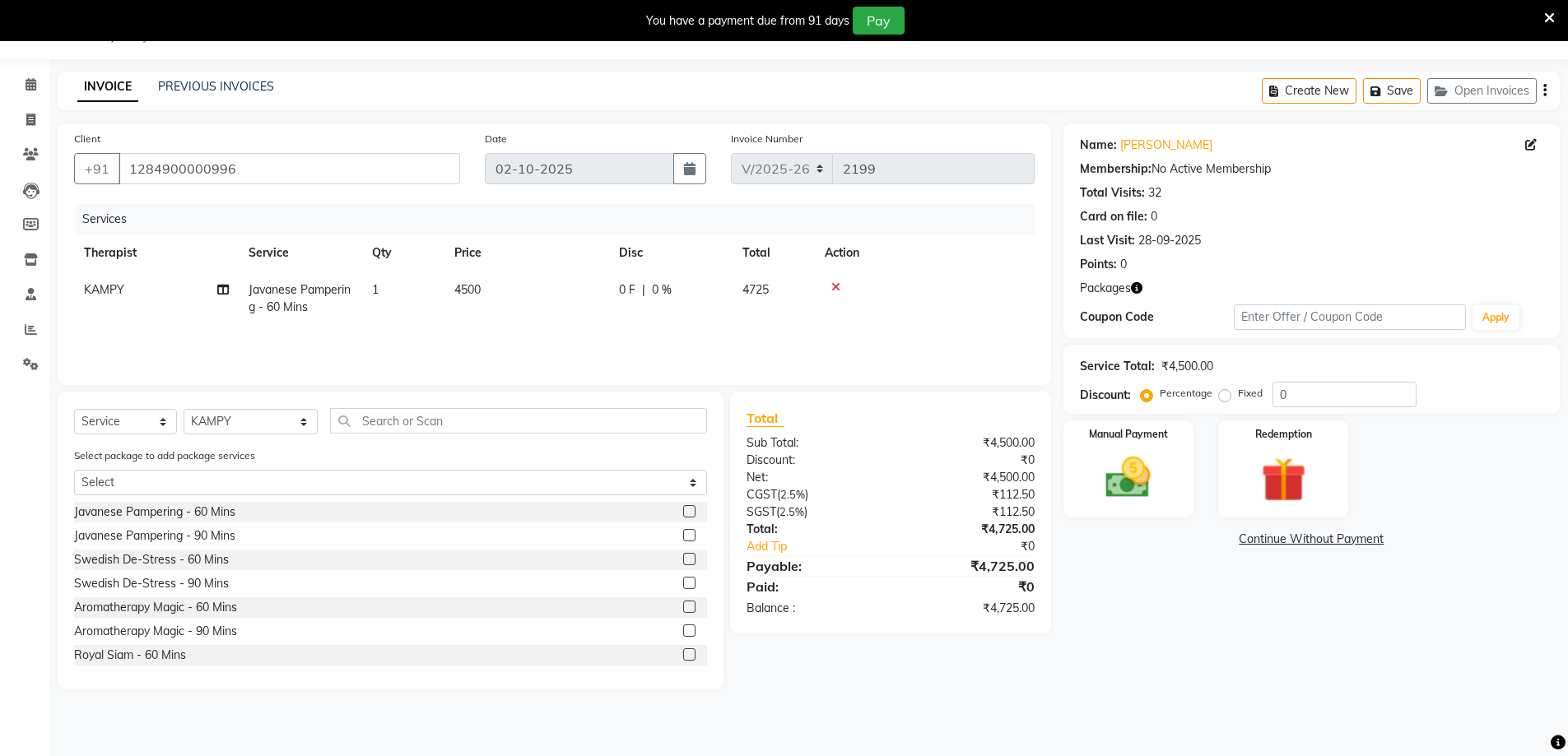
click at [309, 302] on td "Javanese Pampering - 60 Mins" at bounding box center [301, 299] width 124 height 55
select select "49958"
click at [359, 304] on span "Javanese Pampering - 60 Mins x" at bounding box center [332, 304] width 145 height 36
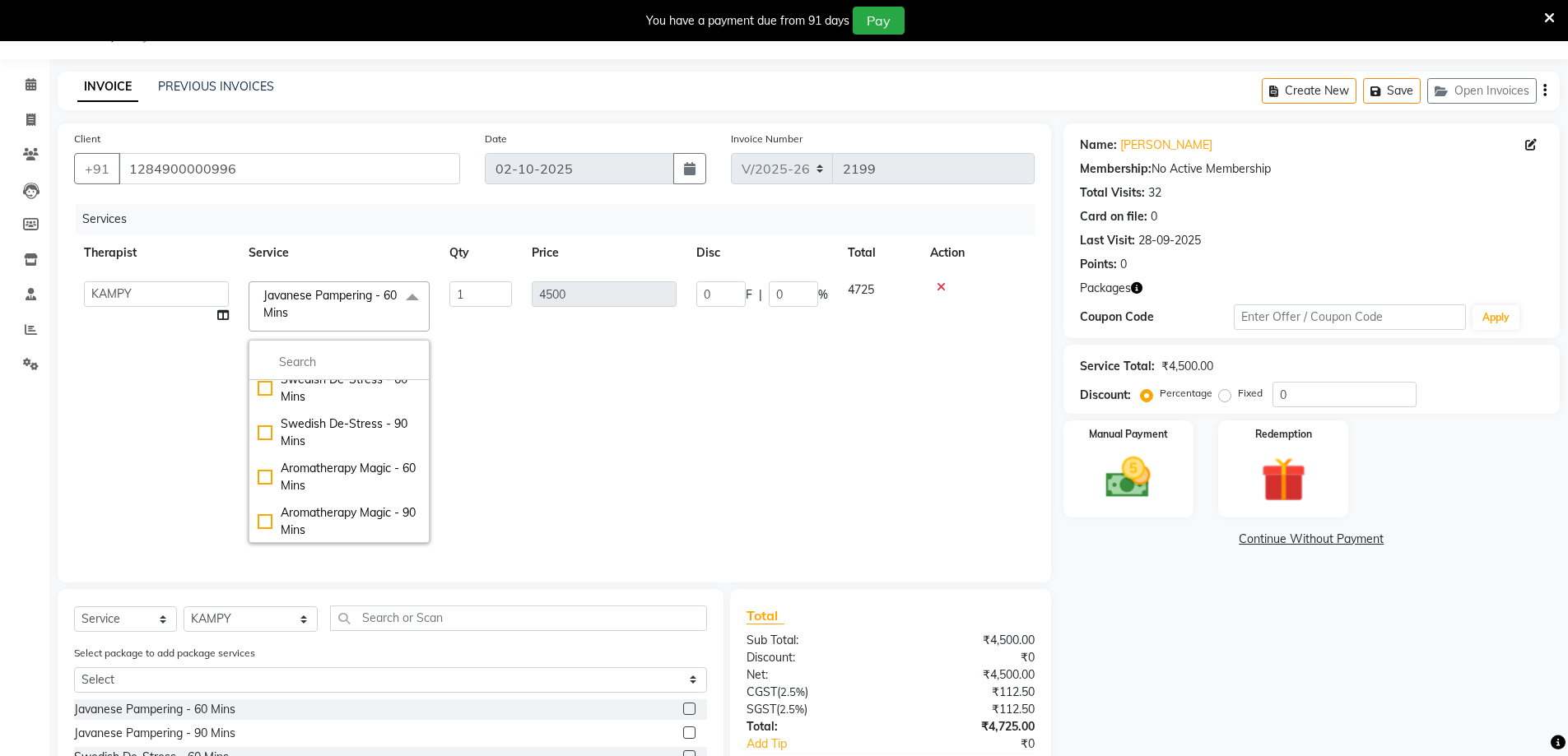
scroll to position [141, 0]
click at [271, 516] on div "Royal Siam - 60 Mins" at bounding box center [339, 518] width 163 height 17
checkbox input "false"
checkbox input "true"
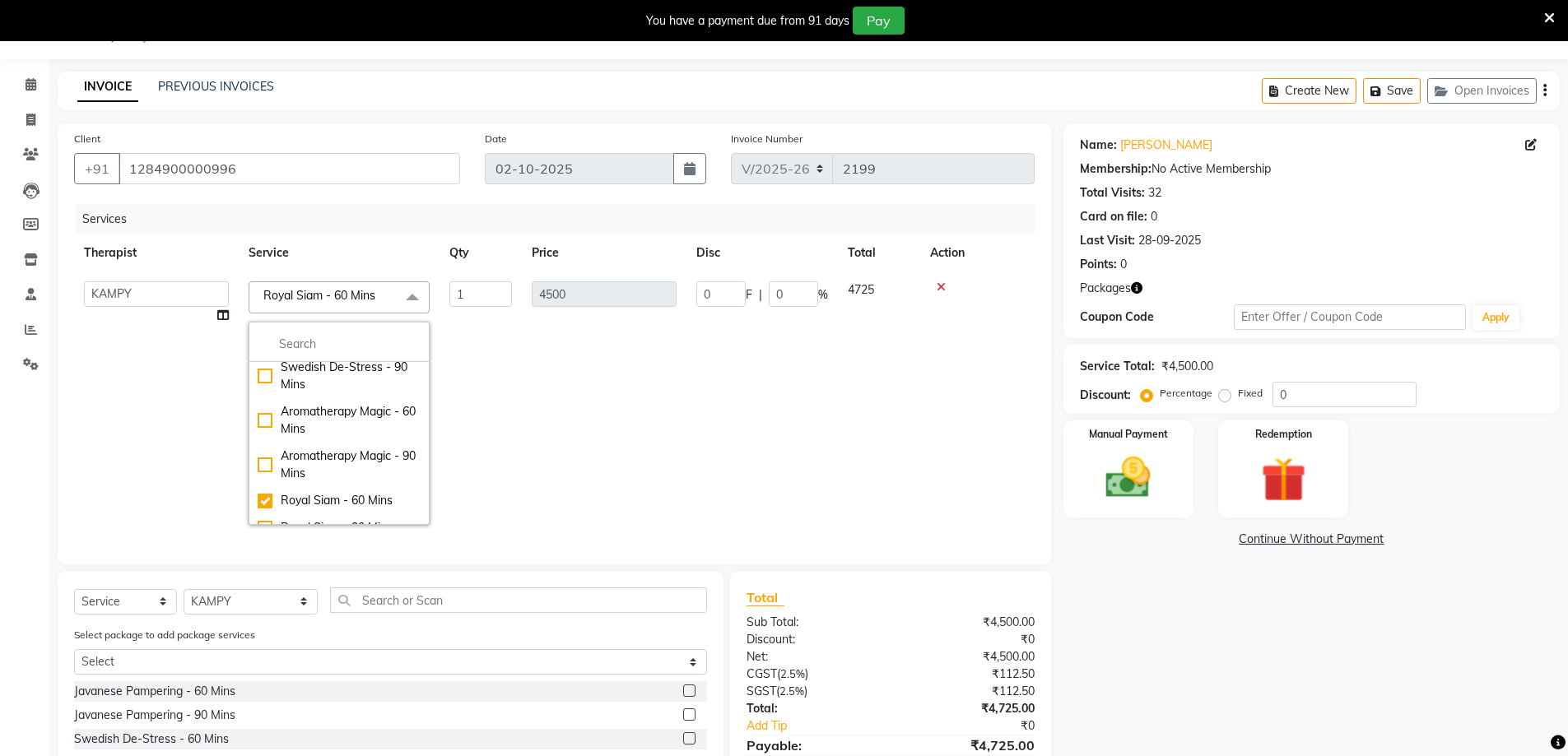
click at [669, 495] on td "4500" at bounding box center [604, 403] width 165 height 263
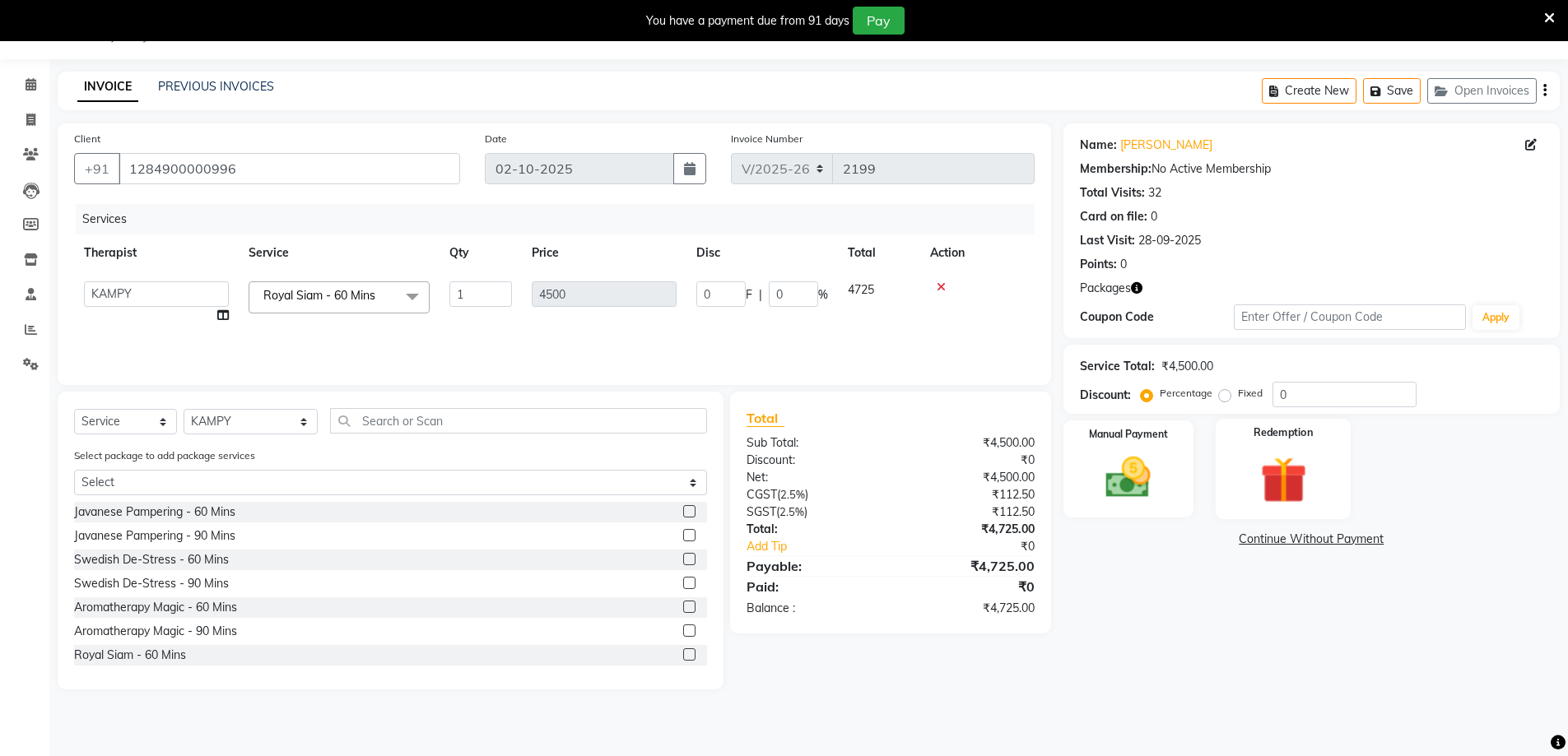
click at [1290, 489] on img at bounding box center [1283, 480] width 76 height 58
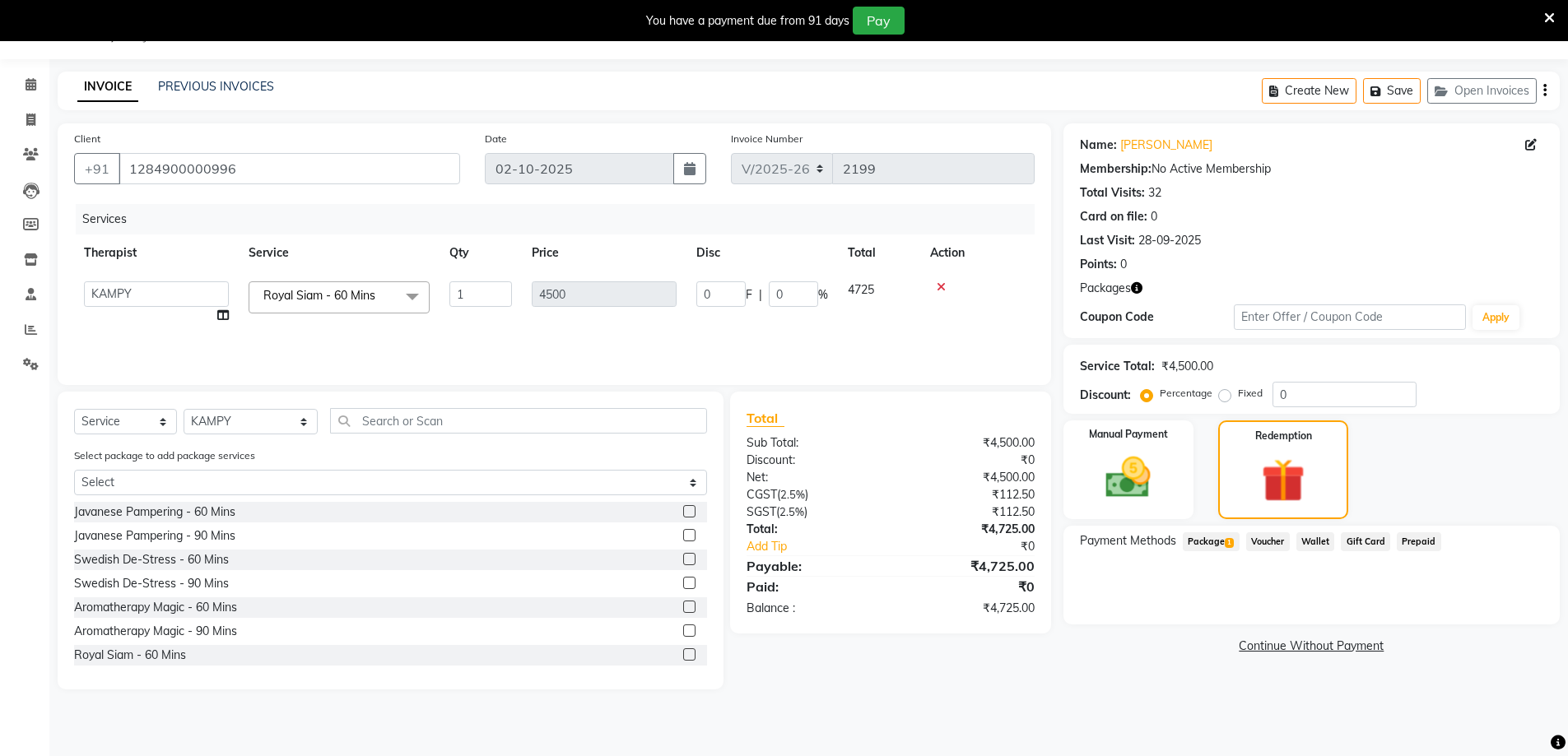
click at [1221, 541] on span "Package 1" at bounding box center [1211, 542] width 56 height 19
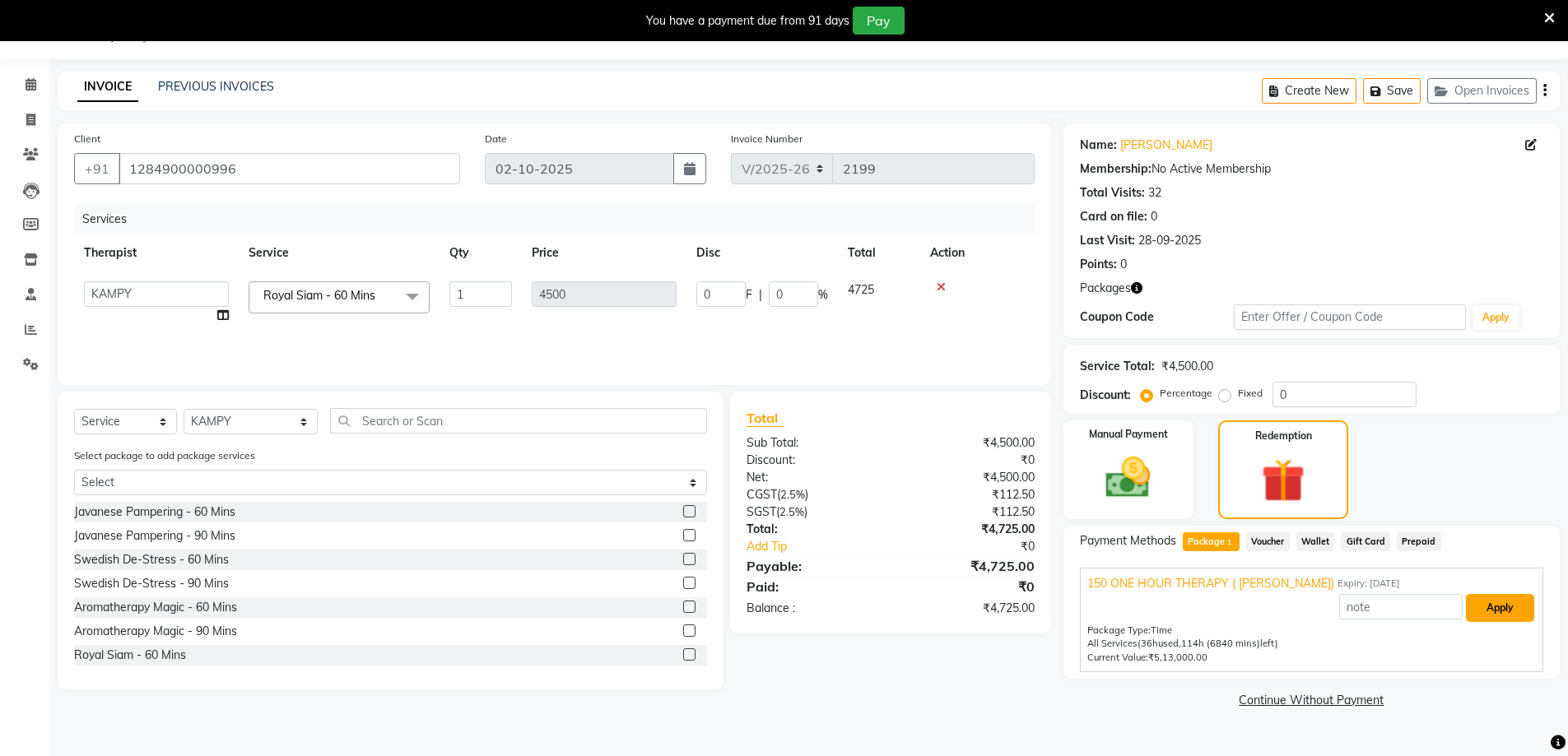
click at [1491, 611] on button "Apply" at bounding box center [1500, 608] width 68 height 28
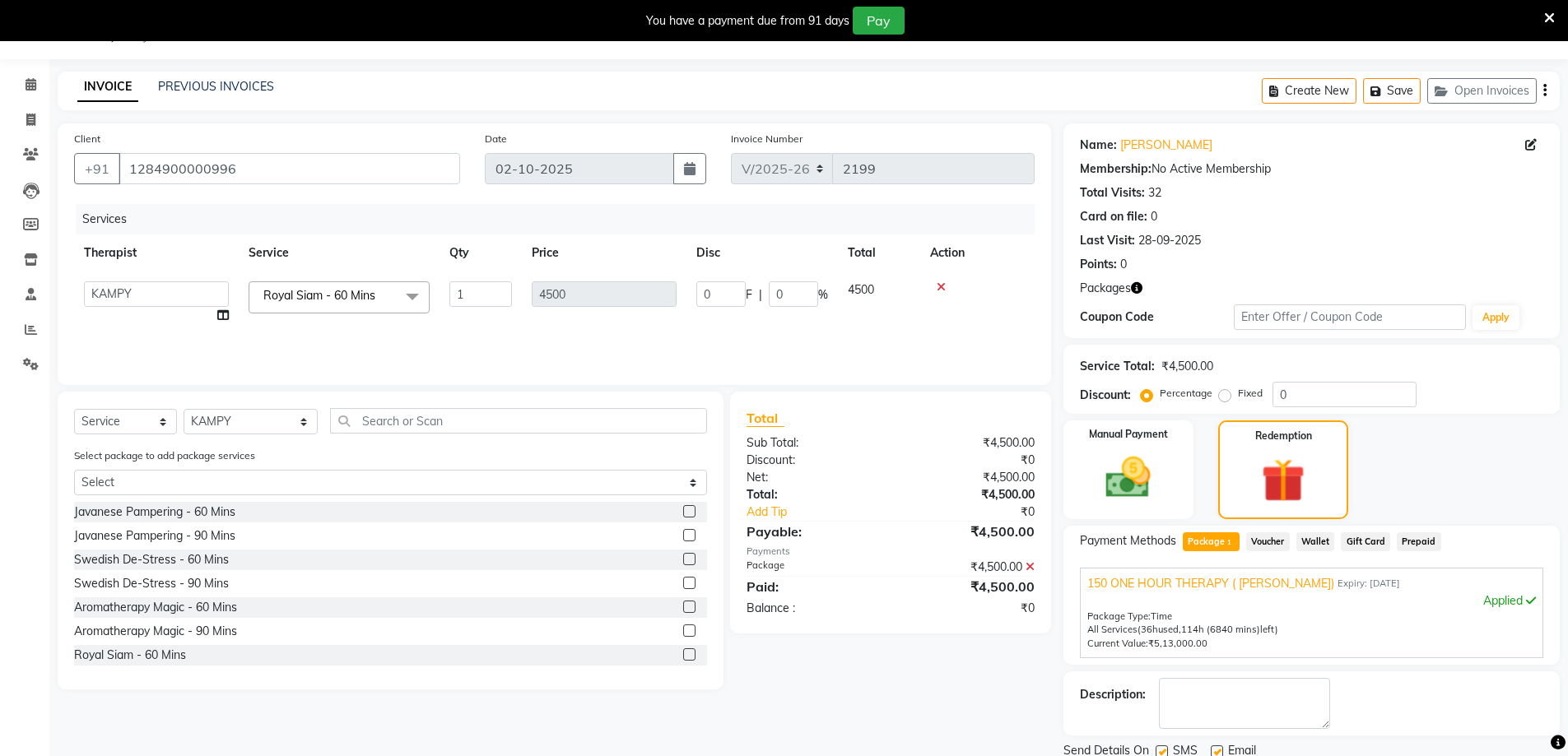
scroll to position [133, 0]
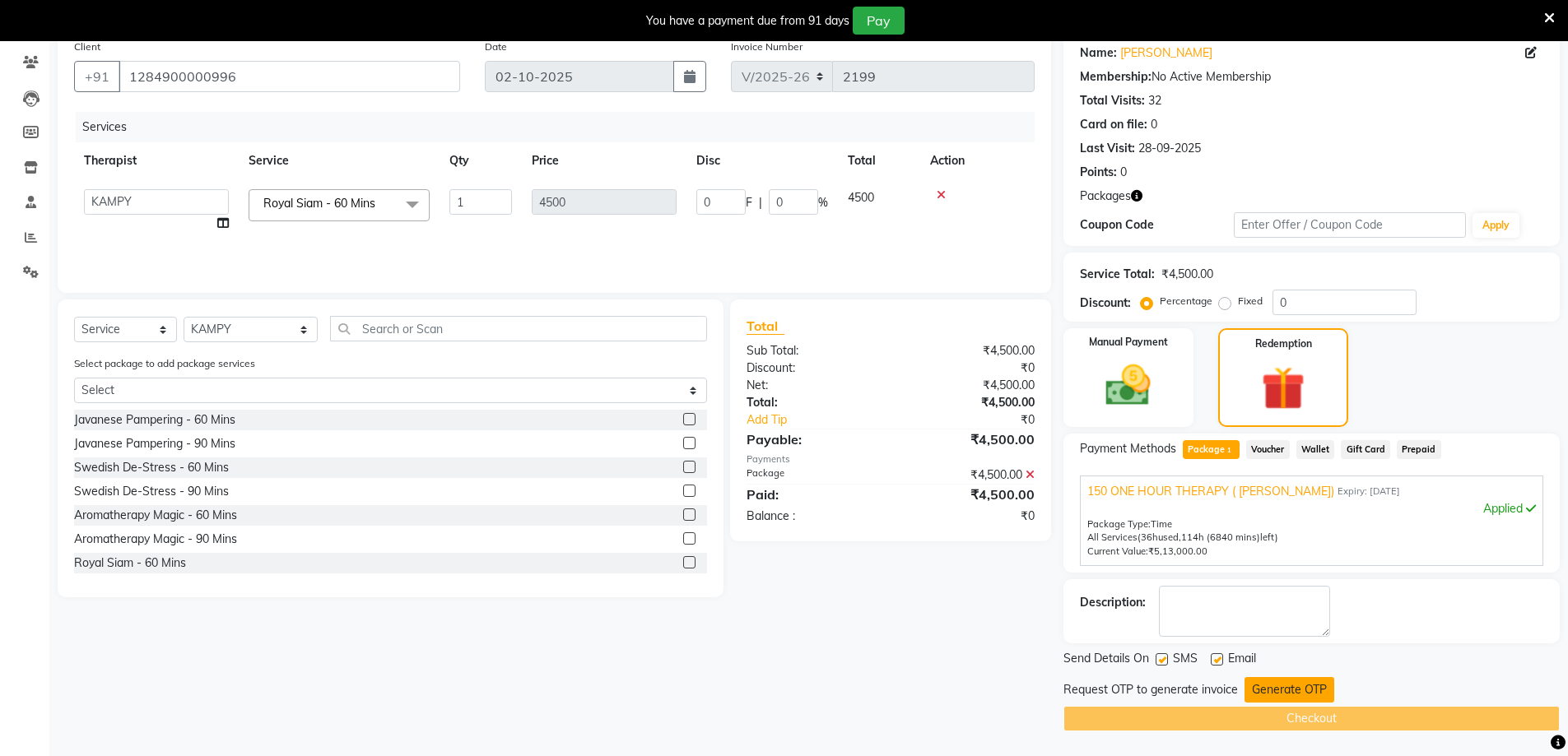
click at [1261, 685] on button "Generate OTP" at bounding box center [1289, 690] width 89 height 26
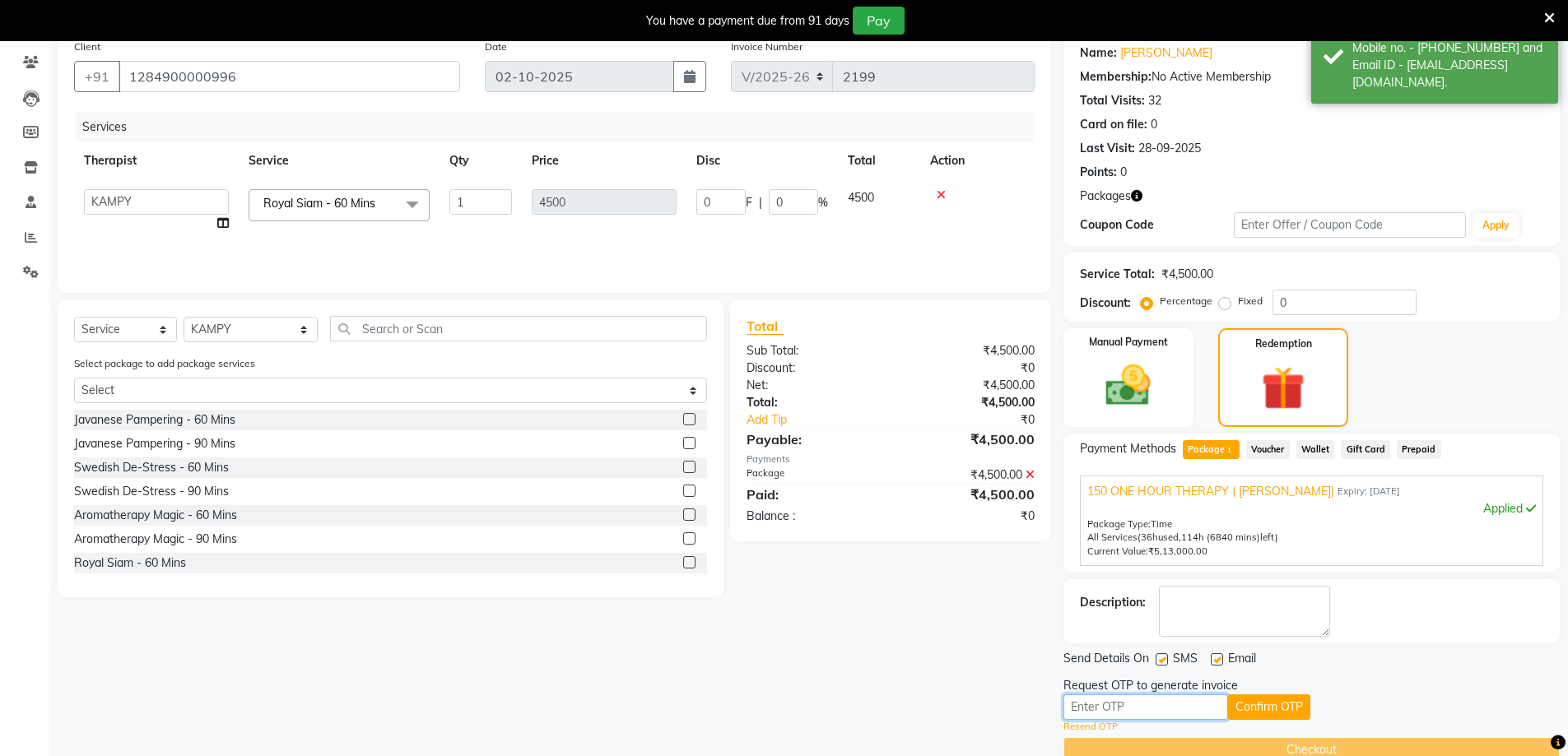
click at [1120, 709] on input "text" at bounding box center [1145, 708] width 165 height 26
type input "3256"
click at [1249, 713] on button "Confirm OTP" at bounding box center [1269, 708] width 82 height 26
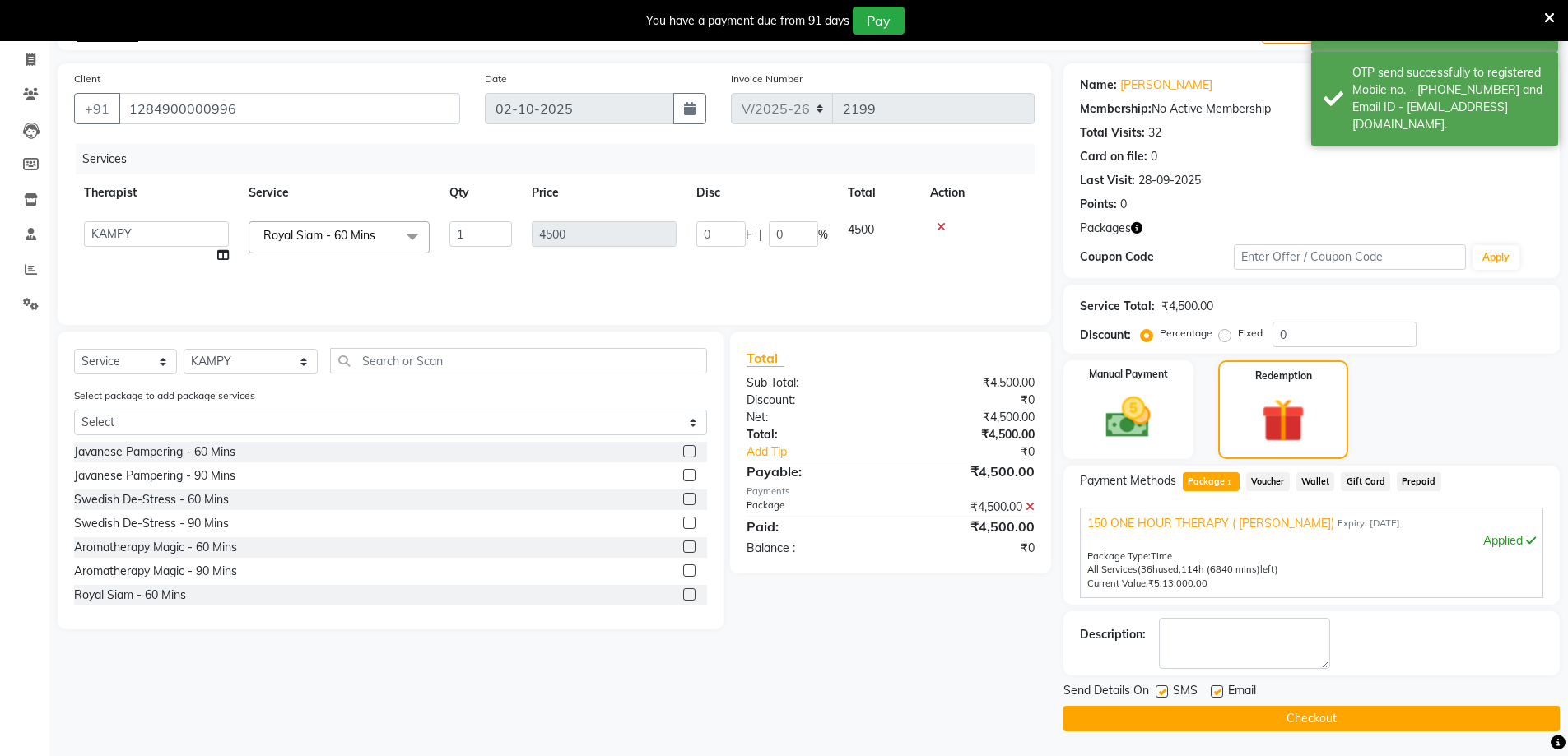
click at [1252, 714] on button "Checkout" at bounding box center [1311, 719] width 497 height 26
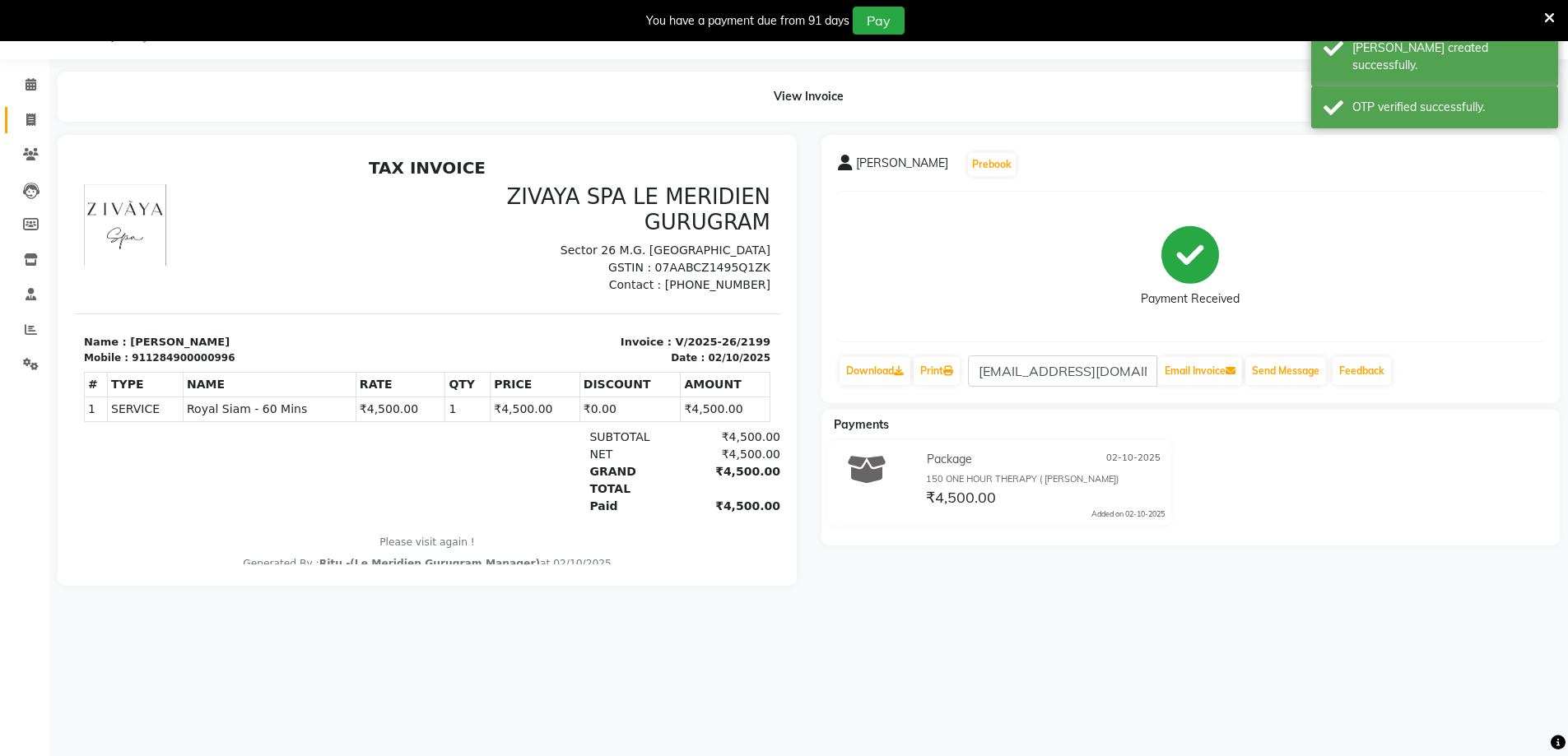
click at [22, 60] on div "Calendar Invoice Clients Leads Members Inventory Staff Reports Settings Complet…" at bounding box center [111, 390] width 222 height 685
click at [29, 96] on link "Calendar" at bounding box center [24, 86] width 39 height 27
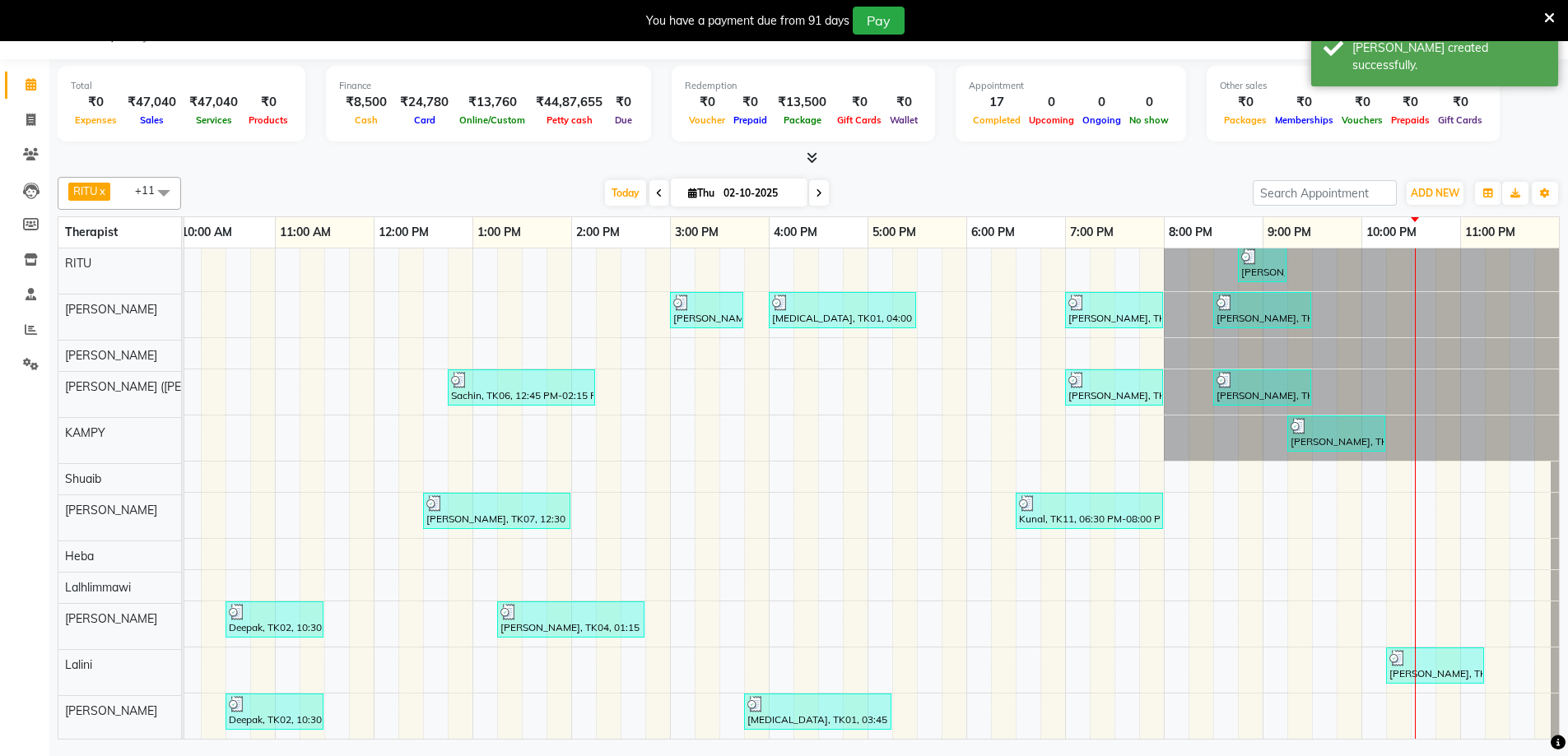
scroll to position [15, 0]
